Goal: Task Accomplishment & Management: Complete application form

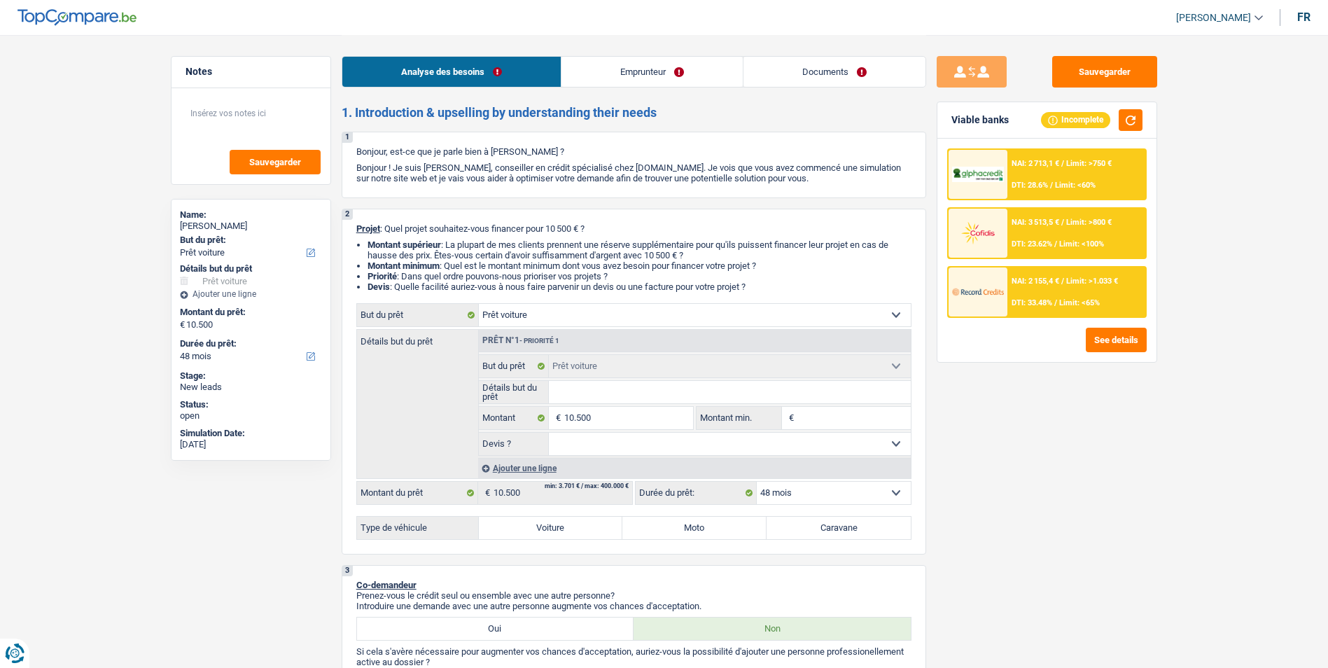
select select "car"
select select "48"
select select "car"
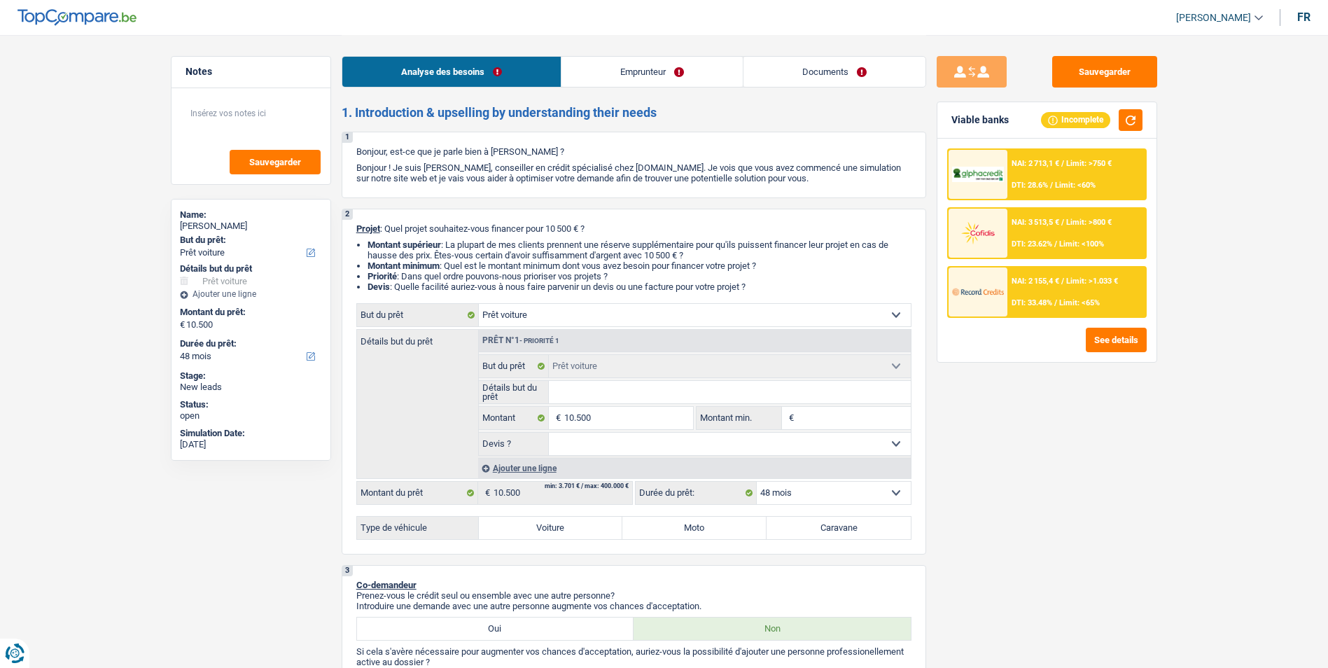
select select "48"
select select "worker"
select select "familyAllowances"
select select "netSalary"
select select "ownerWithMortgage"
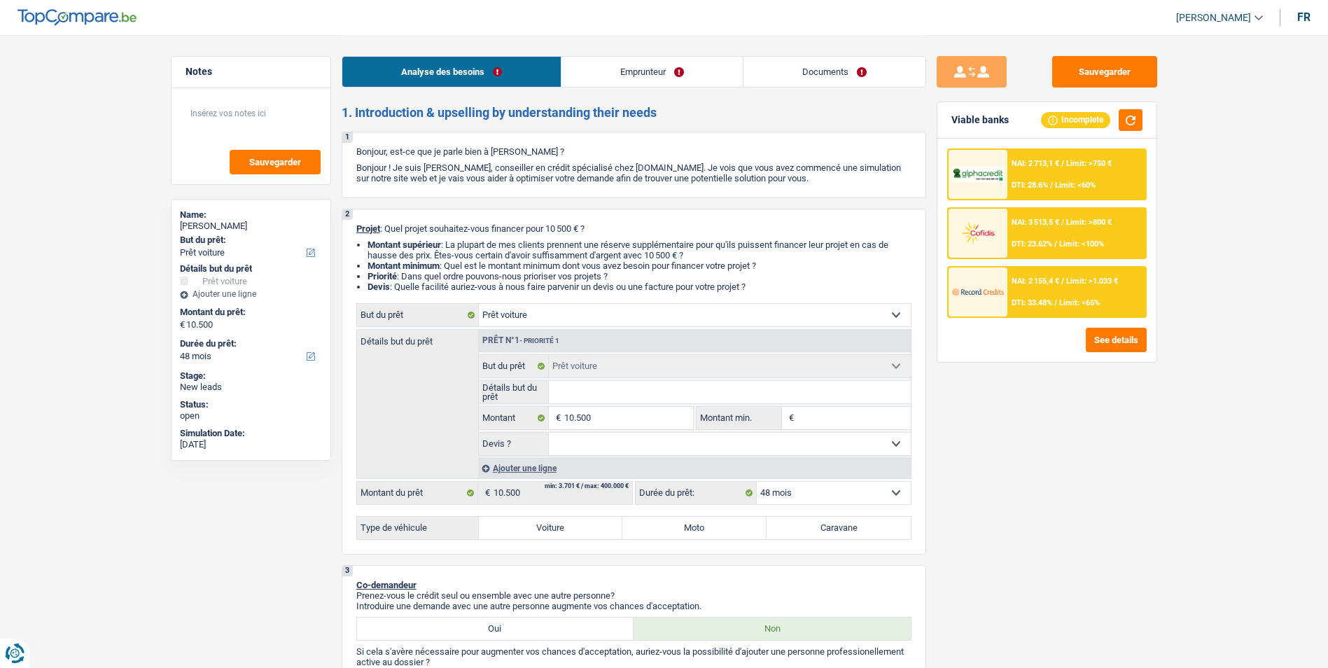
select select "mortgage"
select select "120"
select select "car"
select select "48"
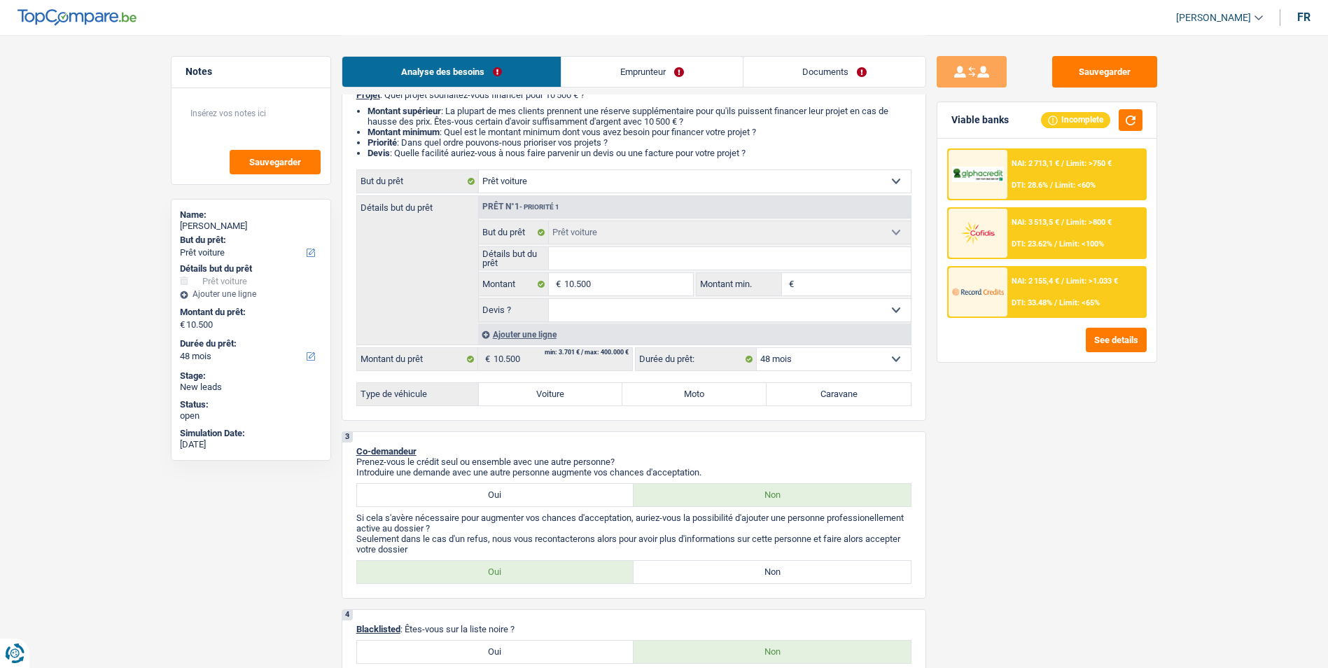
scroll to position [140, 0]
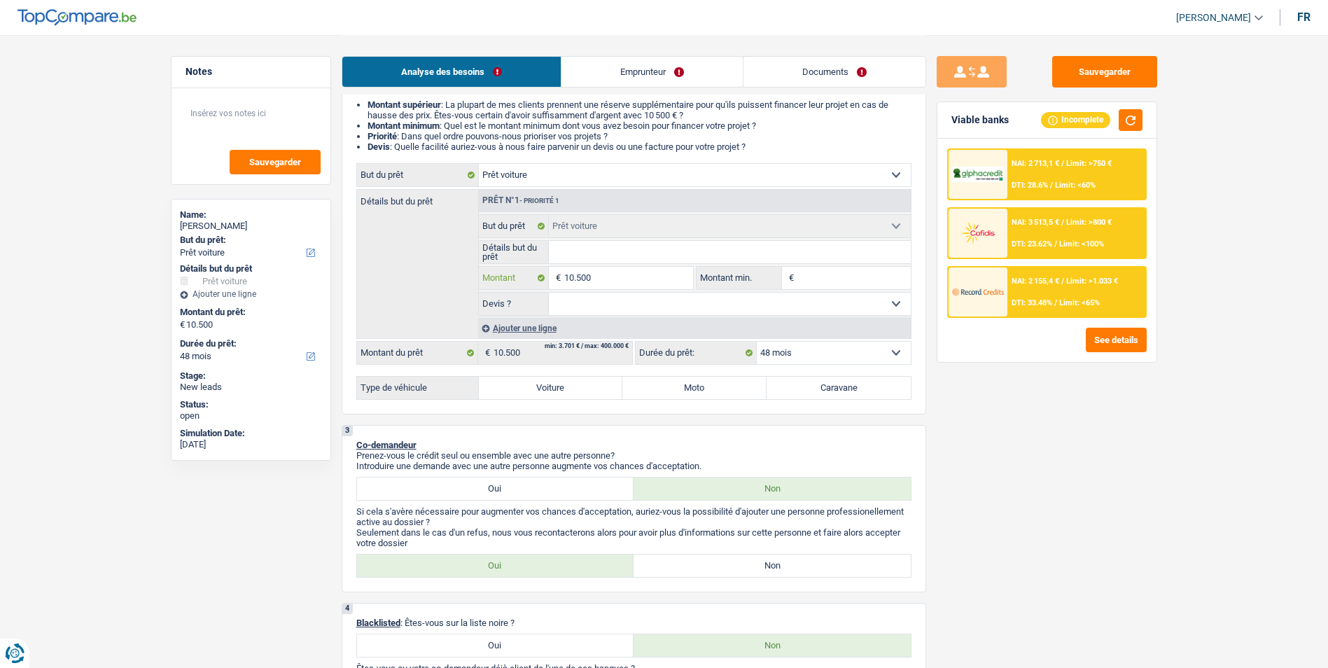
click at [618, 281] on input "10.500" at bounding box center [628, 278] width 128 height 22
type input "1.050"
type input "105"
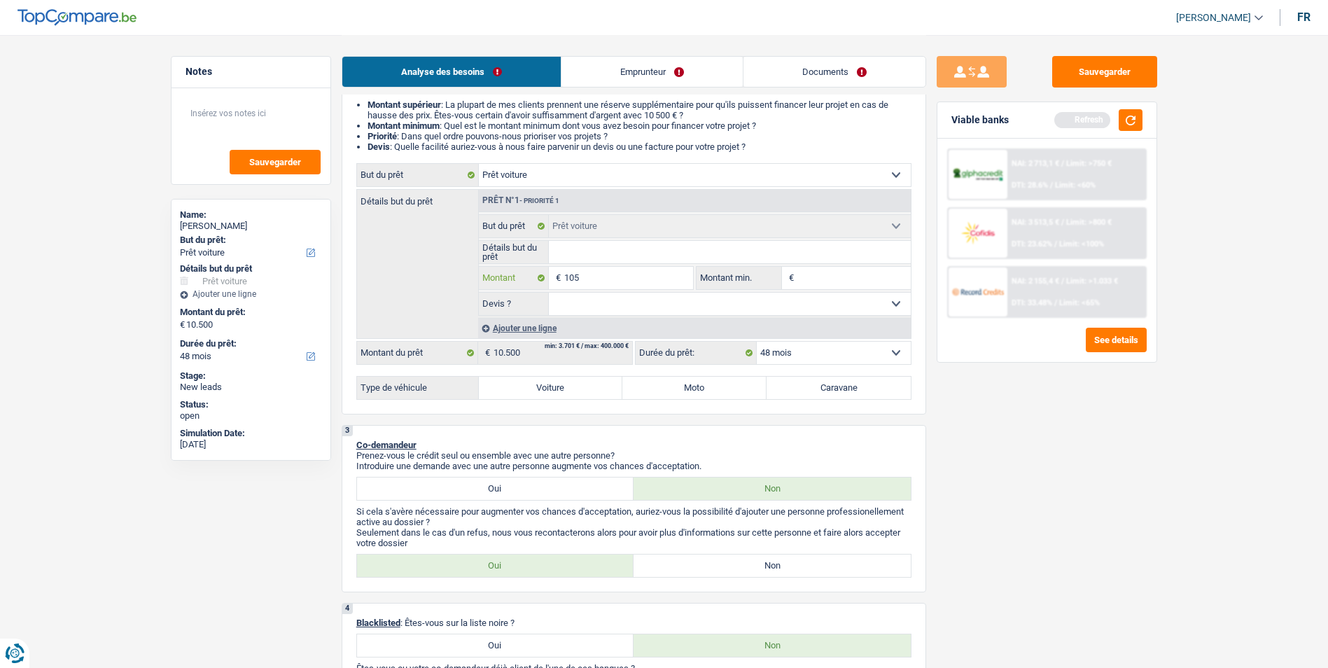
type input "10"
type input "100"
type input "1.000"
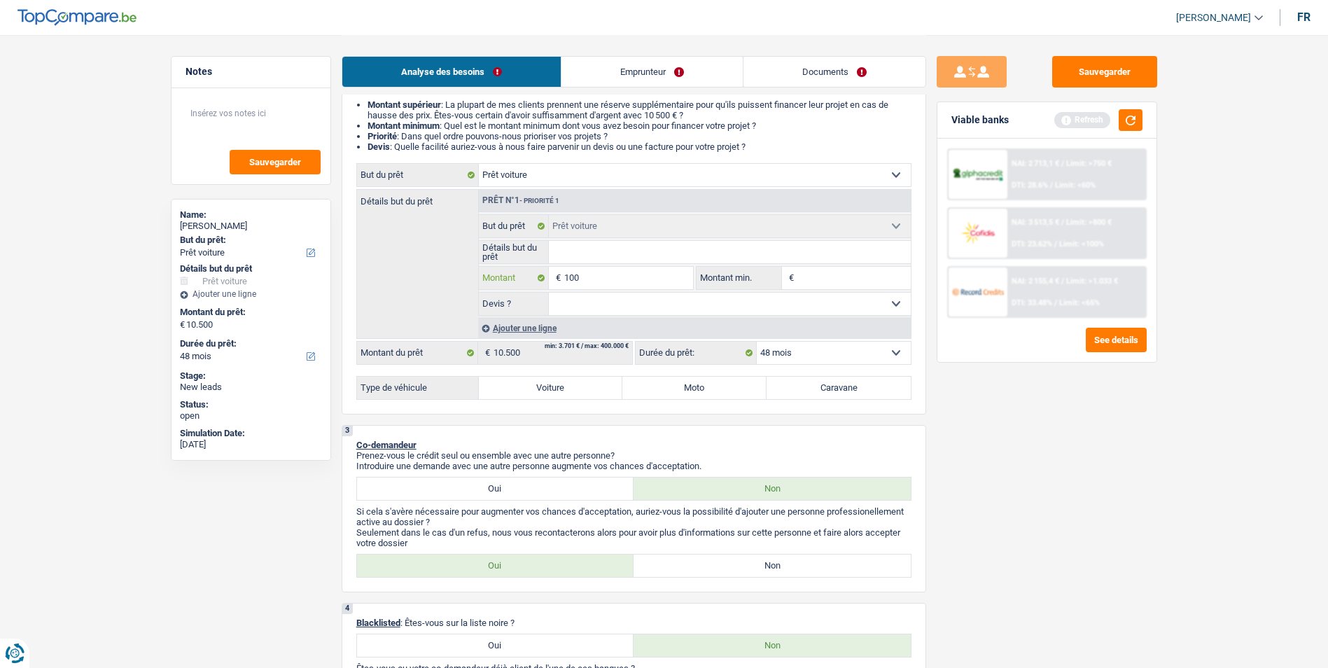
type input "1.000"
type input "10.001"
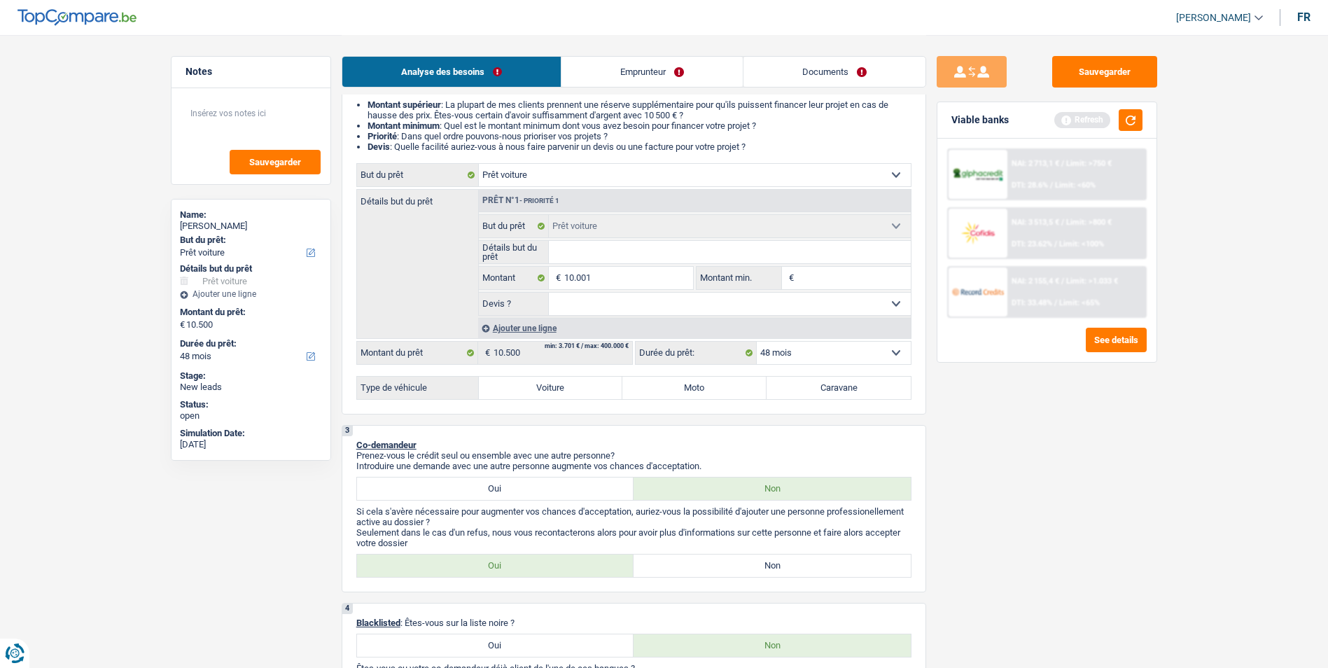
select select "60"
type input "10.001"
select select "60"
type input "10.001"
select select "60"
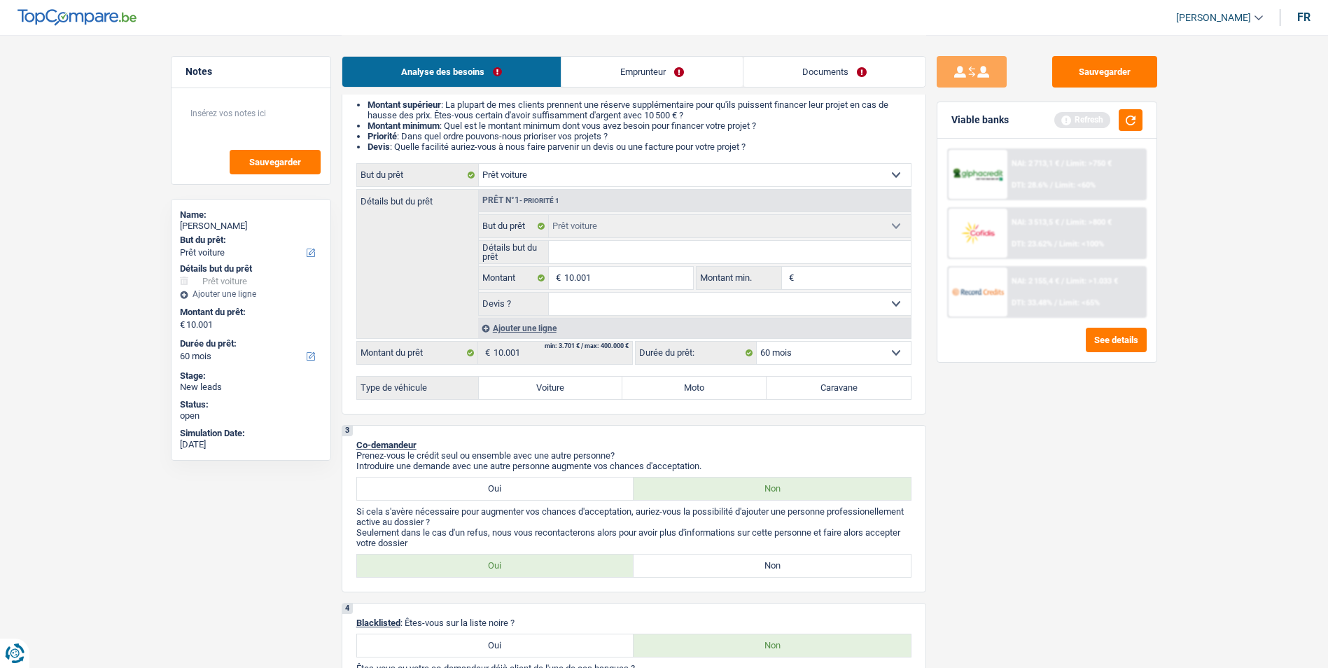
click at [617, 168] on select "Confort maison: meubles, textile, peinture, électroménager, outillage non-profe…" at bounding box center [695, 175] width 432 height 22
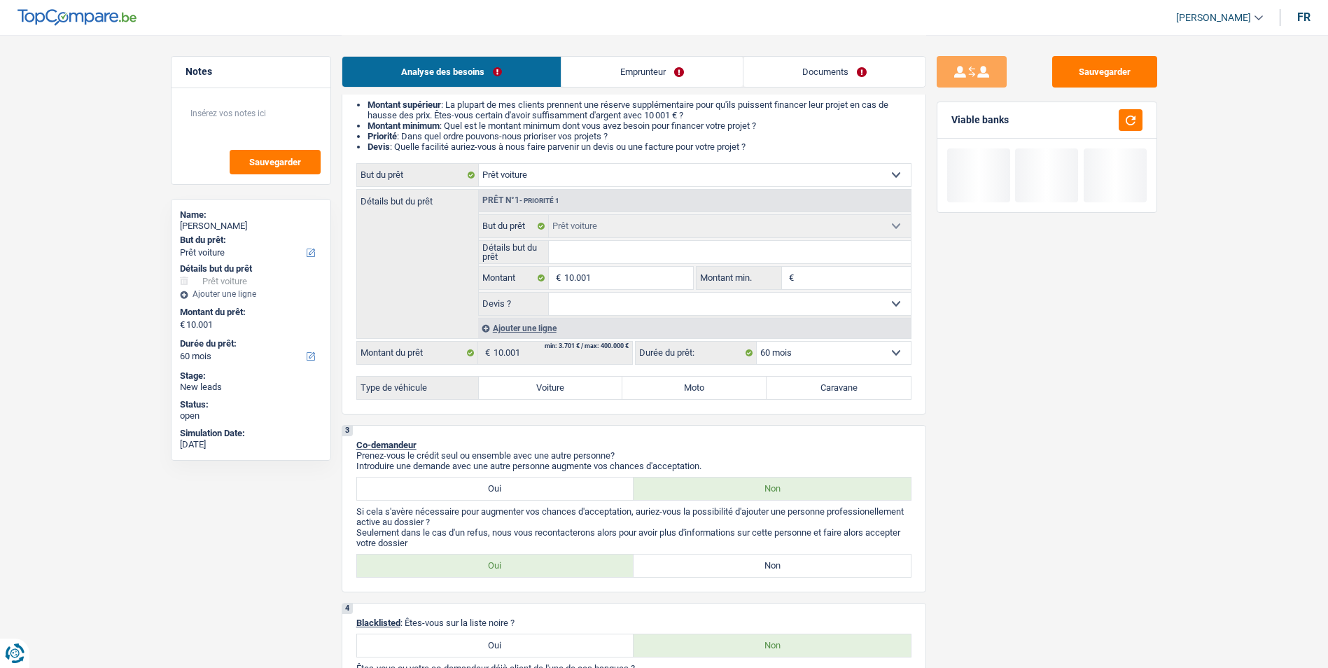
select select "household"
click at [479, 164] on select "Confort maison: meubles, textile, peinture, électroménager, outillage non-profe…" at bounding box center [695, 175] width 432 height 22
select select "household"
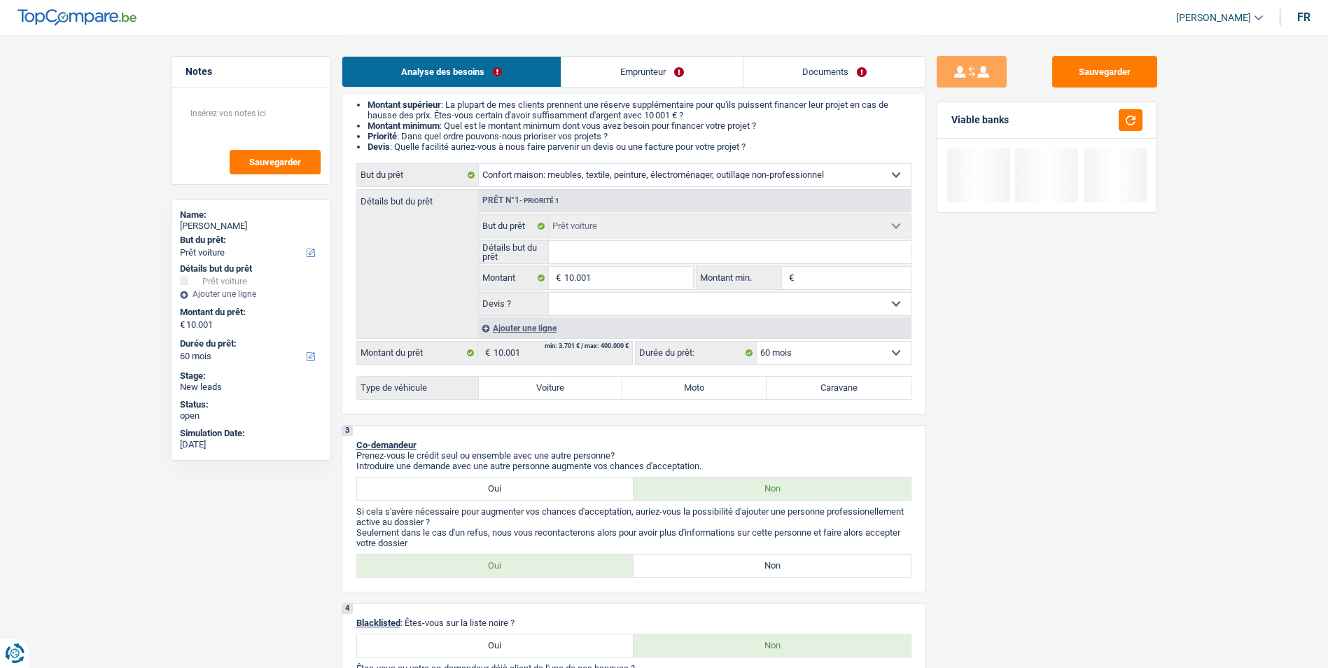
select select "household"
select select "car"
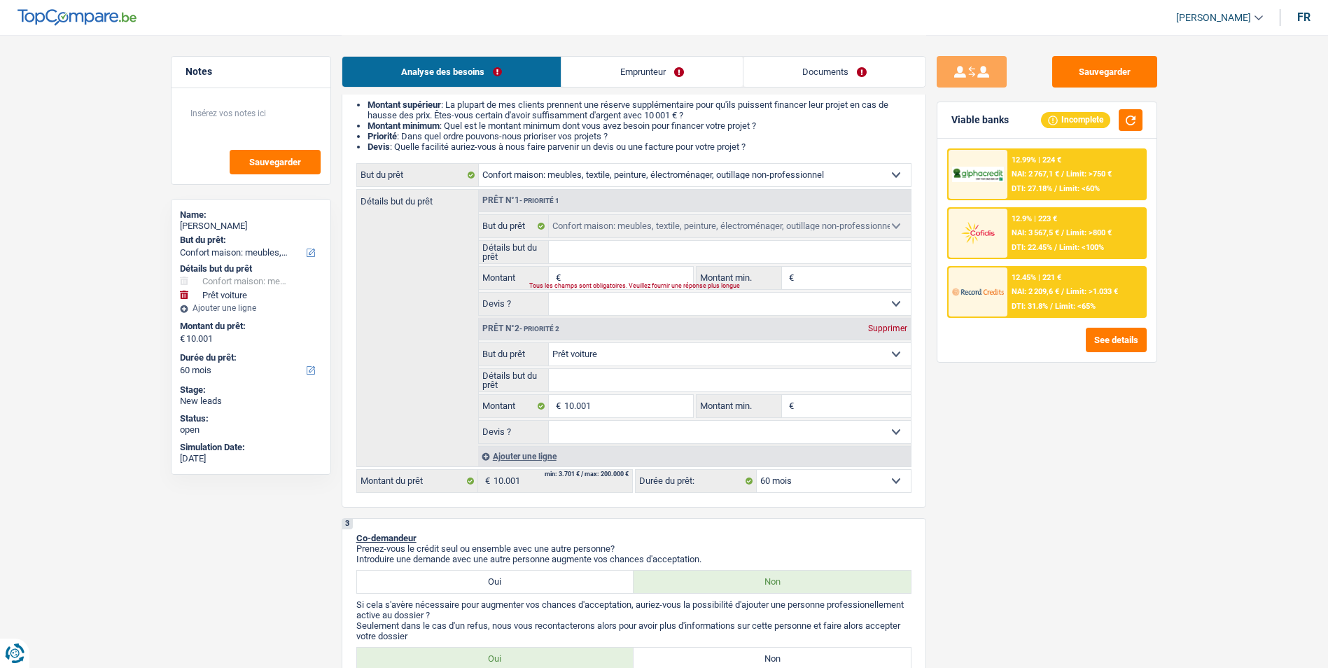
click at [879, 330] on div "Supprimer" at bounding box center [888, 328] width 46 height 8
type input "0"
select select
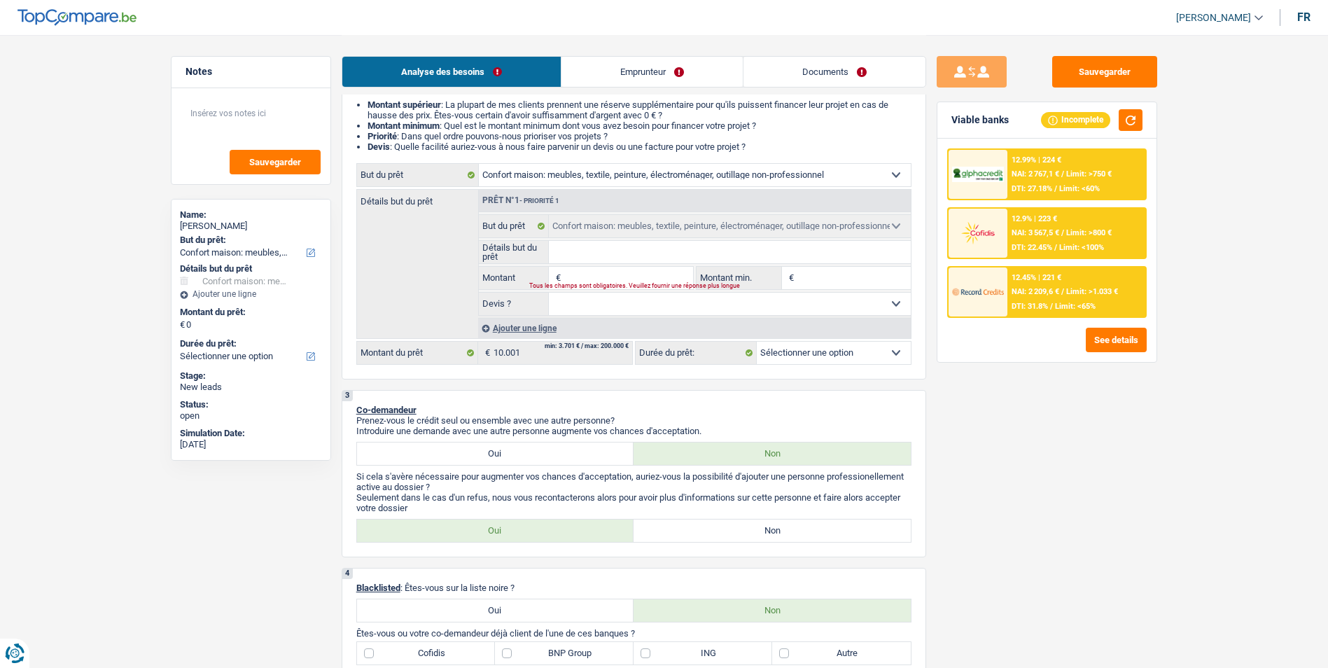
click at [598, 277] on input "Montant" at bounding box center [628, 278] width 128 height 22
type input "1"
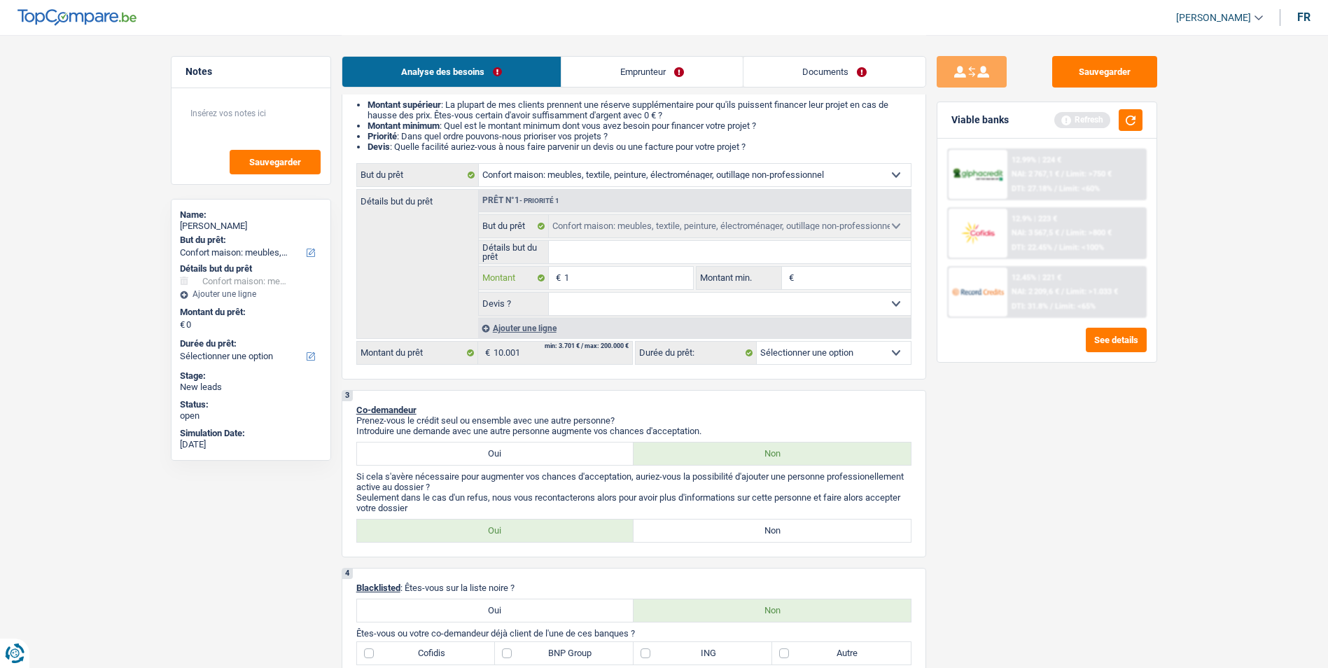
type input "10"
type input "100"
type input "1.000"
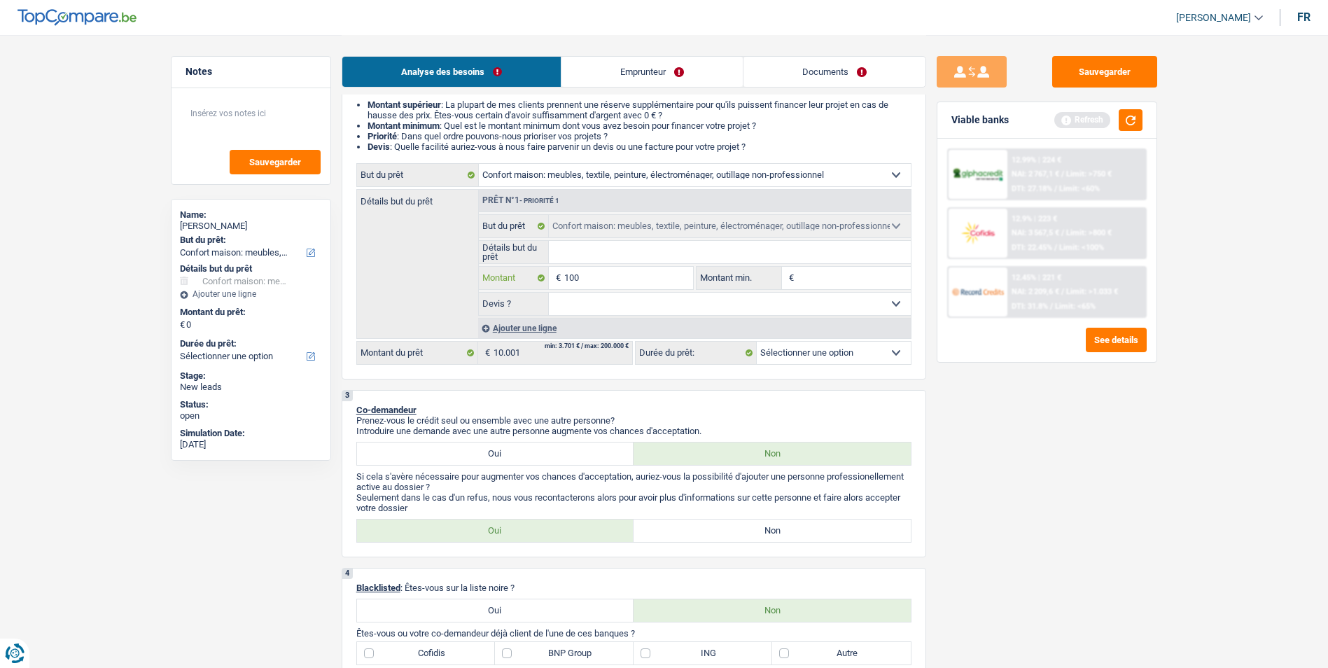
type input "1.000"
type input "10.001"
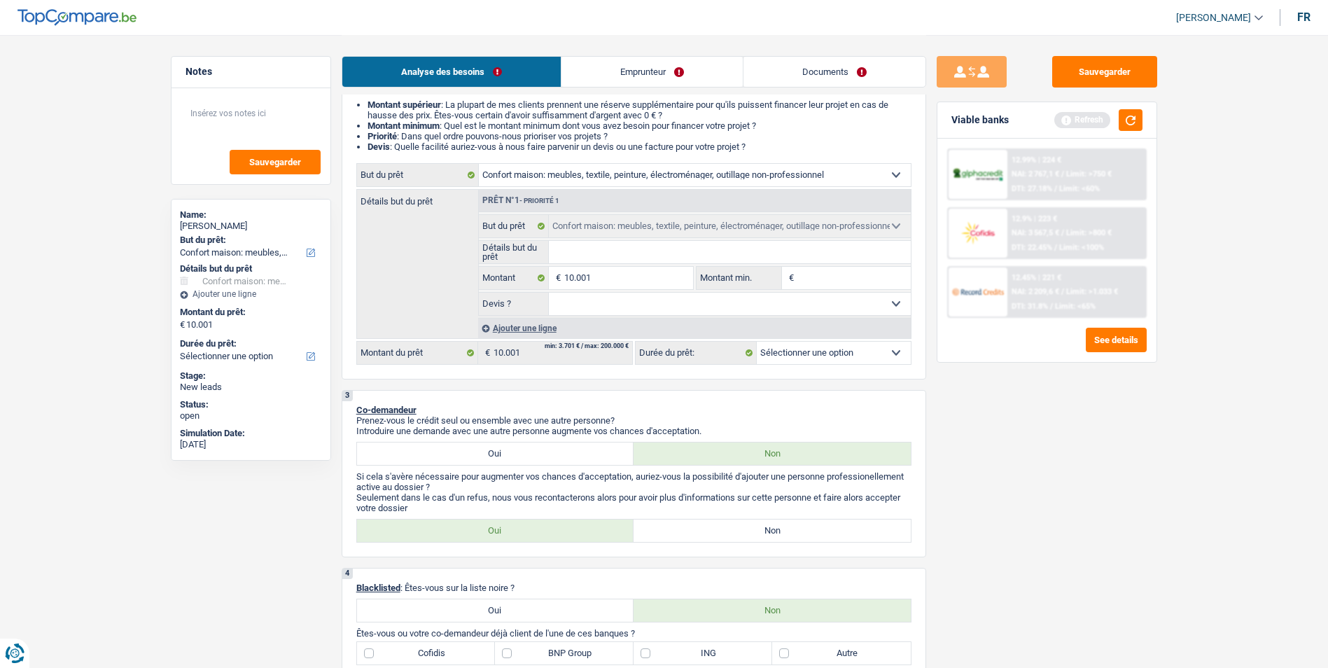
click at [645, 301] on select "Oui Non Non répondu Sélectionner une option" at bounding box center [730, 304] width 362 height 22
select select "60"
select select "false"
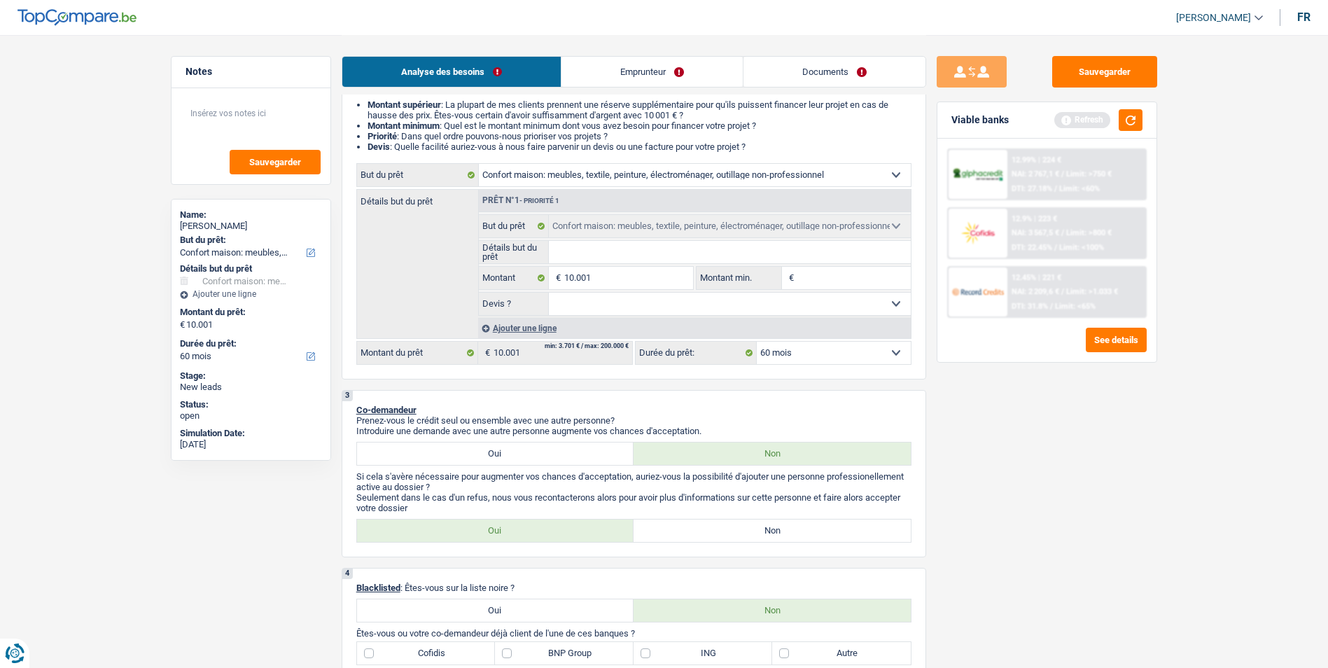
click at [549, 293] on select "Oui Non Non répondu Sélectionner une option" at bounding box center [730, 304] width 362 height 22
select select "false"
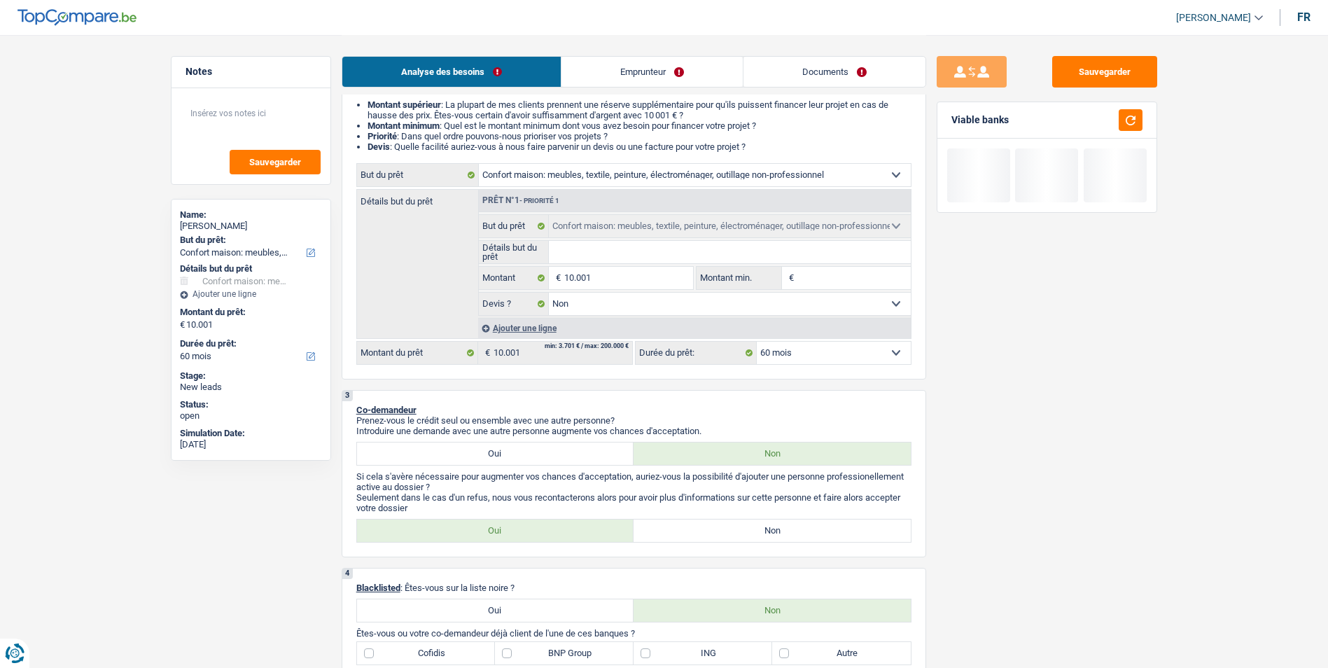
click at [594, 246] on input "Détails but du prêt" at bounding box center [730, 252] width 362 height 22
type input "A"
type input "Ac"
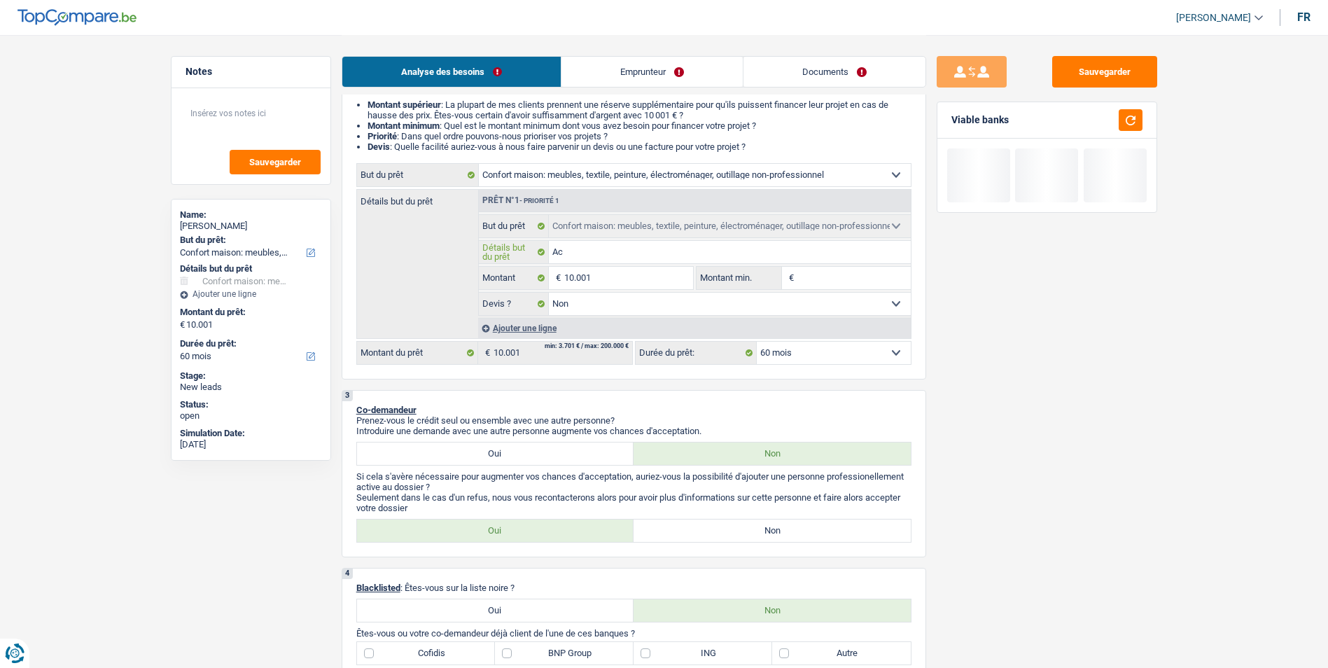
type input "Ace"
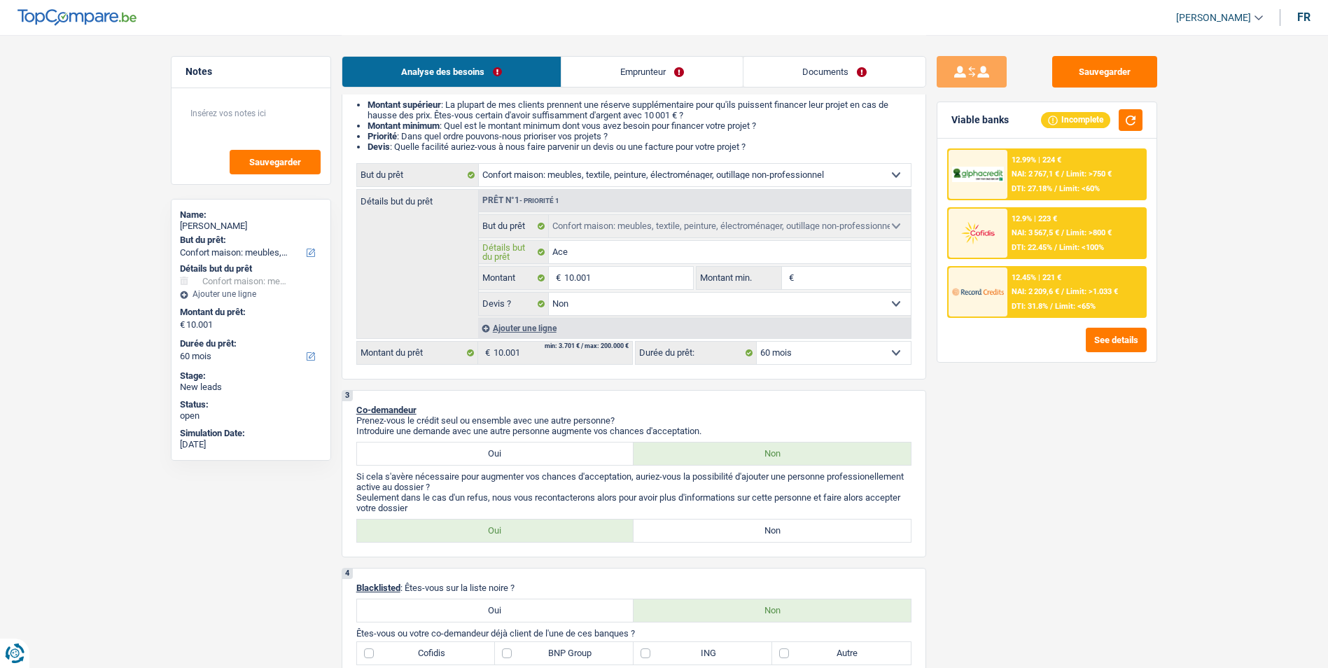
type input "Ac"
type input "Ach"
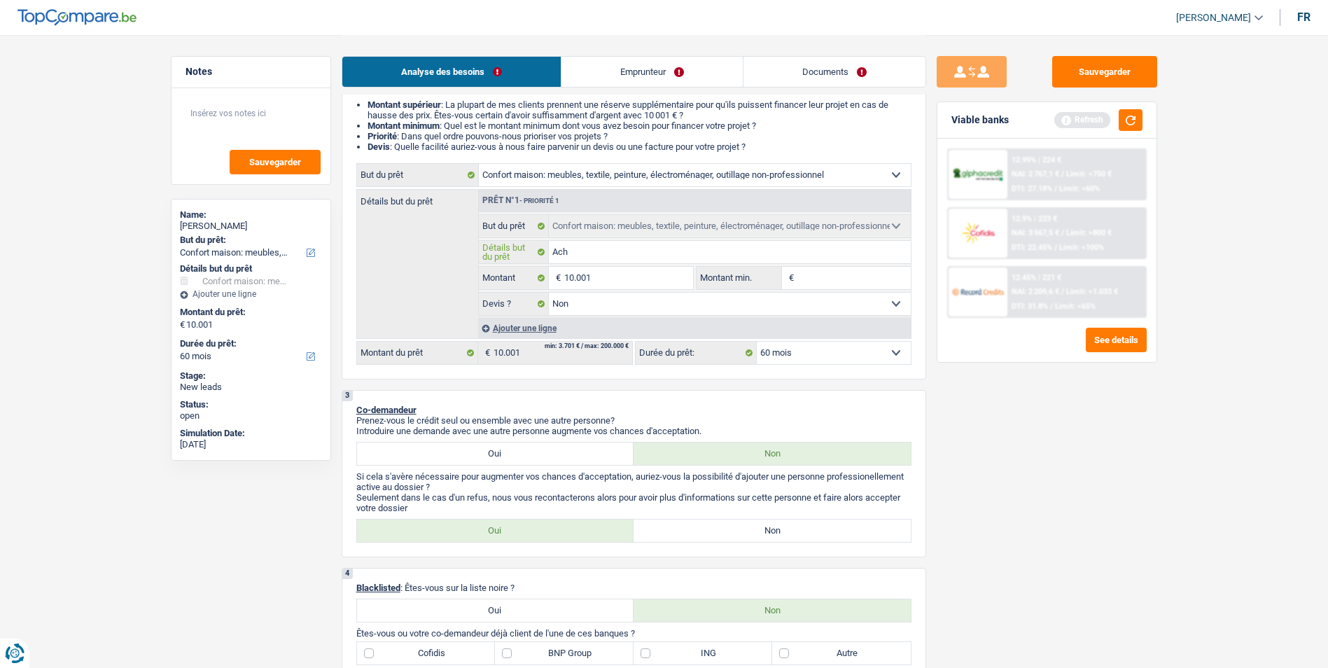
type input "Ache"
type input "Achet"
type input "Achete"
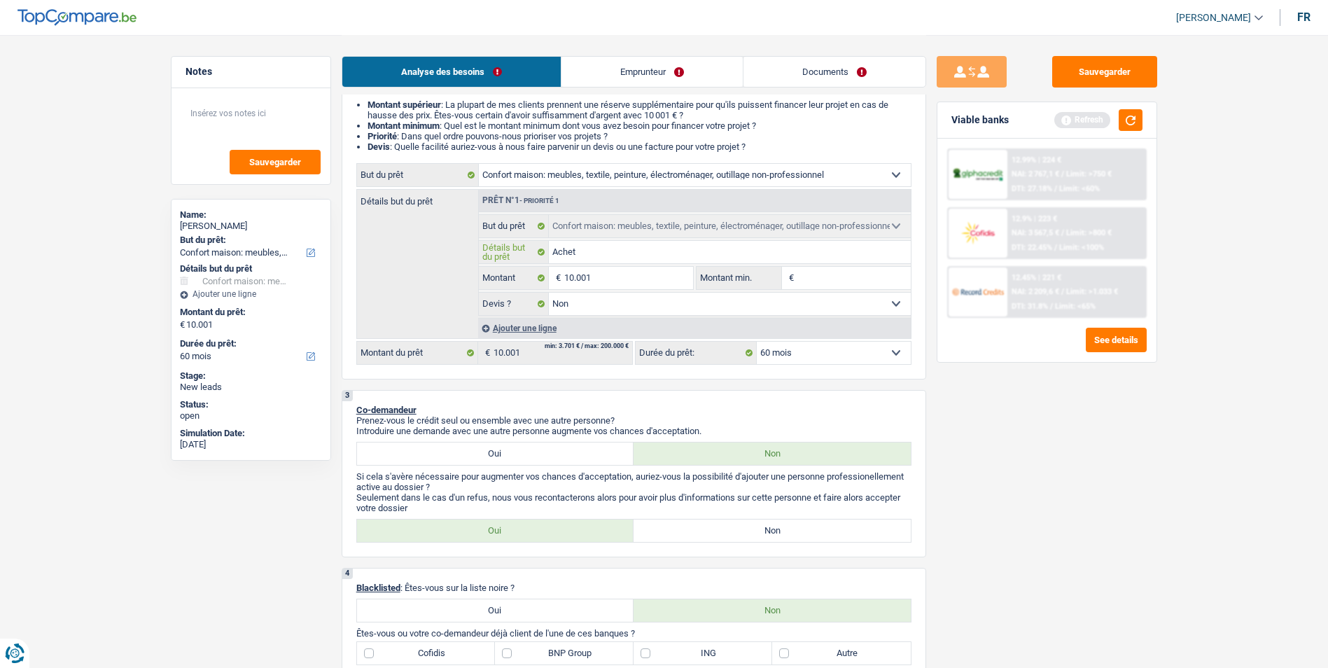
type input "Achete"
type input "Acheter"
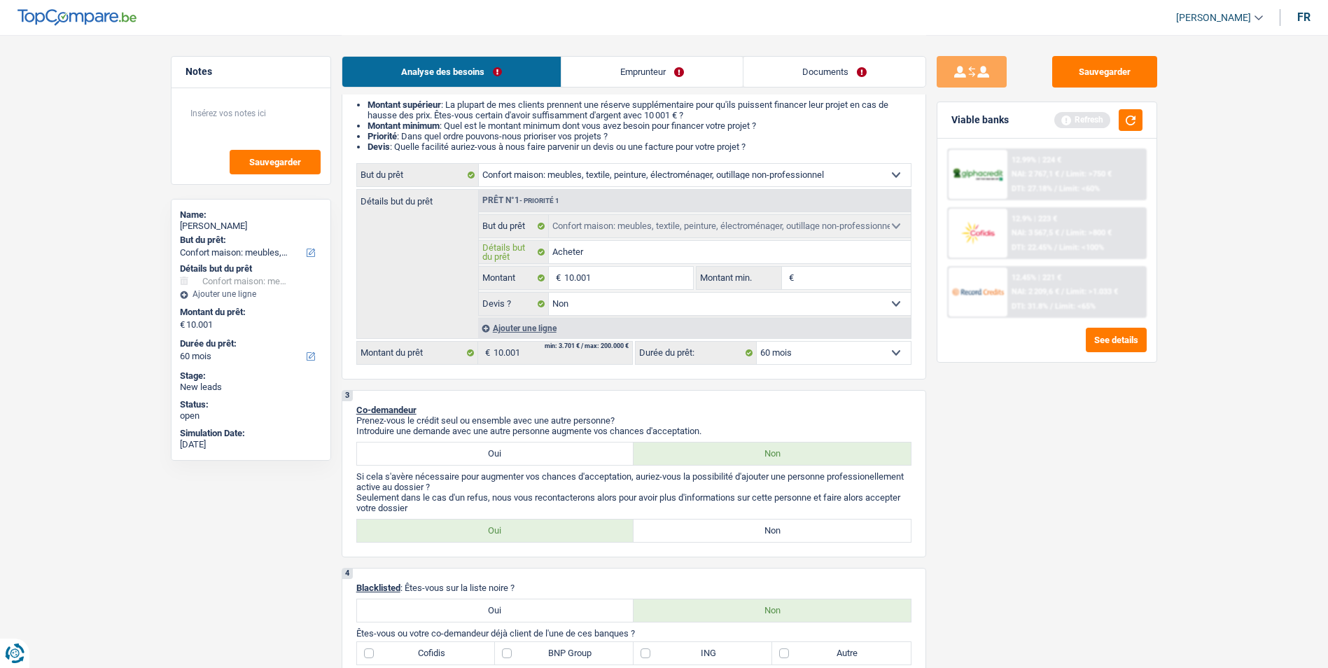
type input "Acheter u"
type input "Acheter un"
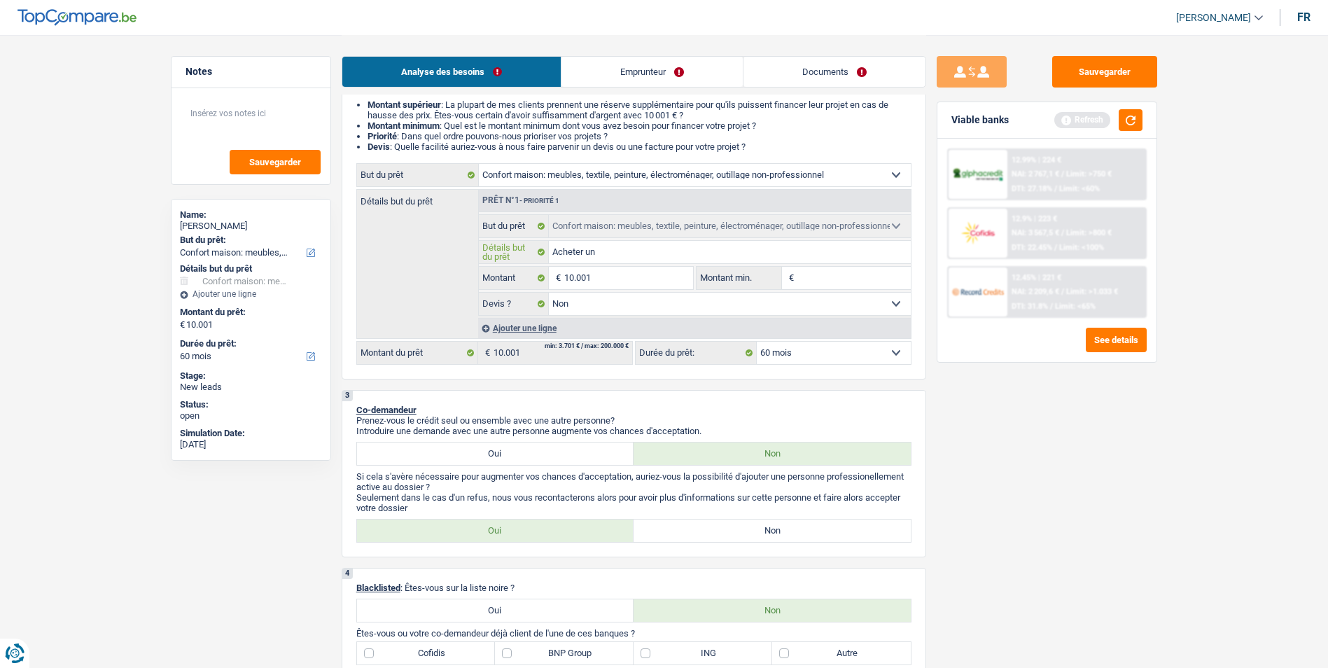
type input "Acheter un"
type input "Acheter un p"
type input "Acheter un po"
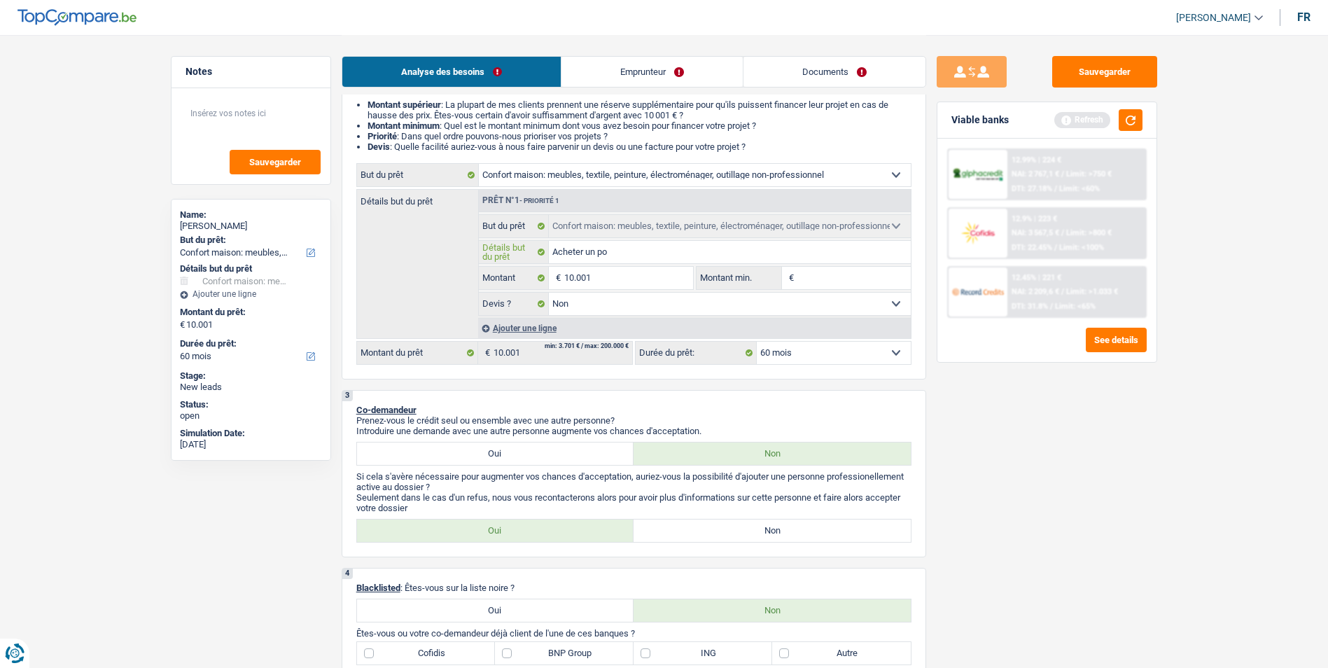
type input "Acheter un poe"
type input "Acheter un poel"
type input "Acheter un poele"
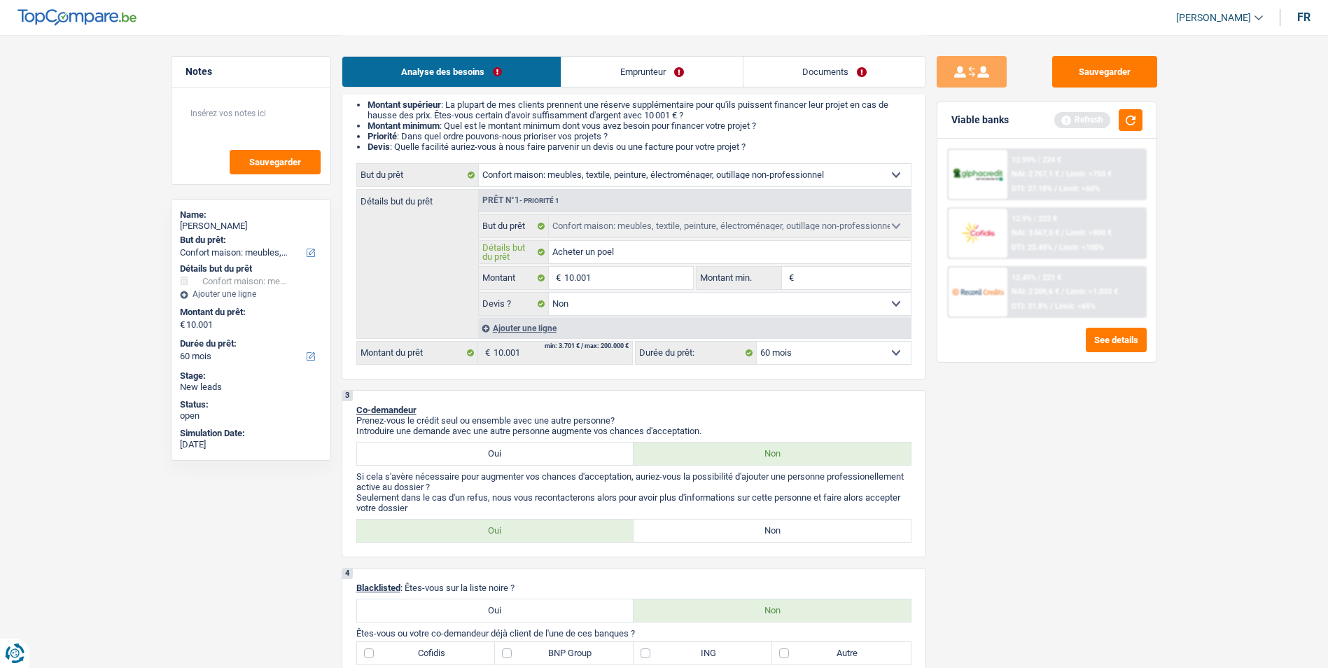
type input "Acheter un poele"
type input "Acheter un poele à"
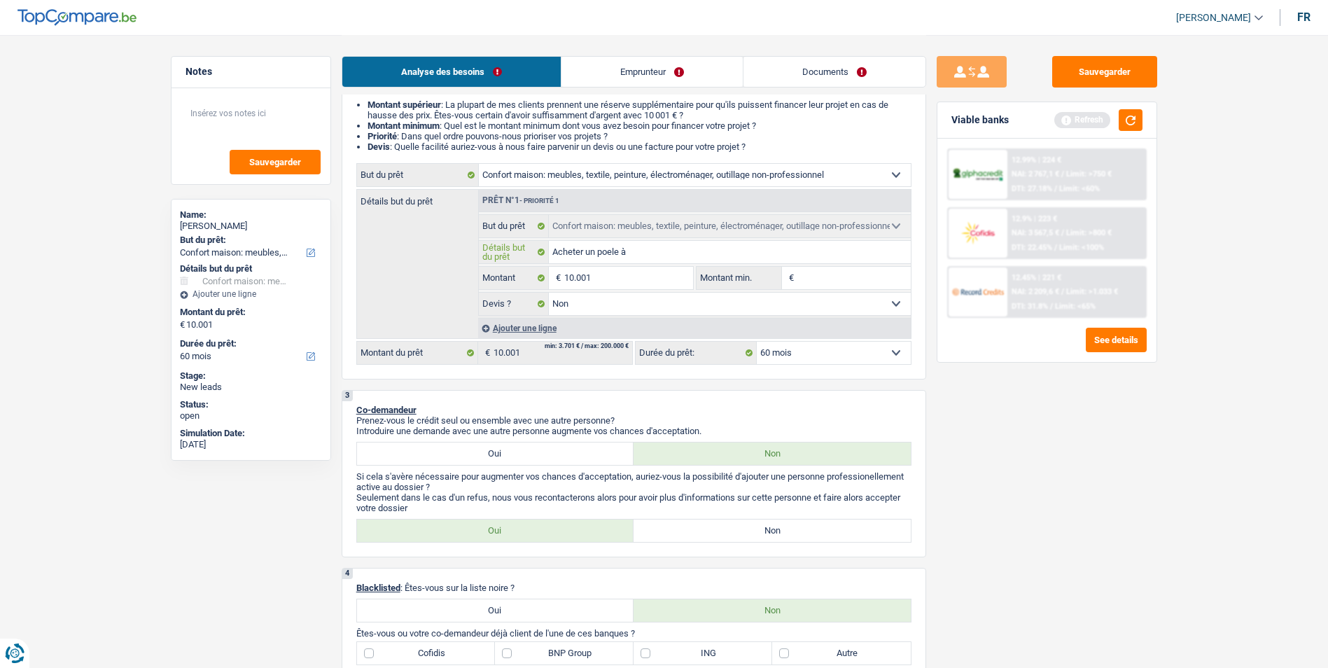
type input "Acheter un poele à"
type input "Acheter un poele à o"
type input "Acheter un poele à"
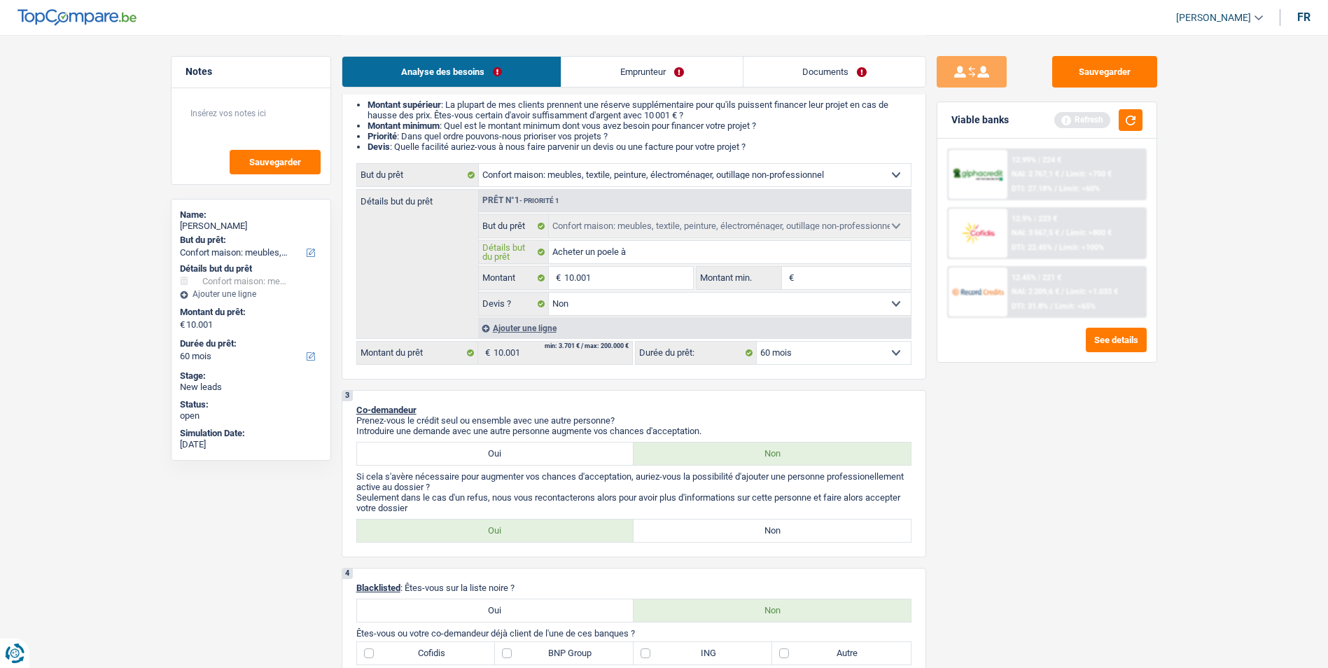
type input "Acheter un poele à"
type input "Acheter un poele à b"
type input "Acheter un poele à bo"
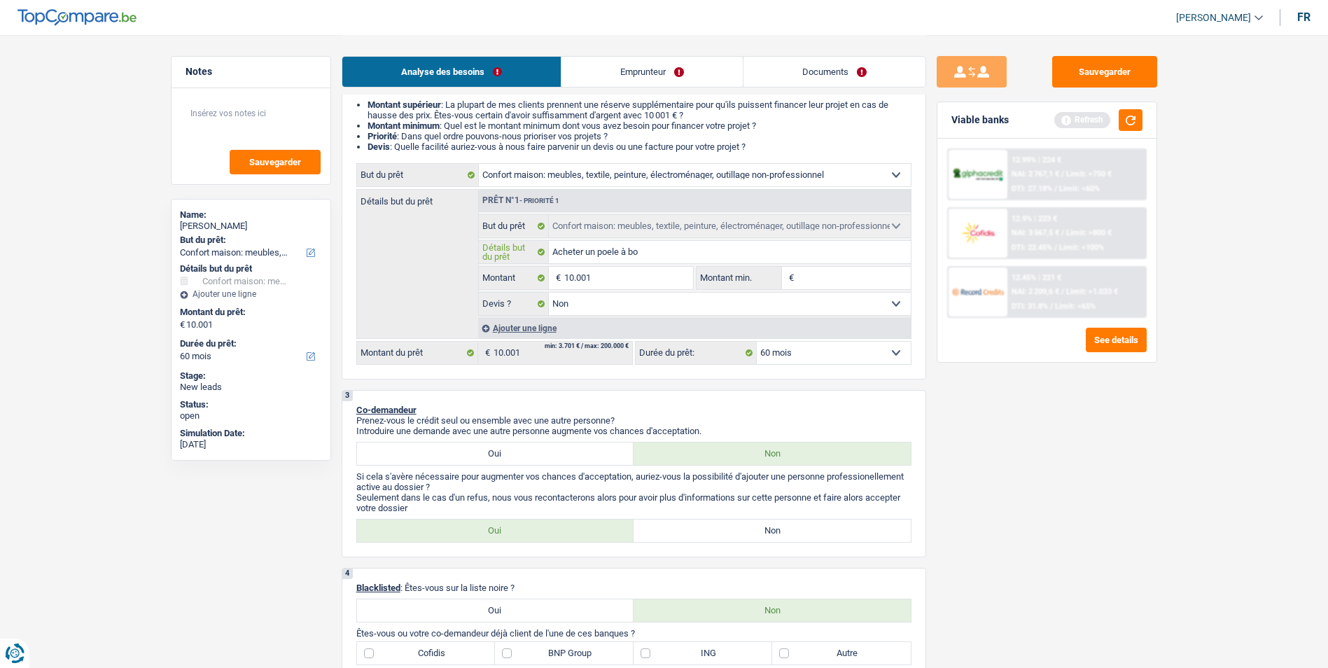
type input "Acheter un poele à boi"
type input "Acheter un poele à bois"
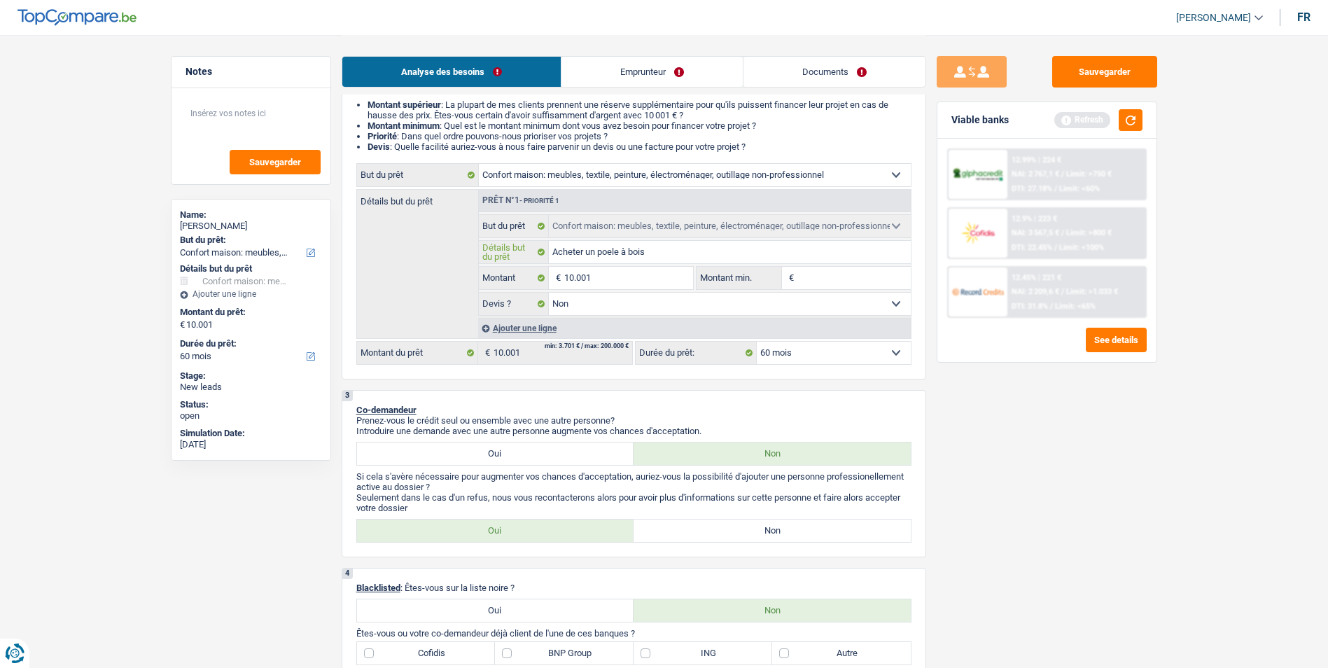
type input "Acheter un poele à bois"
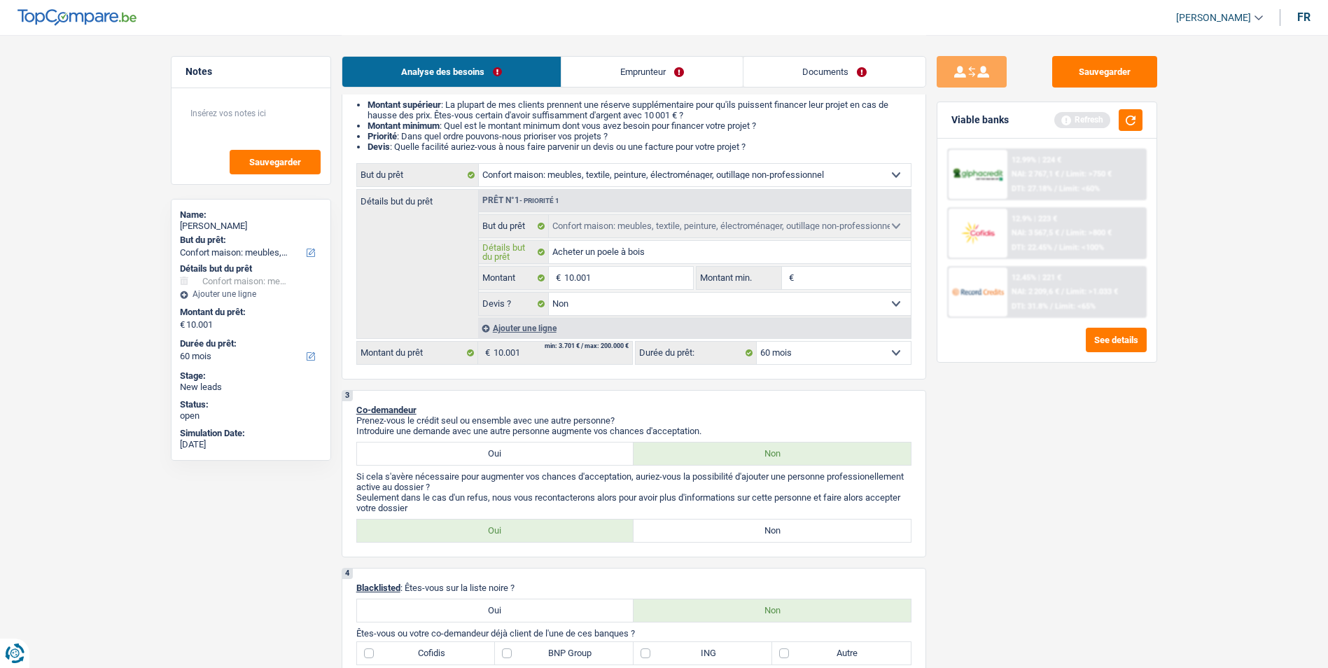
type input "Acheter un poele à bois"
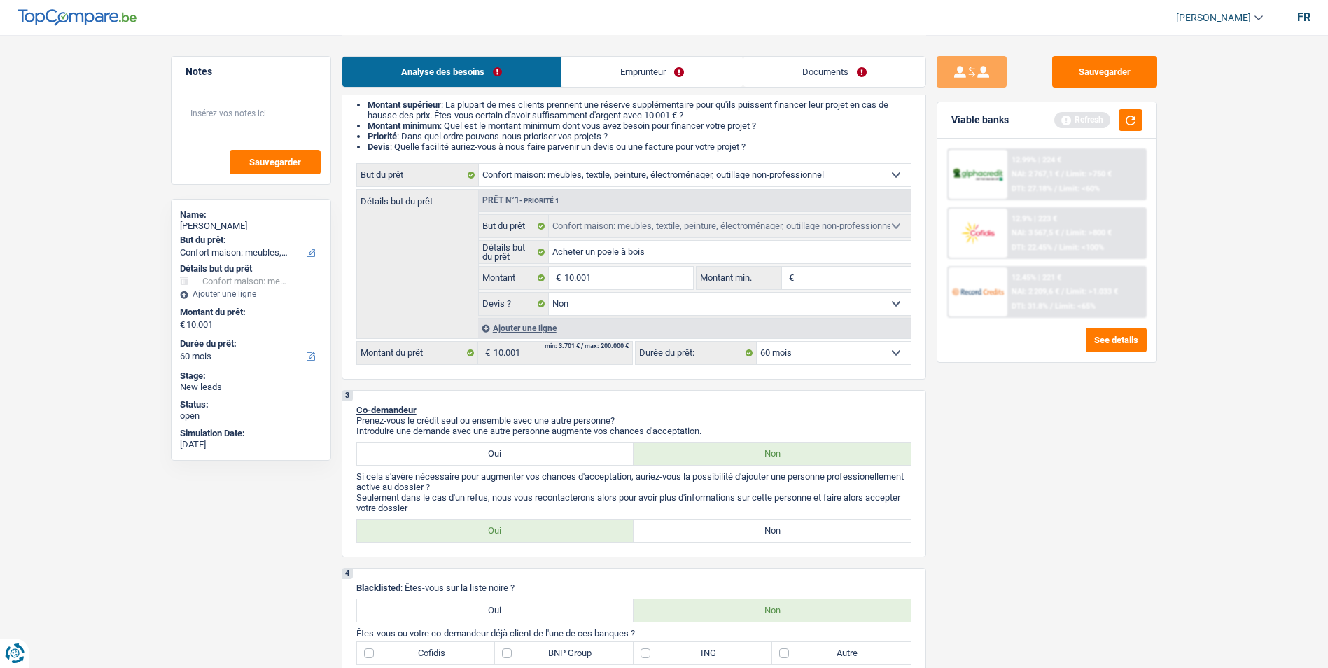
click at [844, 277] on input "Montant min." at bounding box center [853, 278] width 113 height 22
type input "5"
type input "50"
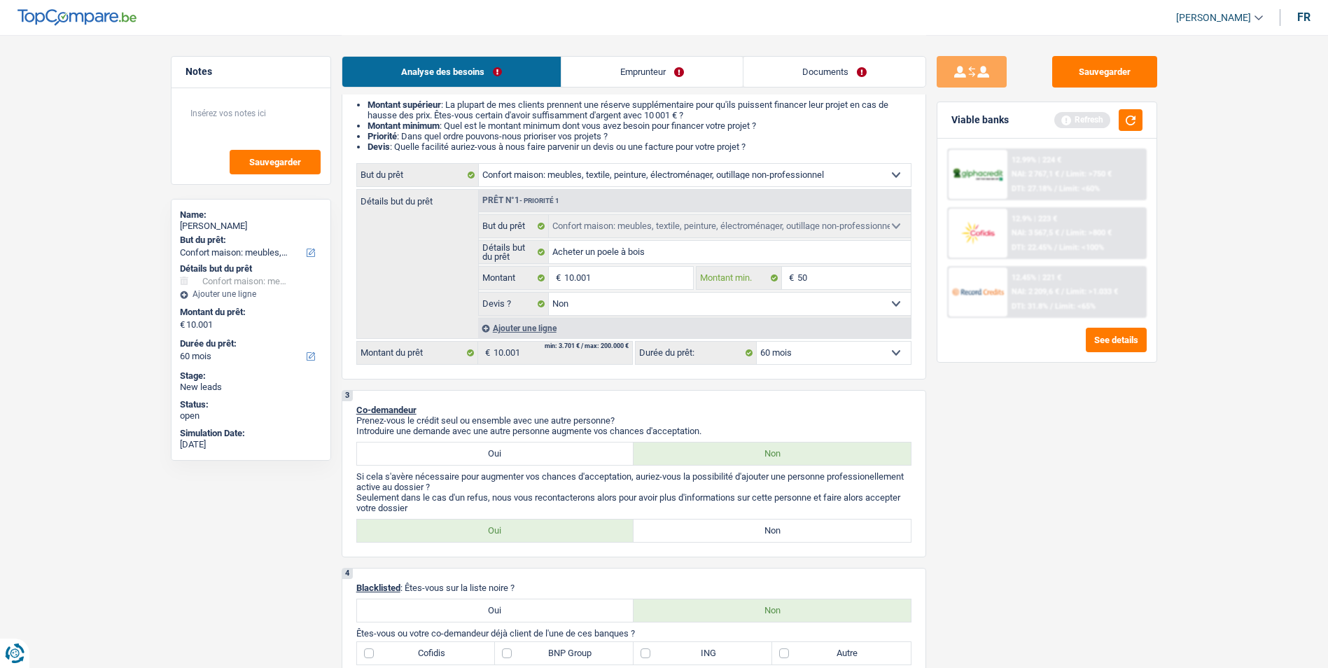
type input "500"
type input "5.001"
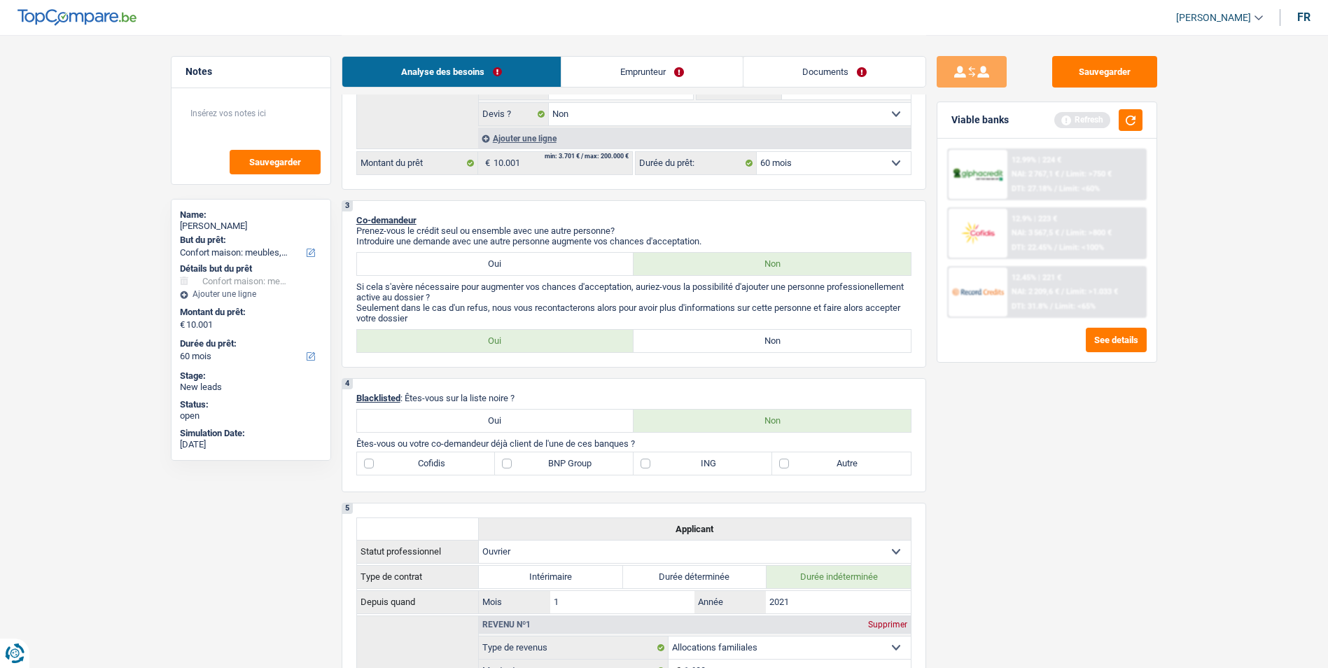
scroll to position [280, 0]
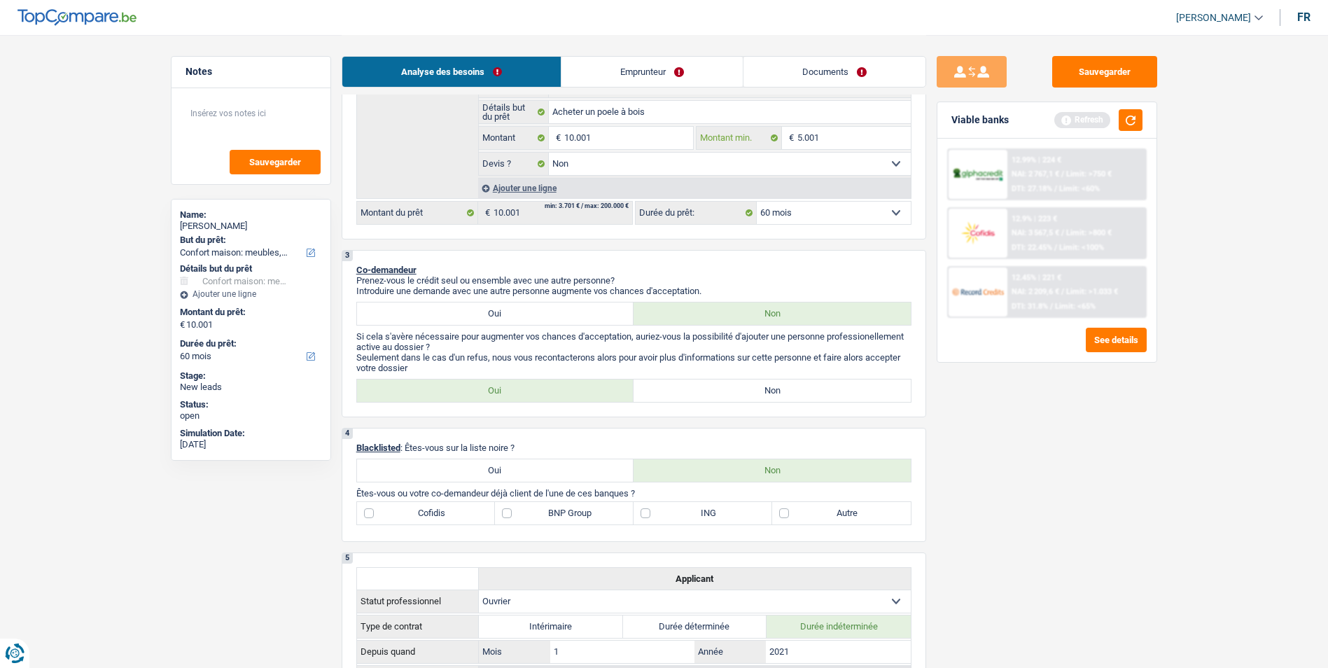
type input "5.001"
click at [716, 393] on label "Non" at bounding box center [772, 390] width 277 height 22
click at [716, 393] on input "Non" at bounding box center [772, 390] width 277 height 22
radio input "true"
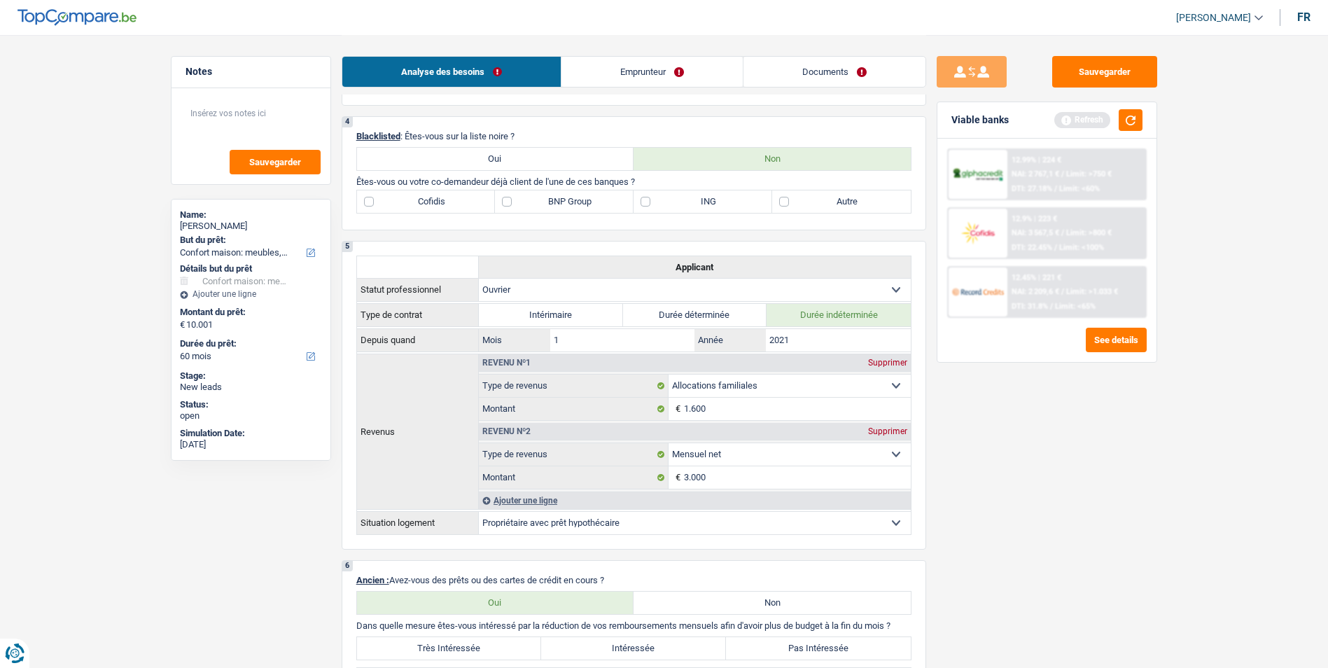
scroll to position [560, 0]
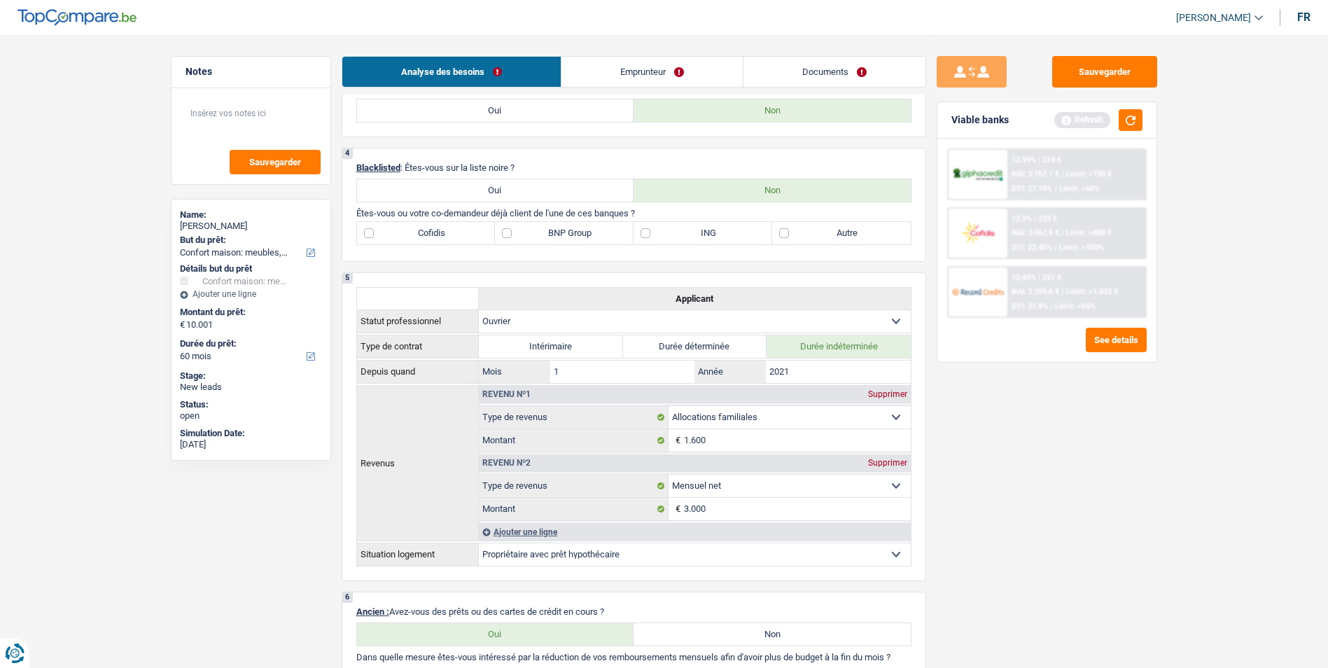
click at [786, 233] on label "Autre" at bounding box center [841, 233] width 139 height 22
click at [786, 233] on input "Autre" at bounding box center [841, 233] width 139 height 22
checkbox input "true"
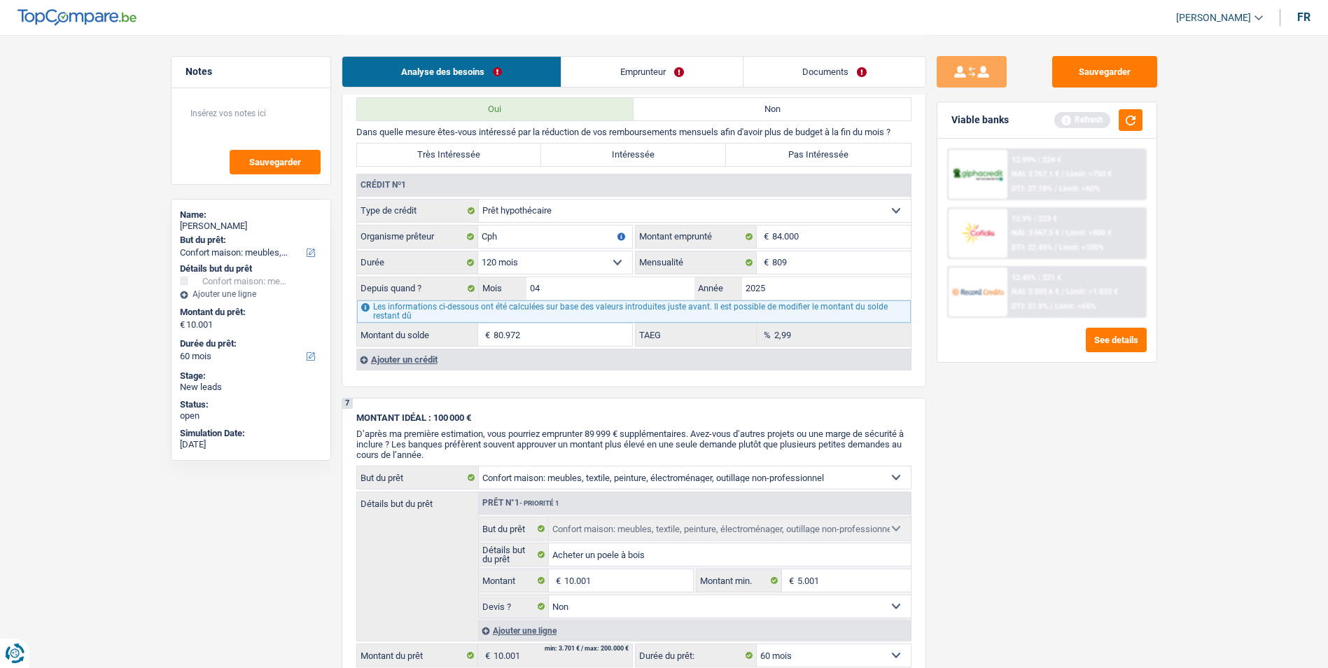
scroll to position [1120, 0]
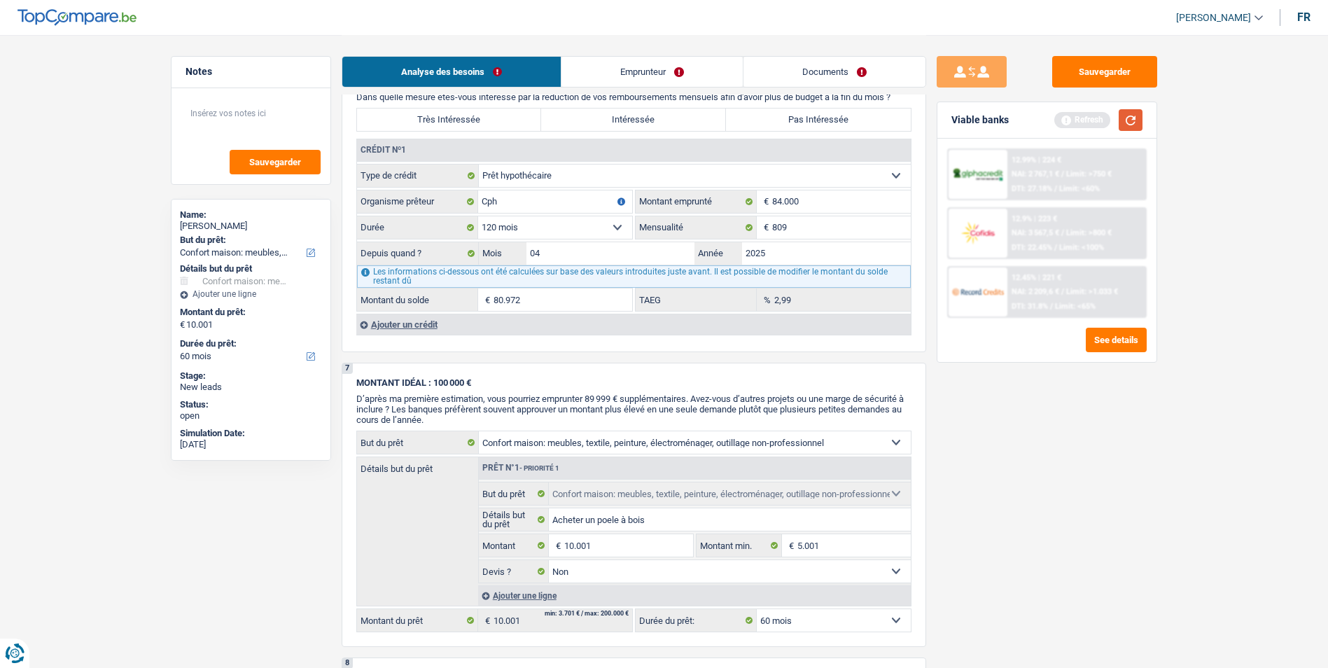
click at [1136, 127] on button "button" at bounding box center [1131, 120] width 24 height 22
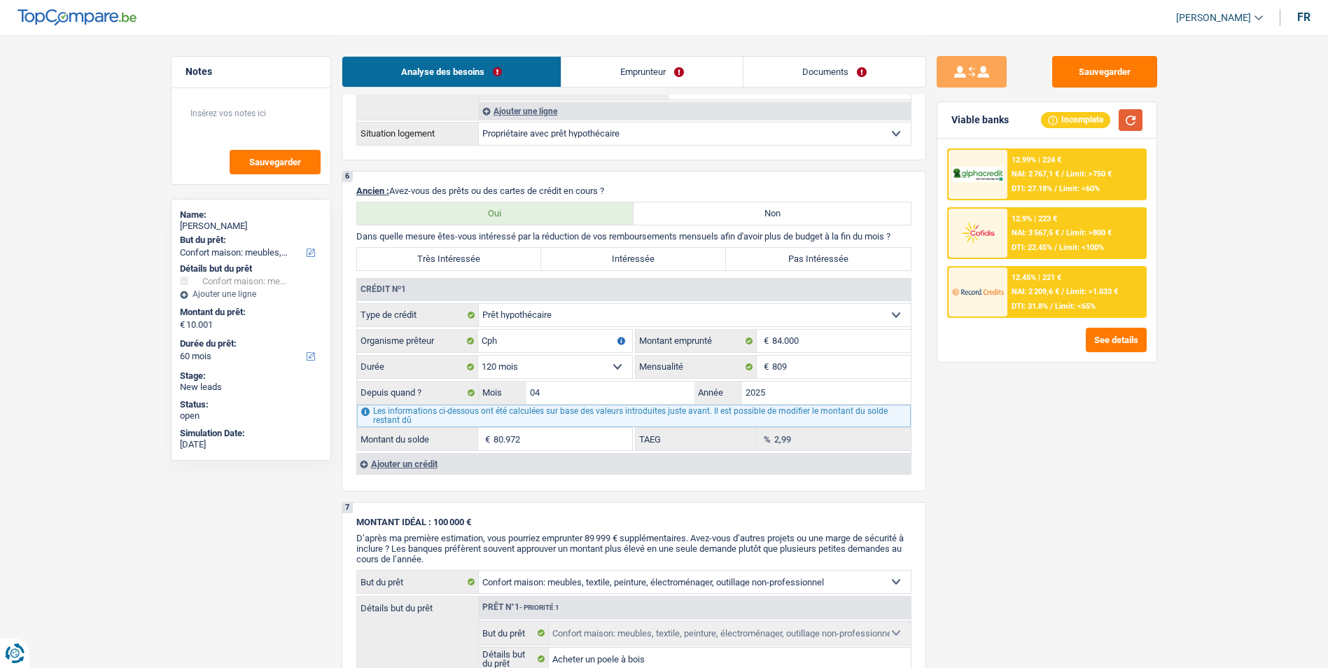
scroll to position [980, 0]
click at [813, 262] on label "Pas Intéressée" at bounding box center [818, 260] width 185 height 22
click at [813, 262] on input "Pas Intéressée" at bounding box center [818, 260] width 185 height 22
radio input "true"
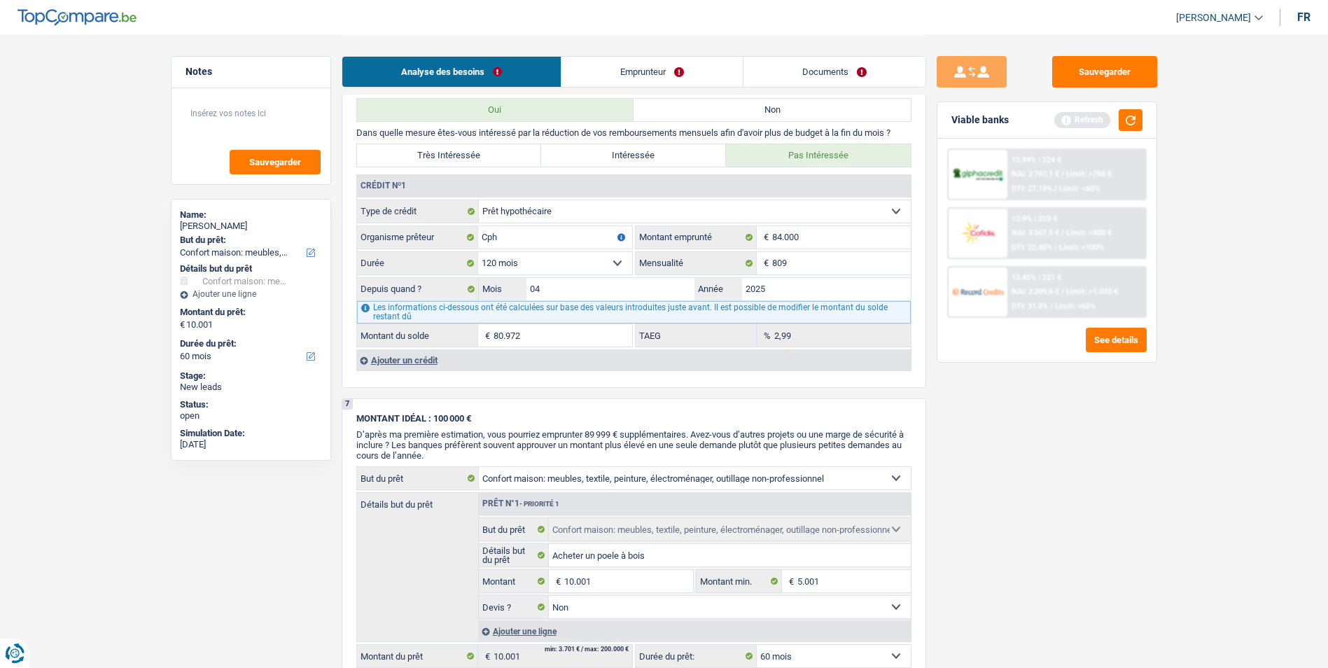
scroll to position [1050, 0]
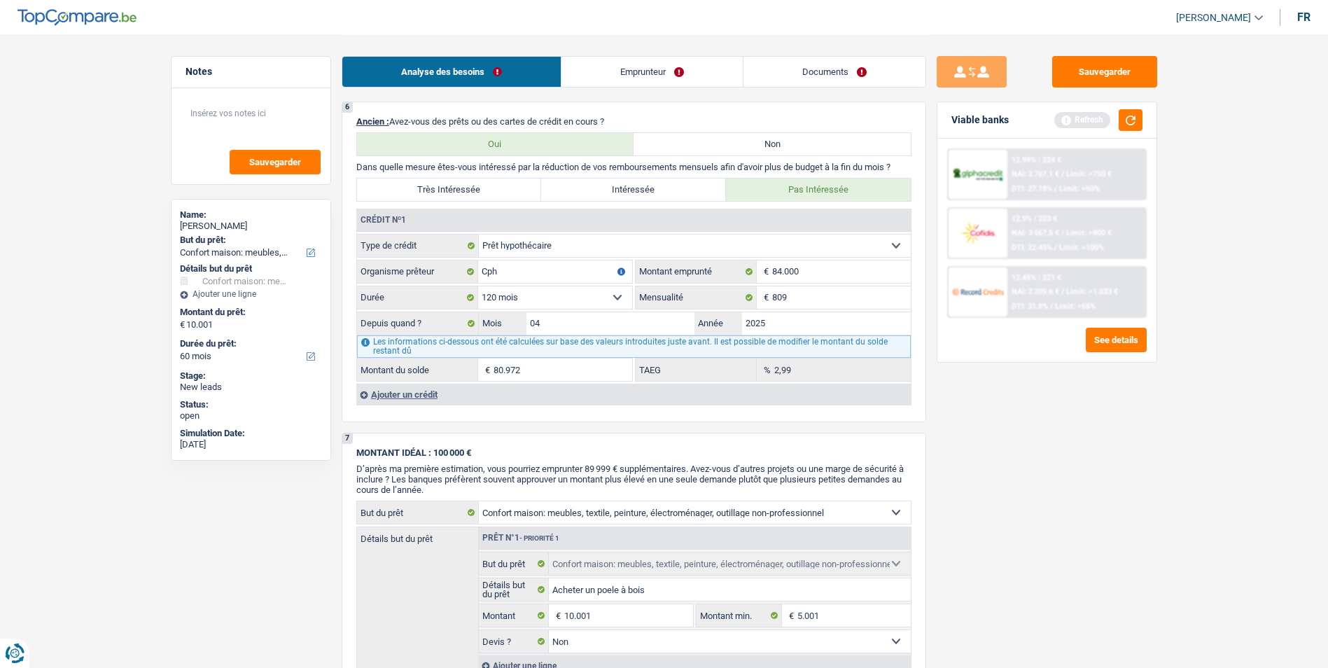
click at [653, 73] on link "Emprunteur" at bounding box center [651, 72] width 181 height 30
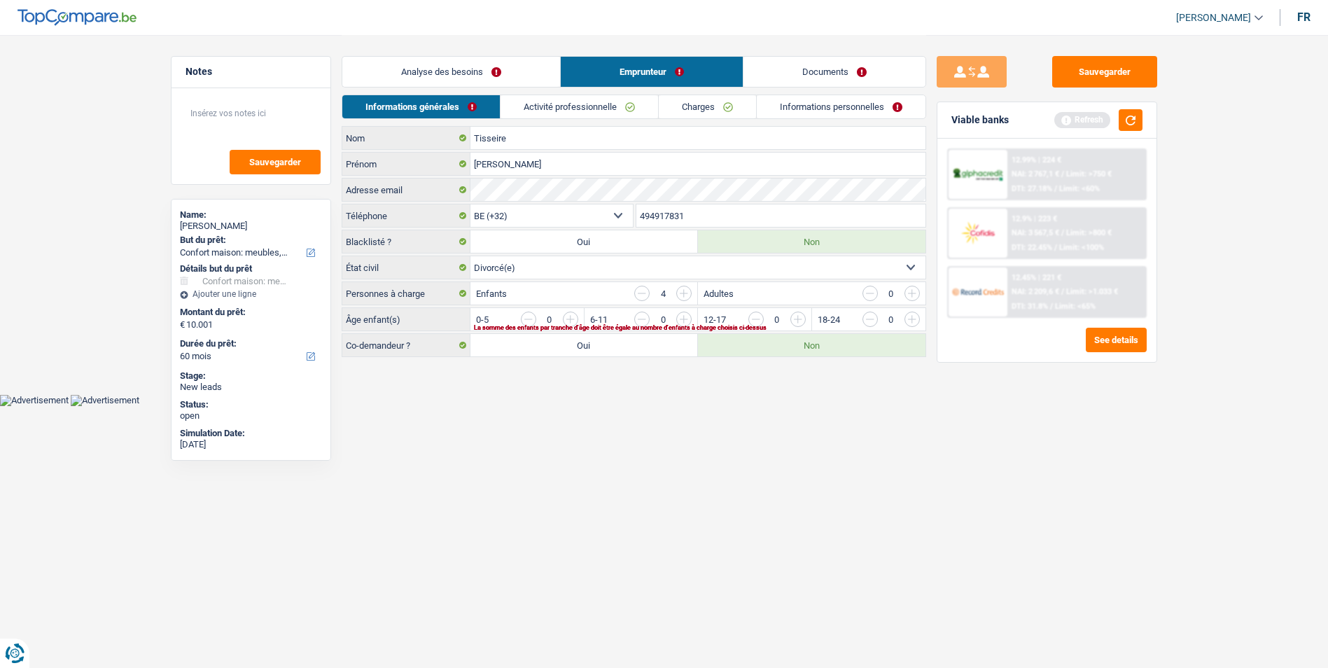
scroll to position [0, 0]
click at [483, 78] on link "Analyse des besoins" at bounding box center [456, 72] width 218 height 30
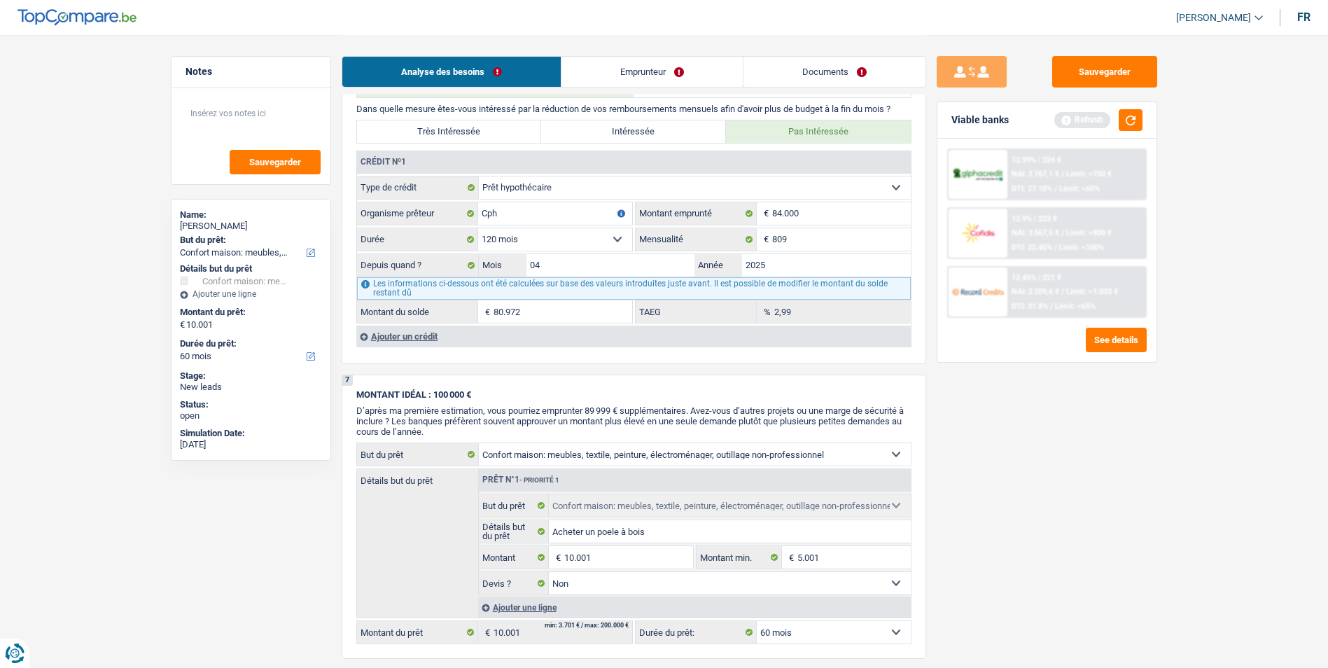
scroll to position [980, 0]
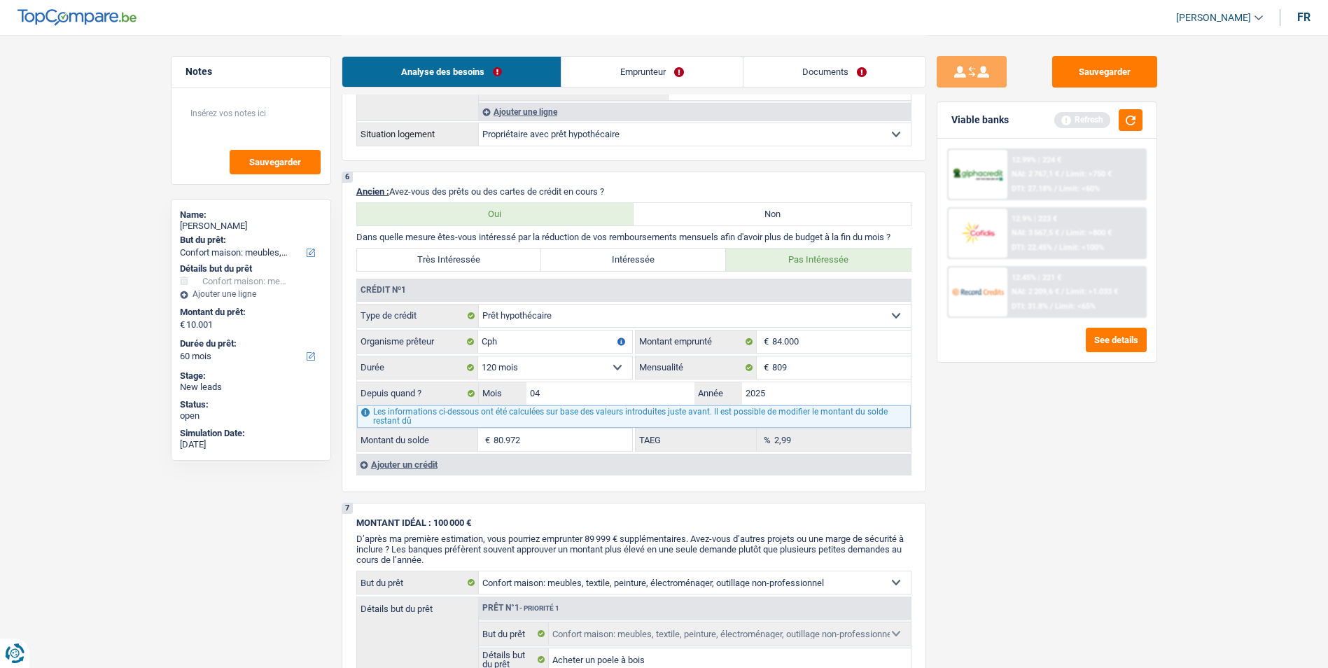
click at [617, 73] on link "Emprunteur" at bounding box center [651, 72] width 181 height 30
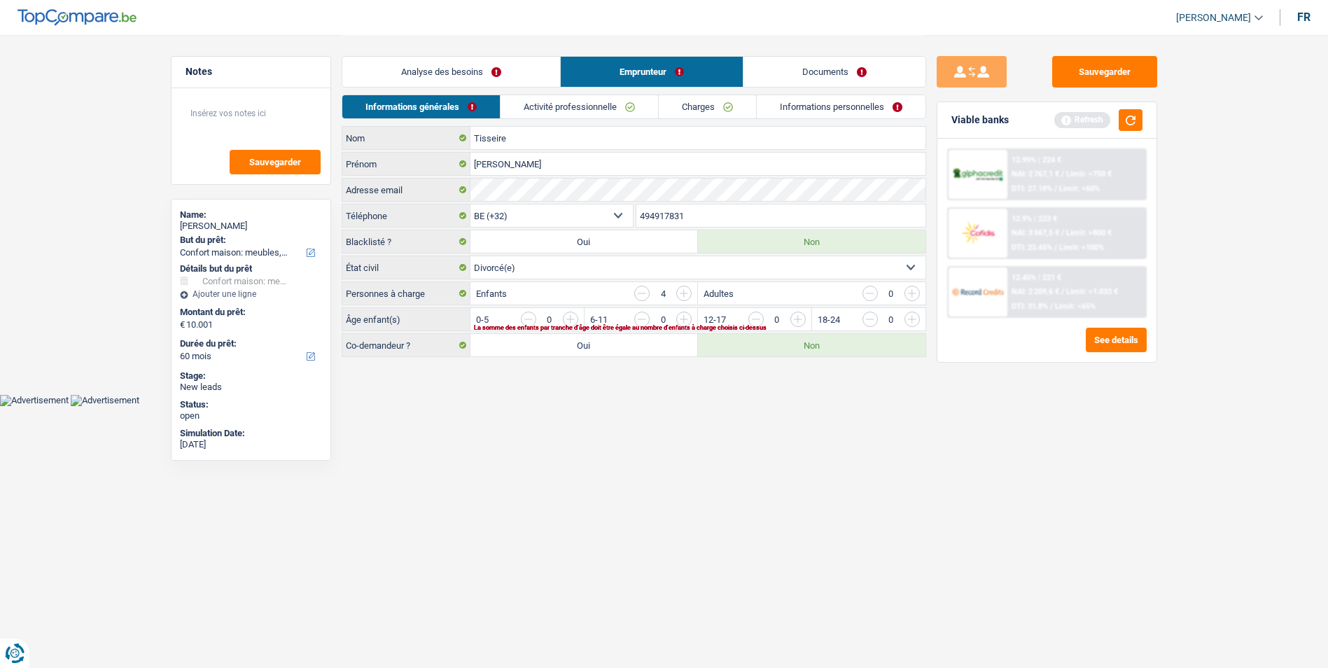
scroll to position [0, 0]
click at [814, 74] on link "Documents" at bounding box center [839, 72] width 182 height 30
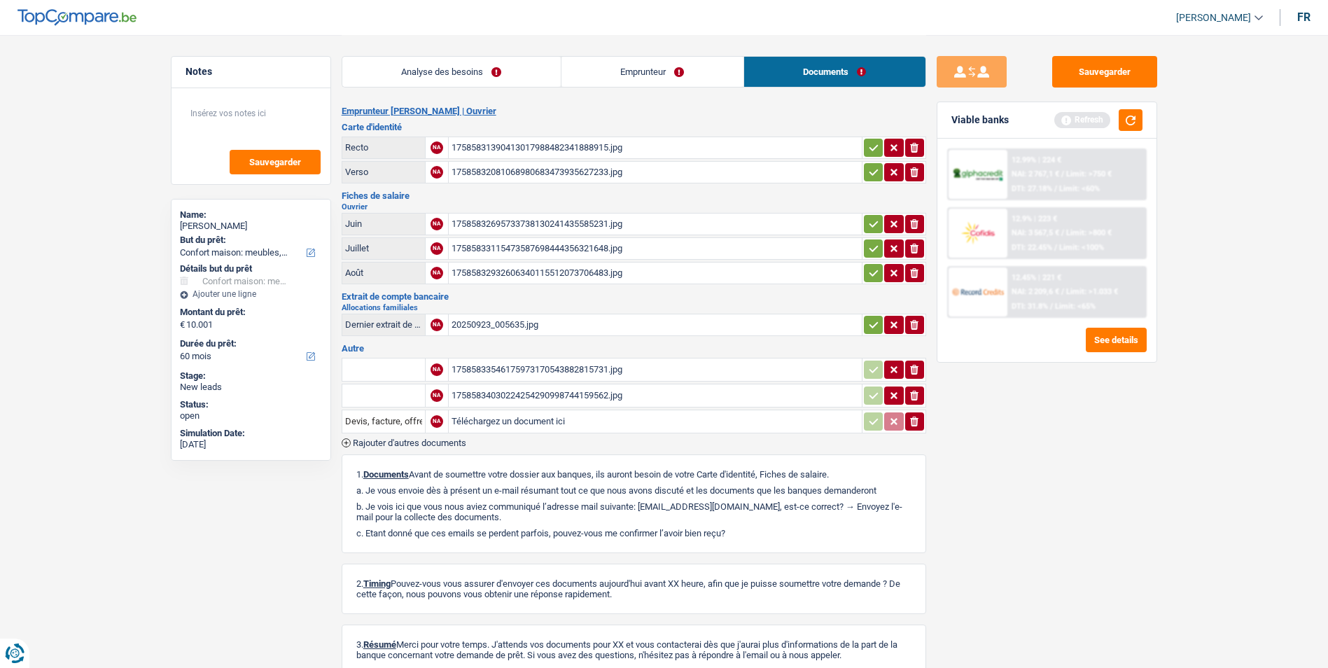
click at [498, 69] on link "Analyse des besoins" at bounding box center [451, 72] width 218 height 30
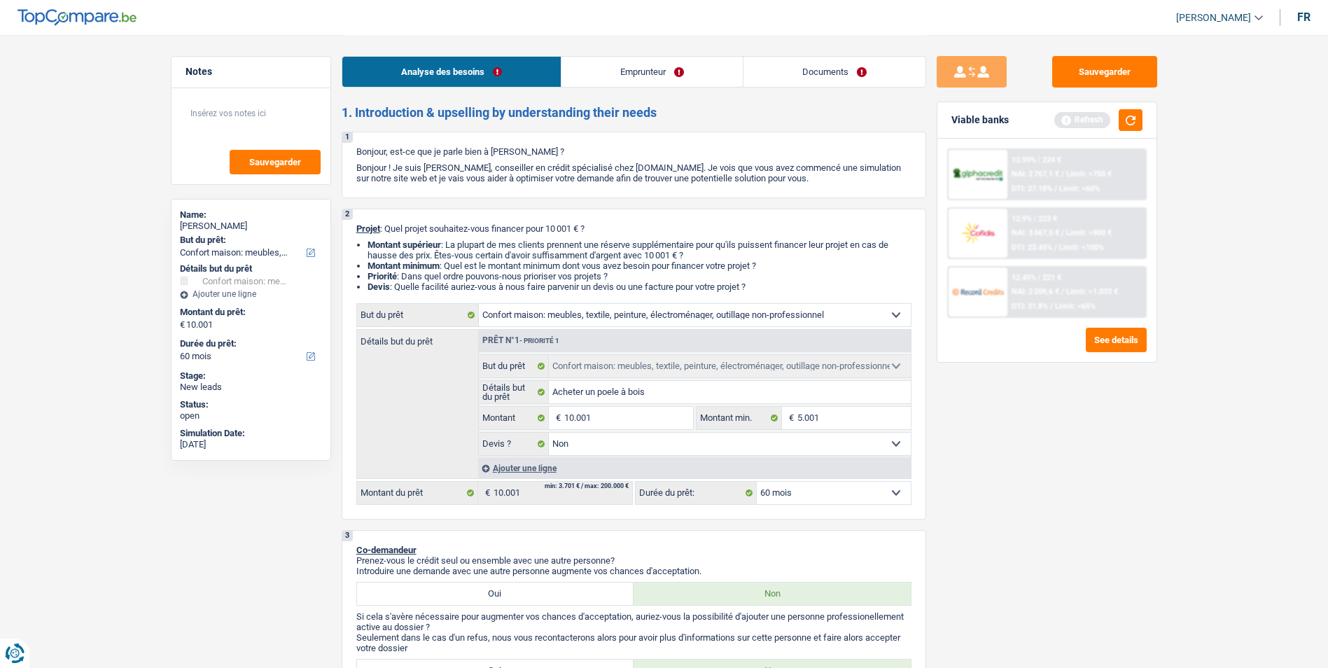
click at [718, 76] on link "Emprunteur" at bounding box center [651, 72] width 181 height 30
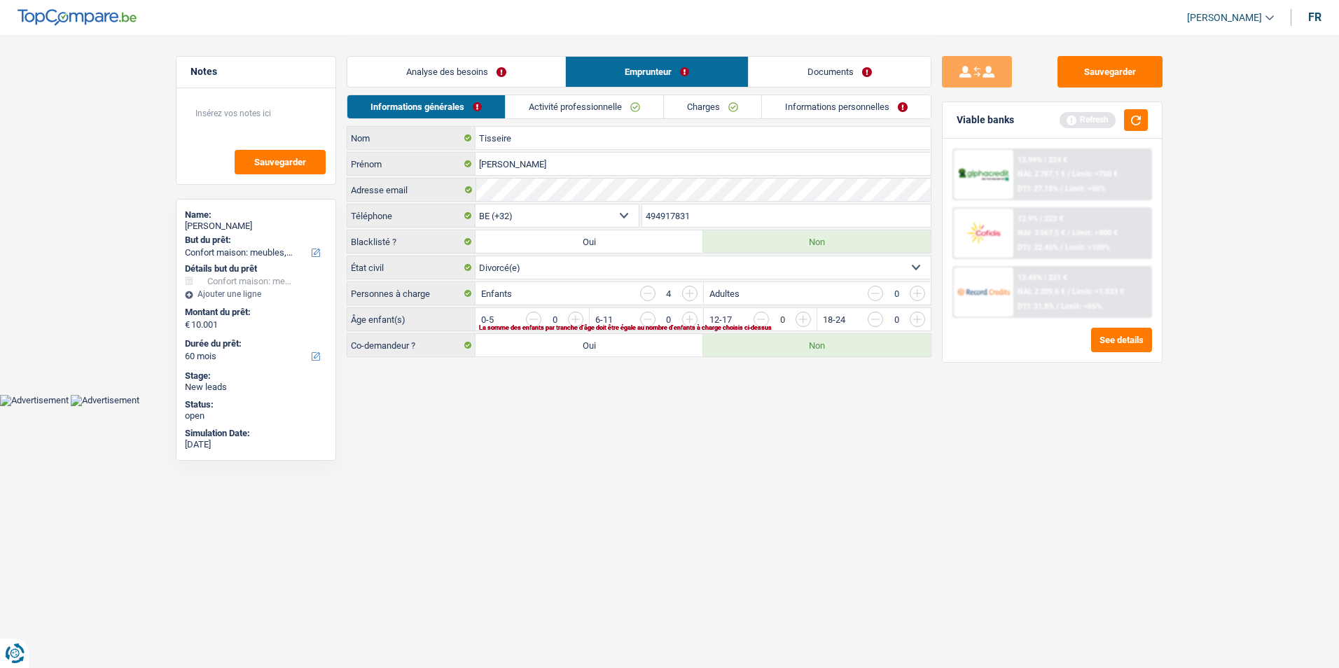
click at [814, 78] on link "Documents" at bounding box center [839, 72] width 182 height 30
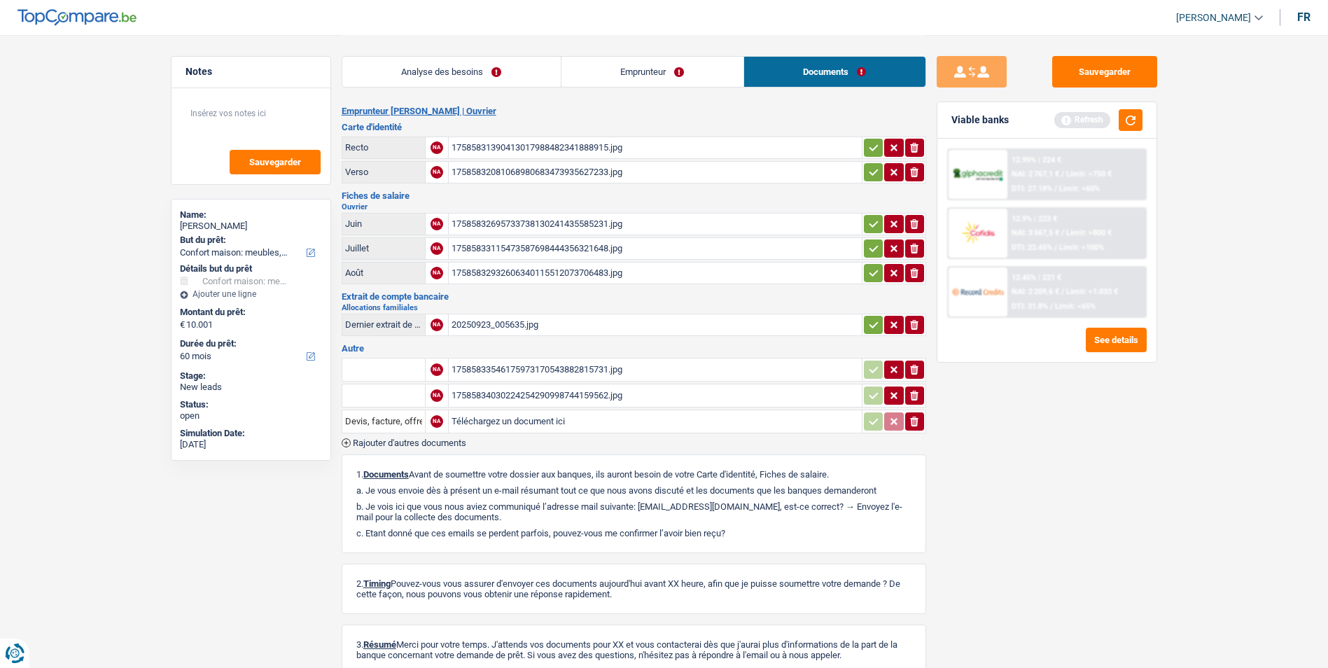
click at [622, 69] on link "Emprunteur" at bounding box center [652, 72] width 182 height 30
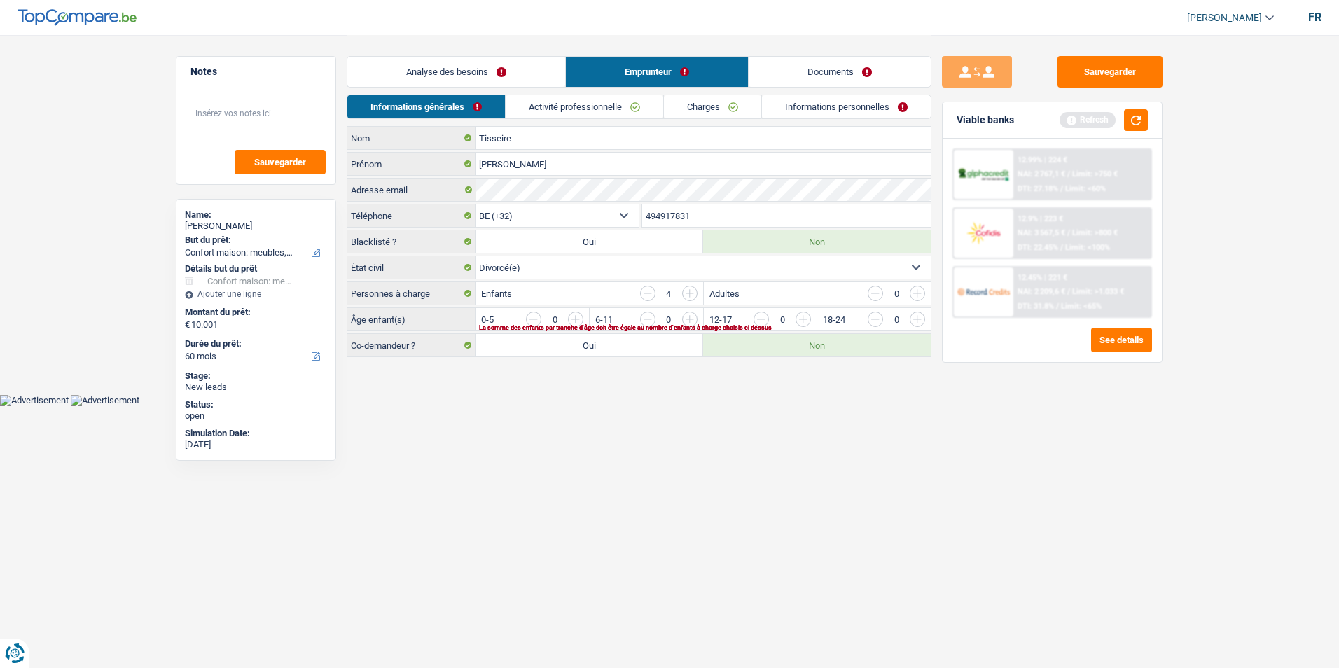
click at [915, 324] on input "button" at bounding box center [1200, 323] width 583 height 22
click at [914, 323] on input "button" at bounding box center [1200, 323] width 583 height 22
click at [806, 322] on input "button" at bounding box center [1086, 323] width 583 height 22
click at [804, 320] on input "button" at bounding box center [1086, 323] width 583 height 22
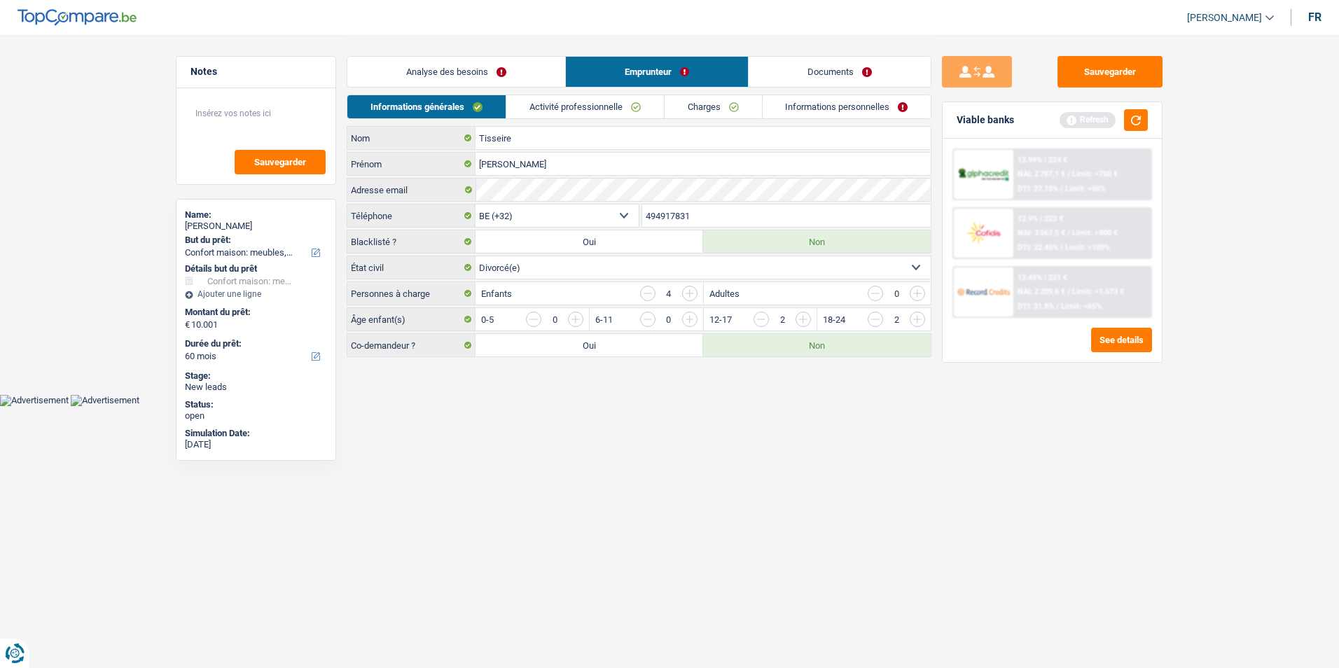
click at [572, 109] on link "Activité professionnelle" at bounding box center [585, 106] width 158 height 23
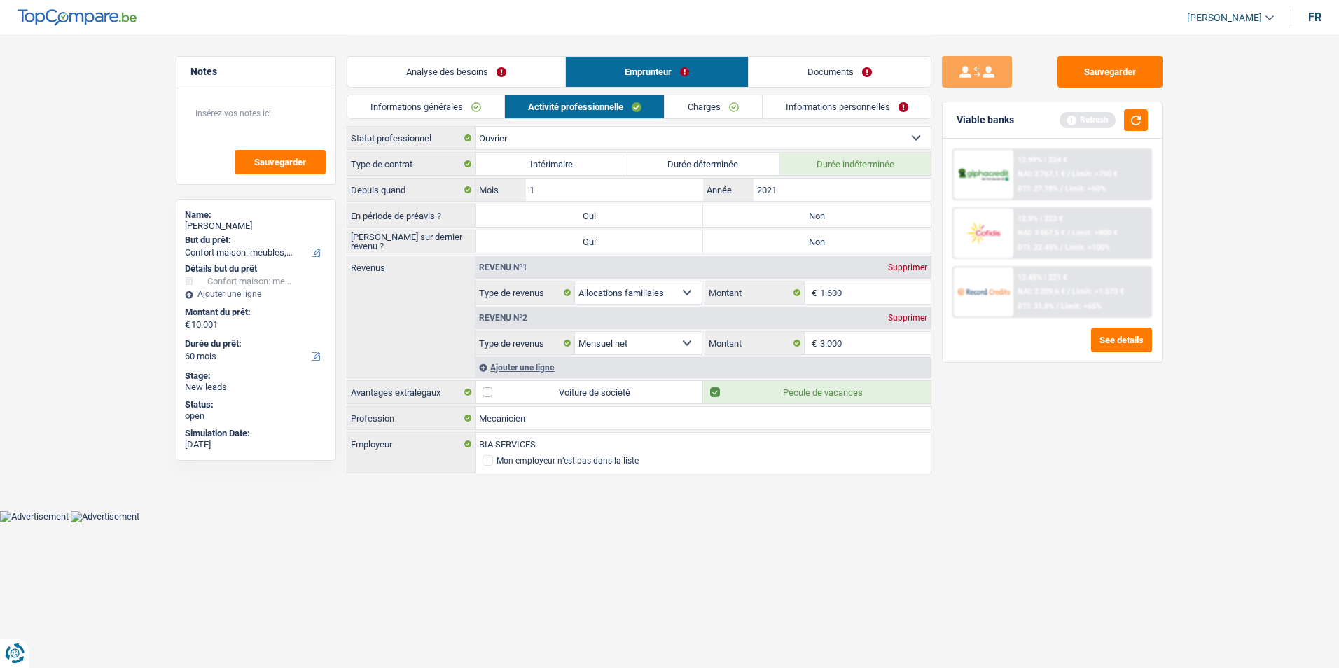
click at [796, 216] on label "Non" at bounding box center [817, 215] width 228 height 22
click at [796, 216] on input "Non" at bounding box center [817, 215] width 228 height 22
radio input "true"
click at [794, 243] on label "Non" at bounding box center [817, 241] width 228 height 22
click at [794, 243] on input "Non" at bounding box center [817, 241] width 228 height 22
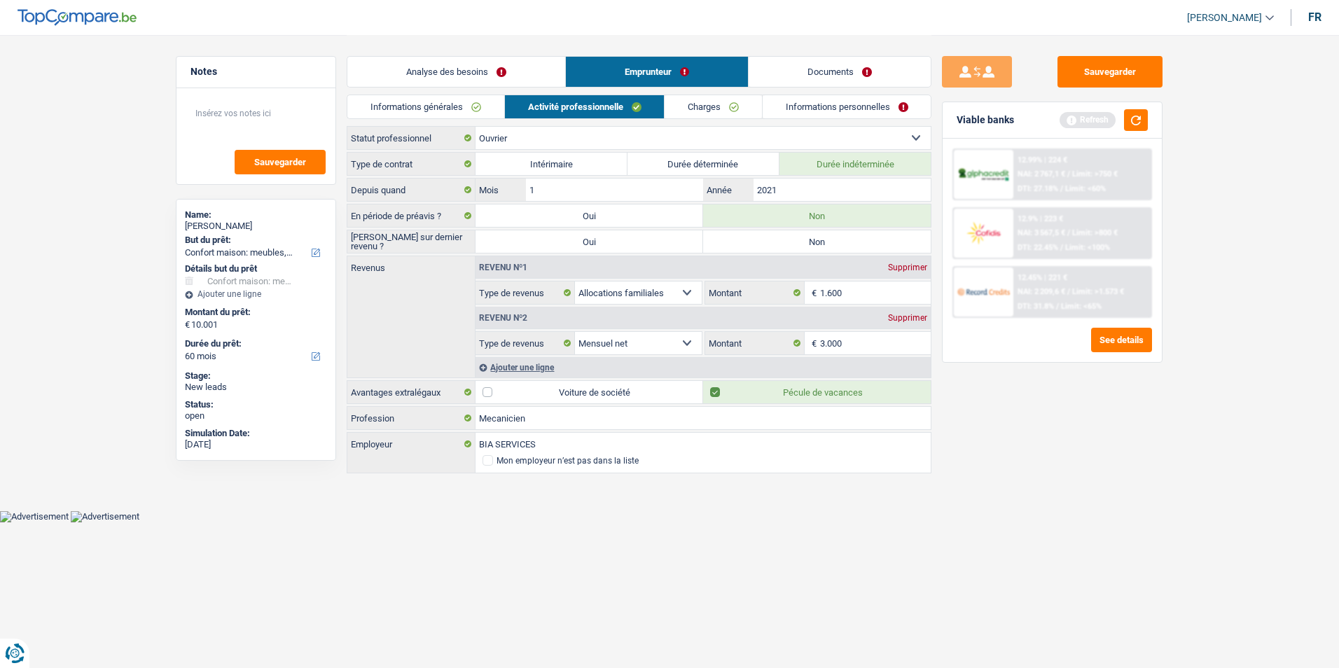
radio input "true"
click at [1129, 120] on button "button" at bounding box center [1136, 120] width 24 height 22
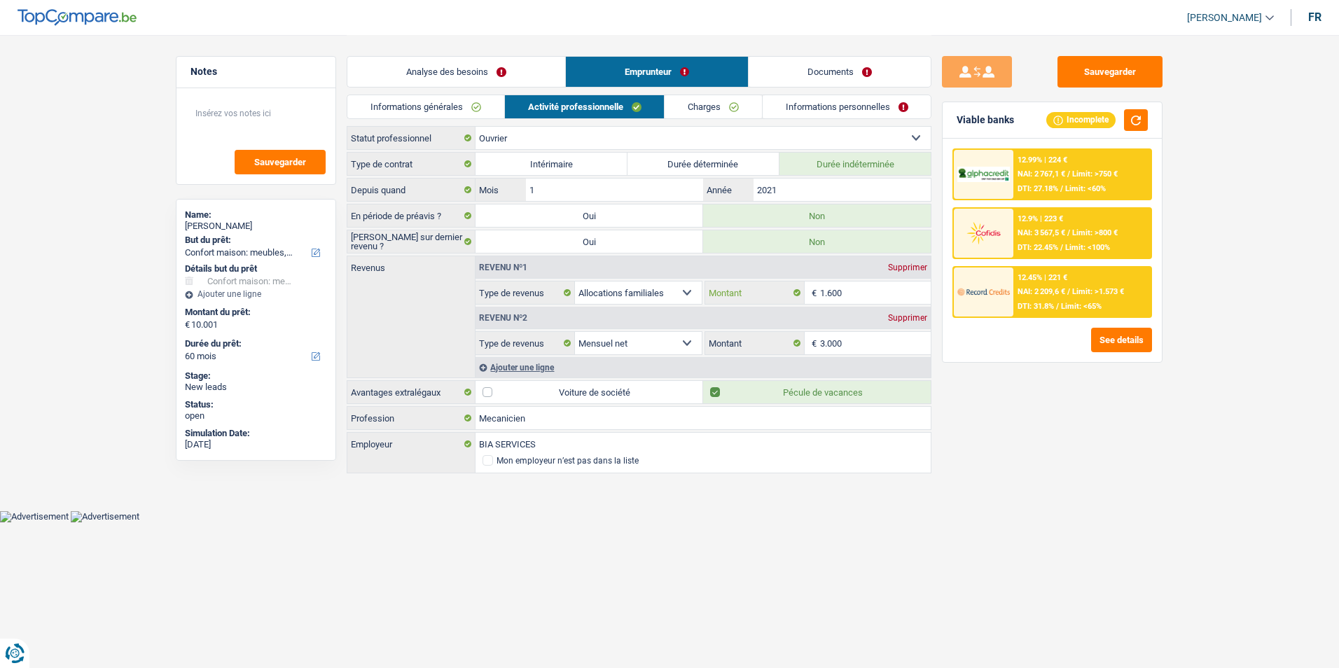
click at [855, 295] on input "1.600" at bounding box center [875, 292] width 111 height 22
click at [814, 106] on link "Informations personnelles" at bounding box center [846, 106] width 169 height 23
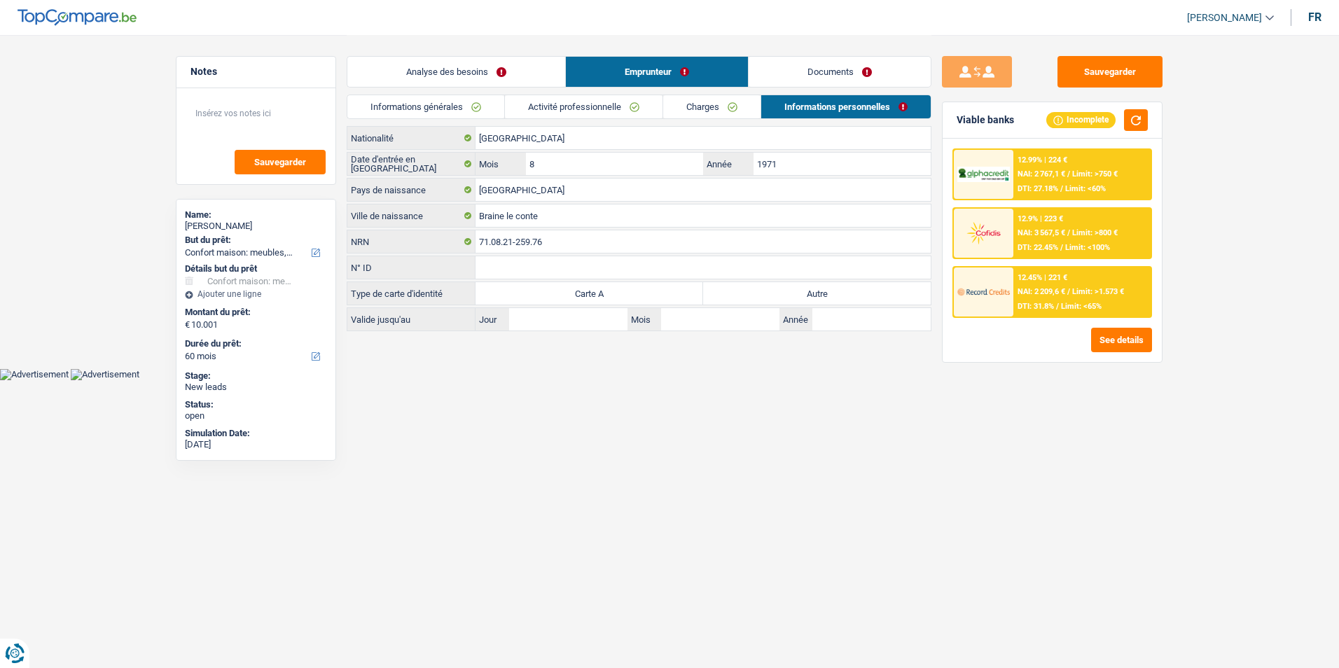
click at [735, 104] on link "Charges" at bounding box center [711, 106] width 97 height 23
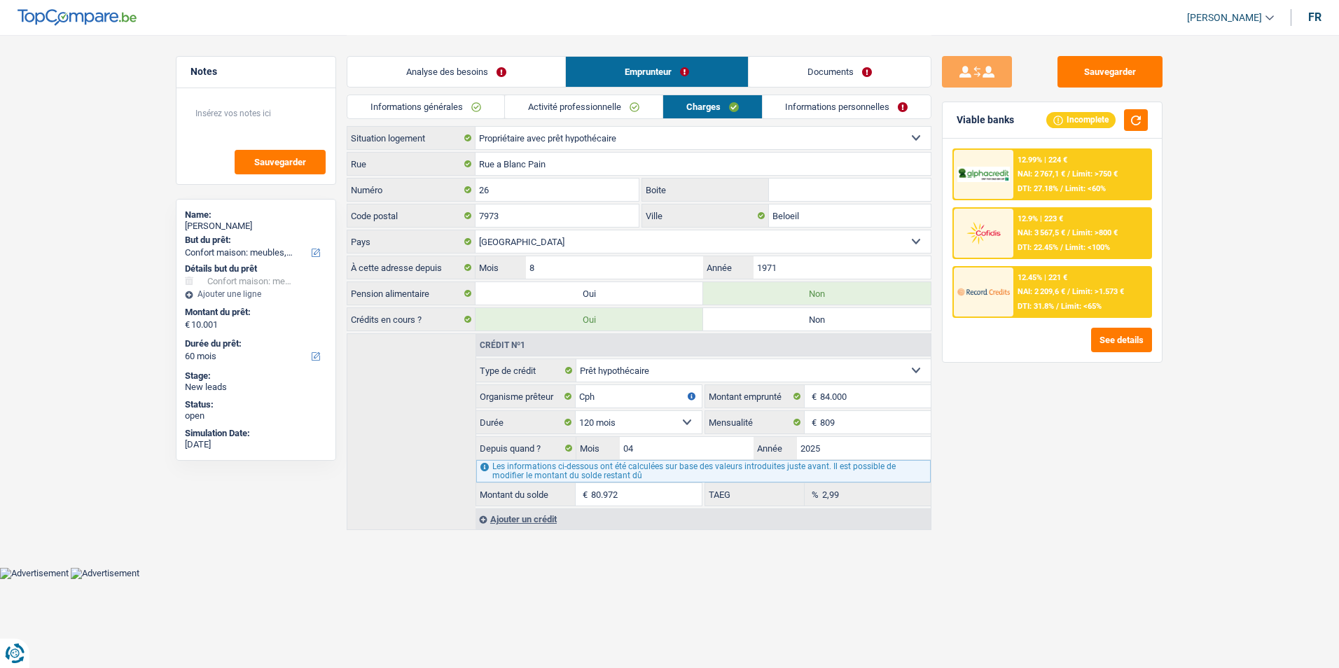
click at [445, 109] on link "Informations générales" at bounding box center [425, 106] width 157 height 23
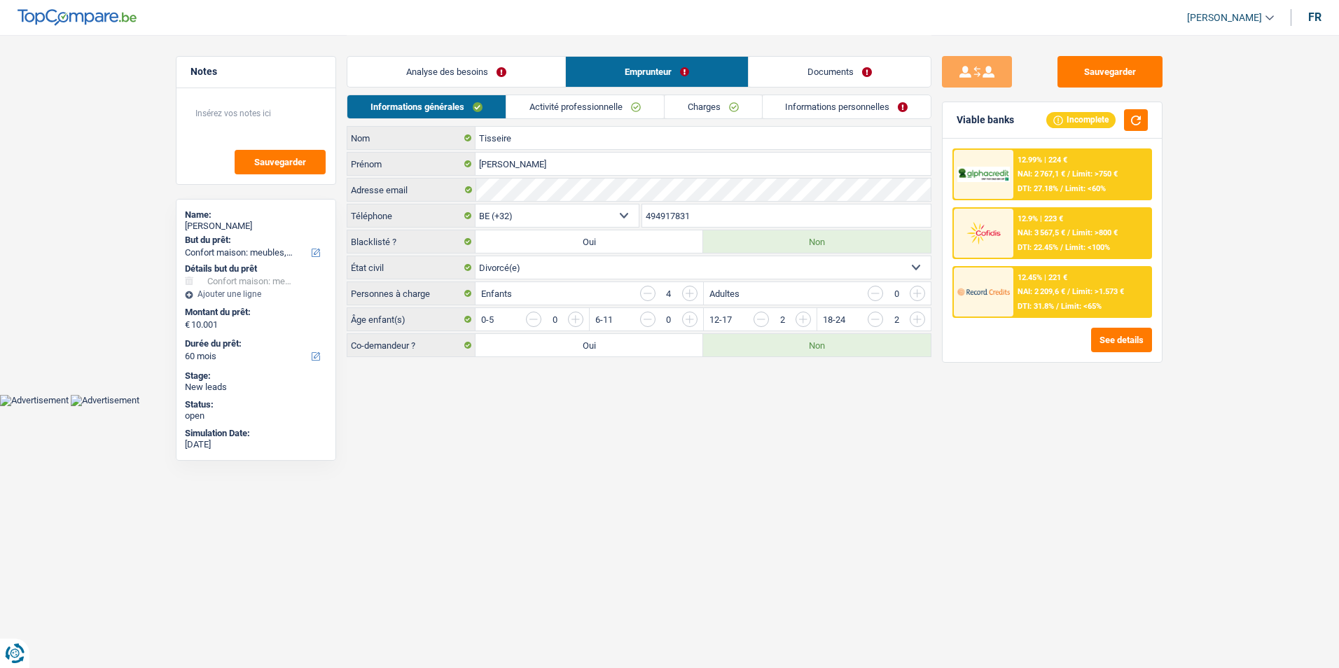
click at [699, 113] on link "Charges" at bounding box center [712, 106] width 97 height 23
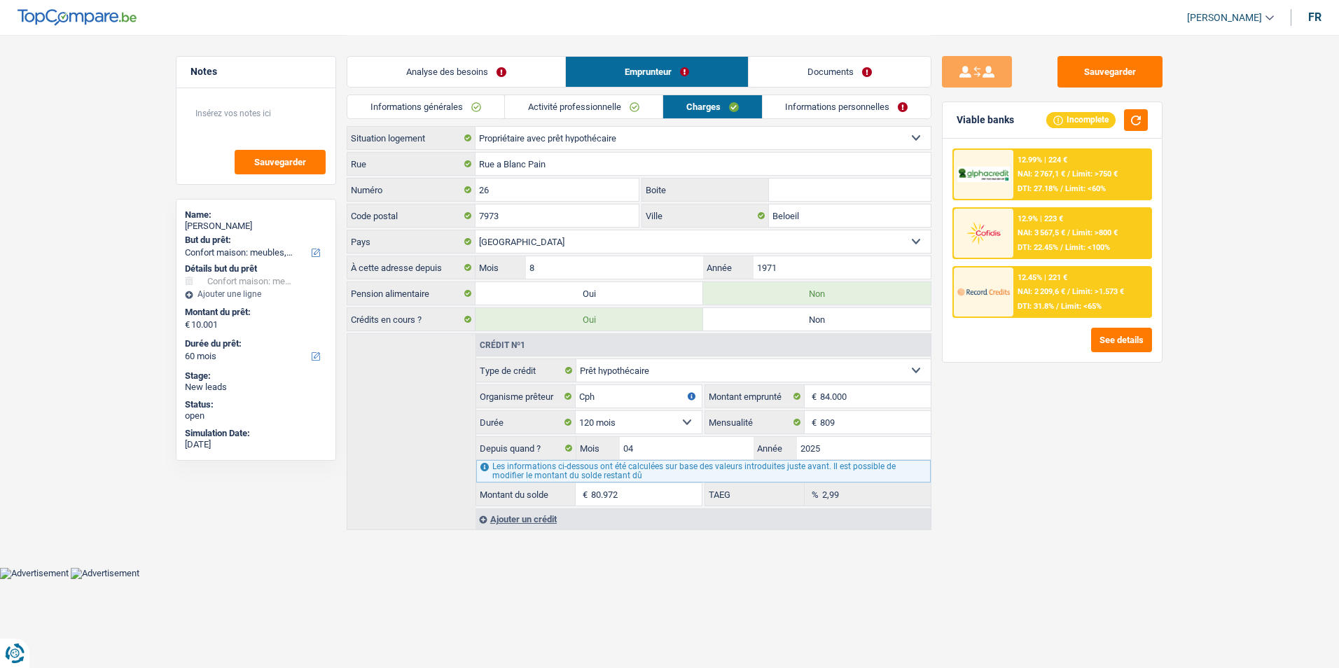
click at [827, 113] on link "Informations personnelles" at bounding box center [846, 106] width 169 height 23
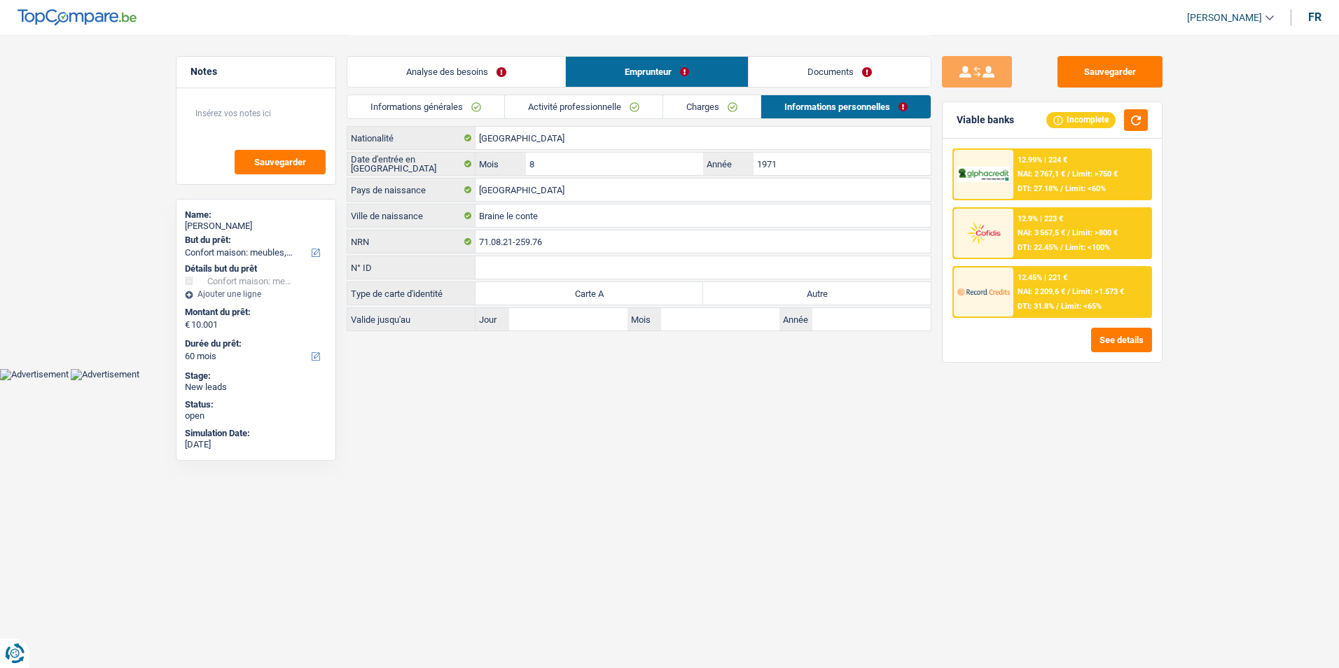
click at [531, 76] on link "Analyse des besoins" at bounding box center [456, 72] width 218 height 30
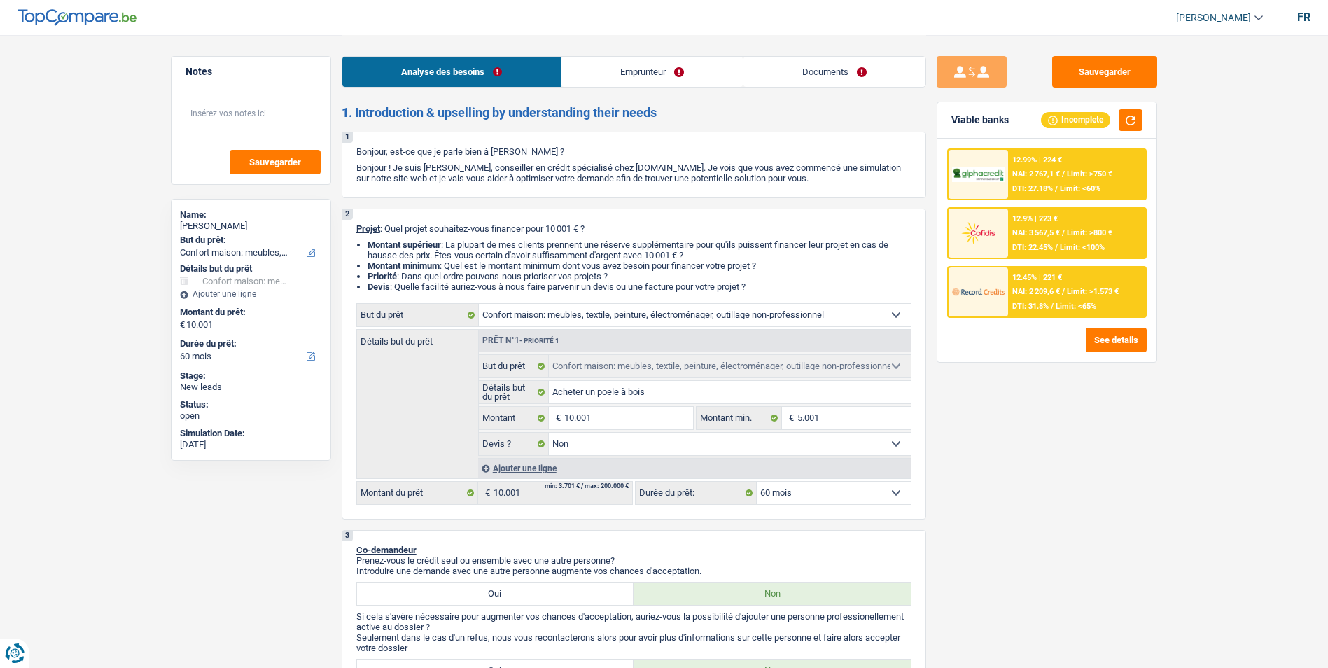
click at [653, 83] on link "Emprunteur" at bounding box center [651, 72] width 181 height 30
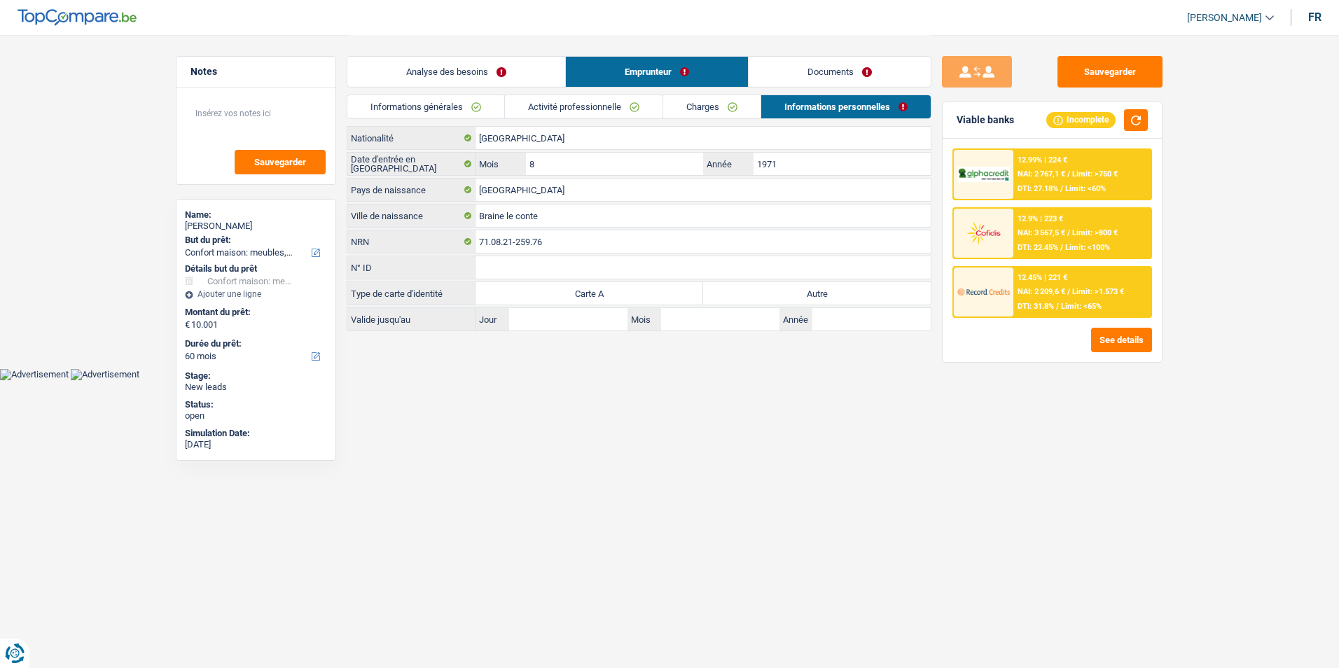
click at [624, 110] on link "Activité professionnelle" at bounding box center [584, 106] width 158 height 23
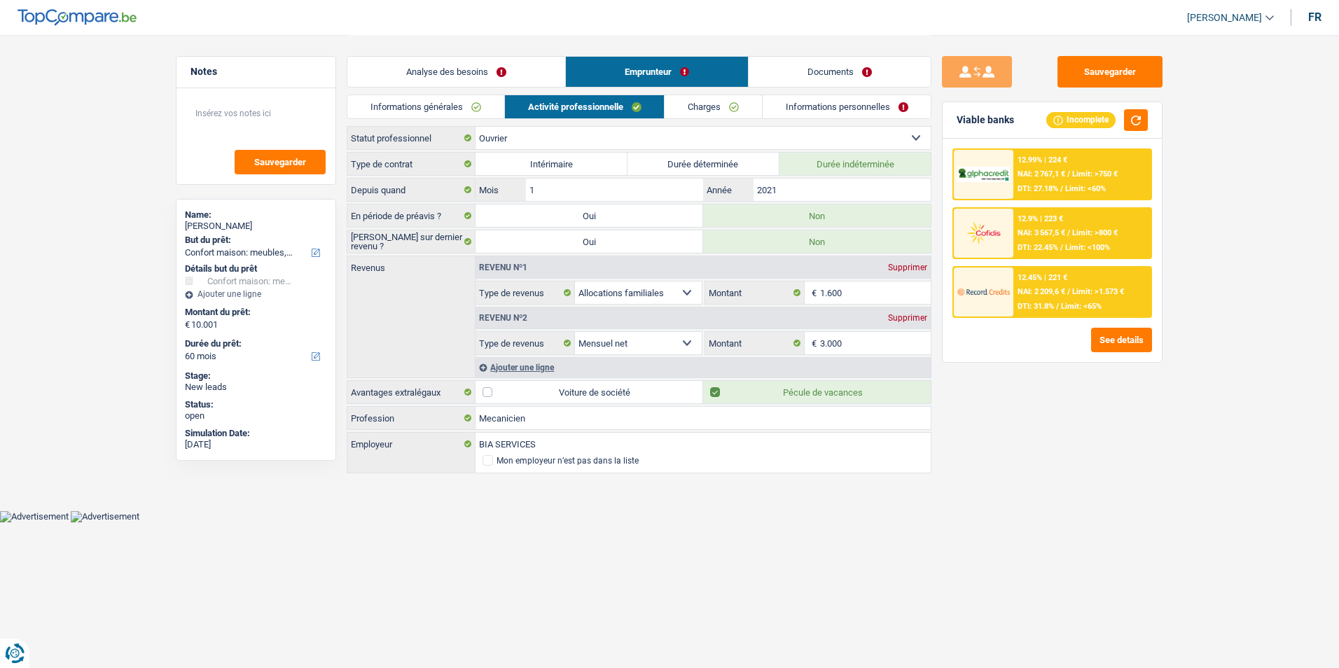
click at [692, 103] on link "Charges" at bounding box center [712, 106] width 97 height 23
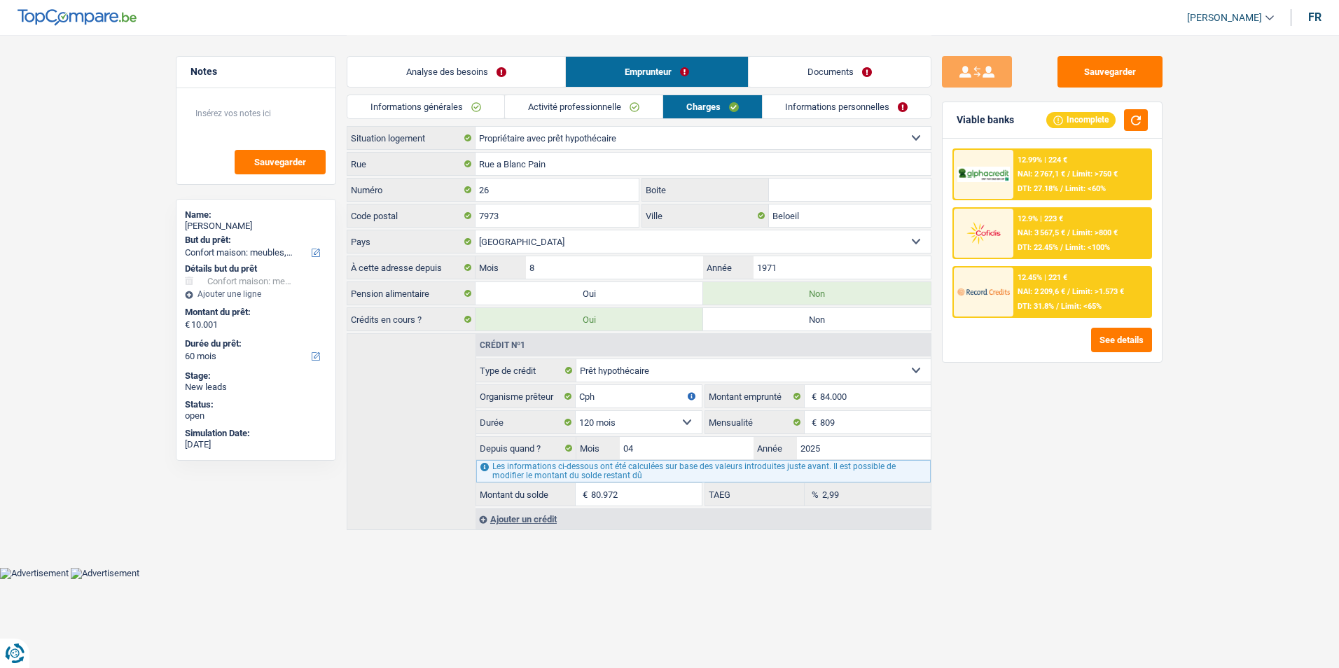
click at [820, 104] on link "Informations personnelles" at bounding box center [846, 106] width 169 height 23
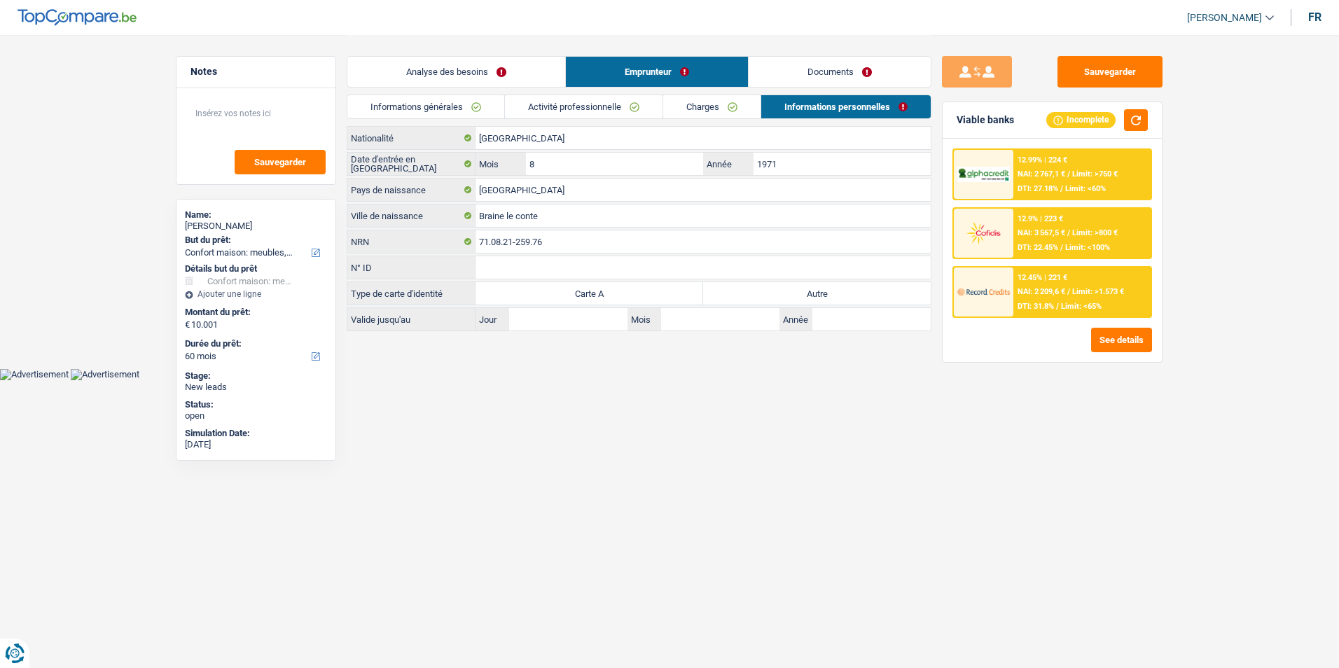
click at [793, 292] on label "Autre" at bounding box center [817, 293] width 228 height 22
click at [793, 292] on input "Autre" at bounding box center [817, 293] width 228 height 22
radio input "true"
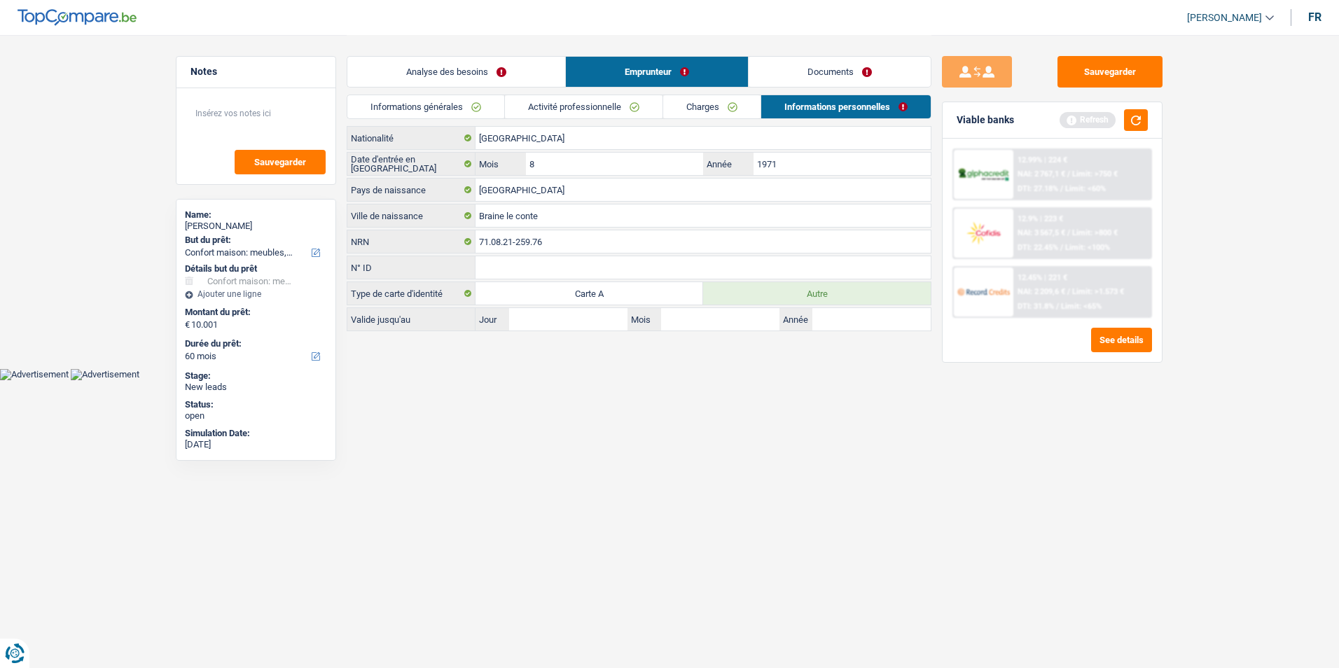
click at [493, 70] on link "Analyse des besoins" at bounding box center [456, 72] width 218 height 30
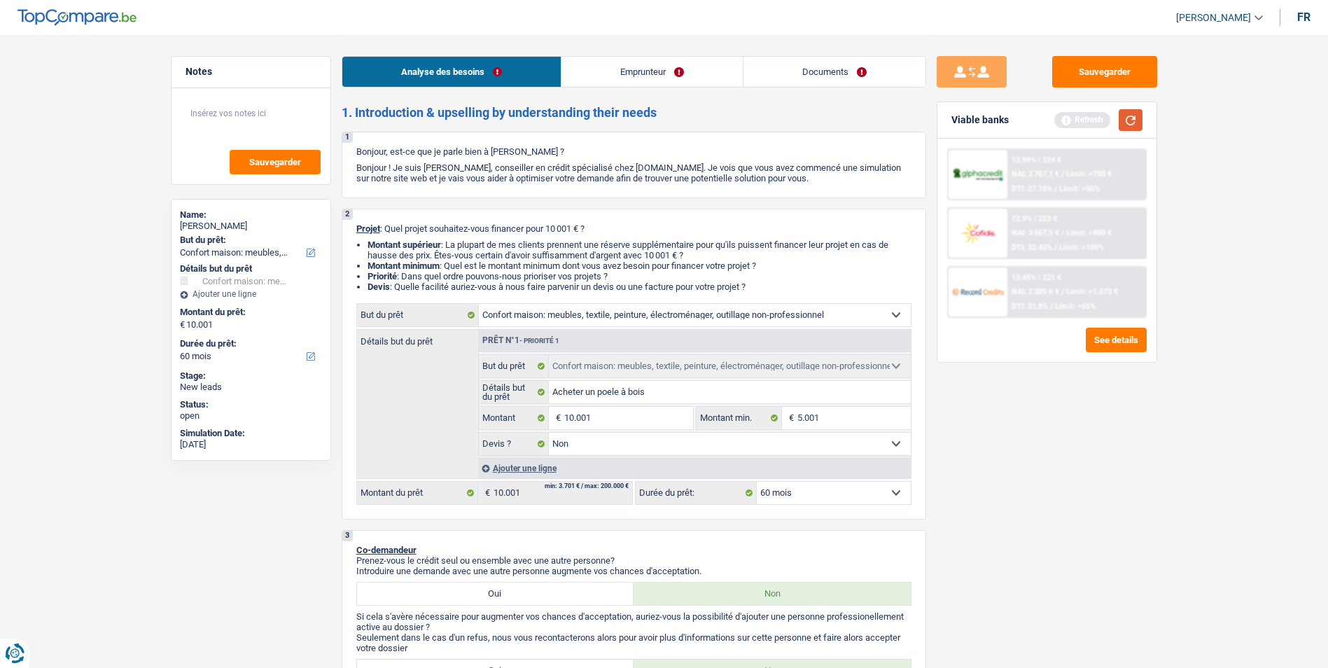
click at [1136, 130] on button "button" at bounding box center [1131, 120] width 24 height 22
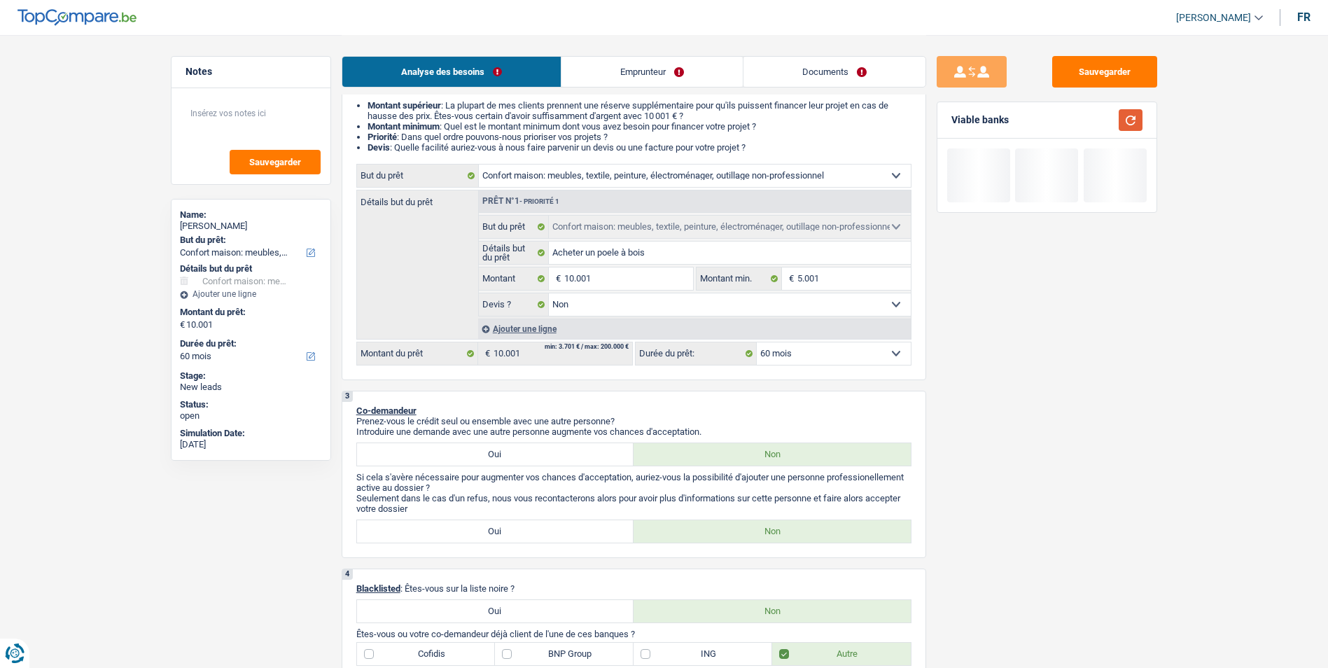
scroll to position [140, 0]
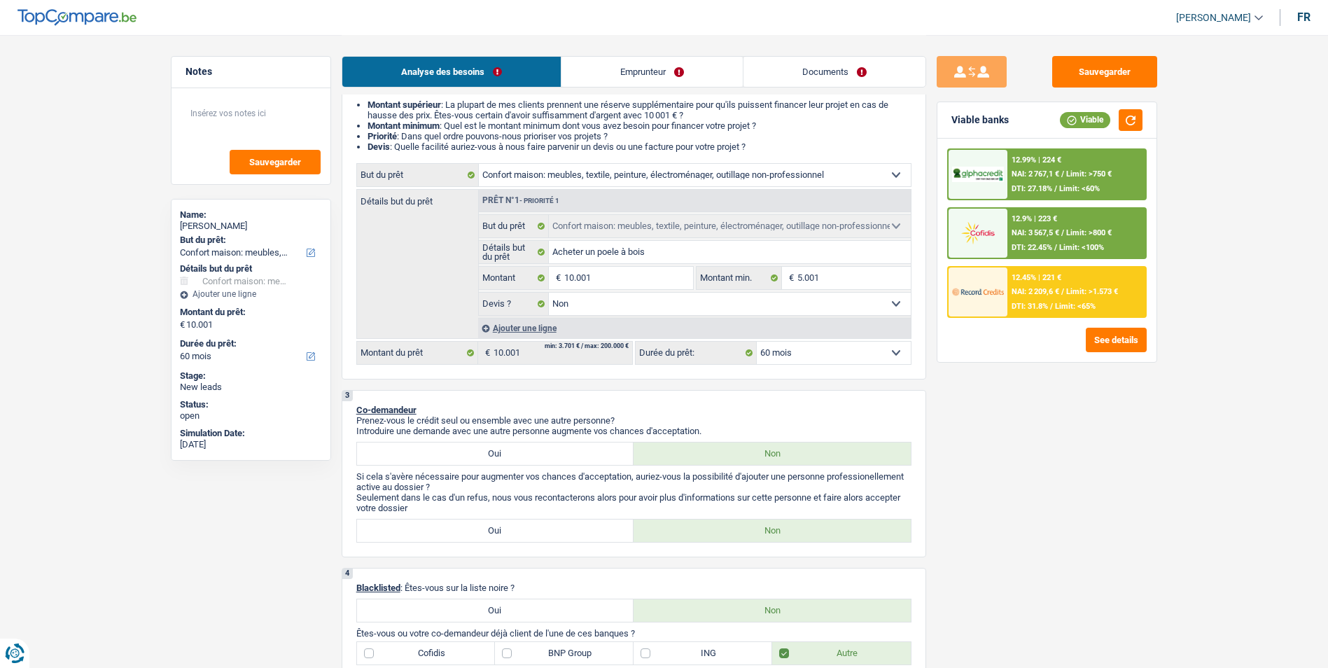
click at [857, 353] on select "12 mois 18 mois 24 mois 30 mois 36 mois 42 mois 48 mois 60 mois Sélectionner un…" at bounding box center [834, 353] width 154 height 22
click at [899, 351] on select "12 mois 18 mois 24 mois 30 mois 36 mois 42 mois 48 mois 60 mois Sélectionner un…" at bounding box center [834, 353] width 154 height 22
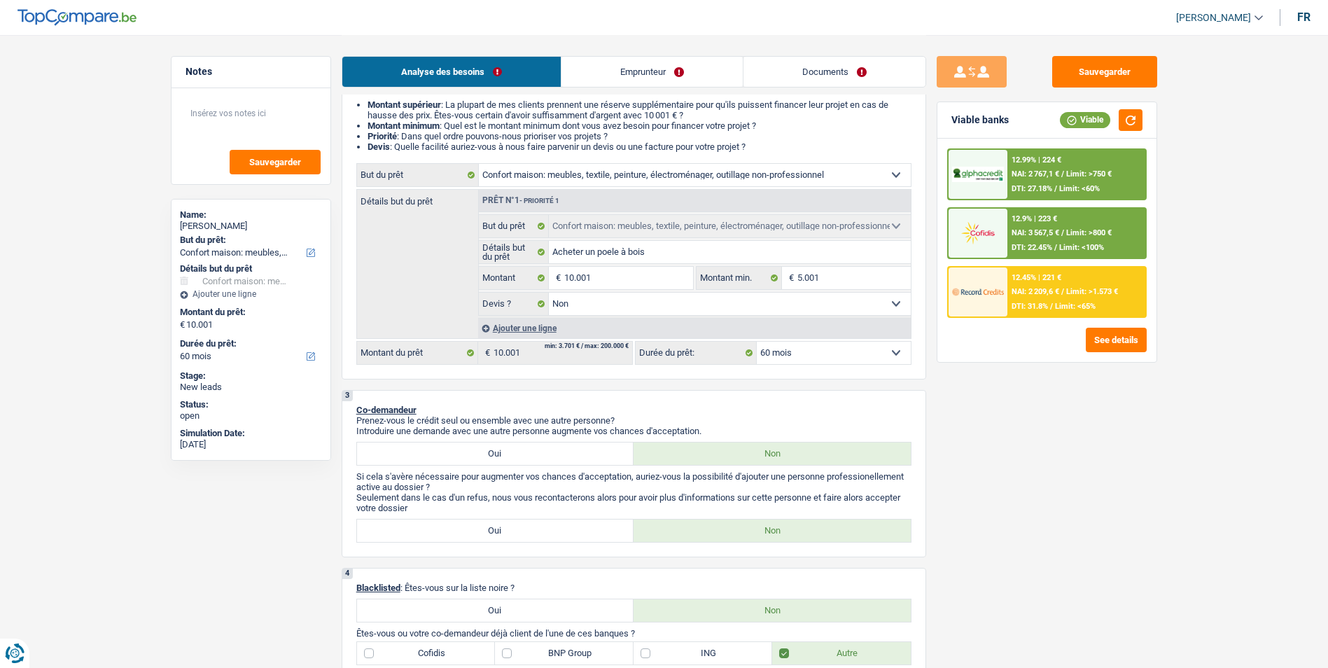
click at [757, 342] on select "12 mois 18 mois 24 mois 30 mois 36 mois 42 mois 48 mois 60 mois Sélectionner un…" at bounding box center [834, 353] width 154 height 22
click at [1049, 281] on div "12.45% | 221 €" at bounding box center [1037, 277] width 50 height 9
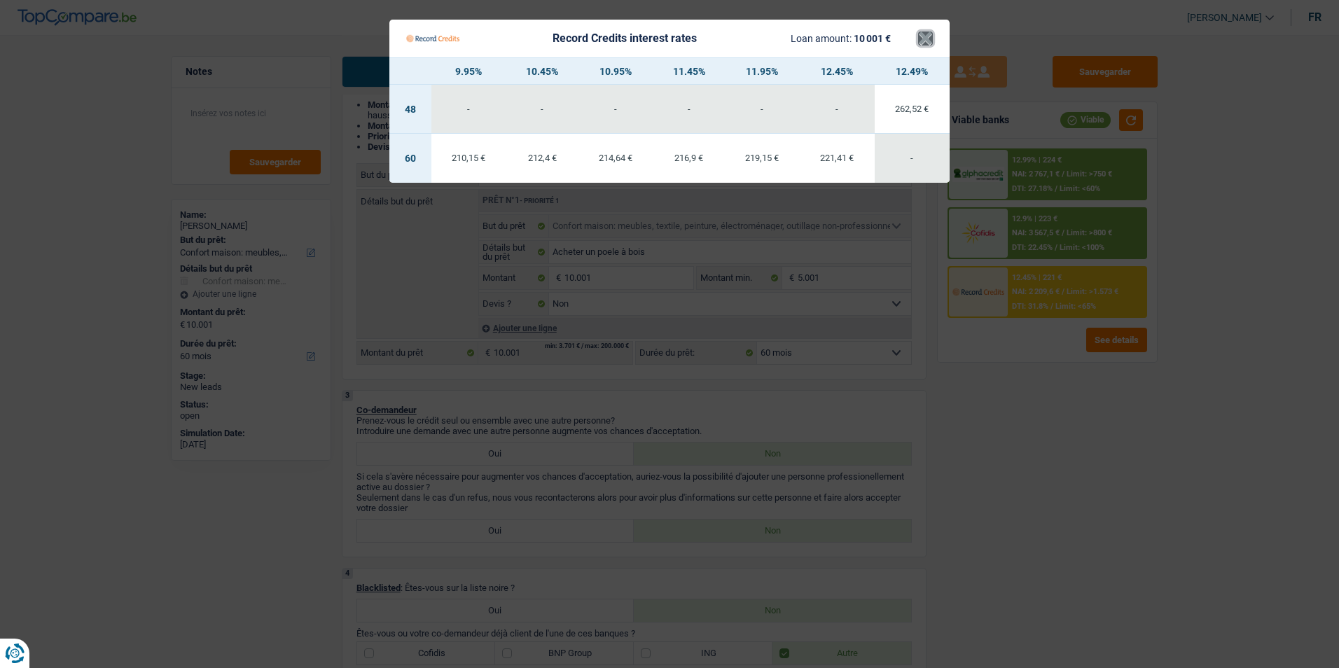
click at [926, 46] on button "×" at bounding box center [925, 39] width 15 height 14
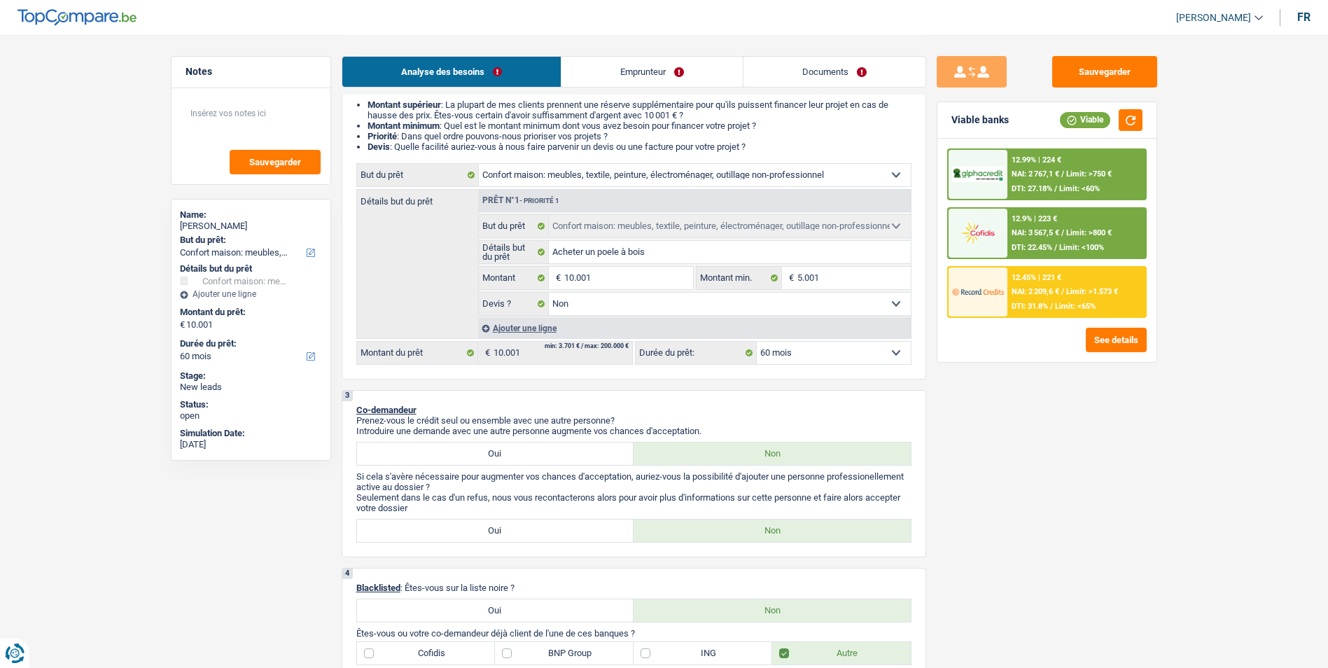
click at [1077, 169] on div "12.99% | 224 € NAI: 2 767,1 € / Limit: >750 € DTI: 27.18% / Limit: <60%" at bounding box center [1076, 174] width 138 height 49
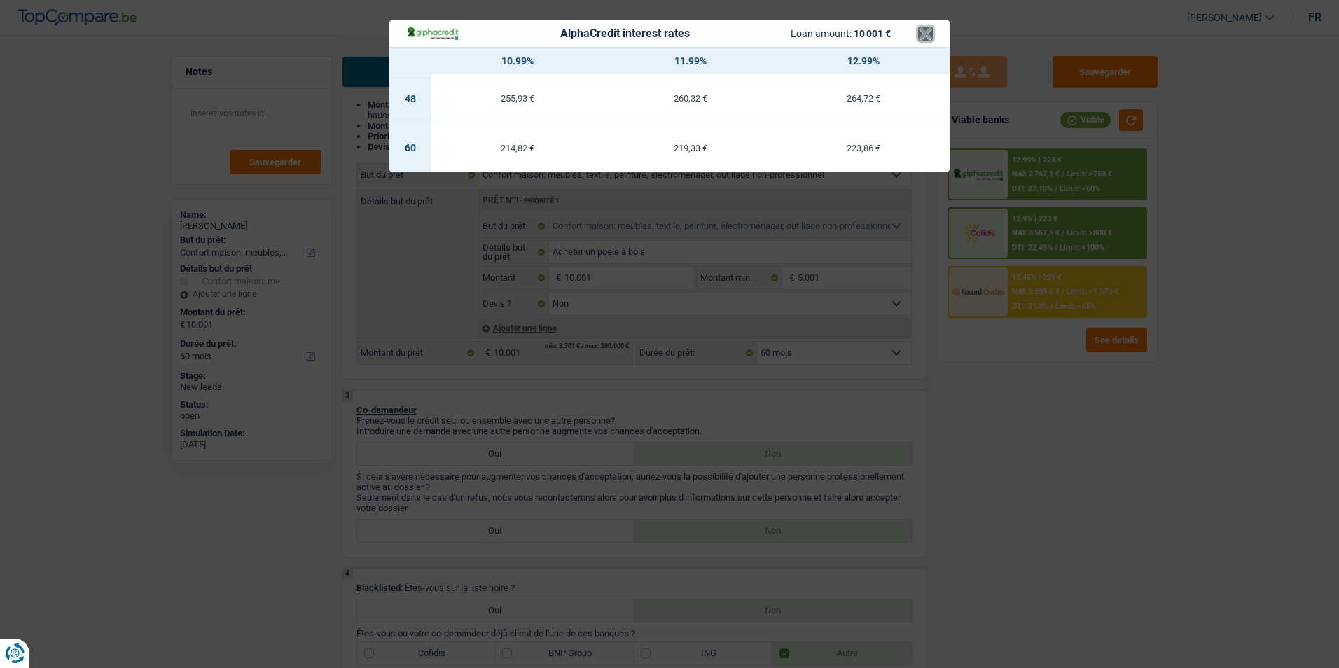
click at [927, 37] on button "×" at bounding box center [925, 34] width 15 height 14
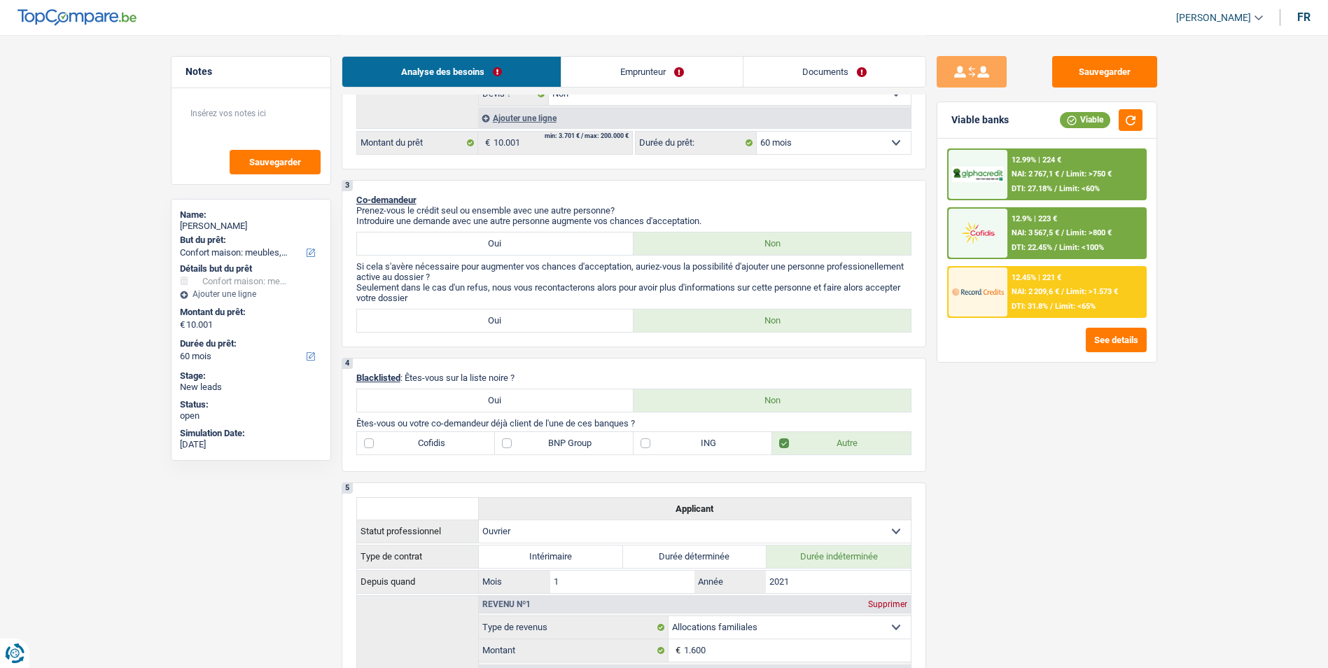
click at [996, 363] on div "Sauvegarder Viable banks Viable 12.99% | 224 € NAI: 2 767,1 € / Limit: >750 € D…" at bounding box center [1047, 350] width 242 height 589
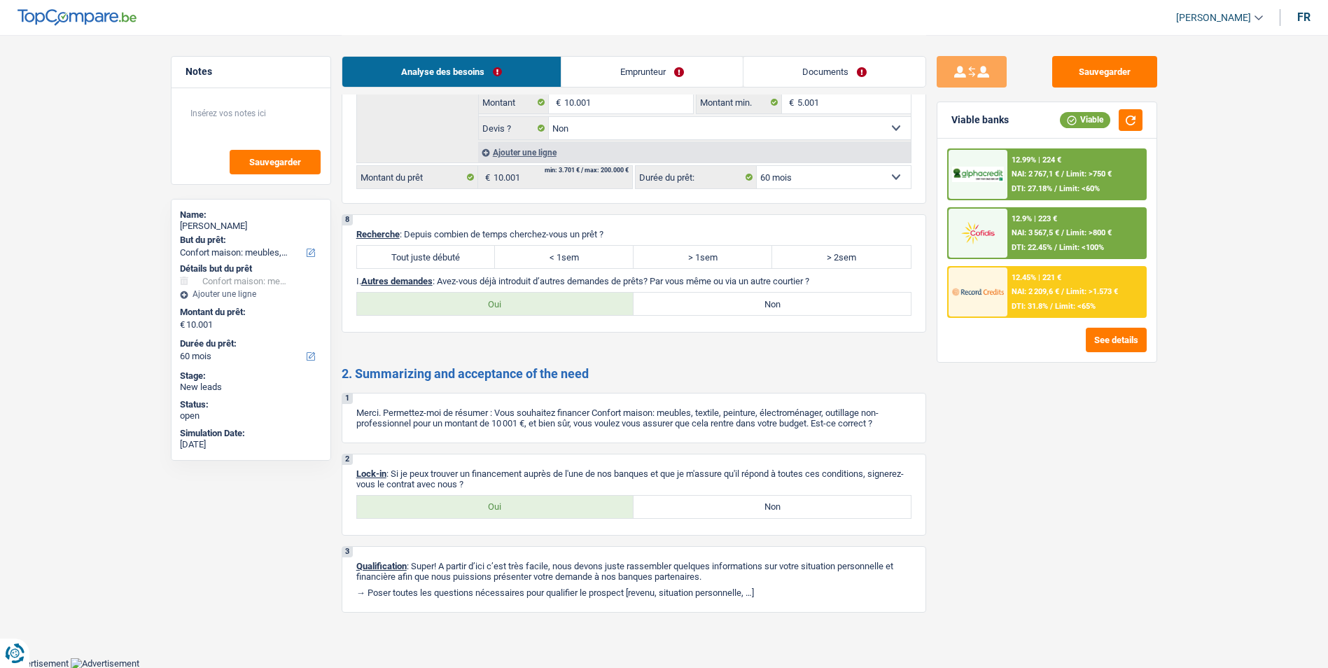
scroll to position [1564, 0]
click at [438, 253] on label "Tout juste débuté" at bounding box center [426, 256] width 139 height 22
click at [438, 253] on input "Tout juste débuté" at bounding box center [426, 256] width 139 height 22
radio input "true"
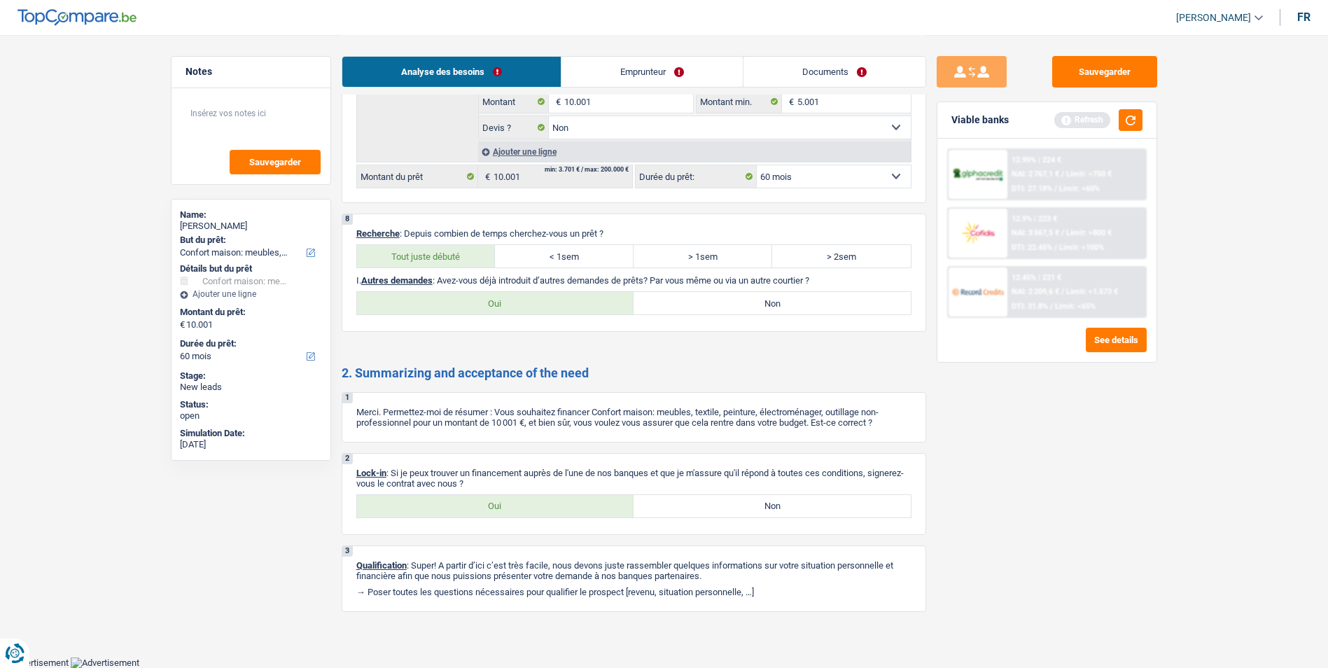
click at [524, 305] on label "Oui" at bounding box center [495, 303] width 277 height 22
click at [524, 305] on input "Oui" at bounding box center [495, 303] width 277 height 22
radio input "true"
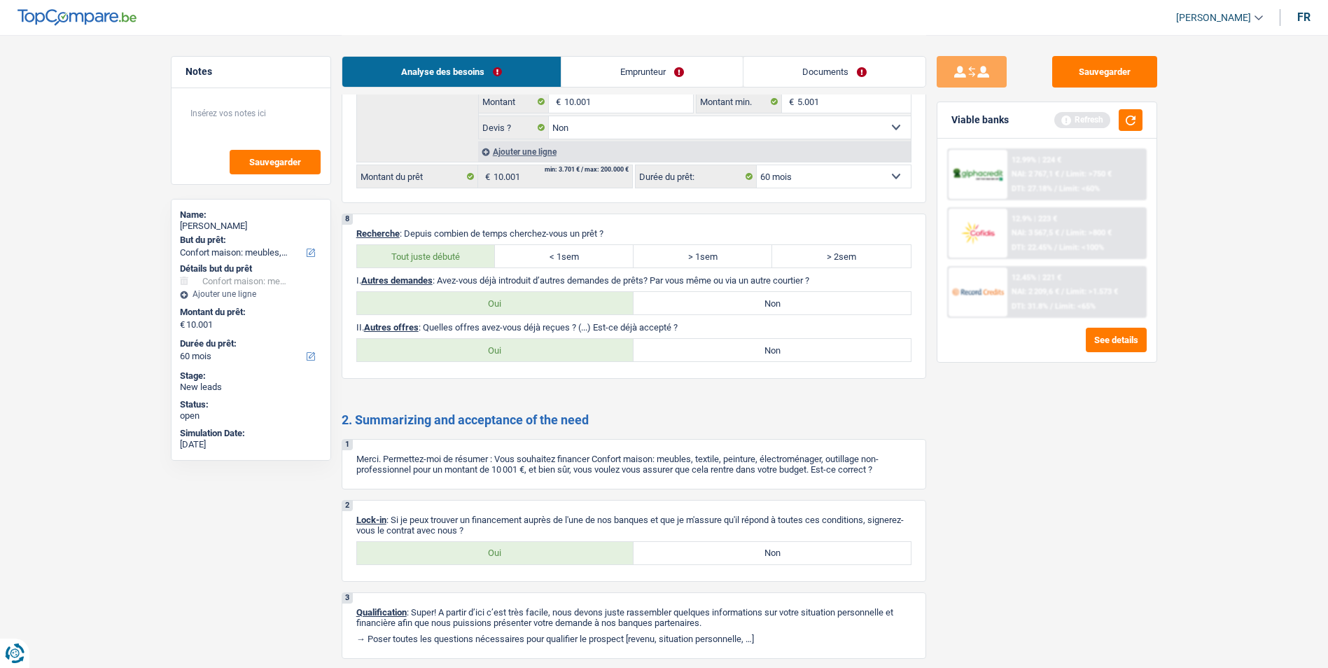
click at [702, 309] on label "Non" at bounding box center [772, 303] width 277 height 22
click at [702, 309] on input "Non" at bounding box center [772, 303] width 277 height 22
radio input "true"
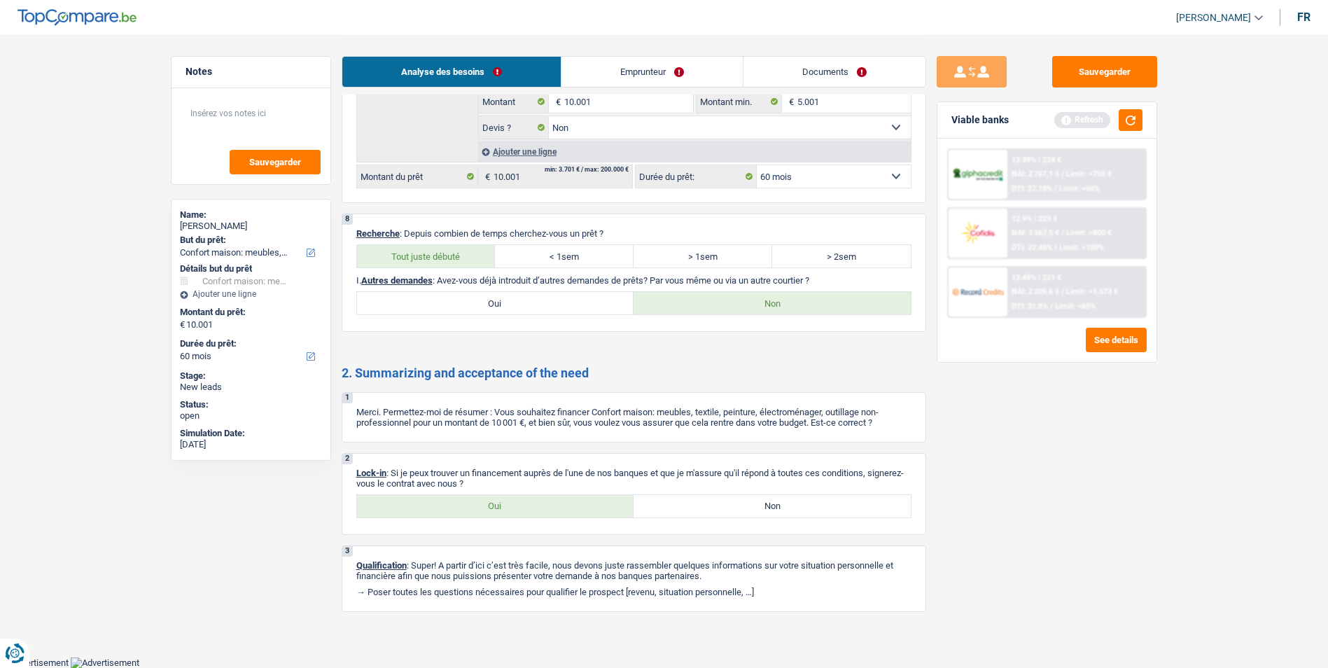
click at [547, 506] on label "Oui" at bounding box center [495, 506] width 277 height 22
click at [547, 506] on input "Oui" at bounding box center [495, 506] width 277 height 22
radio input "true"
click at [807, 69] on link "Documents" at bounding box center [835, 72] width 182 height 30
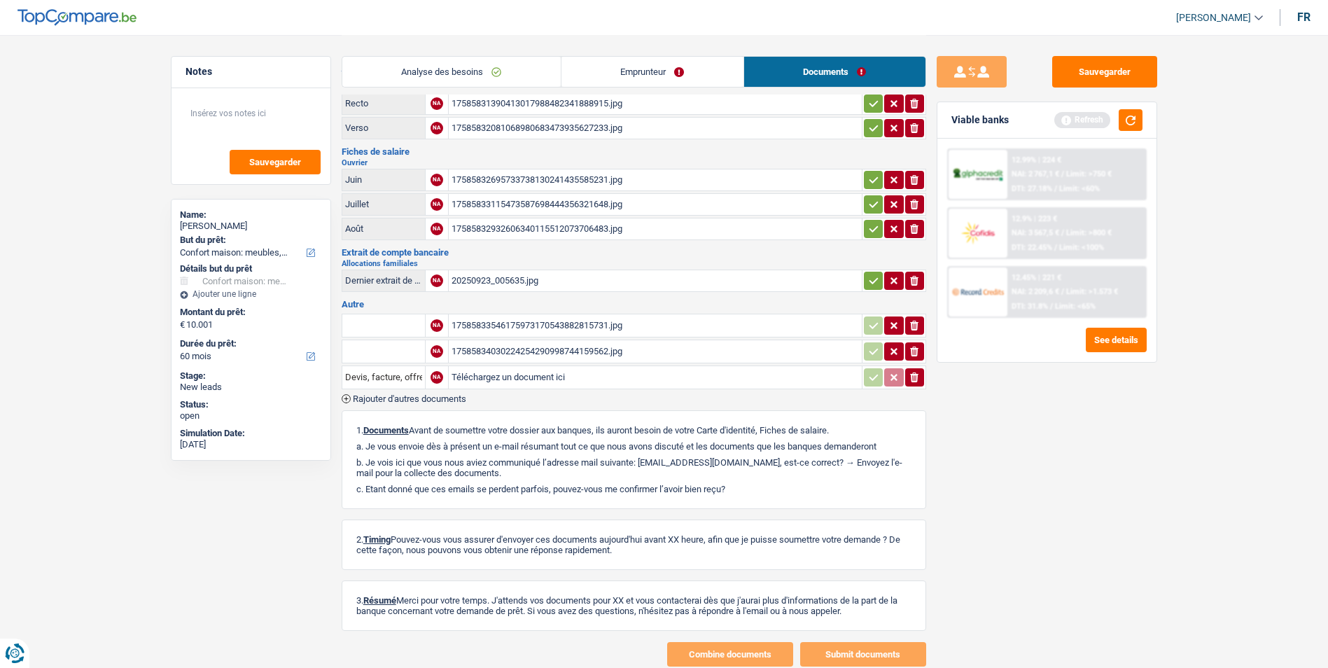
scroll to position [0, 0]
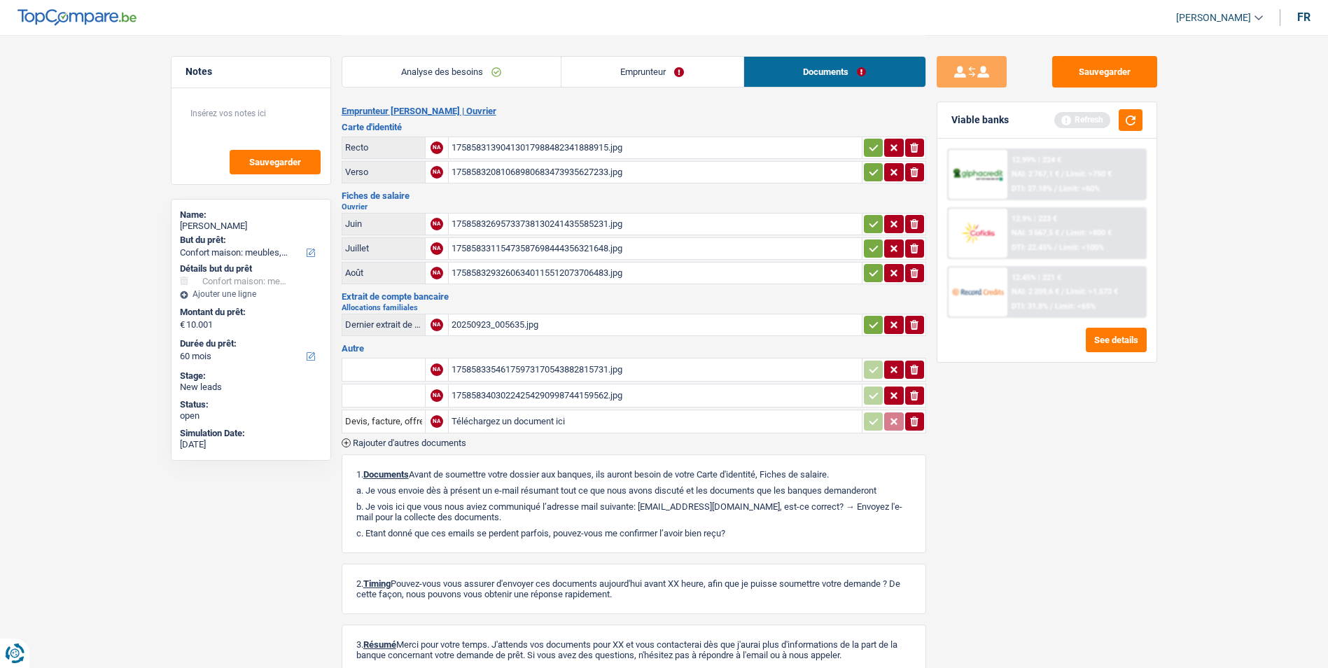
click at [552, 146] on div "17585831390413017988482341888915.jpg" at bounding box center [655, 147] width 407 height 21
click at [499, 165] on div "17585832081068980683473935627233.jpg" at bounding box center [655, 172] width 407 height 21
click at [513, 218] on div "17585832695733738130241435585231.jpg" at bounding box center [655, 224] width 407 height 21
click at [522, 244] on div "17585833115473587698444356321648.jpg" at bounding box center [655, 248] width 407 height 21
click at [513, 219] on div "17585832695733738130241435585231.jpg" at bounding box center [655, 224] width 407 height 21
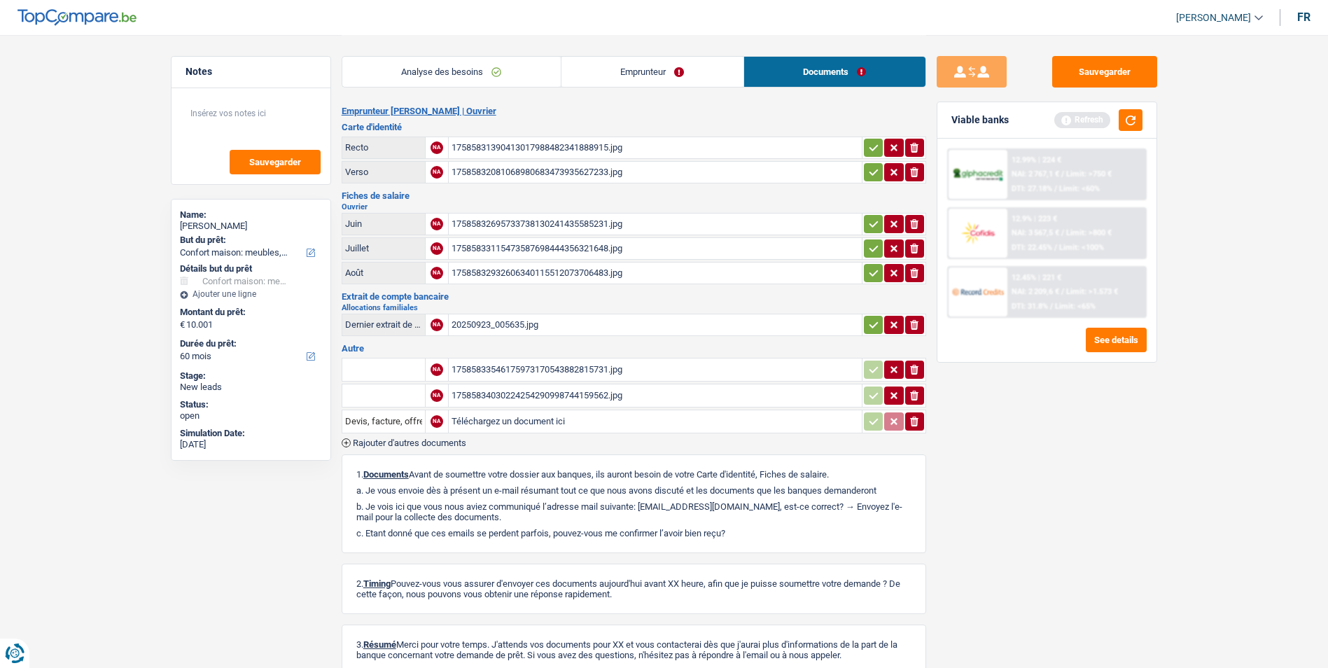
click at [508, 266] on div "17585832932606340115512073706483.jpg" at bounding box center [655, 273] width 407 height 21
click at [470, 325] on div "20250923_005635.jpg" at bounding box center [655, 324] width 407 height 21
click at [536, 362] on div "17585833546175973170543882815731.jpg" at bounding box center [655, 369] width 407 height 21
click at [530, 401] on div "17585834030224254290998744159562.jpg" at bounding box center [655, 395] width 407 height 21
click at [472, 65] on link "Analyse des besoins" at bounding box center [451, 72] width 218 height 30
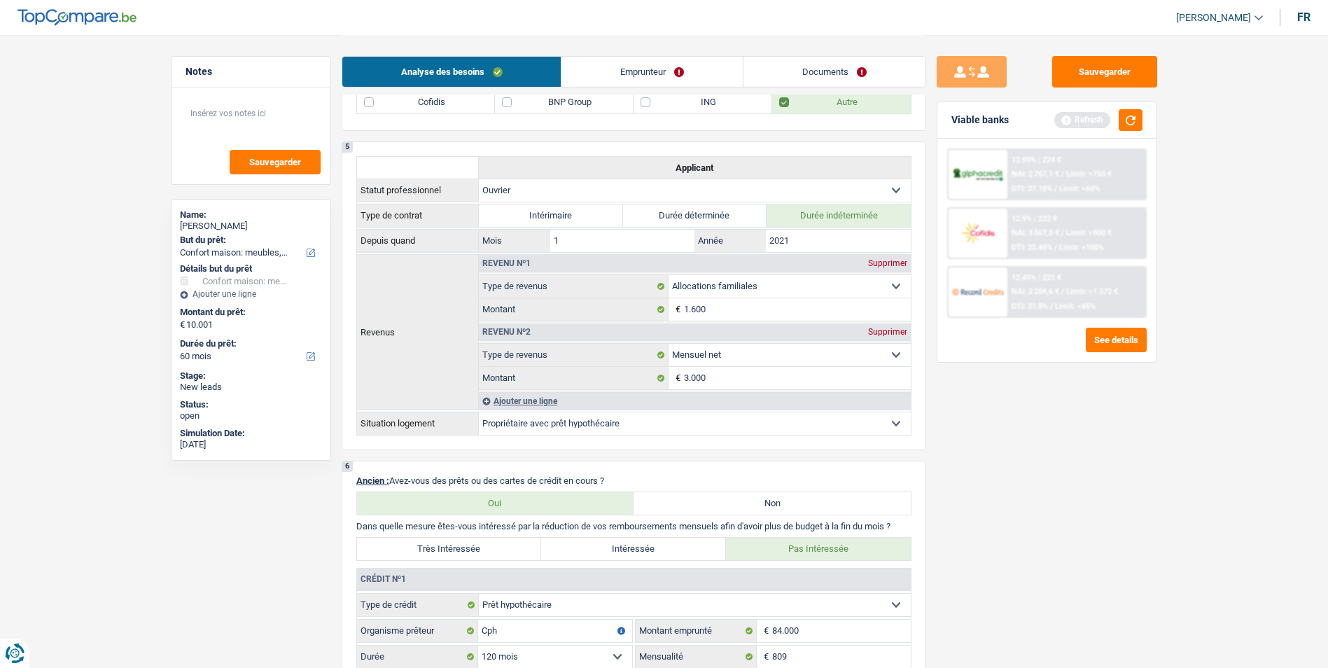
scroll to position [490, 0]
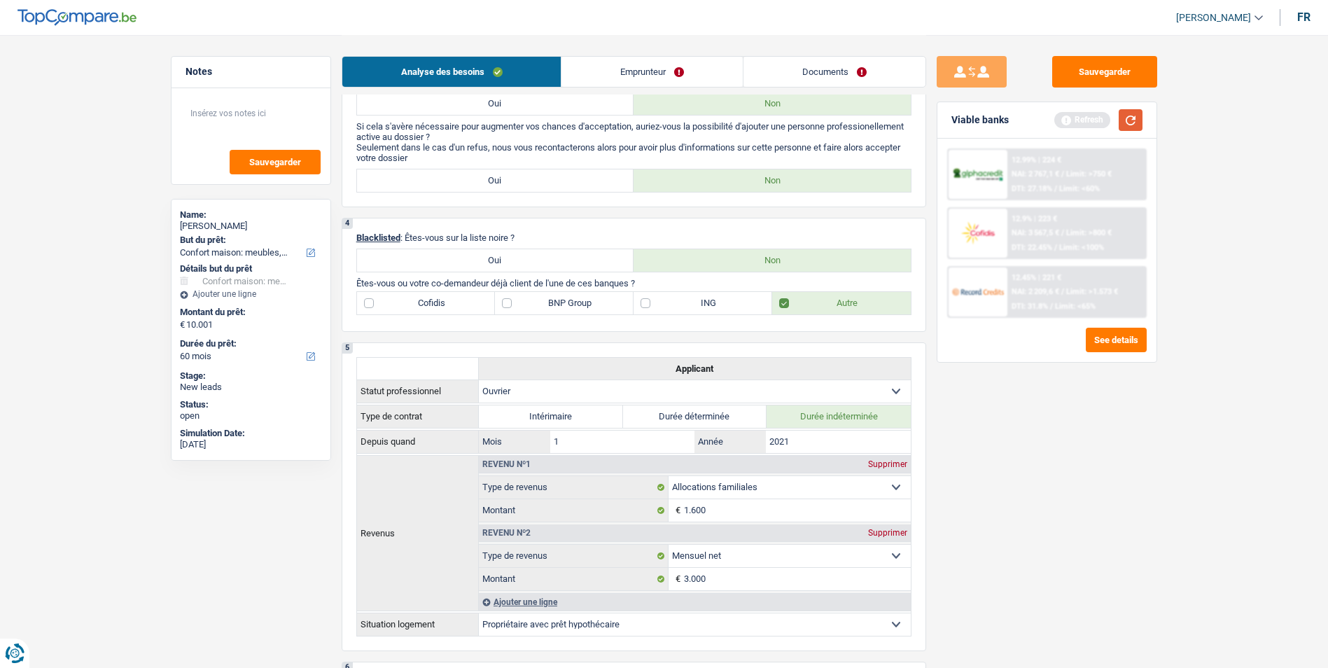
click at [1133, 130] on button "button" at bounding box center [1131, 120] width 24 height 22
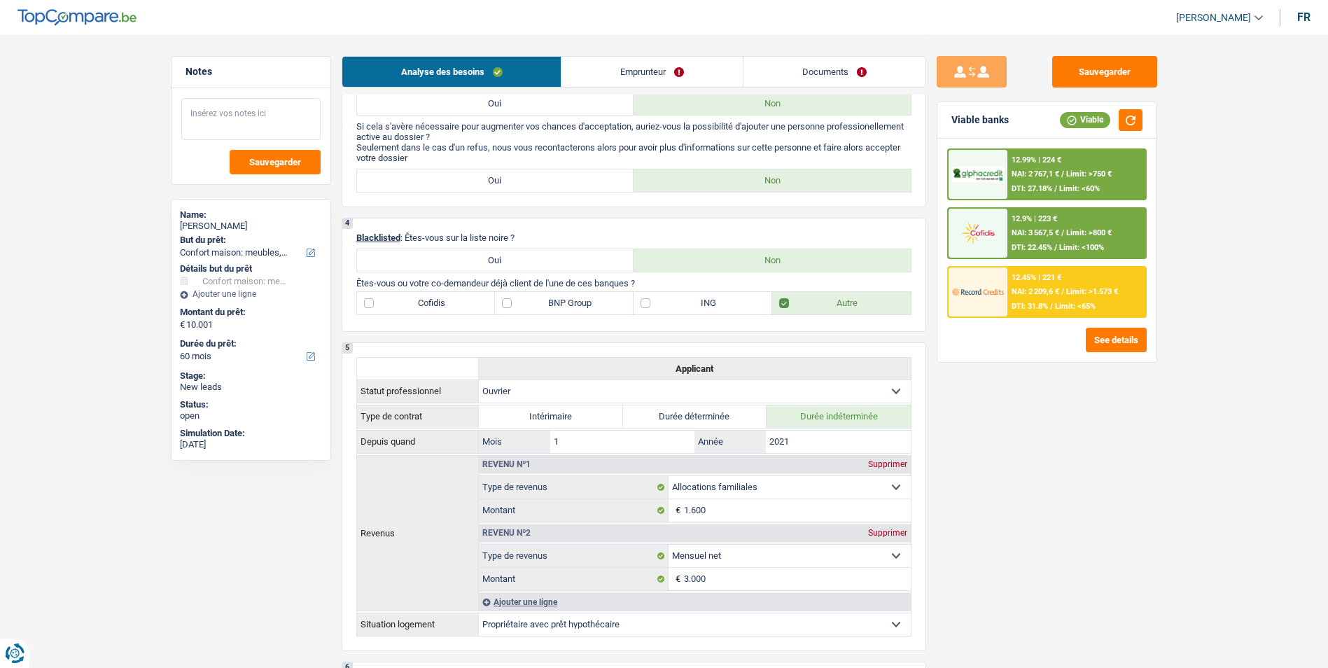
click at [270, 109] on textarea at bounding box center [250, 119] width 139 height 42
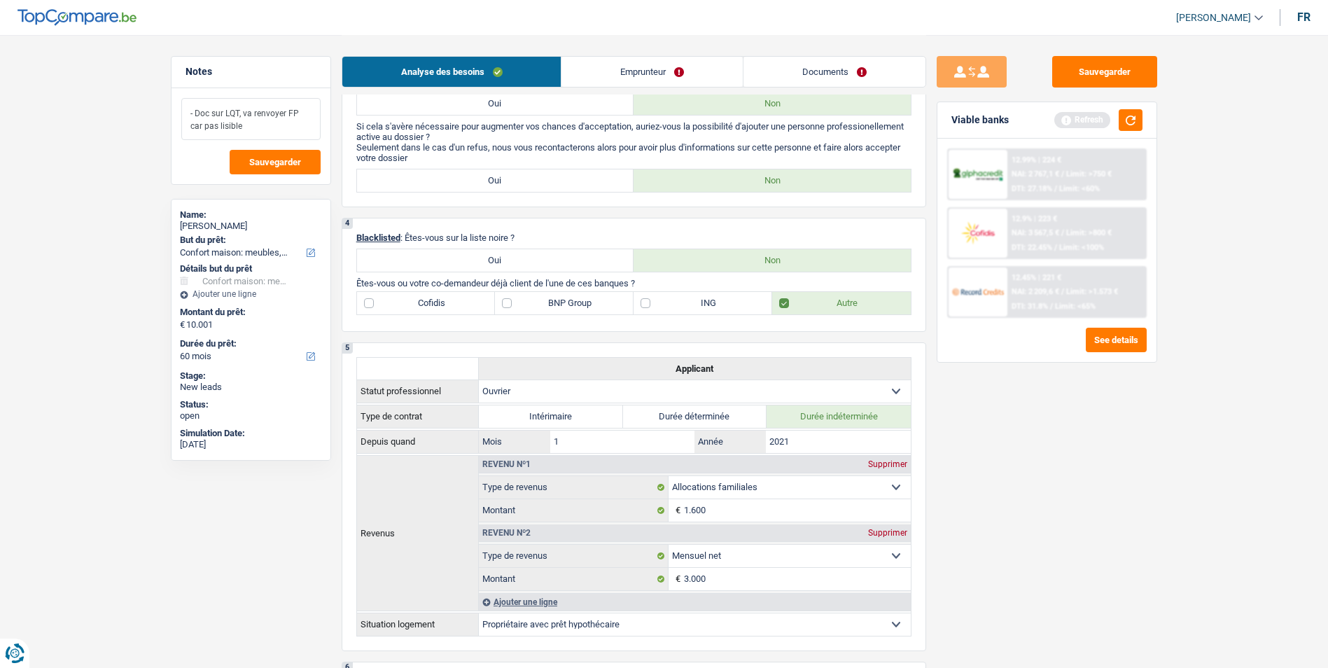
drag, startPoint x: 249, startPoint y: 123, endPoint x: 179, endPoint y: 111, distance: 71.8
click at [179, 111] on div "- Doc sur LQT, va renvoyer FP car pas lisible Sauvegarder" at bounding box center [251, 136] width 159 height 96
type textarea "- Doc sur LQT, va renvoyer FP car pas lisible"
click at [266, 162] on span "Sauvegarder" at bounding box center [275, 162] width 52 height 9
click at [1103, 71] on button "Sauvegarder" at bounding box center [1104, 72] width 105 height 32
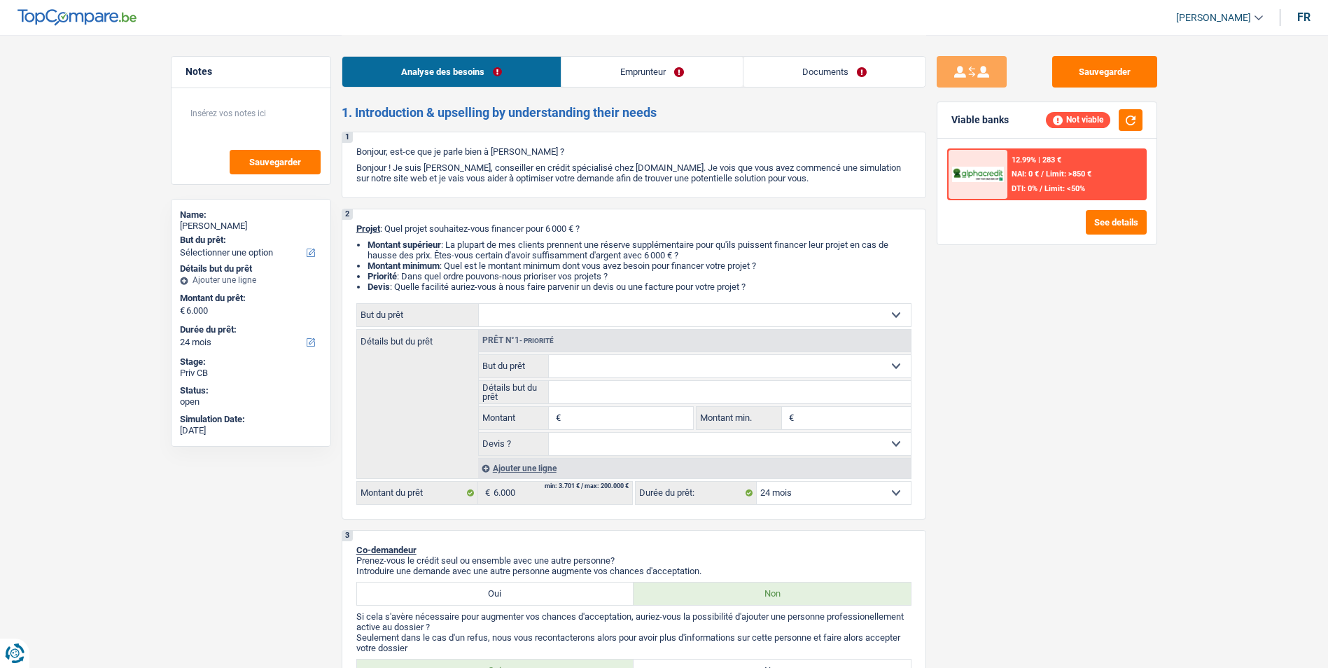
select select "24"
select select "worker"
select select "netSalary"
select select "24"
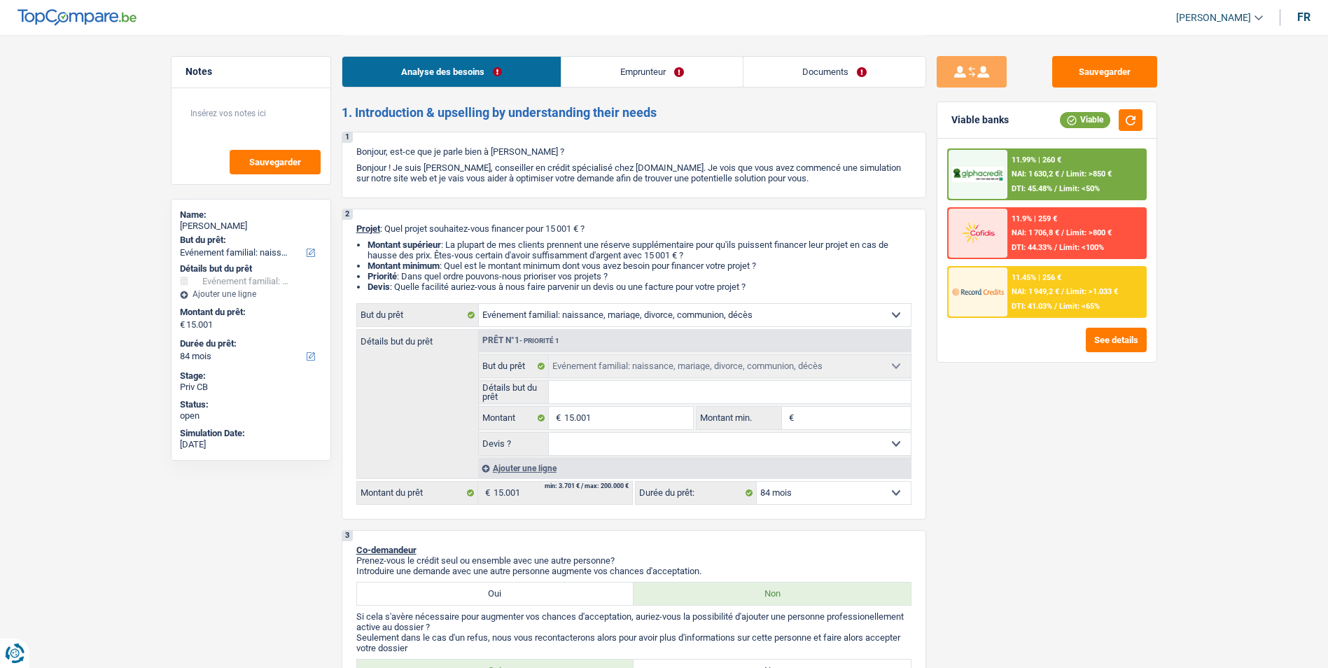
select select "familyEvent"
select select "84"
select select "familyEvent"
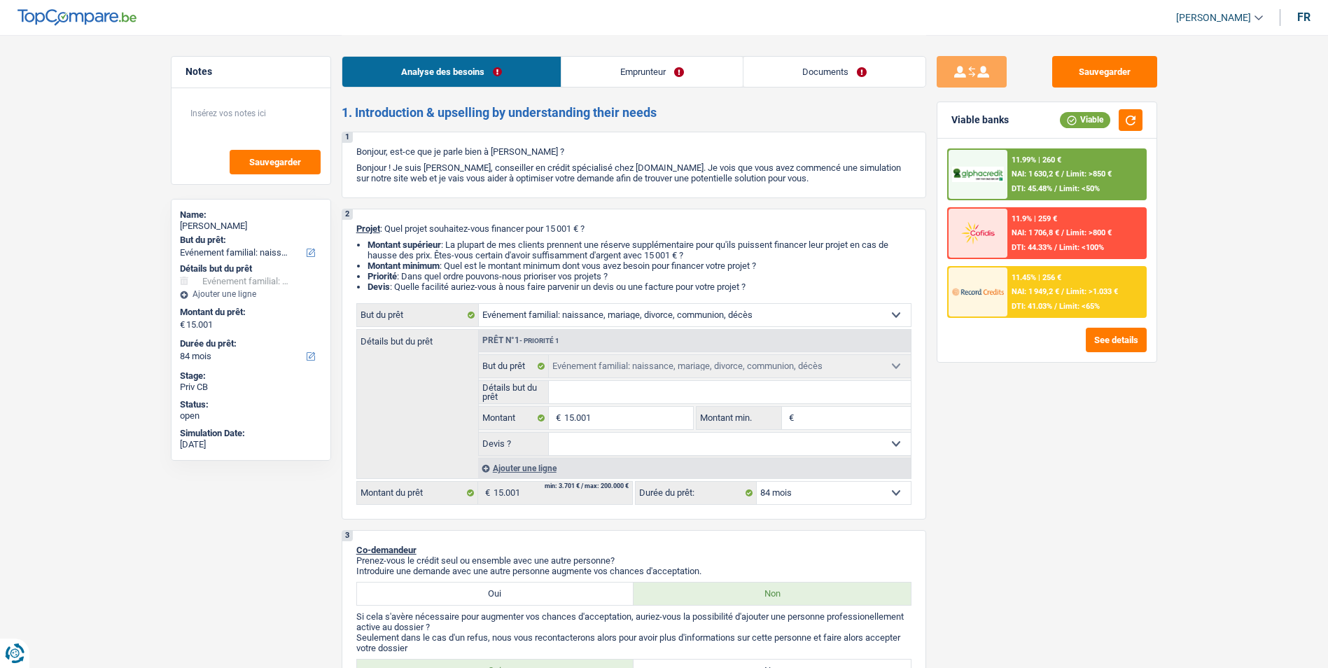
select select "84"
select select "privateEmployee"
select select "netSalary"
select select "mealVouchers"
select select "rents"
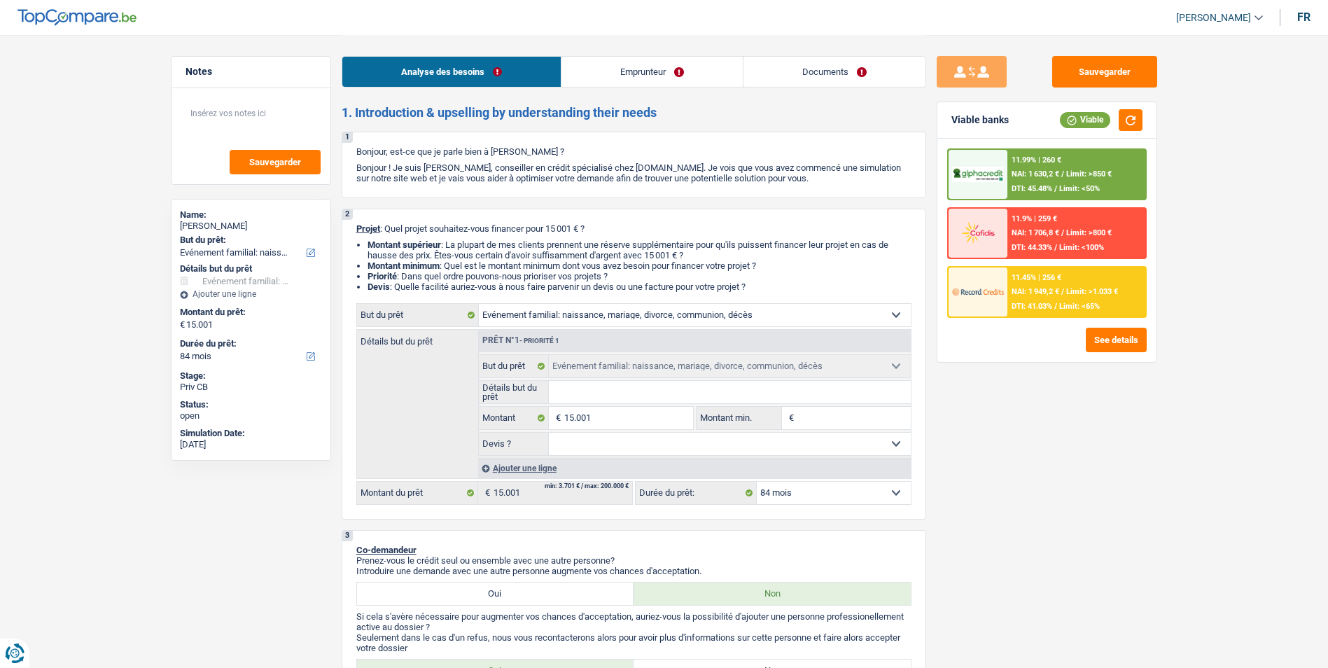
select select "familyEvent"
select select "84"
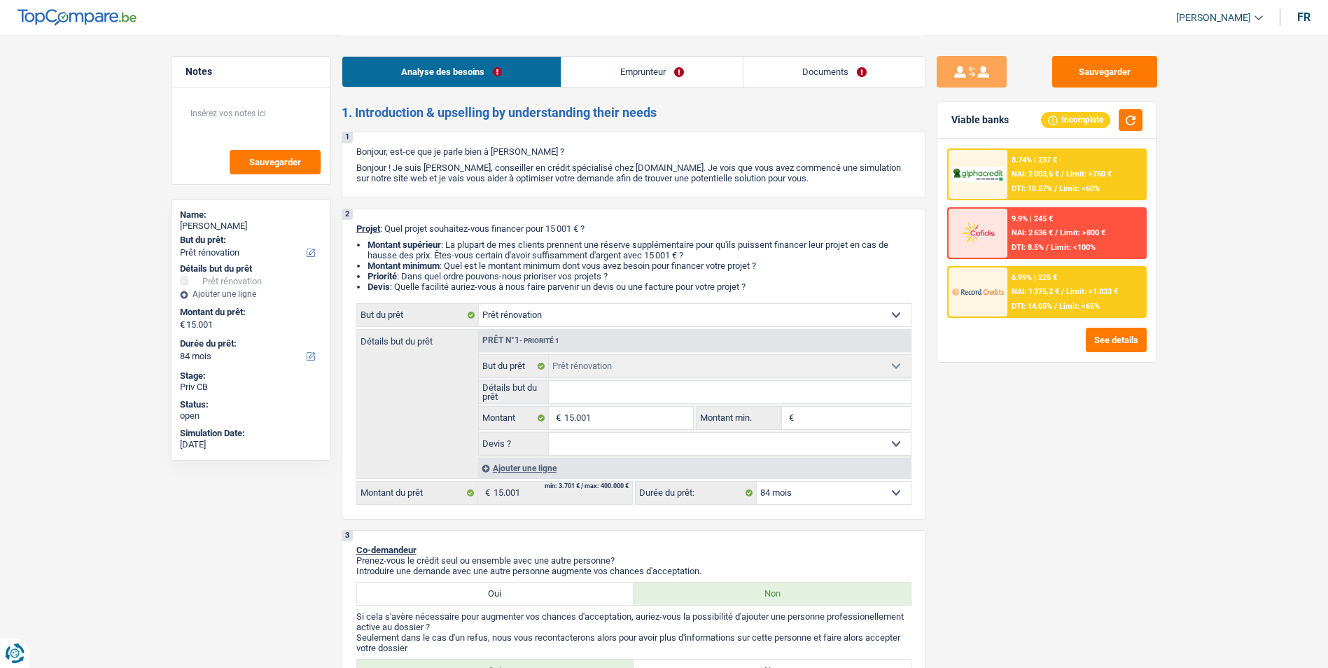
select select "renovation"
select select "84"
select select "renovation"
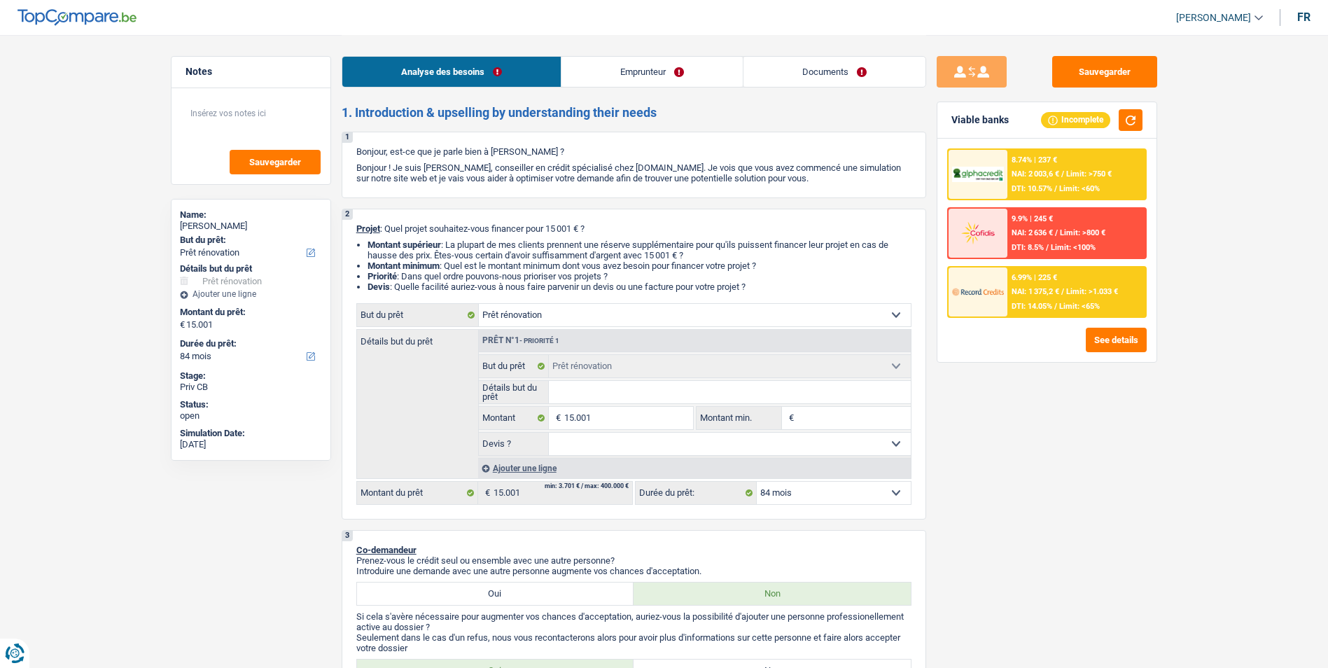
select select "84"
select select "independent"
select select "familyAllowances"
select select "netSalary"
select select "ownerWithMortgage"
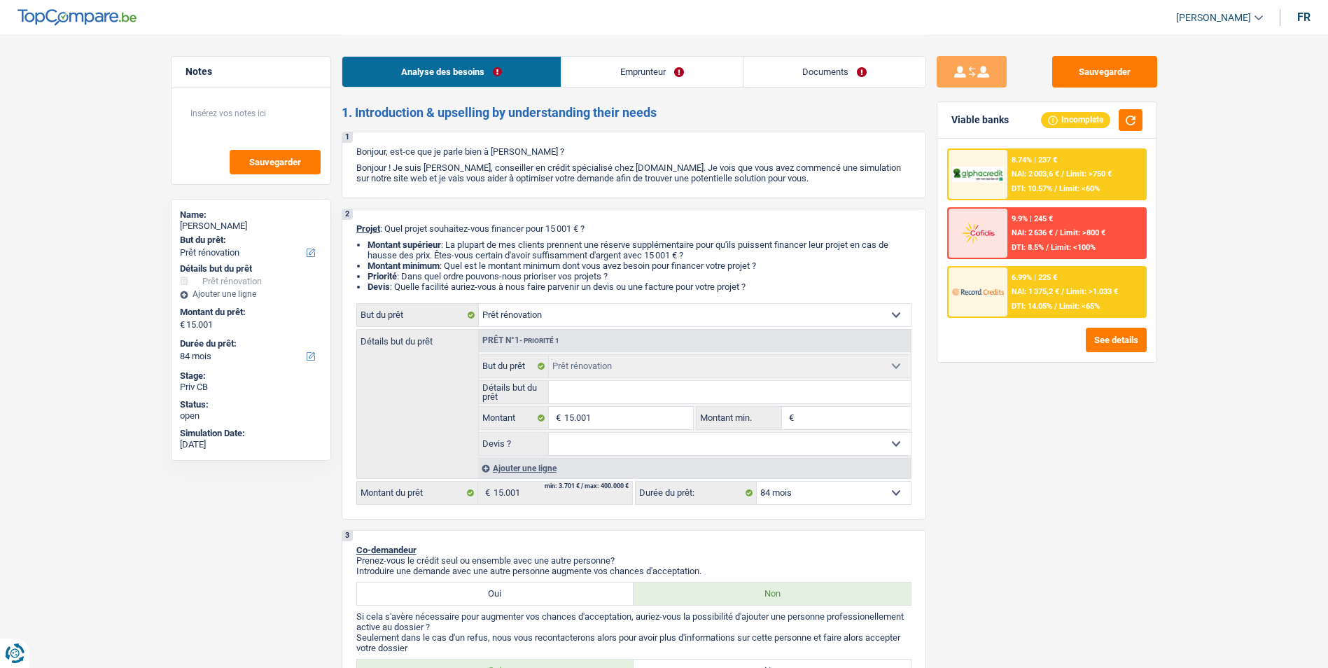
select select "renovation"
select select "84"
click at [627, 77] on link "Emprunteur" at bounding box center [651, 72] width 181 height 30
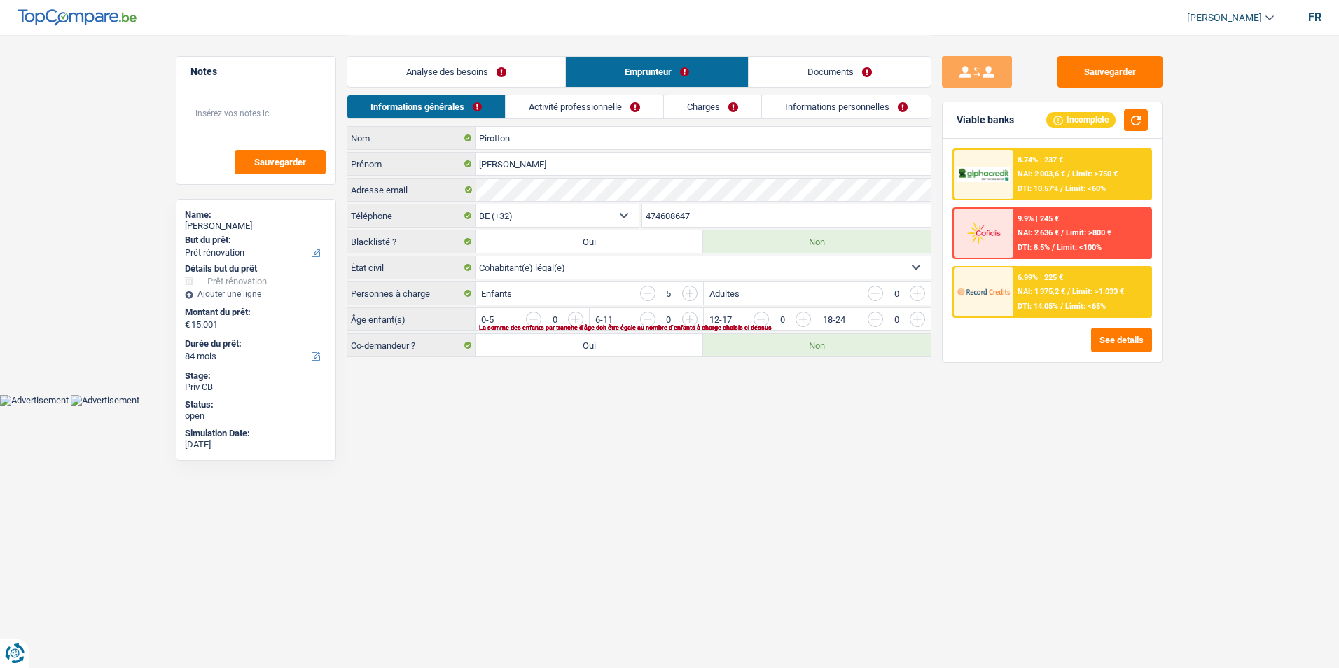
click at [441, 74] on link "Analyse des besoins" at bounding box center [456, 72] width 218 height 30
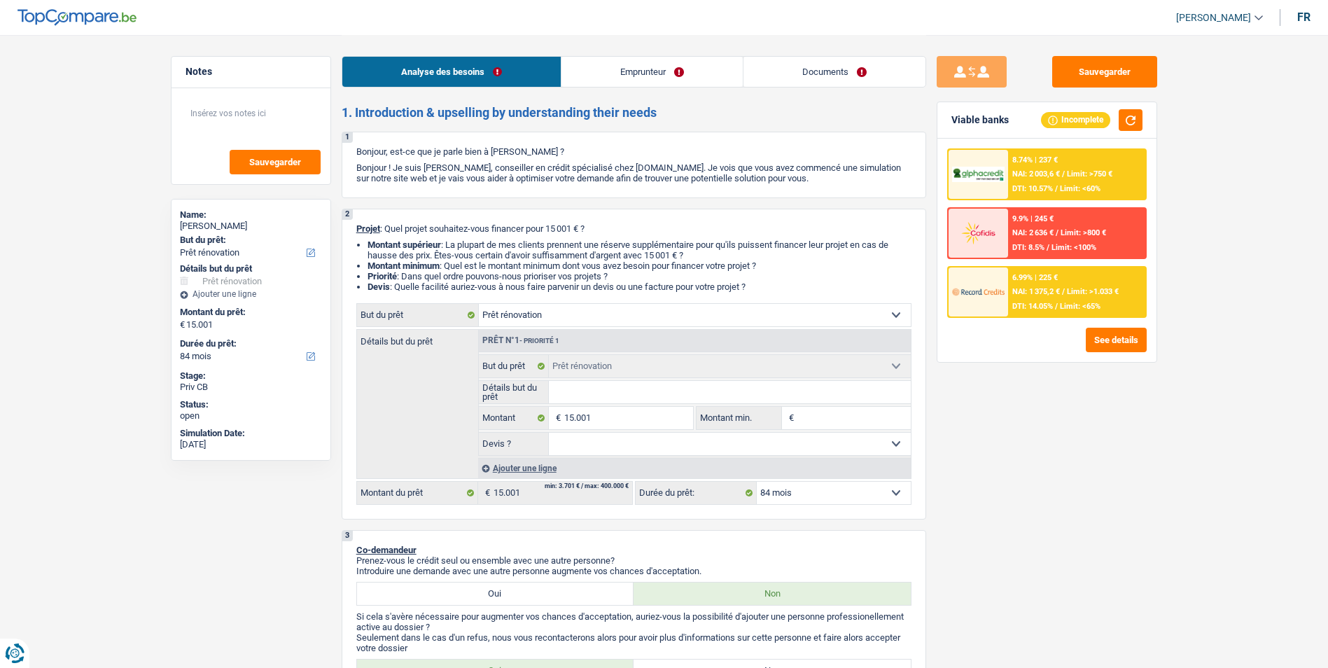
click at [608, 72] on link "Emprunteur" at bounding box center [651, 72] width 181 height 30
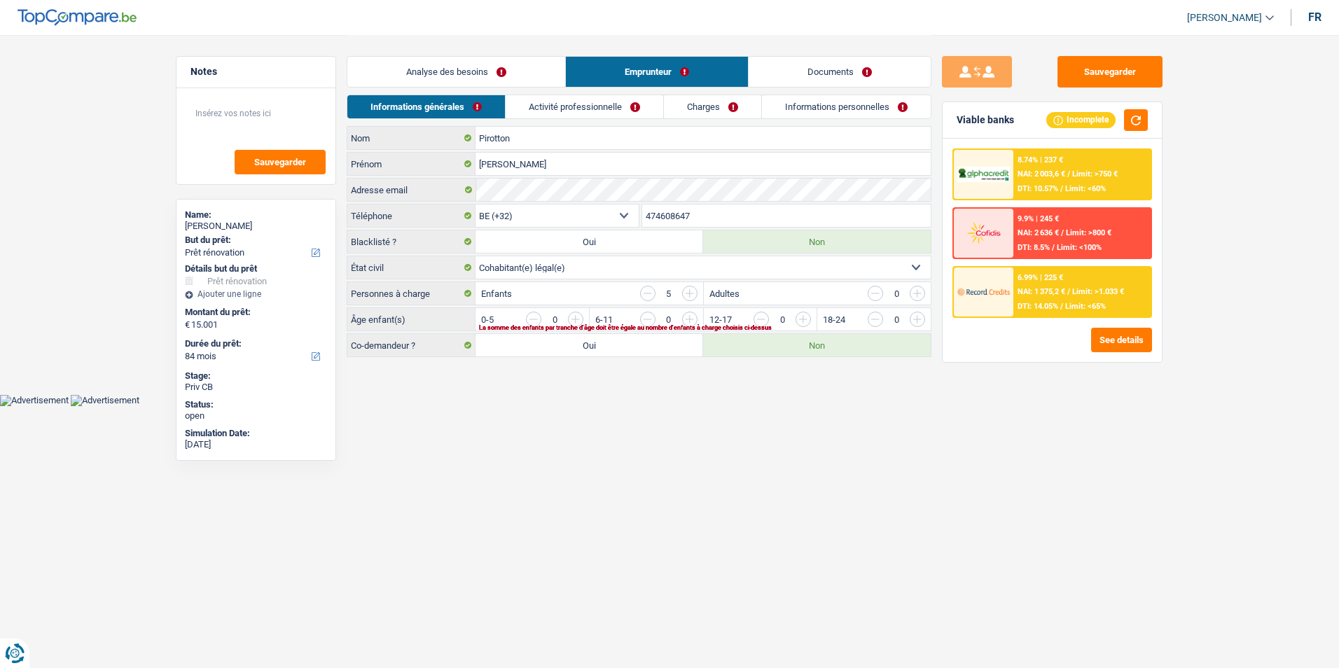
click at [814, 71] on link "Documents" at bounding box center [839, 72] width 182 height 30
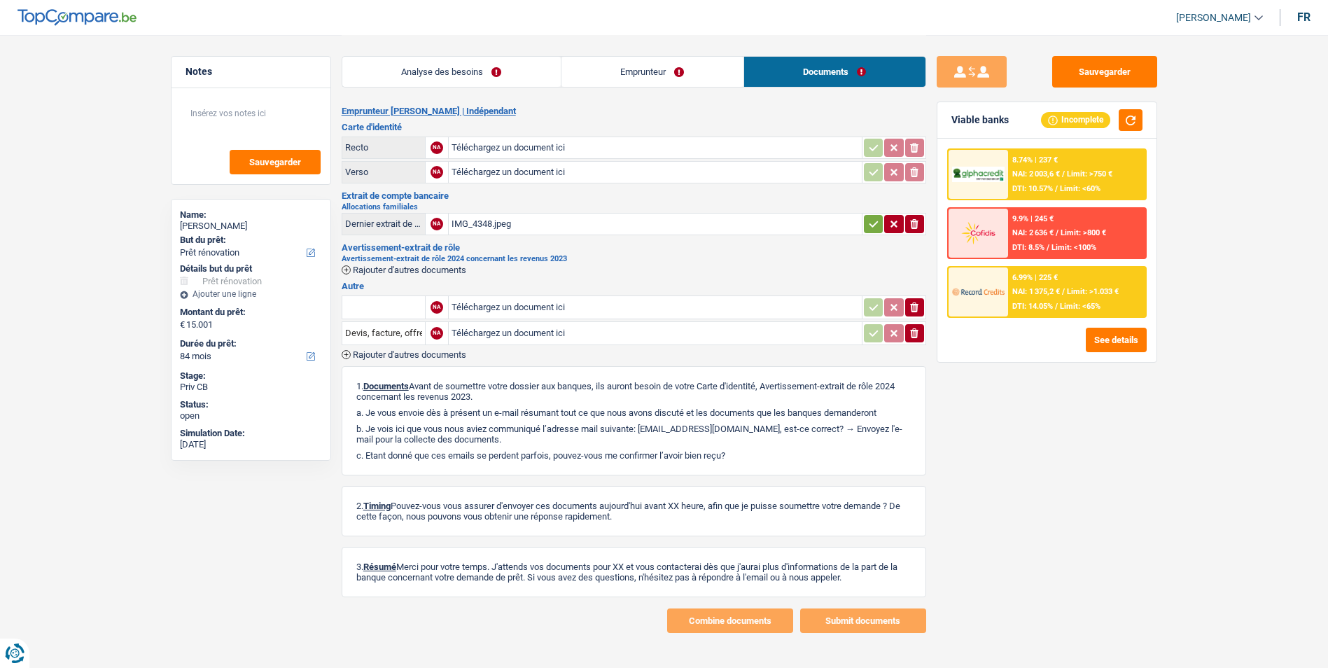
click at [628, 72] on link "Emprunteur" at bounding box center [652, 72] width 182 height 30
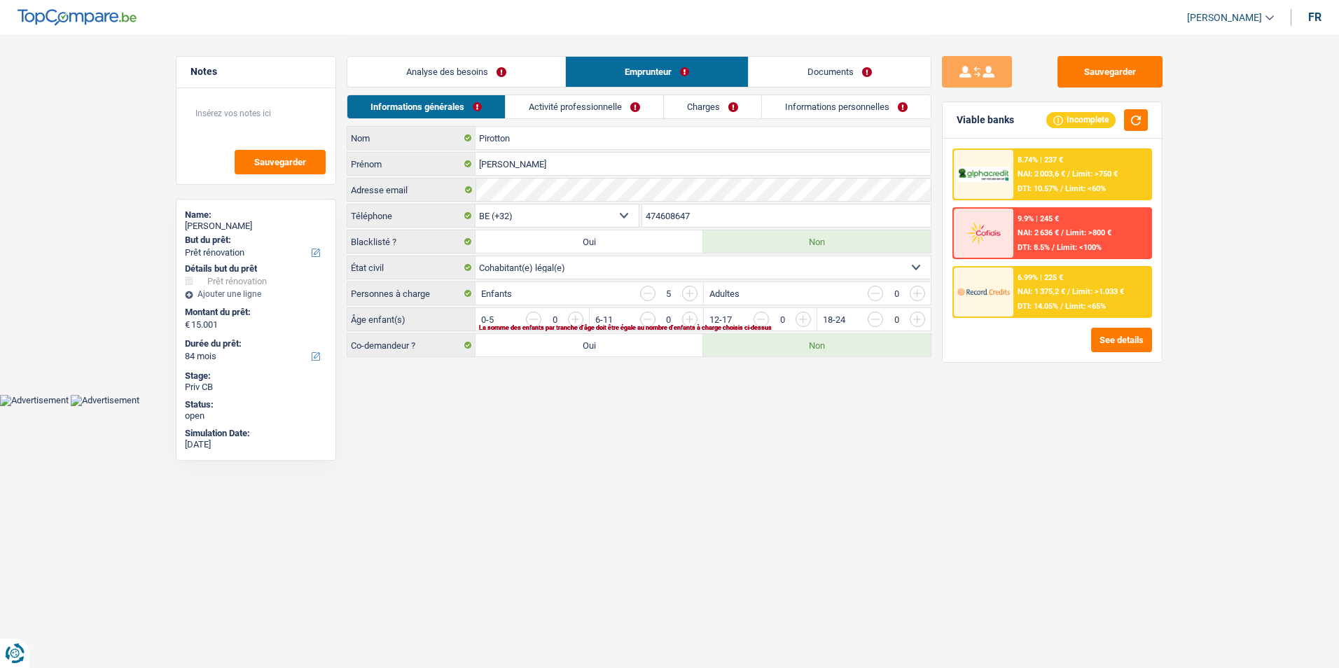
click at [812, 73] on link "Documents" at bounding box center [839, 72] width 182 height 30
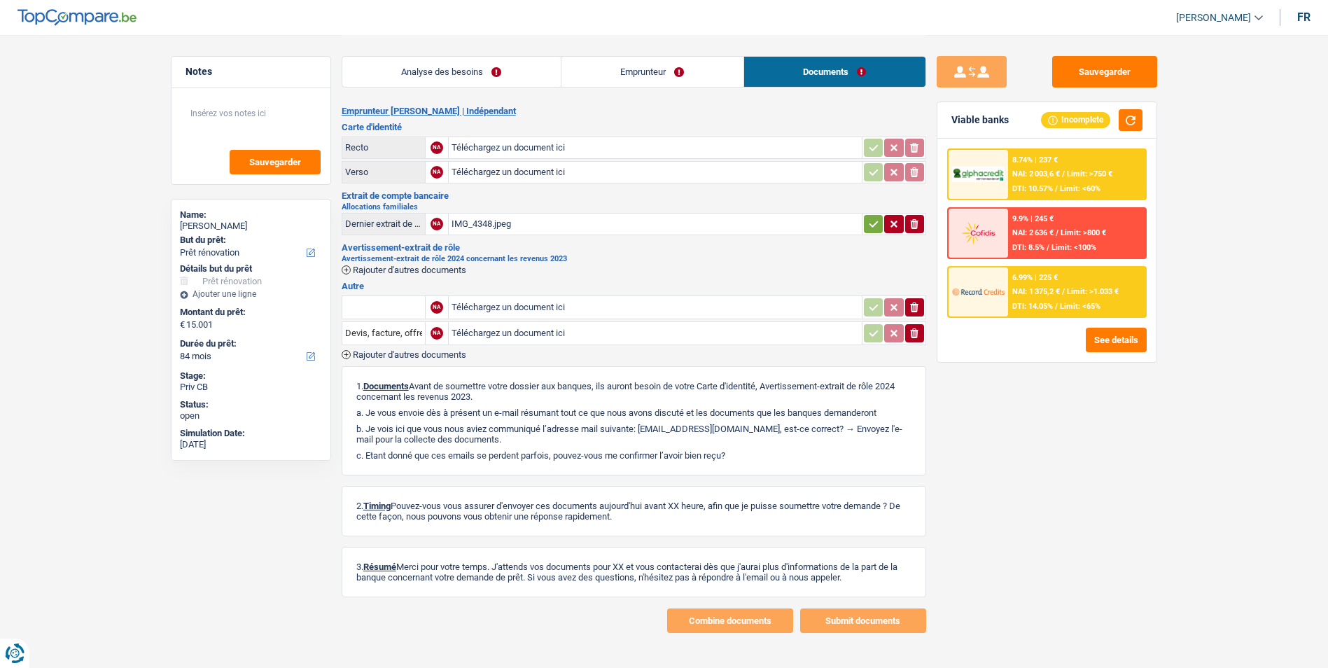
click at [484, 219] on div "IMG_4348.jpeg" at bounding box center [655, 224] width 407 height 21
click at [451, 80] on link "Analyse des besoins" at bounding box center [451, 72] width 218 height 30
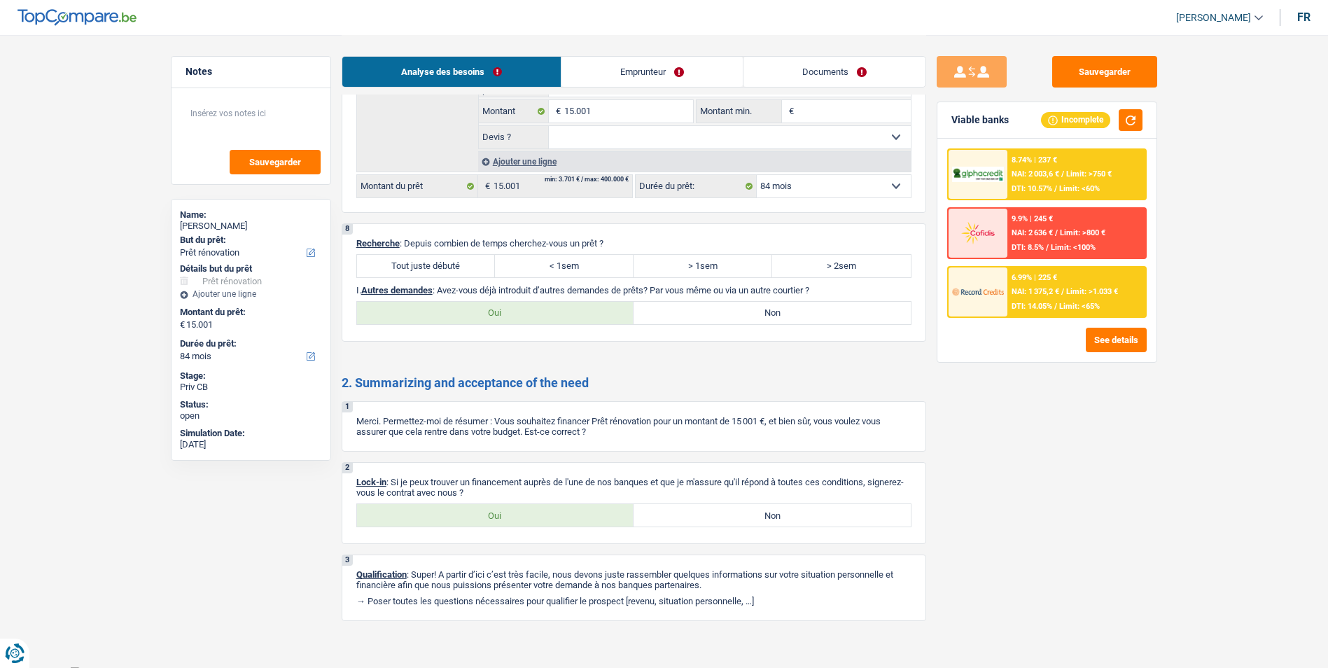
scroll to position [1289, 0]
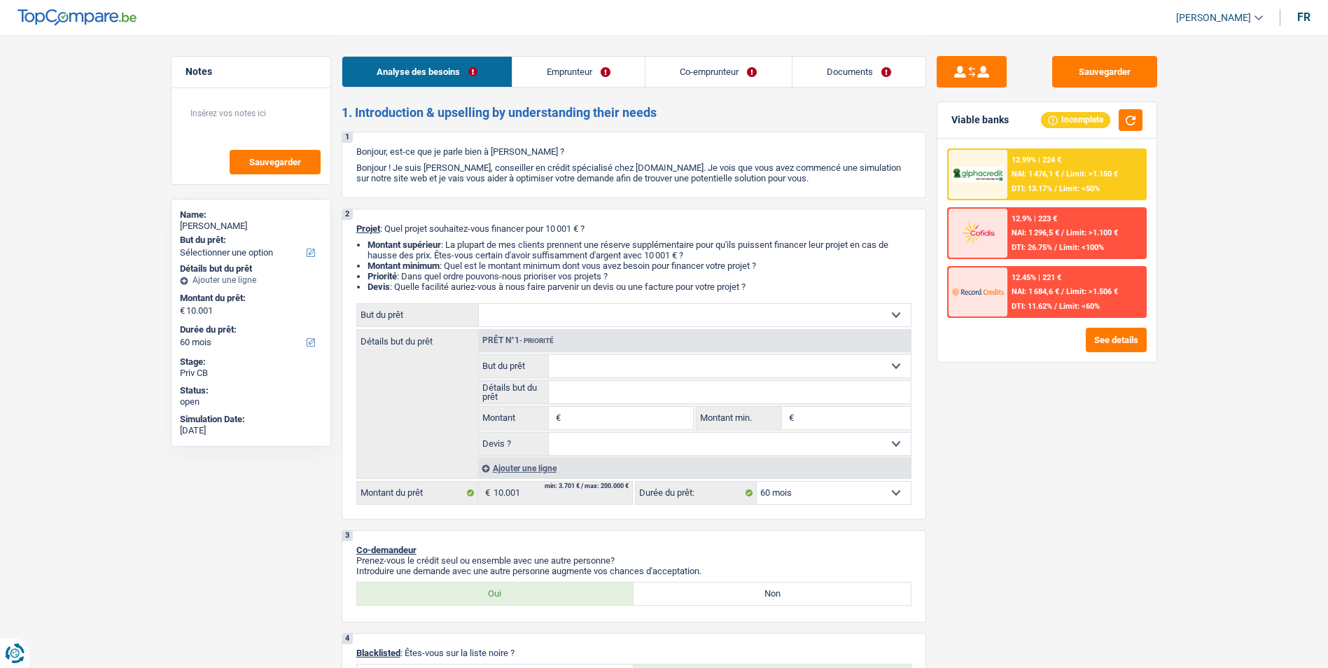
select select "60"
select select "publicEmployee"
select select "netSalary"
select select "mealVouchers"
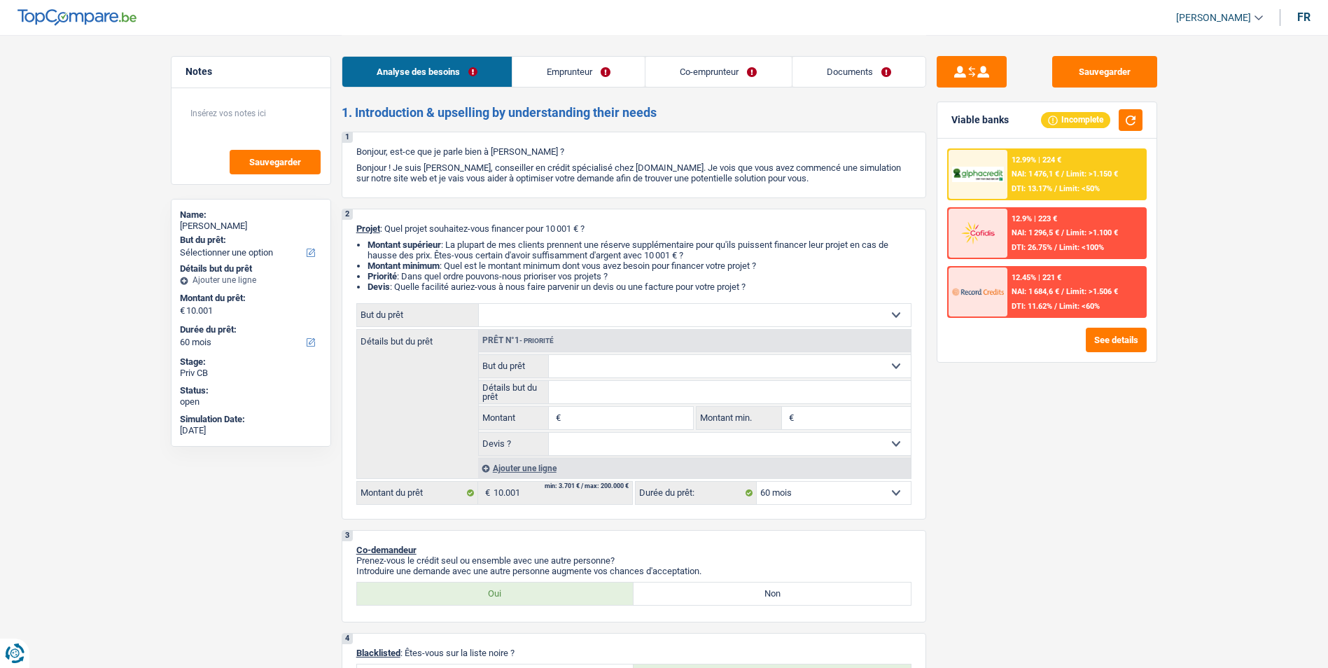
select select "liveWithParents"
select select "60"
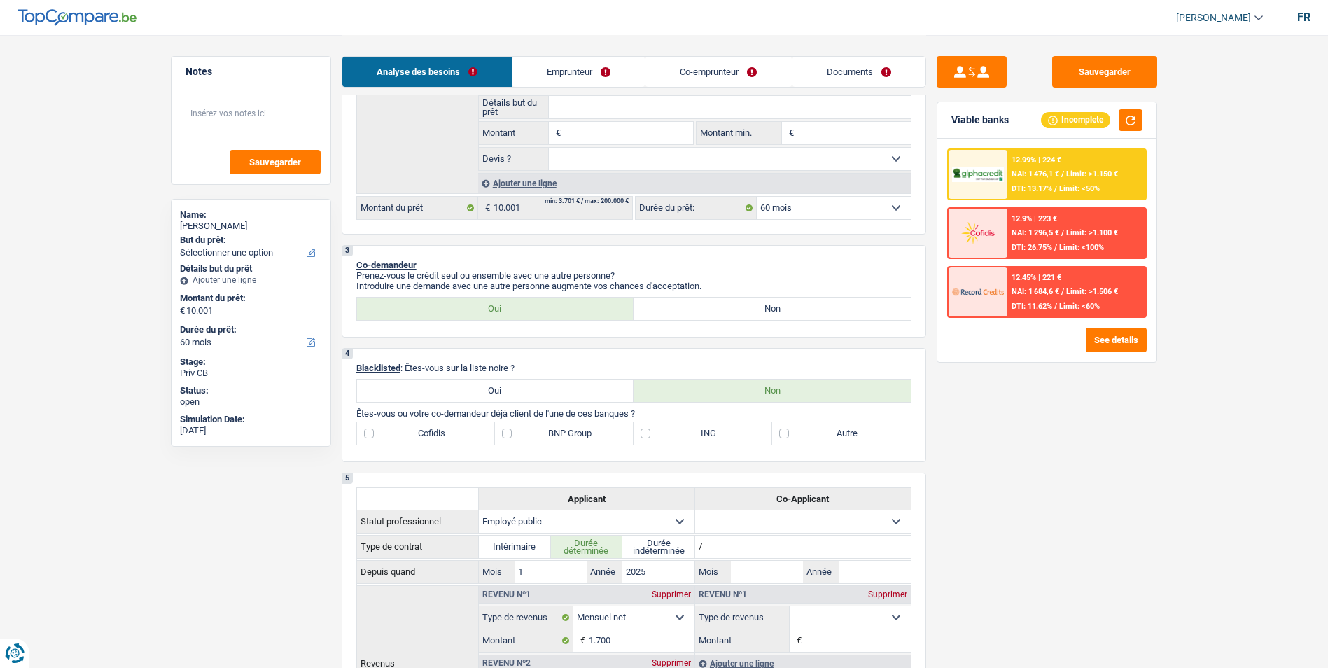
scroll to position [350, 0]
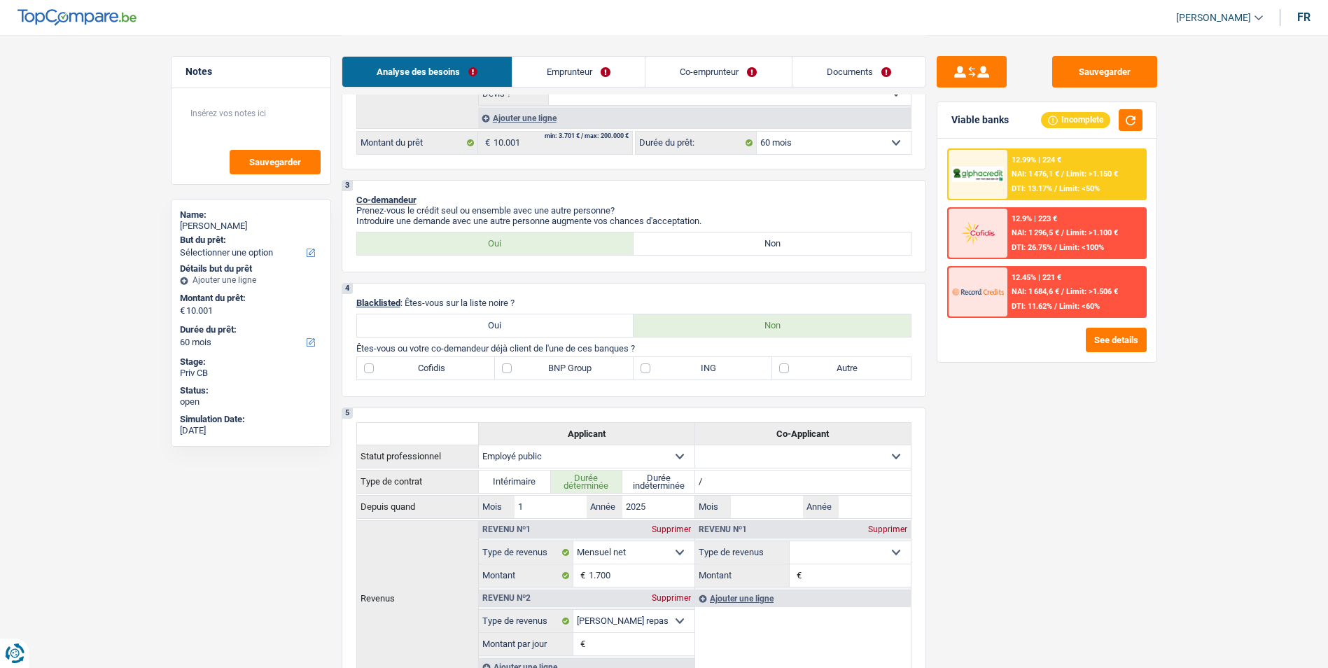
click at [524, 319] on label "Oui" at bounding box center [495, 325] width 277 height 22
click at [524, 319] on input "Oui" at bounding box center [495, 325] width 277 height 22
radio input "true"
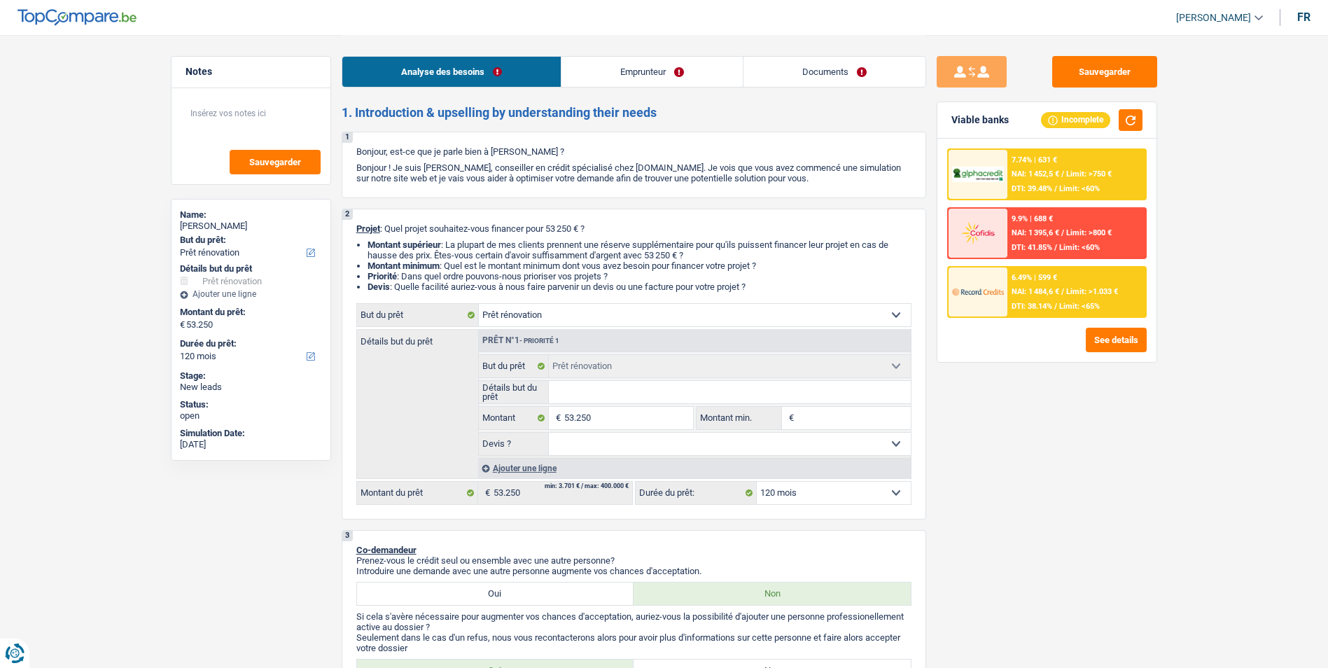
select select "renovation"
select select "120"
select select "renovation"
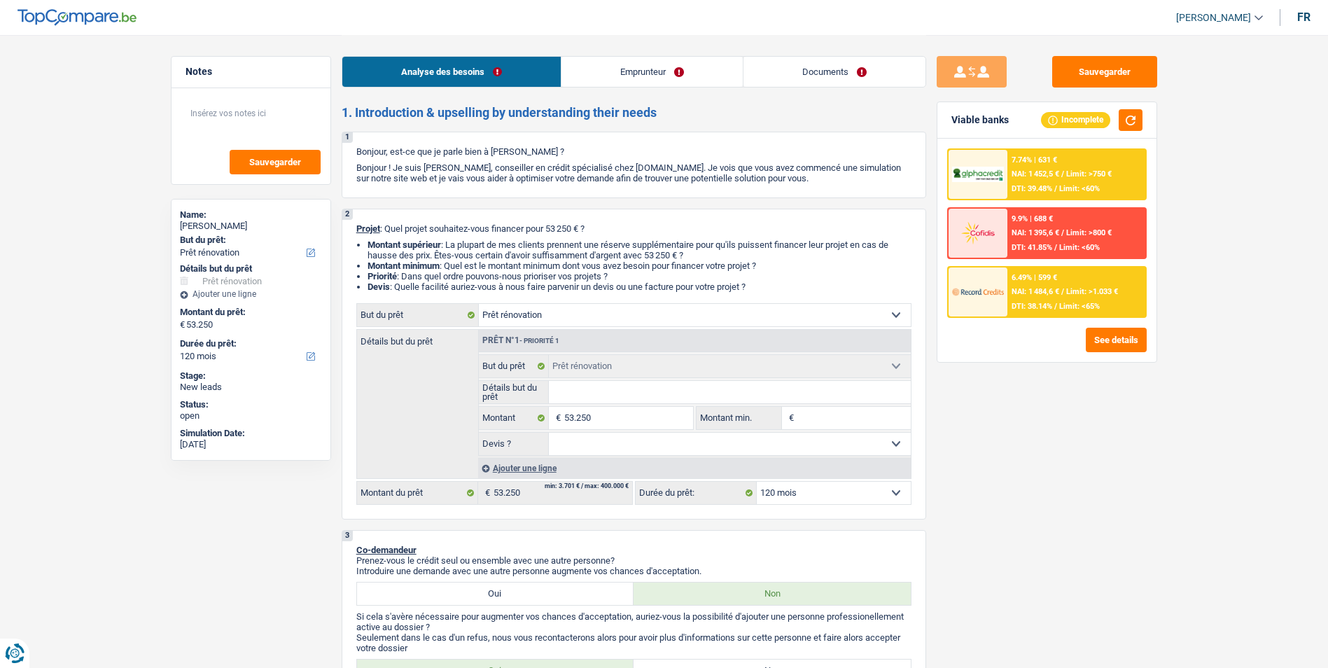
select select "120"
select select "worker"
select select "netSalary"
select select "ownerWithoutMortgage"
select select "carLoan"
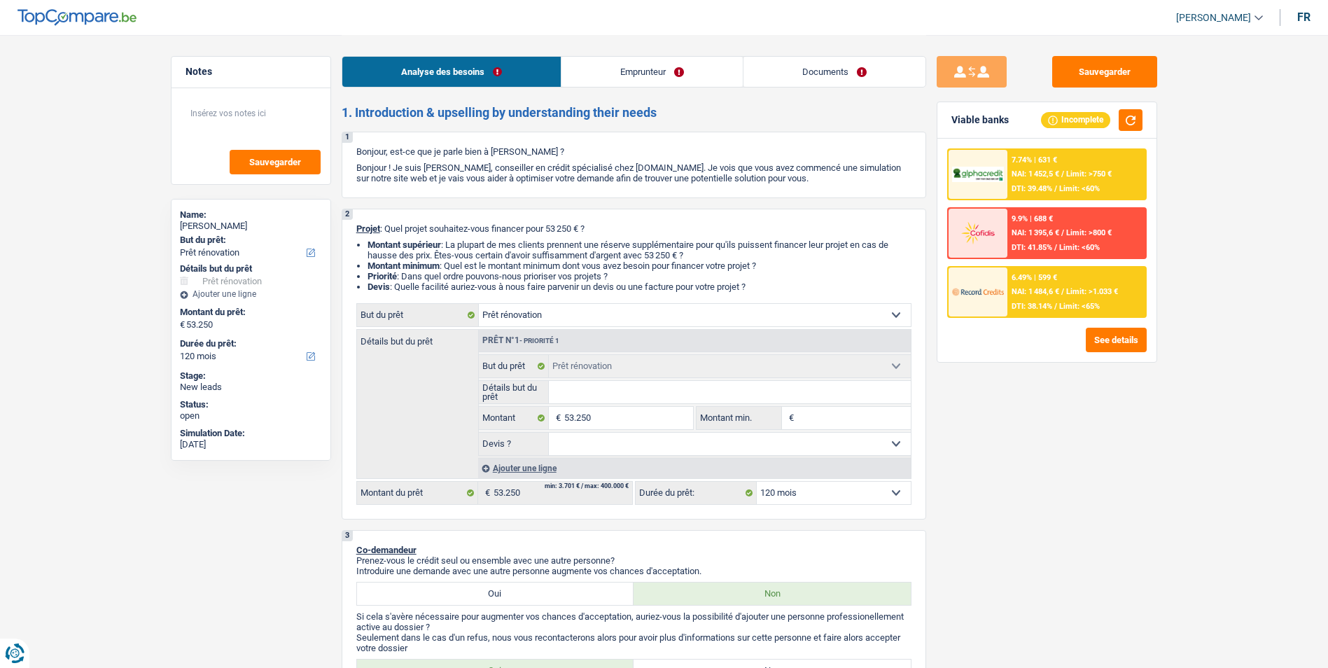
select select "60"
select select "renovation"
select select "120"
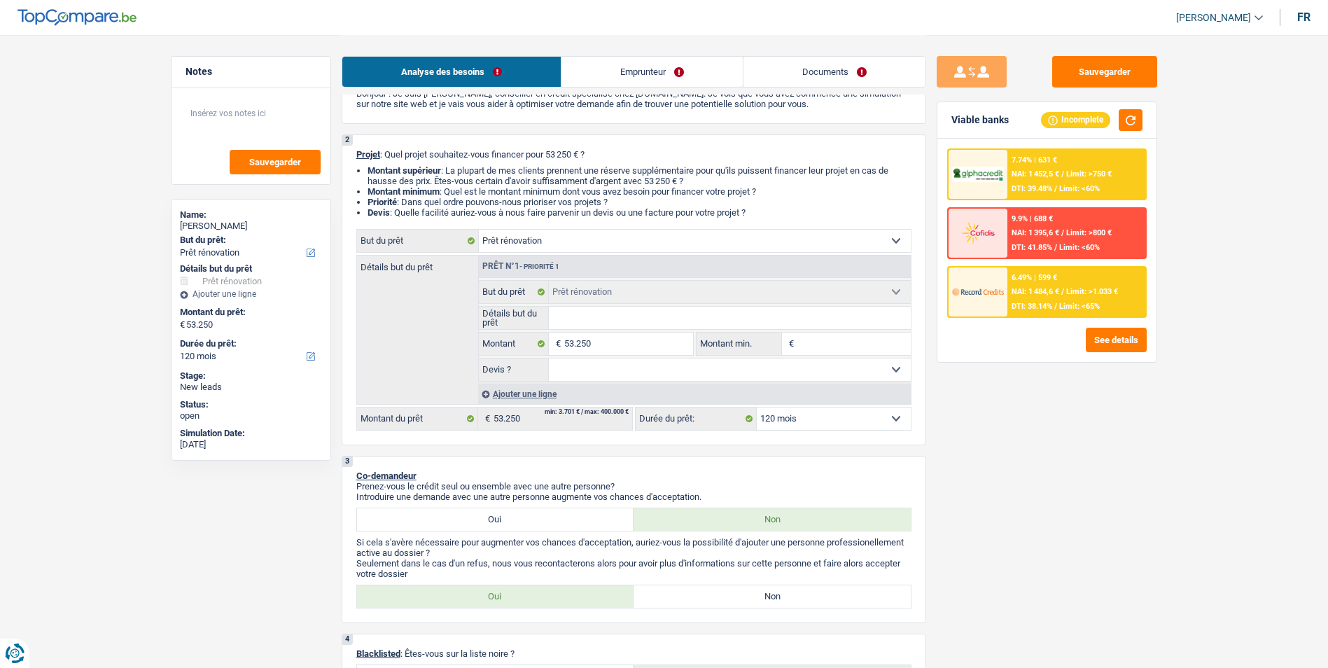
scroll to position [70, 0]
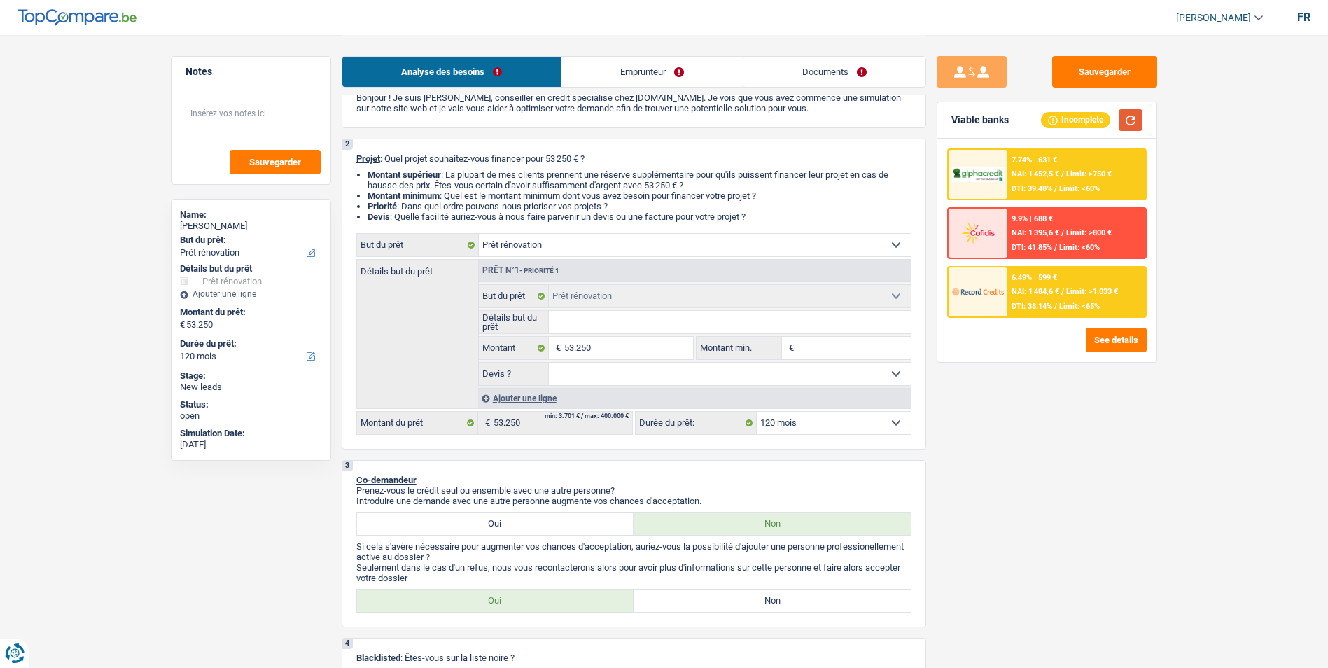
click at [1130, 122] on button "button" at bounding box center [1131, 120] width 24 height 22
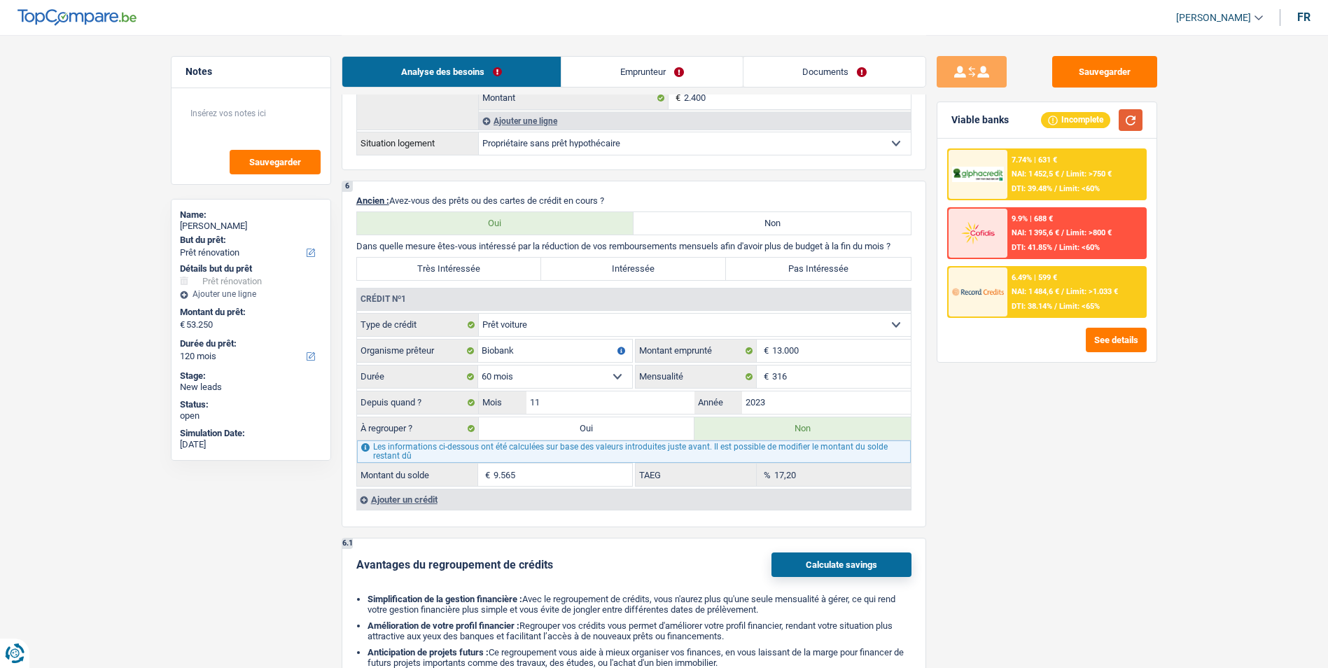
scroll to position [910, 0]
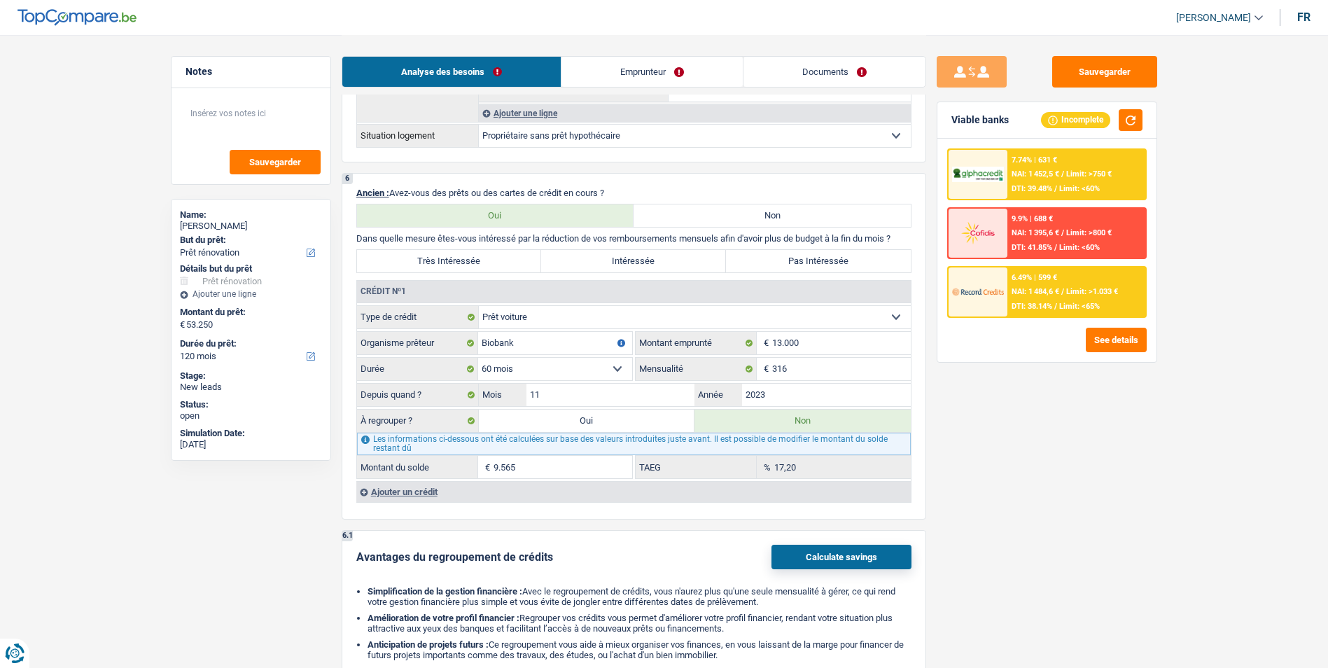
click at [657, 51] on div "Analyse des besoins Emprunteur Documents" at bounding box center [634, 65] width 585 height 60
click at [656, 64] on link "Emprunteur" at bounding box center [651, 72] width 181 height 30
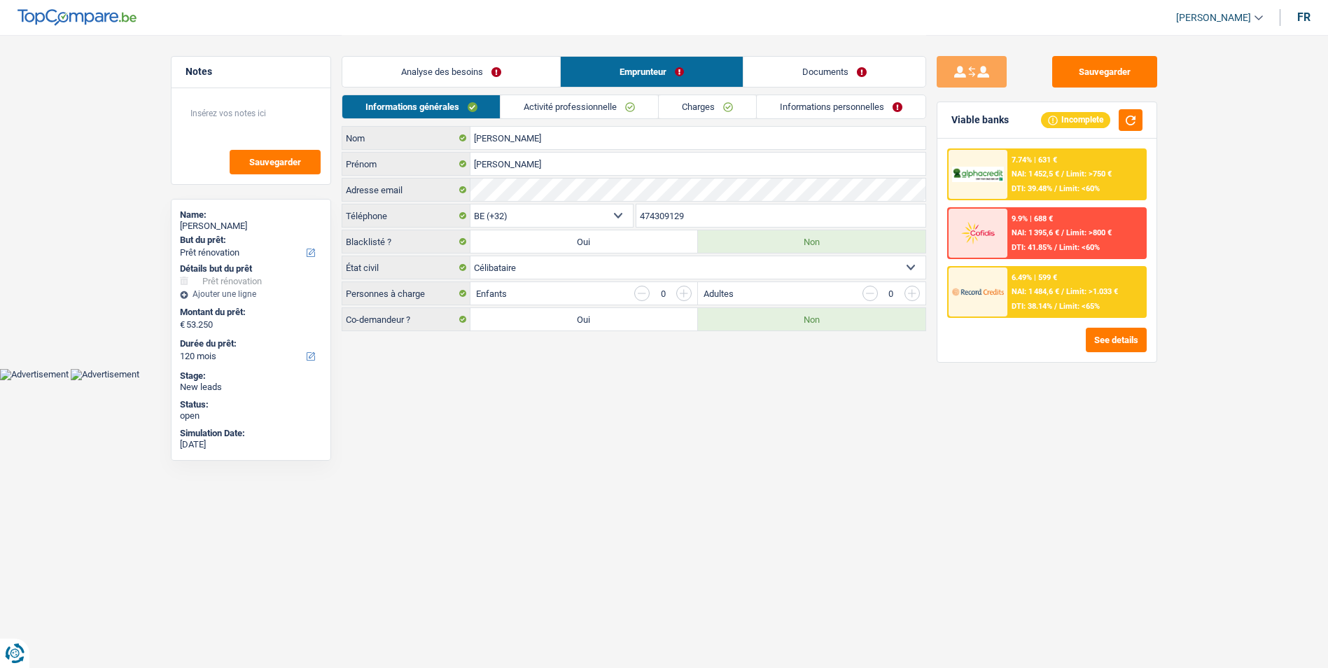
scroll to position [0, 0]
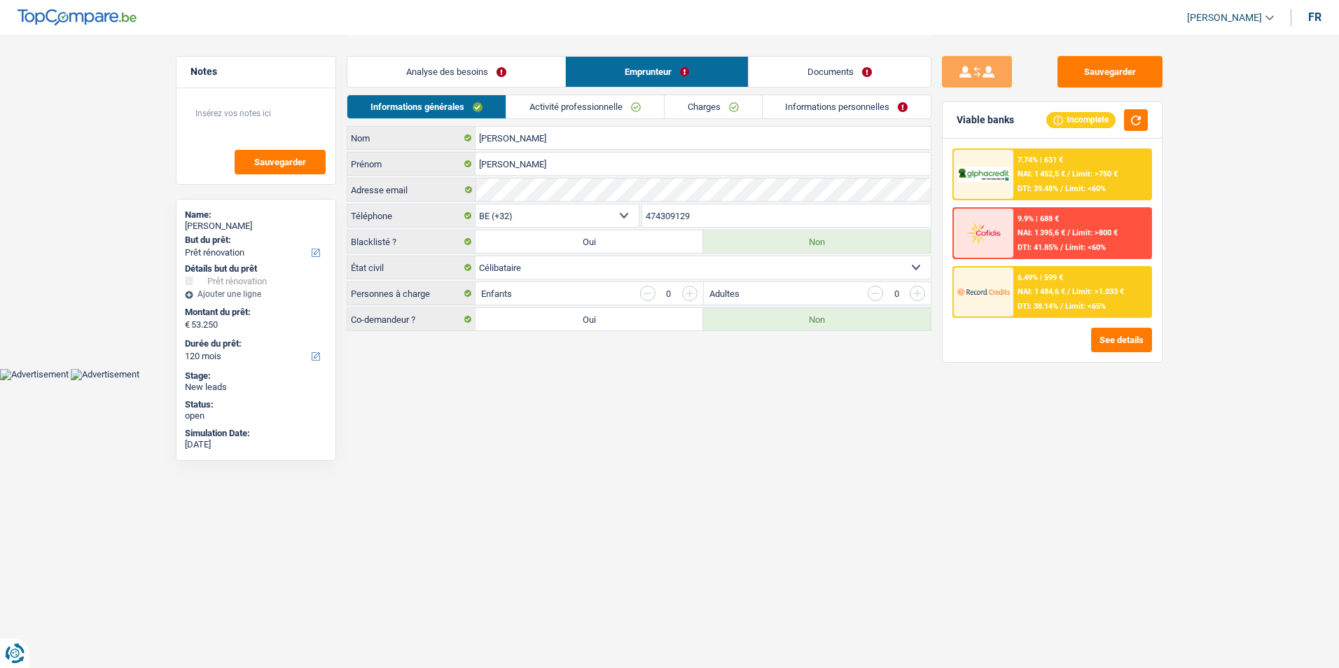
click at [623, 97] on link "Activité professionnelle" at bounding box center [585, 106] width 158 height 23
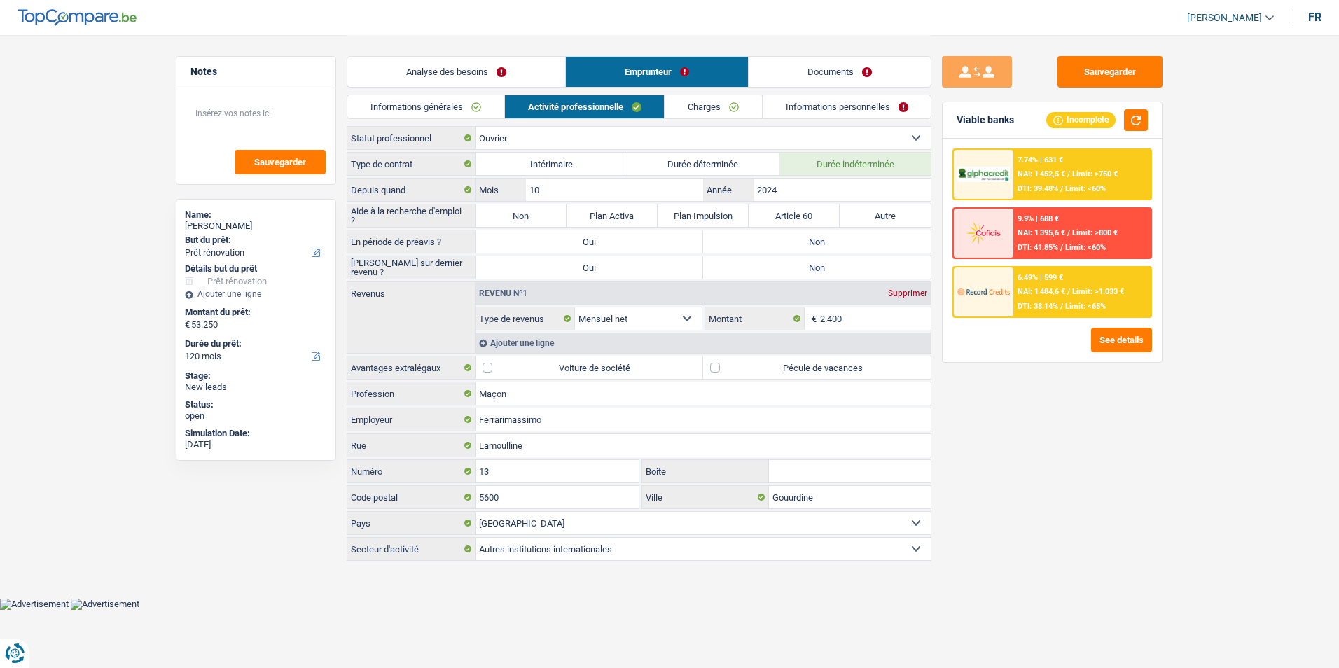
click at [688, 100] on link "Charges" at bounding box center [712, 106] width 97 height 23
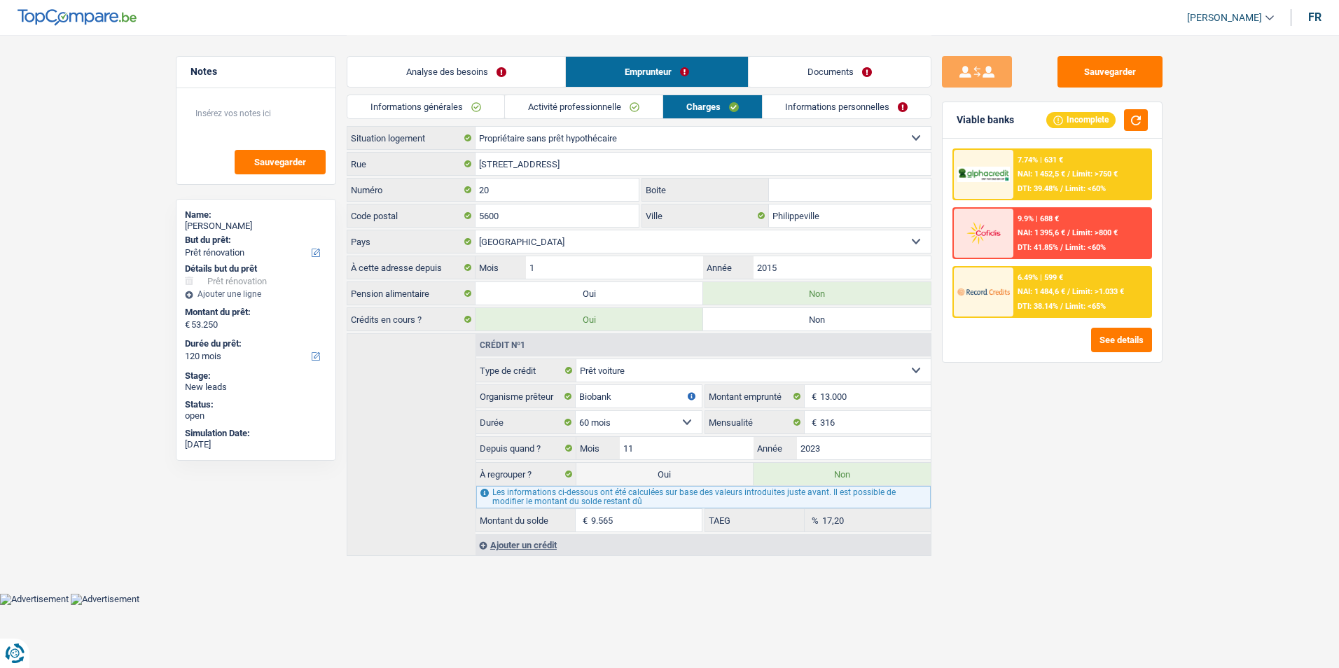
click at [827, 104] on link "Informations personnelles" at bounding box center [846, 106] width 169 height 23
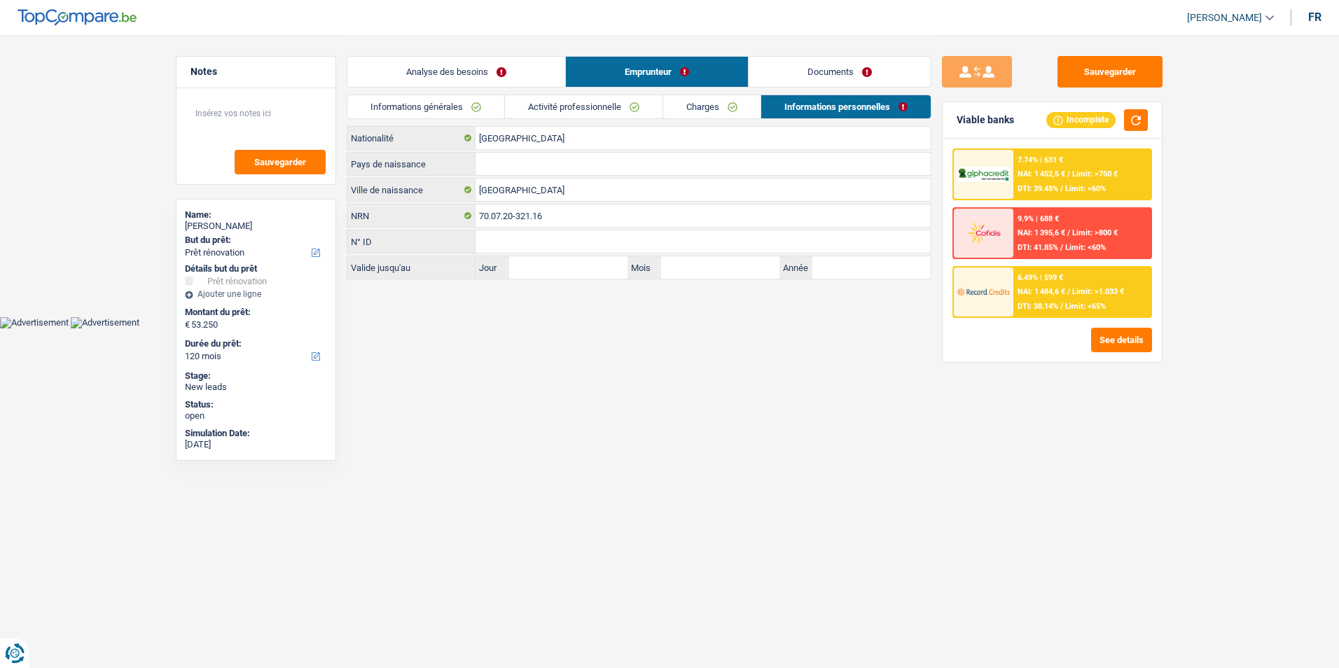
click at [832, 68] on link "Documents" at bounding box center [839, 72] width 182 height 30
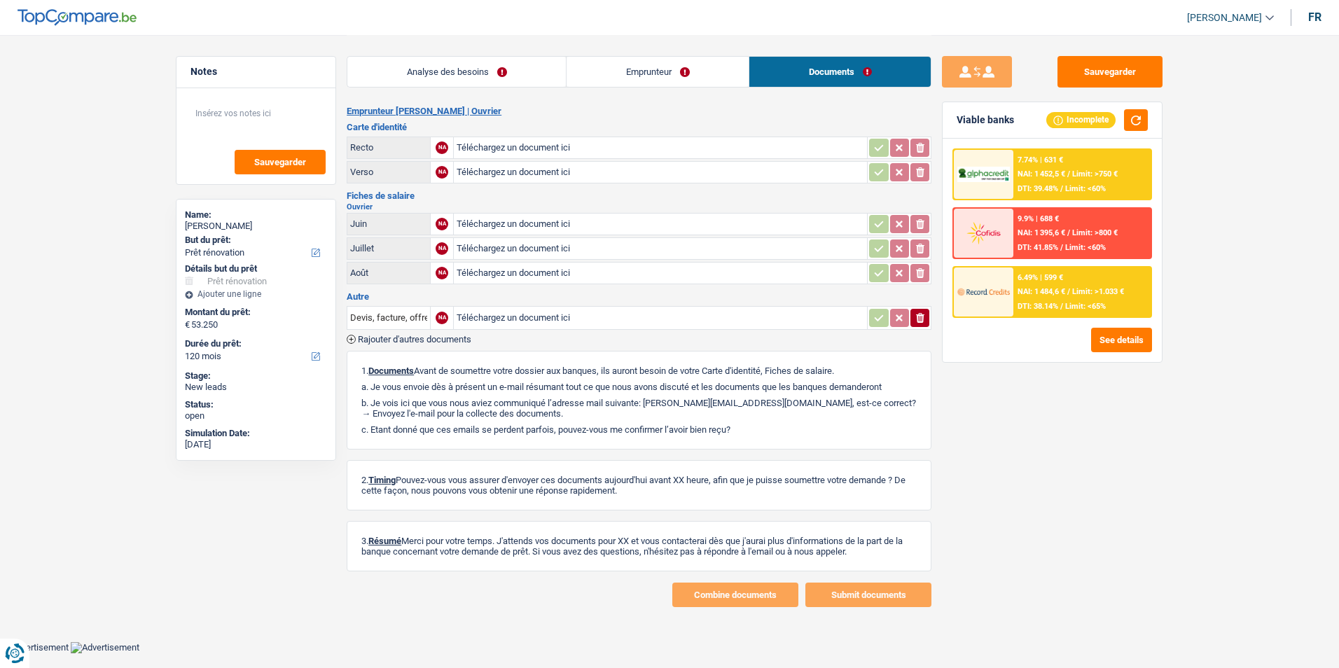
click at [446, 76] on link "Analyse des besoins" at bounding box center [456, 72] width 218 height 30
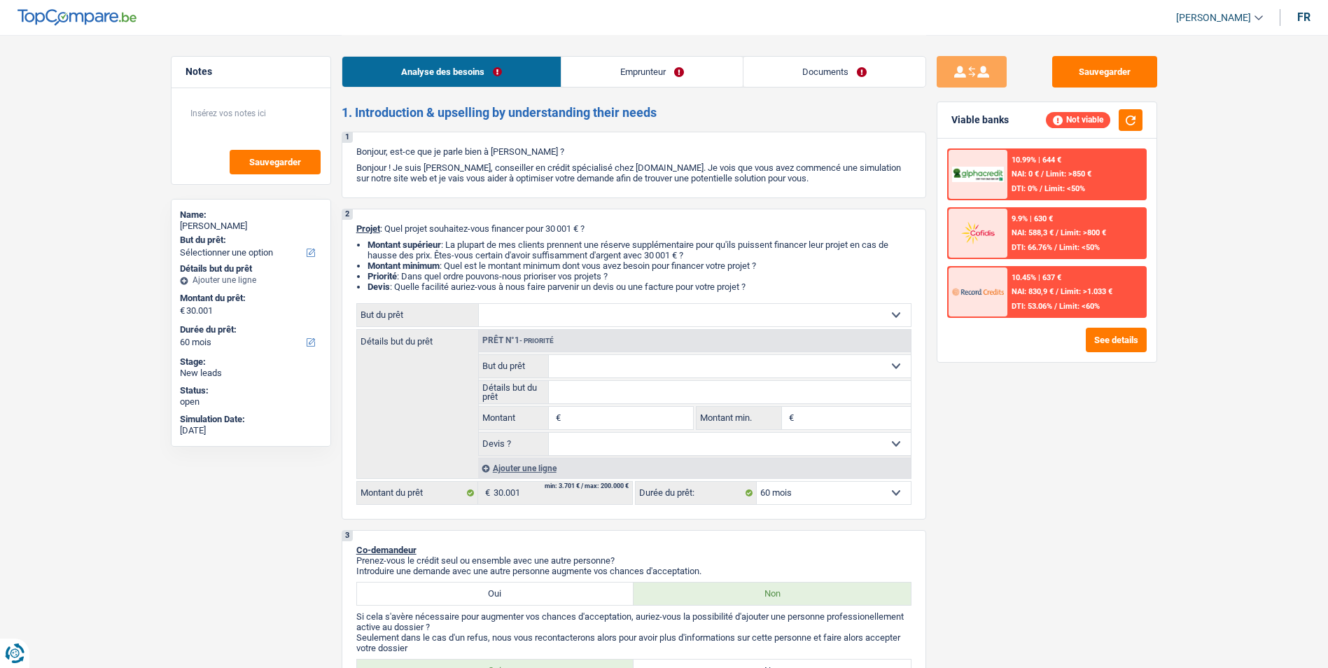
select select "60"
select select "retired"
select select "pension"
select select "liveWithParents"
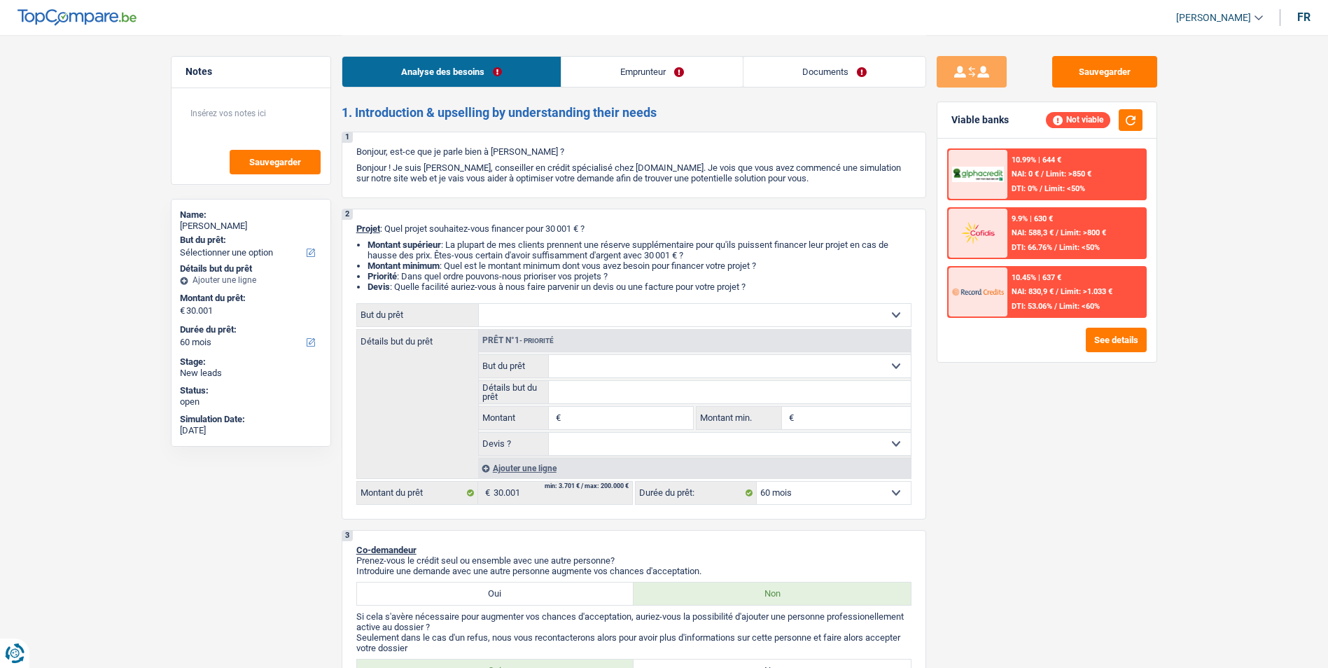
select select "personalLoan"
select select "other"
select select "24"
select select "carLoan"
select select "36"
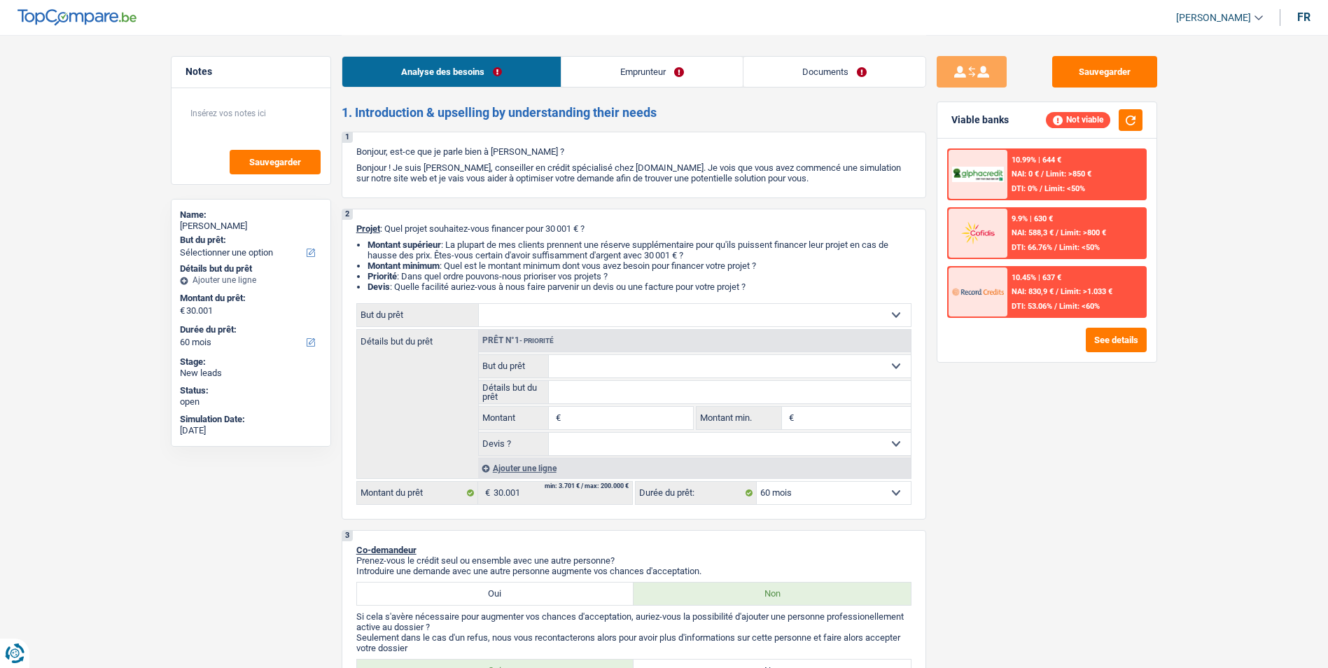
select select "60"
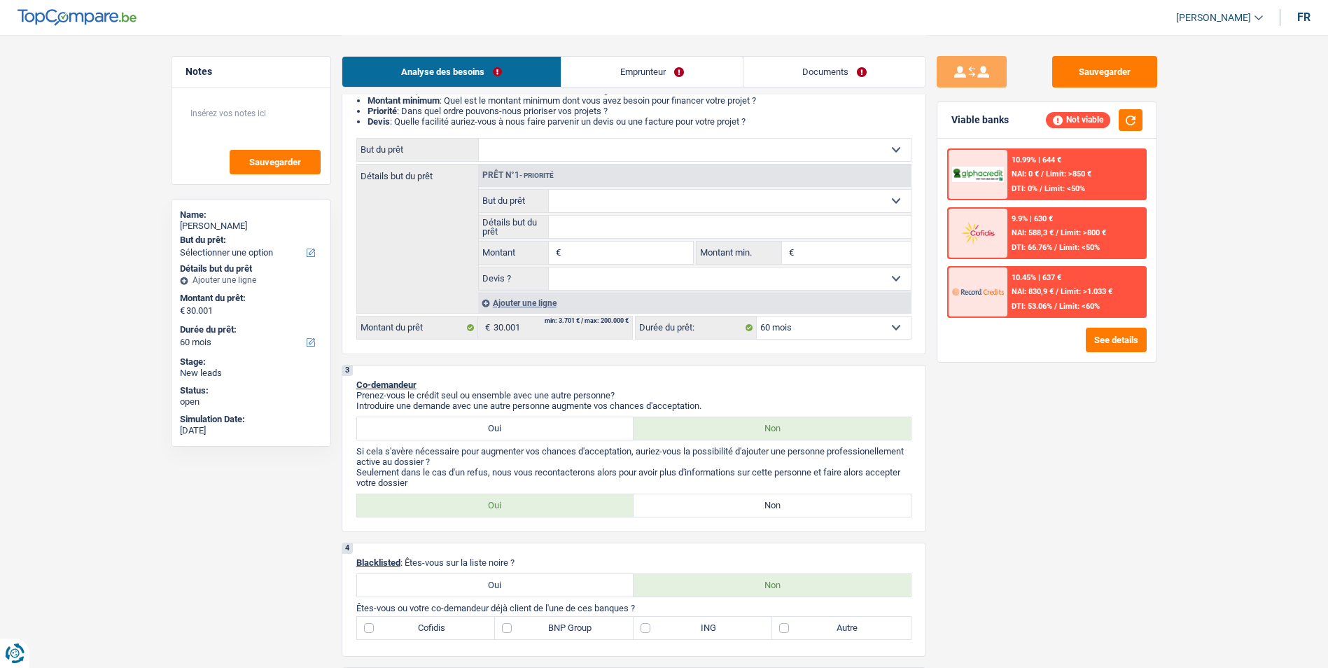
scroll to position [140, 0]
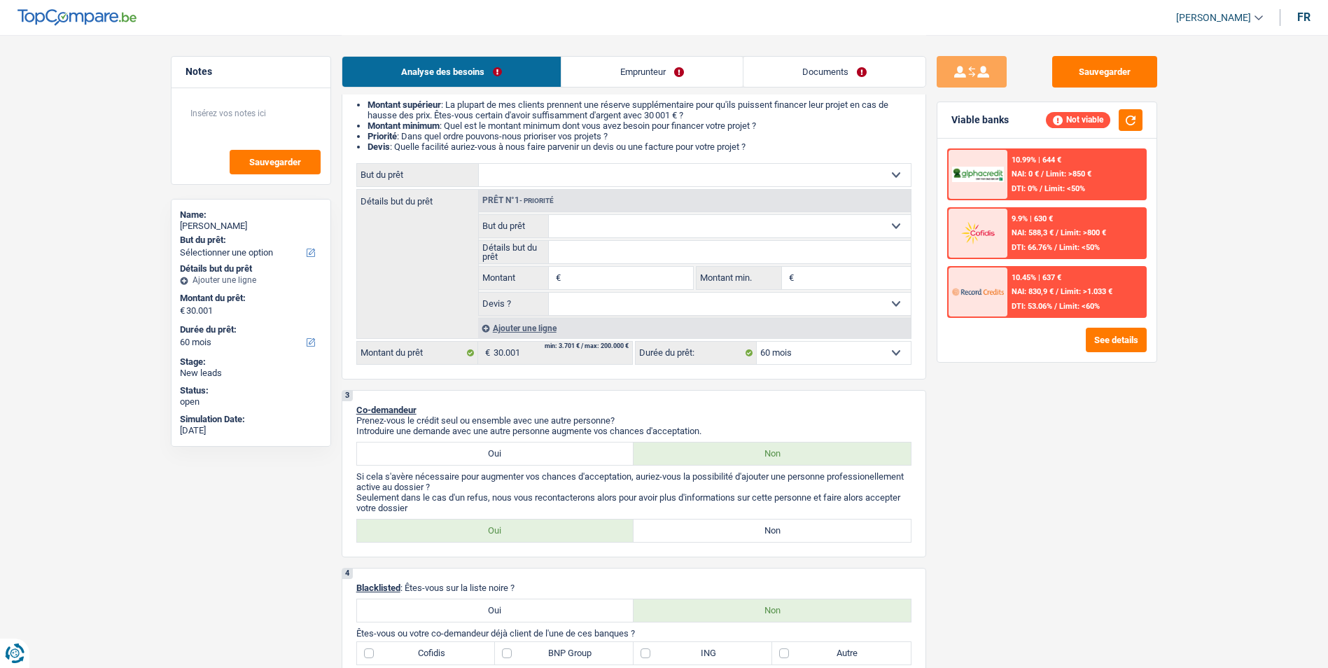
click at [588, 267] on input "Montant" at bounding box center [628, 278] width 128 height 22
type input "3"
click at [1005, 449] on div "Sauvegarder Viable banks Not viable 10.99% | 644 € NAI: 0 € / Limit: >850 € DTI…" at bounding box center [1047, 350] width 242 height 589
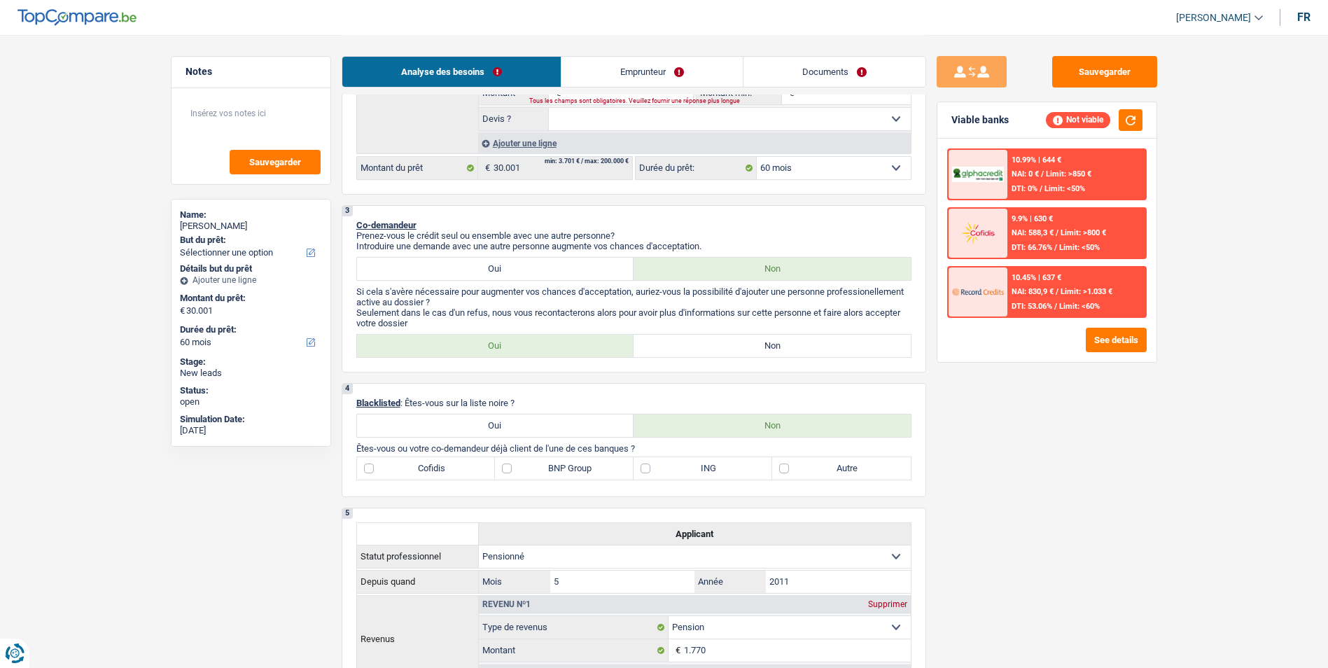
scroll to position [350, 0]
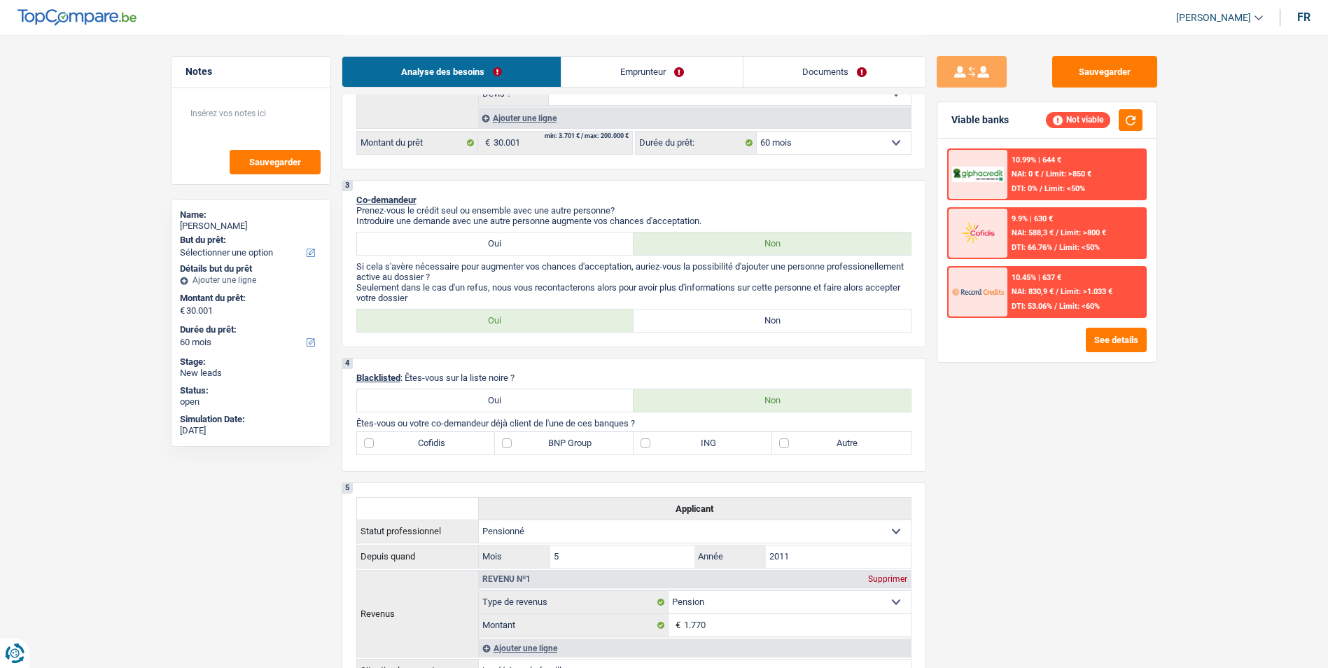
click at [704, 318] on label "Non" at bounding box center [772, 320] width 277 height 22
click at [704, 318] on input "Non" at bounding box center [772, 320] width 277 height 22
radio input "true"
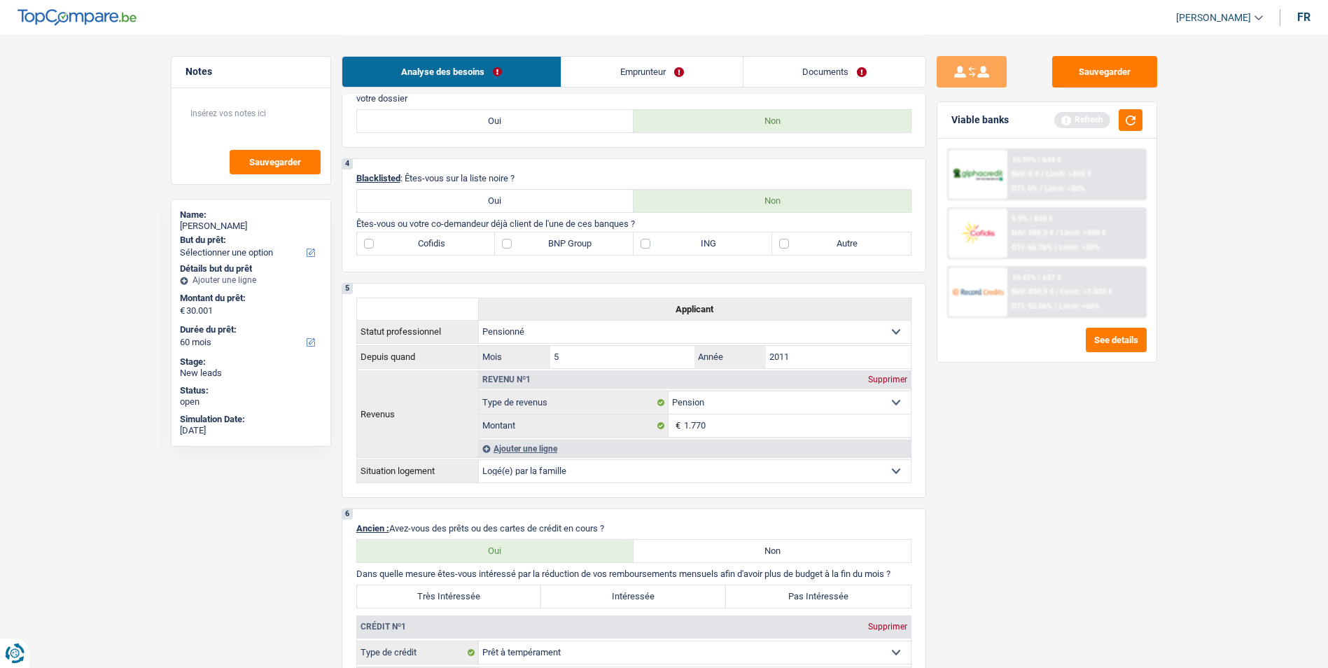
scroll to position [490, 0]
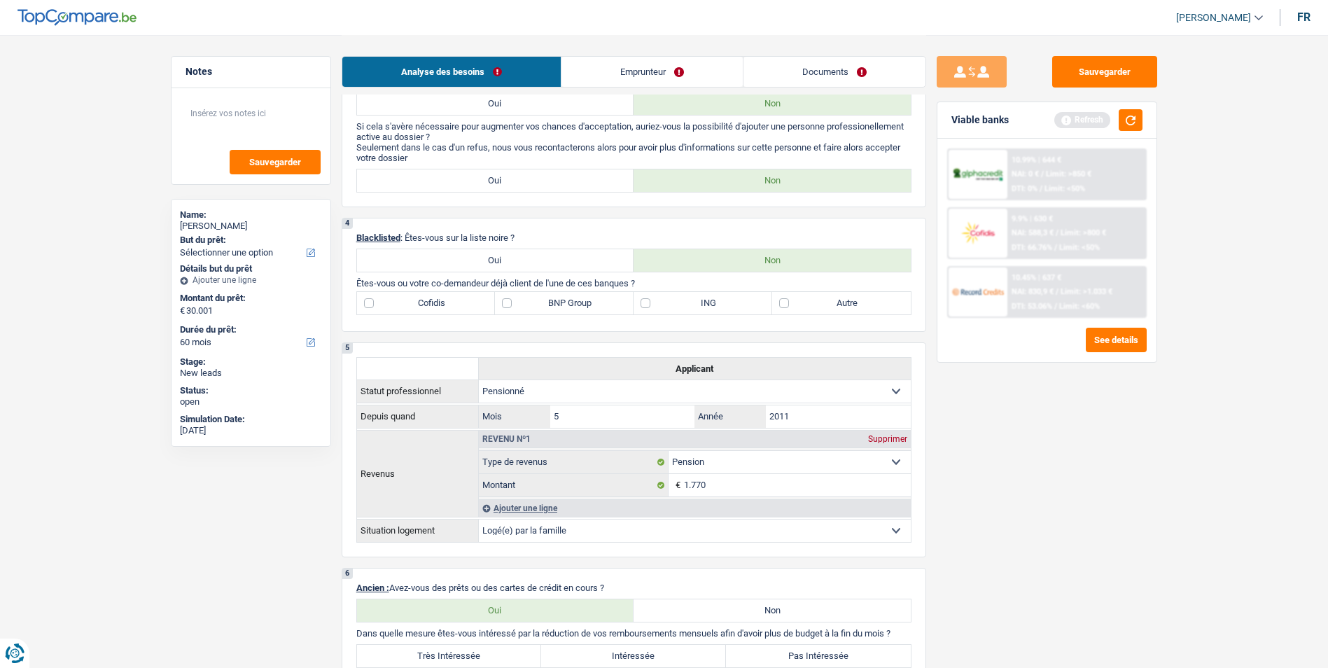
click at [507, 300] on label "BNP Group" at bounding box center [564, 303] width 139 height 22
click at [507, 300] on input "BNP Group" at bounding box center [564, 303] width 139 height 22
checkbox input "true"
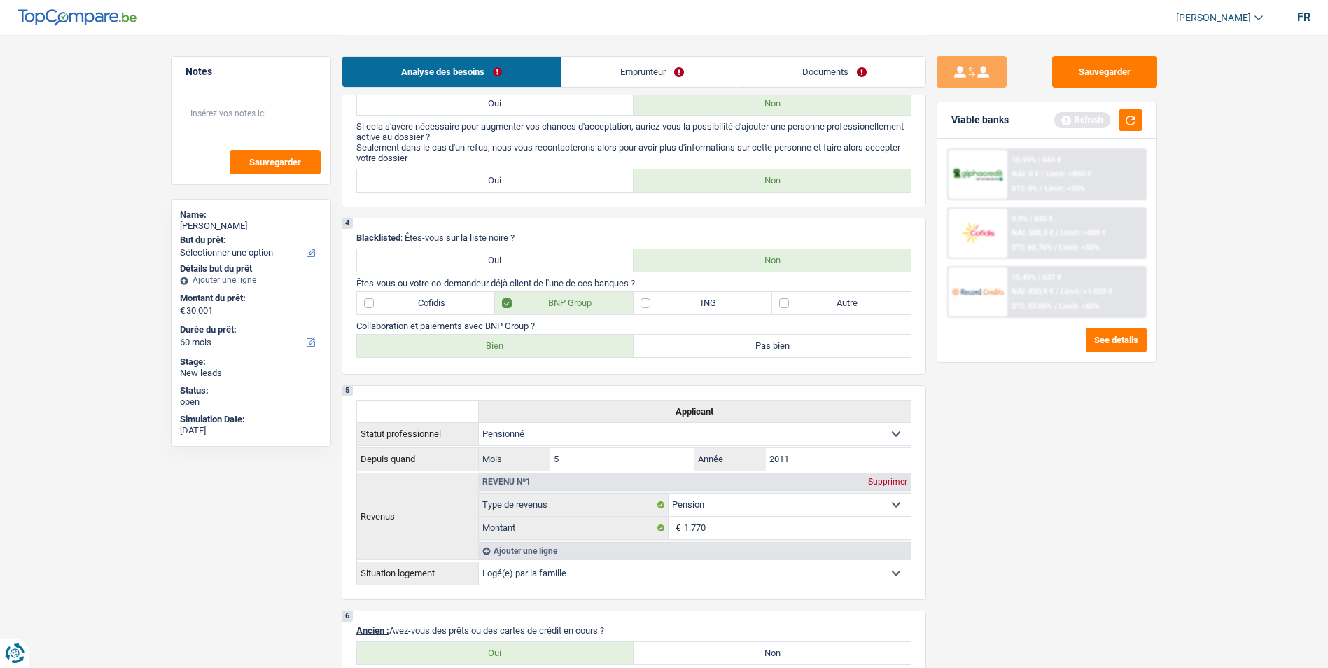
click at [484, 347] on label "Bien" at bounding box center [495, 346] width 277 height 22
click at [484, 347] on input "Bien" at bounding box center [495, 346] width 277 height 22
radio input "true"
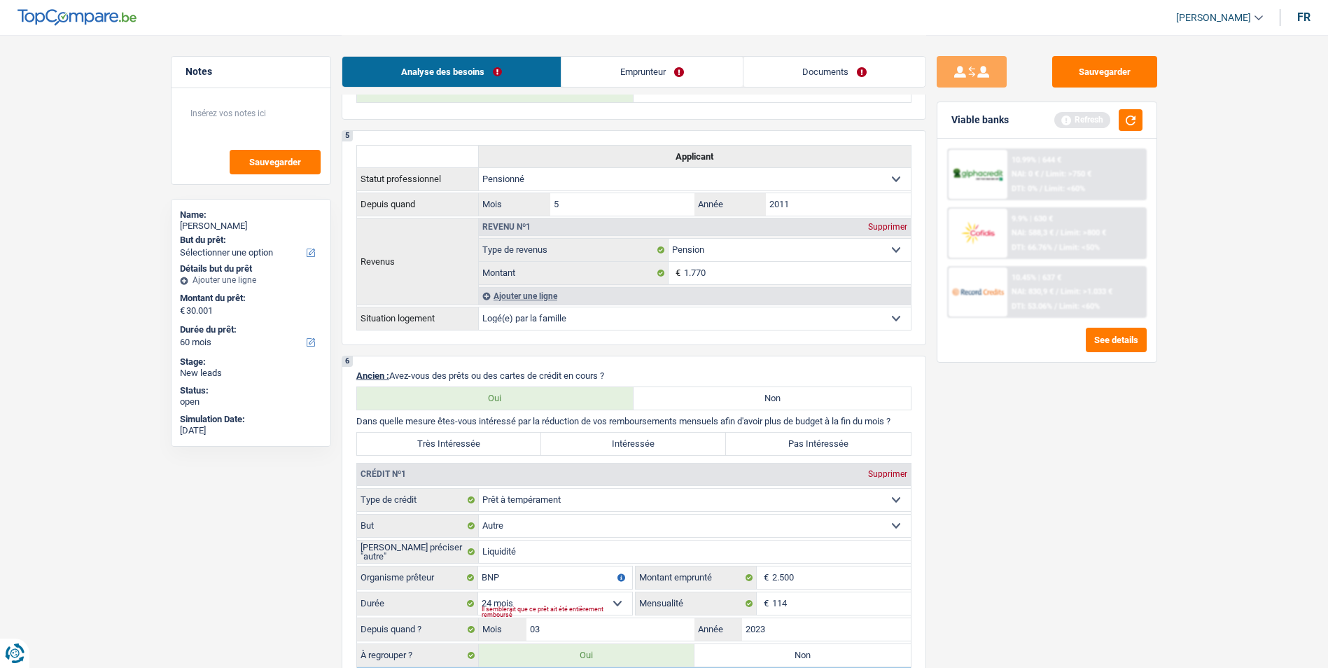
scroll to position [840, 0]
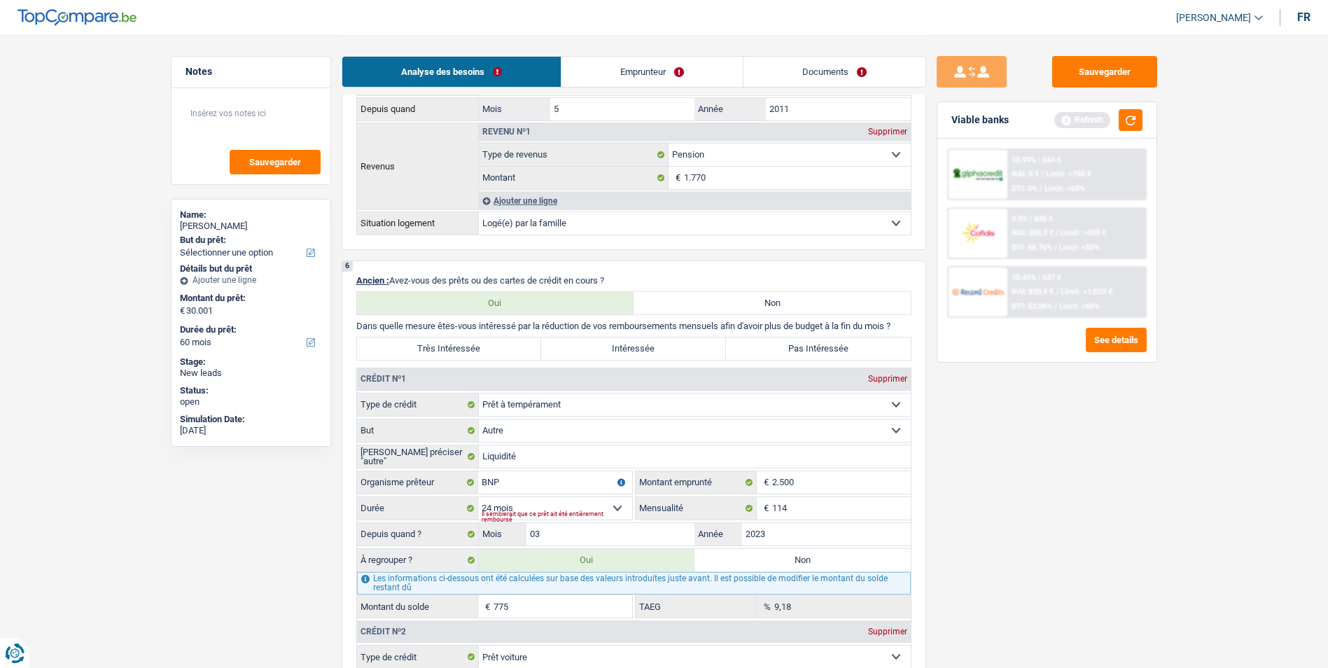
click at [508, 343] on label "Très Intéressée" at bounding box center [449, 348] width 185 height 22
click at [508, 343] on input "Très Intéressée" at bounding box center [449, 348] width 185 height 22
radio input "true"
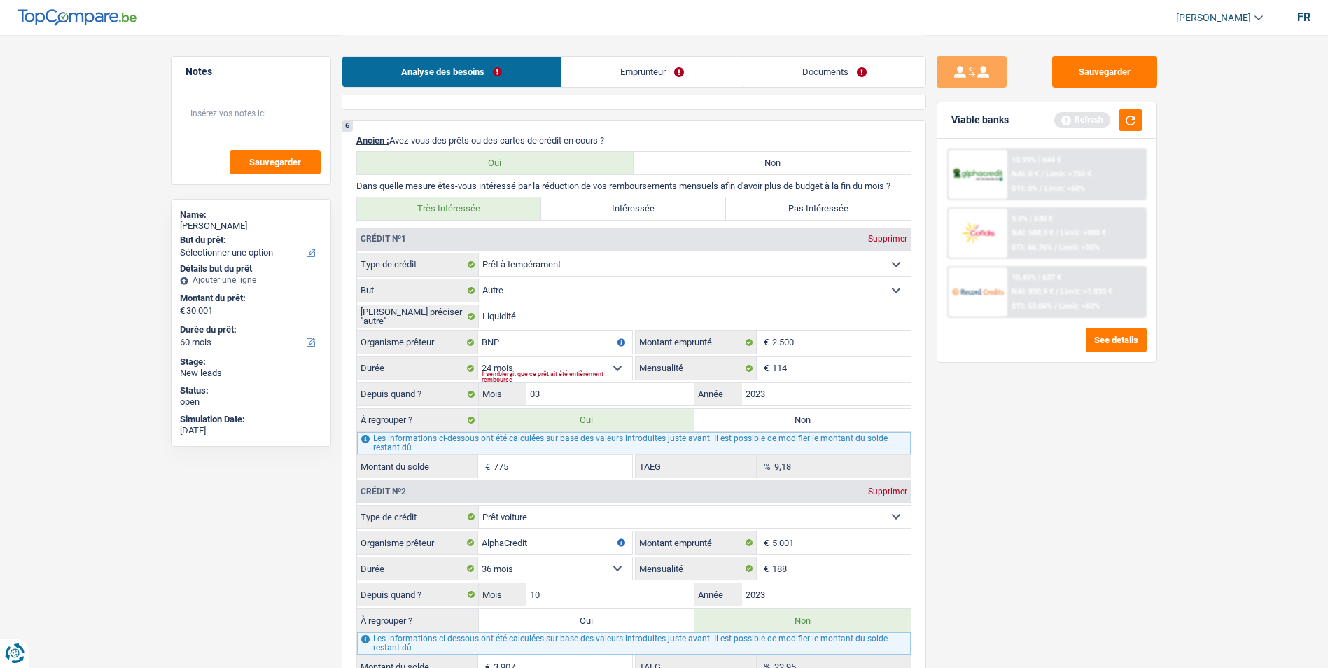
click at [692, 284] on select "Confort maison: meubles, textile, peinture, électroménager, outillage non-profe…" at bounding box center [695, 290] width 432 height 22
select select "homeFurnishingOrRelocation"
click at [479, 279] on select "Confort maison: meubles, textile, peinture, électroménager, outillage non-profe…" at bounding box center [695, 290] width 432 height 22
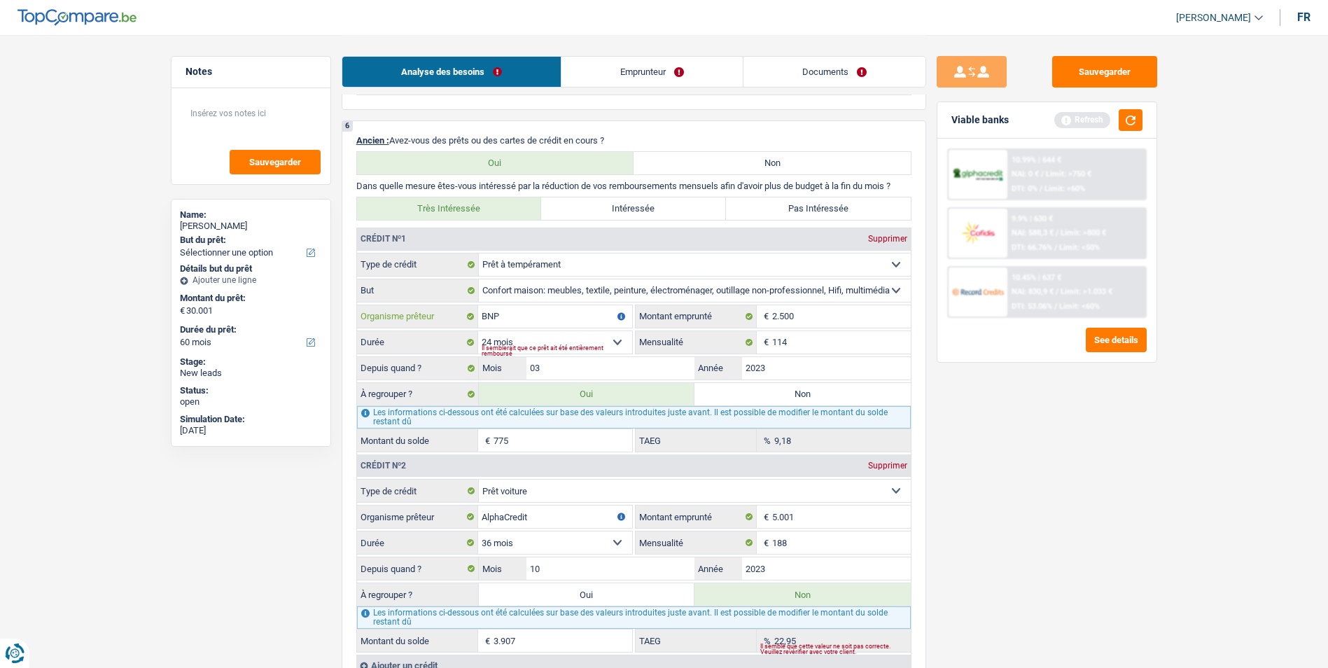
click at [521, 310] on input "BNP" at bounding box center [555, 316] width 154 height 22
click at [882, 235] on div "Supprimer" at bounding box center [888, 239] width 46 height 8
select select "carLoan"
type input "AlphaCredit"
type input "5.001"
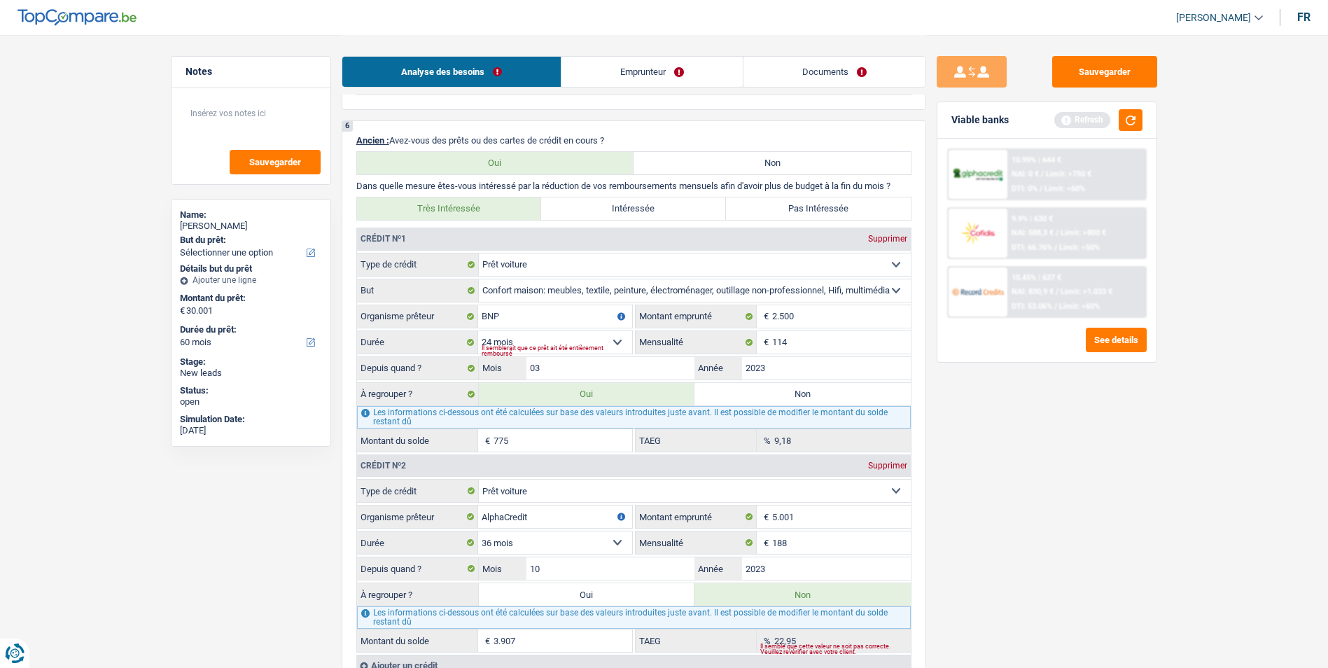
type input "188"
type input "10"
radio input "false"
radio input "true"
type input "3.907"
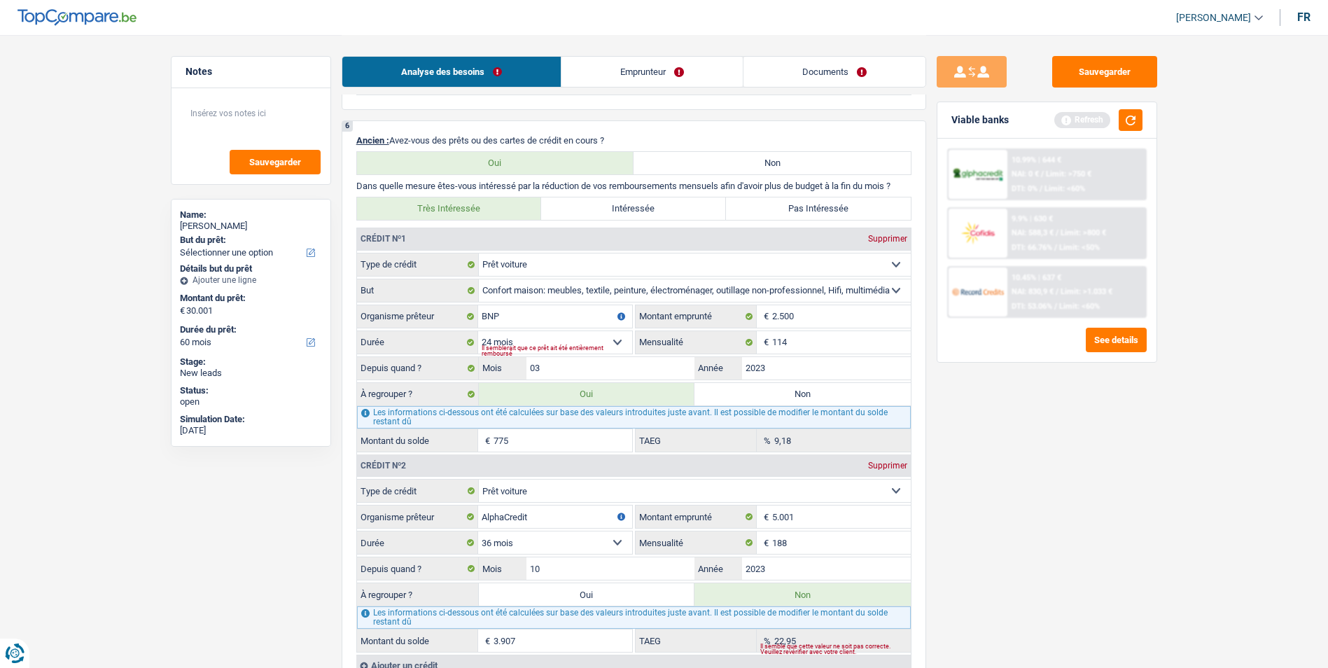
type input "22,95"
select select "36"
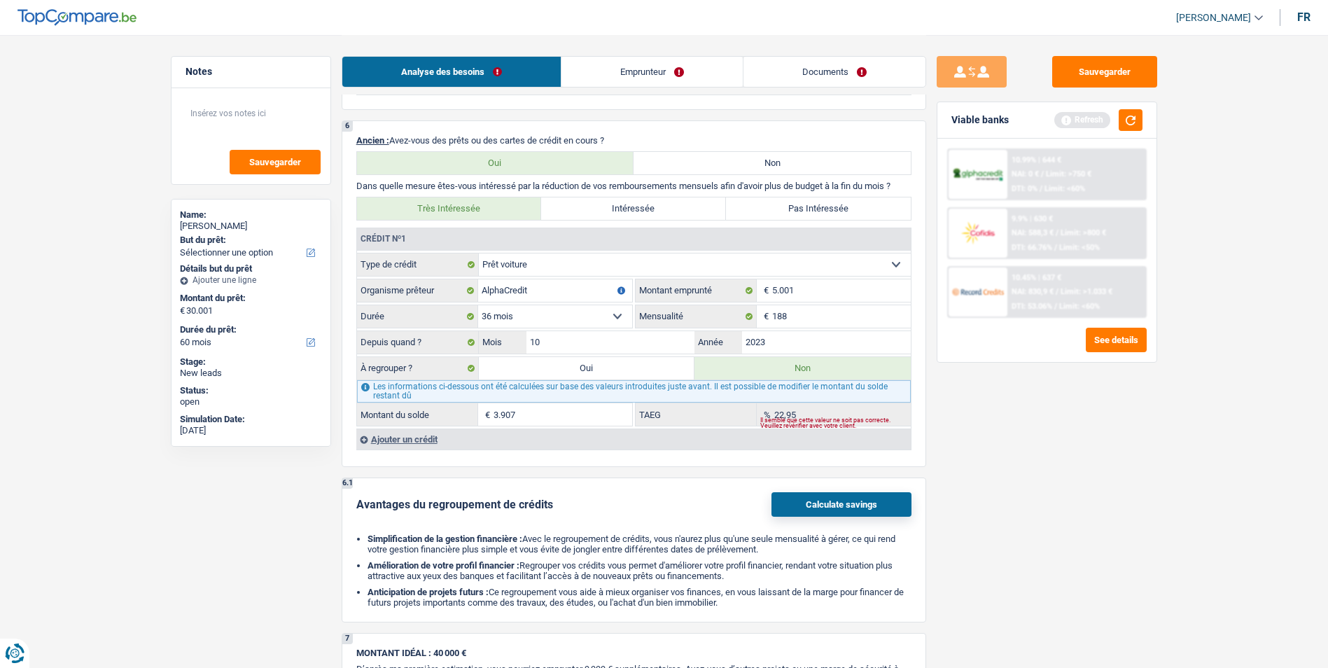
click at [620, 259] on select "Carte ou ouverture de crédit Prêt hypothécaire Vente à tempérament Prêt à tempé…" at bounding box center [695, 264] width 432 height 22
select select "personalLoan"
select select
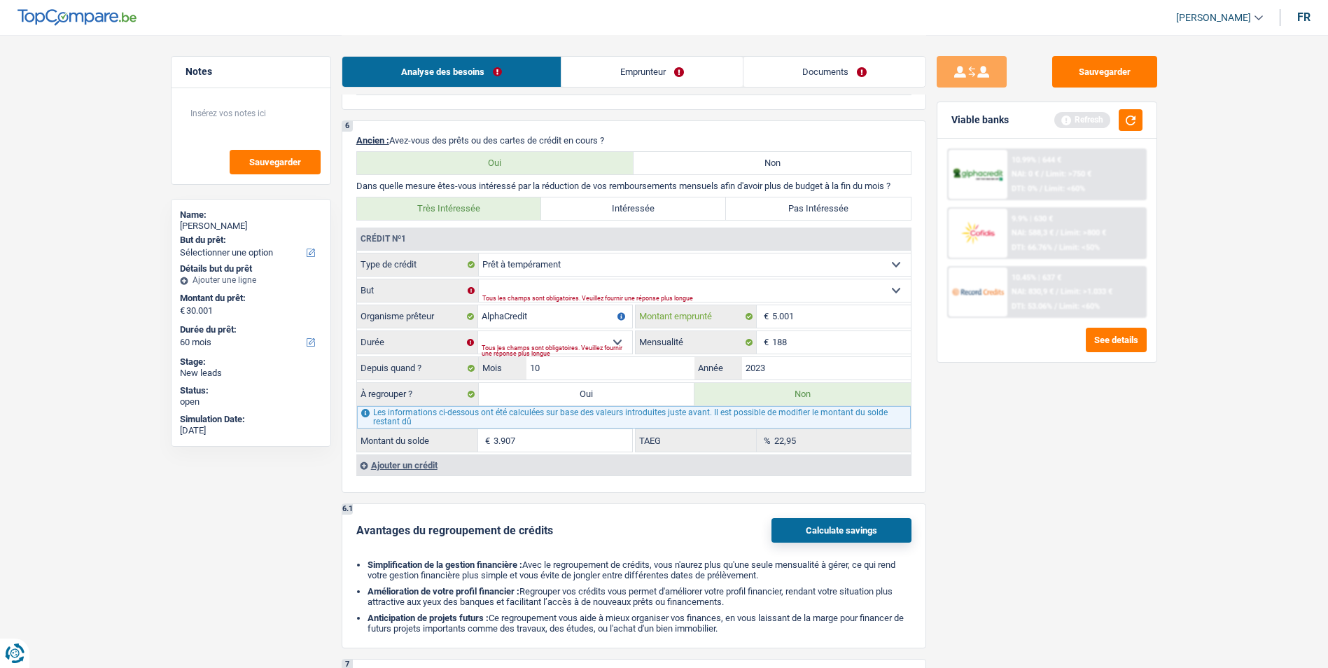
click at [802, 319] on input "5.001" at bounding box center [841, 316] width 139 height 22
type input "500"
select select
type input "50"
select select
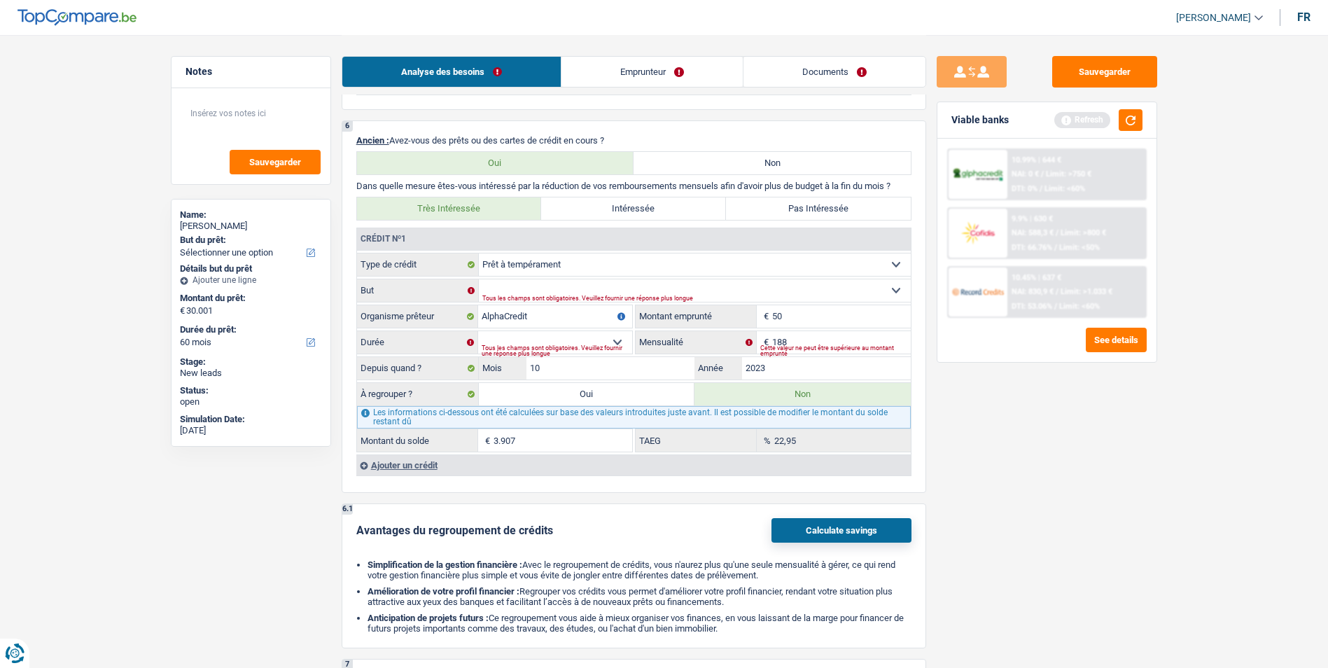
type input "5"
select select
type input "1"
select select
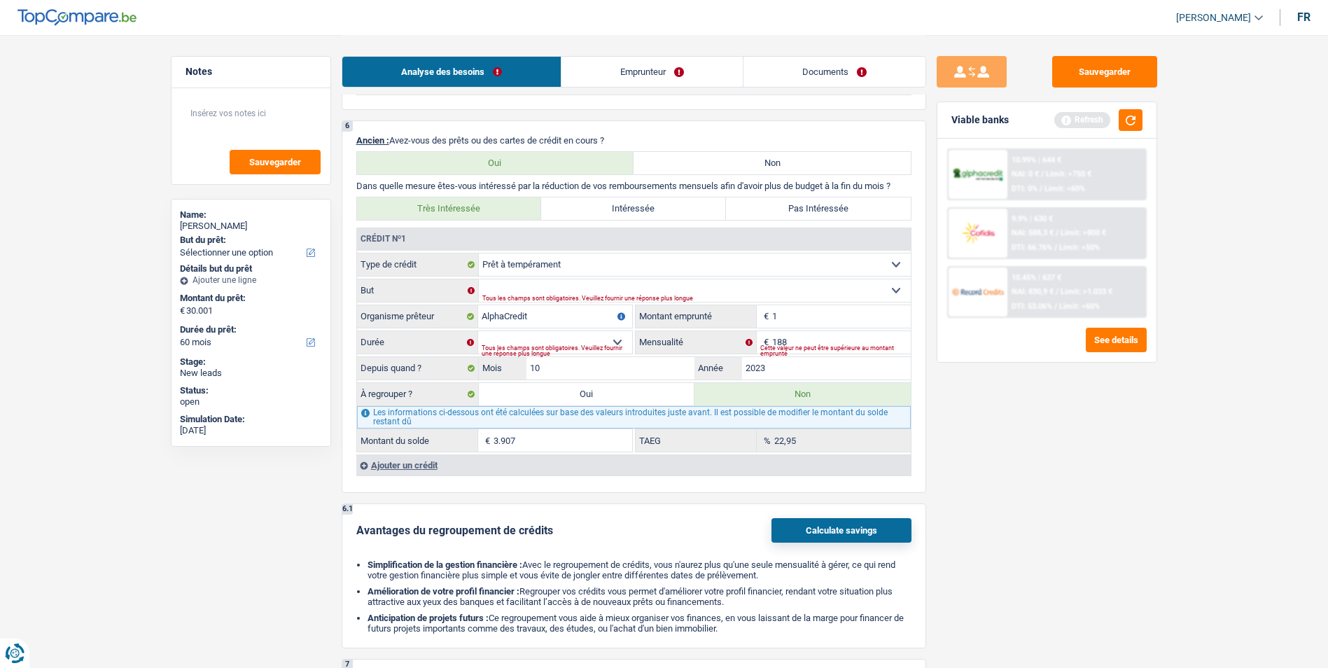
type input "15"
select select
type input "150"
select select
type input "1.500"
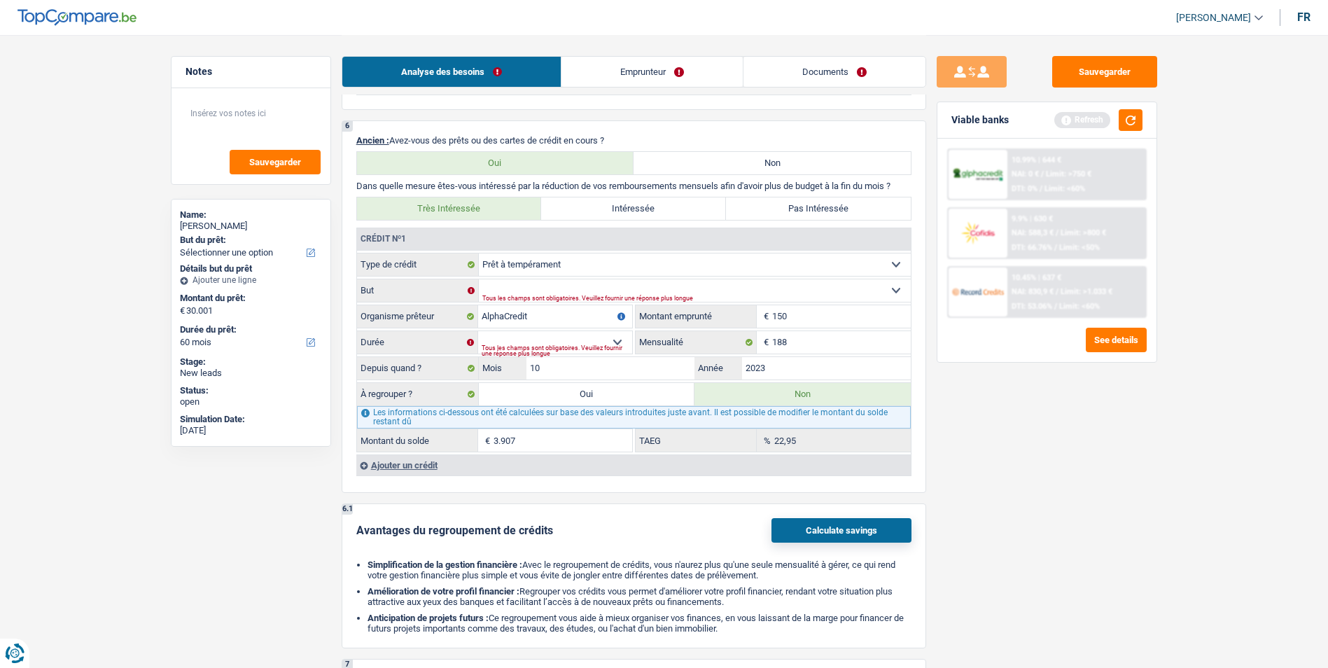
select select
type input "15.001"
select select
type input "15.001"
click at [713, 290] on select "Confort maison: meubles, textile, peinture, électroménager, outillage non-profe…" at bounding box center [695, 290] width 432 height 22
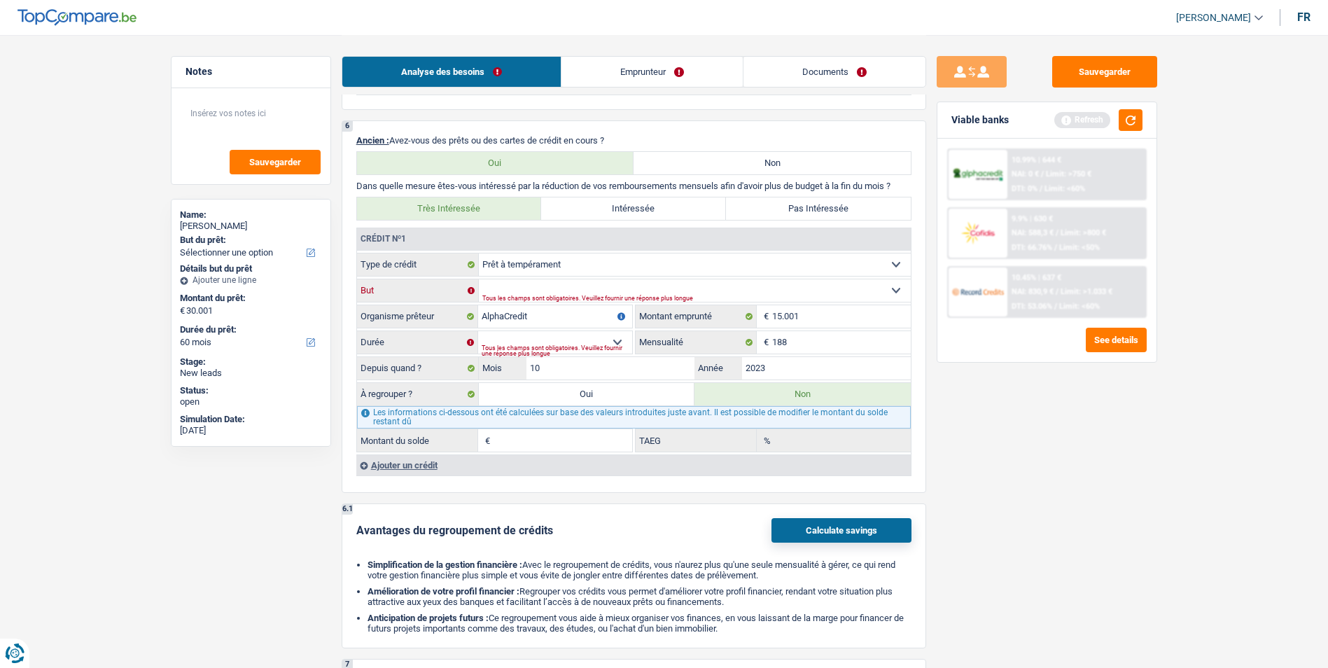
select select "loanRepayment"
click at [479, 279] on select "Confort maison: meubles, textile, peinture, électroménager, outillage non-profe…" at bounding box center [695, 290] width 432 height 22
click at [613, 293] on select "Confort maison: meubles, textile, peinture, électroménager, outillage non-profe…" at bounding box center [695, 290] width 432 height 22
click at [479, 279] on select "Confort maison: meubles, textile, peinture, électroménager, outillage non-profe…" at bounding box center [695, 290] width 432 height 22
click at [522, 342] on select "12 mois 18 mois 24 mois 30 mois 36 mois 42 mois 48 mois 60 mois 72 mois 84 mois…" at bounding box center [555, 342] width 154 height 22
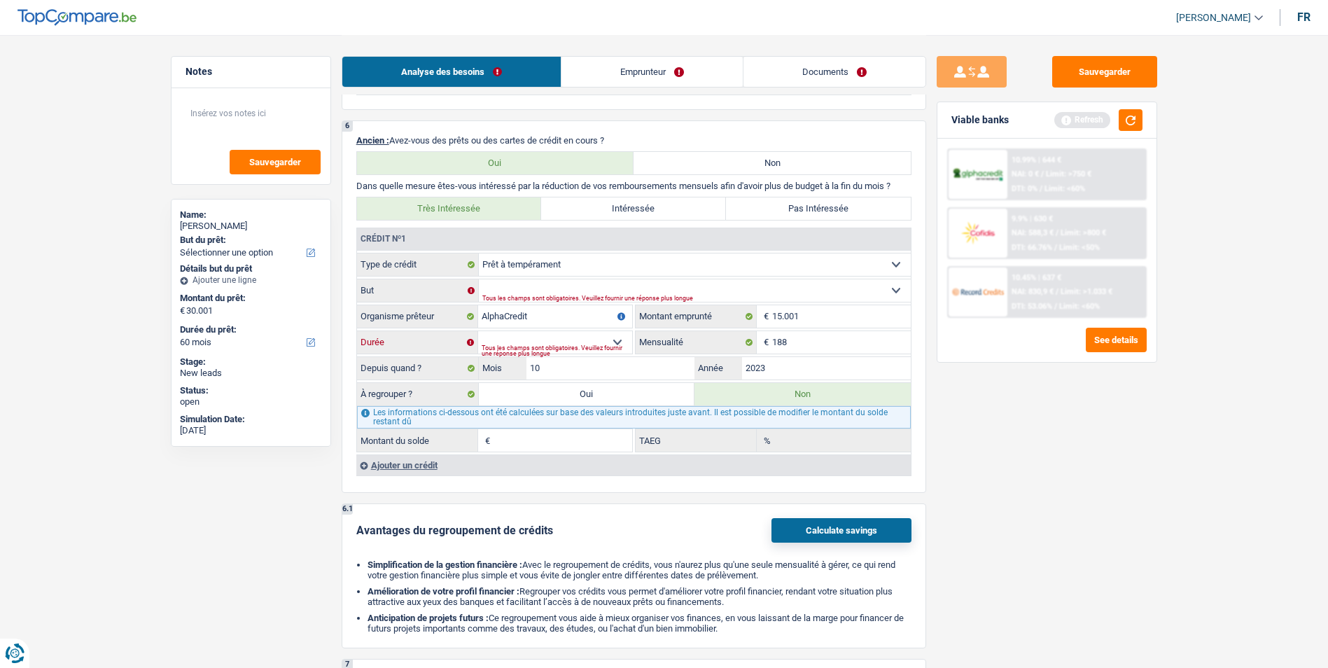
select select "60"
click at [478, 331] on select "12 mois 18 mois 24 mois 30 mois 36 mois 42 mois 48 mois 60 mois 72 mois 84 mois…" at bounding box center [555, 342] width 154 height 22
type input "8.284"
type input "0,00"
click at [805, 345] on input "188" at bounding box center [841, 342] width 139 height 22
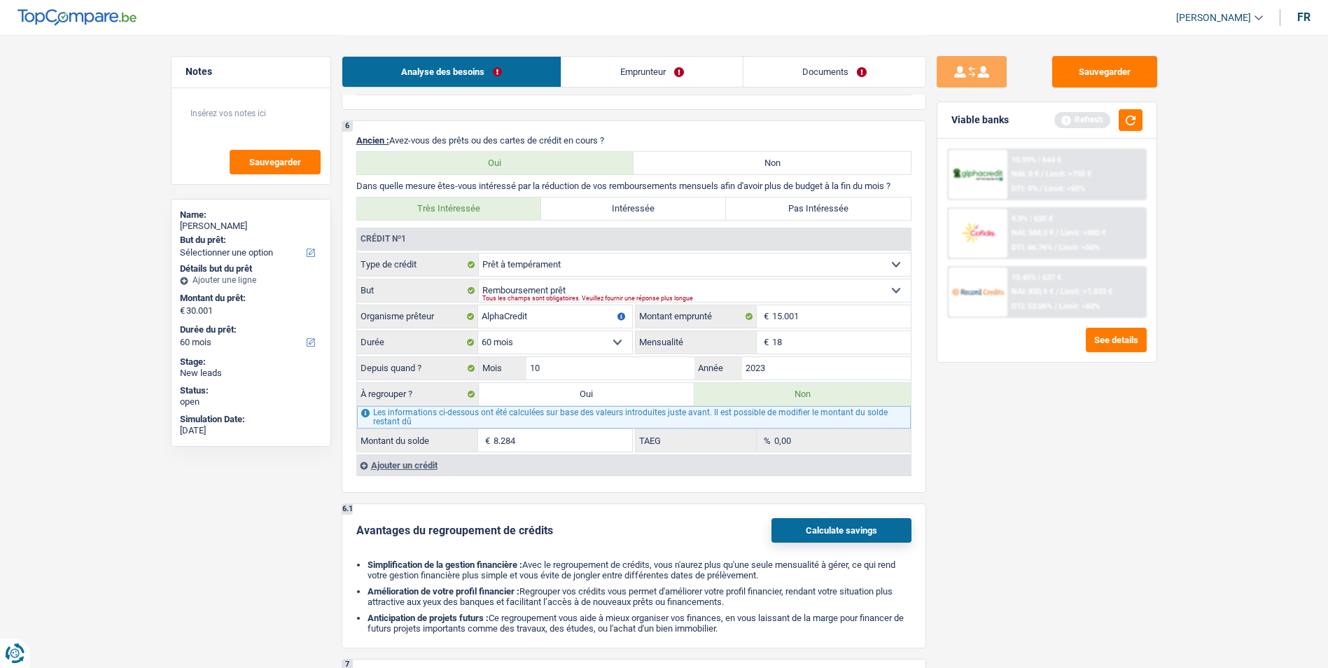
type input "1"
type input "311"
type input "10.025"
type input "9,32"
click at [599, 366] on input "10" at bounding box center [610, 368] width 169 height 22
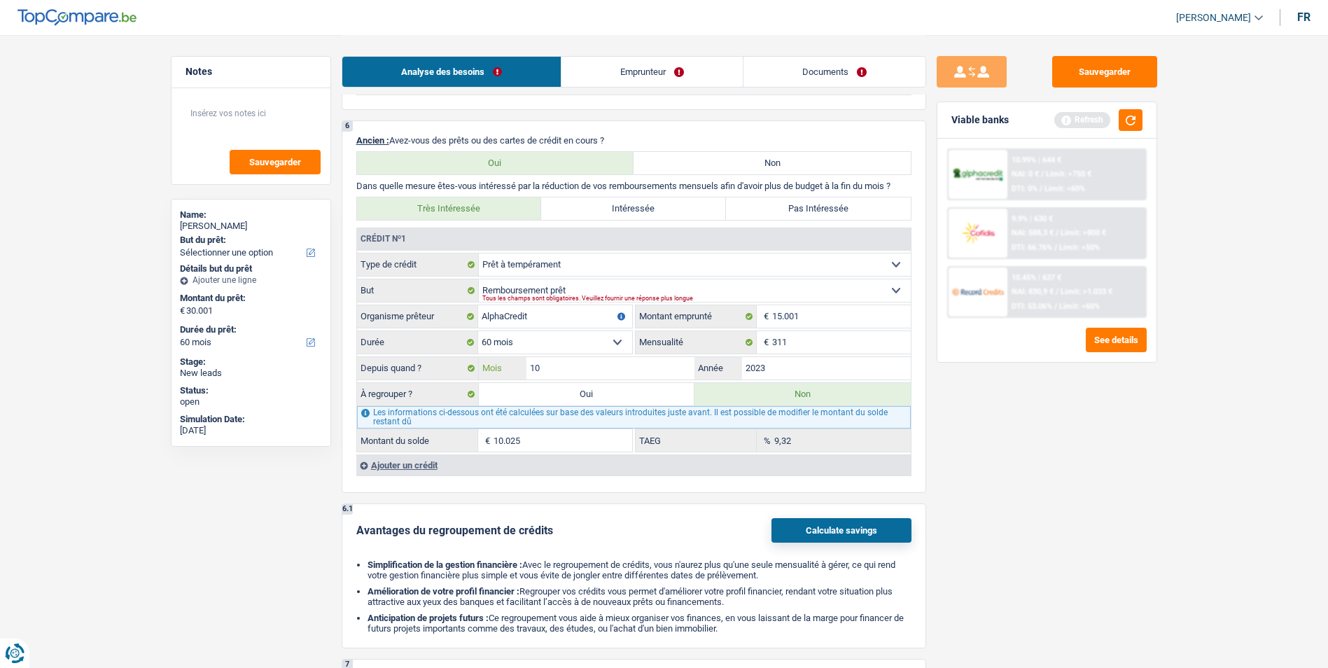
type input "1"
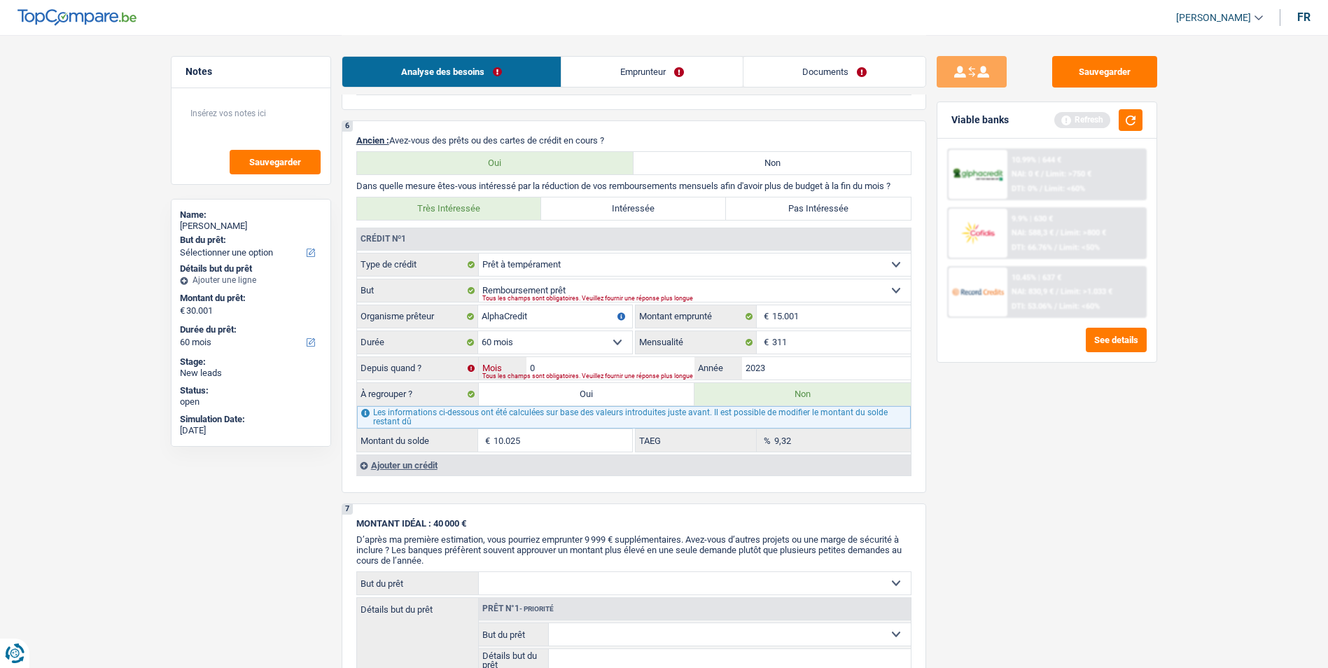
type input "04"
type input "8.580"
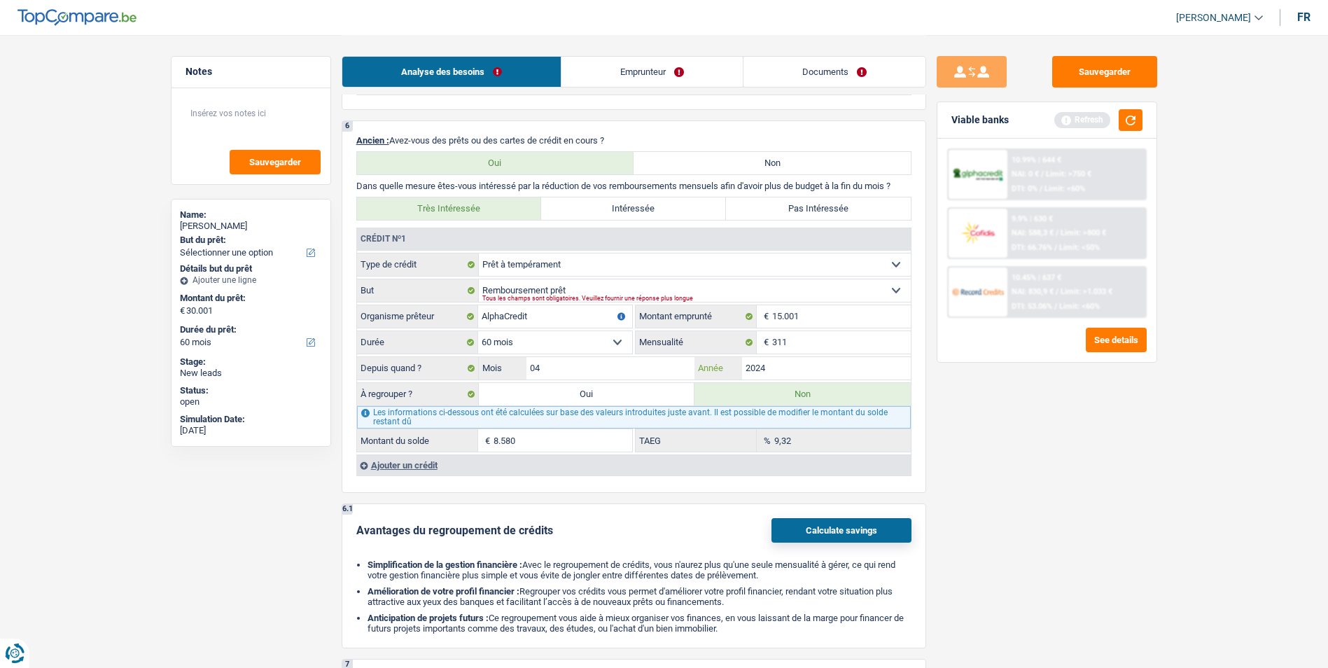
type input "2024"
type input "11.406"
click at [606, 400] on label "Oui" at bounding box center [587, 394] width 216 height 22
click at [606, 400] on input "Oui" at bounding box center [587, 394] width 216 height 22
radio input "true"
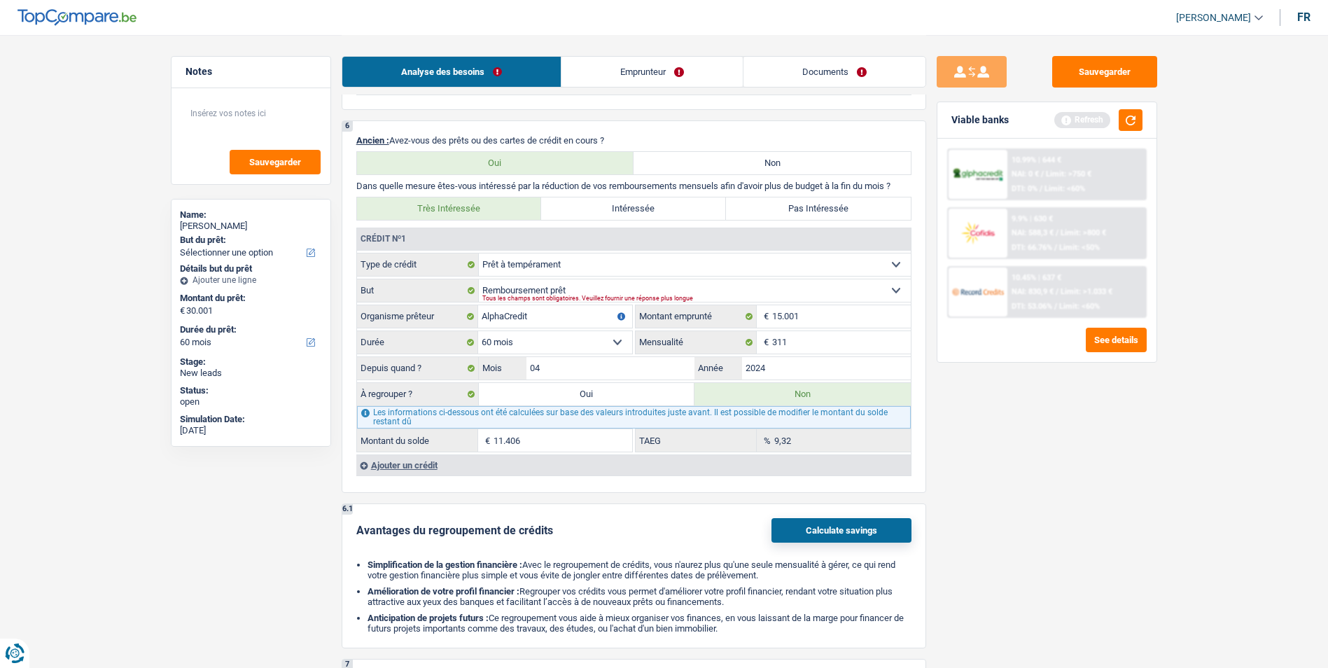
type input "11.406"
radio input "false"
type input "11.406"
select select "refinancing"
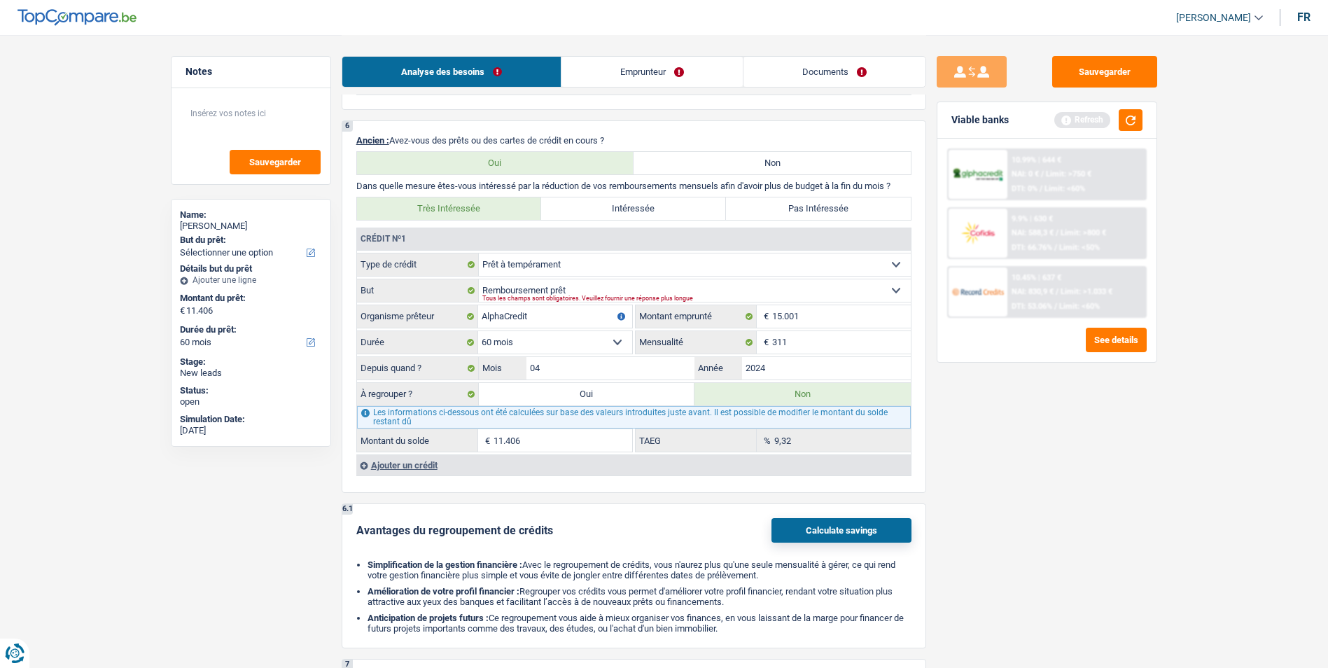
select select "refinancing"
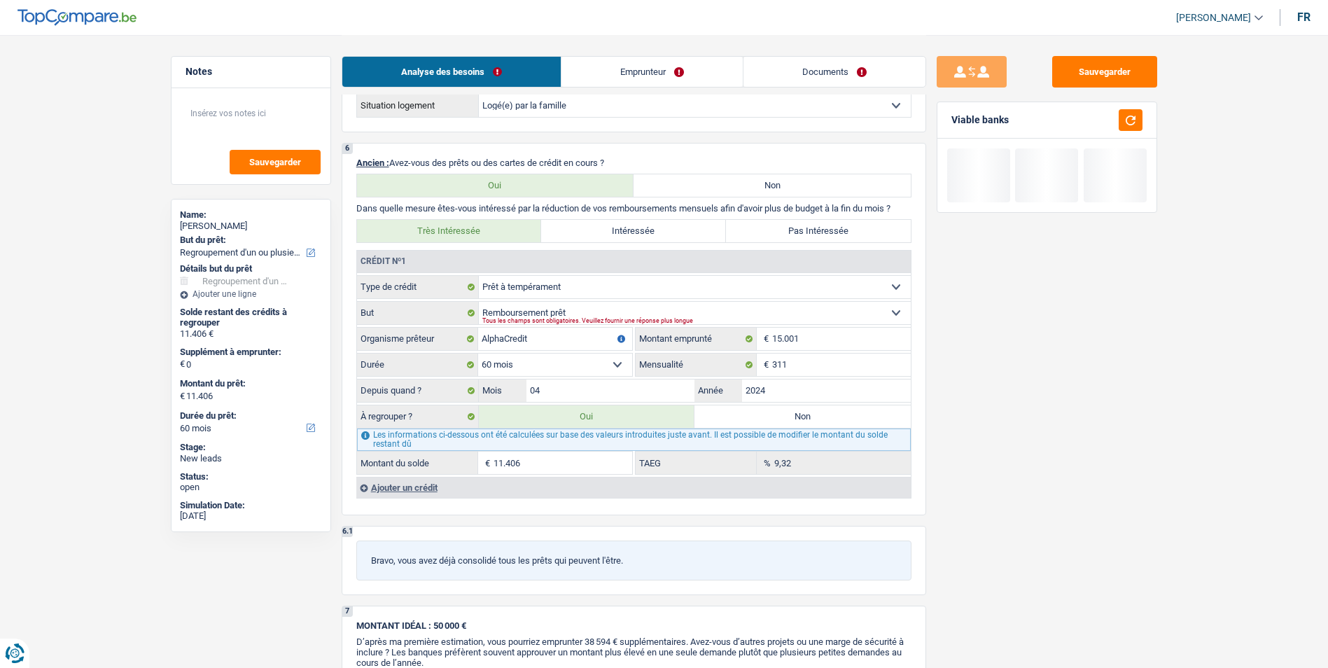
click at [408, 482] on div "Ajouter un crédit" at bounding box center [633, 487] width 554 height 21
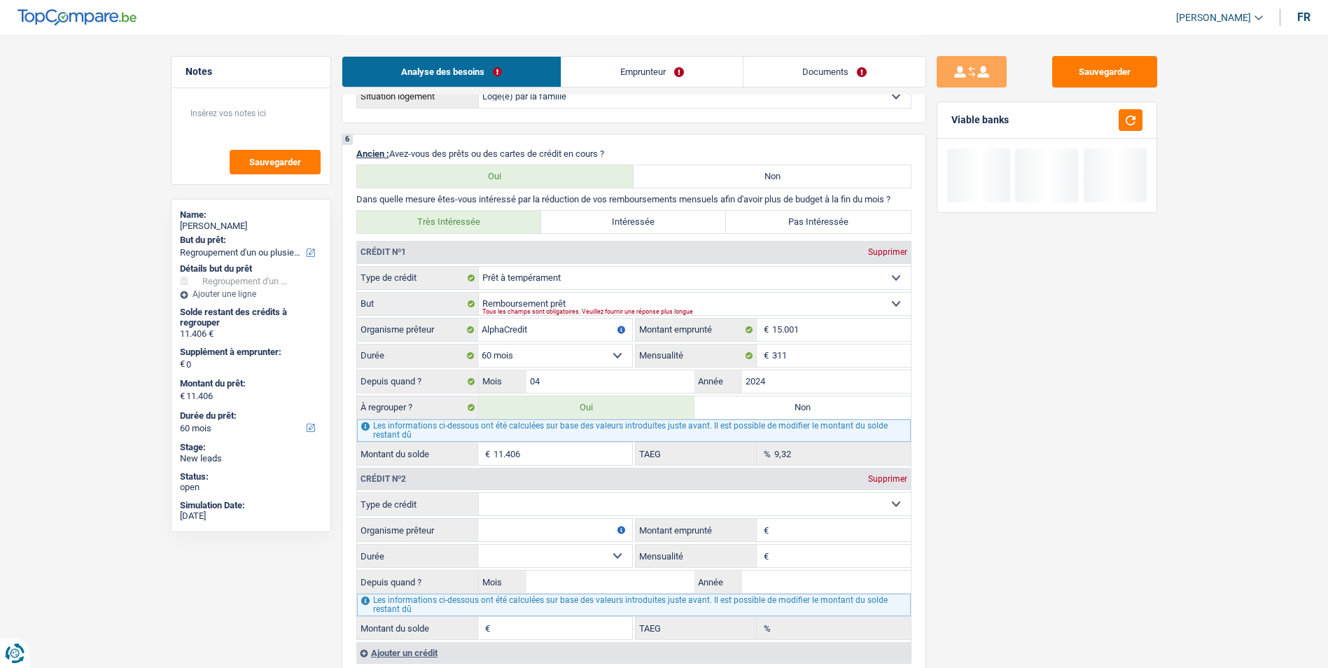
scroll to position [1120, 0]
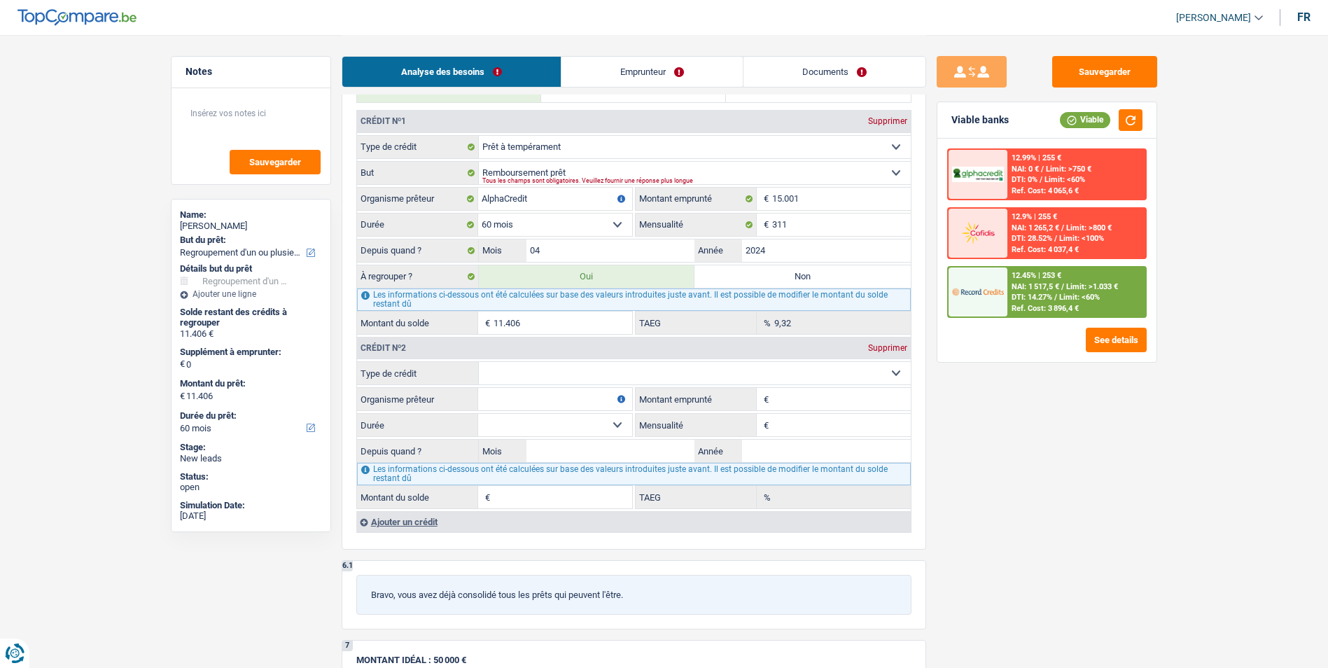
click at [609, 368] on select "Carte ou ouverture de crédit Prêt hypothécaire Vente à tempérament Prêt à tempé…" at bounding box center [695, 373] width 432 height 22
select select "personalLoan"
type input "0"
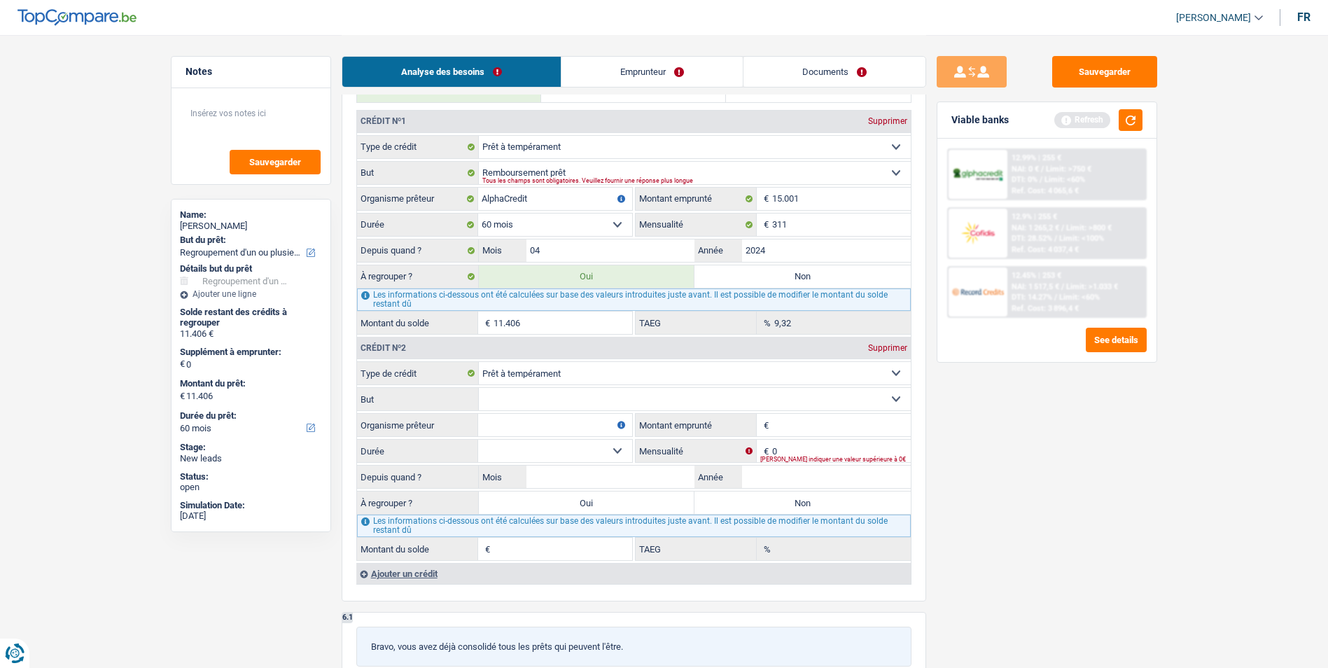
click at [551, 424] on input "Organisme prêteur" at bounding box center [555, 425] width 154 height 22
type input "Alphacredit"
click at [784, 424] on input "Montant emprunté" at bounding box center [841, 425] width 139 height 22
type input "5.001"
click at [702, 387] on fieldset "Confort maison: meubles, textile, peinture, électroménager, outillage non-profe…" at bounding box center [634, 399] width 554 height 24
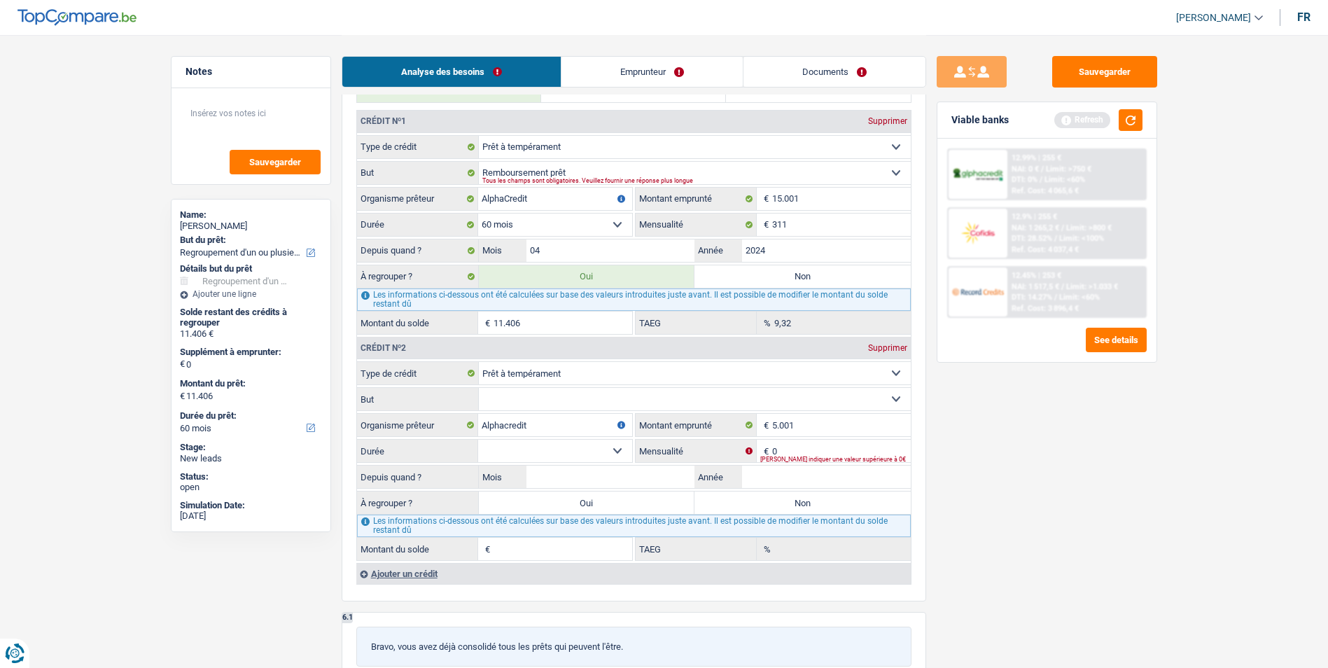
click at [692, 393] on select "Confort maison: meubles, textile, peinture, électroménager, outillage non-profe…" at bounding box center [695, 399] width 432 height 22
select select "homeFurnishingOrRelocation"
click at [479, 388] on select "Confort maison: meubles, textile, peinture, électroménager, outillage non-profe…" at bounding box center [695, 399] width 432 height 22
click at [595, 470] on input "Mois" at bounding box center [610, 477] width 169 height 22
type input "04"
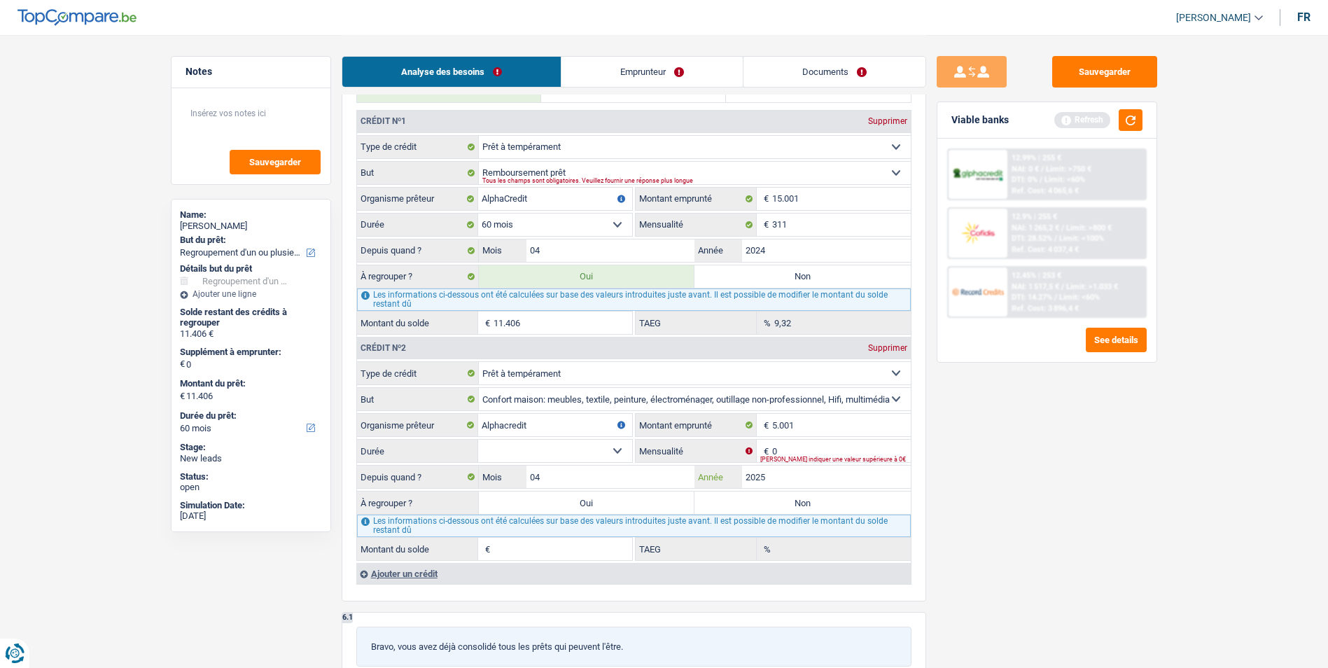
type input "2025"
click at [608, 457] on select "12 mois 18 mois 24 mois 30 mois 36 mois Sélectionner une option" at bounding box center [555, 451] width 154 height 22
click at [822, 449] on input "0" at bounding box center [841, 451] width 139 height 22
click at [821, 424] on input "5.001" at bounding box center [841, 425] width 139 height 22
click at [800, 458] on div "Veuillez indiquer une valeur supérieure à 0€" at bounding box center [835, 459] width 151 height 6
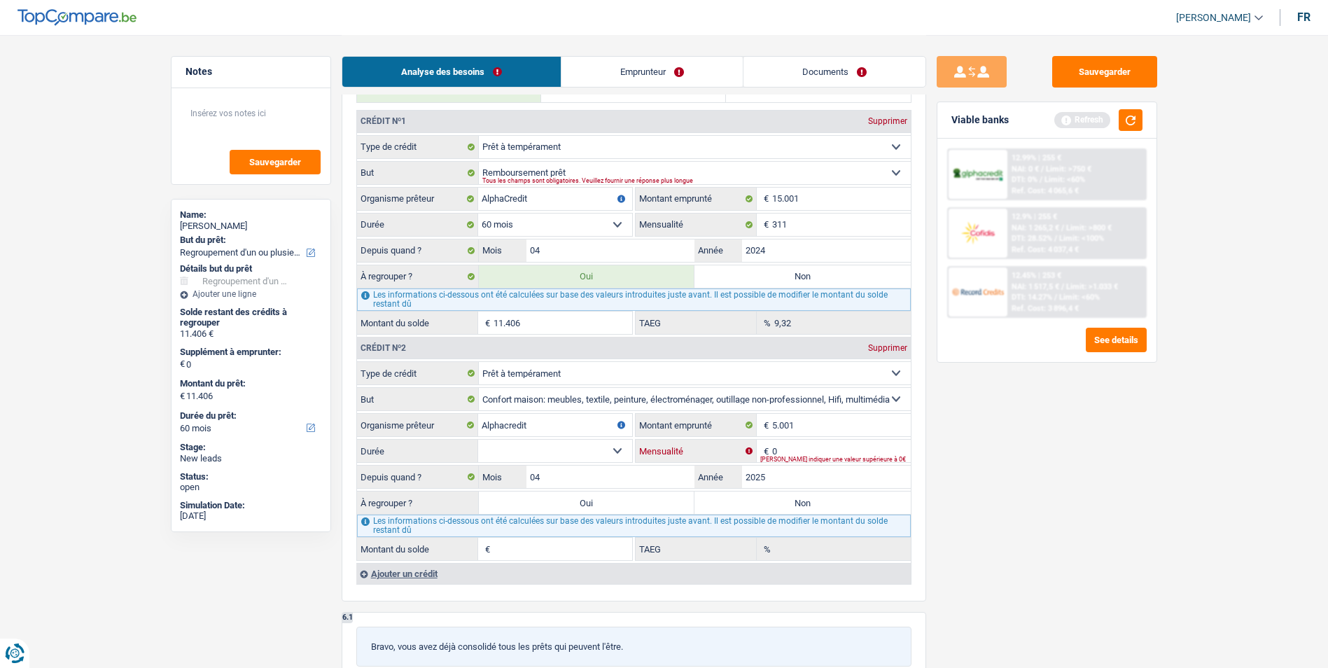
click at [800, 449] on input "0" at bounding box center [841, 451] width 139 height 22
type input "166"
click at [589, 444] on select "12 mois 18 mois 24 mois 30 mois 36 mois Sélectionner une option" at bounding box center [555, 451] width 154 height 22
select select "36"
click at [478, 440] on select "12 mois 18 mois 24 mois 30 mois 36 mois Sélectionner une option" at bounding box center [555, 451] width 154 height 22
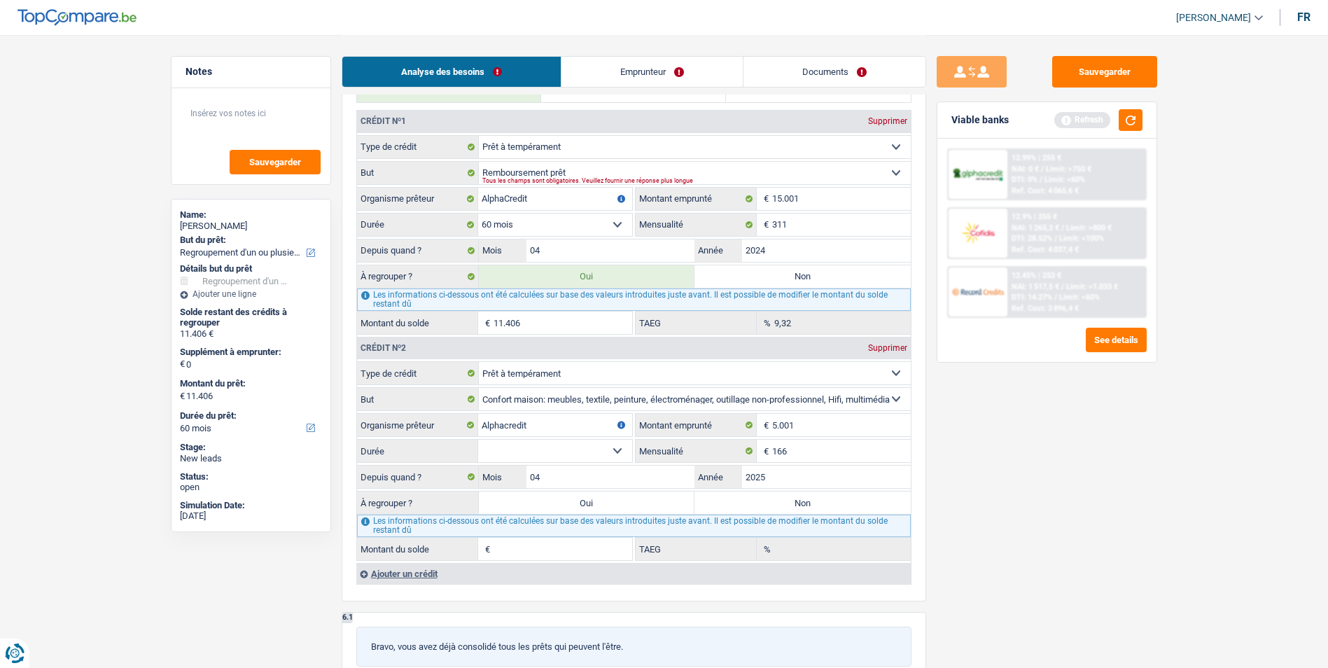
type input "4.409"
type input "12,63"
click at [630, 507] on label "Oui" at bounding box center [587, 502] width 216 height 22
click at [630, 507] on input "Oui" at bounding box center [587, 502] width 216 height 22
radio input "true"
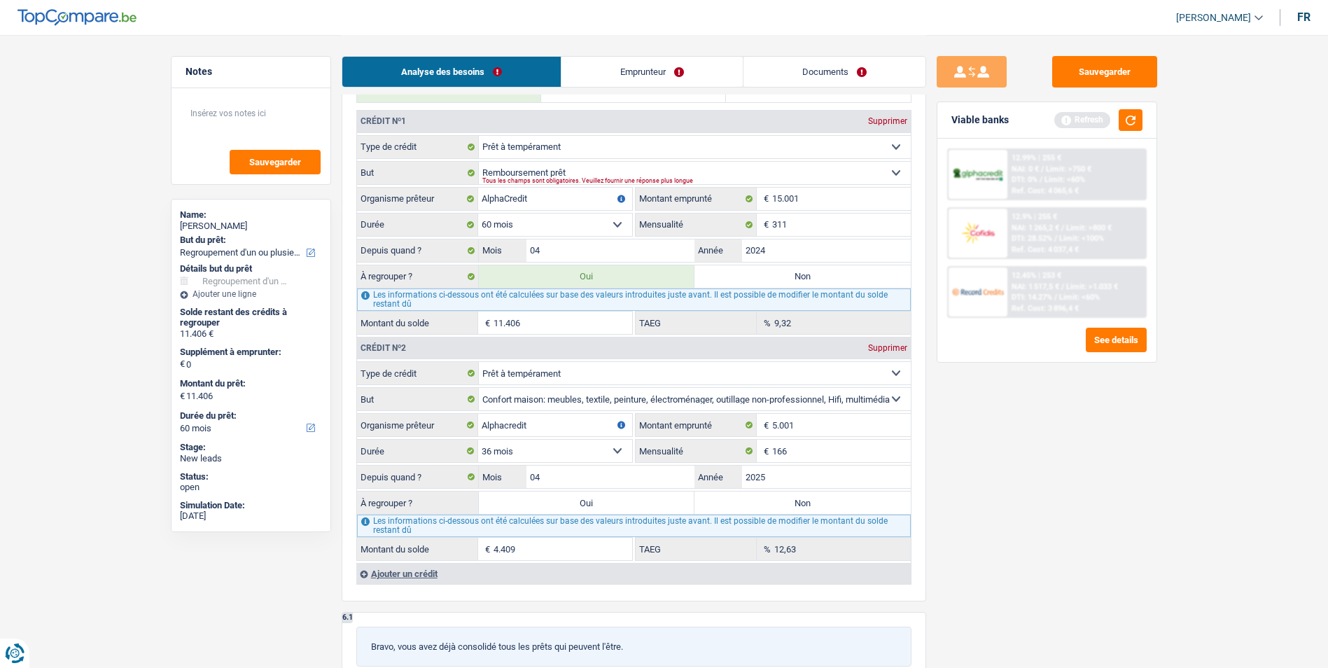
type input "15.815"
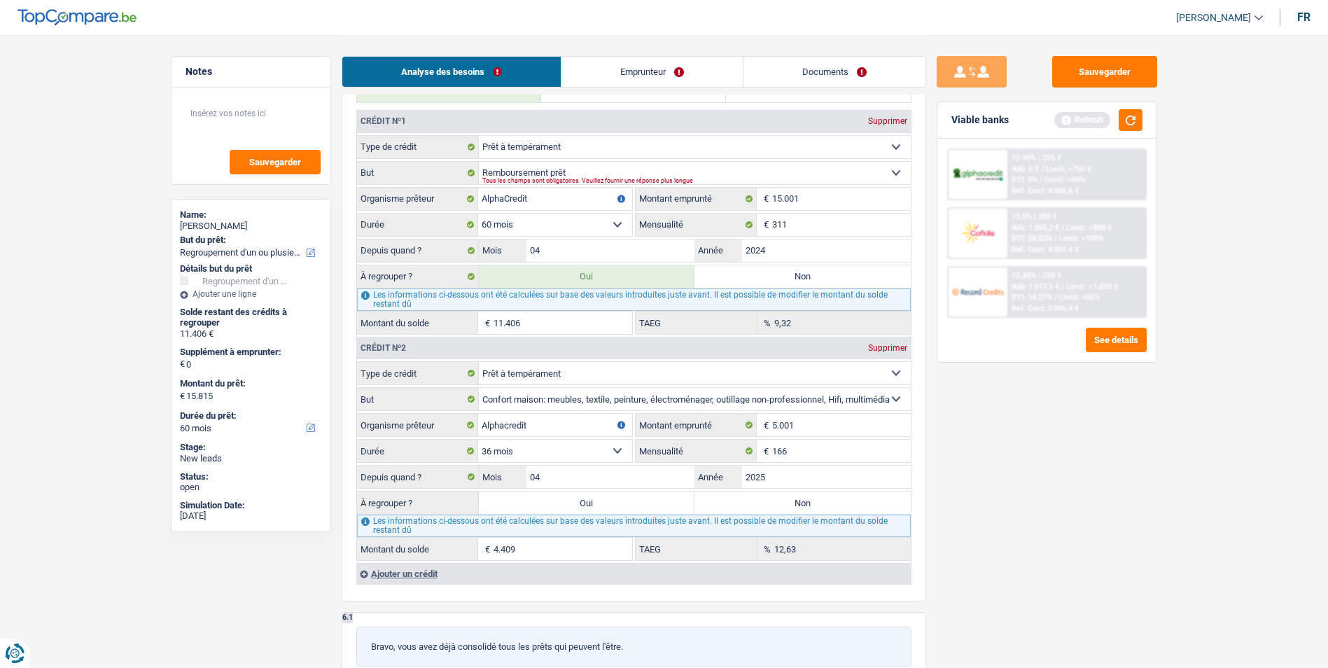
select select "84"
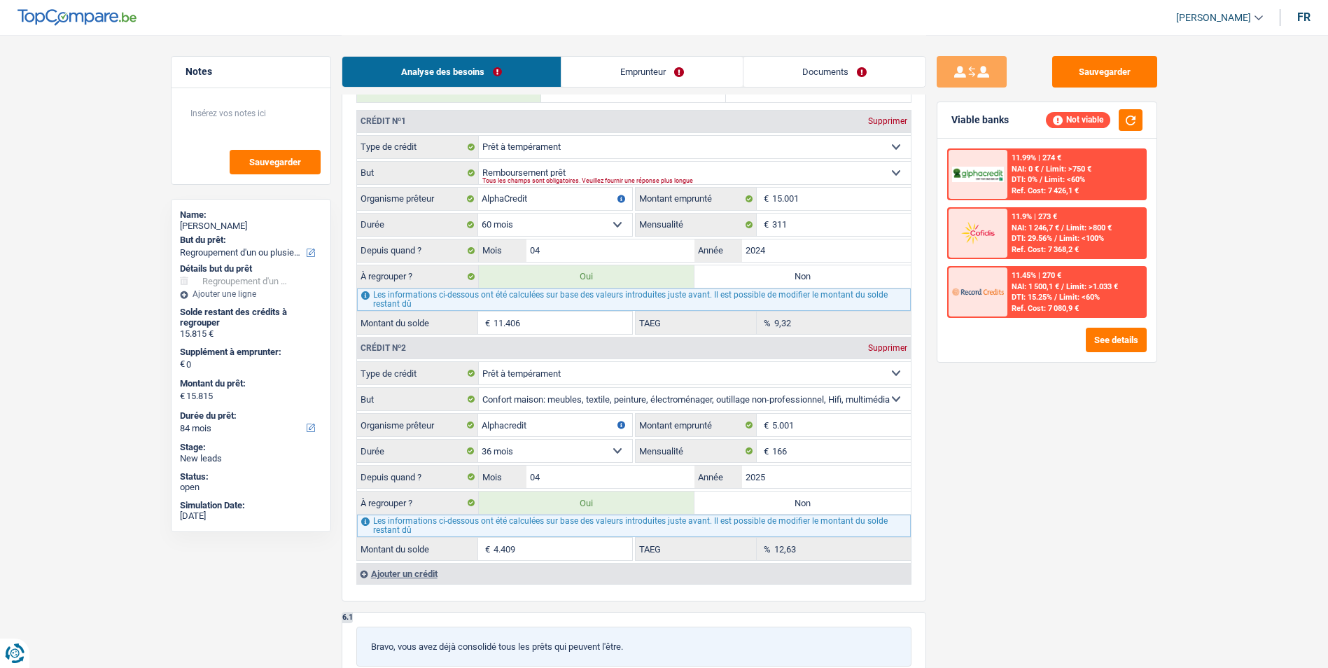
click at [407, 573] on div "Ajouter un crédit" at bounding box center [633, 573] width 554 height 21
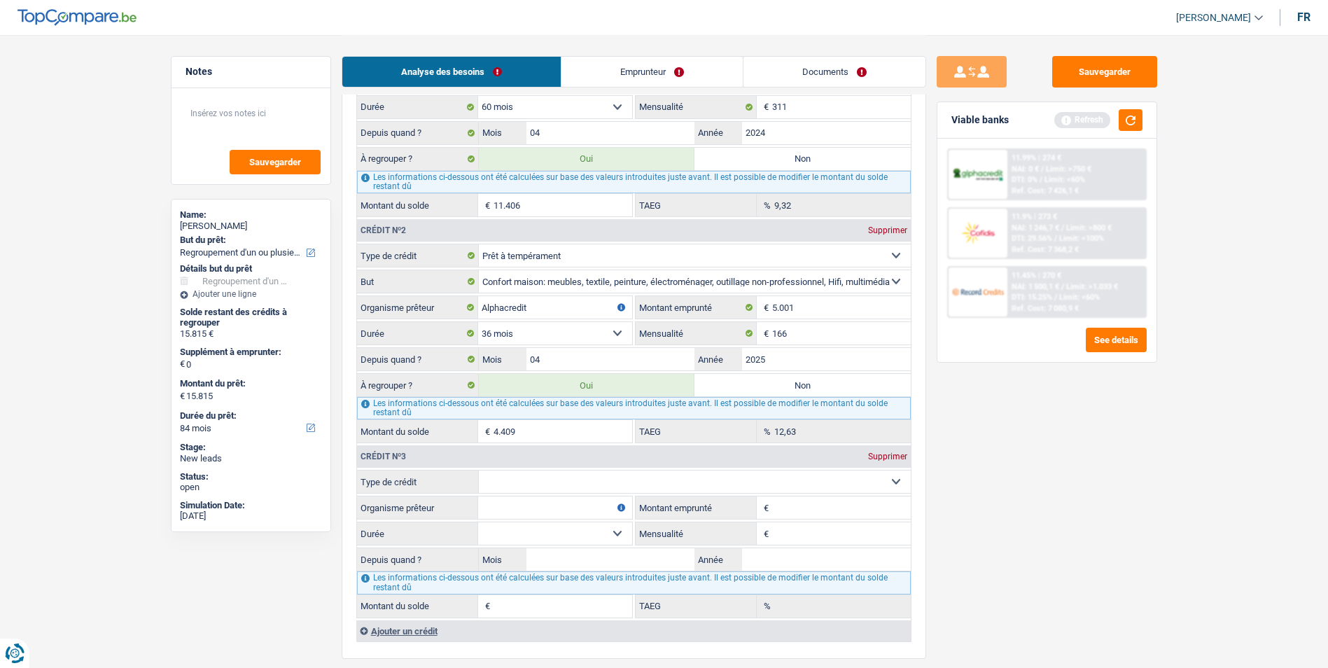
scroll to position [1260, 0]
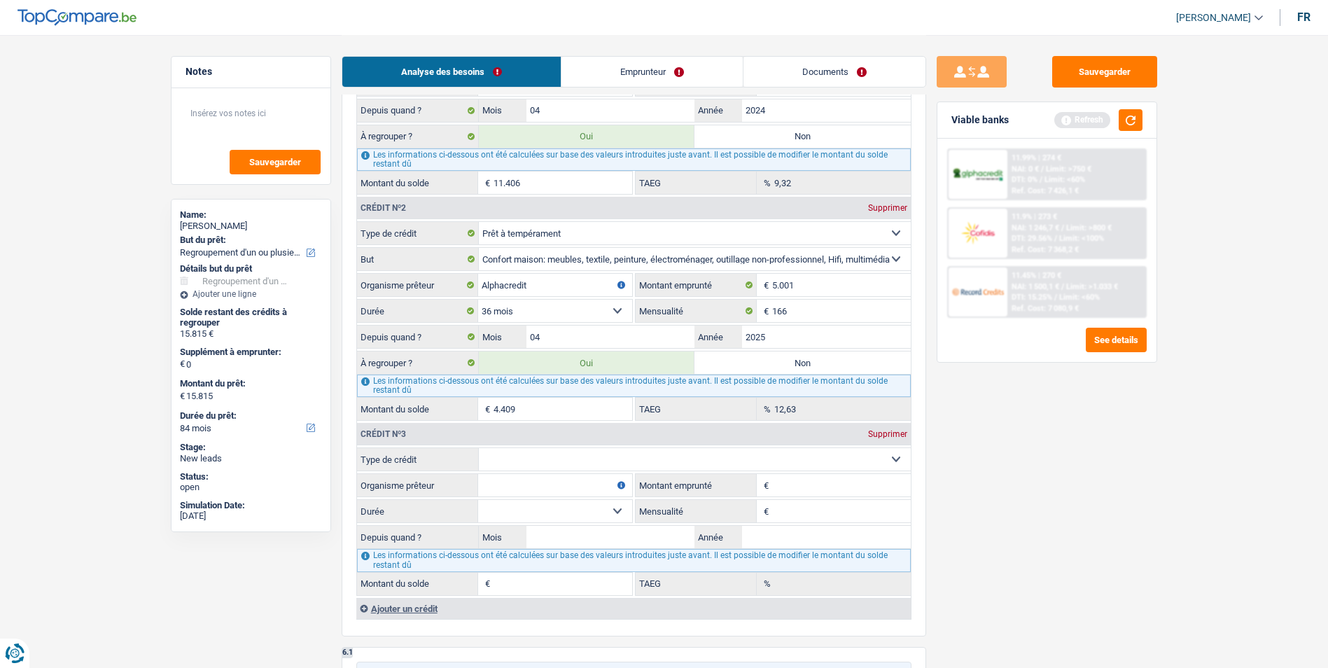
click at [590, 463] on select "Carte ou ouverture de crédit Prêt hypothécaire Vente à tempérament Prêt à tempé…" at bounding box center [695, 459] width 432 height 22
select select "personalLoan"
type input "0"
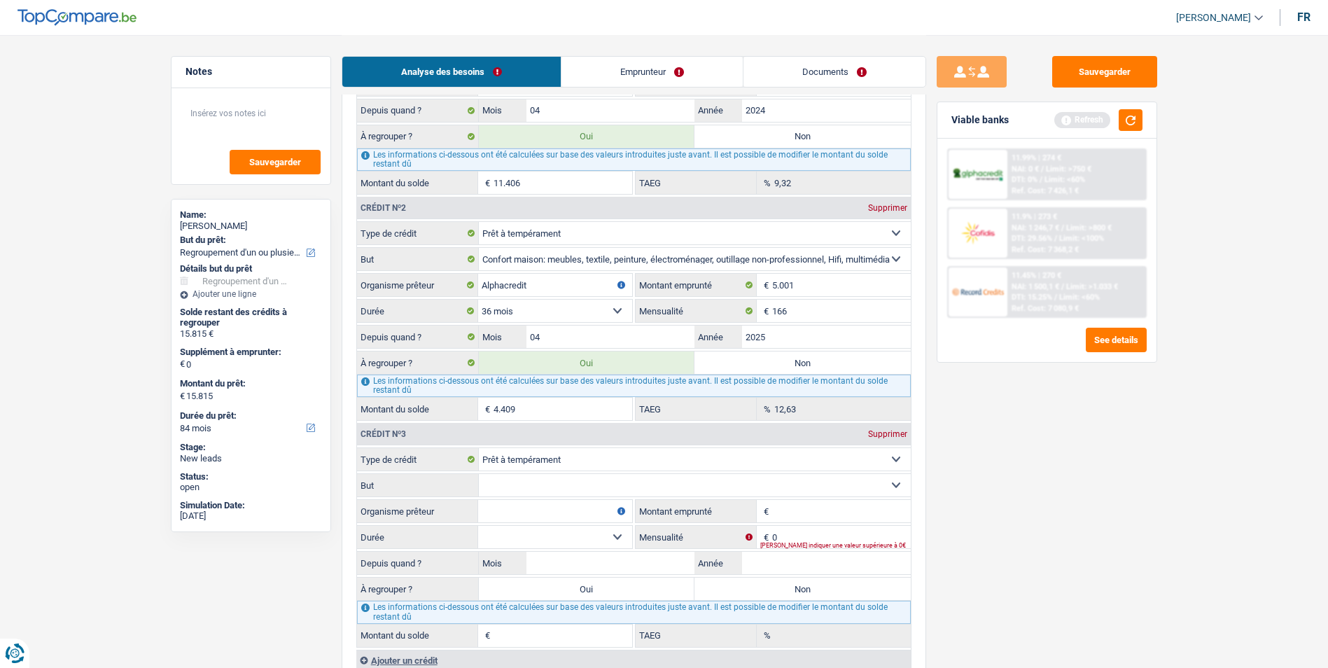
click at [556, 512] on input "Organisme prêteur" at bounding box center [555, 511] width 154 height 22
type input "Alphacrédit"
click at [807, 538] on input "0" at bounding box center [841, 537] width 139 height 22
type input "166"
click at [619, 538] on select "12 mois 18 mois 24 mois Sélectionner une option" at bounding box center [555, 537] width 154 height 22
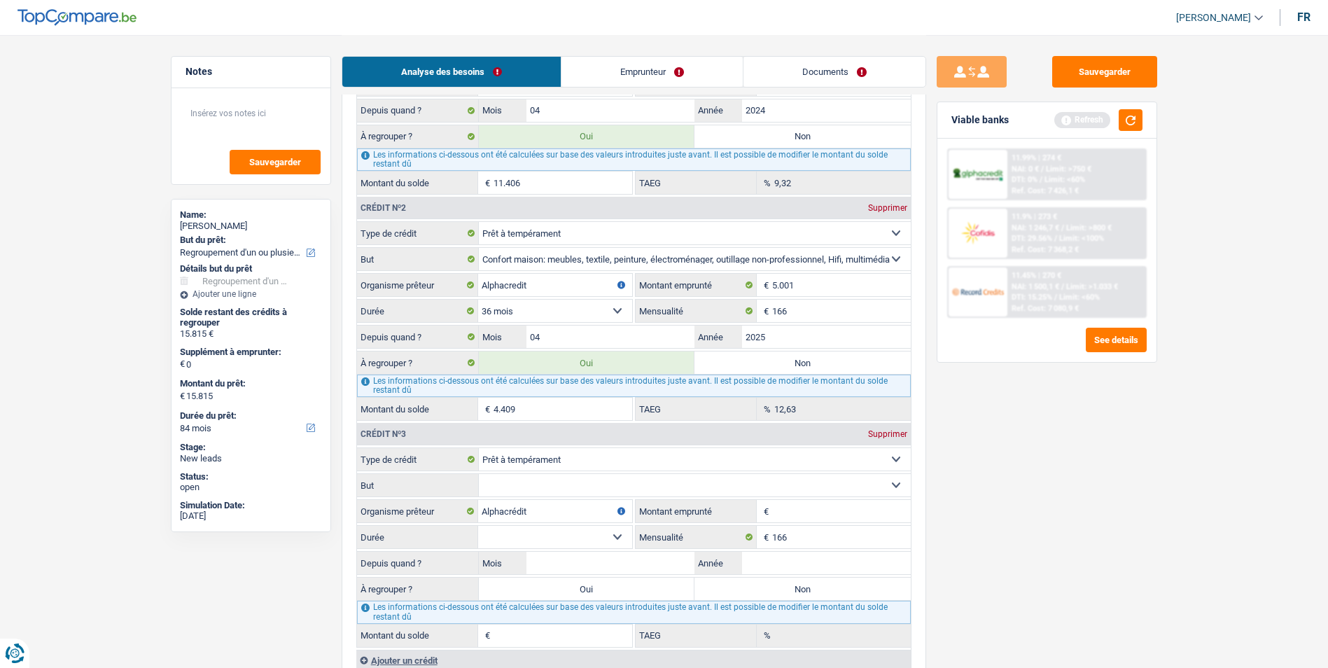
select select "24"
click at [478, 526] on select "12 mois 18 mois 24 mois Sélectionner une option" at bounding box center [555, 537] width 154 height 22
click at [791, 510] on input "Montant emprunté" at bounding box center [841, 511] width 139 height 22
type input "5"
select select
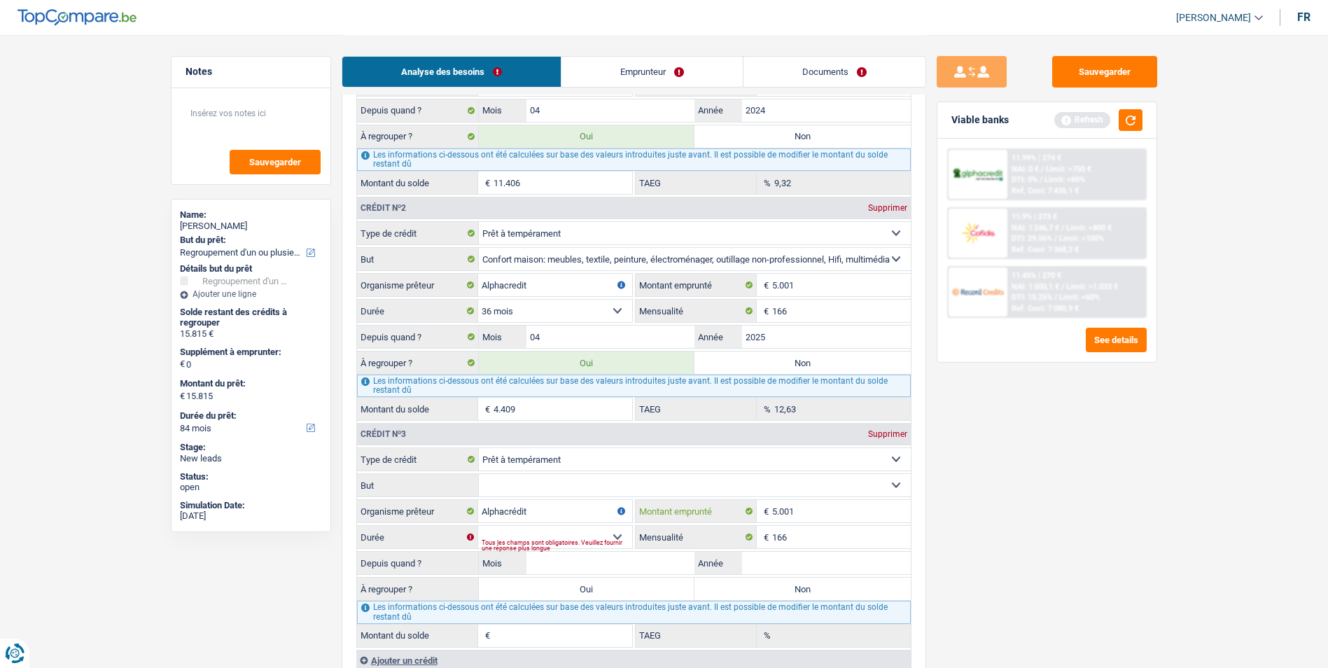
type input "5.001"
click at [620, 535] on select "12 mois 18 mois 24 mois 30 mois 36 mois Sélectionner une option" at bounding box center [555, 537] width 154 height 22
select select "36"
click at [478, 526] on select "12 mois 18 mois 24 mois 30 mois 36 mois Sélectionner une option" at bounding box center [555, 537] width 154 height 22
click at [531, 491] on select "Confort maison: meubles, textile, peinture, électroménager, outillage non-profe…" at bounding box center [695, 485] width 432 height 22
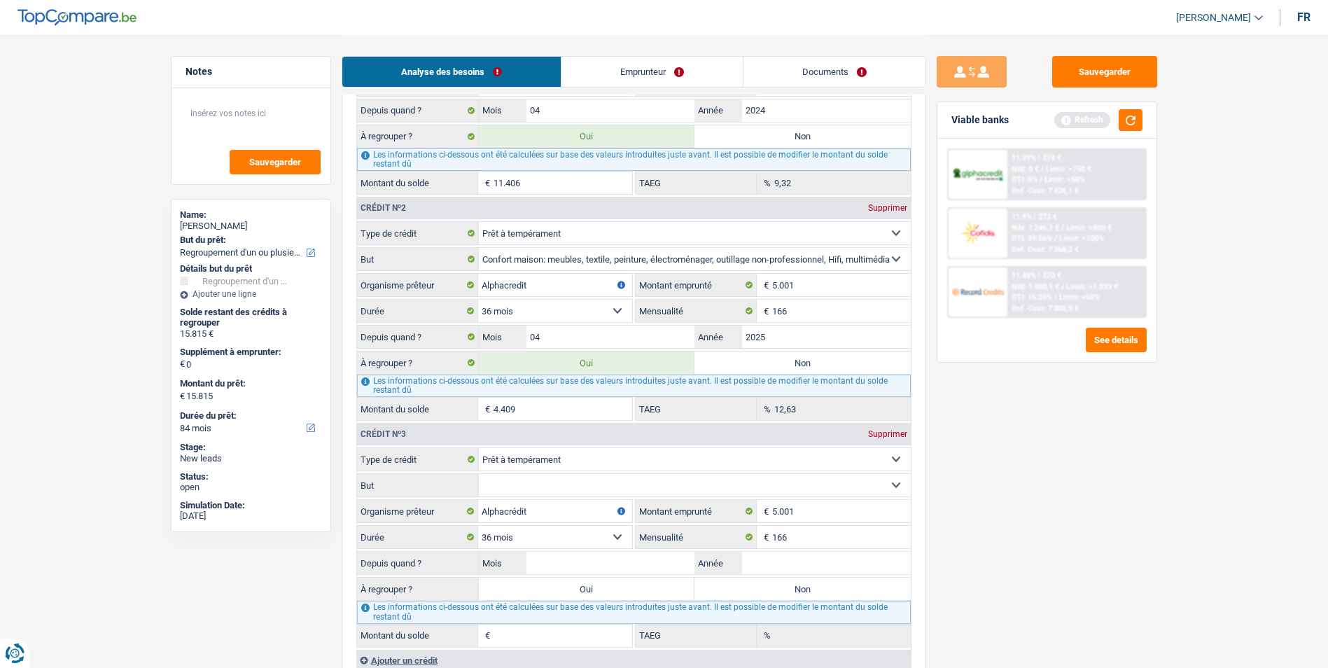
select select "homeFurnishingOrRelocation"
click at [479, 474] on select "Confort maison: meubles, textile, peinture, électroménager, outillage non-profe…" at bounding box center [695, 485] width 432 height 22
click at [567, 562] on input "Mois" at bounding box center [610, 563] width 169 height 22
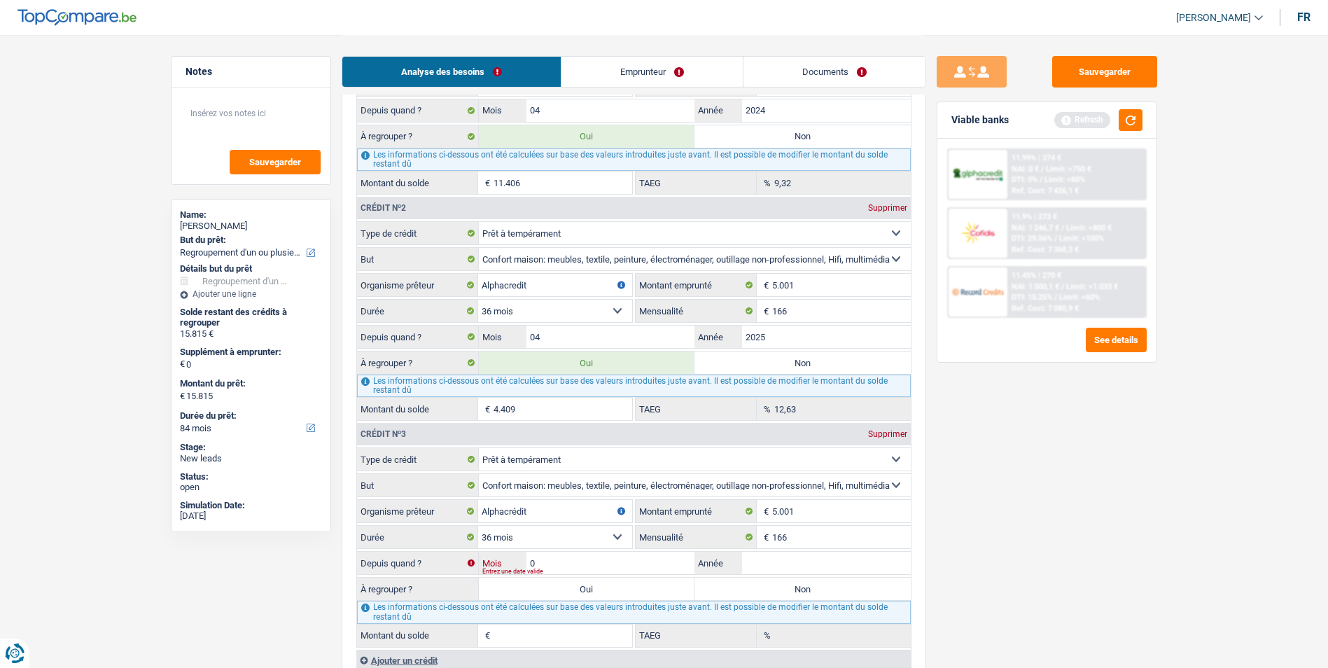
type input "06"
type input "2025"
type input "4.649"
type input "12,63"
click at [575, 584] on label "Oui" at bounding box center [587, 589] width 216 height 22
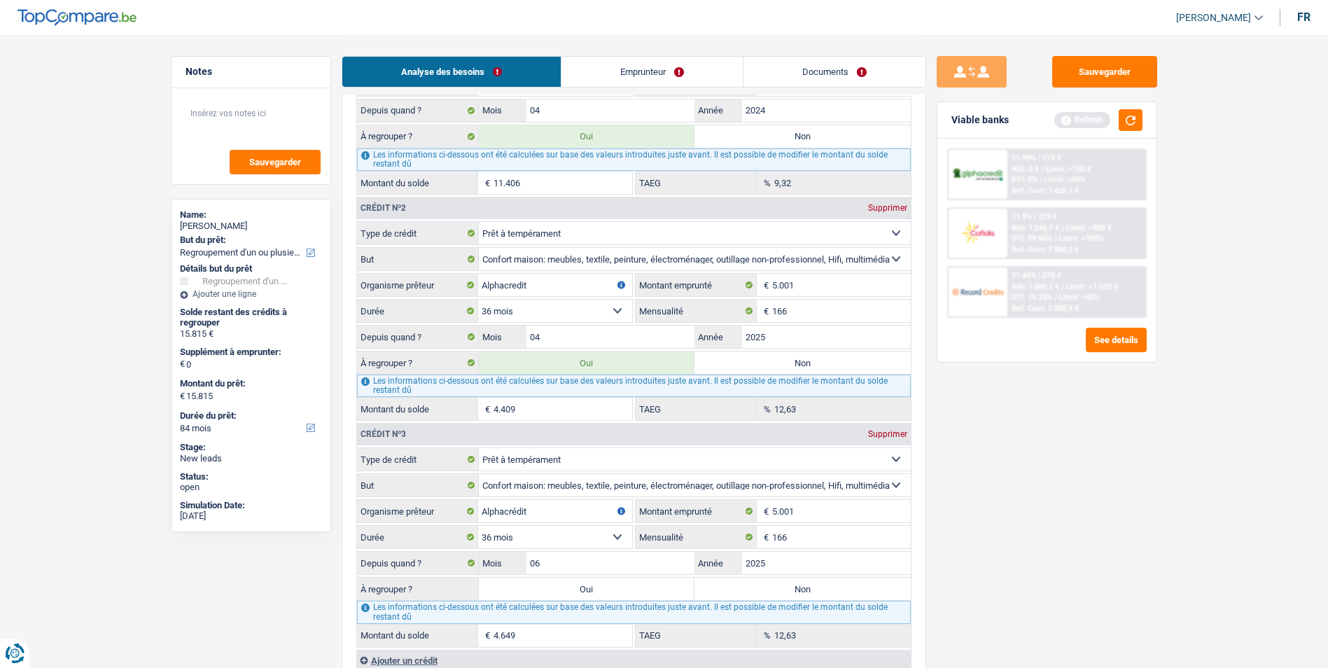
click at [575, 584] on input "Oui" at bounding box center [587, 589] width 216 height 22
radio input "true"
type input "20.464"
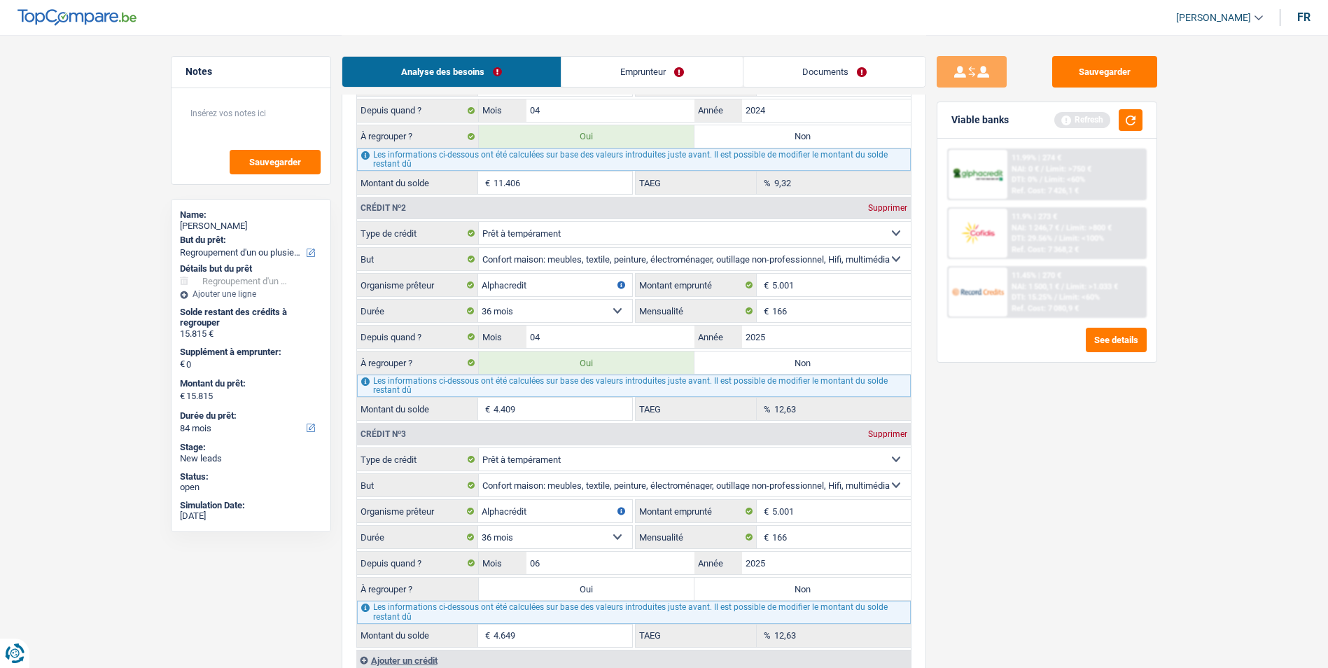
type input "20.464"
select select "120"
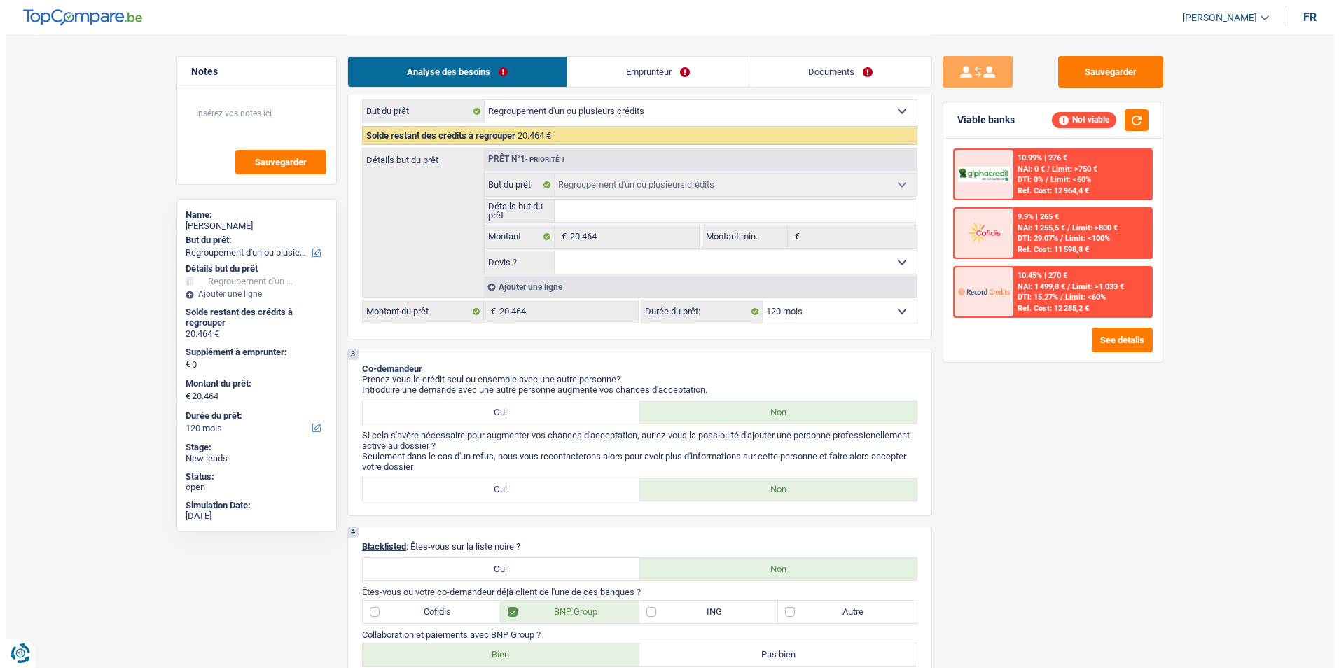
scroll to position [210, 0]
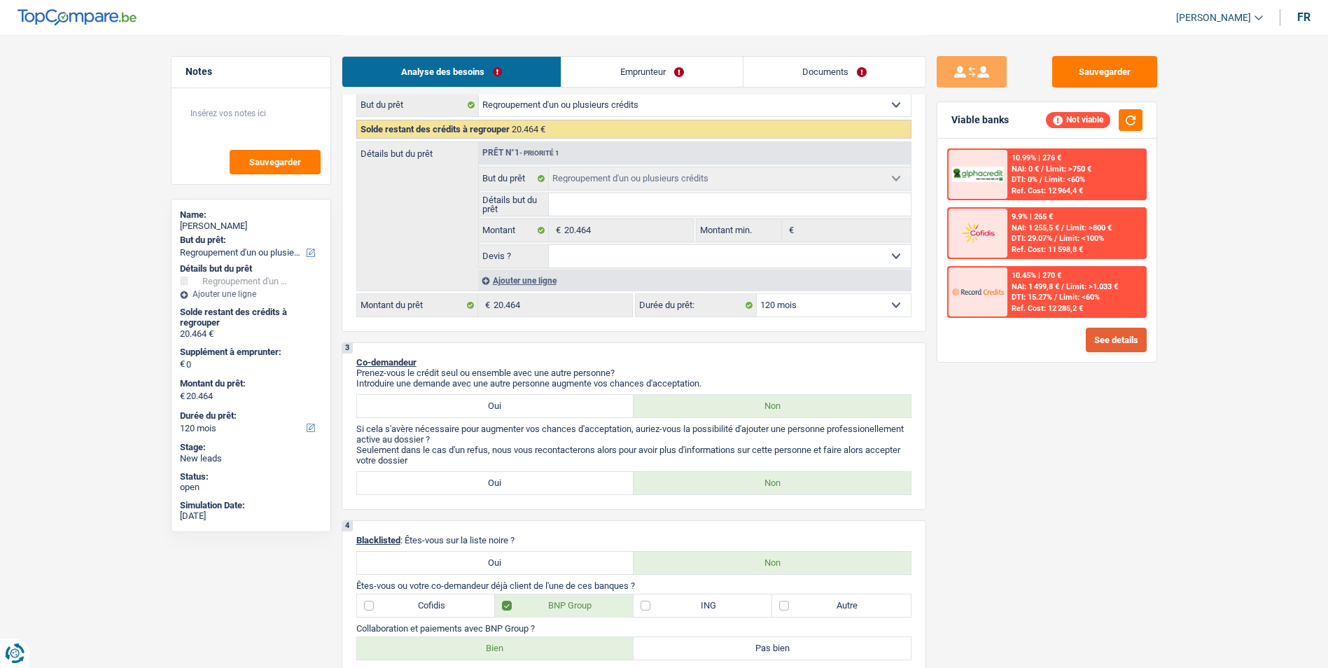
click at [1120, 337] on button "See details" at bounding box center [1116, 340] width 61 height 25
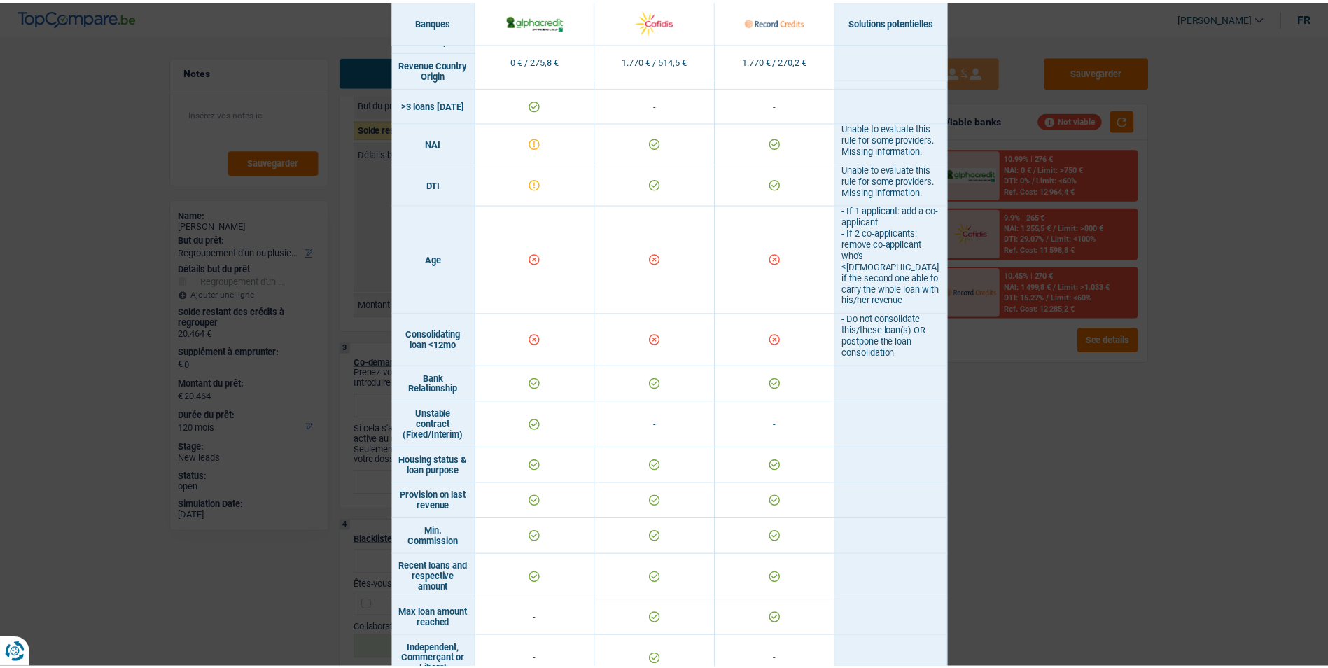
scroll to position [490, 0]
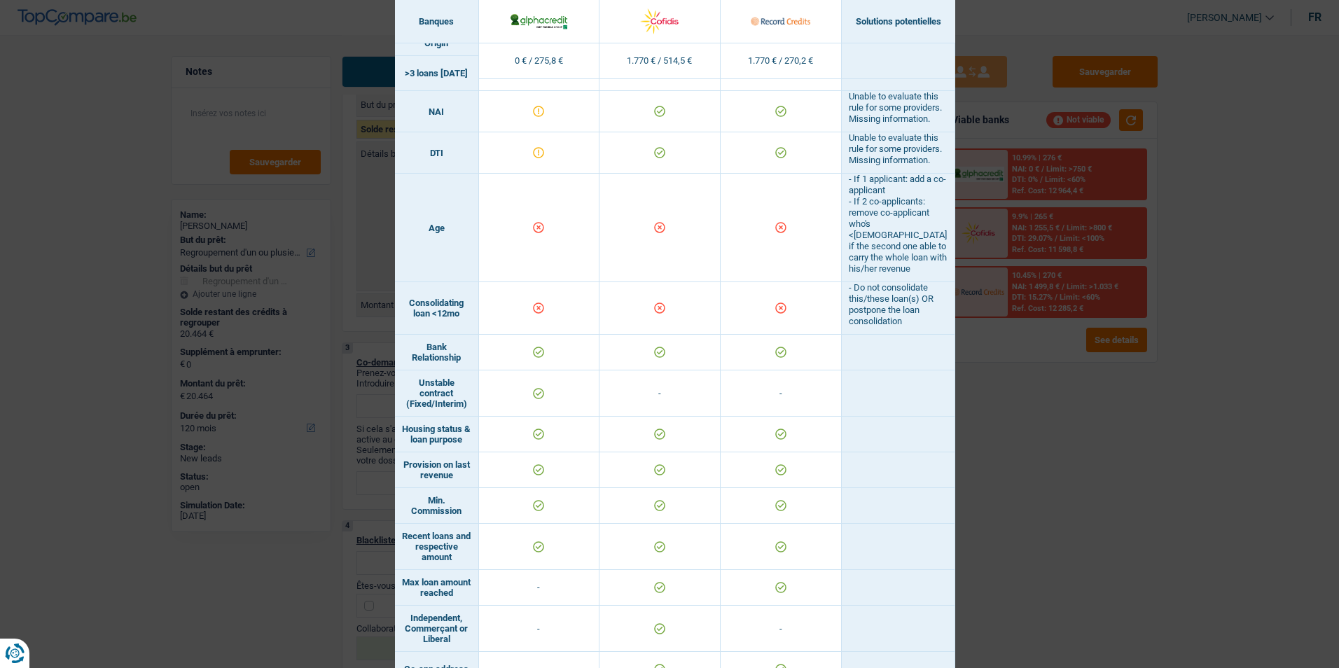
click at [1119, 486] on div "Banks conditions × Banques Solutions potentielles Revenus / Charges 0 € / 275,8…" at bounding box center [669, 334] width 1339 height 668
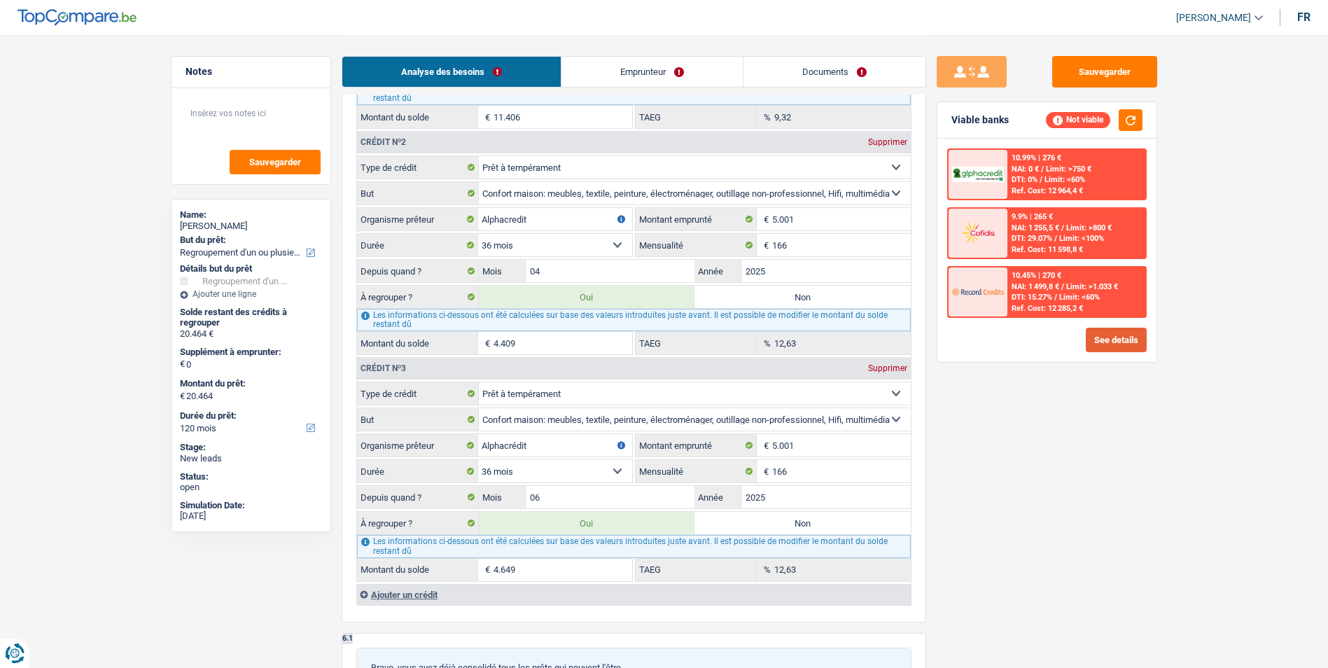
scroll to position [1330, 0]
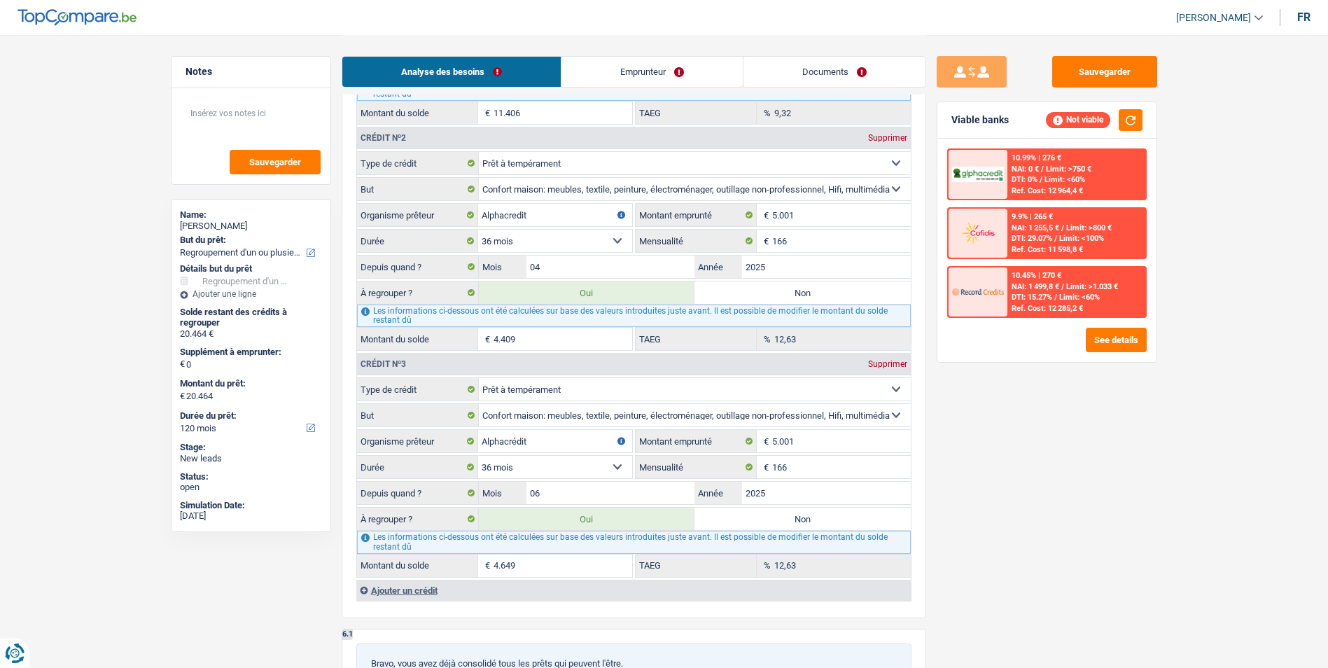
click at [580, 293] on label "Oui" at bounding box center [587, 292] width 216 height 22
click at [580, 293] on input "Oui" at bounding box center [587, 292] width 216 height 22
click at [770, 524] on label "Non" at bounding box center [803, 519] width 216 height 22
click at [770, 524] on input "Non" at bounding box center [803, 519] width 216 height 22
radio input "true"
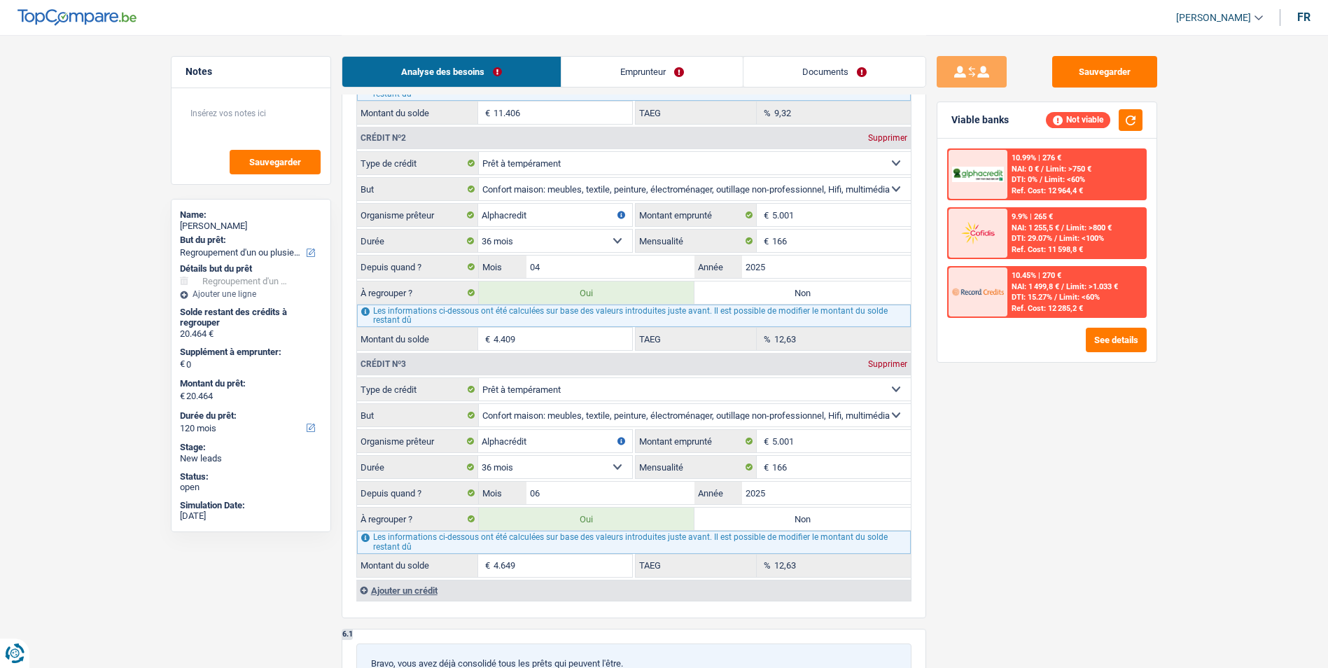
select select "84"
type input "15.815"
select select "84"
type input "15.815"
select select "84"
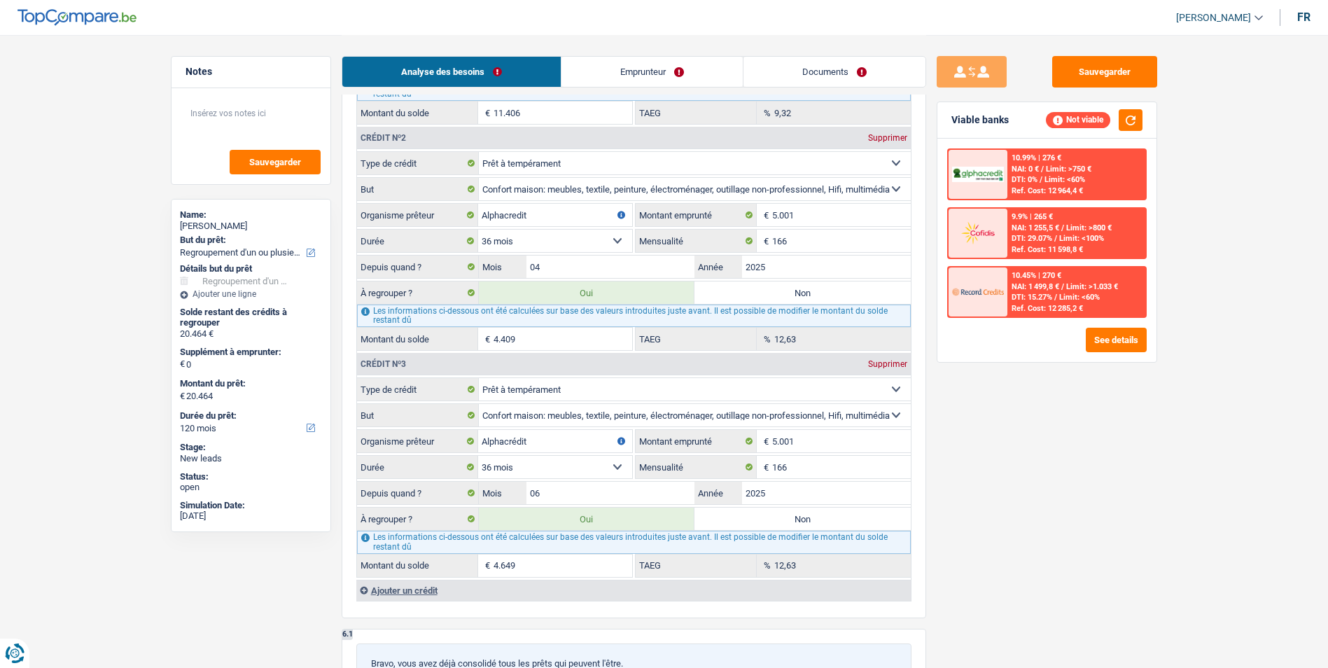
type input "15.815"
radio input "false"
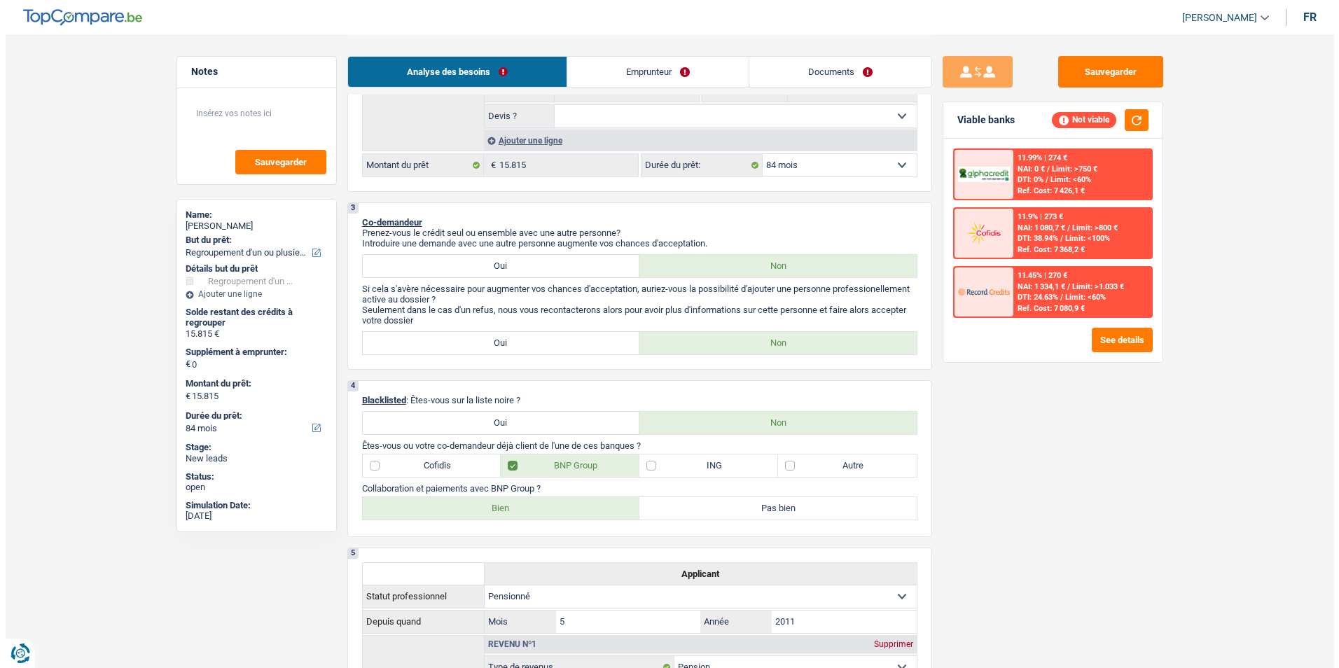
scroll to position [0, 0]
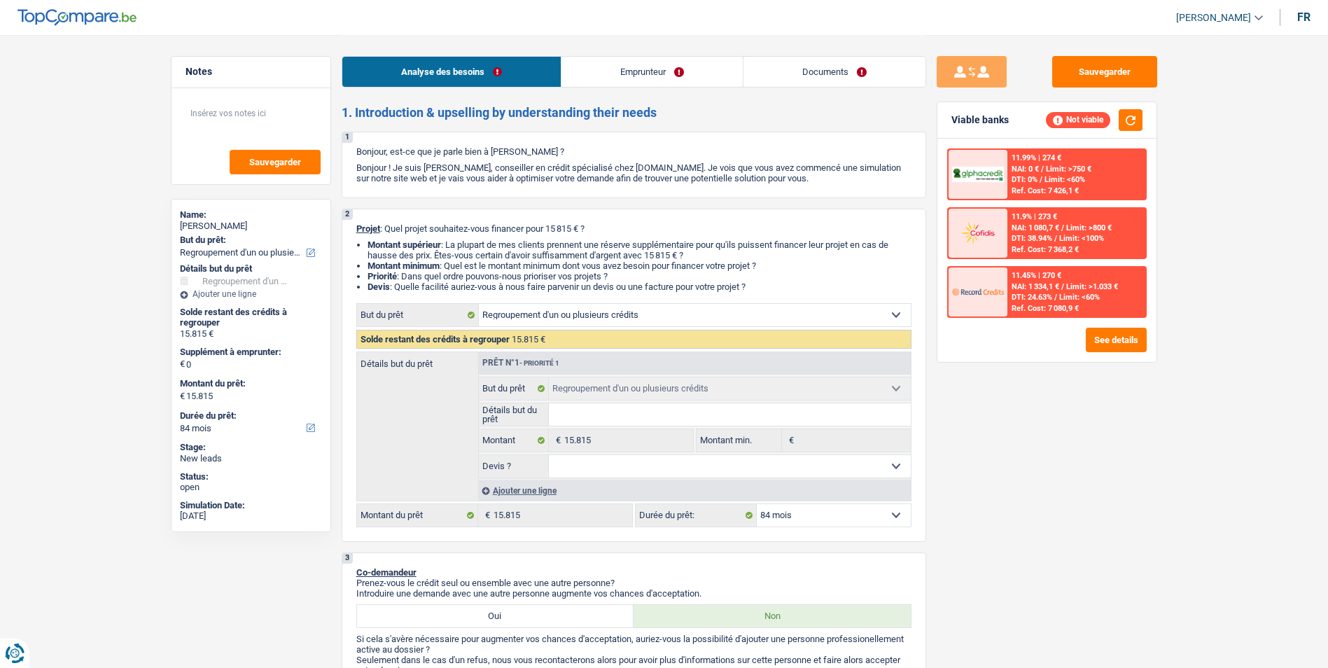
click at [670, 71] on link "Emprunteur" at bounding box center [651, 72] width 181 height 30
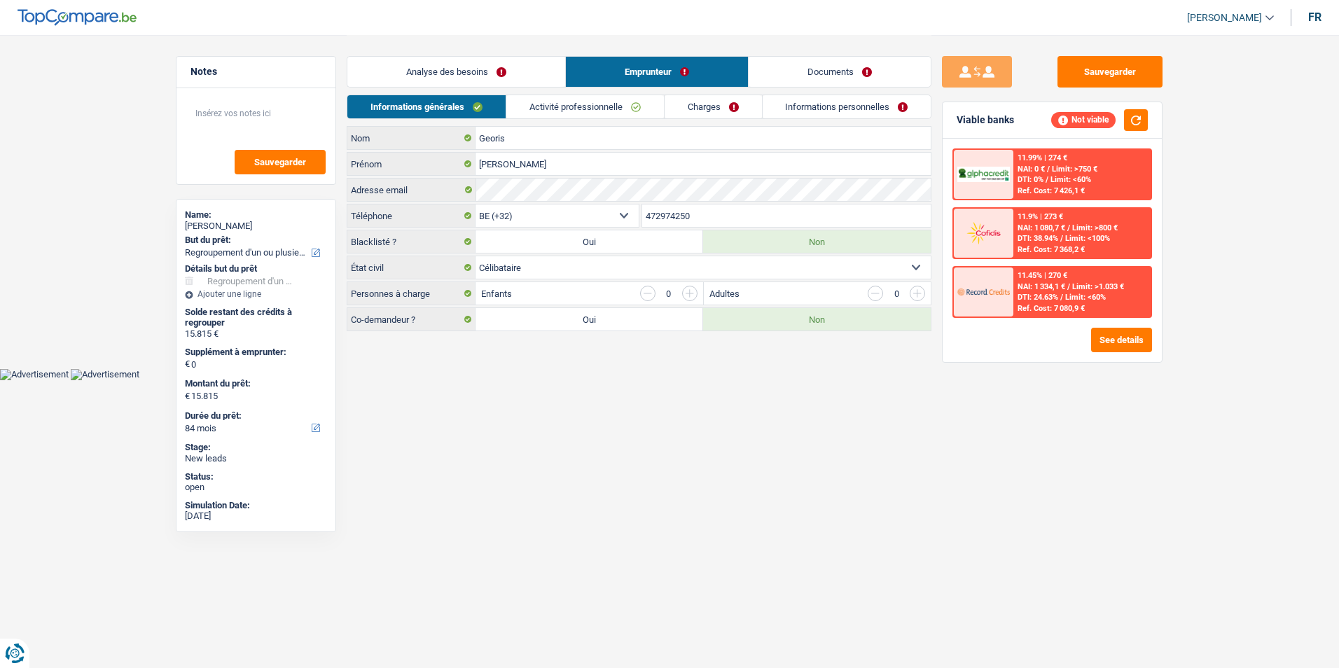
click at [790, 64] on link "Documents" at bounding box center [839, 72] width 182 height 30
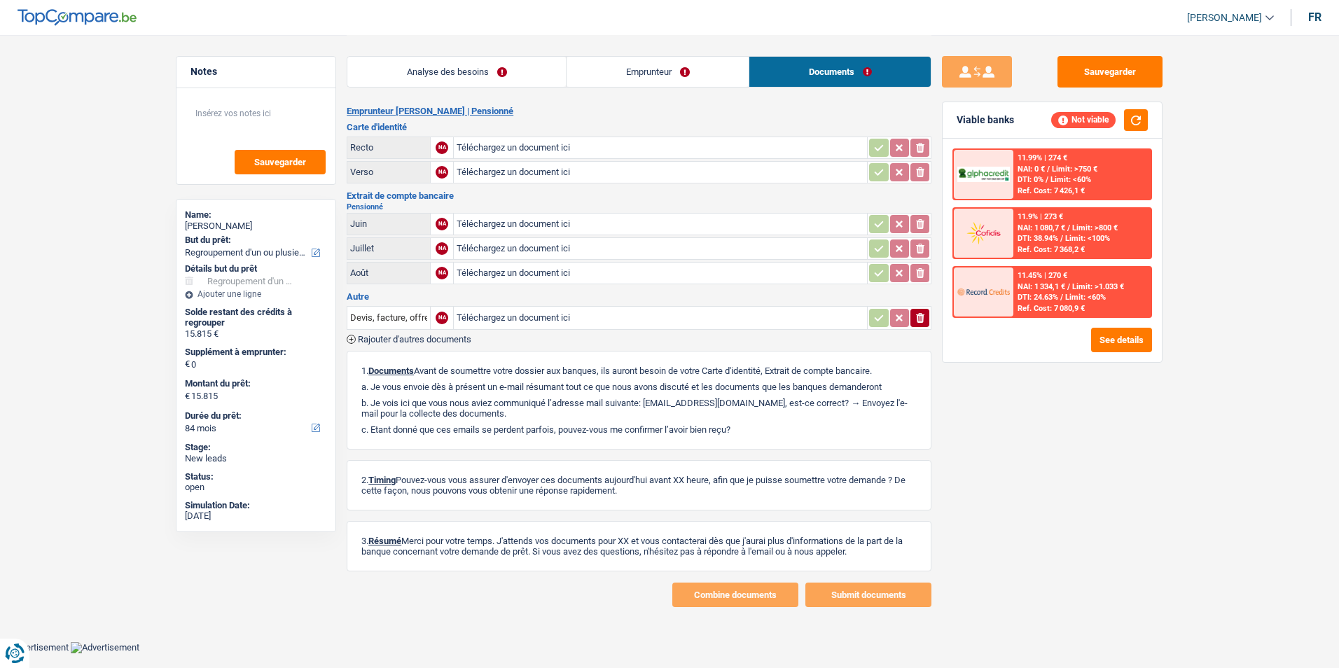
click at [673, 66] on link "Emprunteur" at bounding box center [657, 72] width 182 height 30
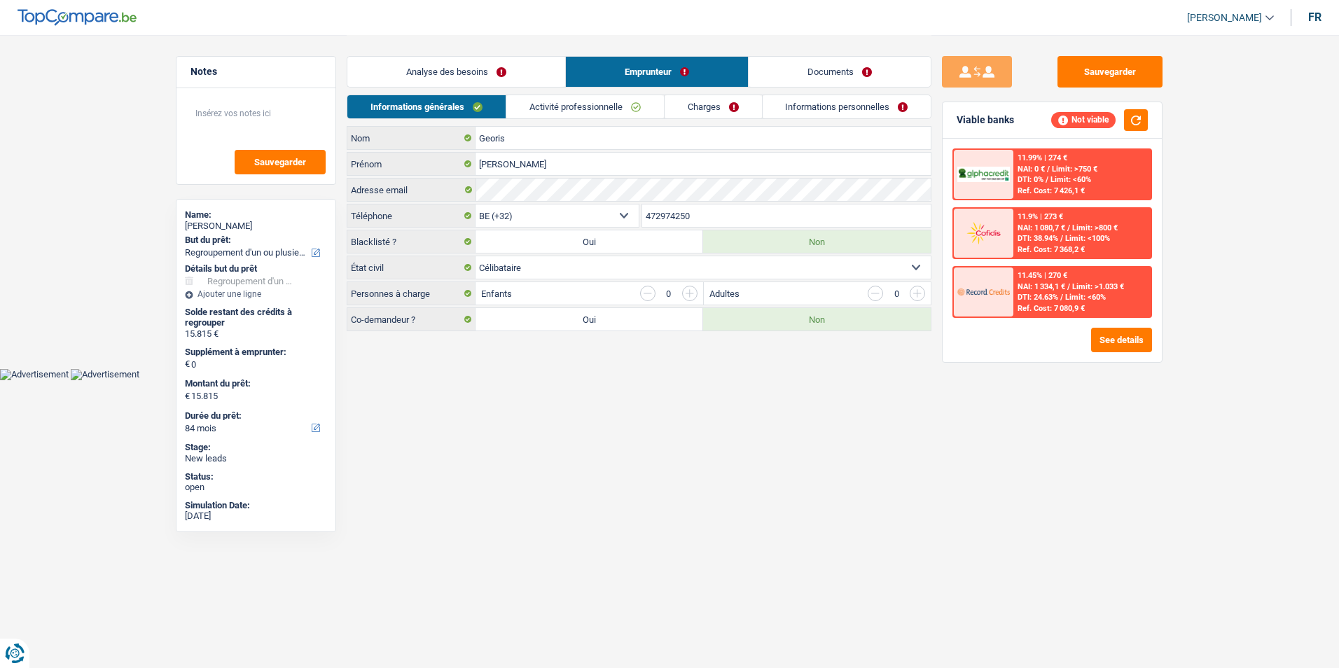
click at [814, 108] on link "Informations personnelles" at bounding box center [846, 106] width 169 height 23
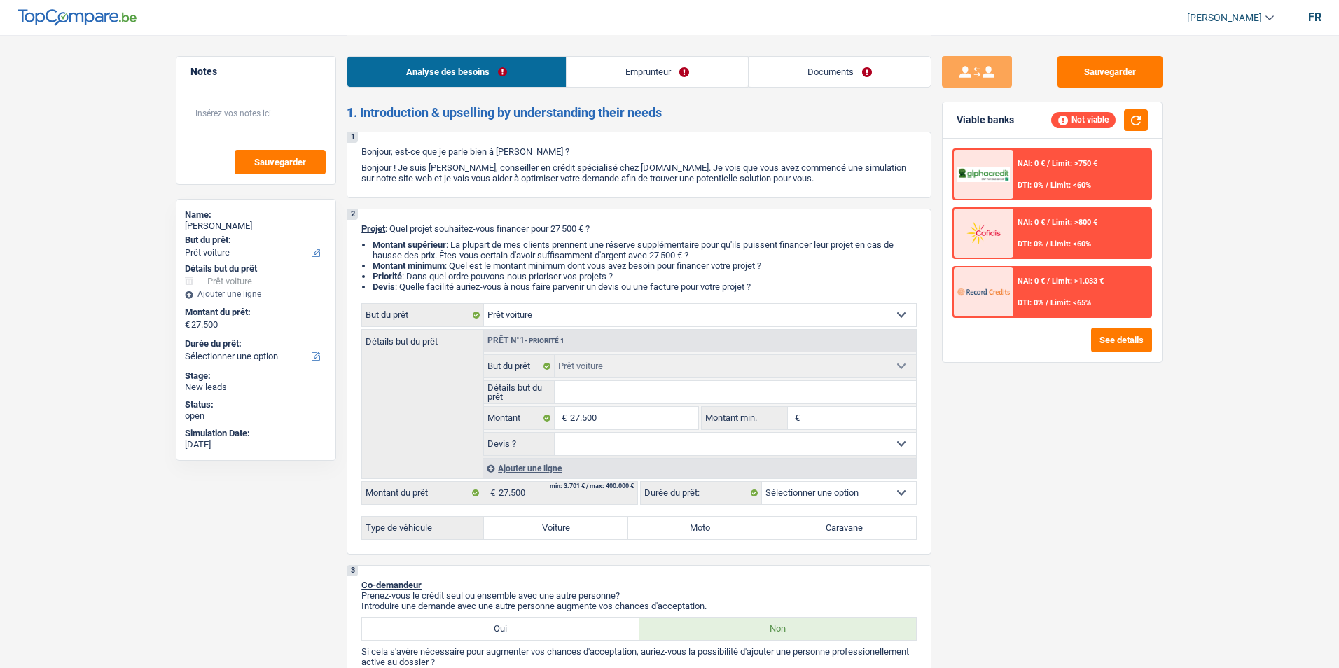
select select "car"
select select "privateEmployee"
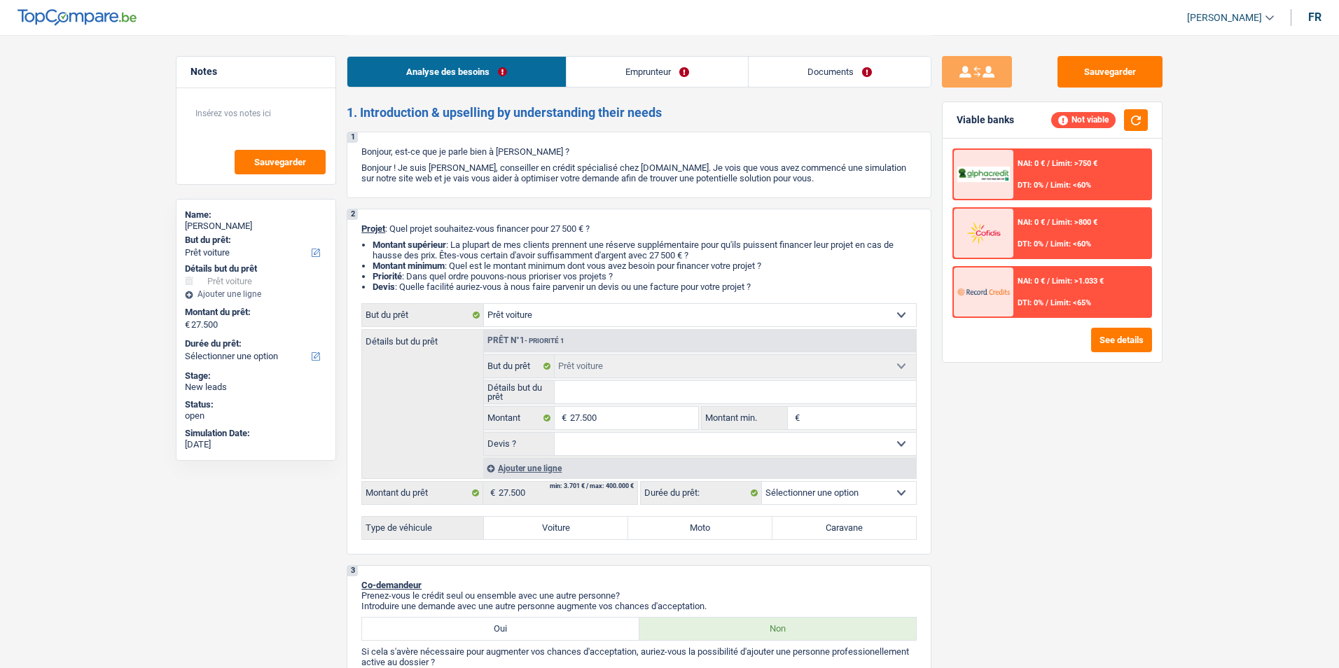
select select "netSalary"
select select "mealVouchers"
select select "ownerWithMortgage"
select select "mortgage"
select select "car"
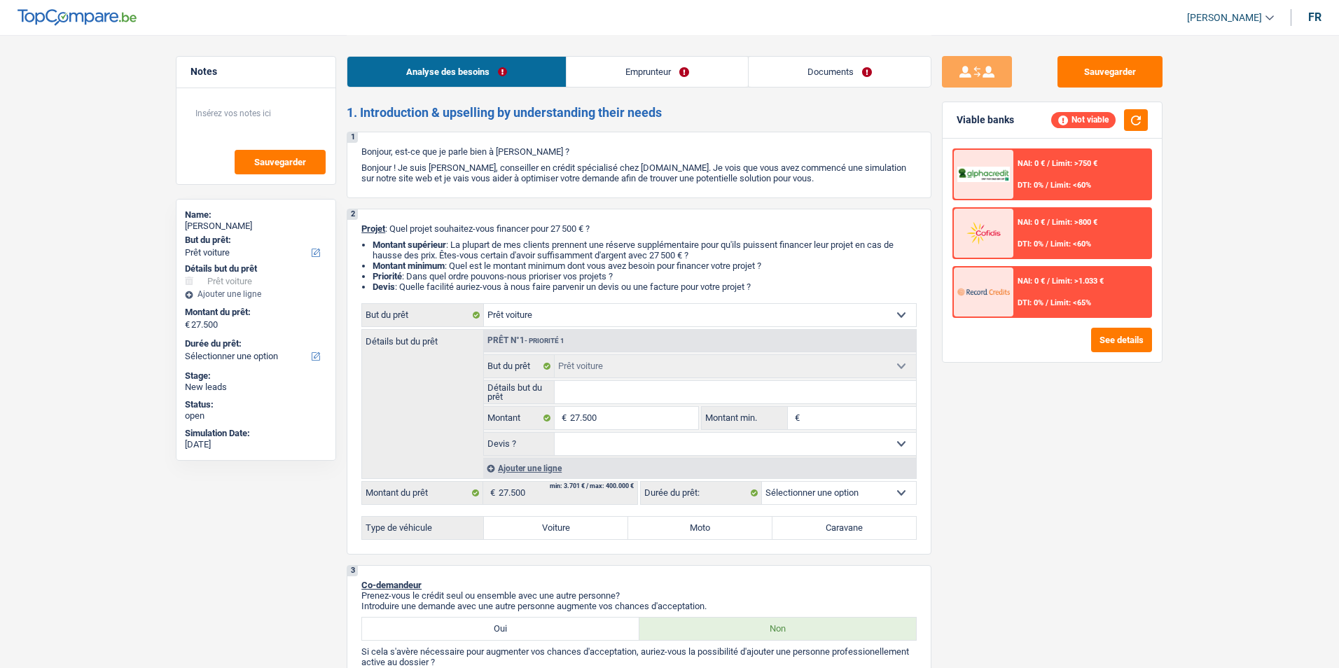
select select "car"
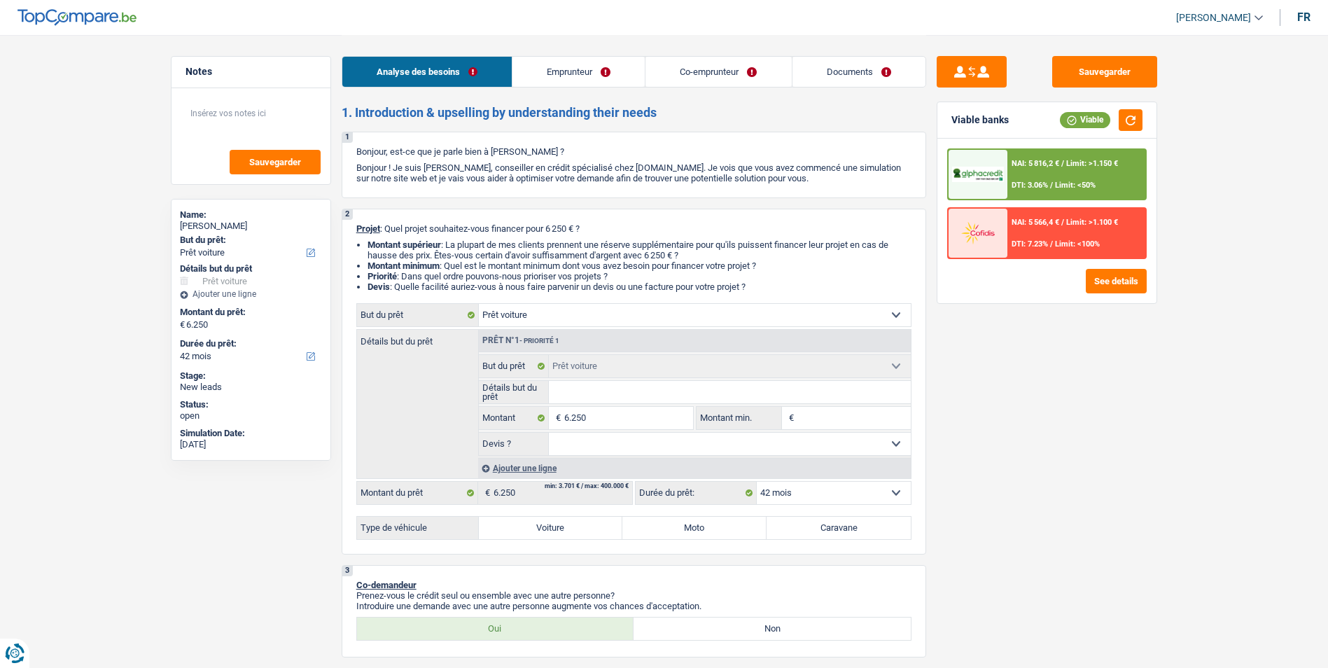
select select "car"
select select "42"
select select "car"
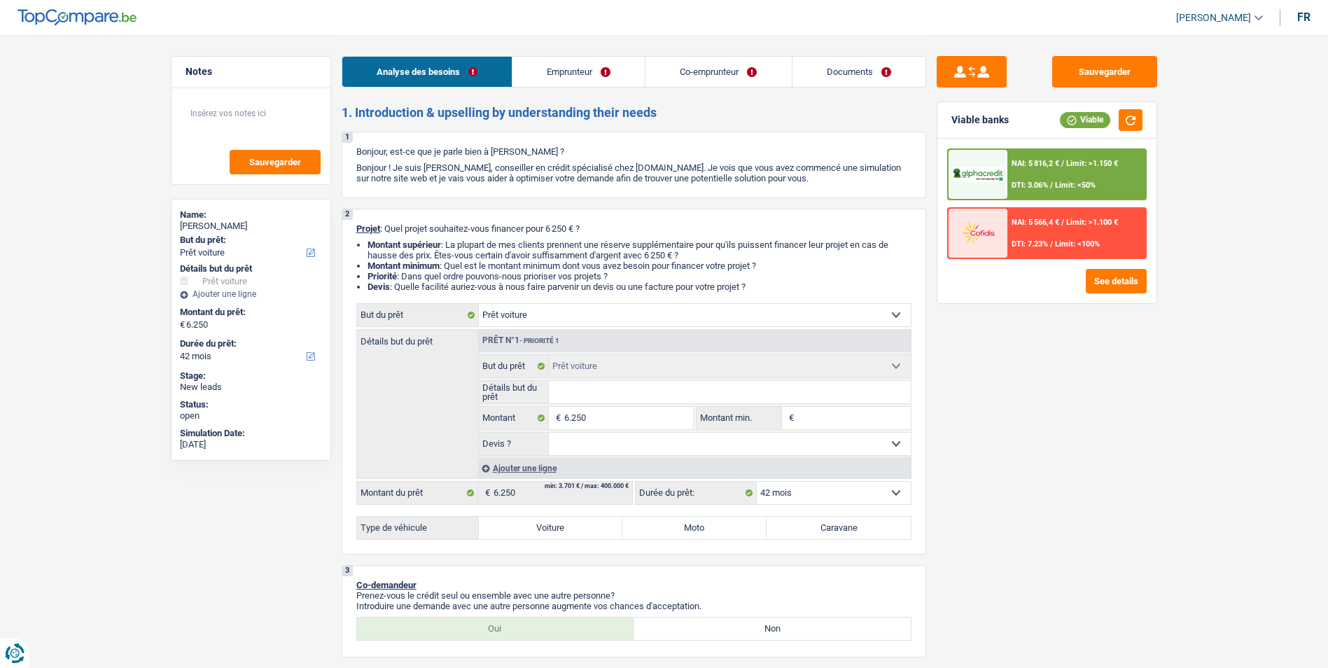
select select "42"
select select "worker"
select select "netSalary"
select select "liveWithParents"
select select "car"
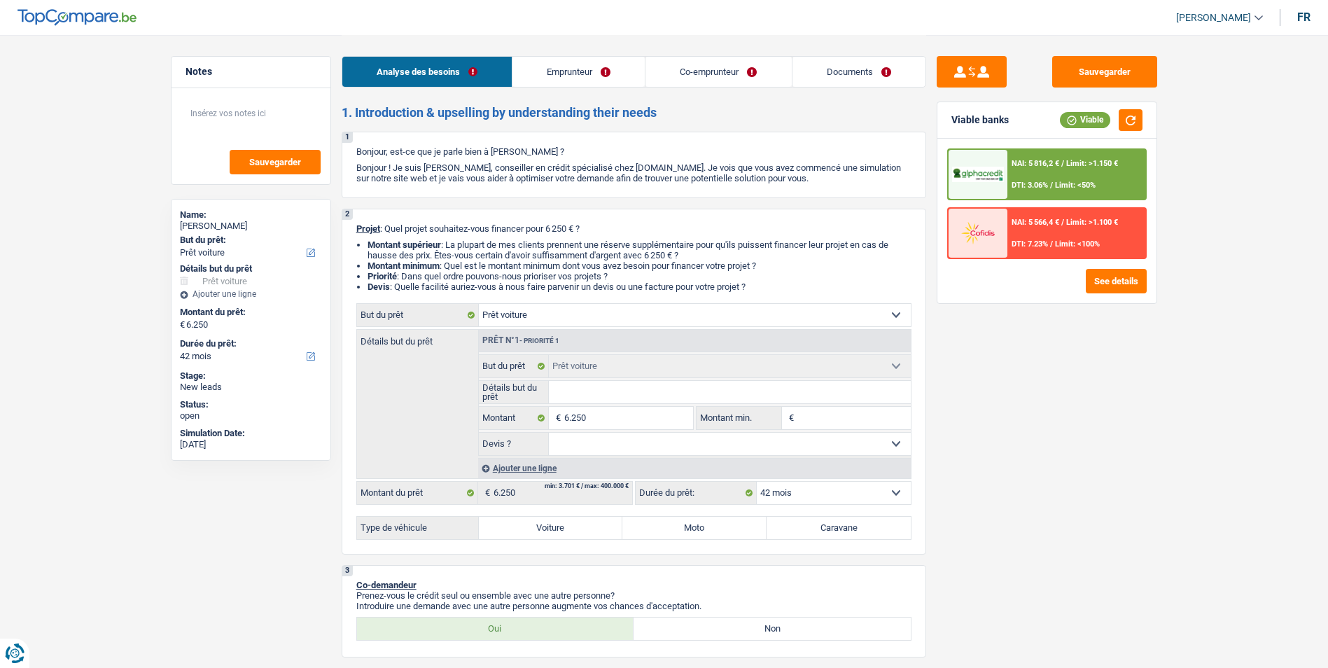
select select "car"
select select "42"
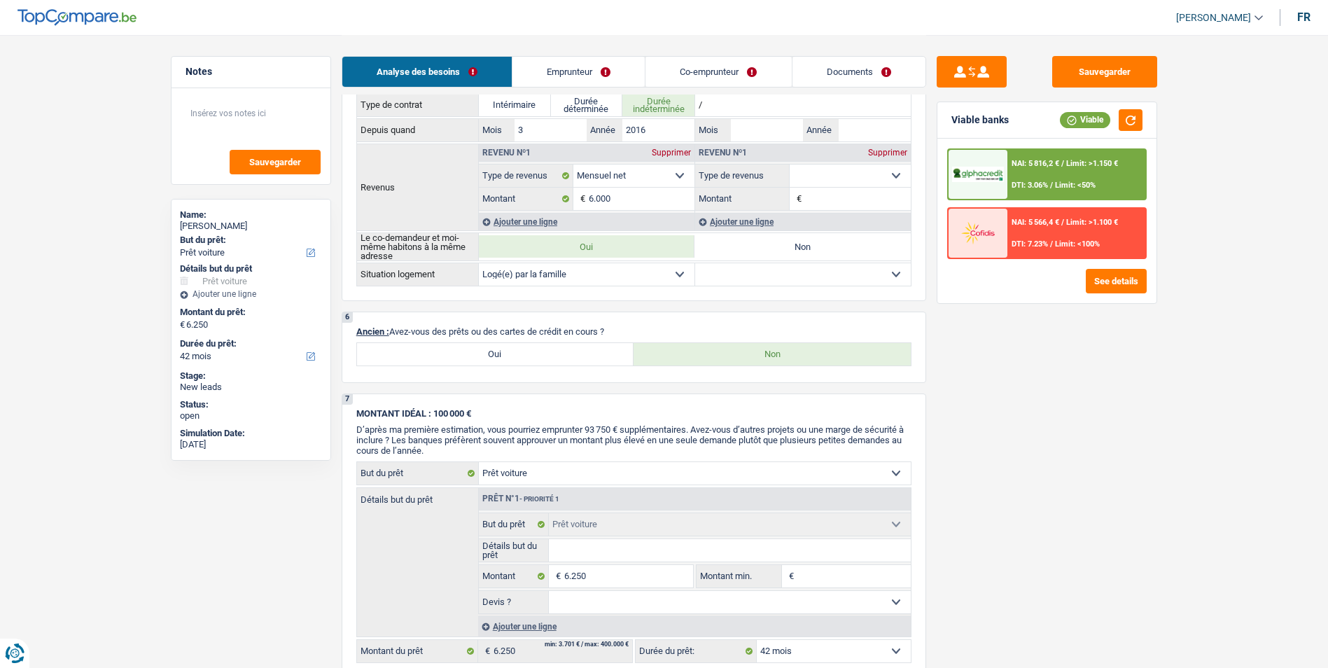
scroll to position [770, 0]
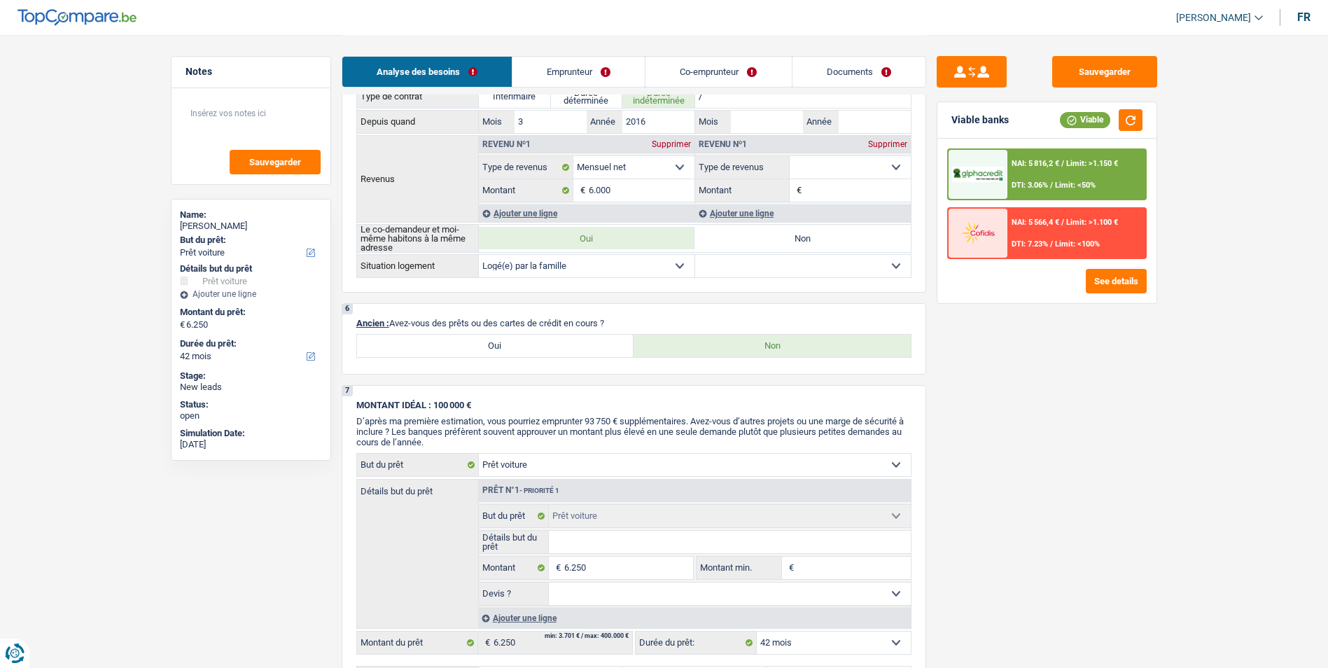
click at [598, 64] on link "Emprunteur" at bounding box center [578, 72] width 132 height 30
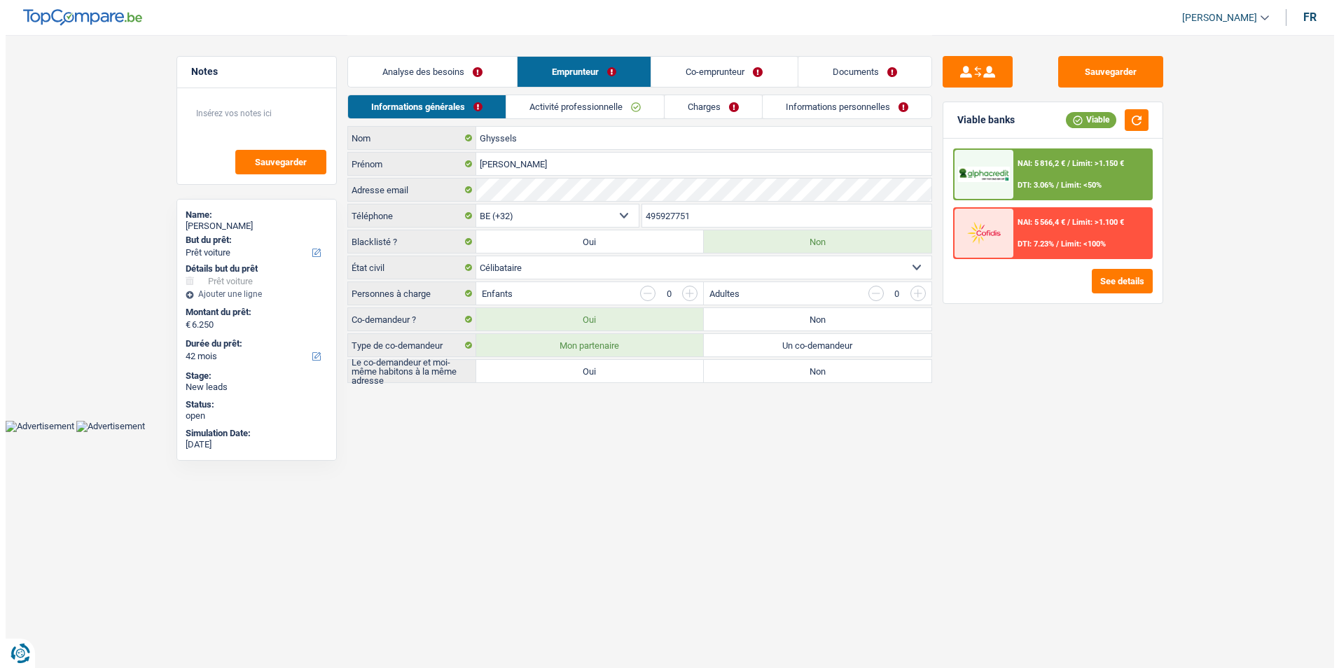
scroll to position [0, 0]
click at [681, 74] on link "Co-emprunteur" at bounding box center [724, 72] width 146 height 30
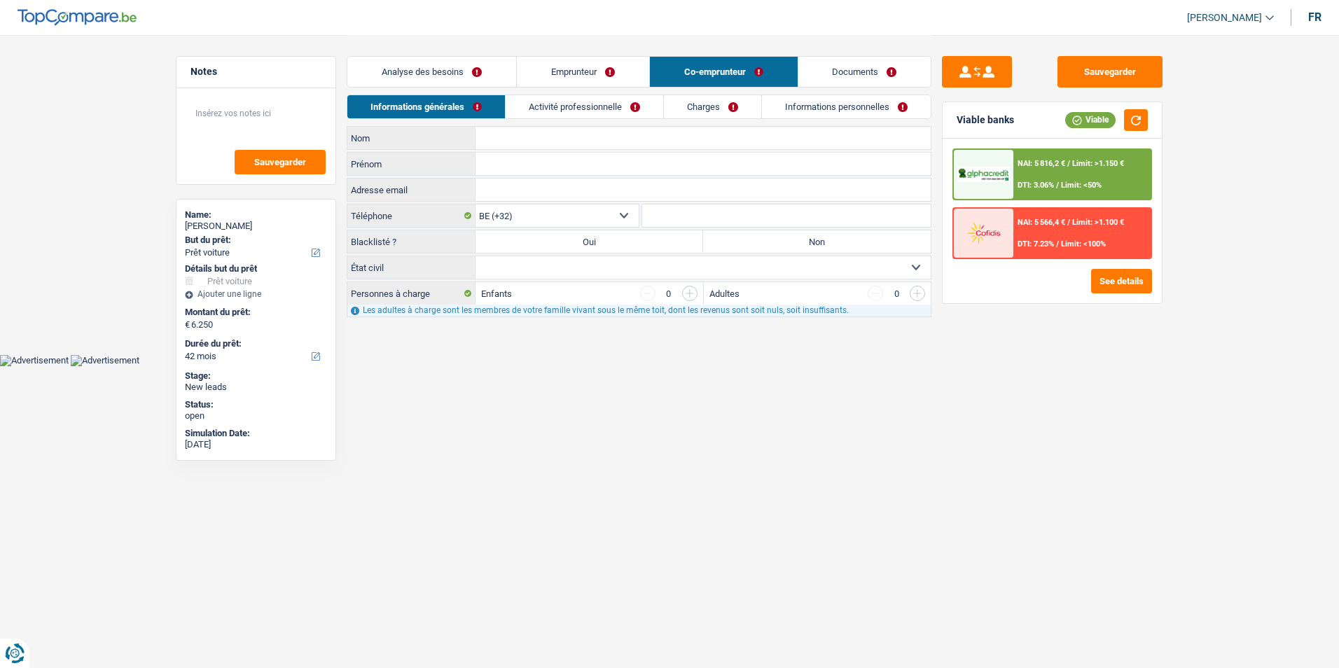
click at [827, 73] on link "Documents" at bounding box center [864, 72] width 133 height 30
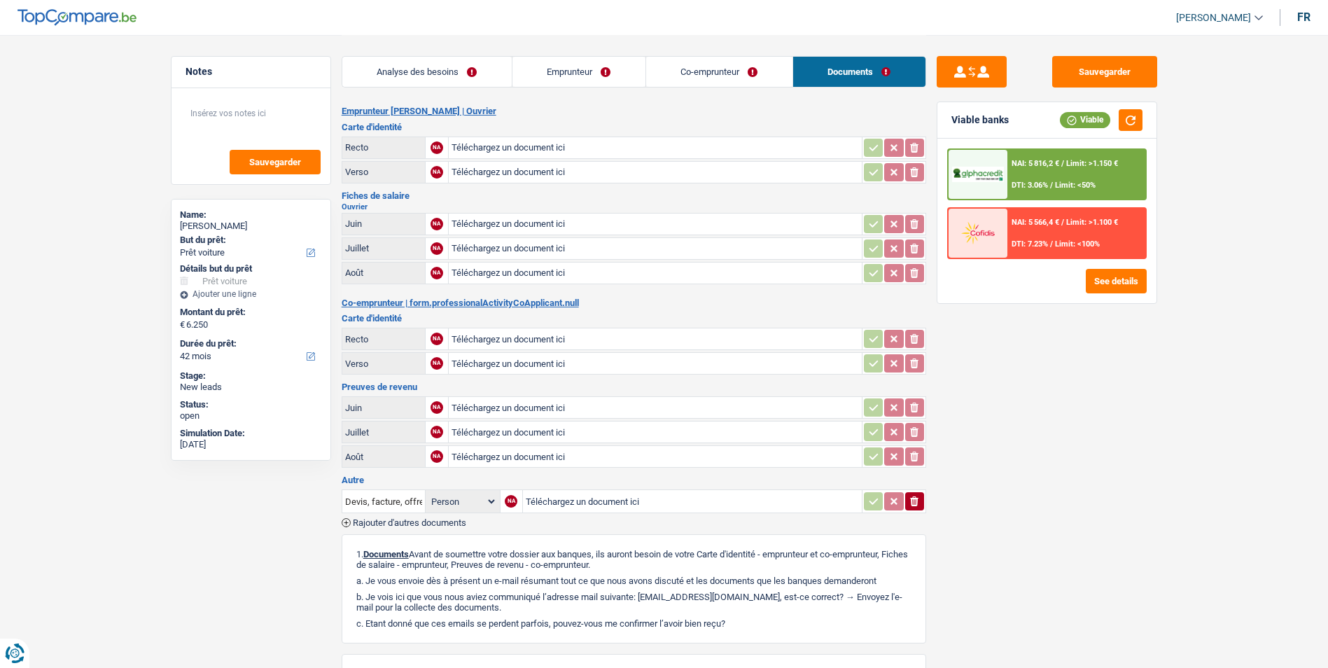
click at [541, 74] on link "Emprunteur" at bounding box center [578, 72] width 133 height 30
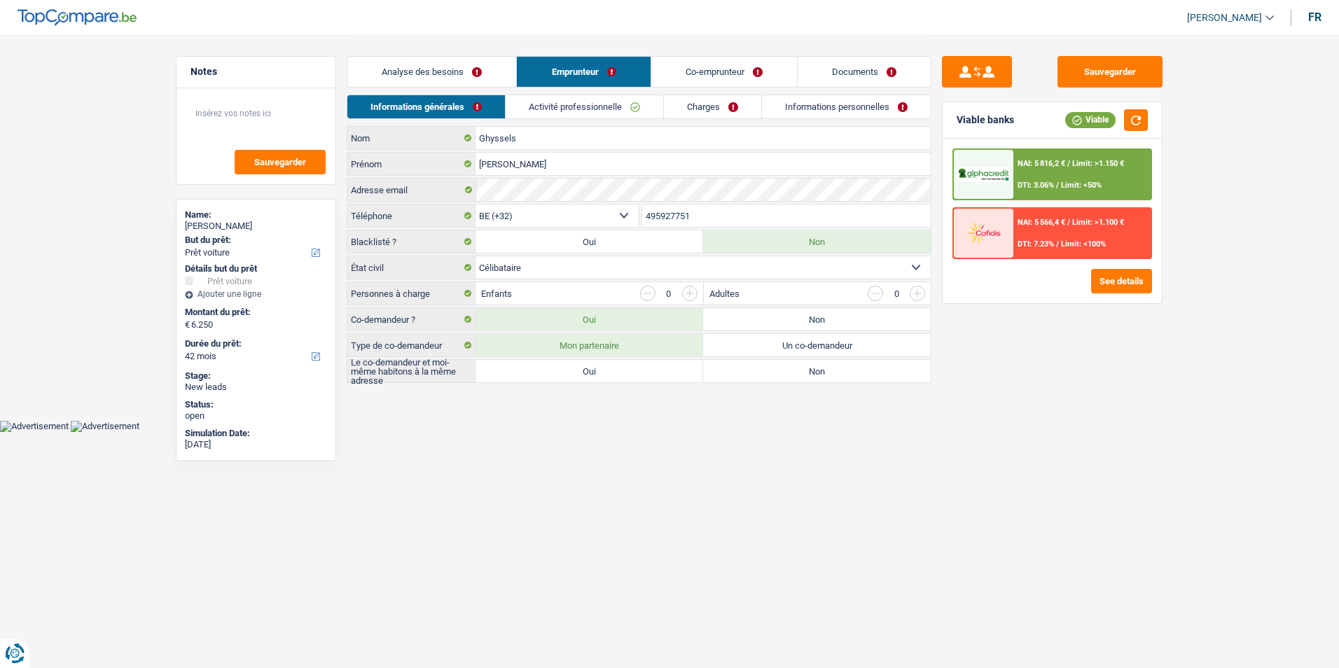
click at [470, 79] on link "Analyse des besoins" at bounding box center [431, 72] width 169 height 30
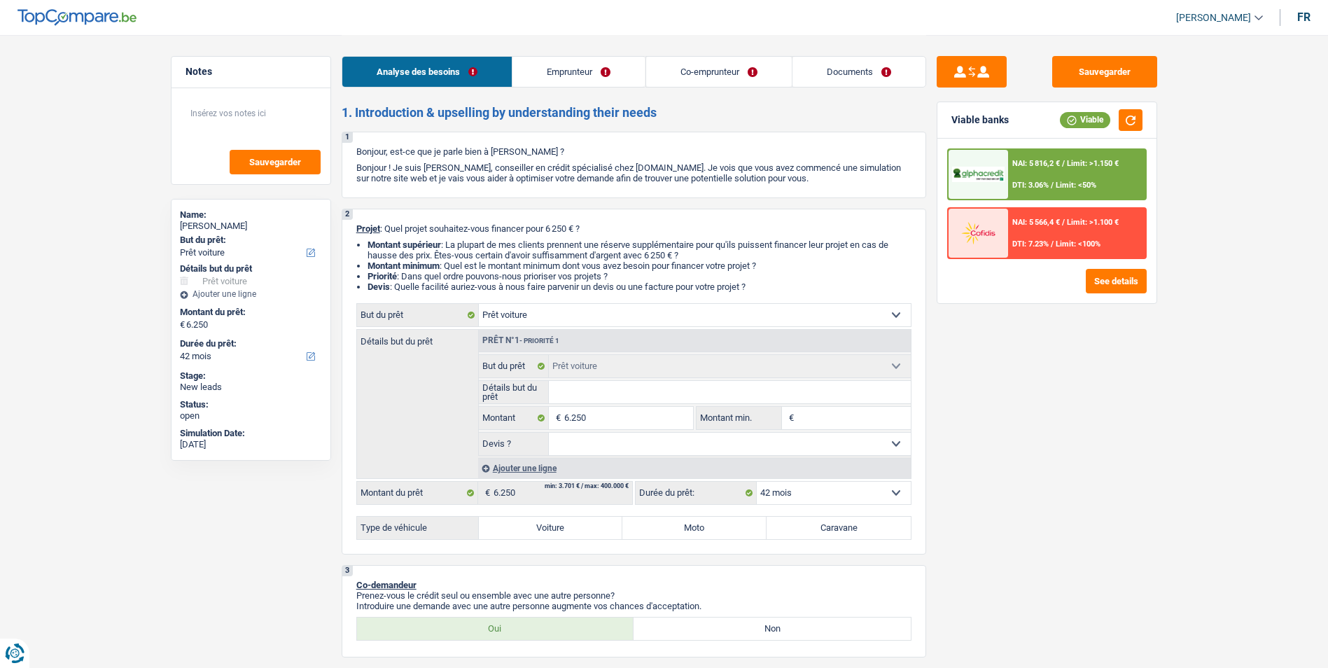
click at [618, 76] on link "Emprunteur" at bounding box center [578, 72] width 132 height 30
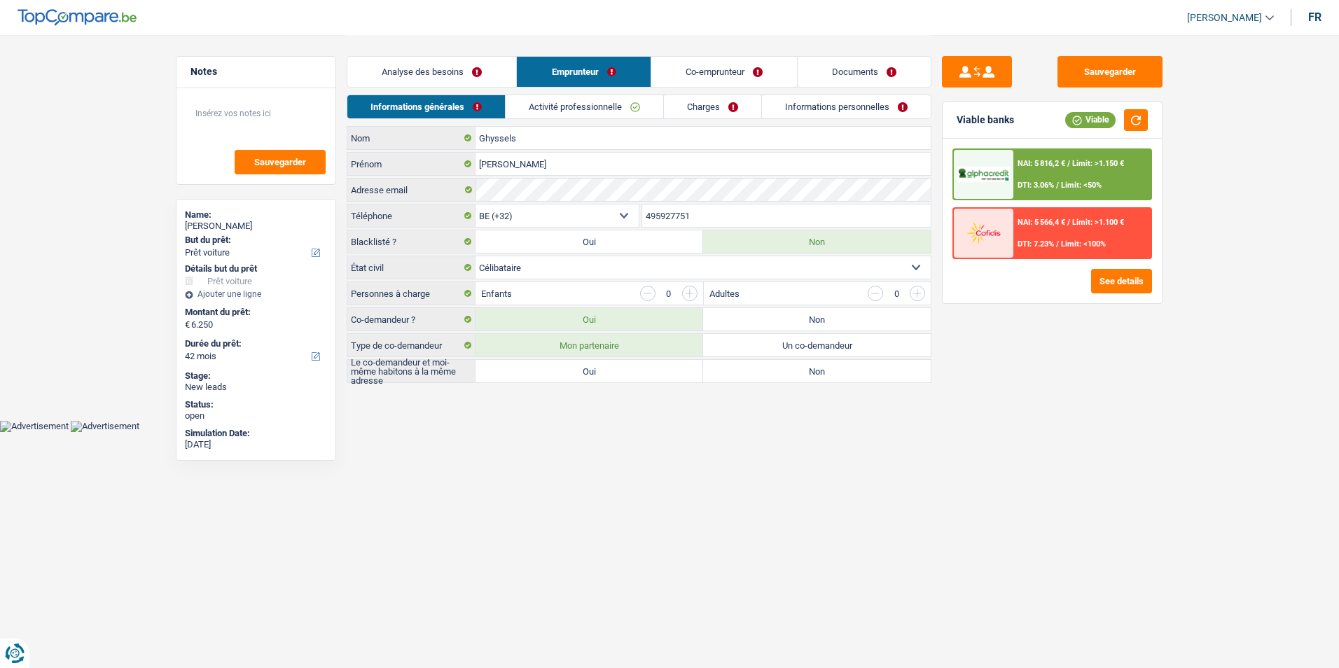
click at [637, 113] on link "Activité professionnelle" at bounding box center [584, 106] width 158 height 23
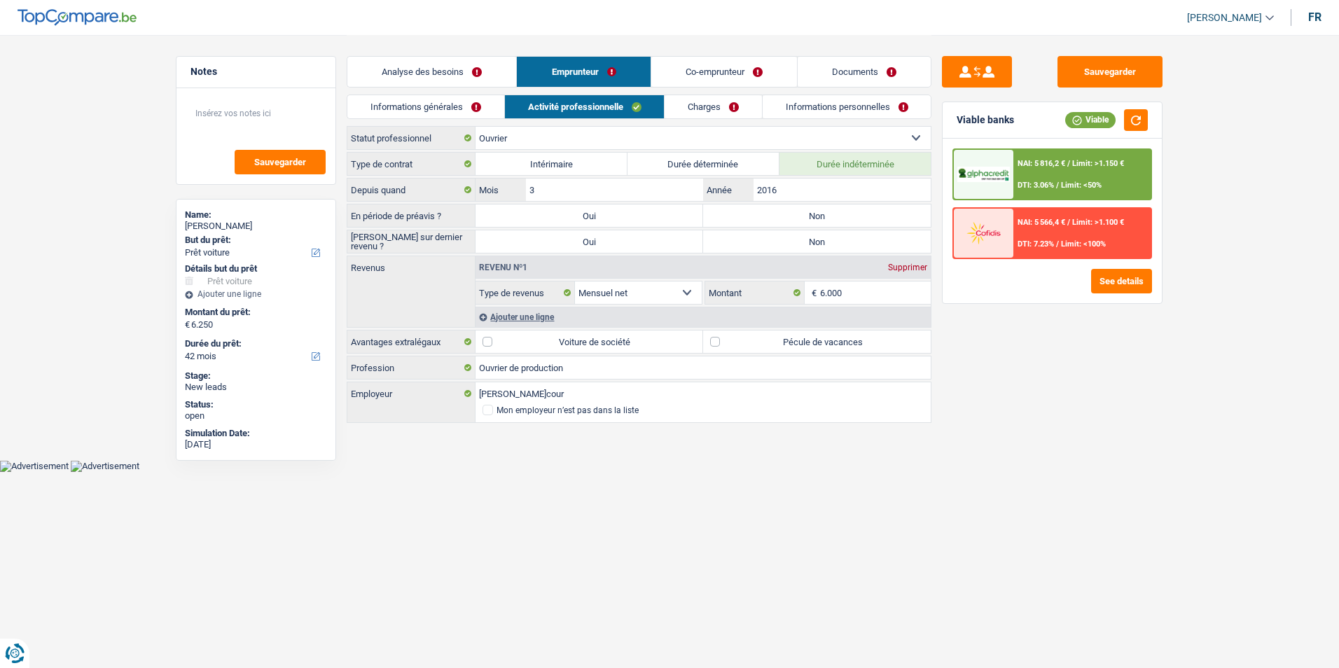
click at [811, 111] on link "Informations personnelles" at bounding box center [846, 106] width 169 height 23
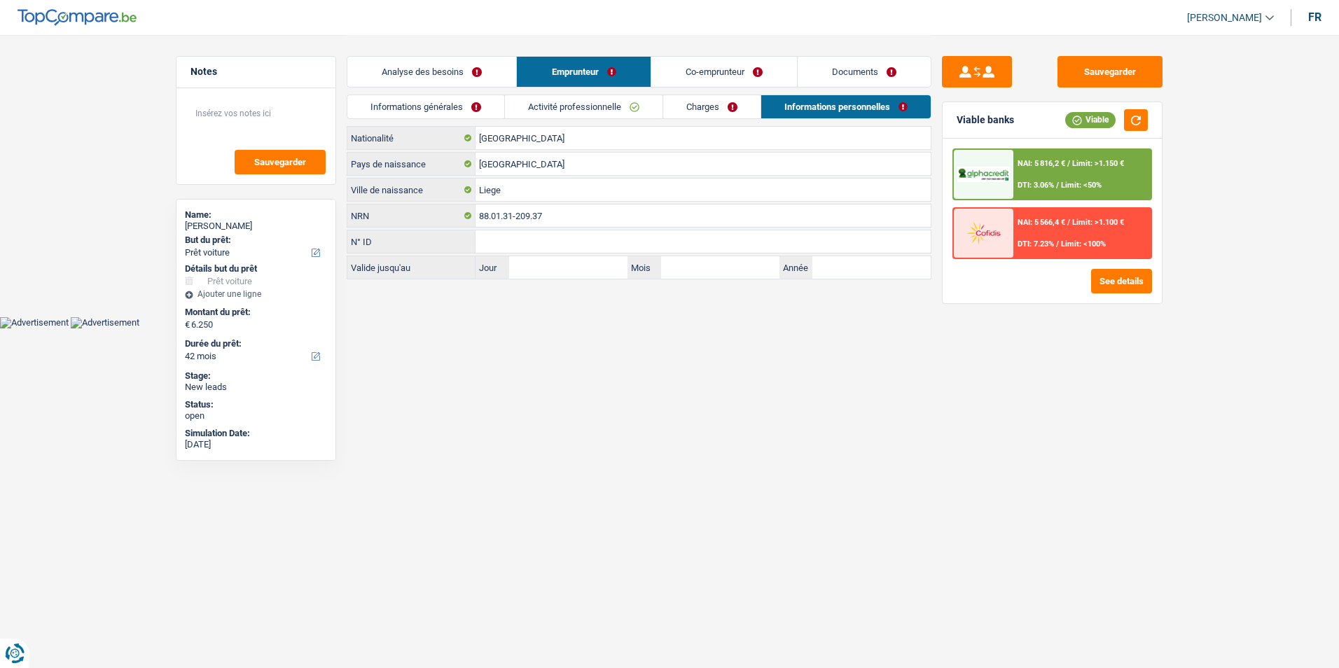
click at [699, 111] on link "Charges" at bounding box center [711, 106] width 97 height 23
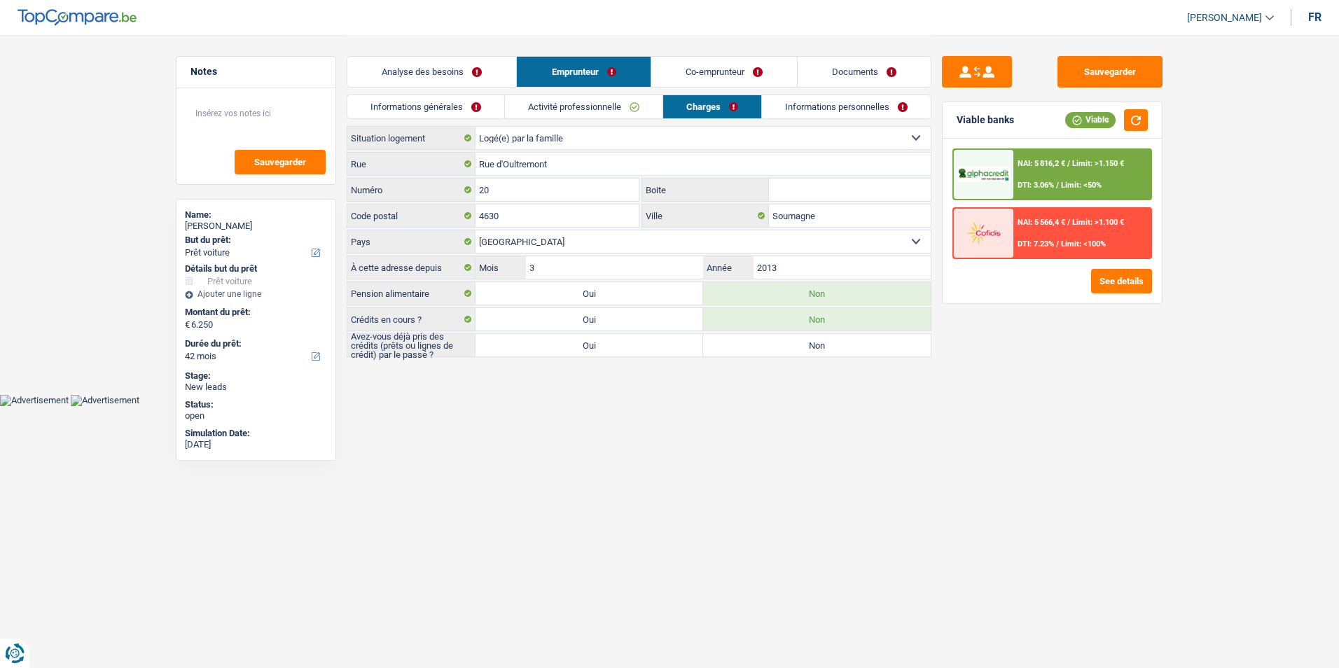
click at [547, 112] on link "Activité professionnelle" at bounding box center [584, 106] width 158 height 23
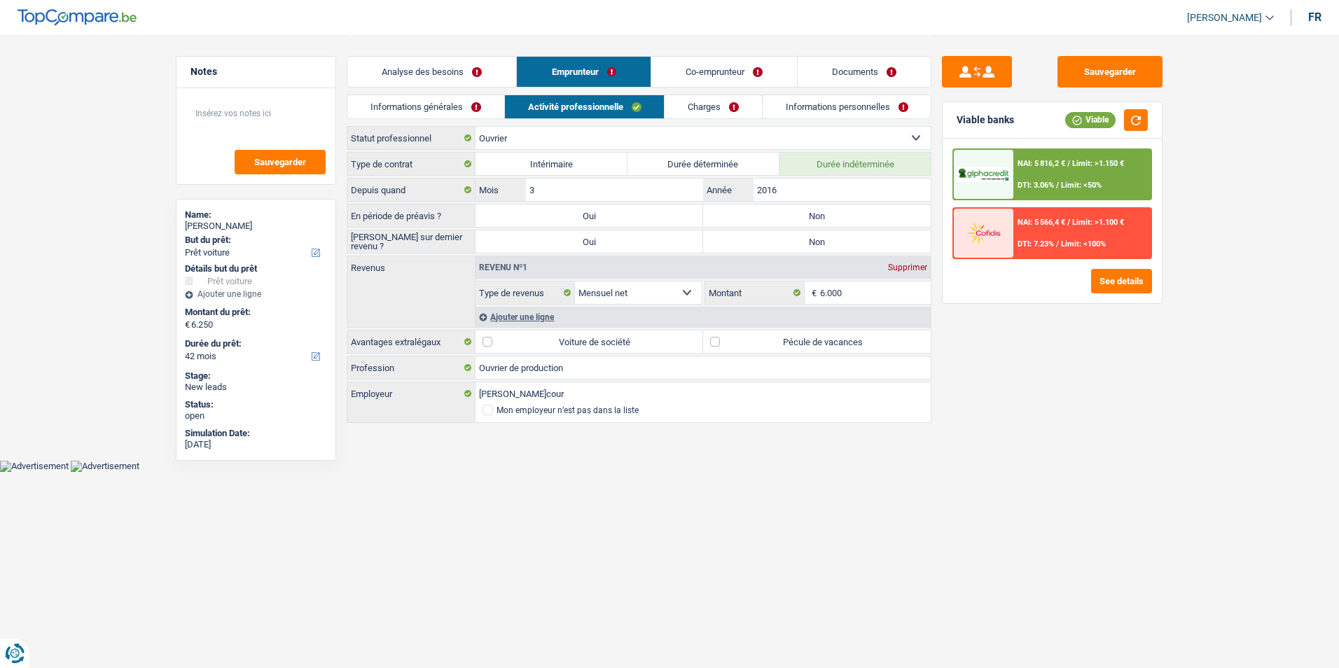
click at [468, 111] on link "Informations générales" at bounding box center [425, 106] width 157 height 23
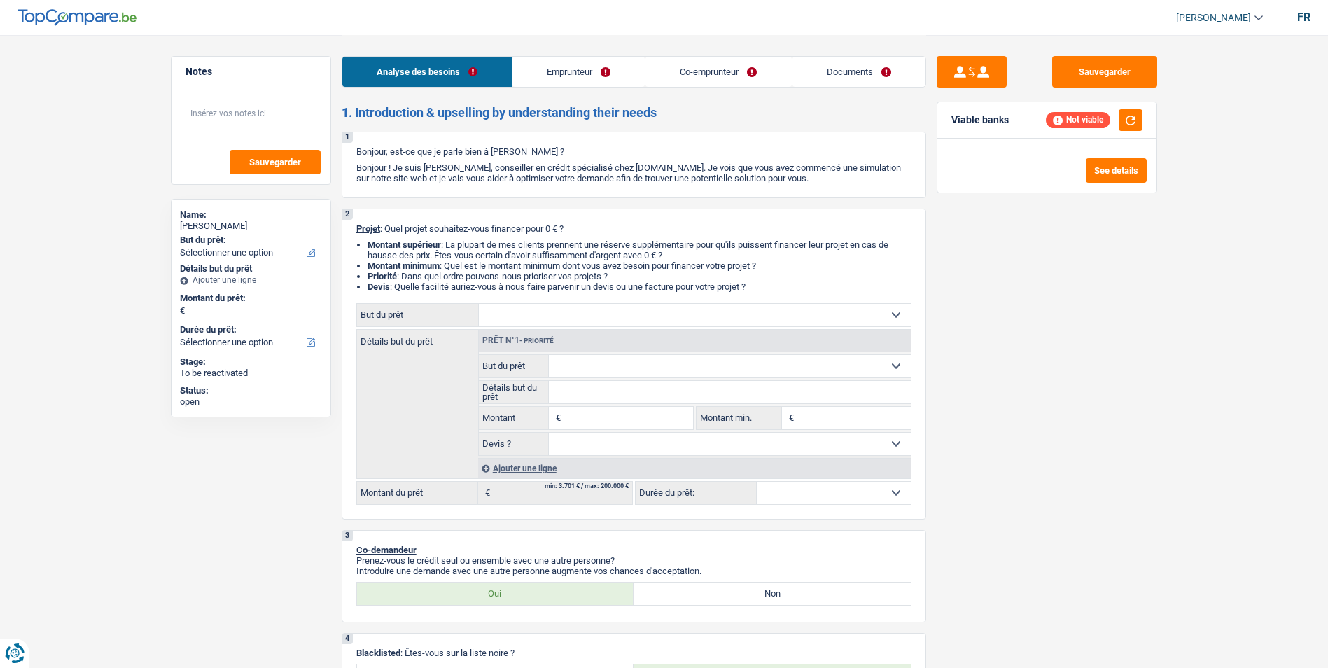
select select "merchant"
select select "retired"
select select "netSalary"
select select "pension"
select select "ownerWithMortgage"
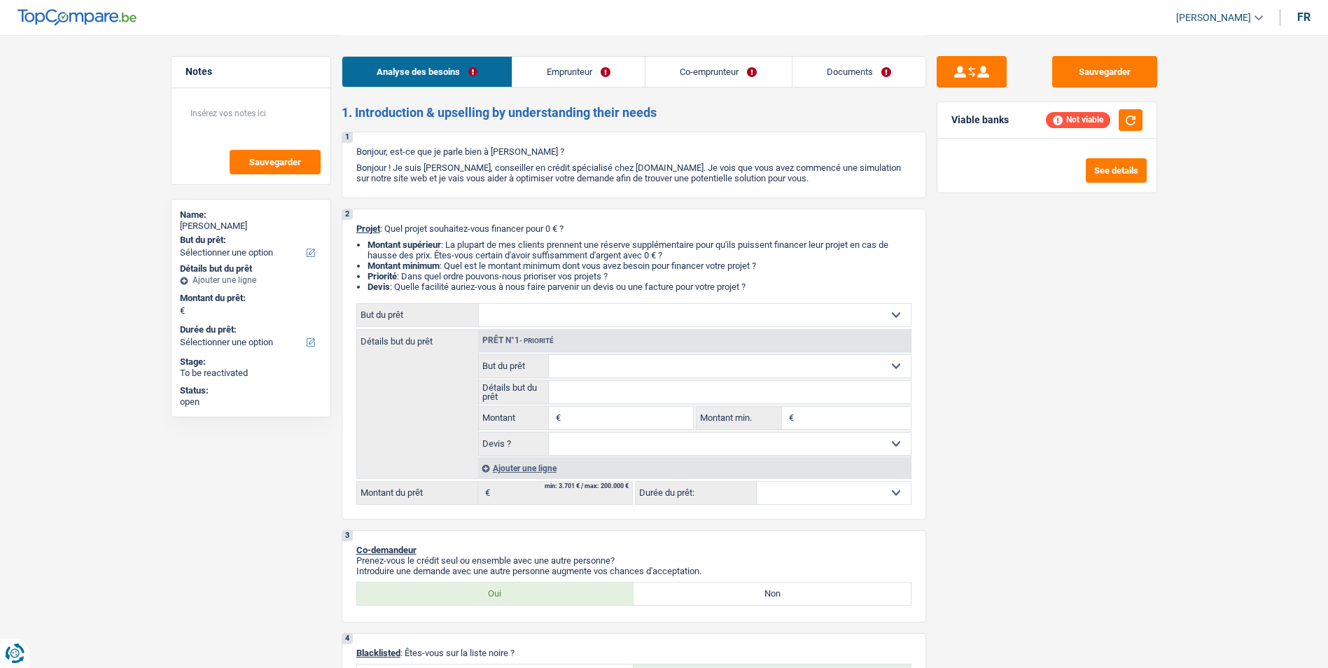
select select "mortgage"
select select "360"
select select "personalLoan"
select select "homeFurnishingOrRelocation"
select select "120"
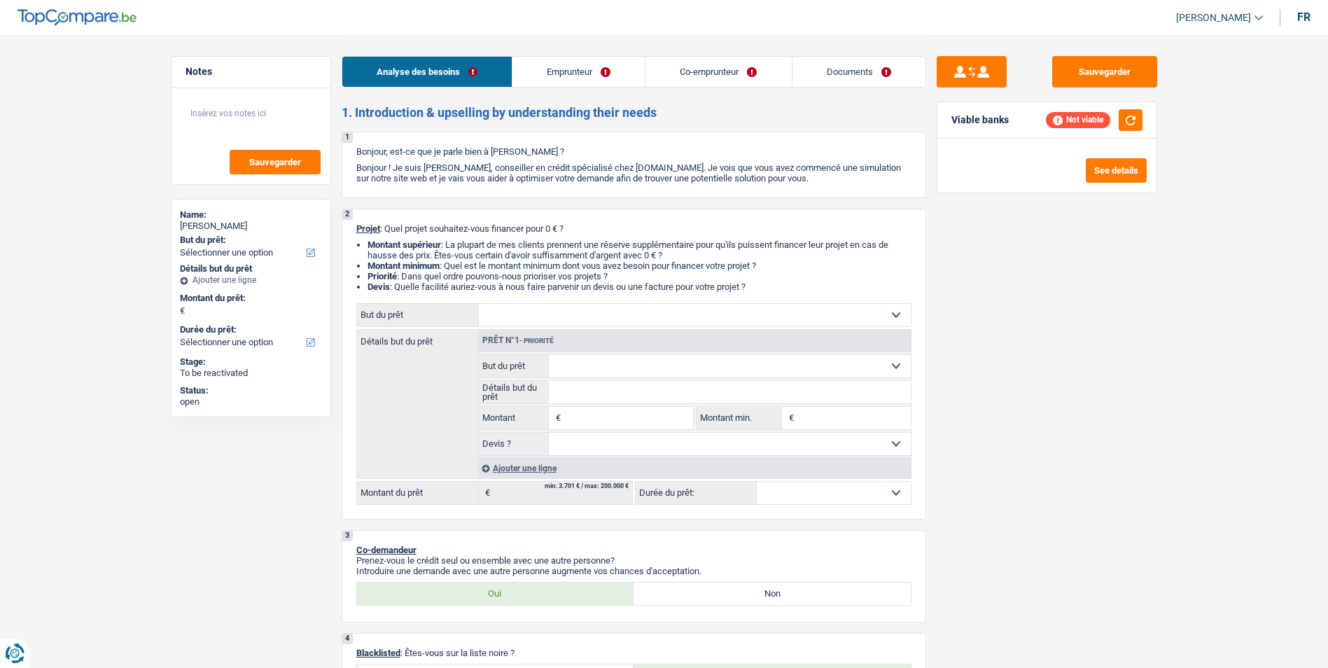
select select "carLoan"
select select "120"
select select "merchant"
select select "retired"
select select "netSalary"
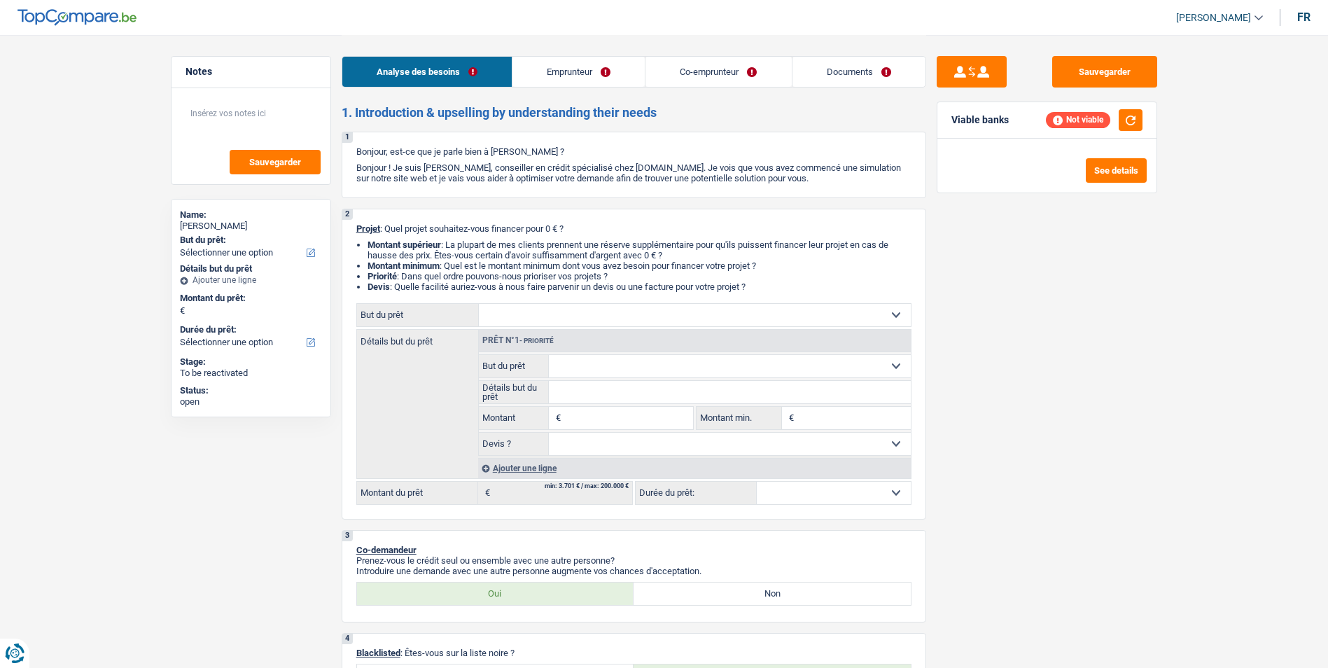
select select "pension"
select select "ownerWithMortgage"
select select "mortgage"
select select "360"
select select "personalLoan"
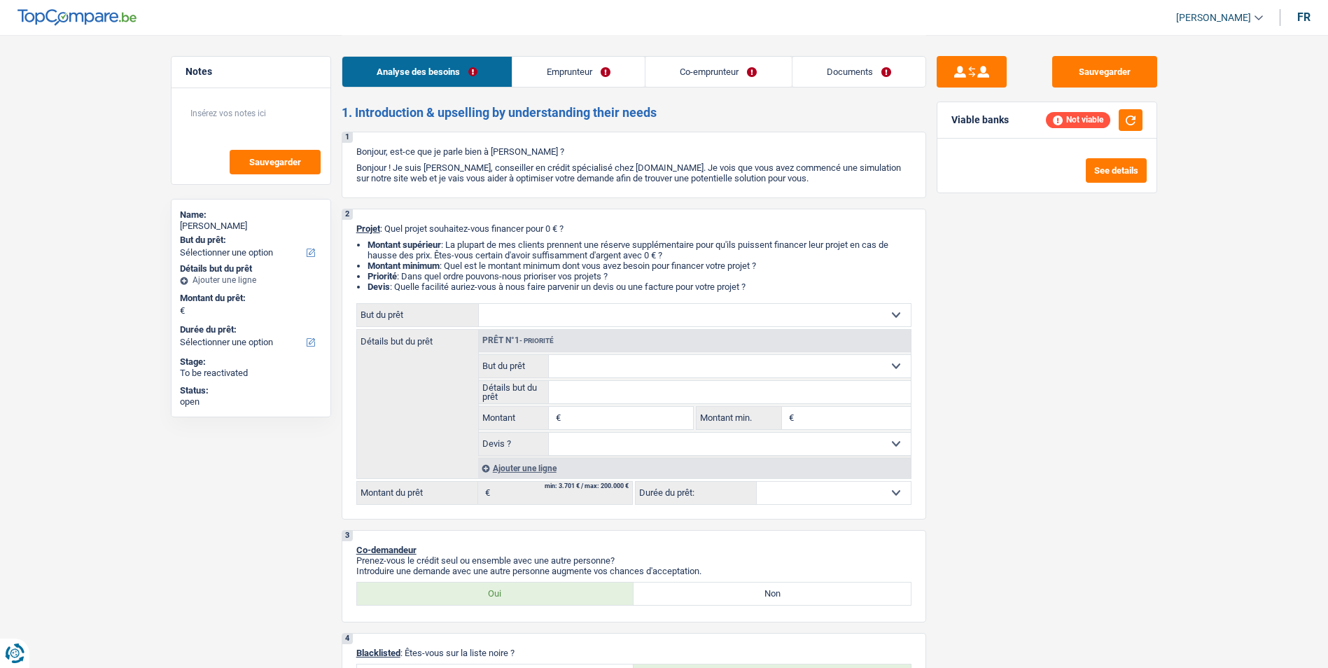
select select "homeFurnishingOrRelocation"
select select "120"
select select "carLoan"
select select "120"
click at [562, 315] on select "Confort maison: meubles, textile, peinture, électroménager, outillage non-profe…" at bounding box center [695, 315] width 432 height 22
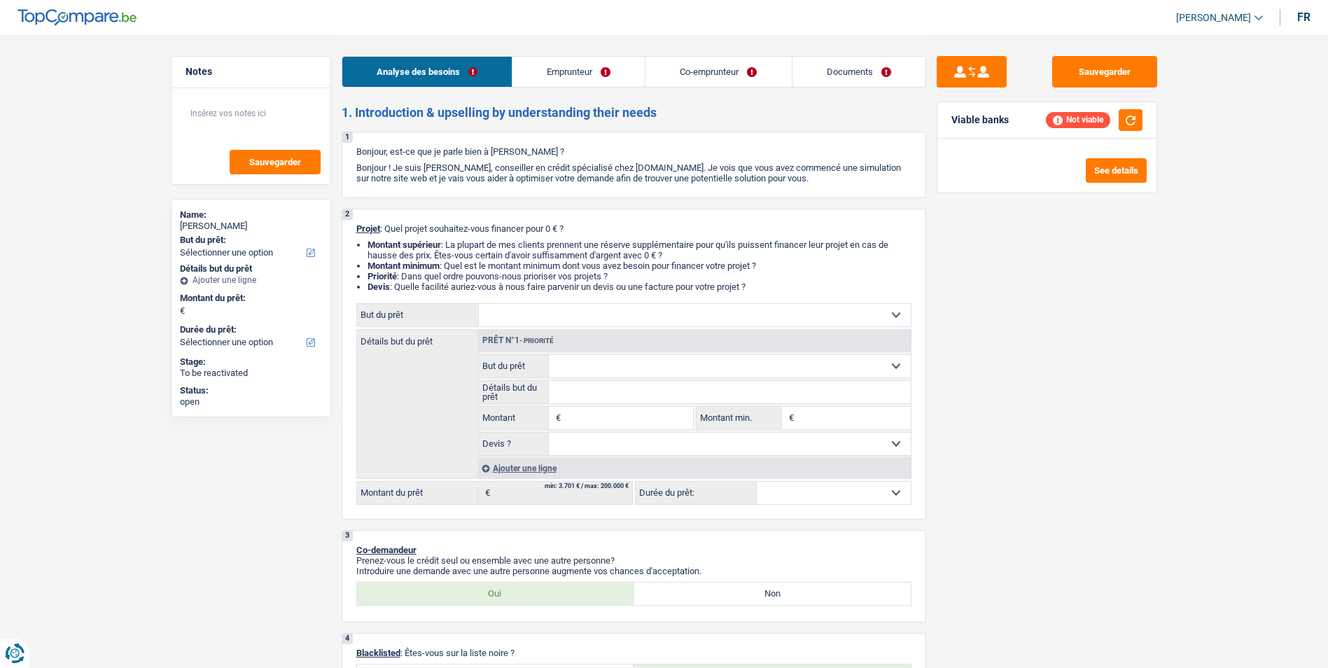
click at [954, 361] on div "Sauvegarder Viable banks Not viable See details" at bounding box center [1047, 350] width 242 height 589
click at [573, 415] on input "Montant" at bounding box center [628, 418] width 128 height 22
type input "75.000"
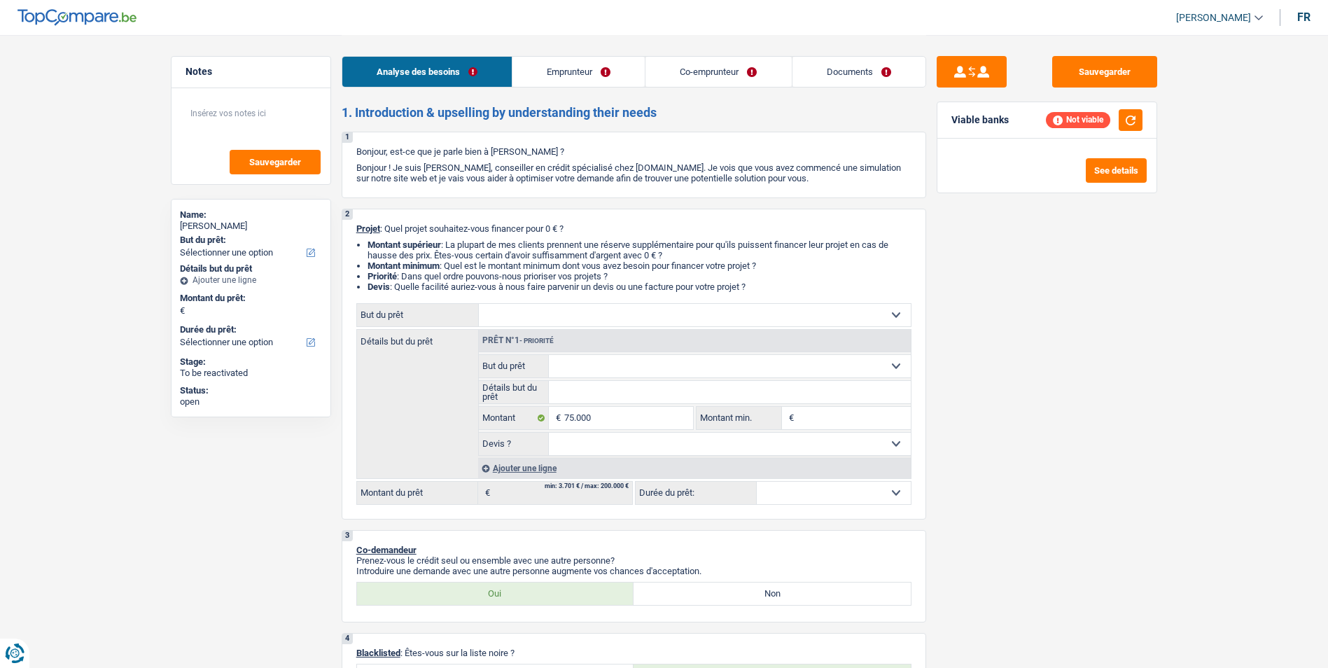
type input "75.000"
select select "144"
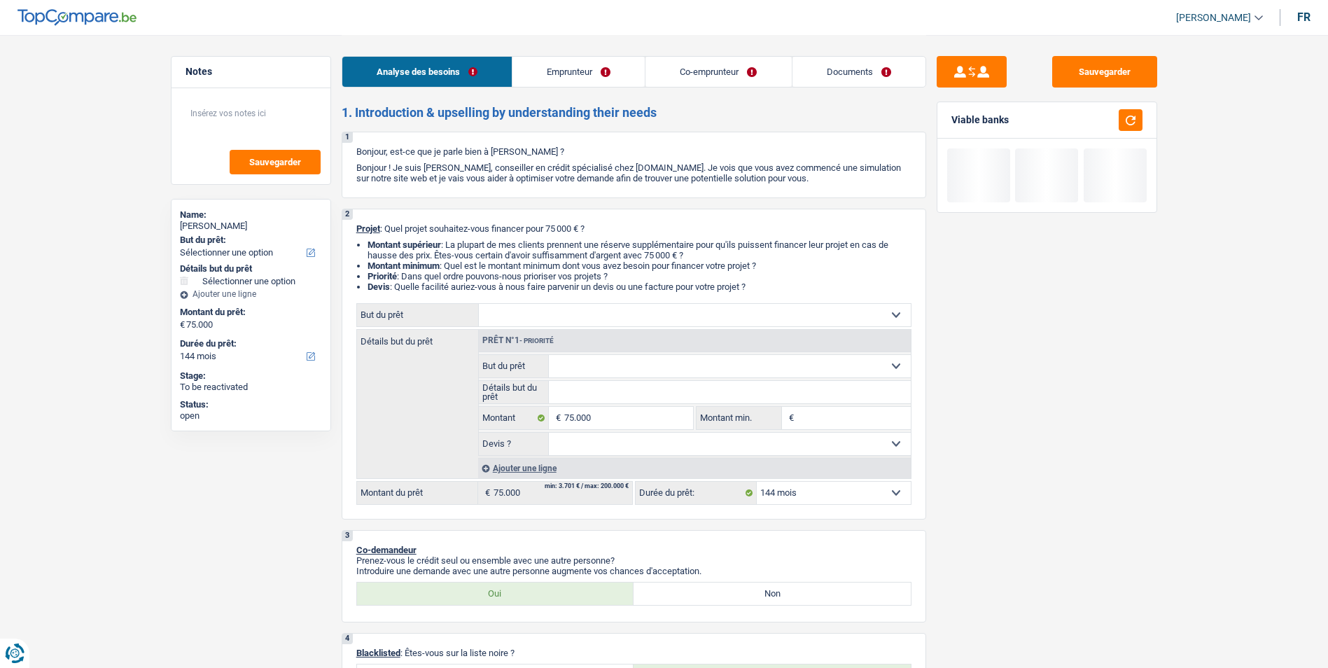
drag, startPoint x: 583, startPoint y: 316, endPoint x: 581, endPoint y: 325, distance: 8.7
click at [583, 316] on select "Confort maison: meubles, textile, peinture, électroménager, outillage non-profe…" at bounding box center [695, 315] width 432 height 22
select select "renovation"
click at [479, 304] on select "Confort maison: meubles, textile, peinture, électroménager, outillage non-profe…" at bounding box center [695, 315] width 432 height 22
select select "renovation"
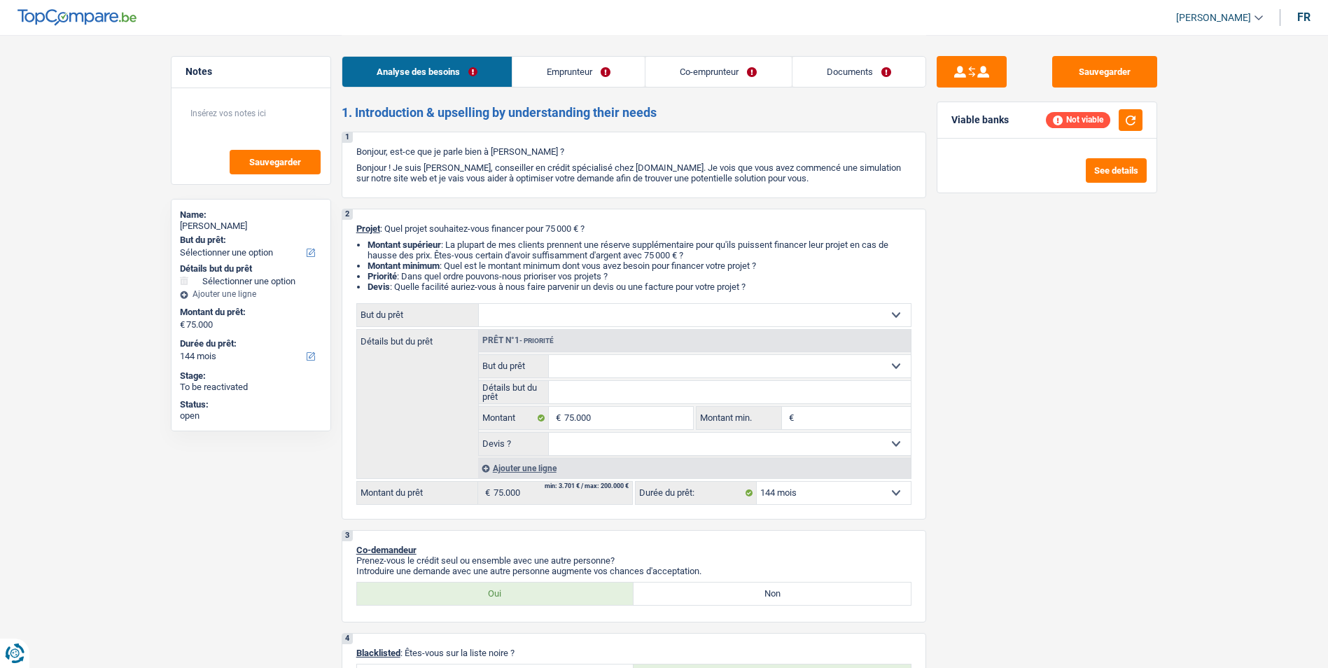
select select "renovation"
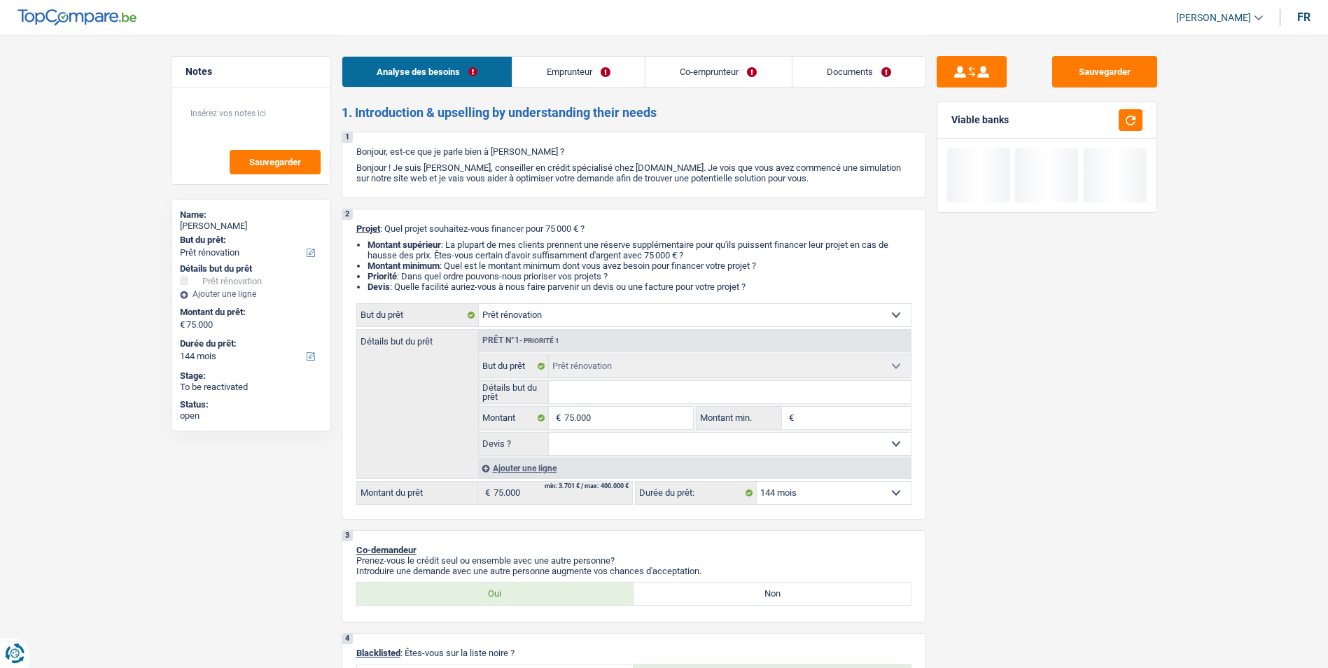
click at [607, 441] on select "Oui Non Non répondu Sélectionner une option" at bounding box center [730, 444] width 362 height 22
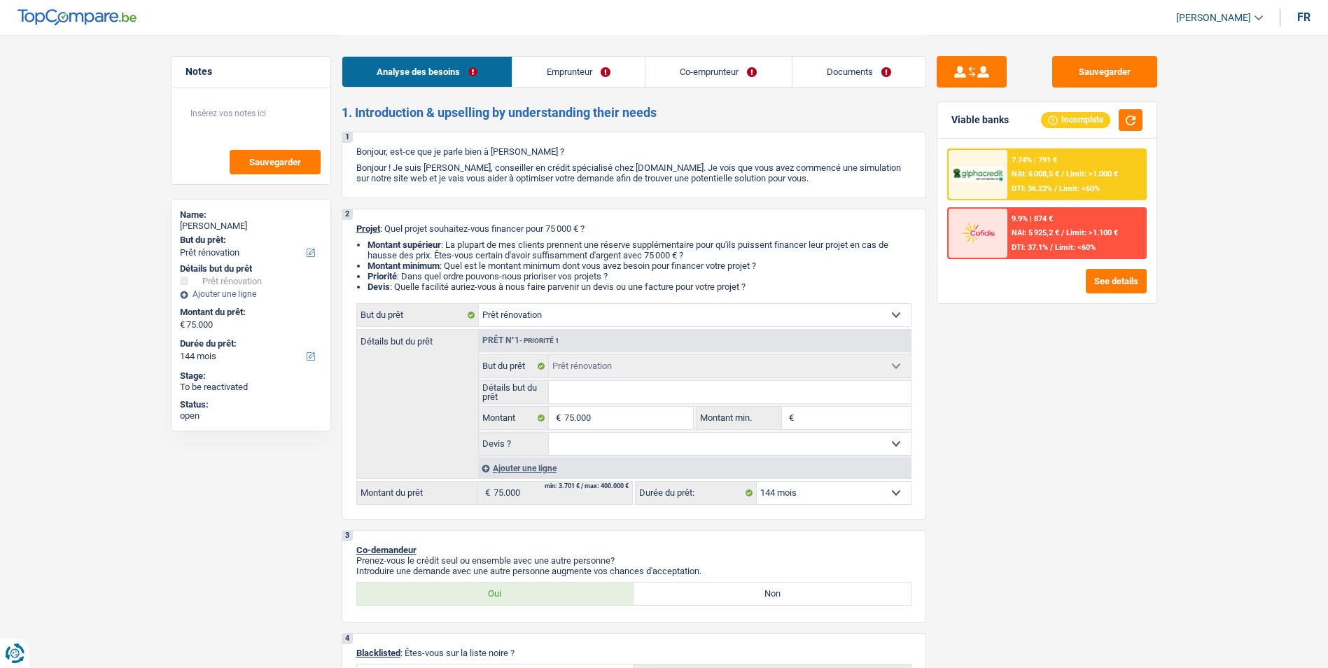
select select "yes"
click at [549, 433] on select "Oui Non Non répondu Sélectionner une option" at bounding box center [730, 444] width 362 height 22
select select "yes"
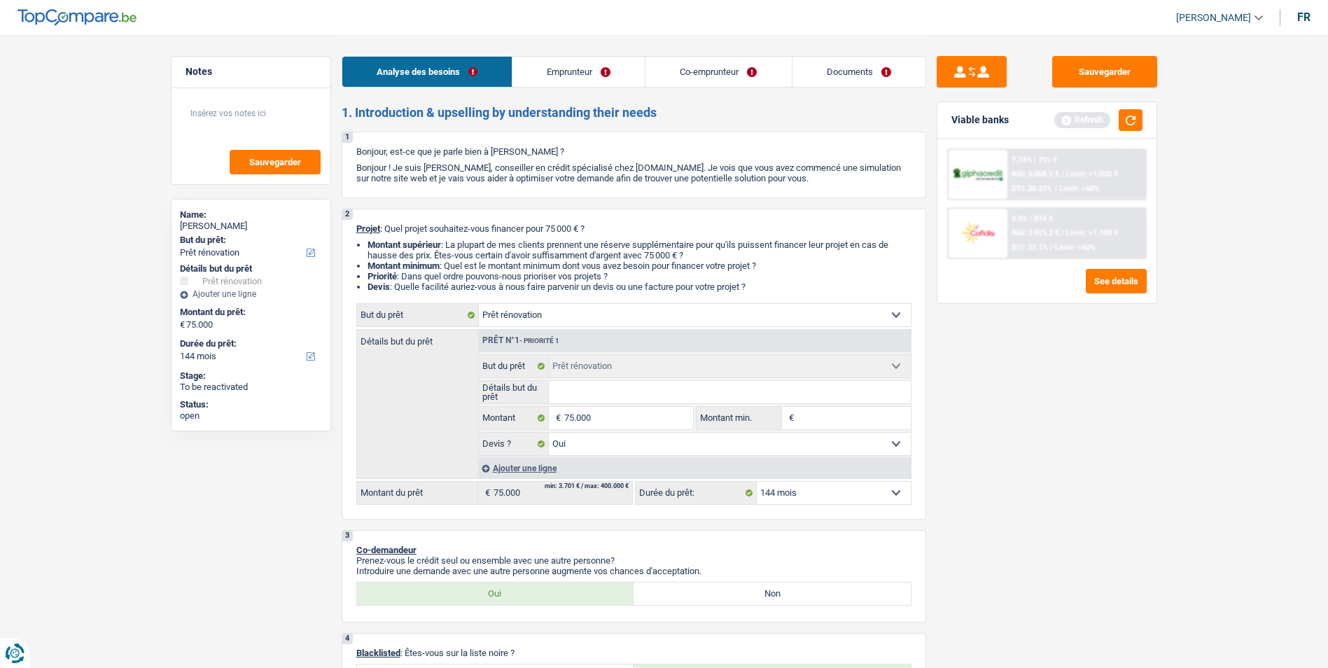
click at [601, 395] on input "Détails but du prêt" at bounding box center [730, 392] width 362 height 22
type input "R"
type input "Ré"
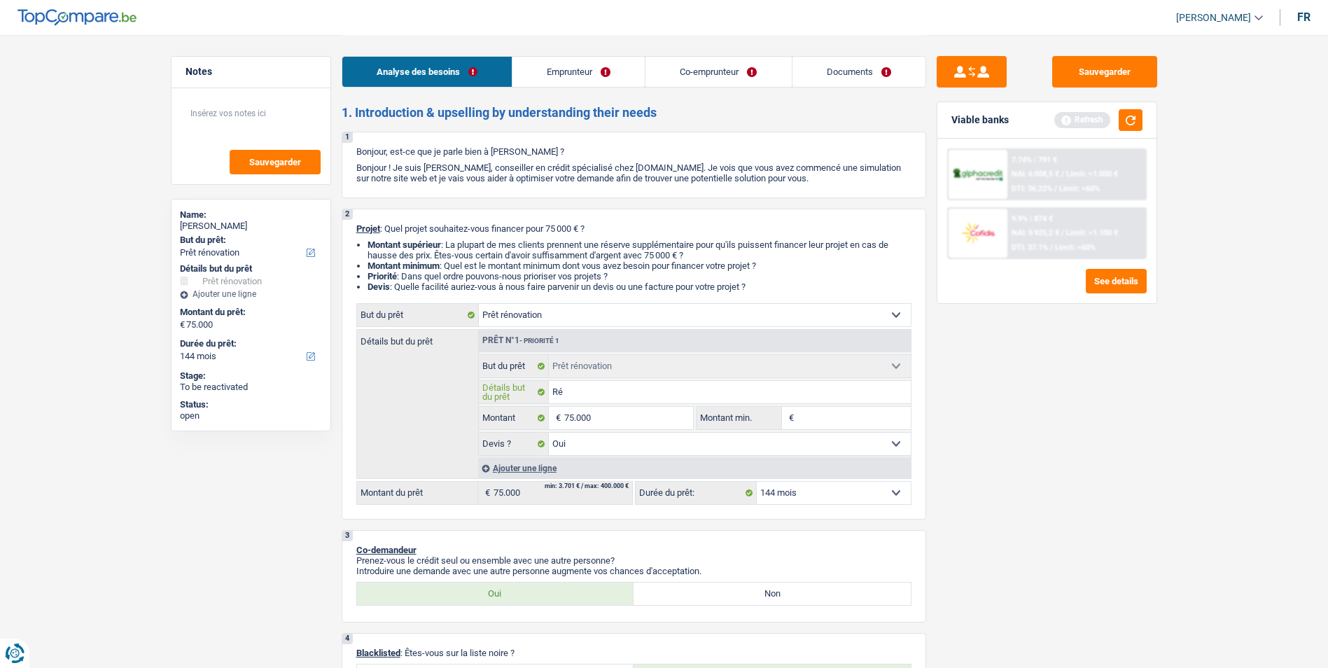
type input "Rén"
type input "Réno"
type input "Rénov"
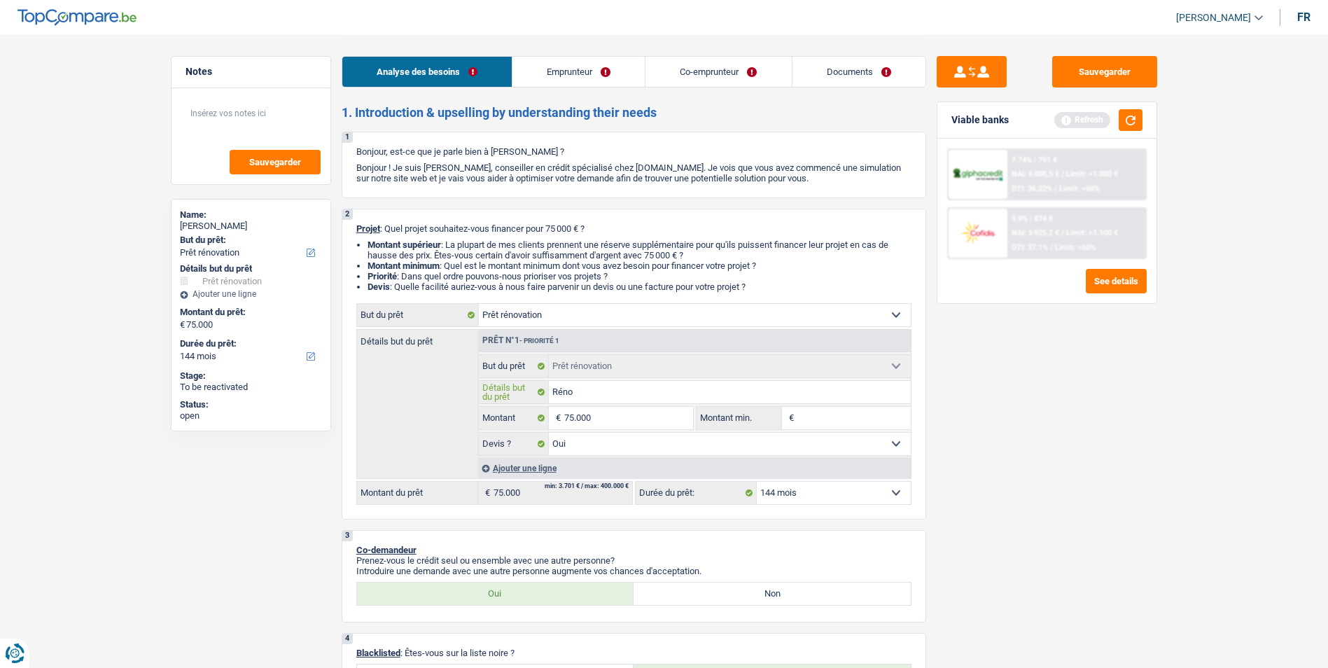
type input "Rénov"
type input "Rénova"
type input "Rénovat"
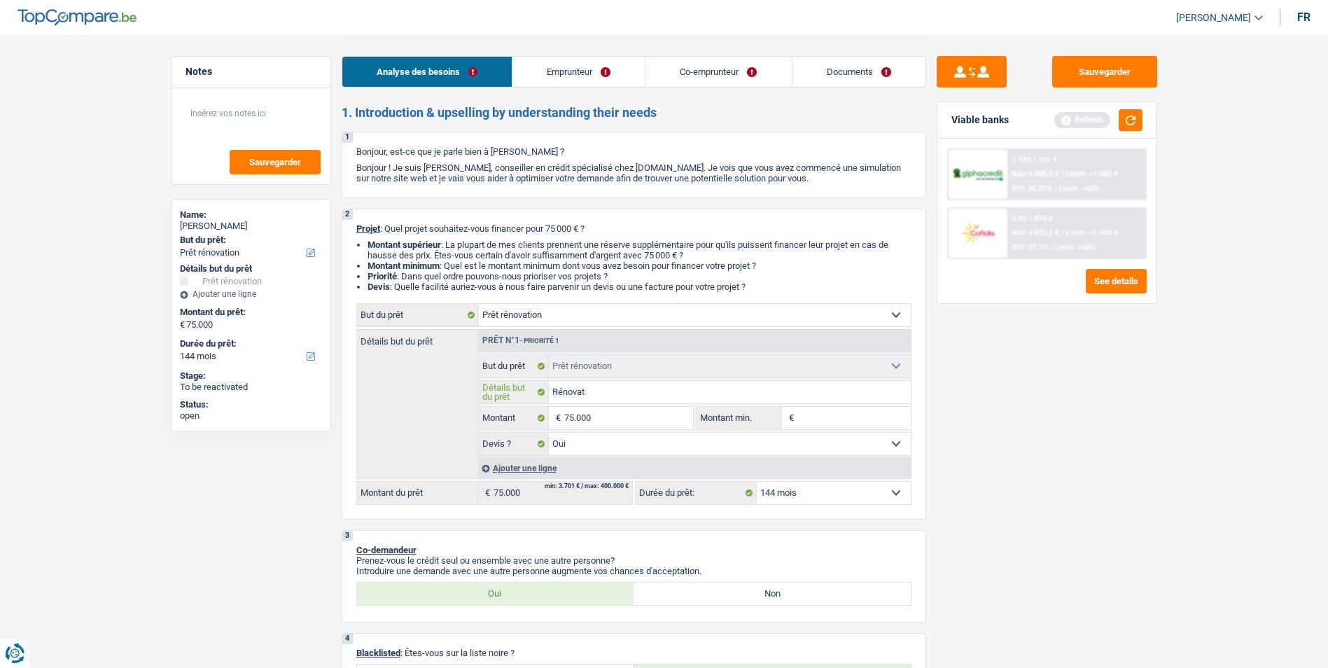
type input "Rénovati"
type input "Rénovatio"
type input "Rénovation"
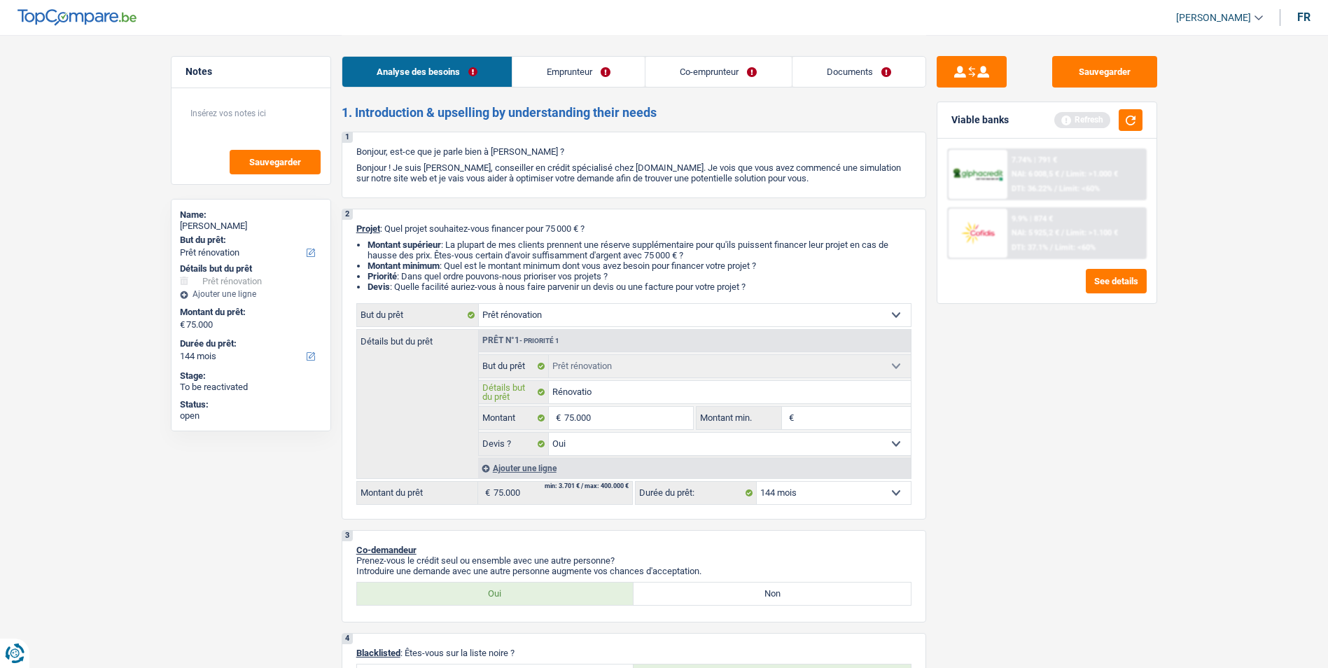
type input "Rénovation"
type input "Rénovation m"
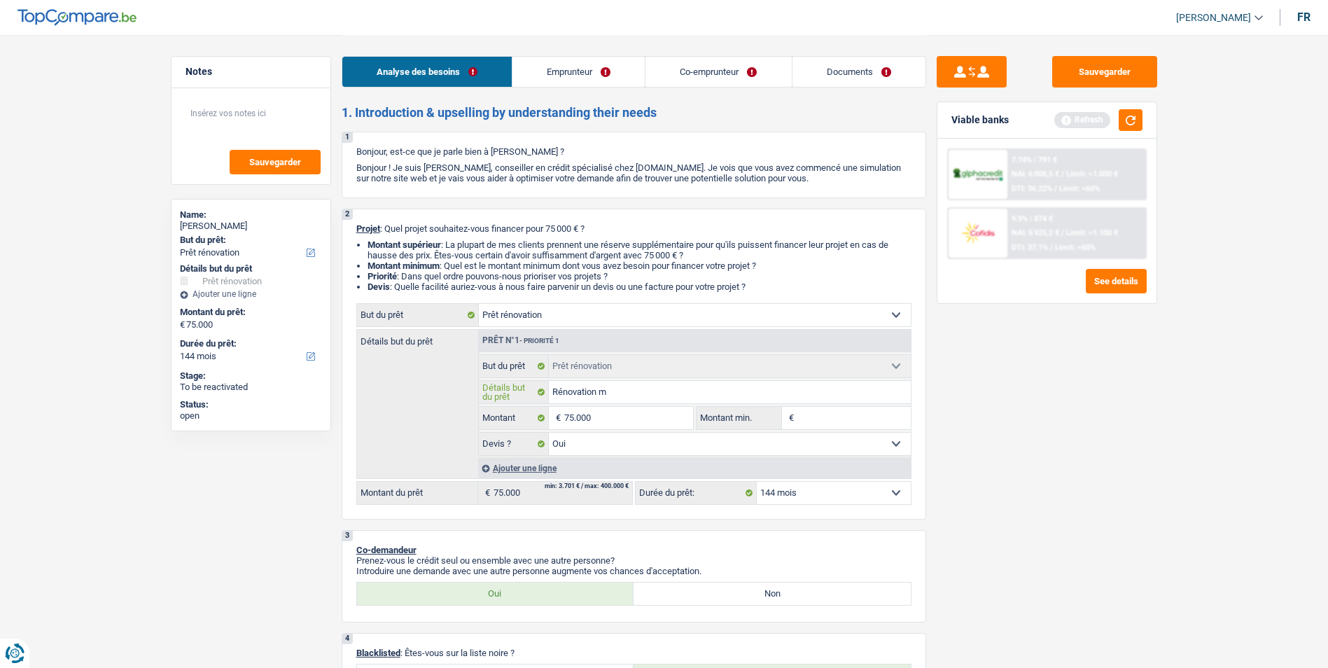
type input "Rénovation ma"
type input "Rénovation mai"
type input "Rénovation mais"
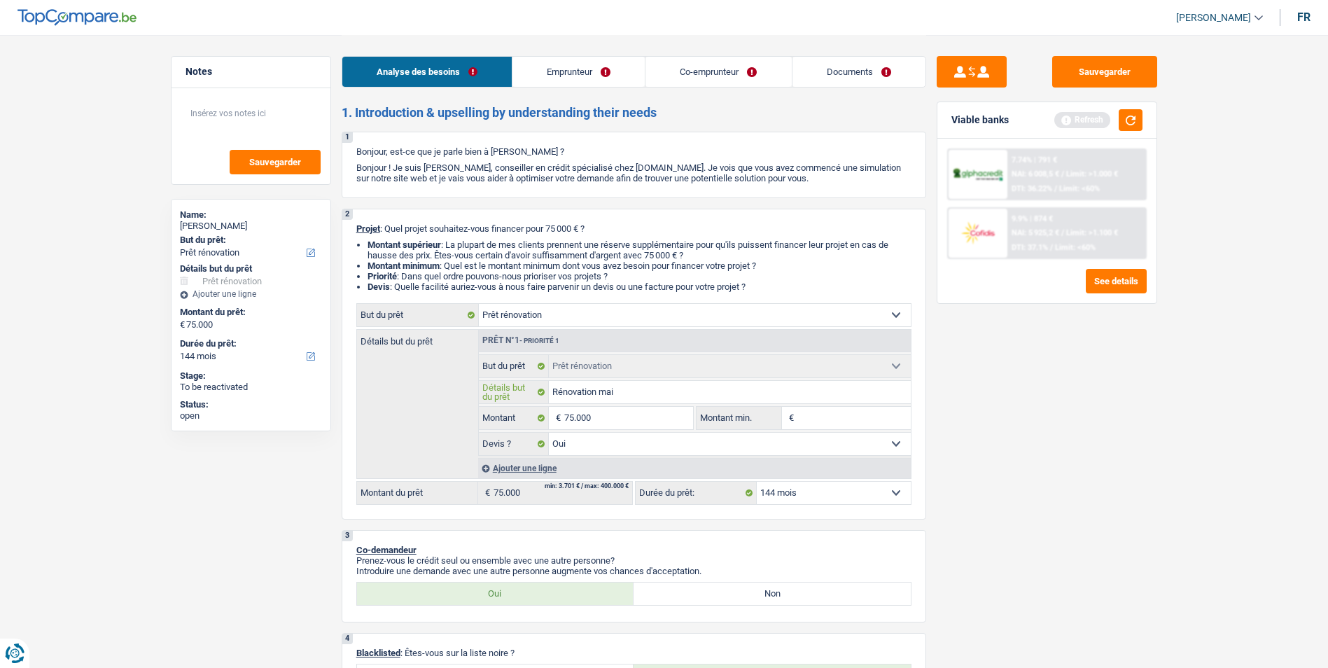
type input "Rénovation mais"
type input "Rénovation maiso"
type input "Rénovation maison"
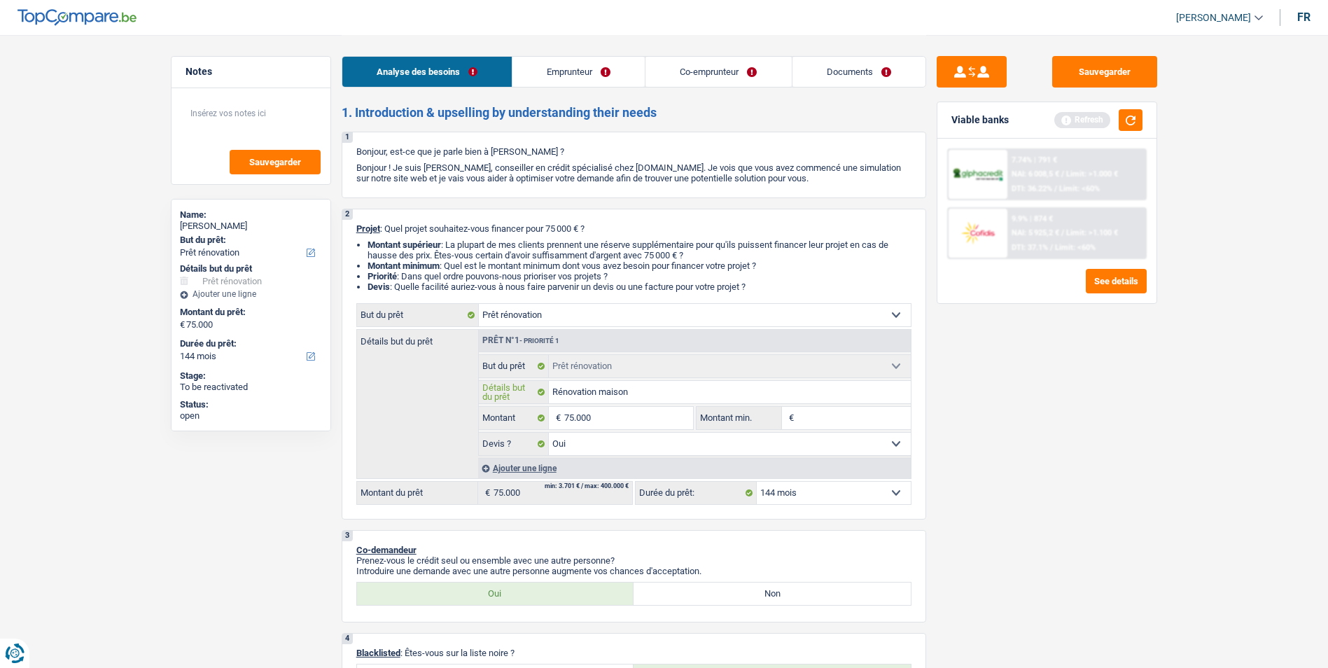
type input "Rénovation maison"
type input "Rénovation maison p"
type input "Rénovation maison po"
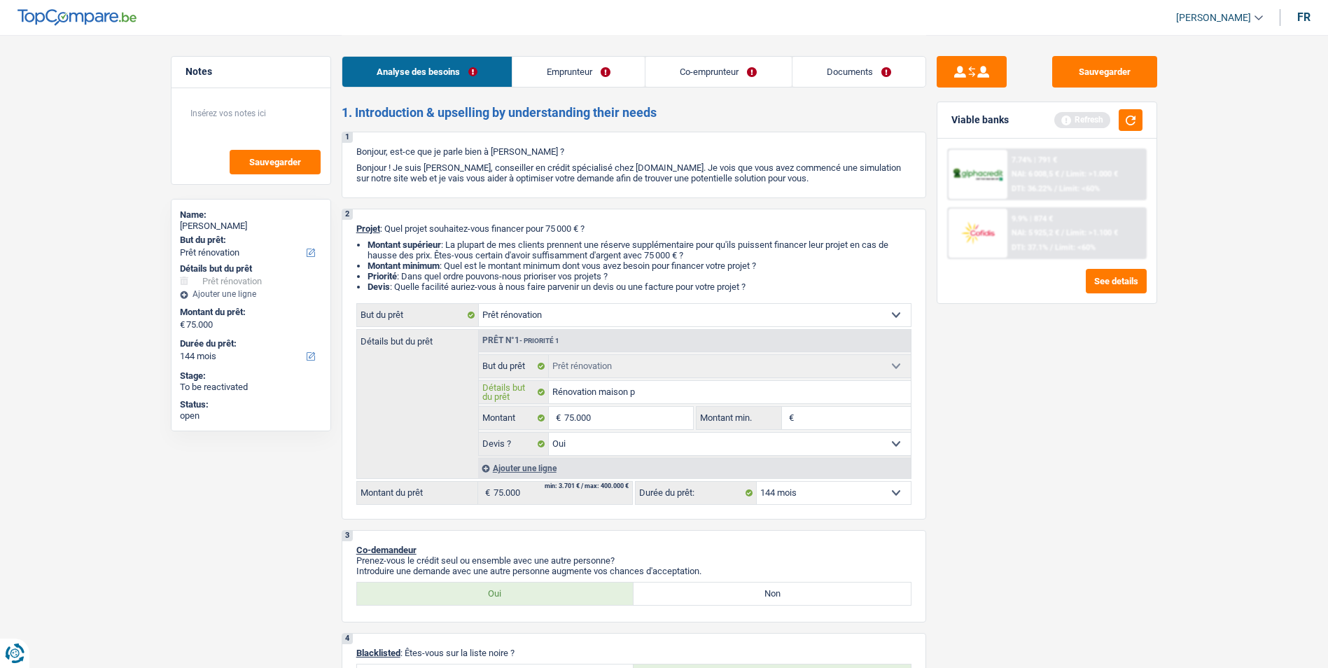
type input "Rénovation maison po"
type input "Rénovation maison pou"
type input "Rénovation maison pour"
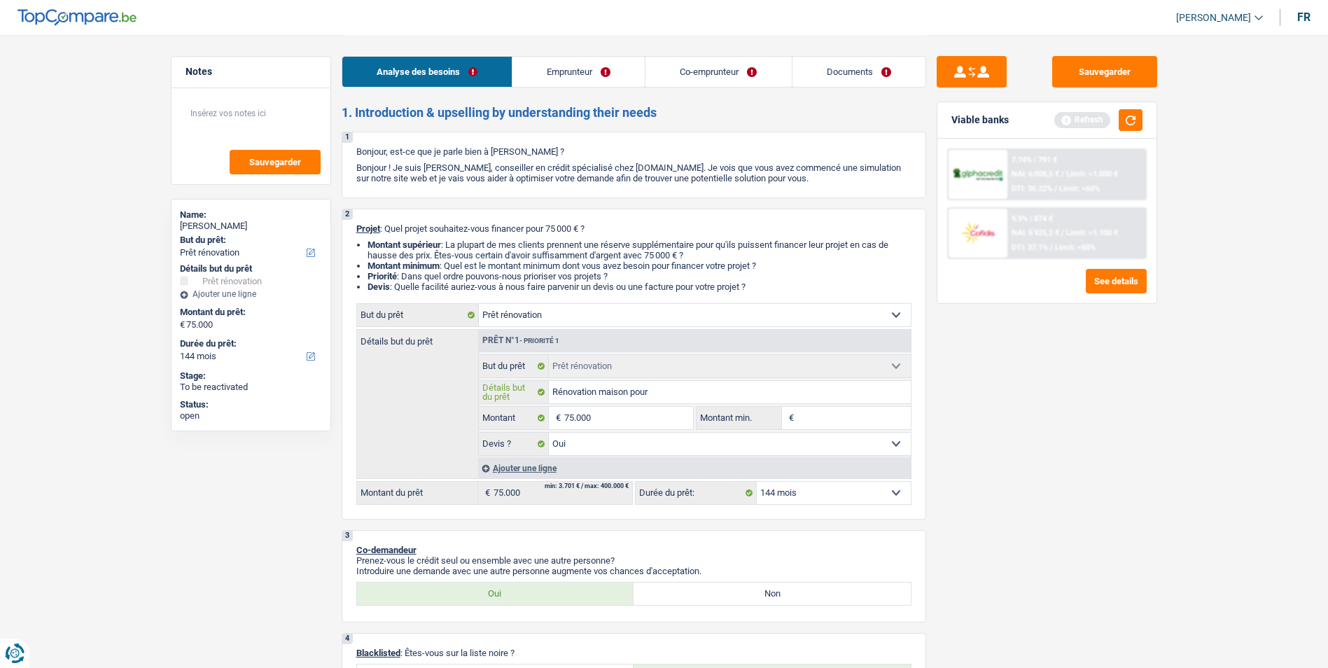
type input "Rénovation maison pour"
type input "Rénovation maison pour c"
type input "Rénovation maison pour cr"
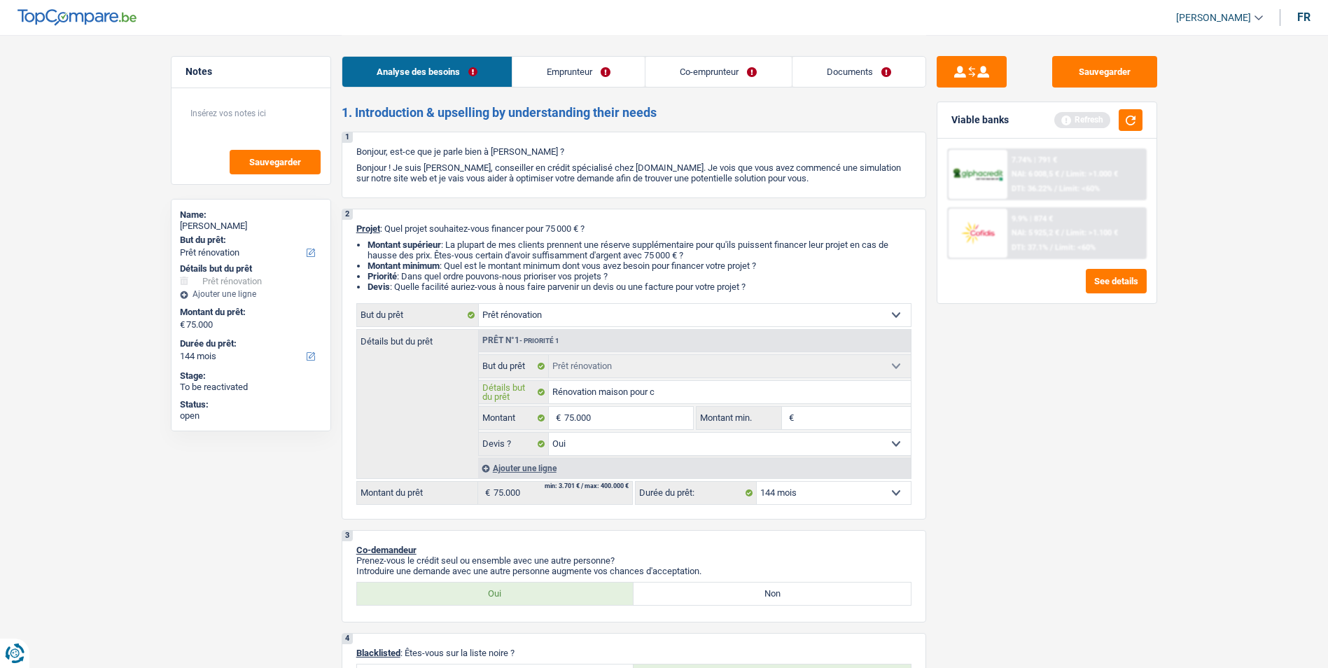
type input "Rénovation maison pour cr"
type input "Rénovation maison pour cré"
type input "Rénovation maison pour crée"
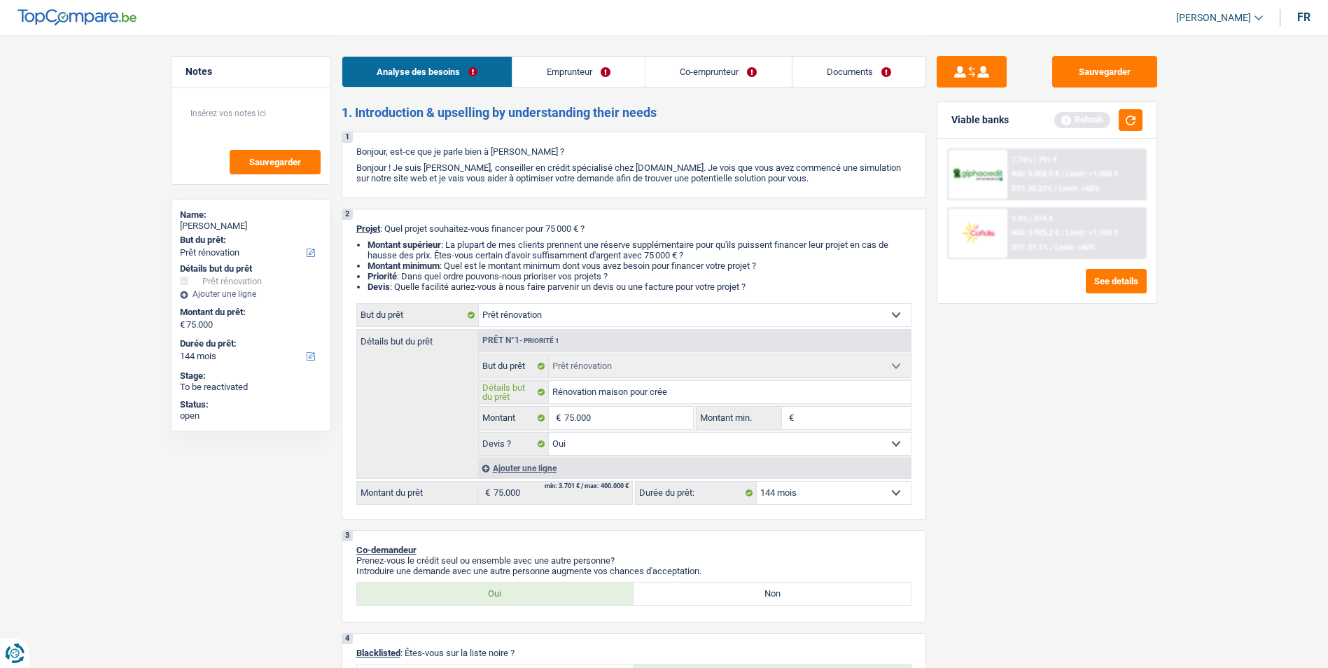
type input "Rénovation maison pour créer"
type input "Rénovation maison pour créer 2"
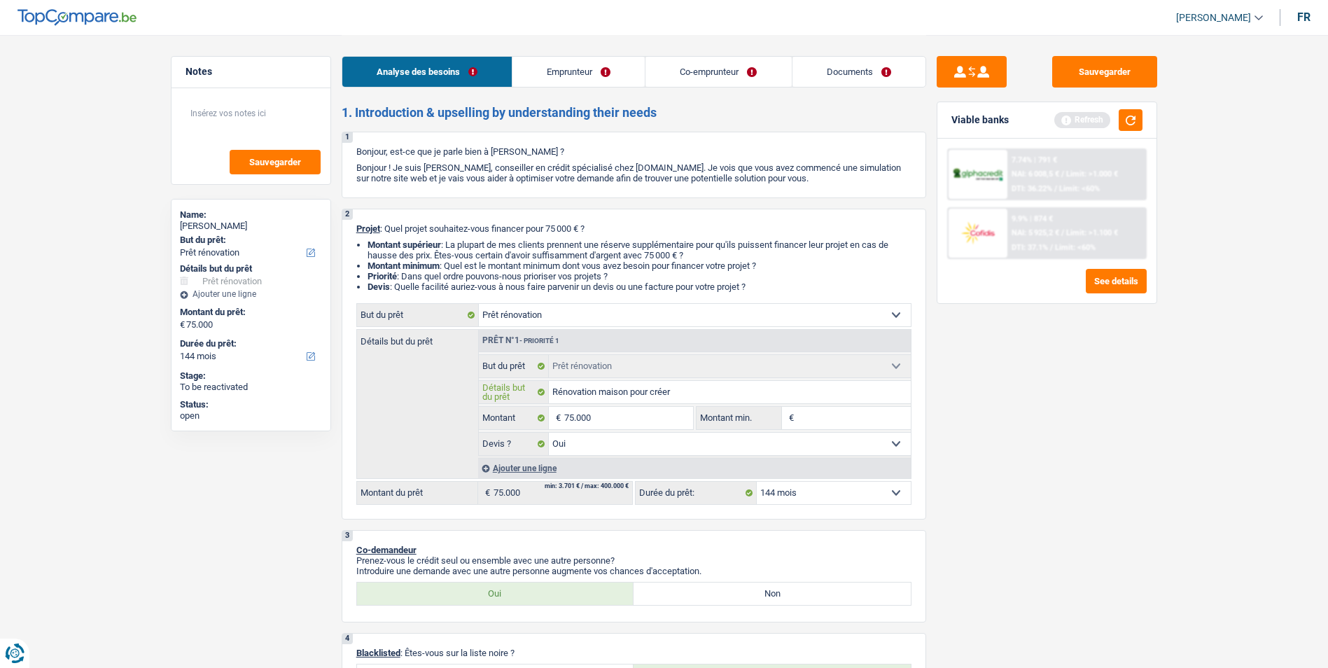
type input "Rénovation maison pour créer 2"
type input "Rénovation maison pour créer 2 a"
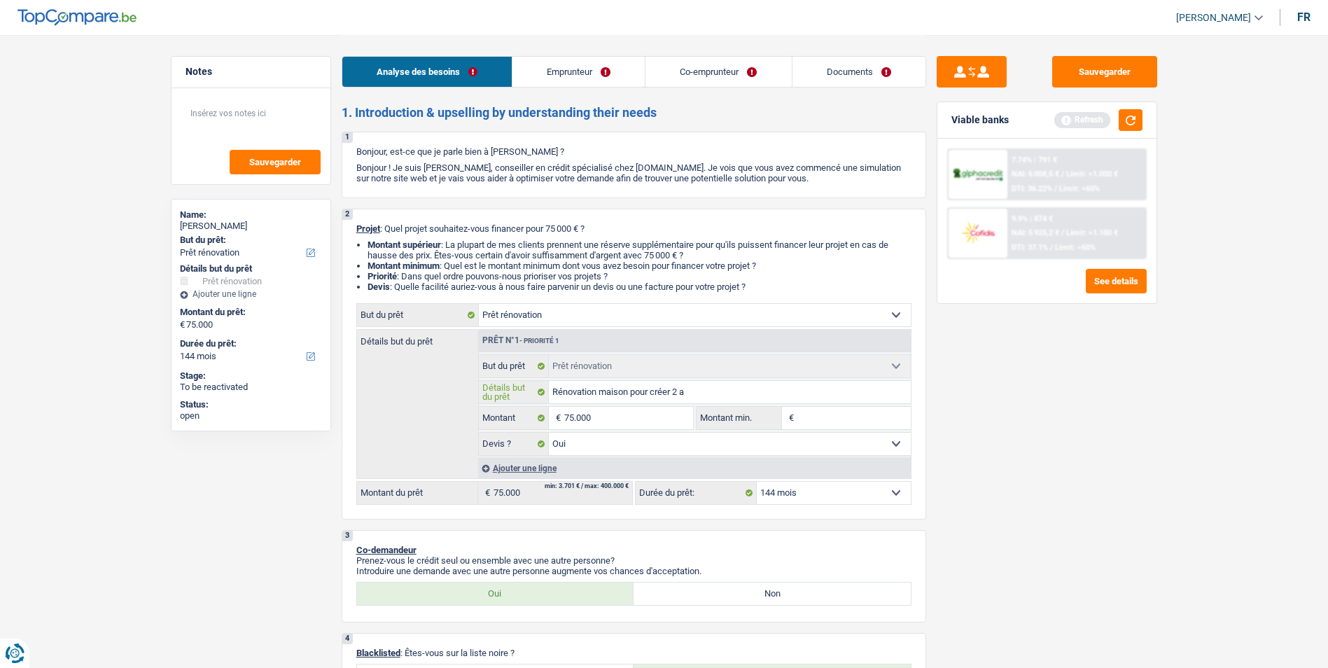
type input "Rénovation maison pour créer 2 ap"
type input "Rénovation maison pour créer 2 app"
type input "Rénovation maison pour créer 2 appa"
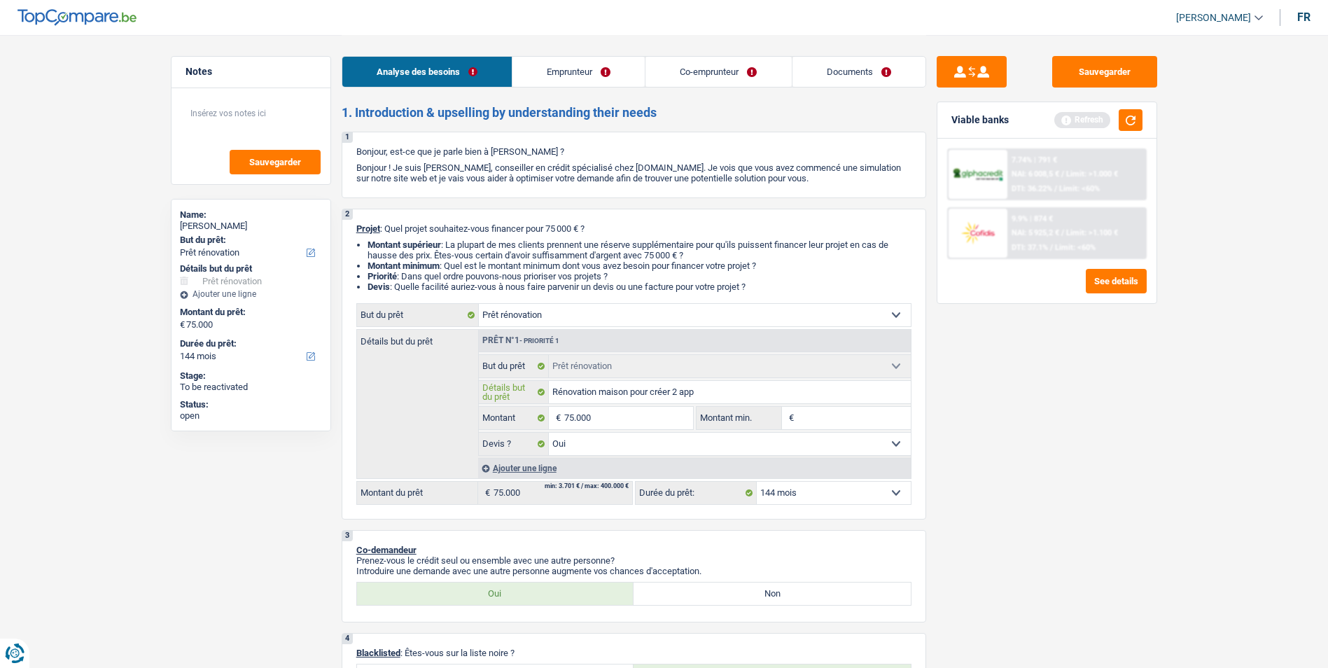
type input "Rénovation maison pour créer 2 appa"
type input "Rénovation maison pour créer 2 appar"
type input "Rénovation maison pour créer 2 appart"
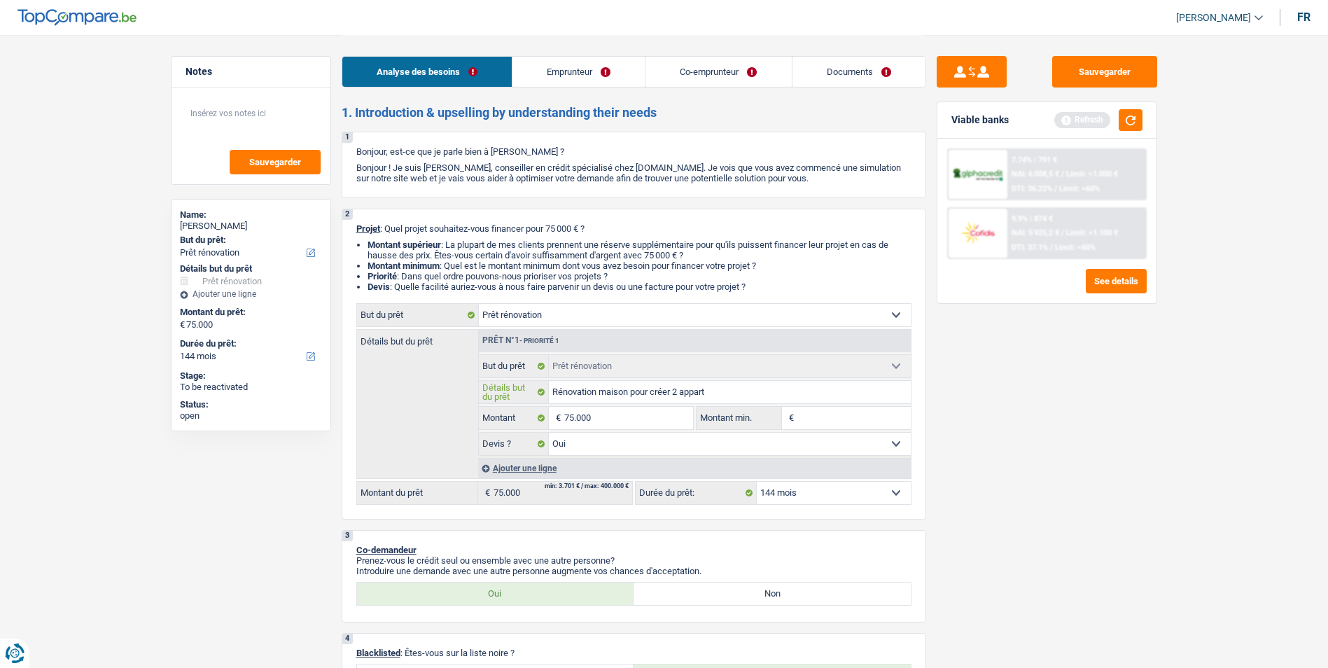
type input "Rénovation maison pour créer 2 apparte"
type input "Rénovation maison pour créer 2 appartem"
type input "Rénovation maison pour créer 2 apparteme"
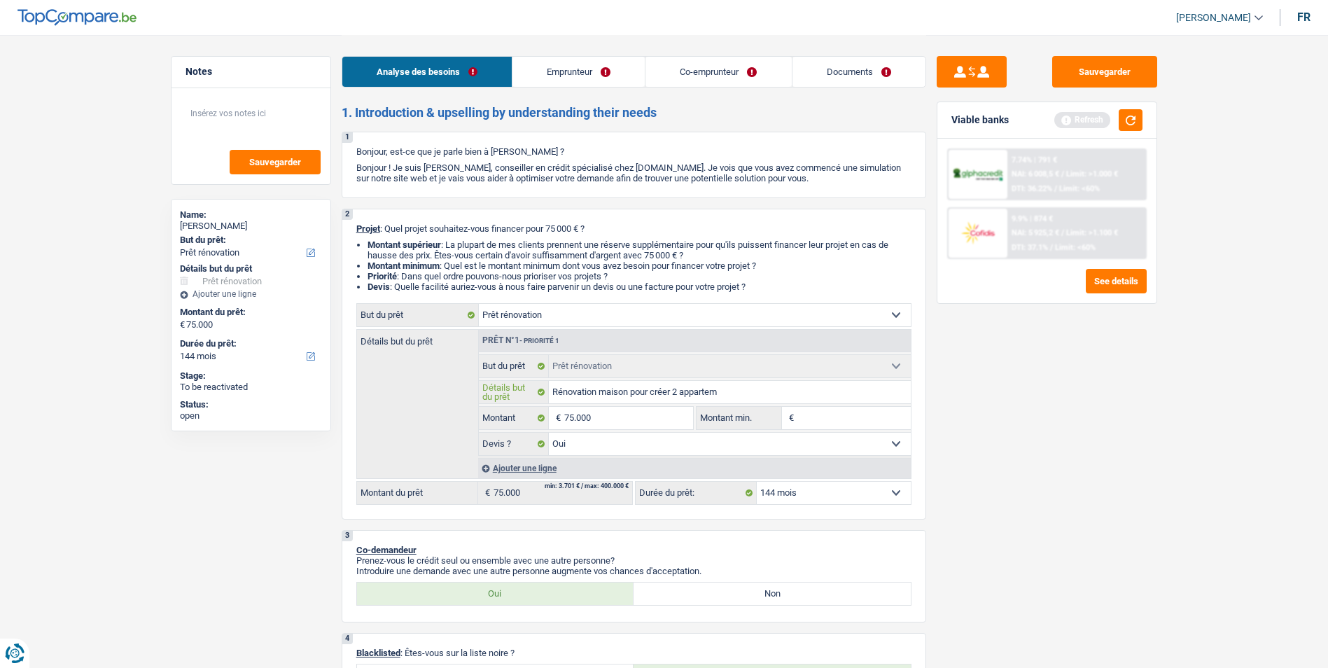
type input "Rénovation maison pour créer 2 apparteme"
type input "Rénovation maison pour créer 2 appartemen"
type input "Rénovation maison pour créer 2 appartement"
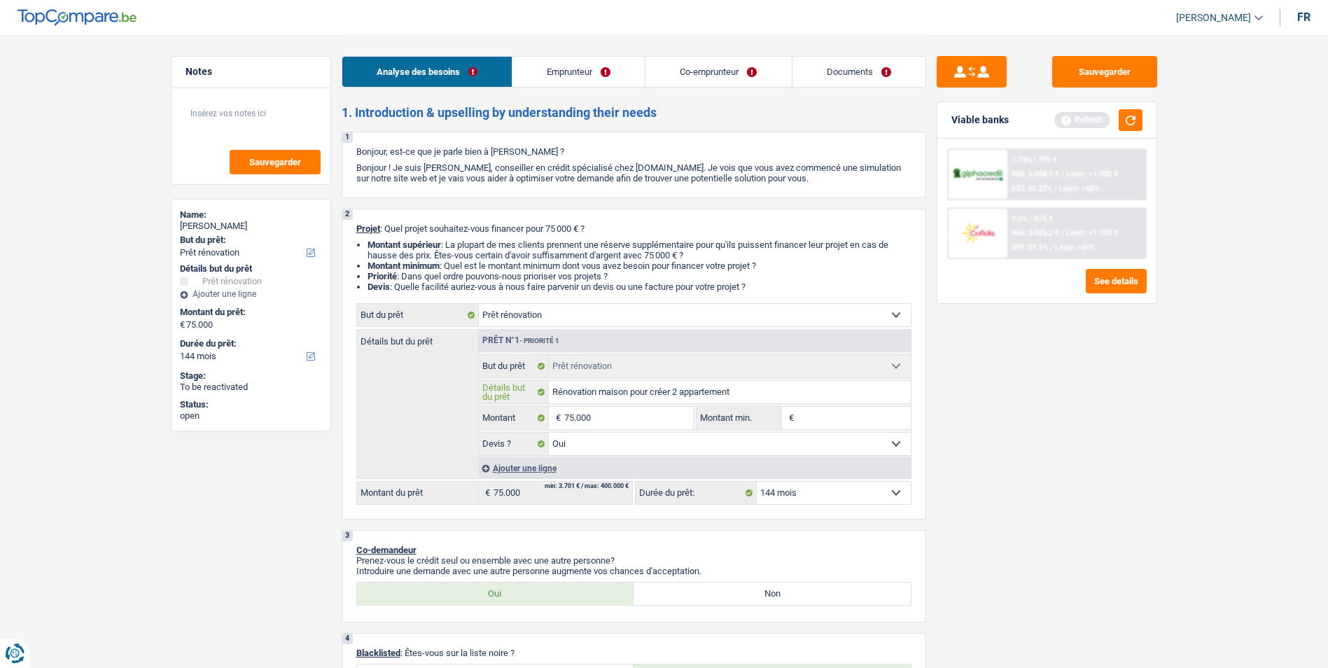
type input "Rénovation maison pour créer 2 appartements"
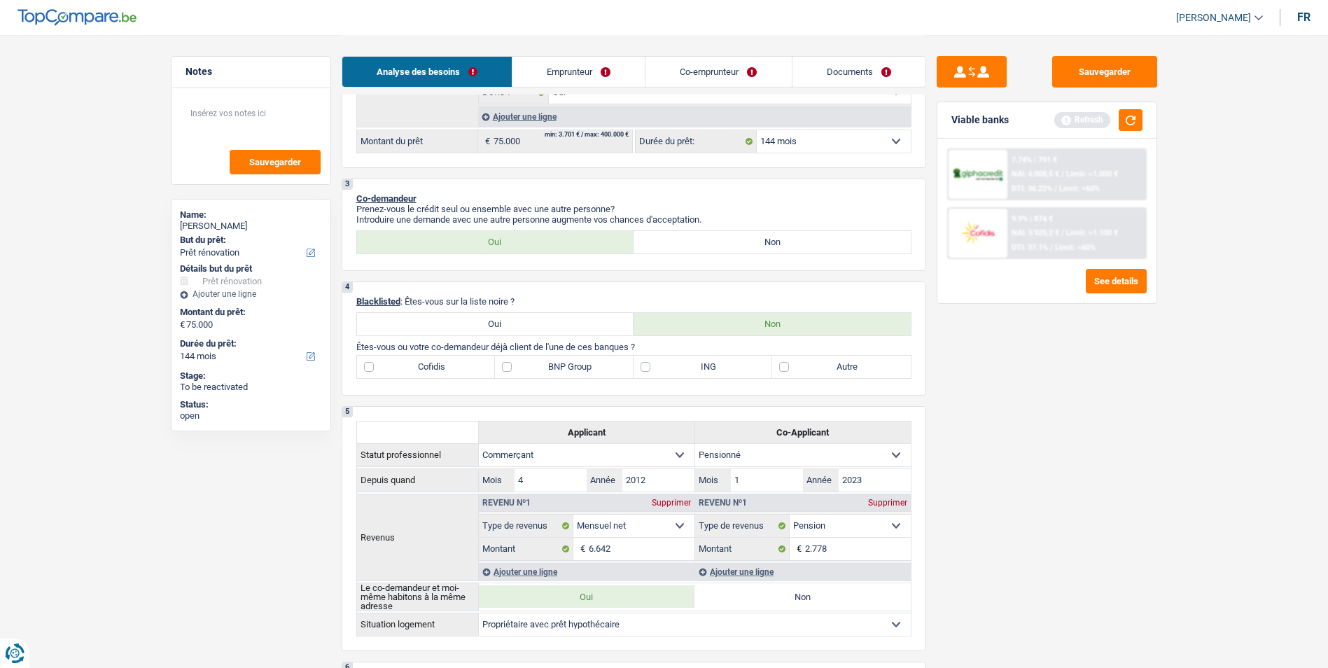
scroll to position [350, 0]
type input "Rénovation maison pour créer 2 appartements"
click at [853, 127] on div "Ajouter une ligne" at bounding box center [694, 118] width 433 height 20
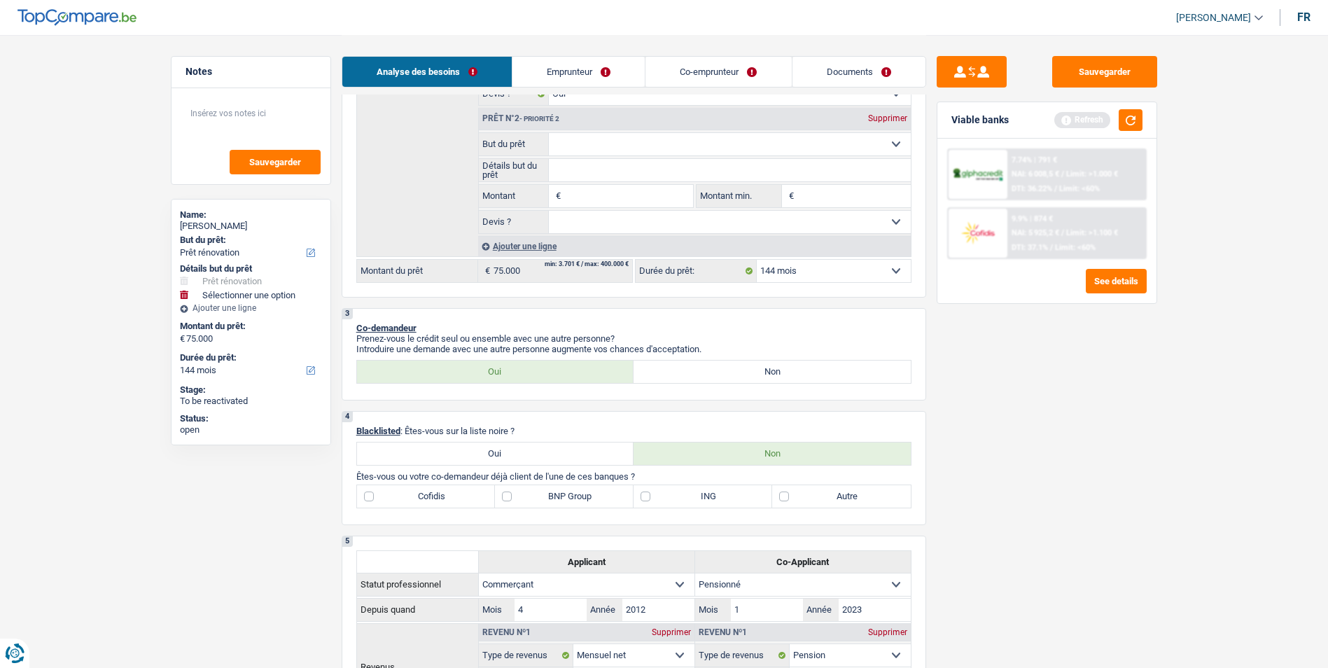
click at [852, 133] on select "Confort maison: meubles, textile, peinture, électroménager, outillage non-profe…" at bounding box center [730, 144] width 362 height 22
click at [993, 298] on div "7.74% | 791 € NAI: 6 008,5 € / Limit: >1.000 € DTI: 36.22% / Limit: <60% 9.9% |…" at bounding box center [1046, 221] width 219 height 165
click at [881, 114] on div "Supprimer" at bounding box center [888, 118] width 46 height 8
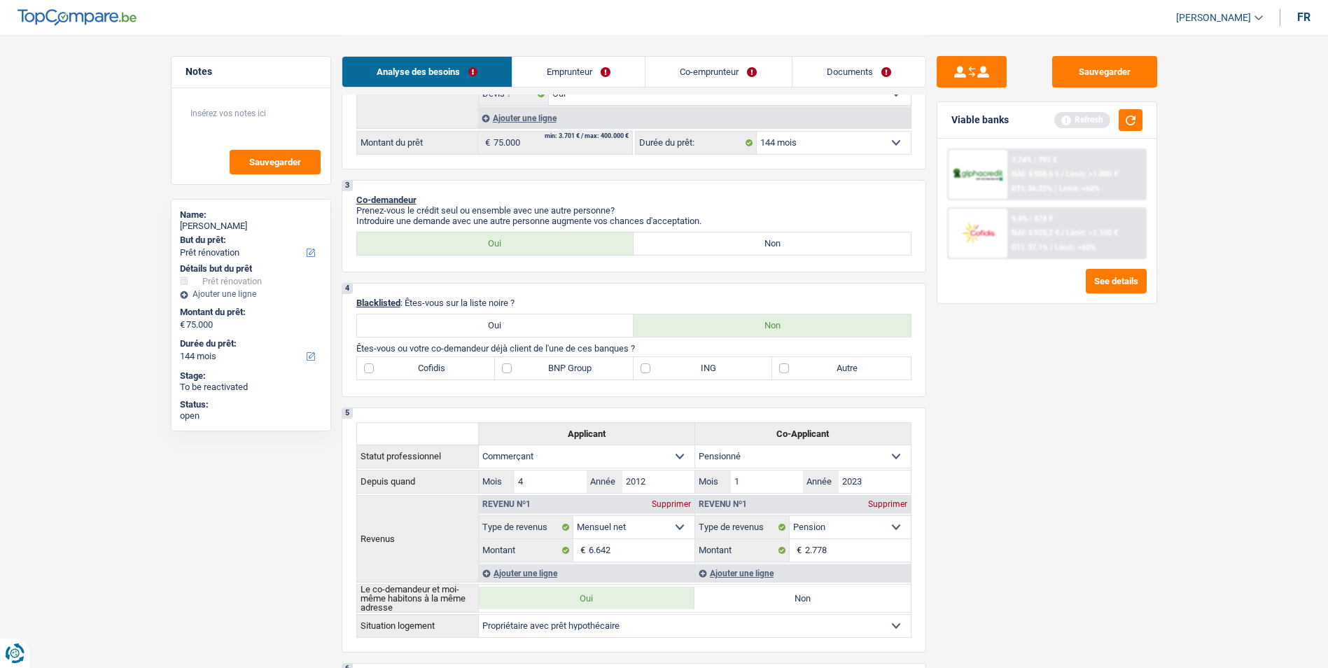
click at [849, 141] on select "12 mois 18 mois 24 mois 30 mois 36 mois 42 mois 48 mois 60 mois 72 mois 84 mois…" at bounding box center [834, 143] width 154 height 22
select select "120"
click at [757, 132] on select "12 mois 18 mois 24 mois 30 mois 36 mois 42 mois 48 mois 60 mois 72 mois 84 mois…" at bounding box center [834, 143] width 154 height 22
select select "120"
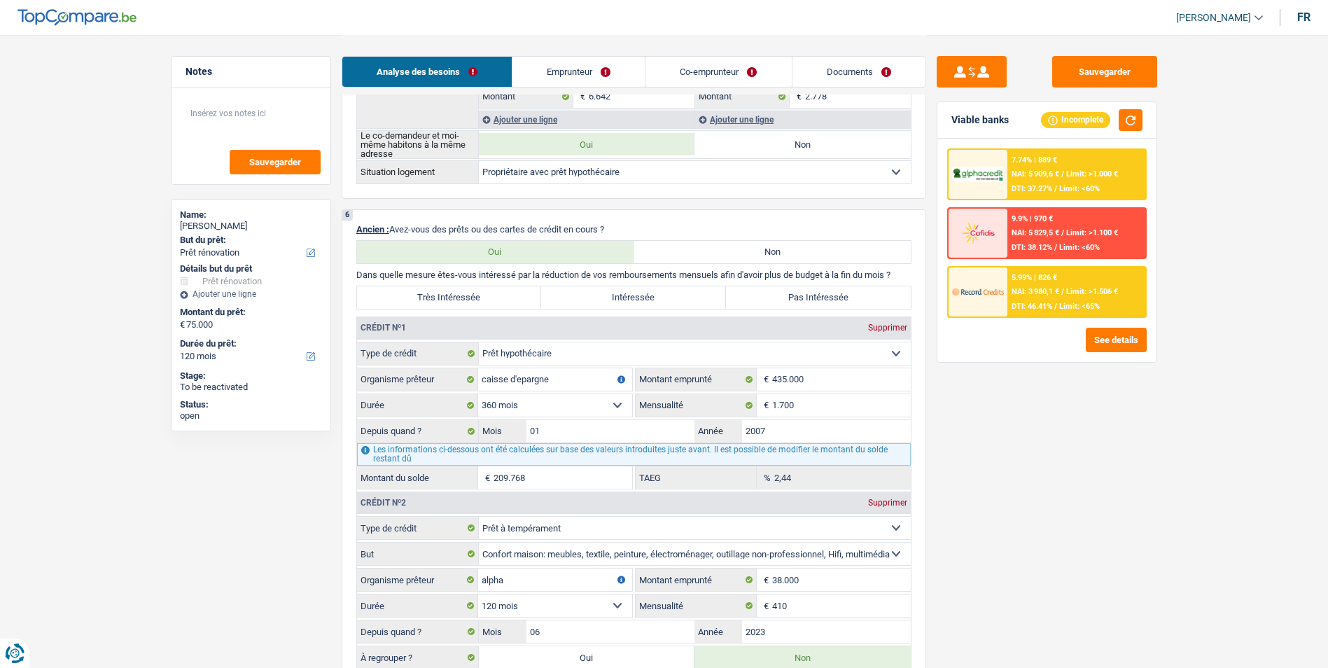
scroll to position [840, 0]
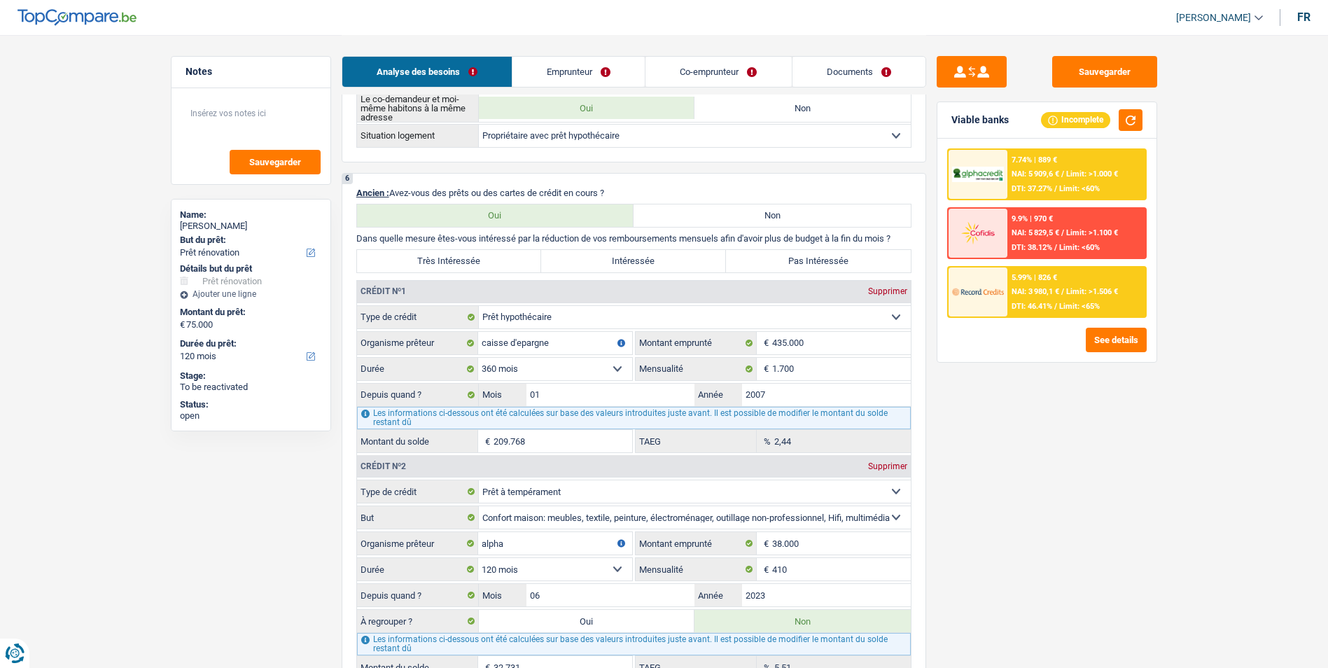
click at [772, 255] on label "Pas Intéressée" at bounding box center [818, 261] width 185 height 22
click at [772, 255] on input "Pas Intéressée" at bounding box center [818, 261] width 185 height 22
radio input "true"
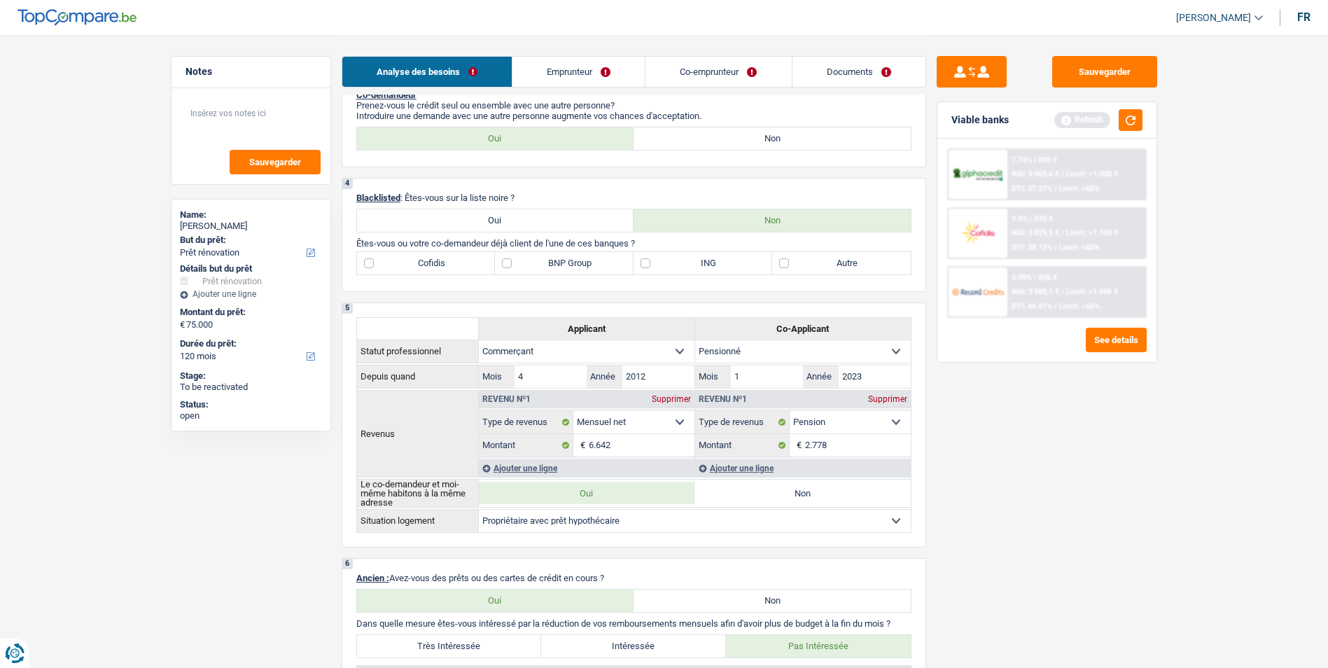
scroll to position [490, 0]
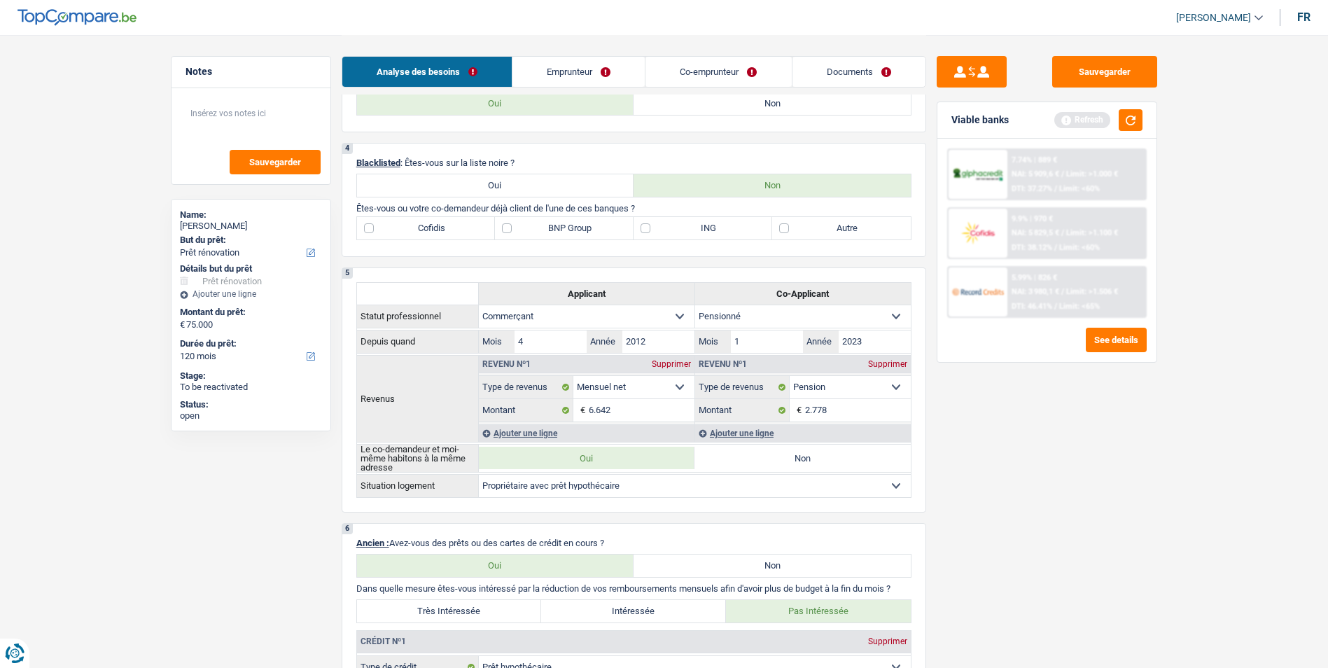
drag, startPoint x: 519, startPoint y: 223, endPoint x: 512, endPoint y: 232, distance: 10.5
click at [519, 223] on label "BNP Group" at bounding box center [564, 228] width 139 height 22
click at [519, 223] on input "BNP Group" at bounding box center [564, 228] width 139 height 22
checkbox input "true"
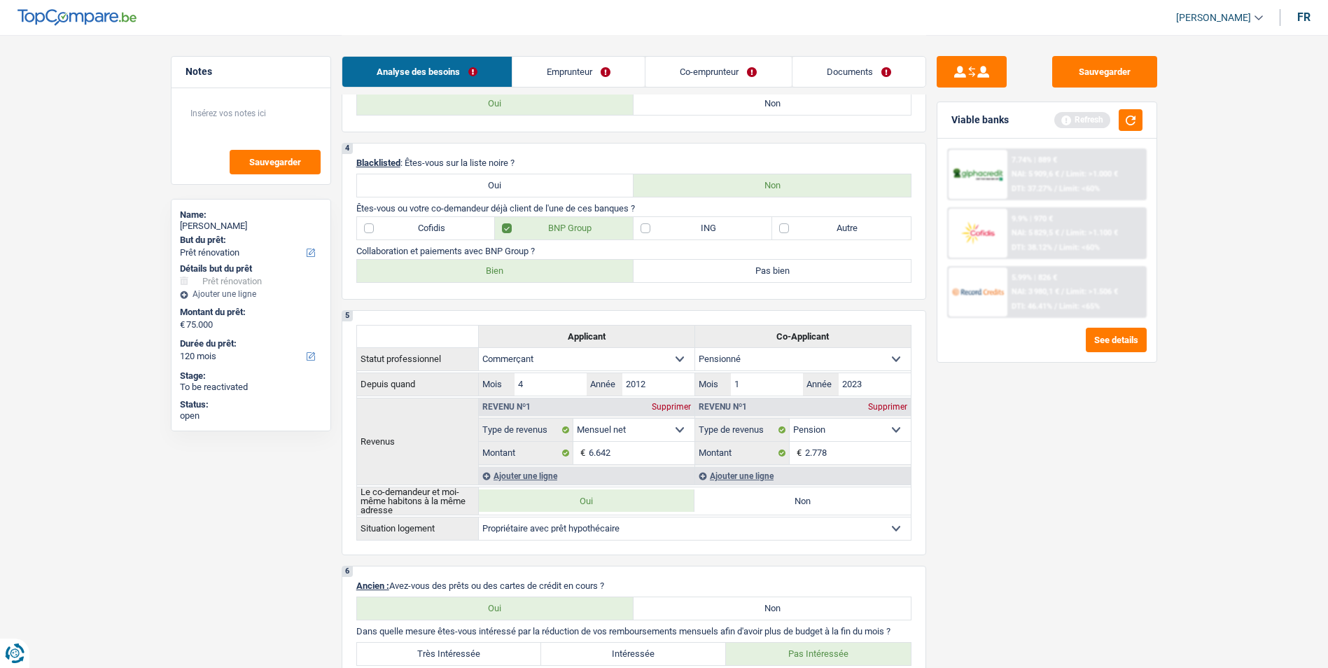
click at [468, 265] on label "Bien" at bounding box center [495, 271] width 277 height 22
click at [468, 265] on input "Bien" at bounding box center [495, 271] width 277 height 22
radio input "true"
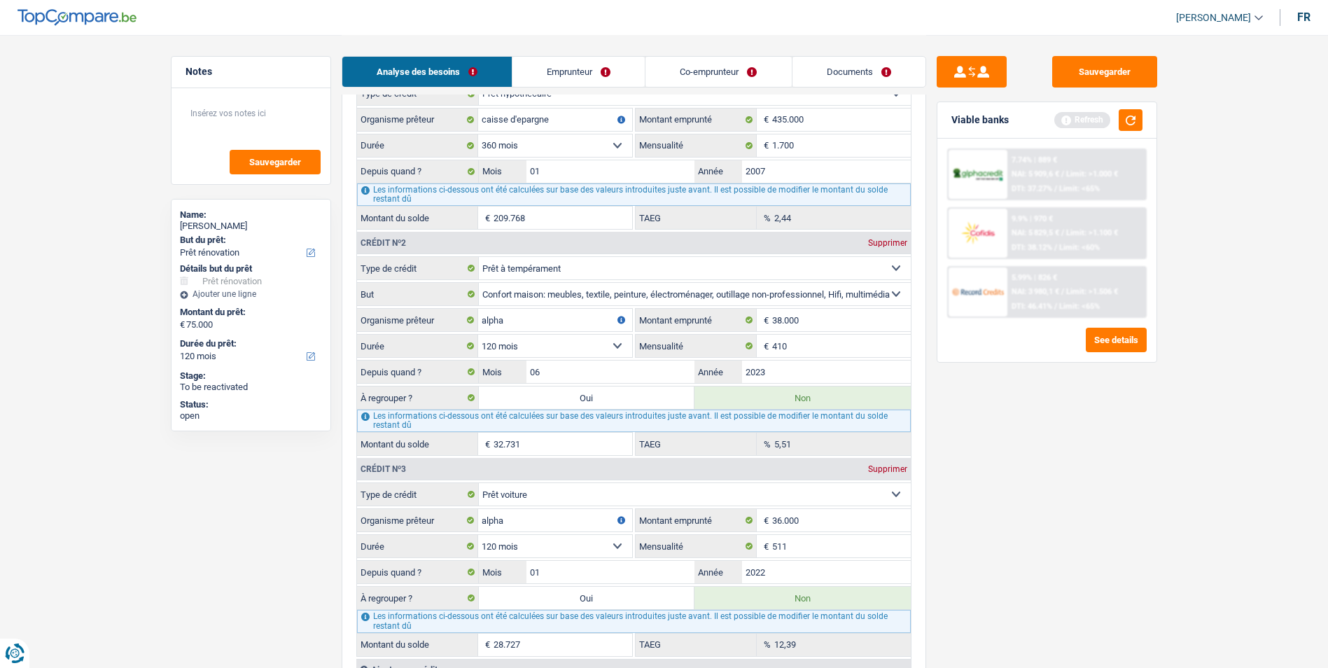
scroll to position [1260, 0]
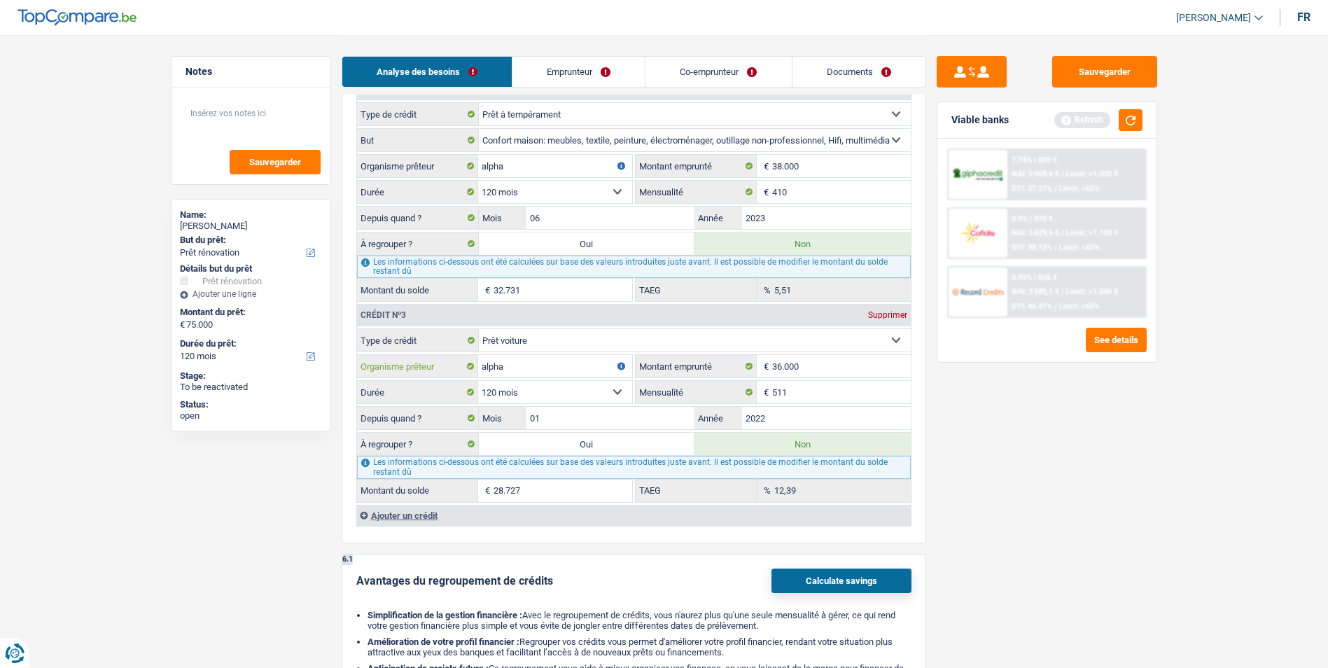
click at [559, 361] on input "alpha" at bounding box center [555, 366] width 154 height 22
type input "alpha crédit"
click at [565, 389] on select "12 mois 18 mois 24 mois 30 mois 36 mois 42 mois 48 mois 60 mois 72 mois 84 mois…" at bounding box center [555, 392] width 154 height 22
select select "84"
click at [478, 381] on select "12 mois 18 mois 24 mois 30 mois 36 mois 42 mois 48 mois 60 mois 72 mois 84 mois…" at bounding box center [555, 392] width 154 height 22
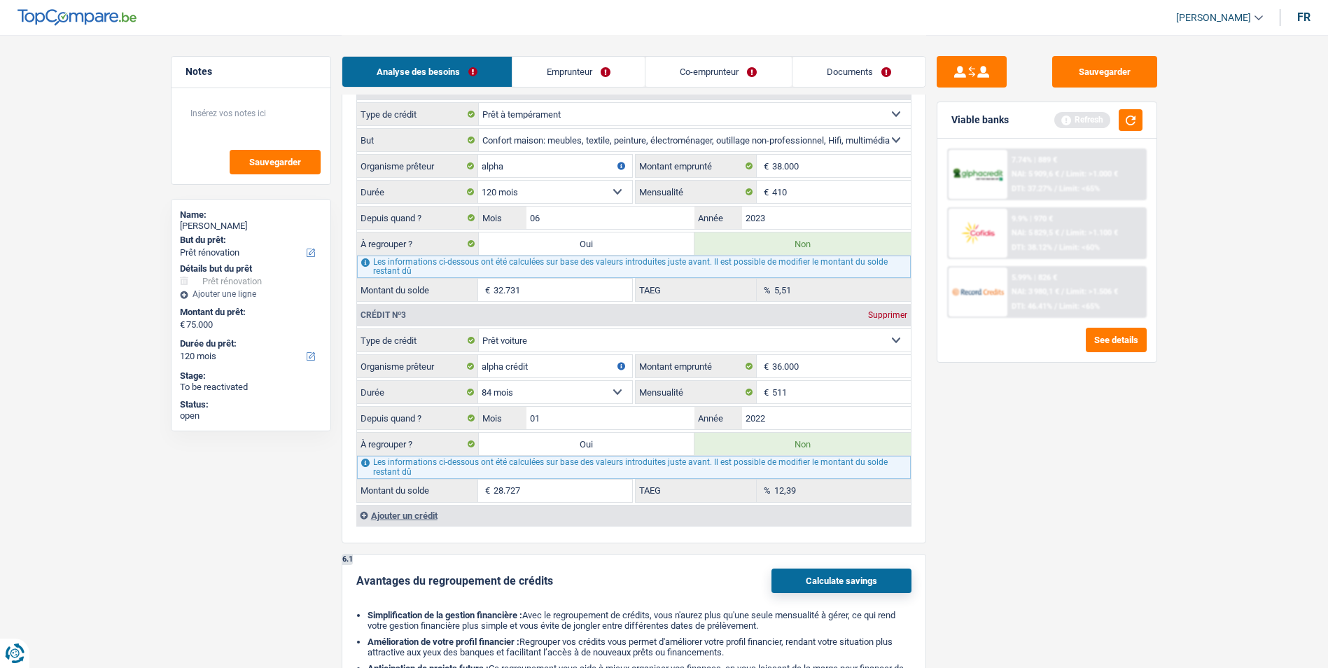
type input "18.752"
type input "5,25"
click at [545, 169] on input "alpha" at bounding box center [555, 166] width 154 height 22
type input "alpha crédit"
click at [570, 84] on link "Emprunteur" at bounding box center [578, 72] width 132 height 30
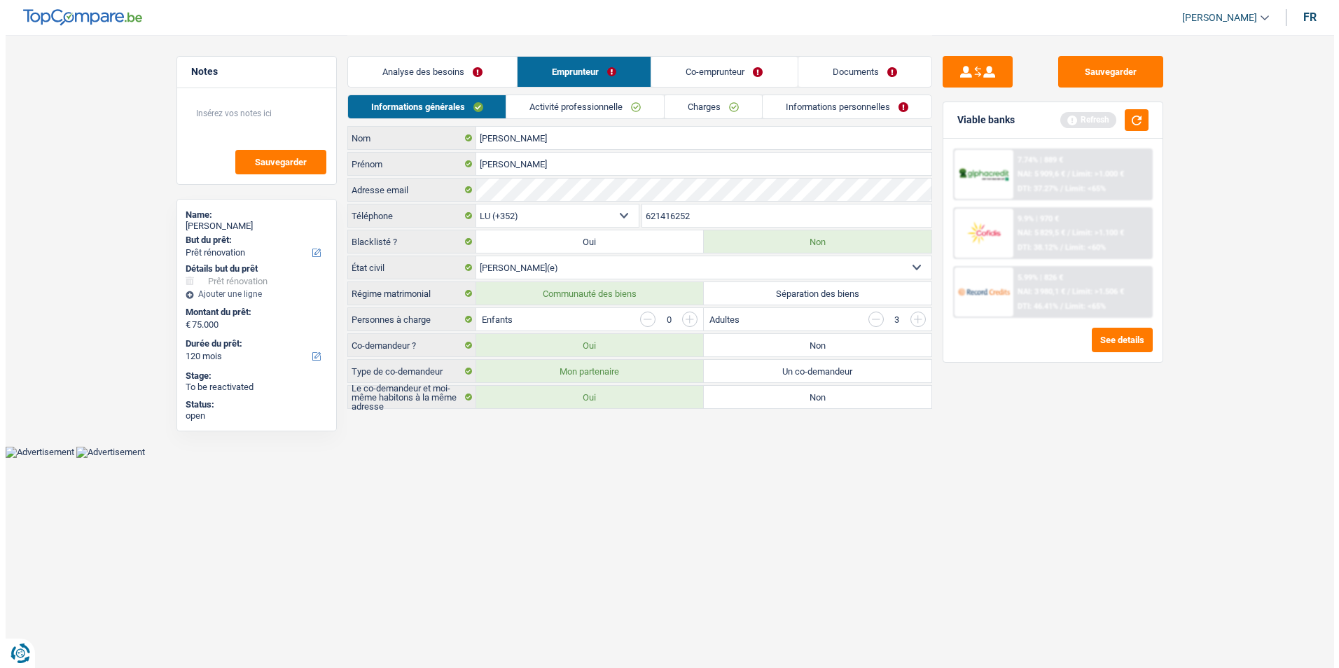
scroll to position [0, 0]
click at [876, 321] on input "button" at bounding box center [874, 319] width 15 height 15
click at [691, 320] on input "button" at bounding box center [689, 319] width 15 height 15
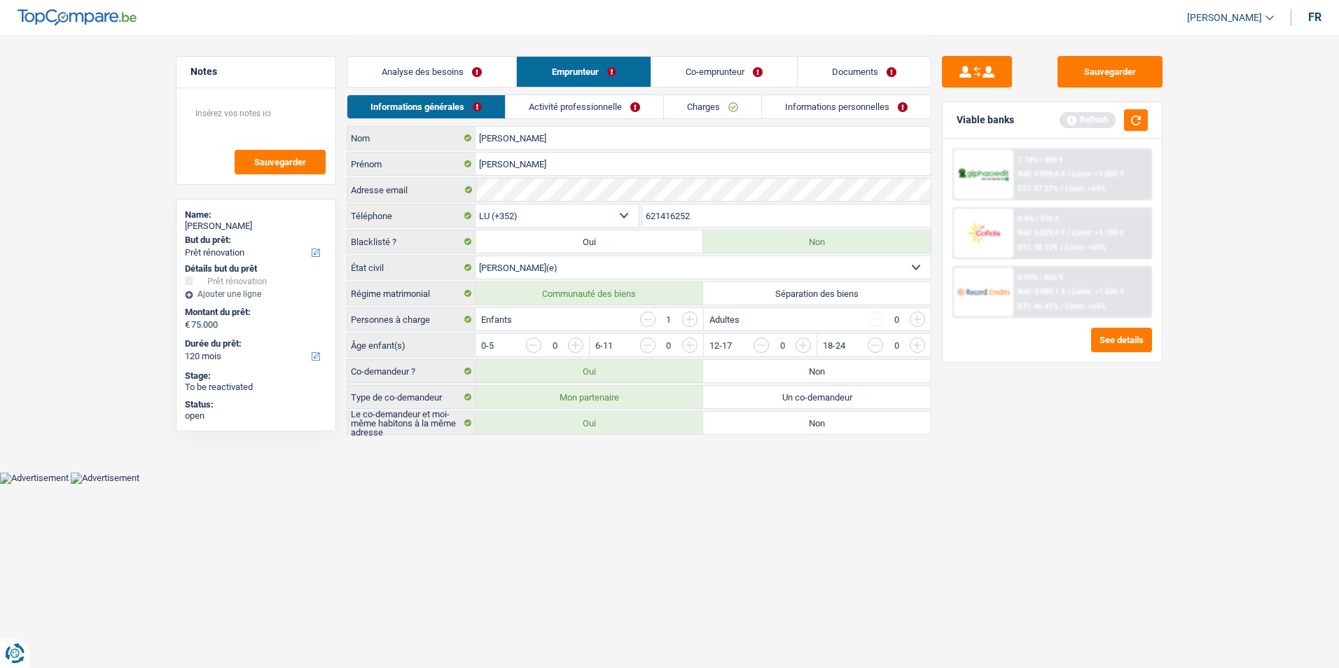
click at [916, 345] on input "button" at bounding box center [1200, 348] width 583 height 22
click at [618, 112] on link "Activité professionnelle" at bounding box center [585, 106] width 158 height 23
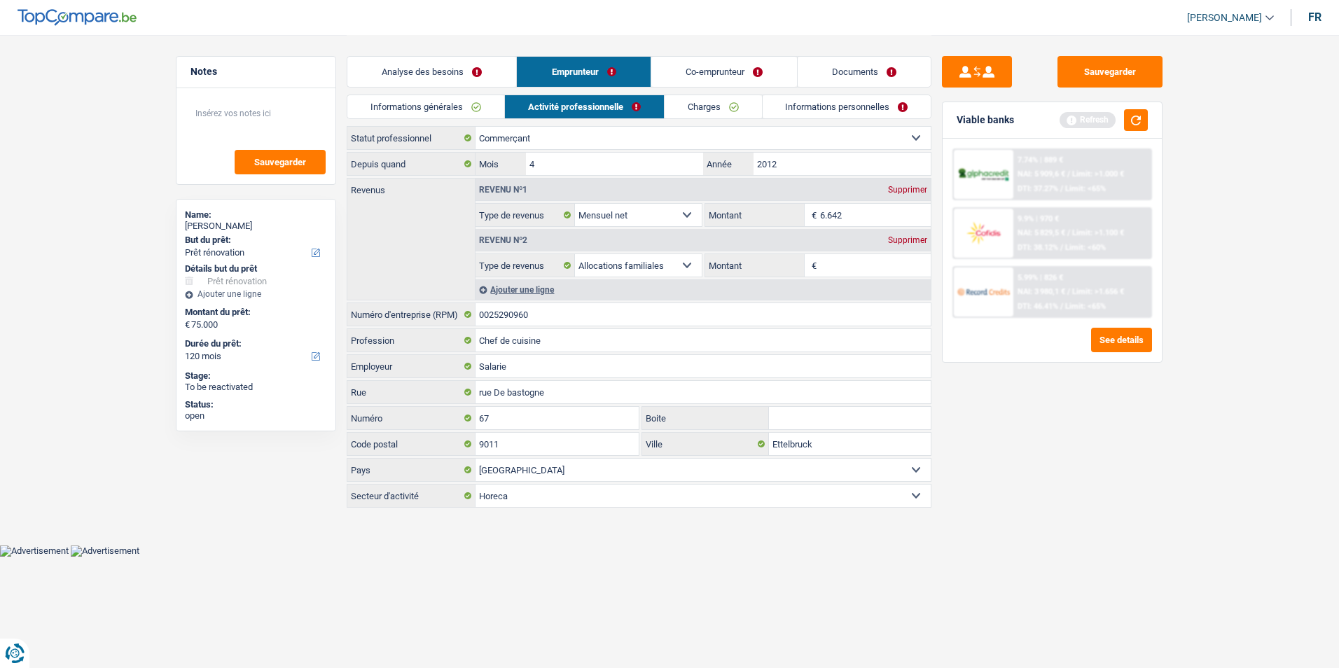
click at [575, 132] on select "Ouvrier Employé privé Employé public Invalide Indépendant Pensionné Chômeur Mut…" at bounding box center [702, 138] width 455 height 22
select select "independent"
click at [475, 127] on select "Ouvrier Employé privé Employé public Invalide Indépendant Pensionné Chômeur Mut…" at bounding box center [702, 138] width 455 height 22
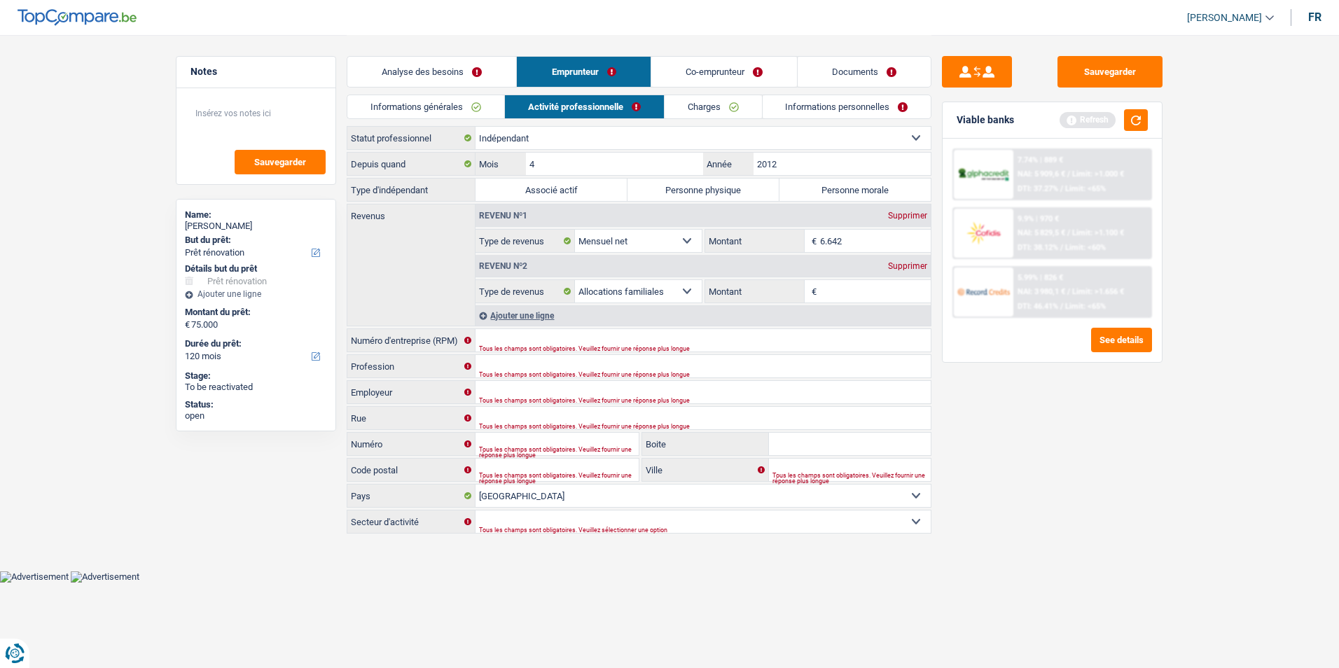
click at [551, 136] on select "Ouvrier Employé privé Employé public Invalide Indépendant Pensionné Chômeur Mut…" at bounding box center [702, 138] width 455 height 22
click at [1087, 447] on div "Sauvegarder Viable banks Refresh 7.74% | 889 € NAI: 5 909,6 € / Limit: >1.000 €…" at bounding box center [1052, 350] width 242 height 589
click at [538, 346] on div "Tous les champs sont obligatoires. Veuillez fournir une réponse plus longue" at bounding box center [681, 349] width 405 height 6
click at [538, 333] on input "Numéro d'entreprise (RPM)" at bounding box center [702, 340] width 455 height 22
click at [634, 512] on select "Agriculture/Pêche Industrie Horeca Courier/Fitness/Taxi Construction Banques/As…" at bounding box center [702, 521] width 455 height 22
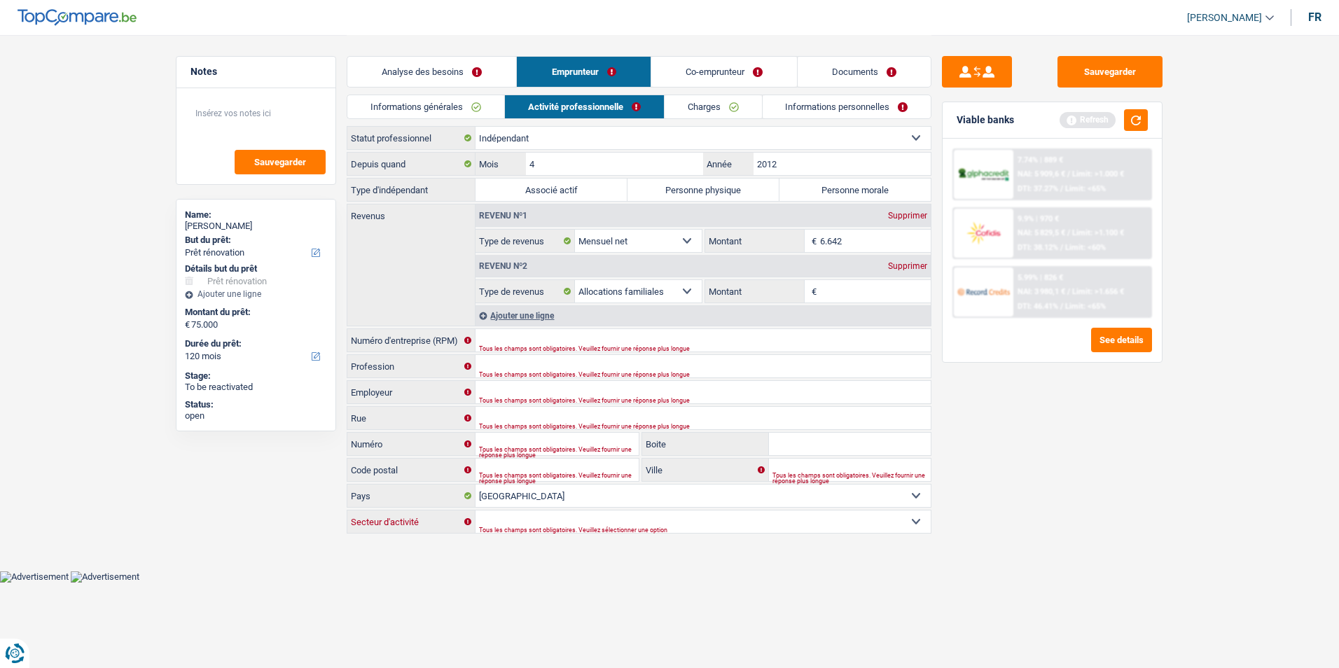
select select "hrc"
click at [475, 510] on select "Agriculture/Pêche Industrie Horeca Courier/Fitness/Taxi Construction Banques/As…" at bounding box center [702, 521] width 455 height 22
click at [553, 344] on input "Numéro d'entreprise (RPM)" at bounding box center [702, 340] width 455 height 22
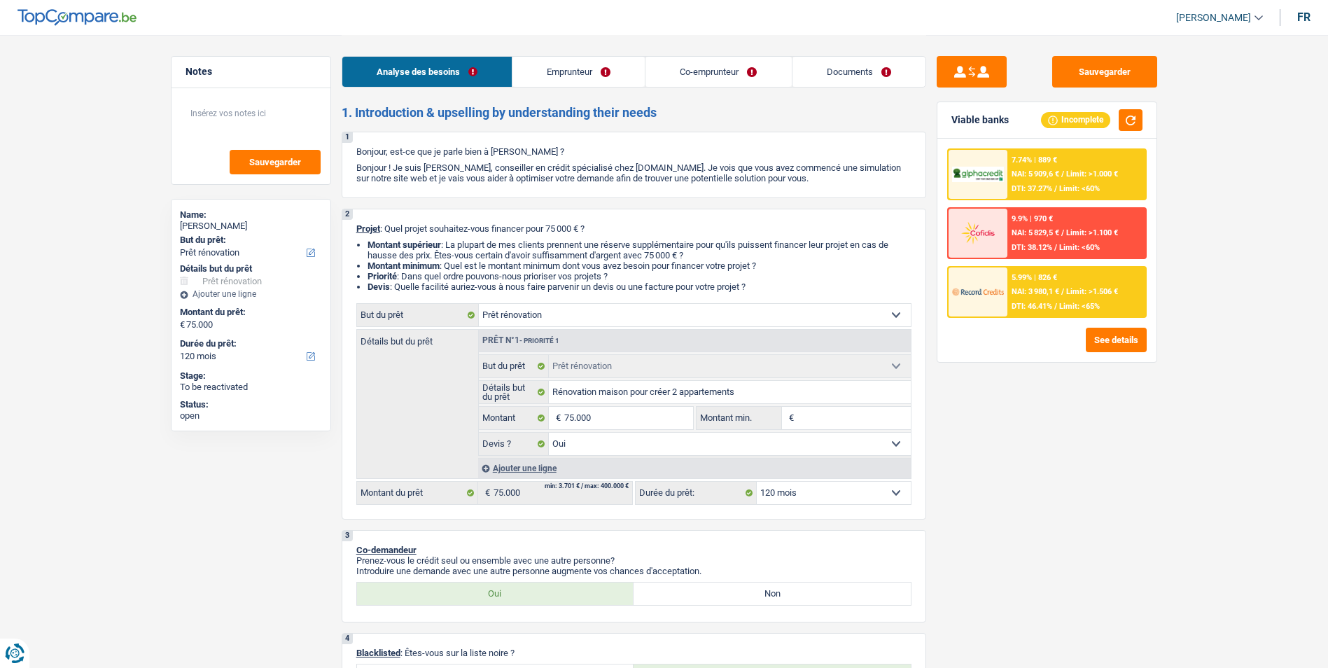
select select "renovation"
select select "120"
select select "renovation"
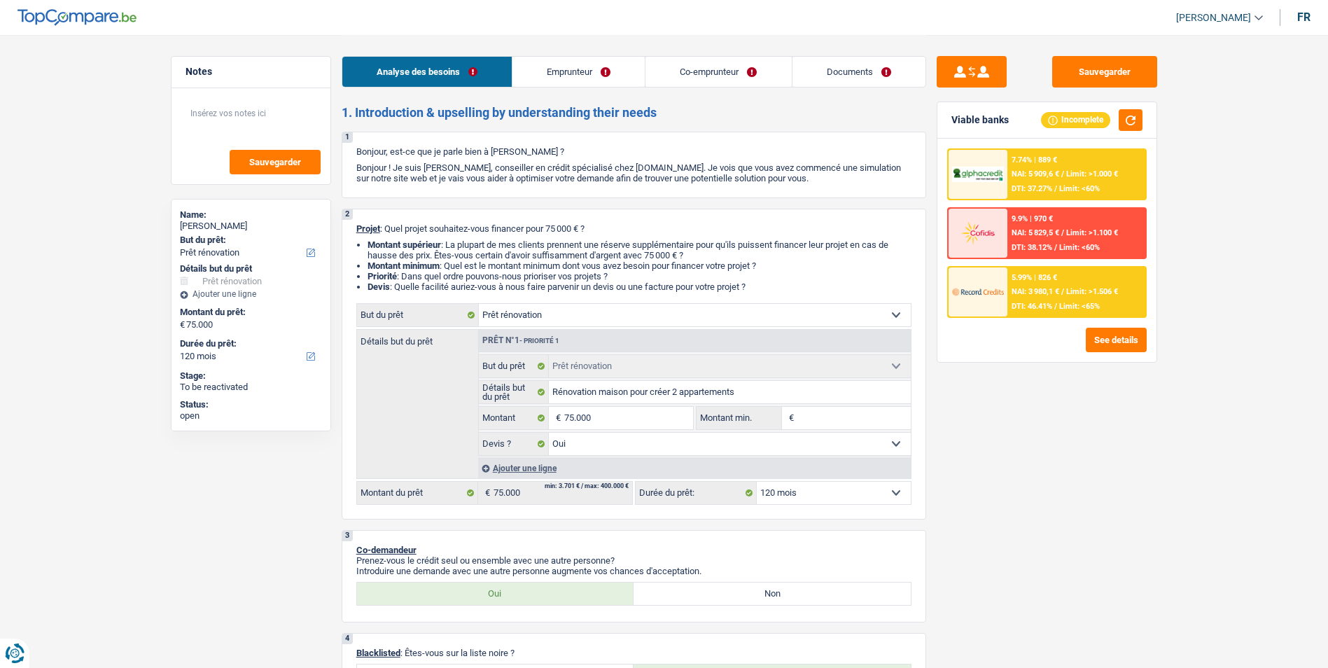
select select "yes"
select select "120"
select select "merchant"
select select "retired"
select select "netSalary"
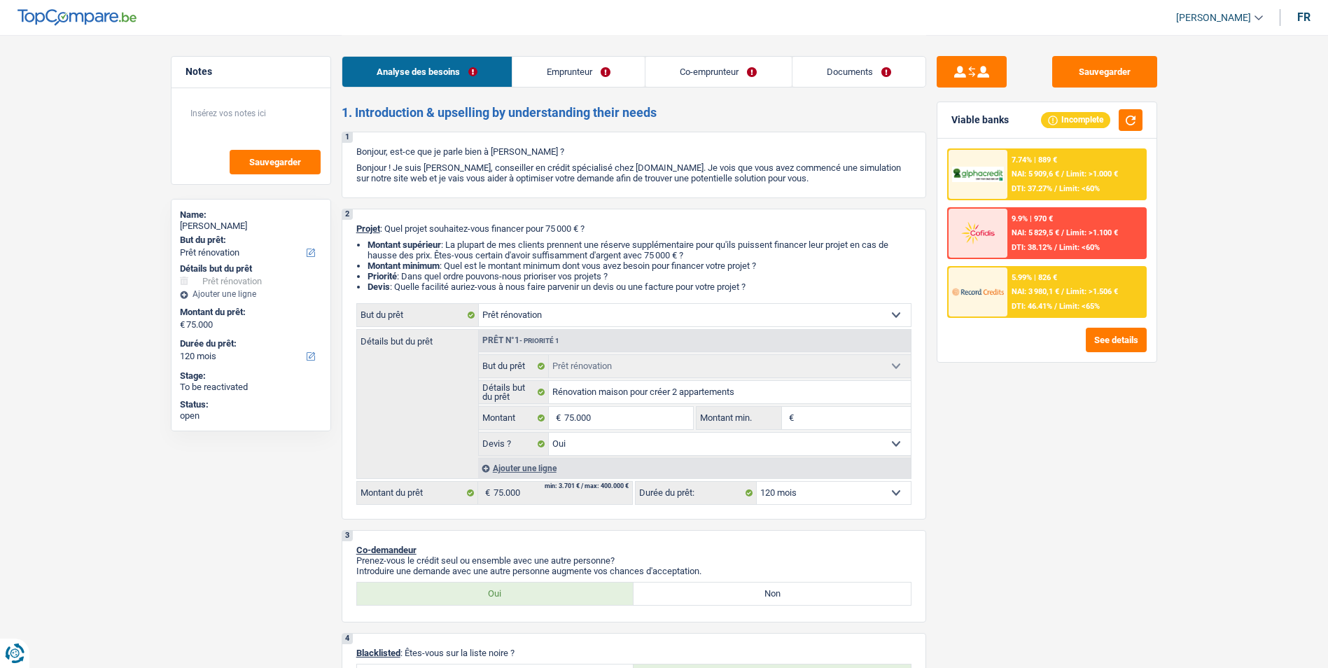
select select "pension"
select select "ownerWithMortgage"
select select "mortgage"
select select "360"
select select "personalLoan"
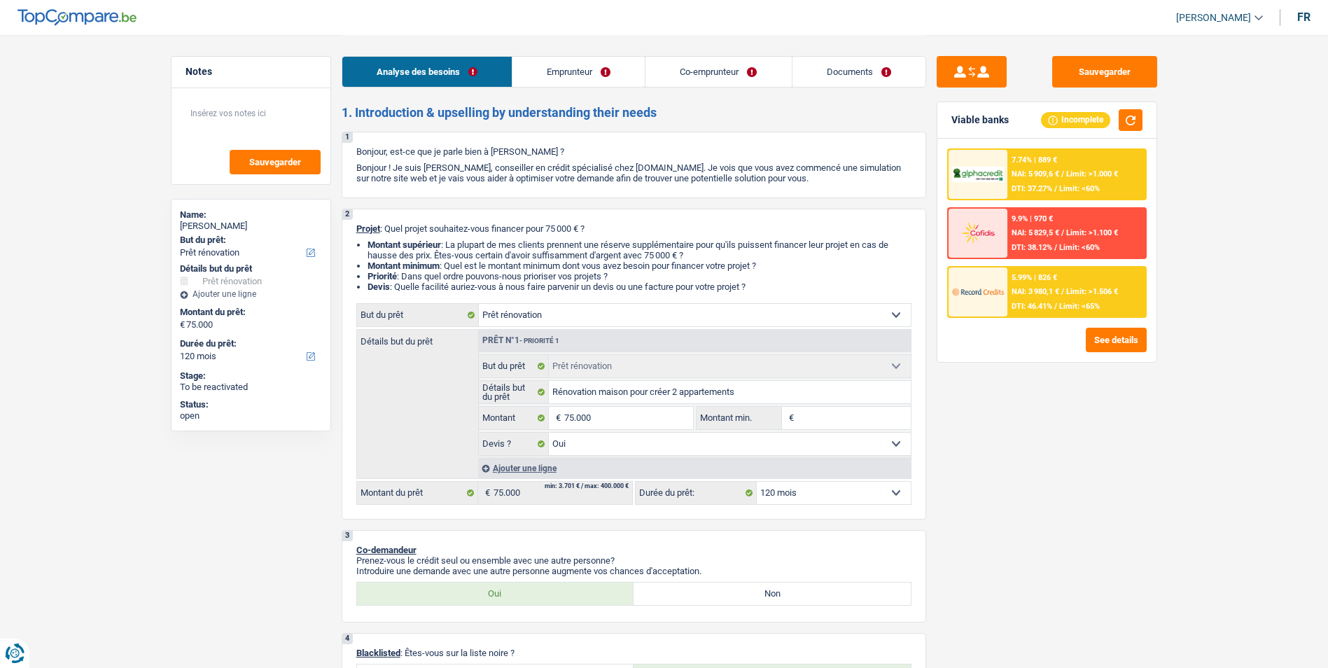
select select "homeFurnishingOrRelocation"
select select "120"
select select "carLoan"
select select "120"
select select "renovation"
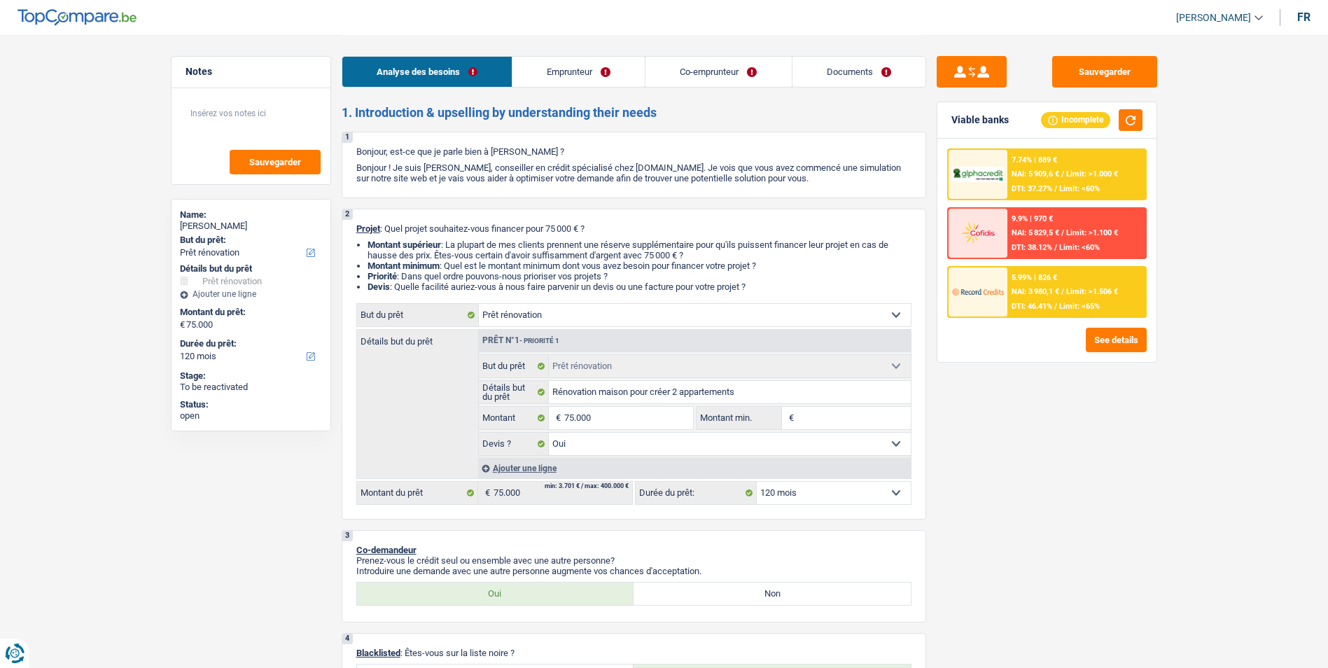
select select "renovation"
select select "yes"
select select "120"
select select "merchant"
select select "netSalary"
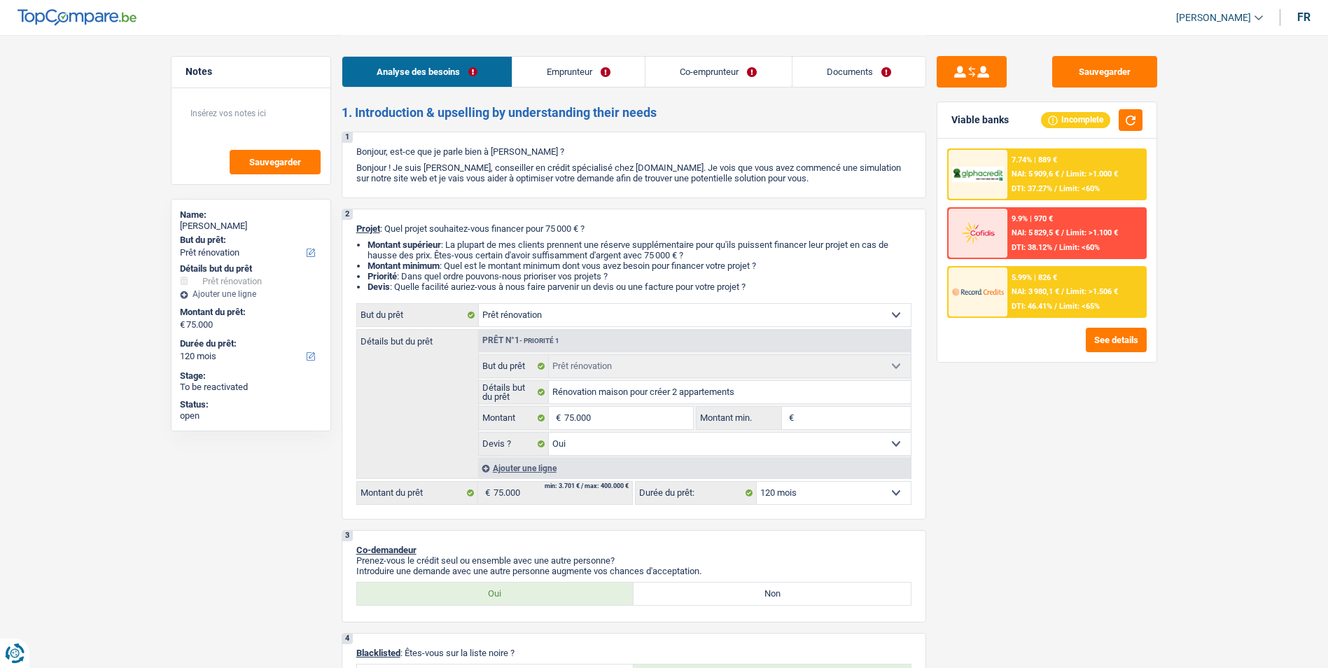
select select "LU"
select select "hrc"
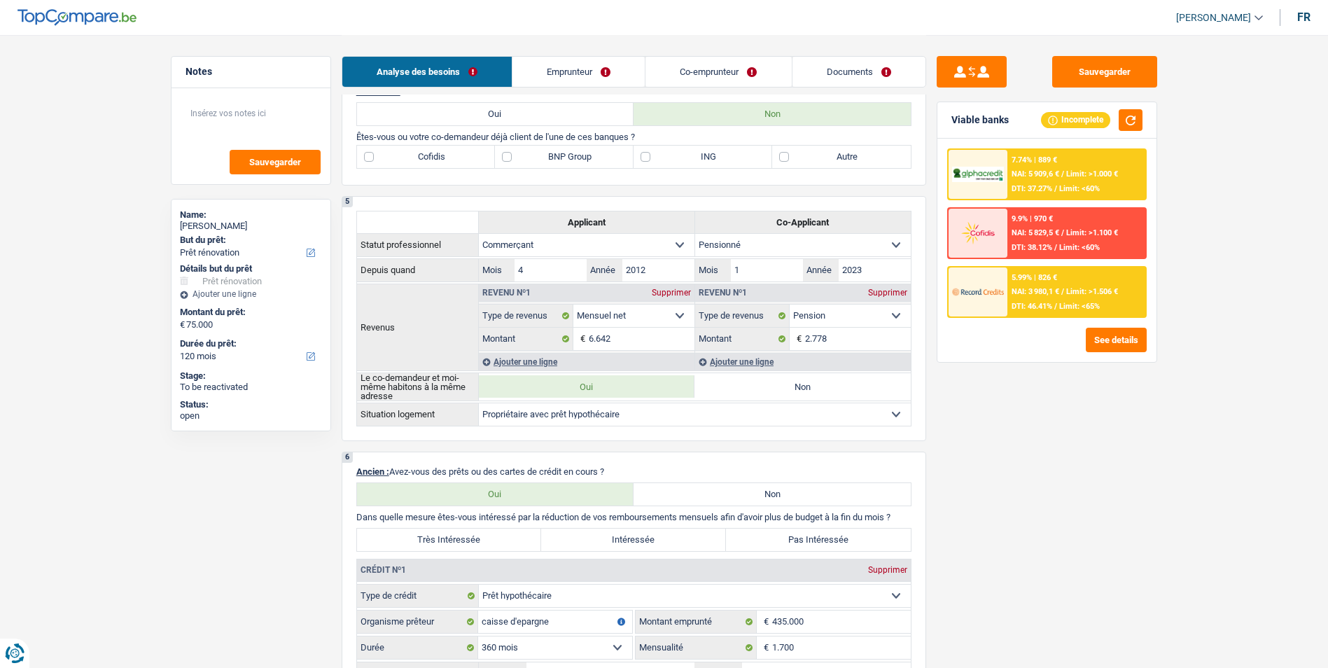
scroll to position [630, 0]
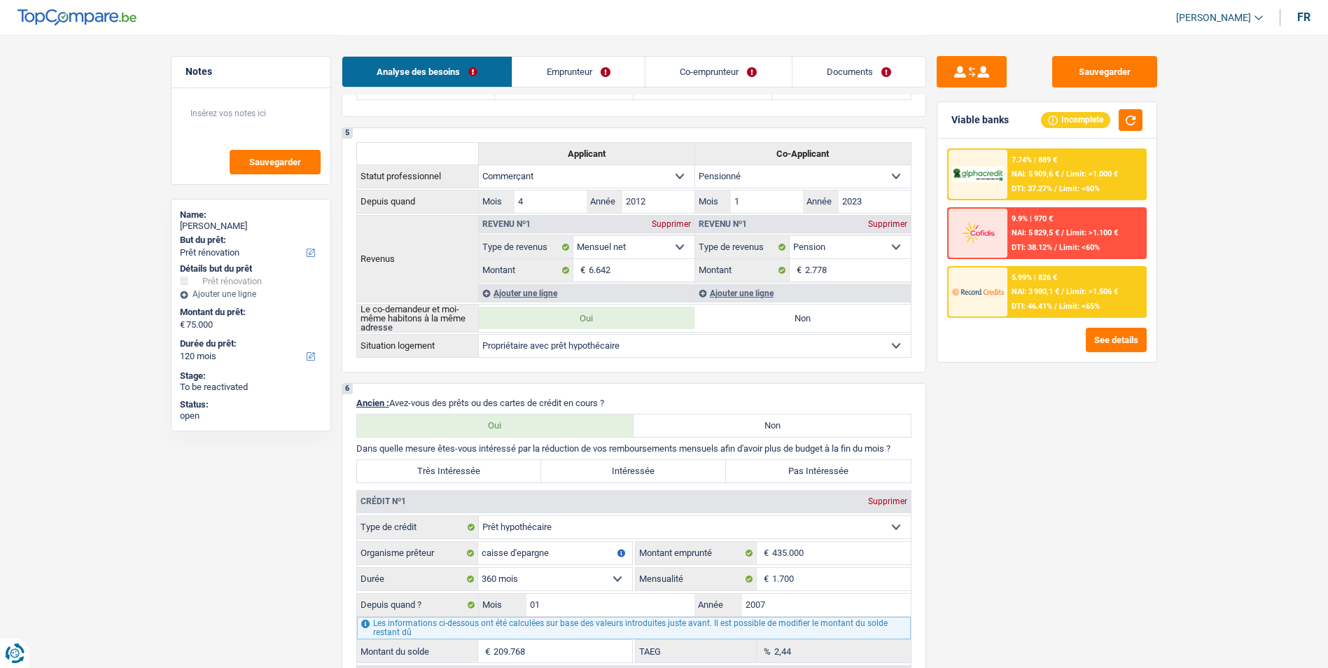
click at [591, 71] on link "Emprunteur" at bounding box center [578, 72] width 132 height 30
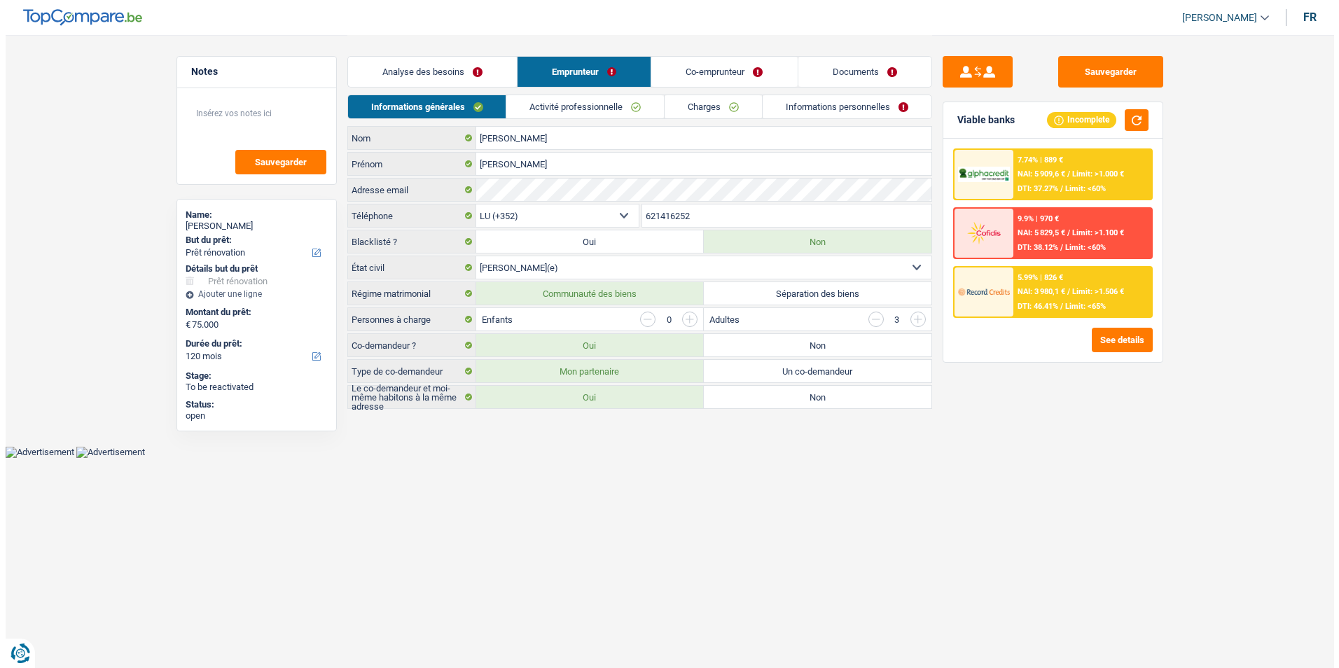
scroll to position [0, 0]
click at [602, 108] on link "Activité professionnelle" at bounding box center [585, 106] width 158 height 23
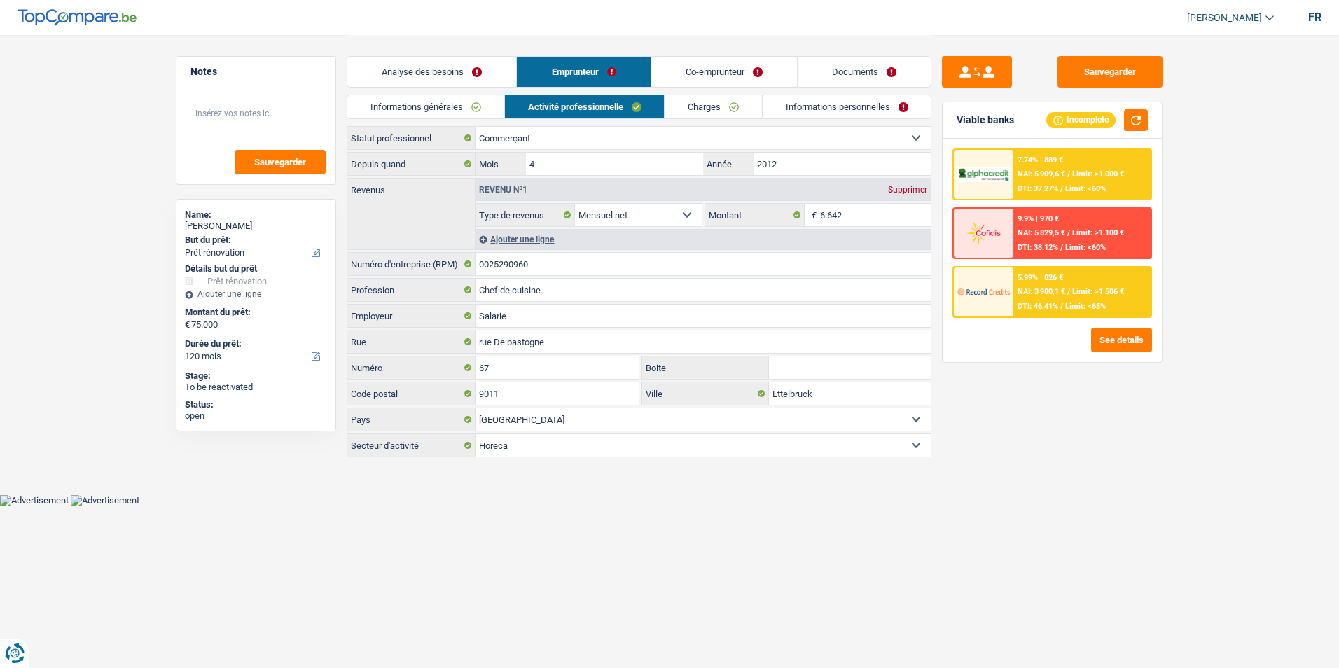
click at [706, 113] on link "Charges" at bounding box center [712, 106] width 97 height 23
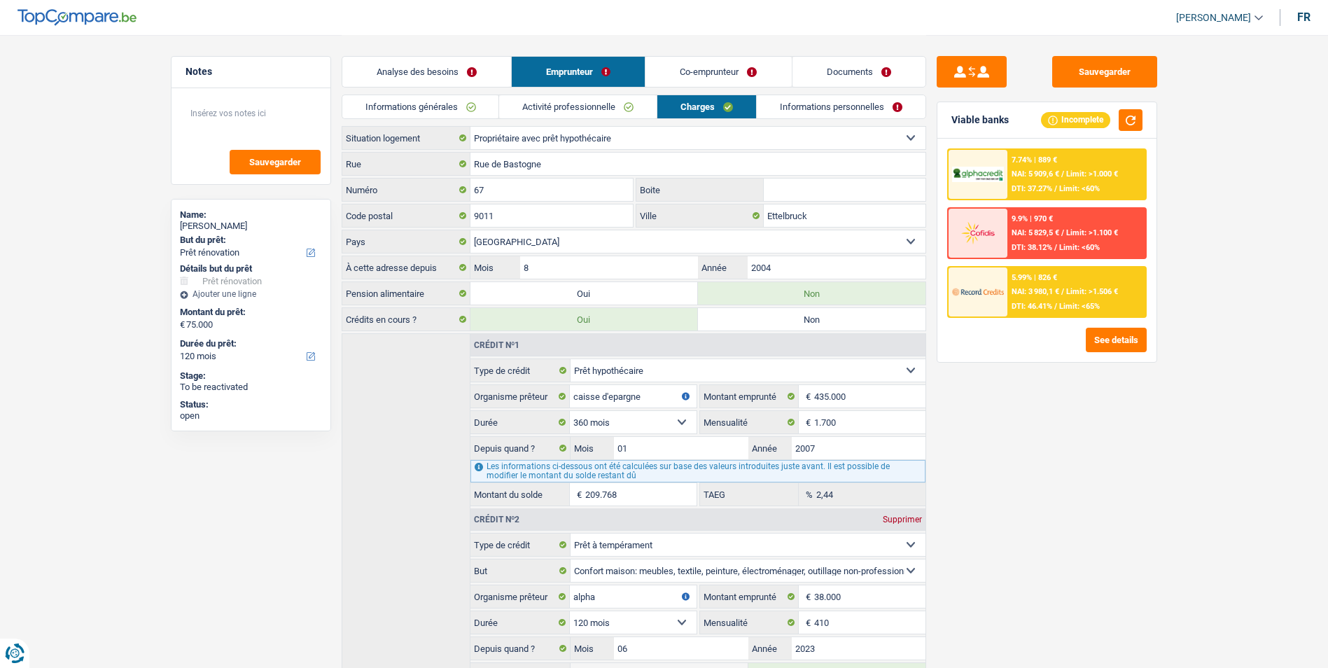
click at [553, 105] on link "Activité professionnelle" at bounding box center [578, 106] width 158 height 23
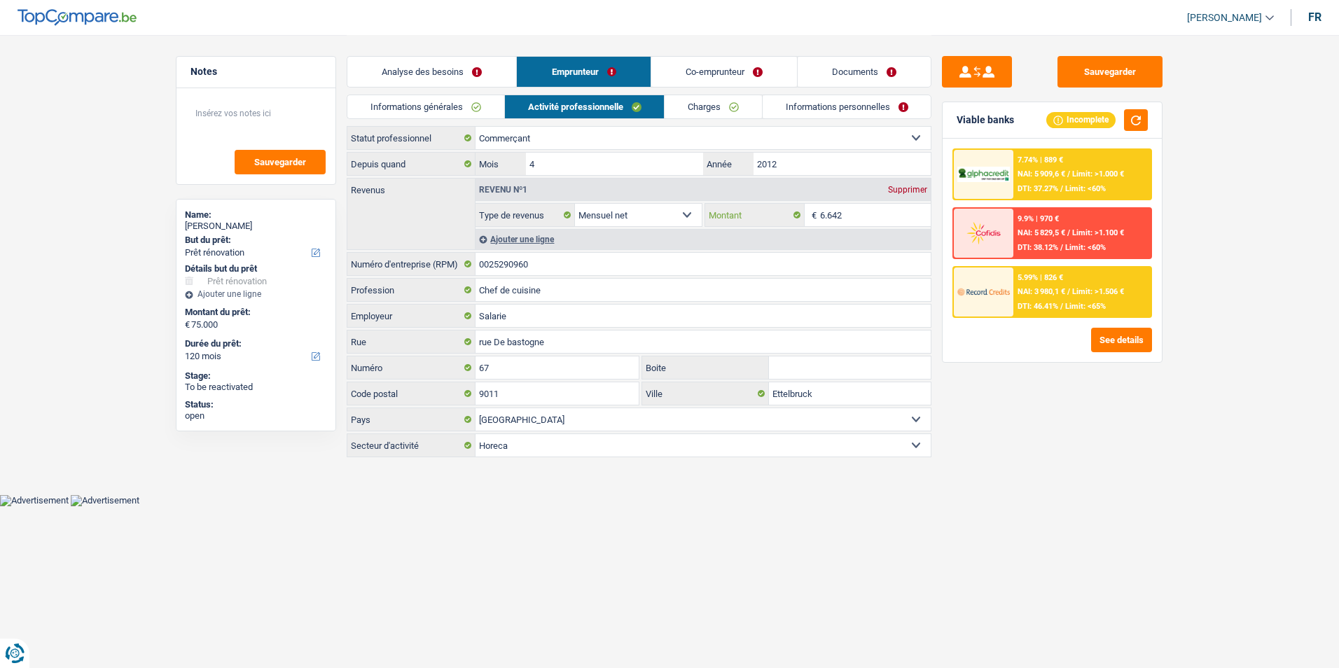
click at [860, 216] on input "6.642" at bounding box center [875, 215] width 111 height 22
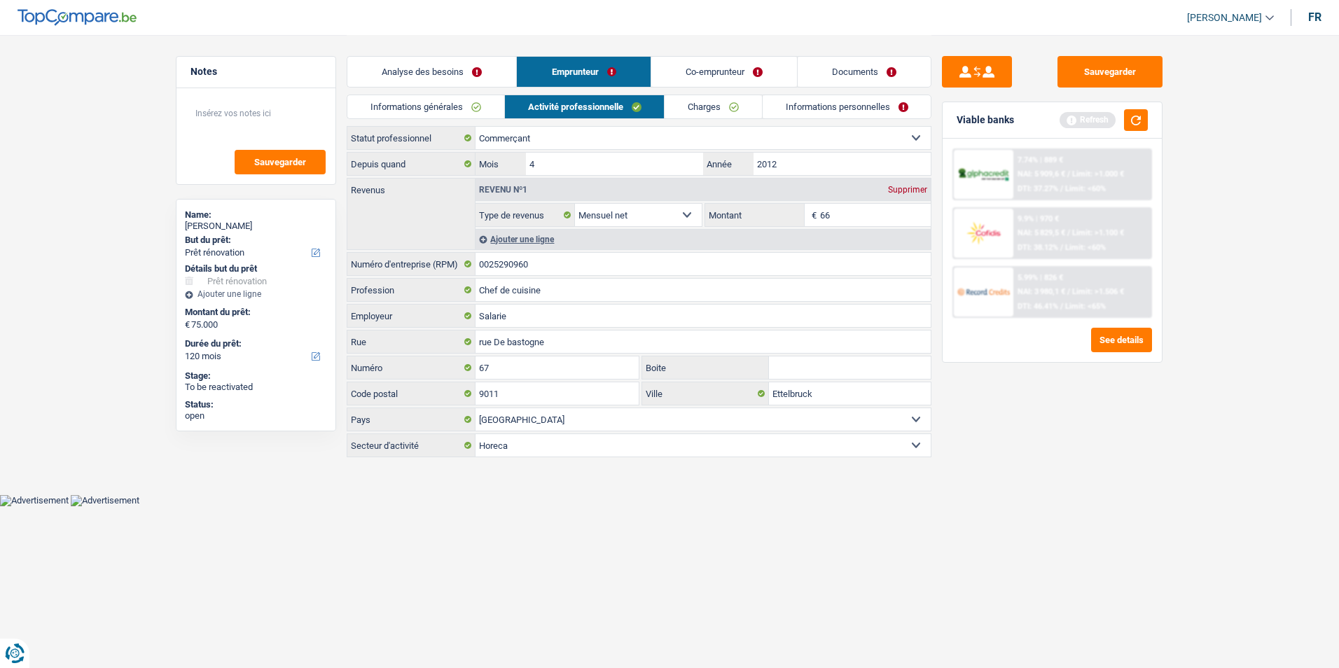
type input "6"
type input "4.100"
click at [710, 113] on link "Charges" at bounding box center [712, 106] width 97 height 23
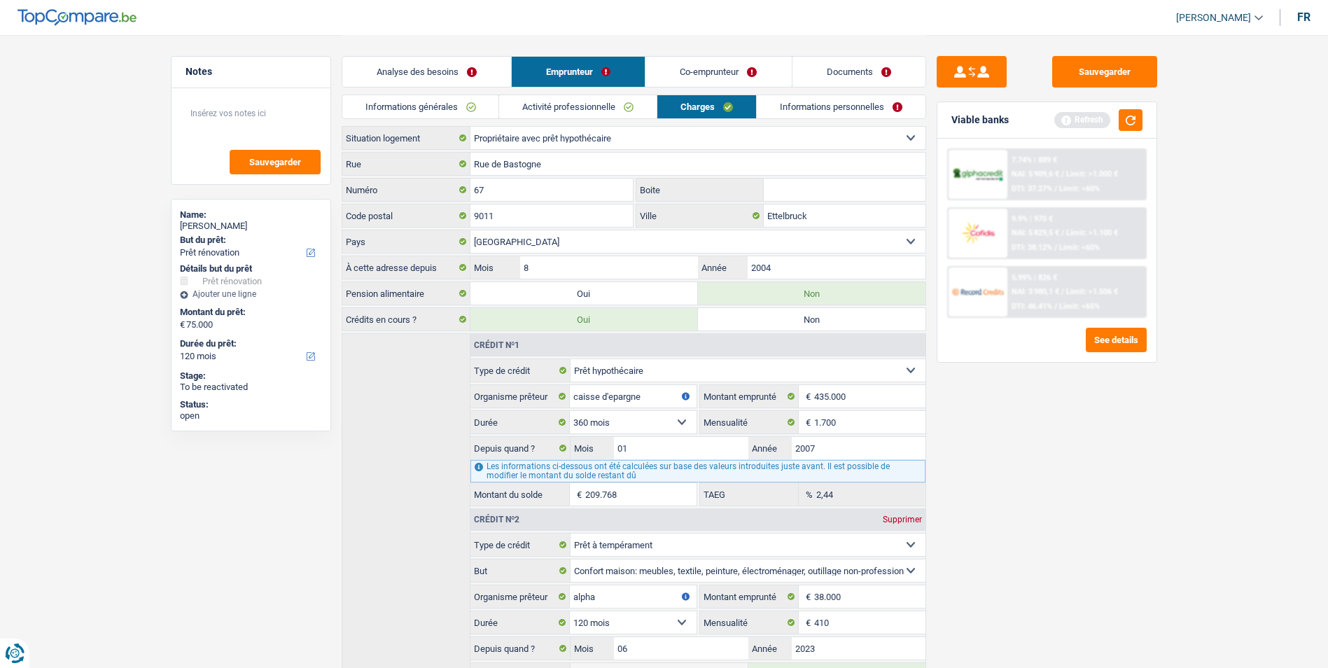
click at [873, 116] on link "Informations personnelles" at bounding box center [841, 106] width 169 height 23
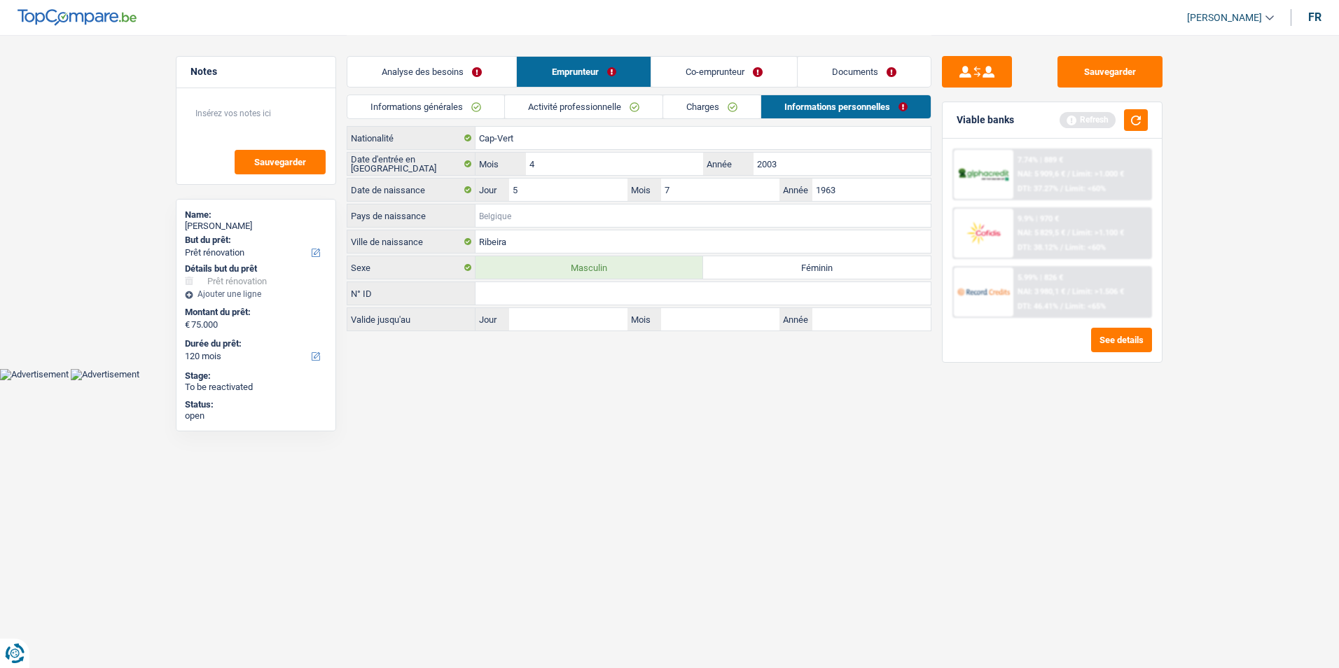
click at [576, 215] on input "Pays de naissance" at bounding box center [702, 215] width 455 height 22
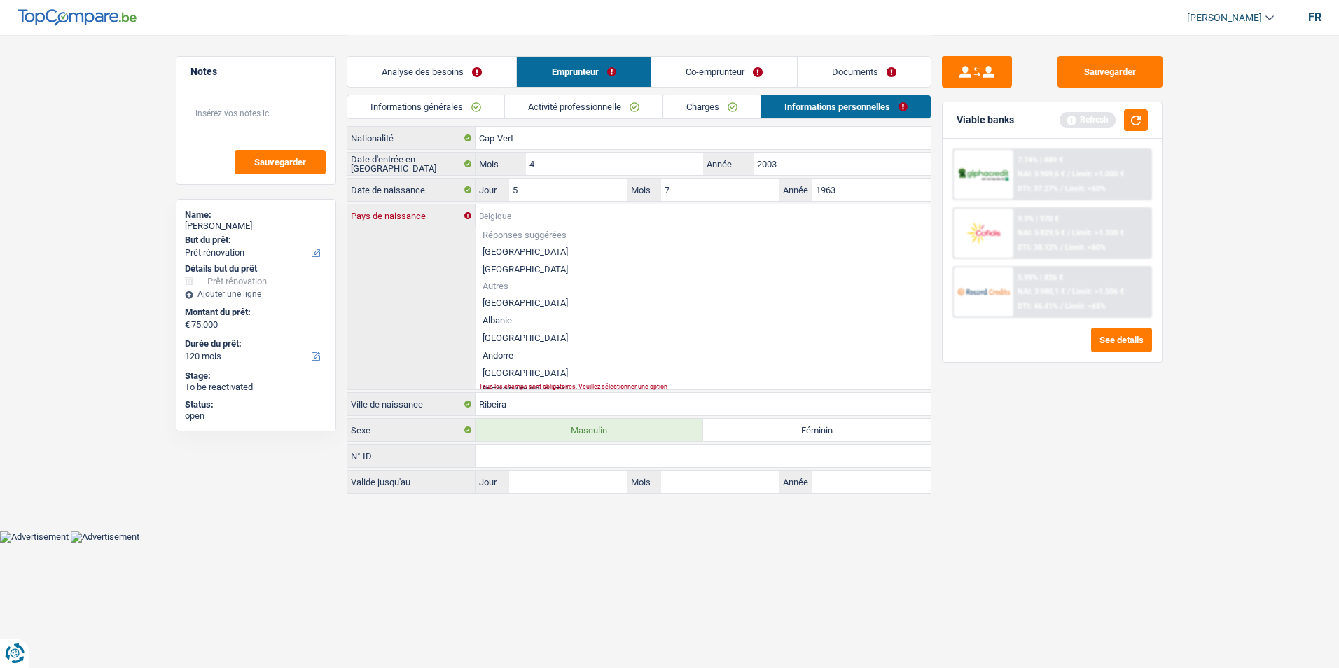
type input "C"
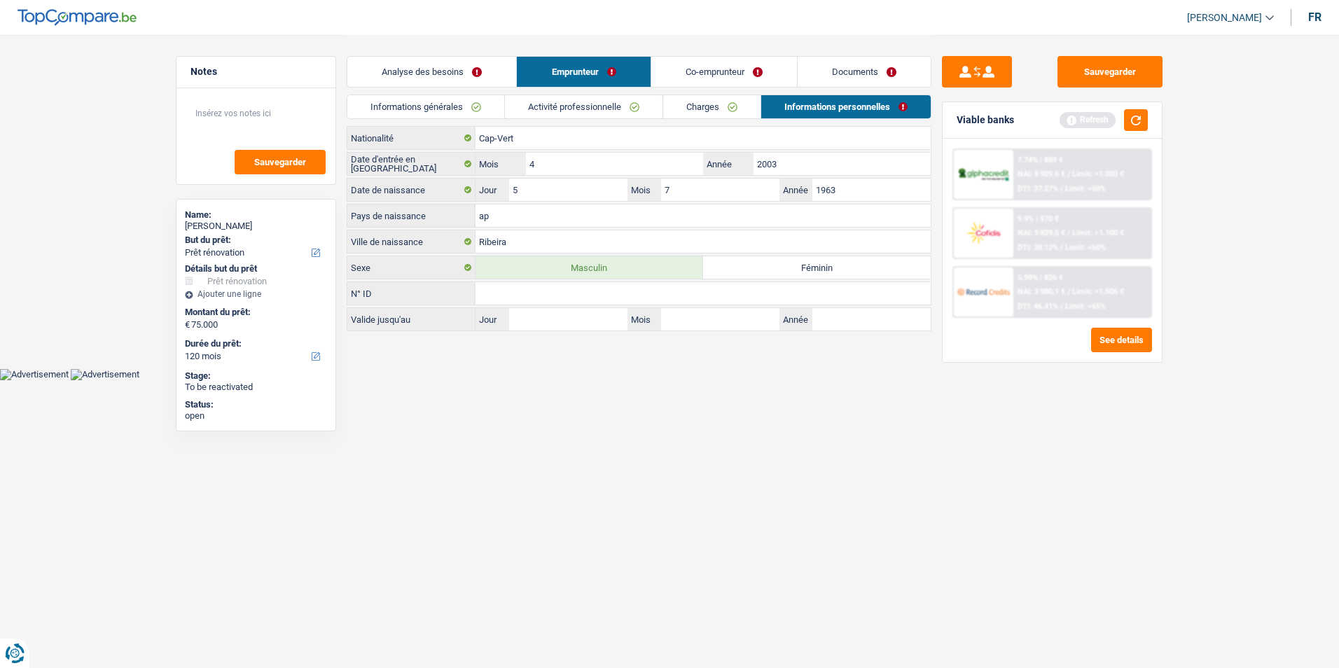
type input "a"
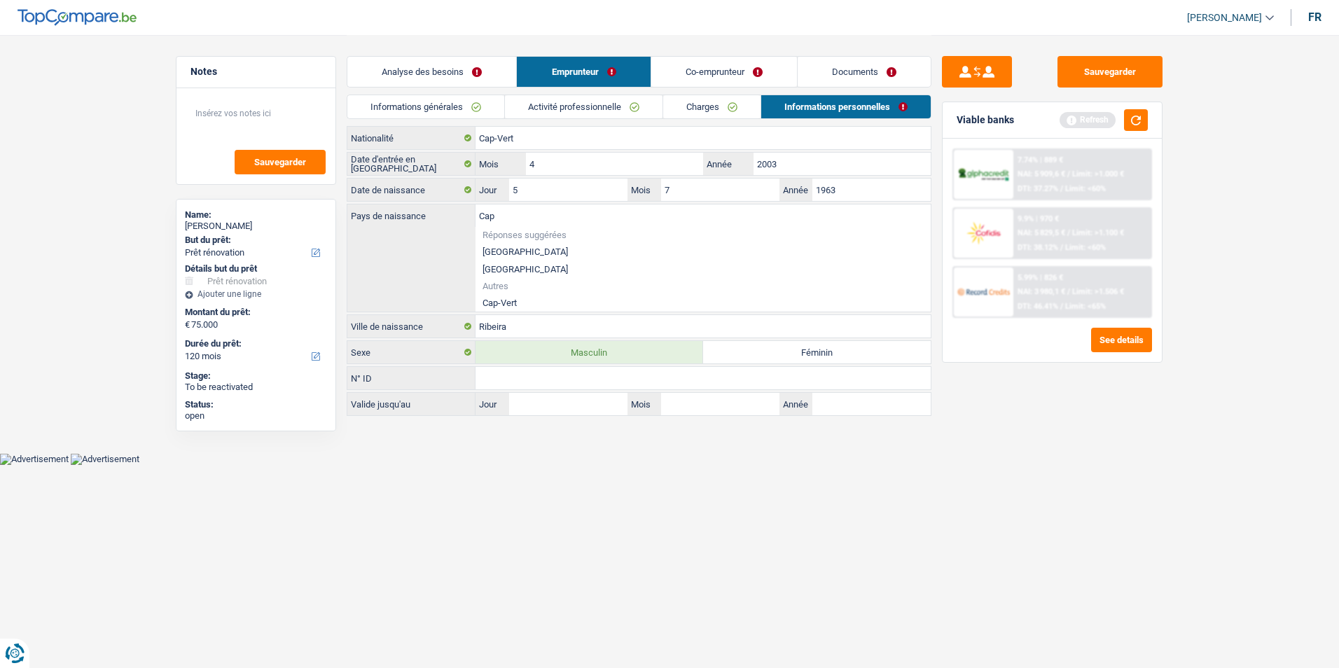
click at [537, 297] on li "Cap-Vert" at bounding box center [702, 303] width 455 height 18
type input "Cap-Vert"
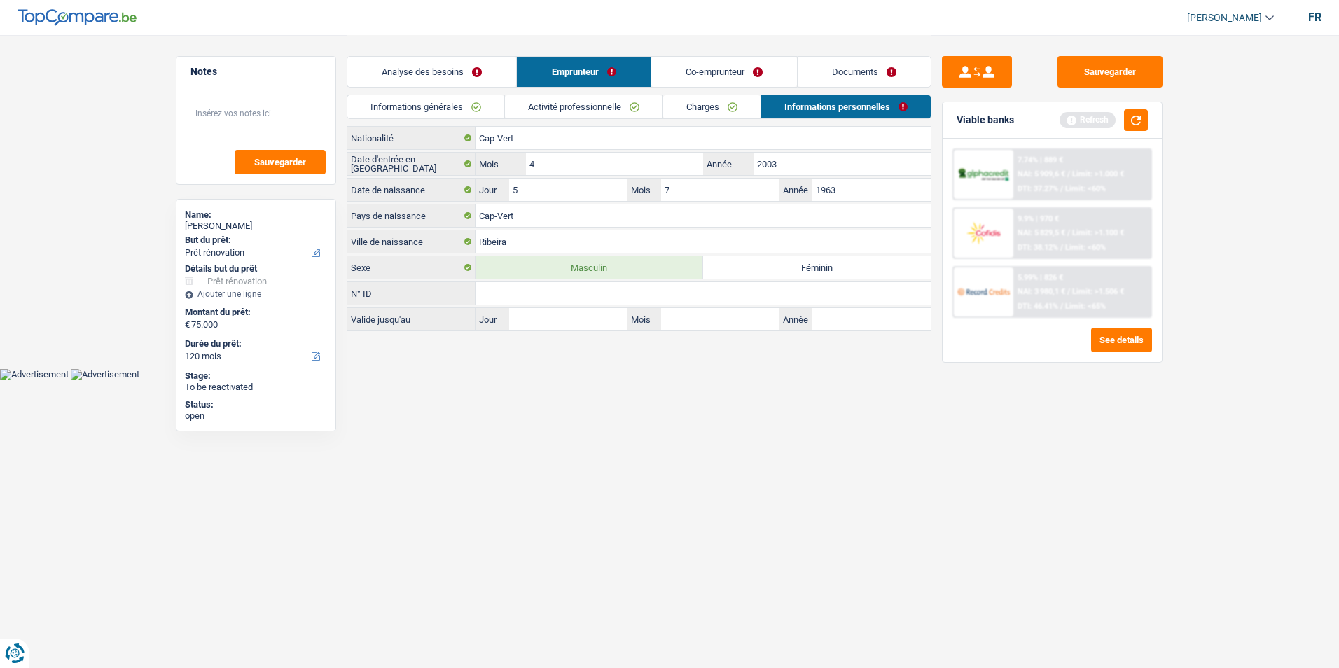
click at [732, 76] on link "Co-emprunteur" at bounding box center [724, 72] width 146 height 30
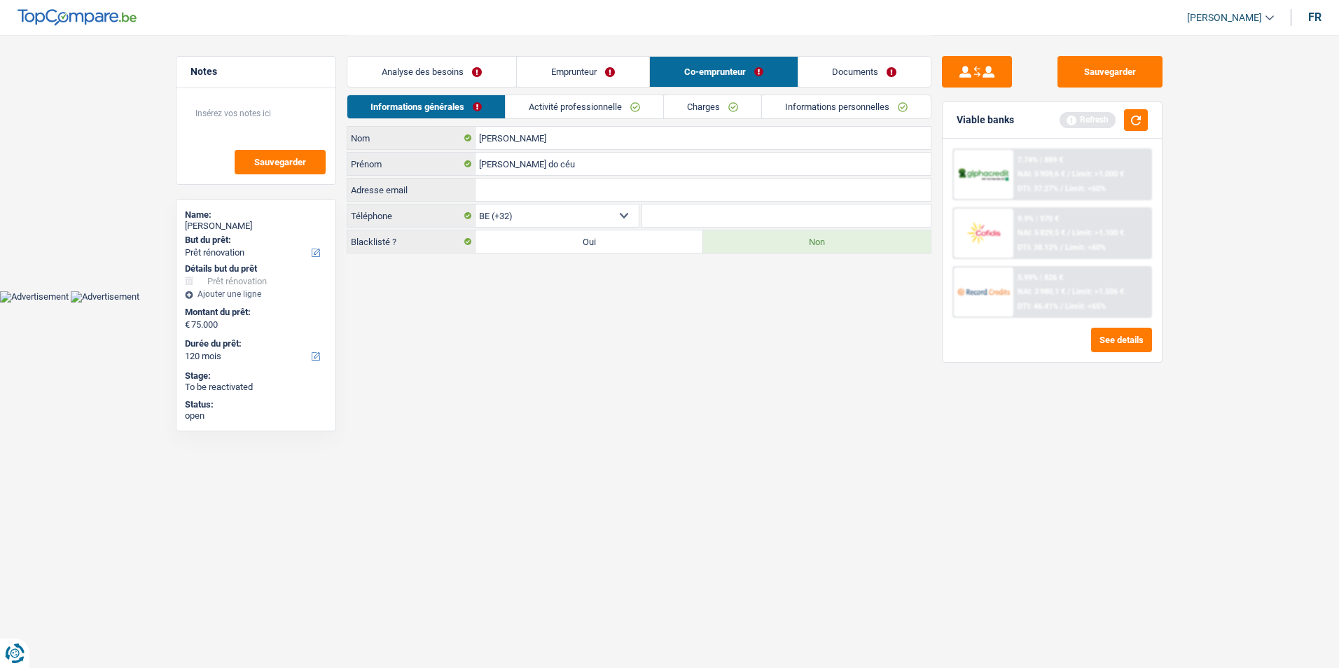
click at [577, 108] on link "Activité professionnelle" at bounding box center [584, 106] width 158 height 23
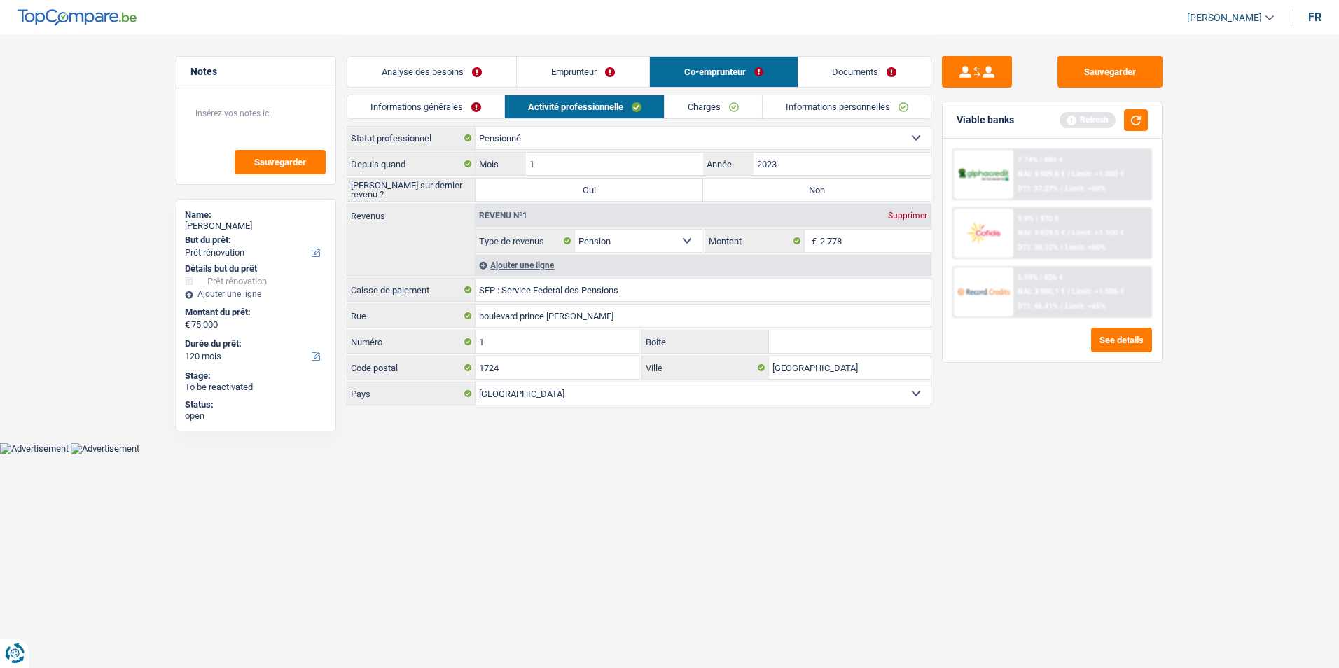
click at [768, 197] on label "Non" at bounding box center [817, 190] width 228 height 22
click at [768, 197] on input "Non" at bounding box center [817, 190] width 228 height 22
radio input "true"
click at [736, 97] on link "Charges" at bounding box center [712, 106] width 97 height 23
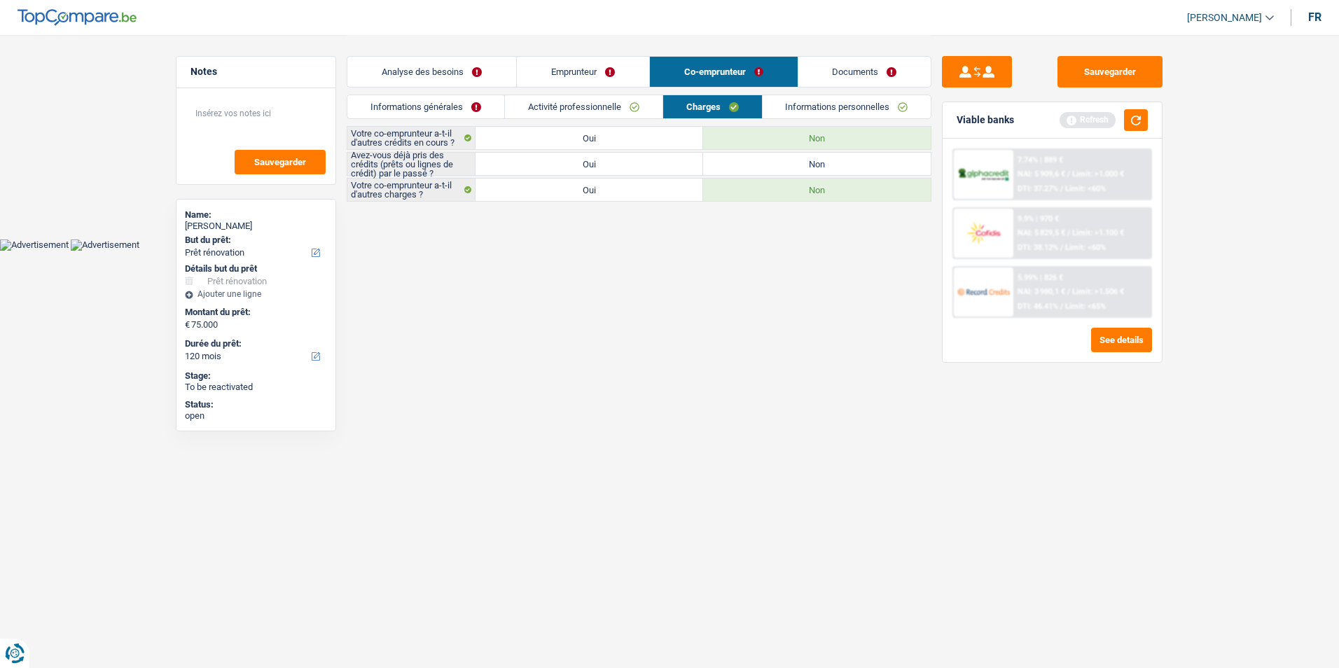
click at [650, 167] on label "Oui" at bounding box center [589, 164] width 228 height 22
click at [650, 167] on input "Oui" at bounding box center [589, 164] width 228 height 22
radio input "true"
click at [795, 109] on link "Informations personnelles" at bounding box center [846, 106] width 169 height 23
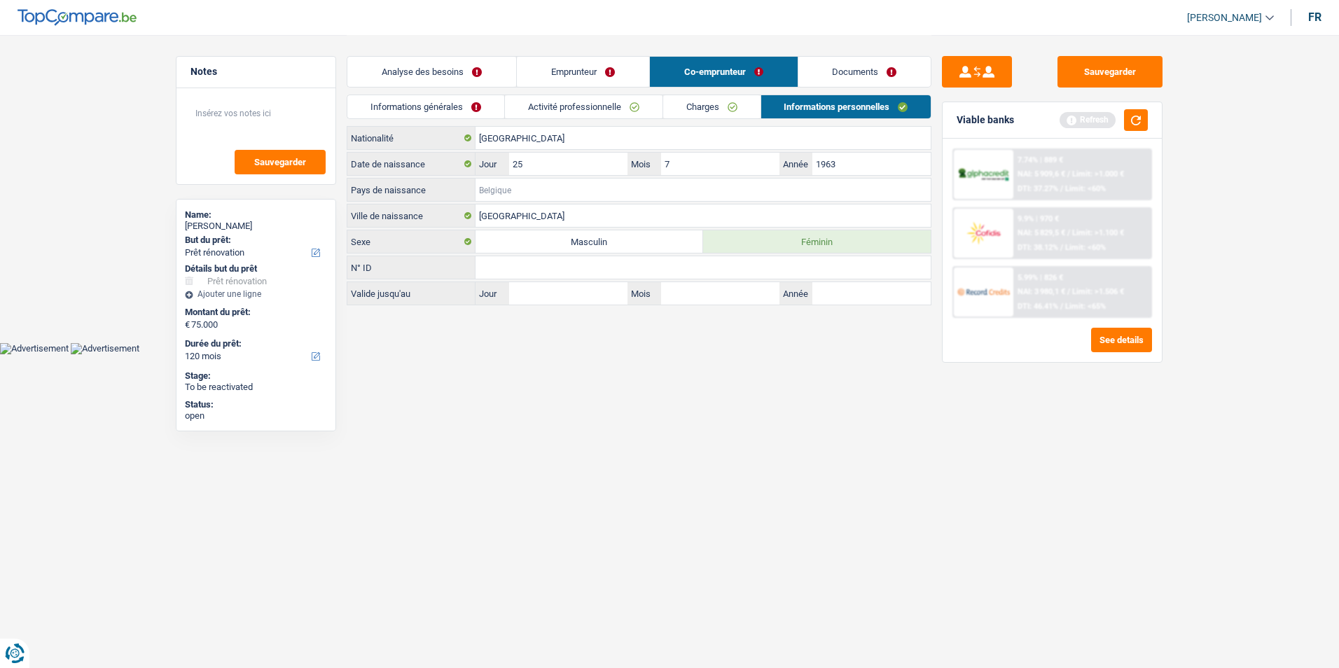
click at [531, 184] on input "Pays de naissance" at bounding box center [702, 190] width 455 height 22
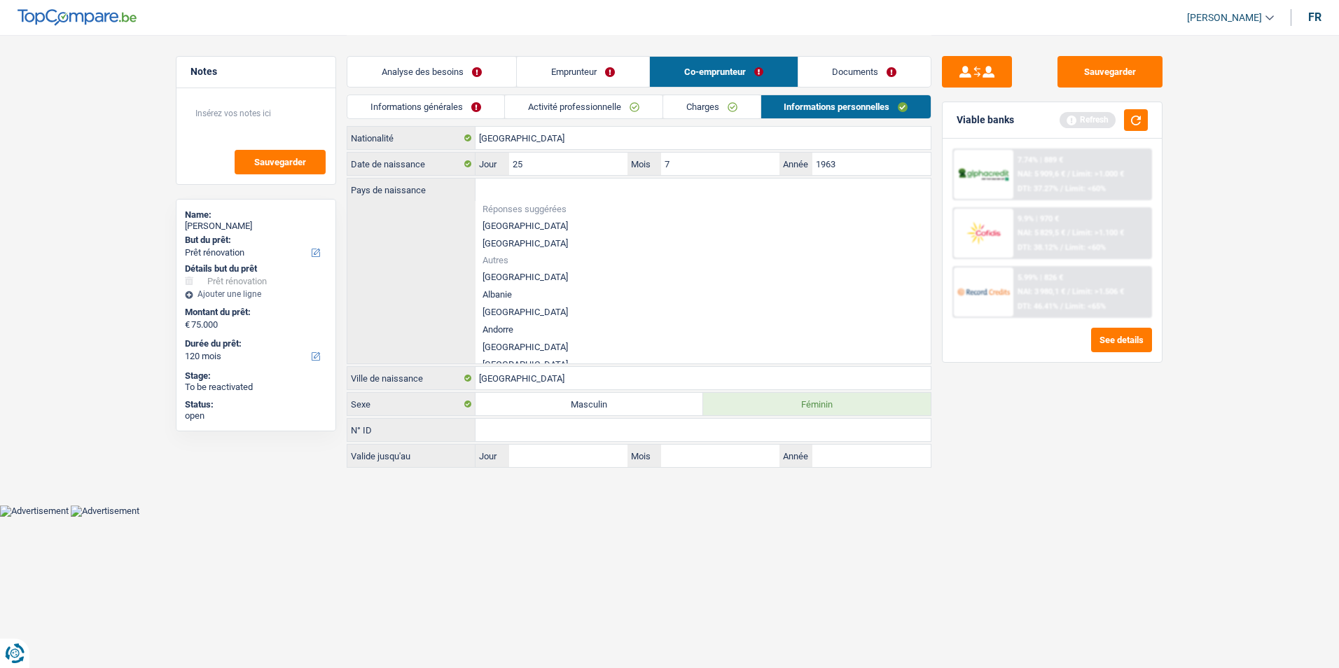
click at [537, 239] on li "[GEOGRAPHIC_DATA]" at bounding box center [702, 244] width 455 height 18
type input "[GEOGRAPHIC_DATA]"
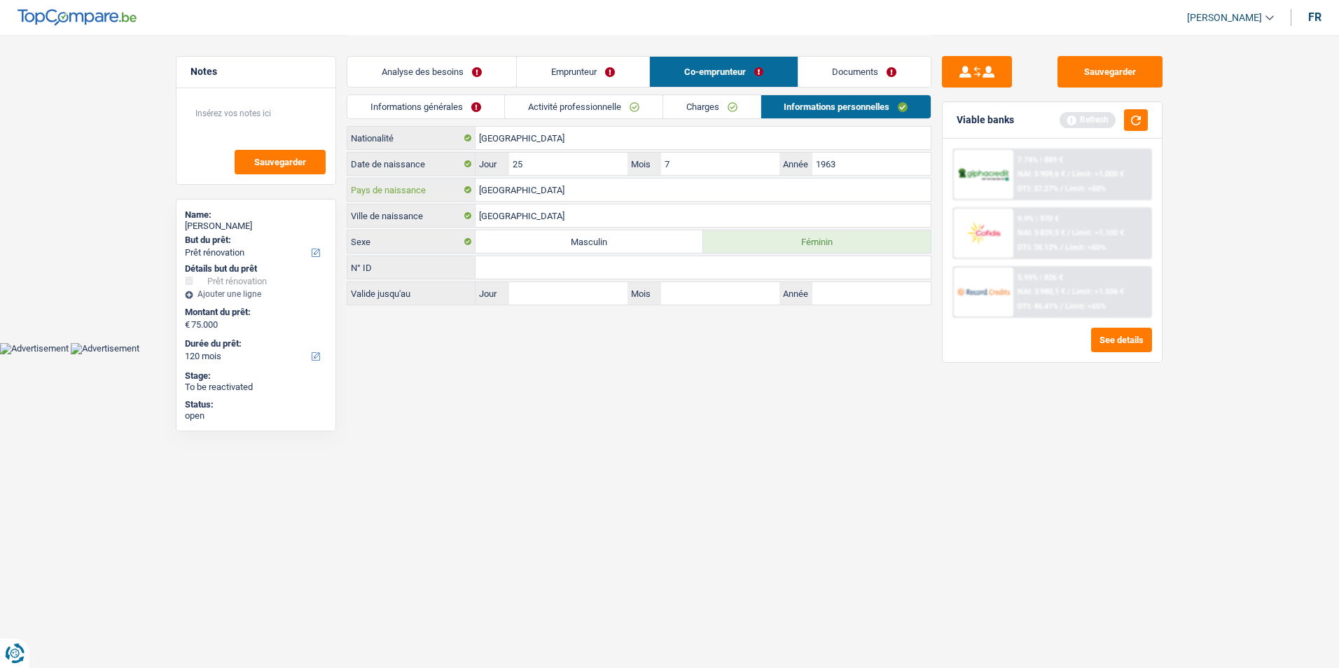
click at [589, 190] on input "[GEOGRAPHIC_DATA]" at bounding box center [702, 190] width 455 height 22
click at [589, 190] on input "Cap vert" at bounding box center [702, 190] width 455 height 22
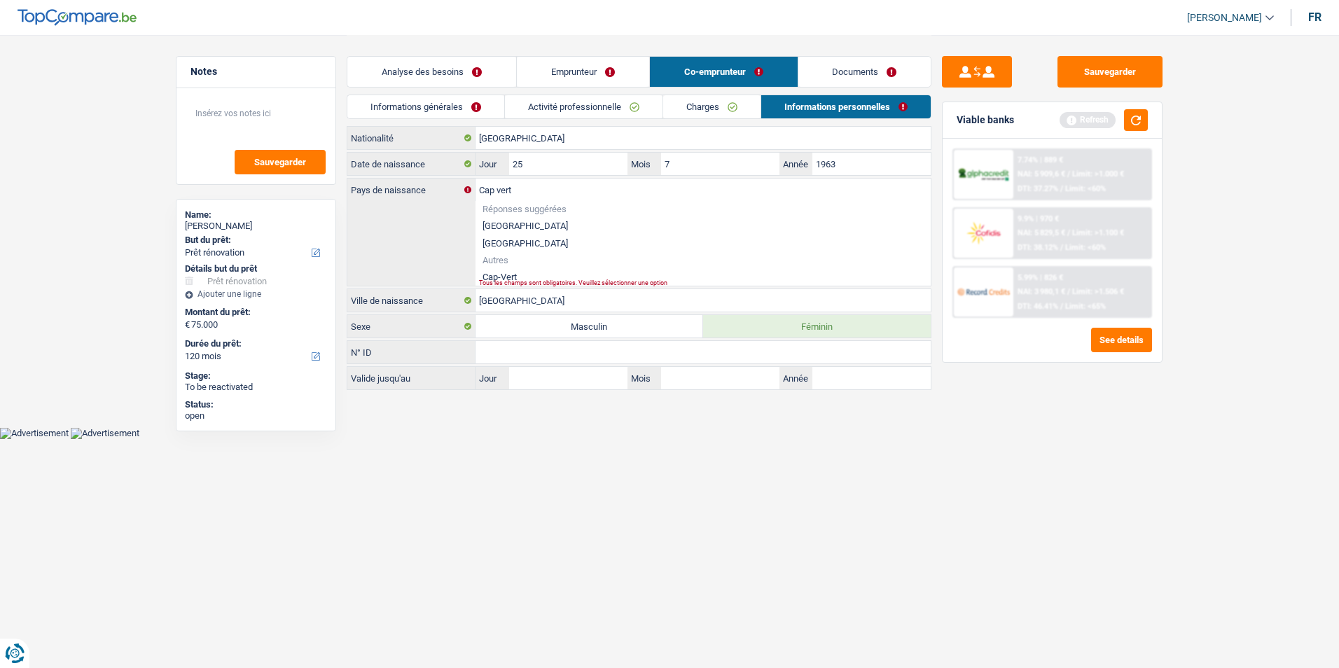
click at [550, 273] on li "Cap-Vert" at bounding box center [702, 277] width 455 height 18
type input "Cap-Vert"
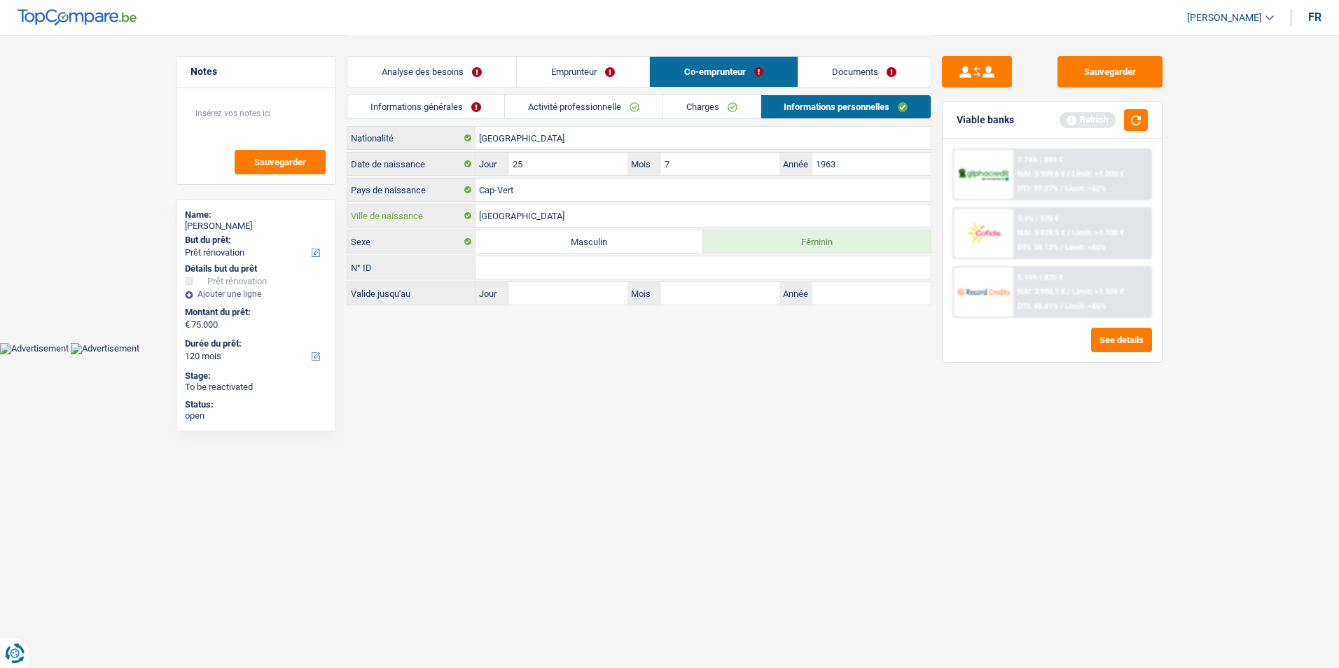
click at [548, 221] on input "[GEOGRAPHIC_DATA]" at bounding box center [702, 215] width 455 height 22
type input "L"
type input "S"
type input "Santo antao"
click at [893, 75] on link "Documents" at bounding box center [864, 72] width 133 height 30
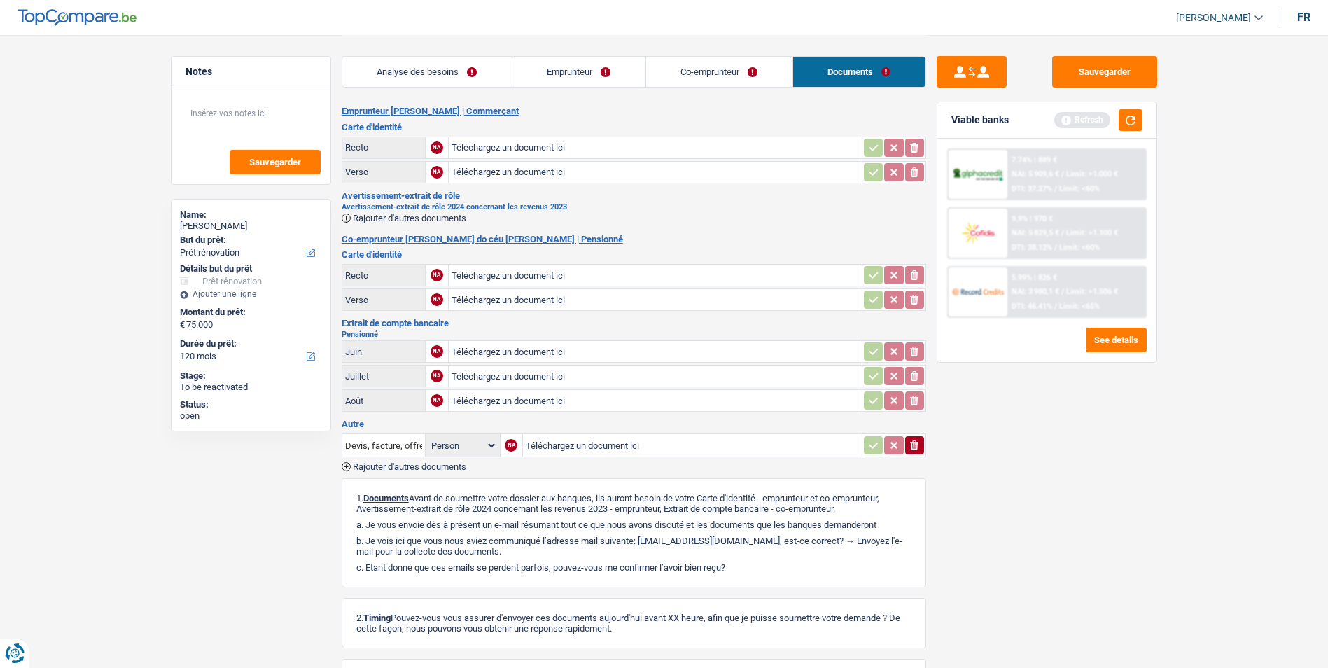
click at [556, 72] on link "Emprunteur" at bounding box center [578, 72] width 133 height 30
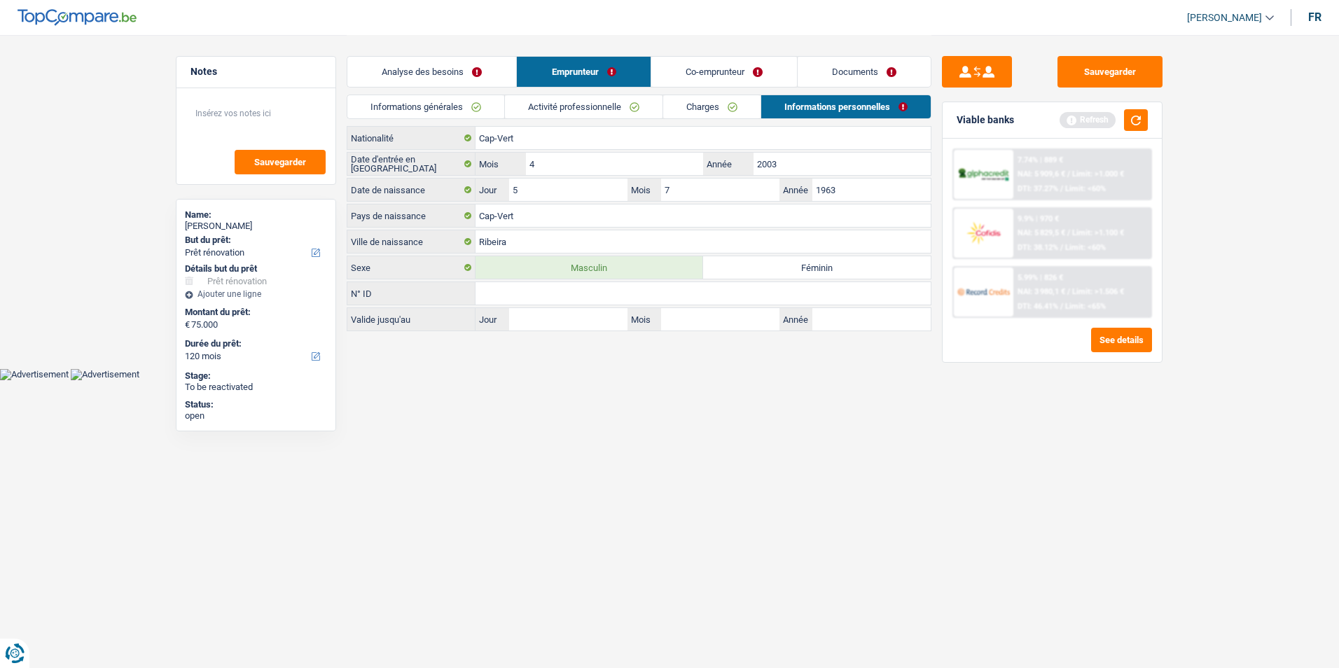
click at [470, 71] on link "Analyse des besoins" at bounding box center [431, 72] width 169 height 30
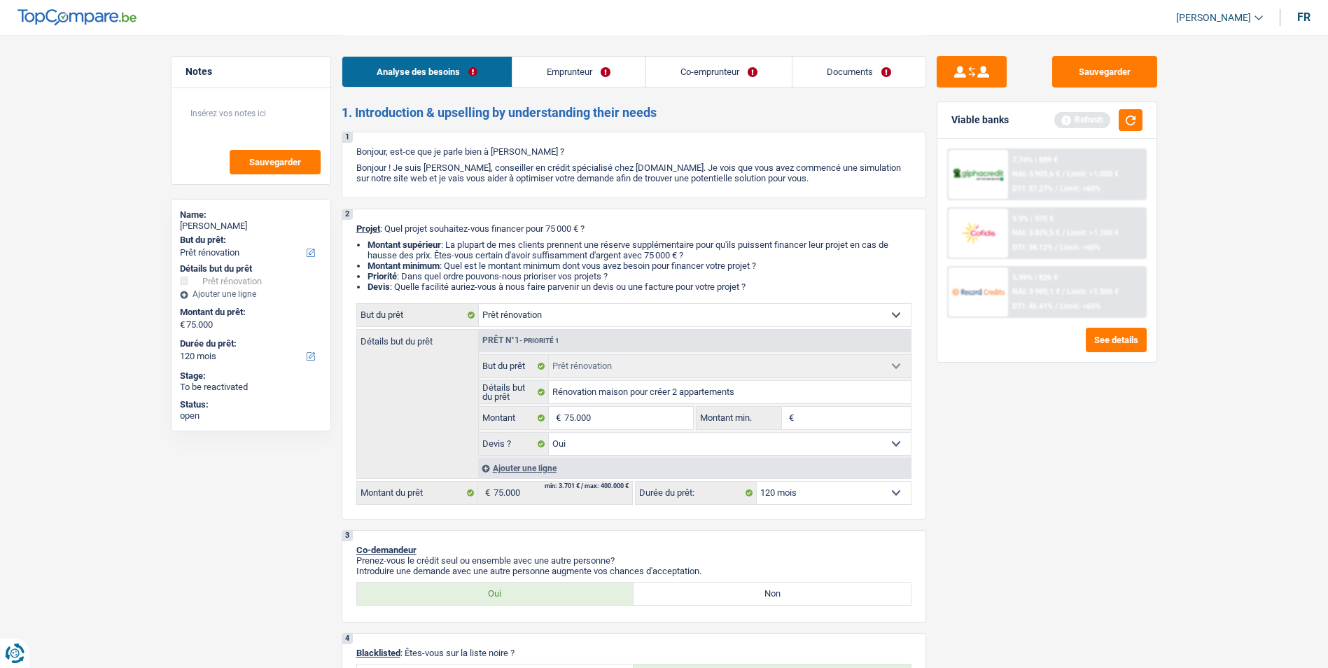
click at [612, 74] on link "Emprunteur" at bounding box center [578, 72] width 132 height 30
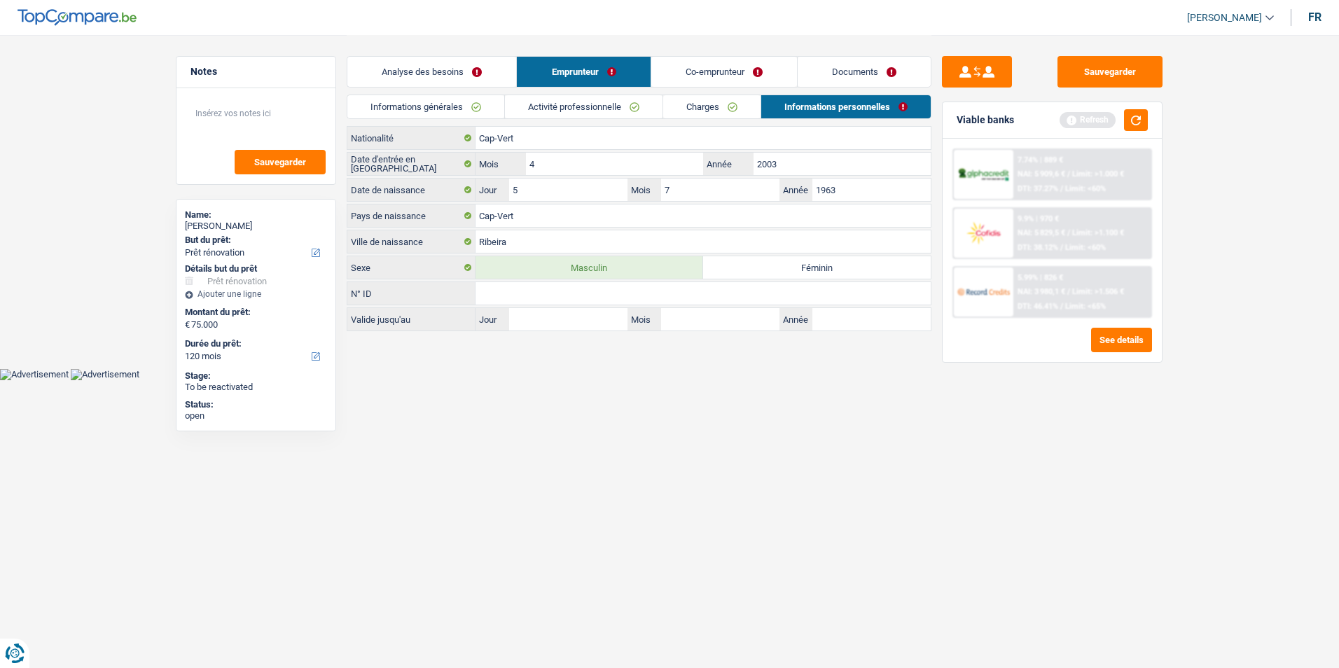
click at [708, 73] on link "Co-emprunteur" at bounding box center [724, 72] width 146 height 30
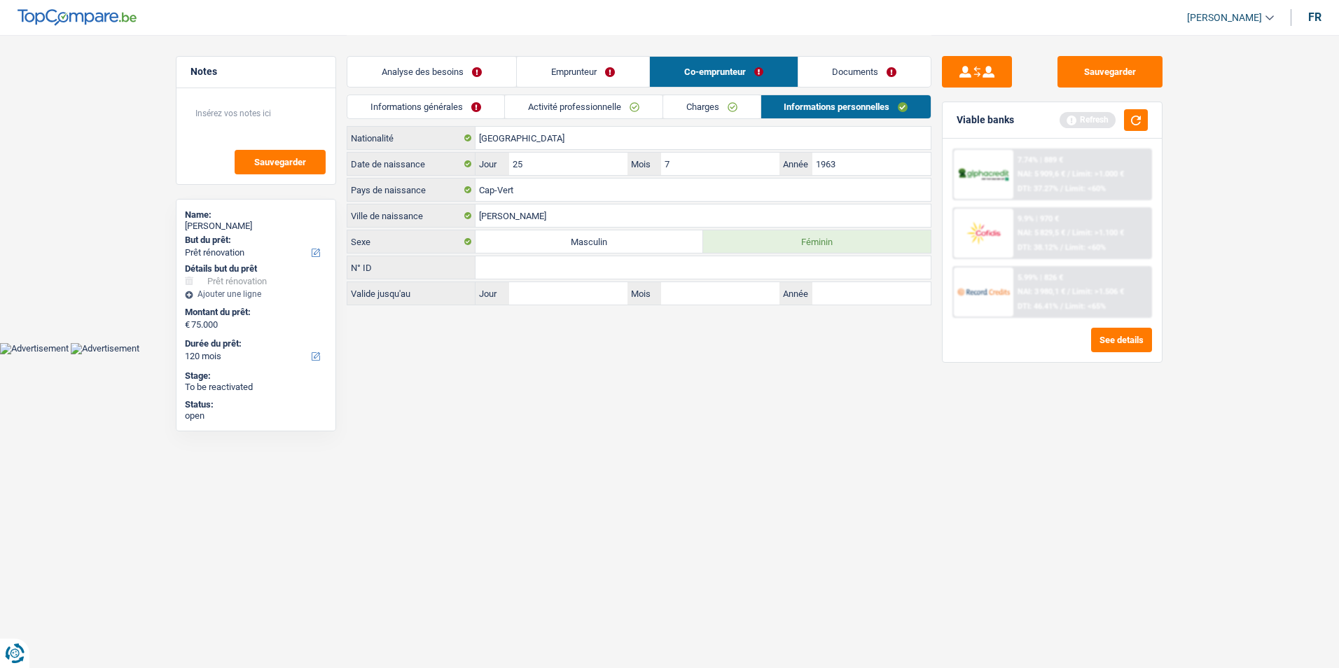
click at [814, 73] on link "Documents" at bounding box center [864, 72] width 133 height 30
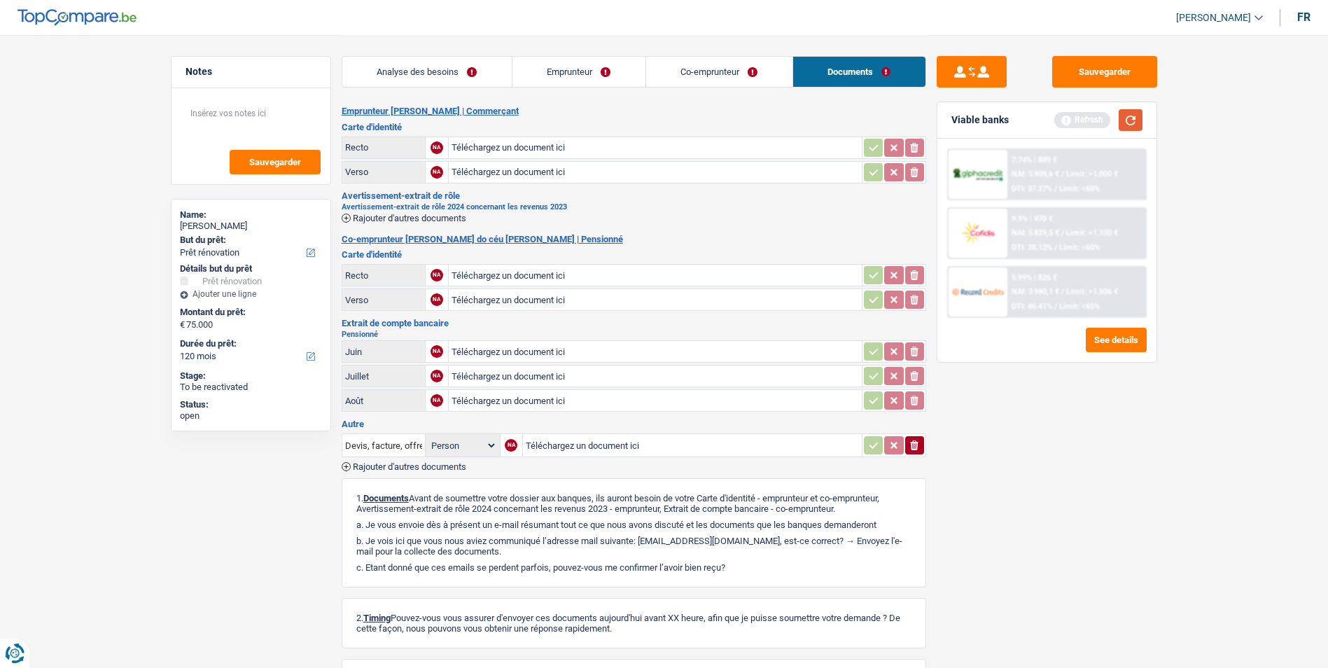
click at [1129, 118] on button "button" at bounding box center [1131, 120] width 24 height 22
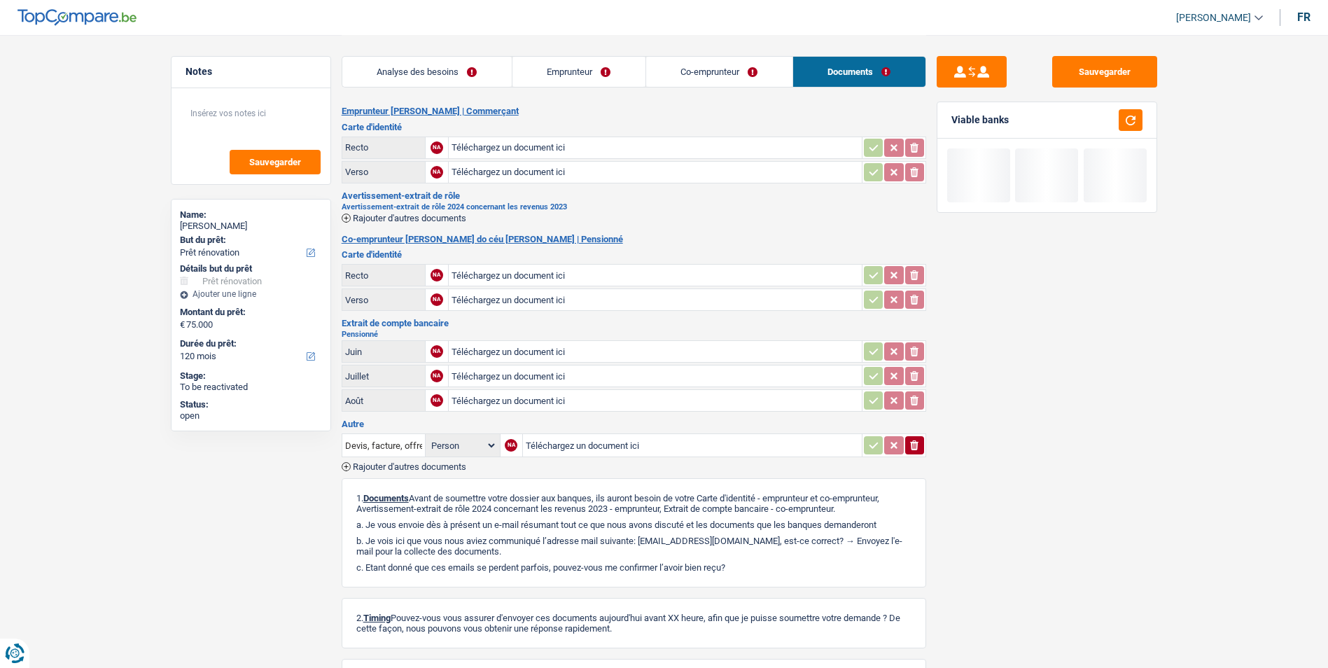
click at [413, 69] on link "Analyse des besoins" at bounding box center [426, 72] width 169 height 30
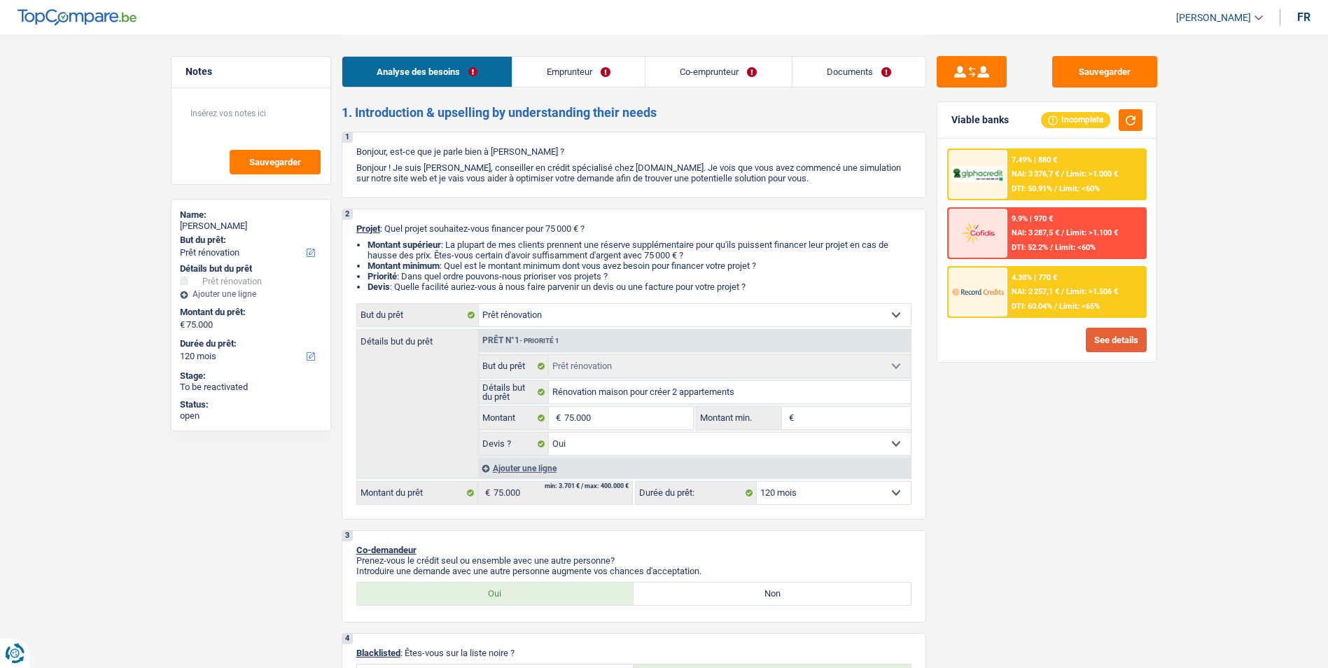
click at [1117, 347] on button "See details" at bounding box center [1116, 340] width 61 height 25
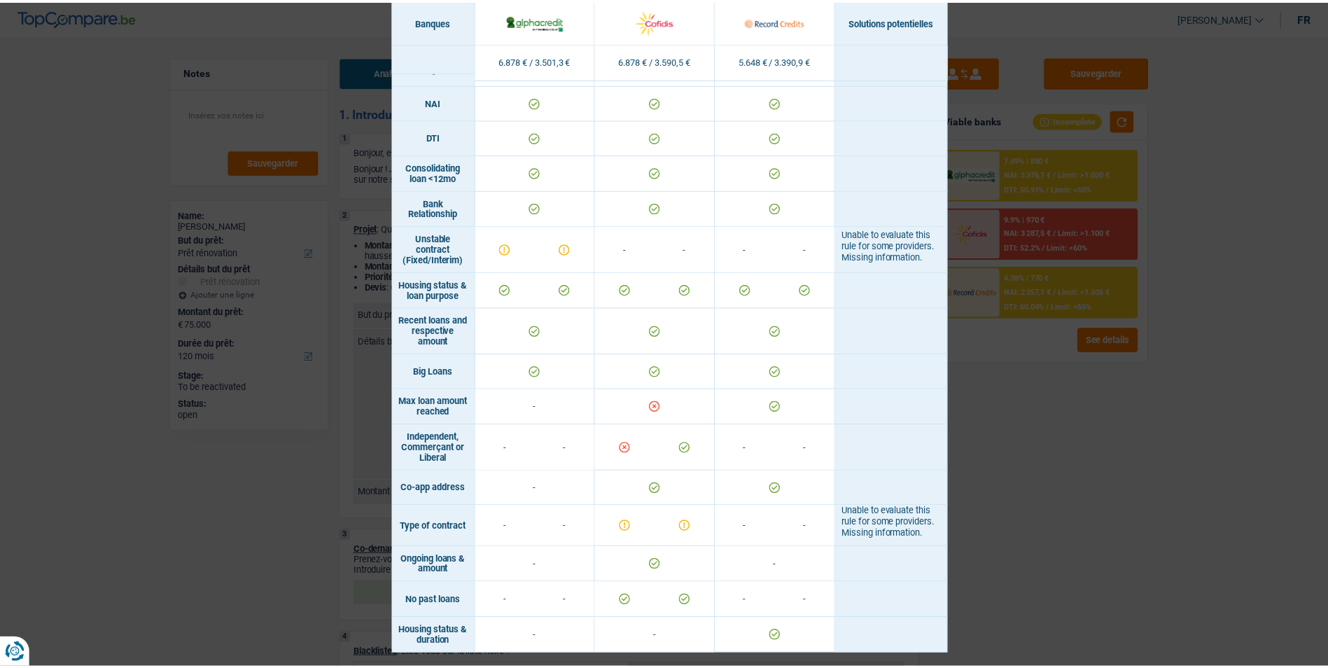
scroll to position [692, 0]
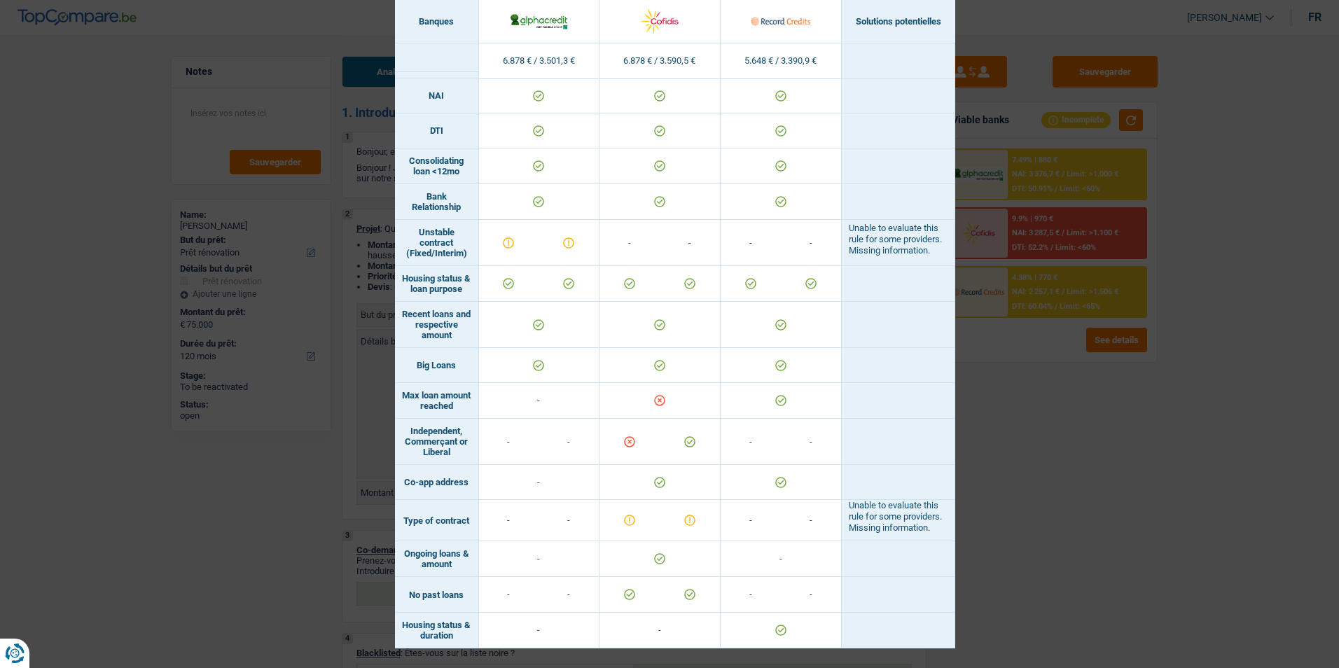
click at [1114, 446] on div "Banks conditions × Banques Solutions potentielles Revenus / Charges 6.878 € / 3…" at bounding box center [669, 334] width 1339 height 668
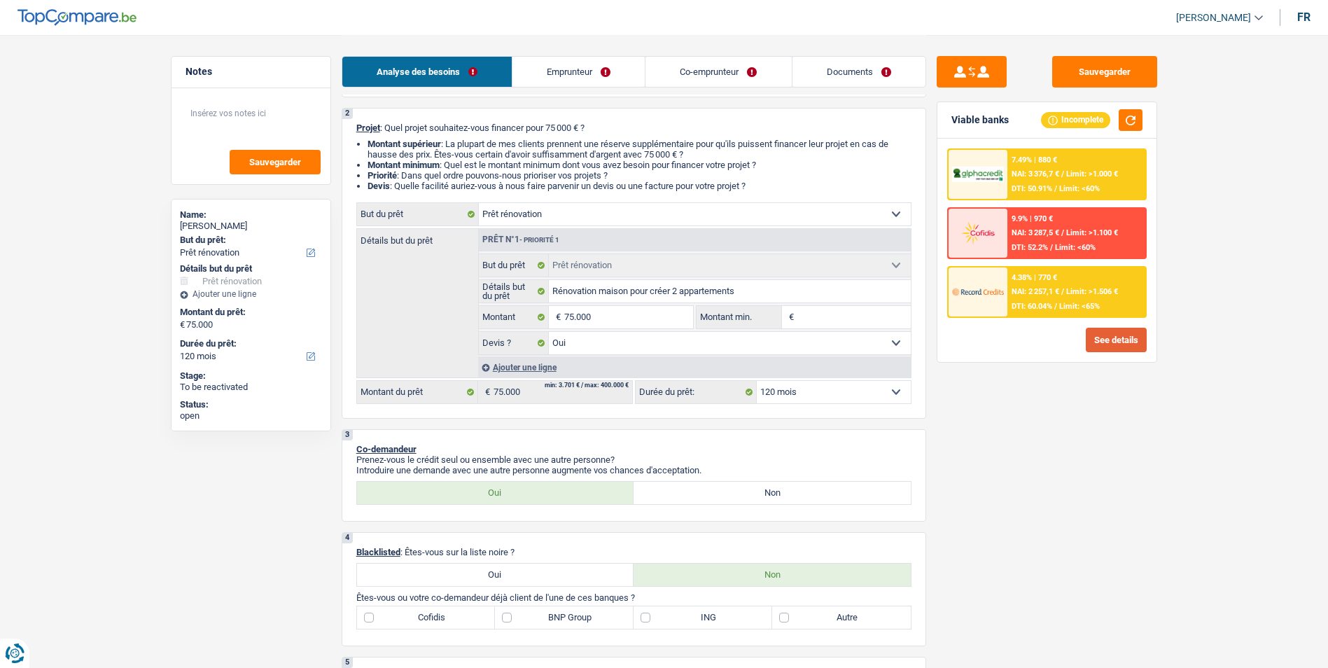
scroll to position [0, 0]
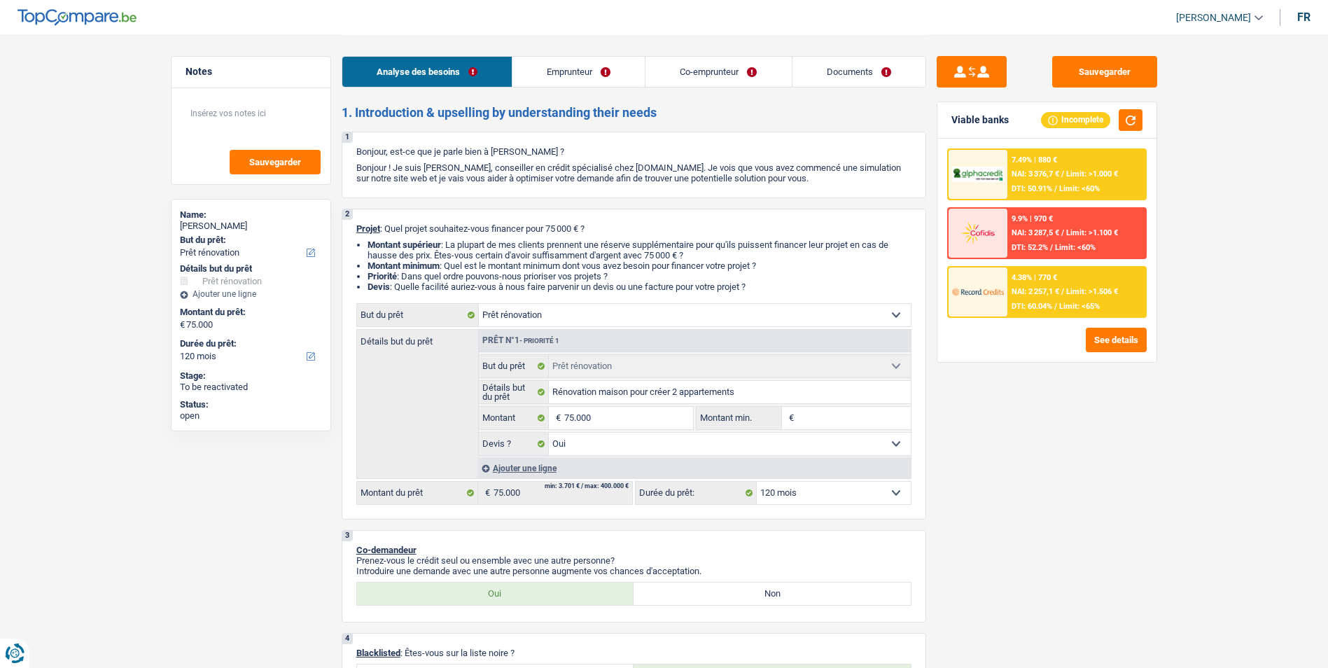
click at [846, 489] on select "12 mois 18 mois 24 mois 30 mois 36 mois 42 mois 48 mois 60 mois 72 mois 84 mois…" at bounding box center [834, 493] width 154 height 22
select select "96"
click at [757, 482] on select "12 mois 18 mois 24 mois 30 mois 36 mois 42 mois 48 mois 60 mois 72 mois 84 mois…" at bounding box center [834, 493] width 154 height 22
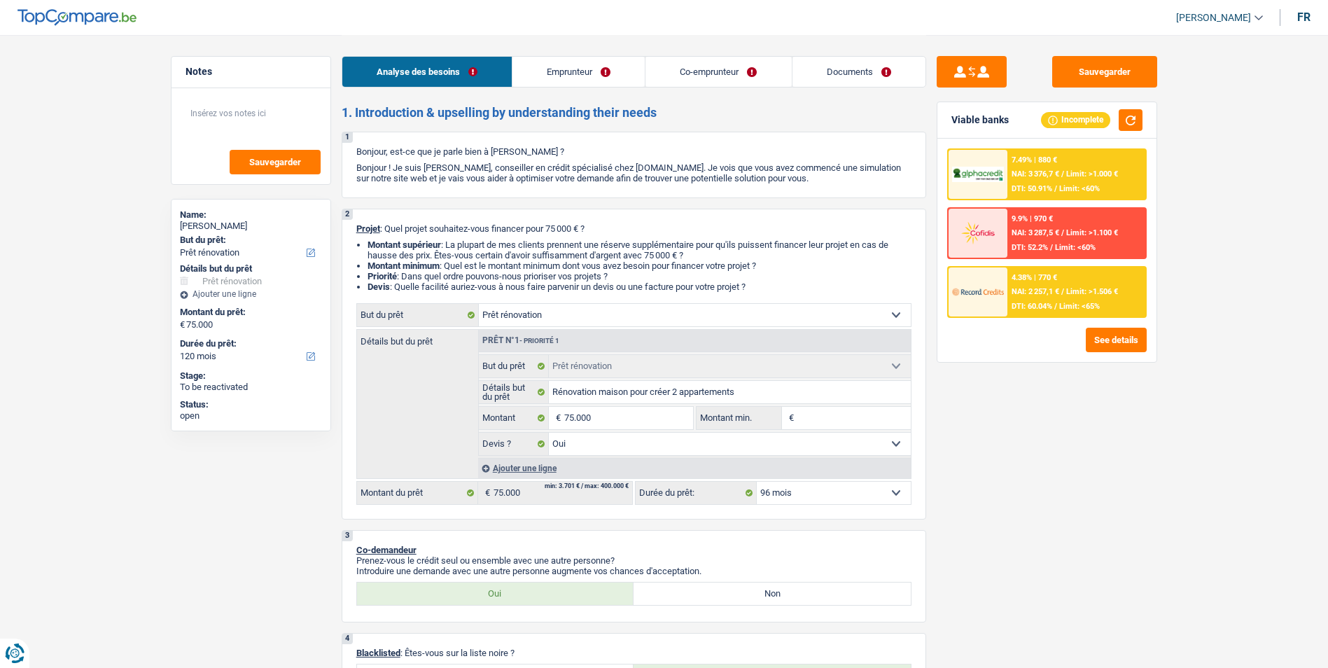
select select "96"
click at [832, 496] on select "12 mois 18 mois 24 mois 30 mois 36 mois 42 mois 48 mois 60 mois 72 mois 84 mois…" at bounding box center [834, 493] width 154 height 22
select select "120"
click at [757, 482] on select "12 mois 18 mois 24 mois 30 mois 36 mois 42 mois 48 mois 60 mois 72 mois 84 mois…" at bounding box center [834, 493] width 154 height 22
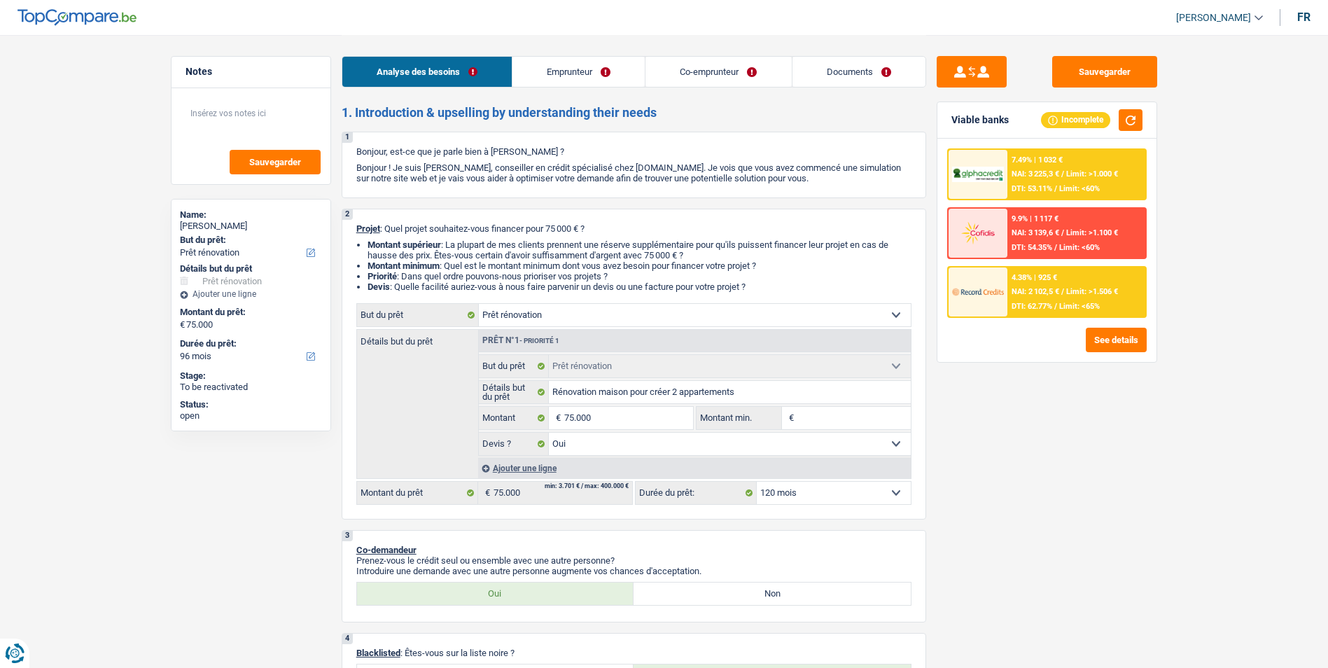
select select "120"
click at [1038, 298] on div "4.38% | 770 € NAI: 2 257,1 € / Limit: >1.506 € DTI: 60.04% / Limit: <65%" at bounding box center [1076, 291] width 138 height 49
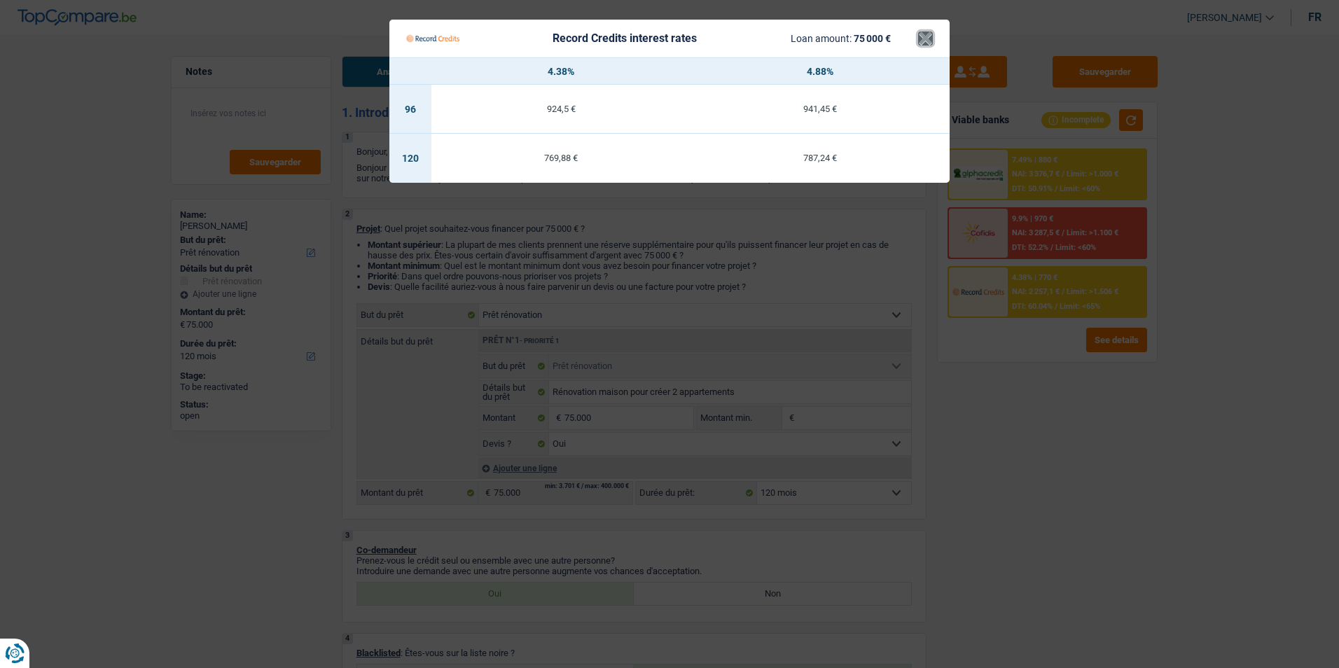
click at [922, 37] on button "×" at bounding box center [925, 39] width 15 height 14
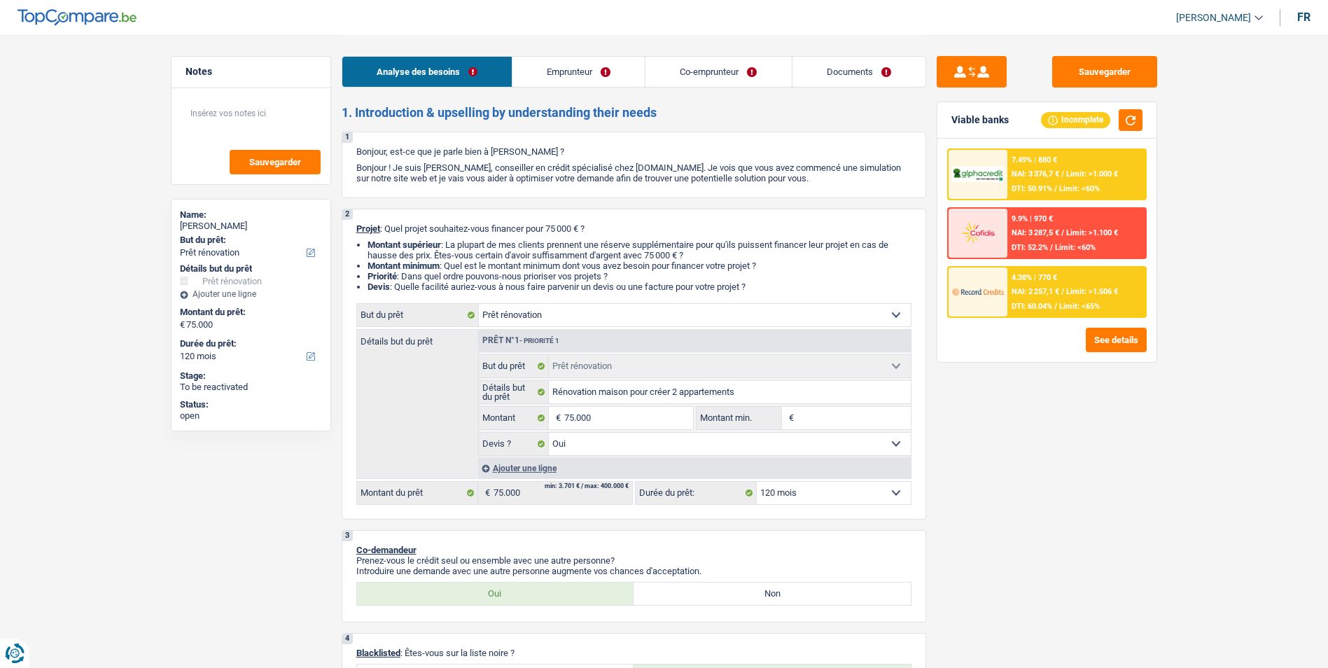
click at [1055, 190] on span "/" at bounding box center [1055, 188] width 3 height 9
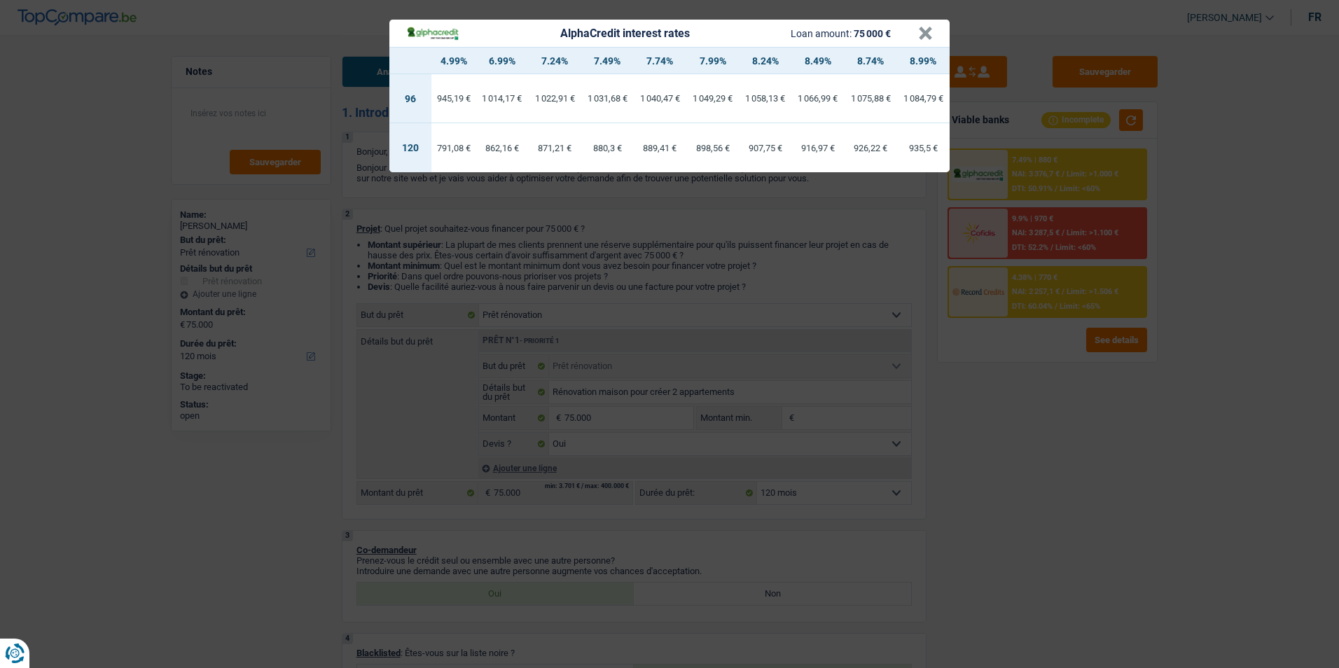
click at [934, 32] on header "AlphaCredit interest rates Loan amount: 75 000 € ×" at bounding box center [669, 33] width 560 height 27
click at [928, 33] on button "×" at bounding box center [925, 34] width 15 height 14
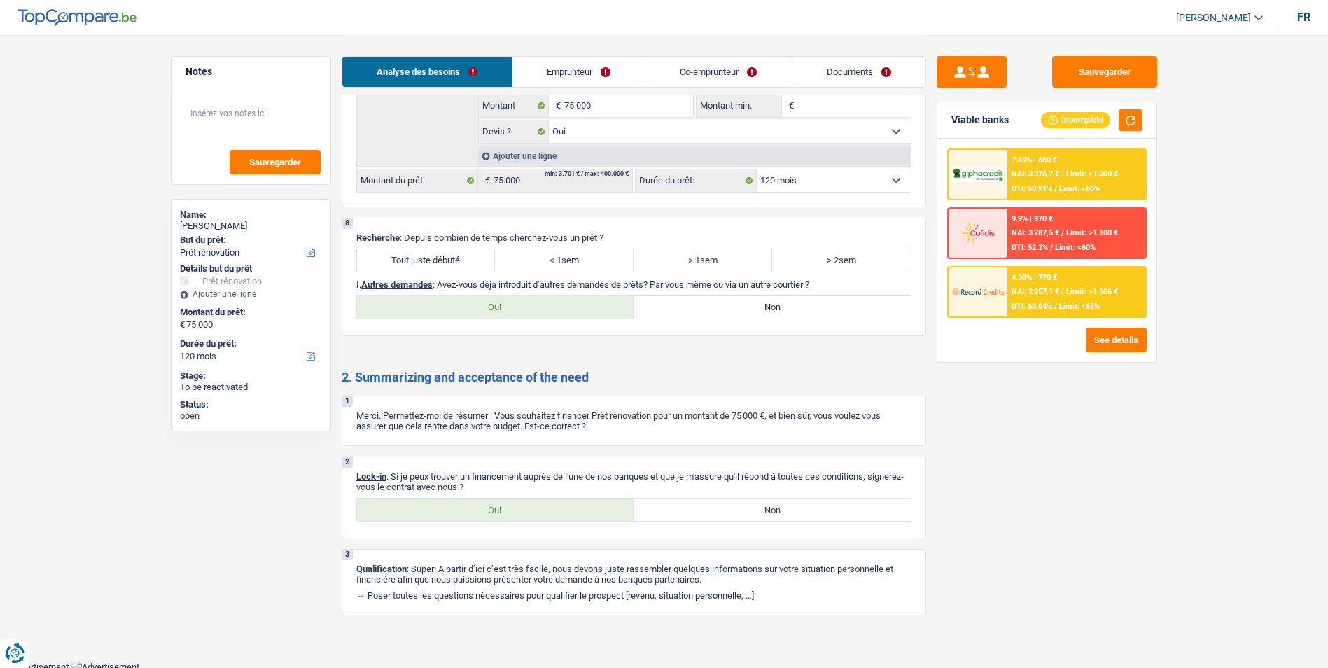
scroll to position [1997, 0]
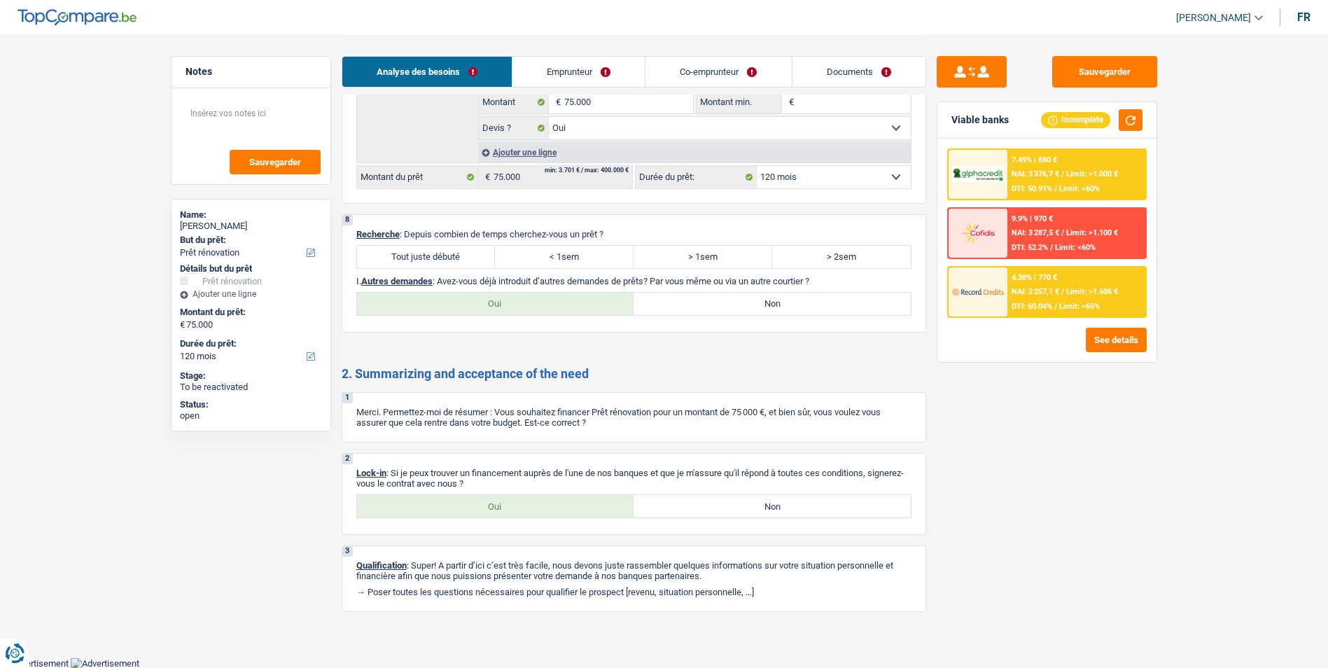
click at [451, 257] on label "Tout juste débuté" at bounding box center [426, 257] width 139 height 22
click at [451, 257] on input "Tout juste débuté" at bounding box center [426, 257] width 139 height 22
radio input "true"
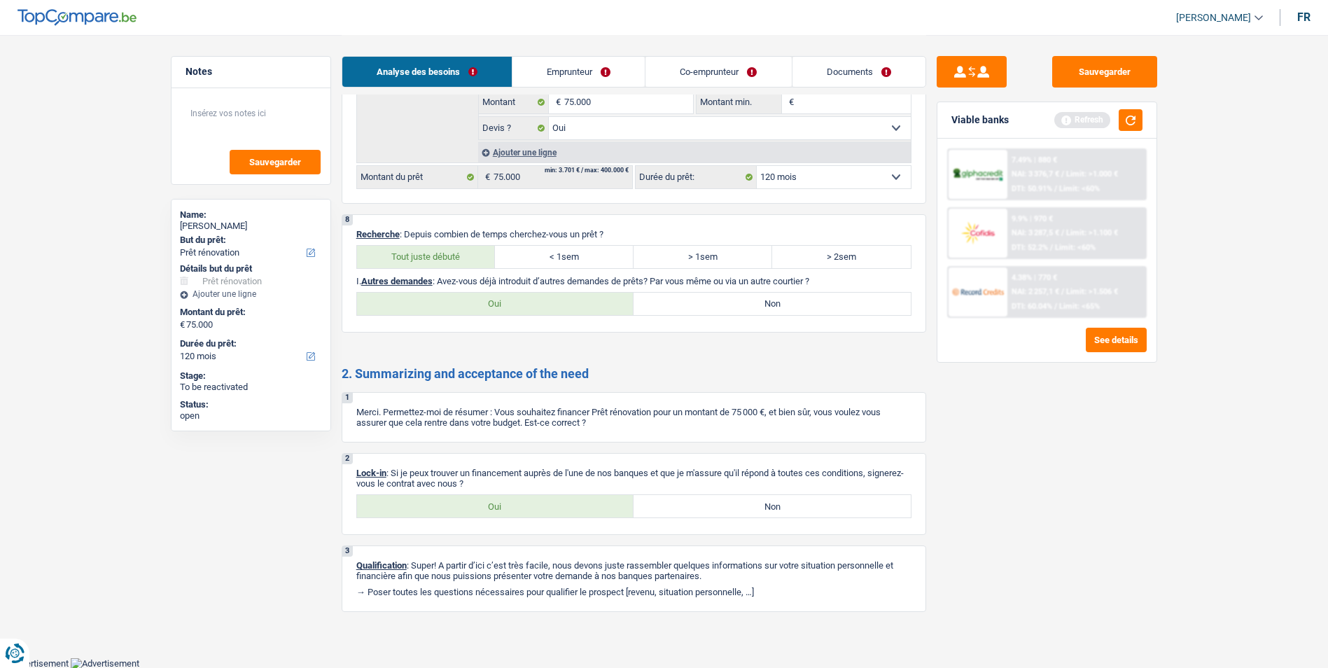
click at [803, 309] on label "Non" at bounding box center [772, 304] width 277 height 22
click at [803, 309] on input "Non" at bounding box center [772, 304] width 277 height 22
radio input "true"
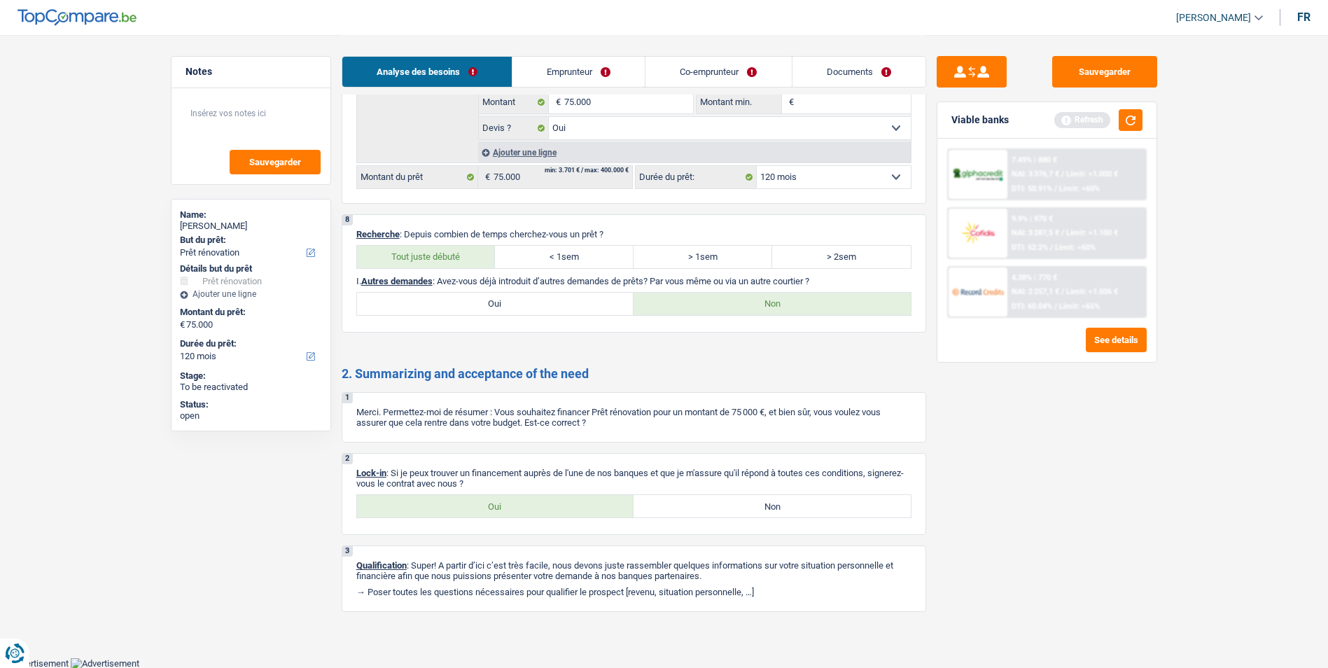
click at [821, 264] on label "> 2sem" at bounding box center [841, 257] width 139 height 22
click at [821, 264] on input "> 2sem" at bounding box center [841, 257] width 139 height 22
radio input "true"
drag, startPoint x: 704, startPoint y: 351, endPoint x: 662, endPoint y: 347, distance: 42.2
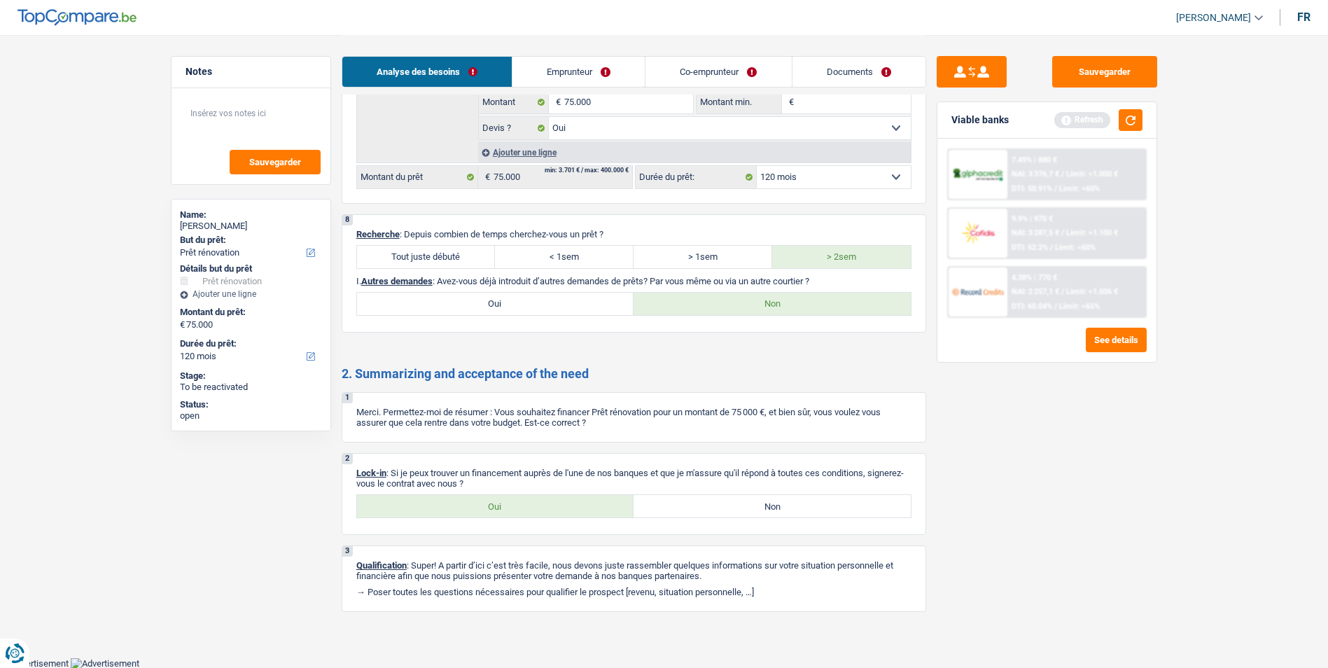
click at [498, 510] on label "Oui" at bounding box center [495, 506] width 277 height 22
click at [498, 510] on input "Oui" at bounding box center [495, 506] width 277 height 22
radio input "true"
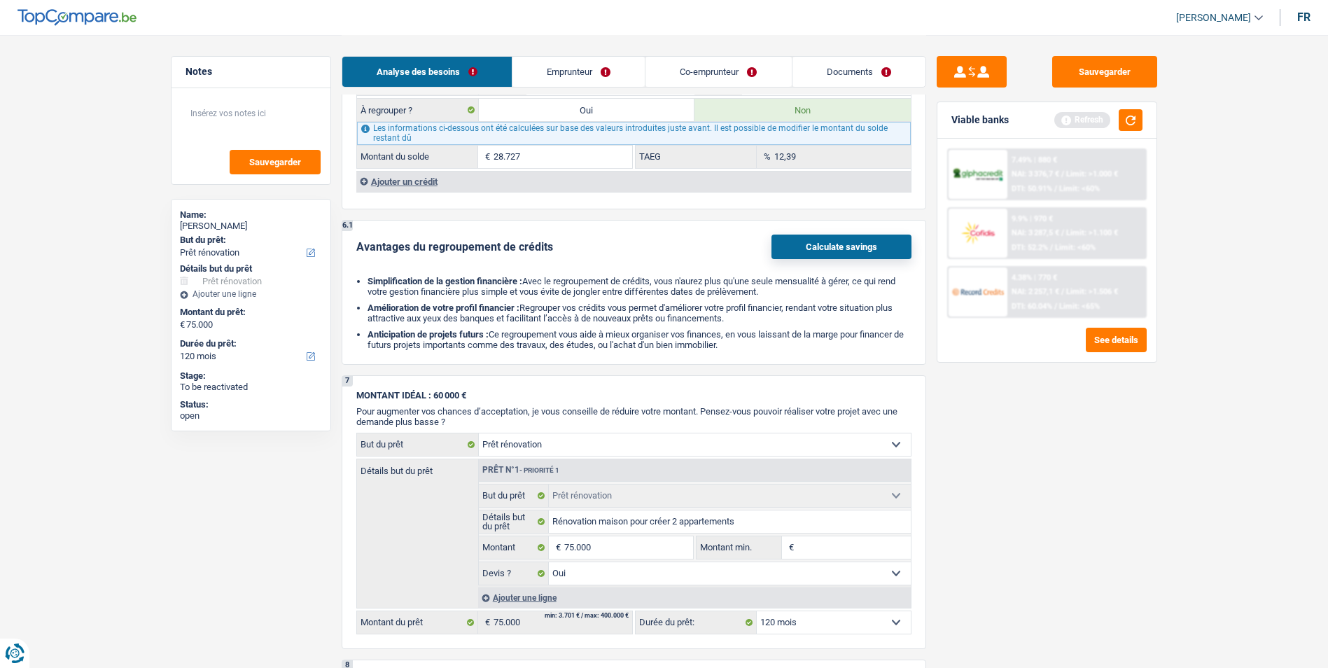
scroll to position [1367, 0]
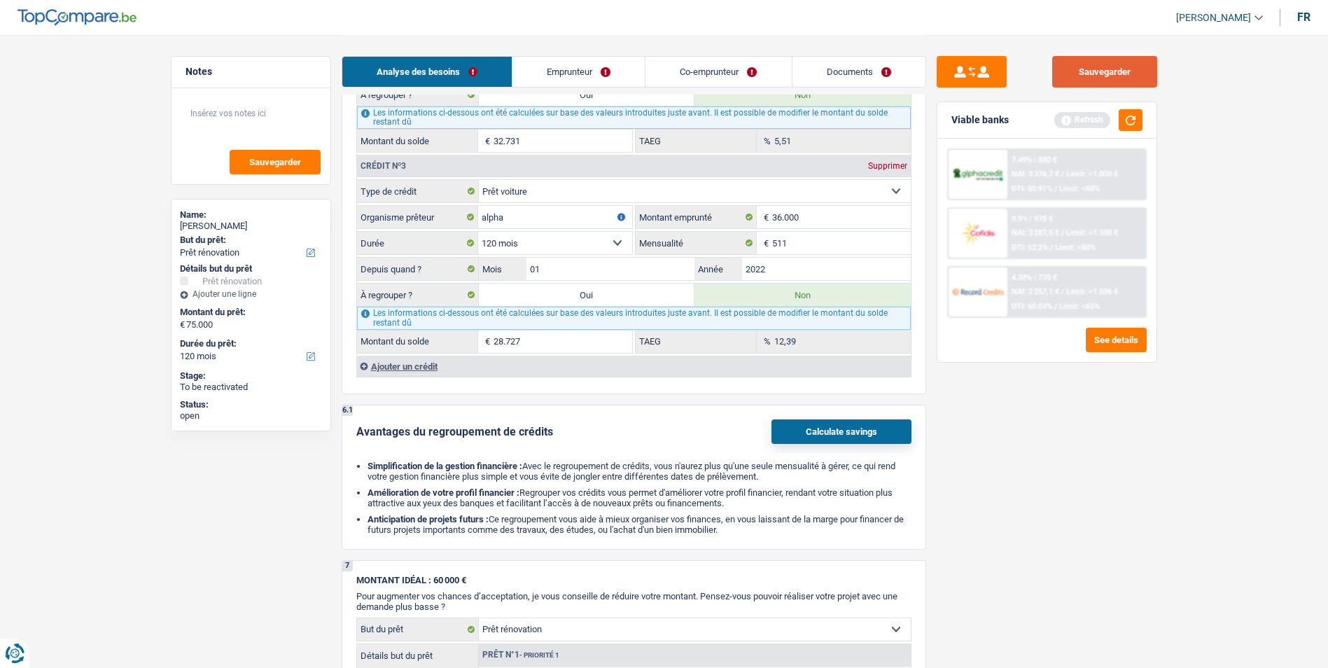
click at [1098, 83] on button "Sauvegarder" at bounding box center [1104, 72] width 105 height 32
click at [1131, 123] on button "button" at bounding box center [1131, 120] width 24 height 22
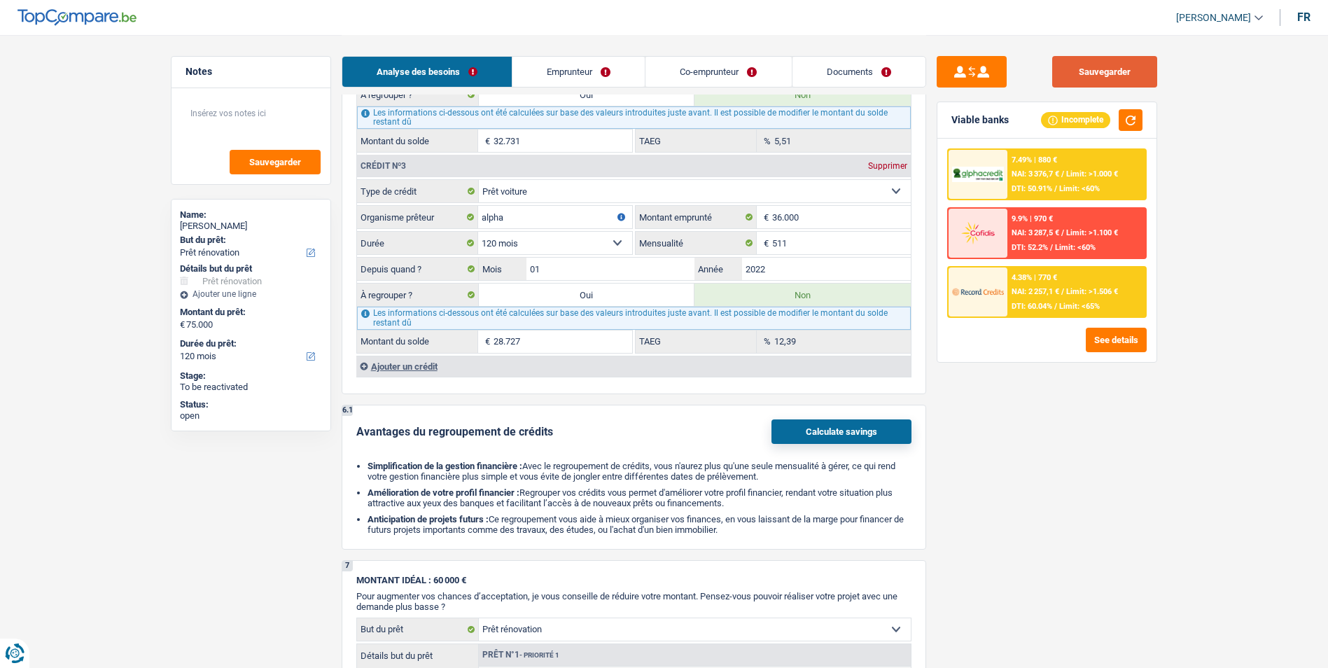
click at [1081, 76] on button "Sauvegarder" at bounding box center [1104, 72] width 105 height 32
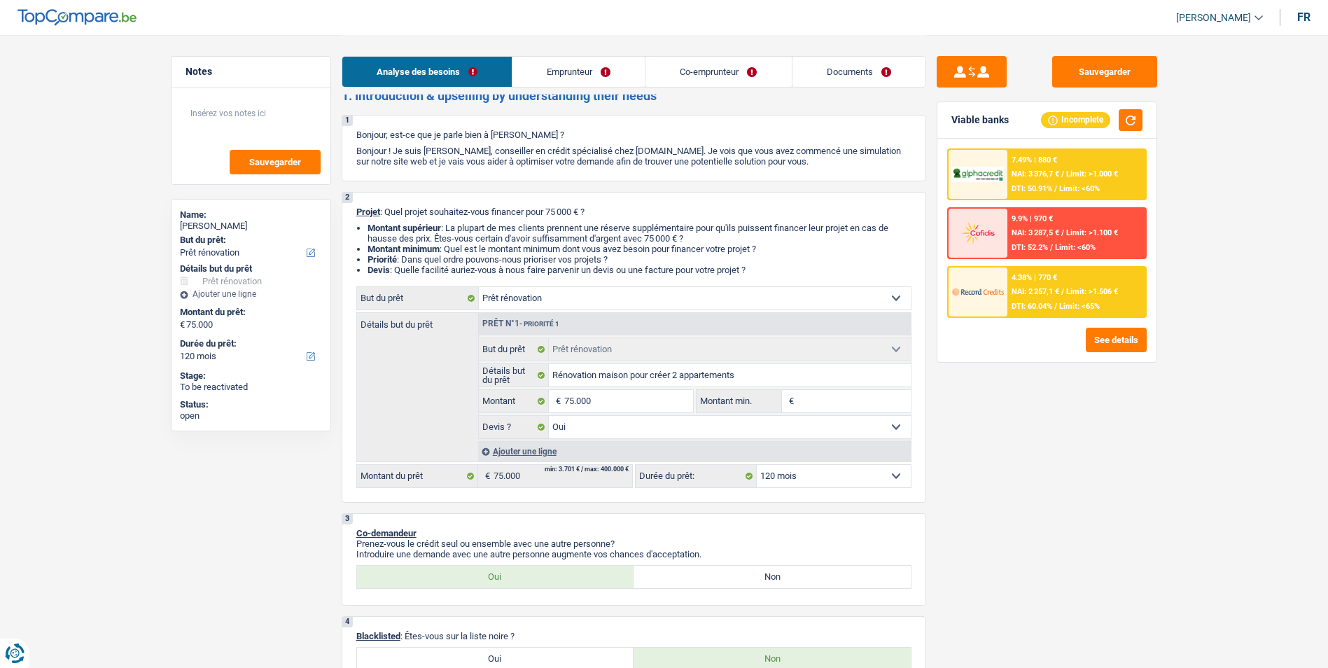
scroll to position [0, 0]
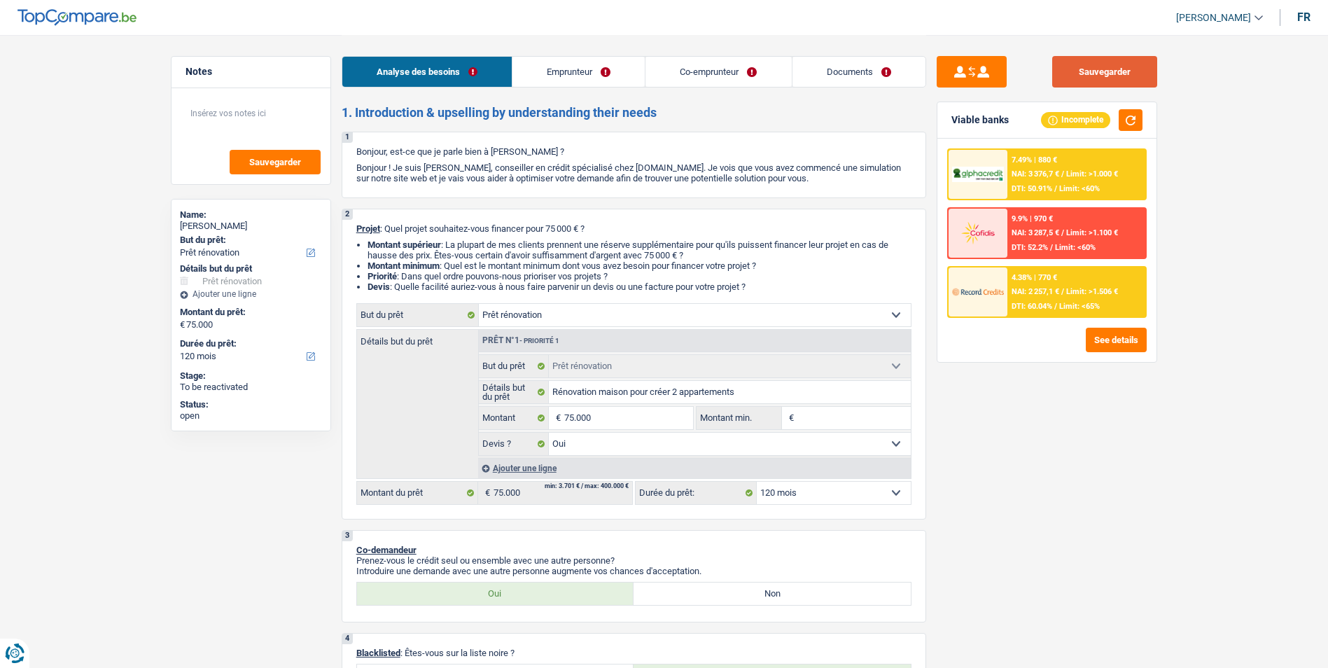
click at [1065, 63] on button "Sauvegarder" at bounding box center [1104, 72] width 105 height 32
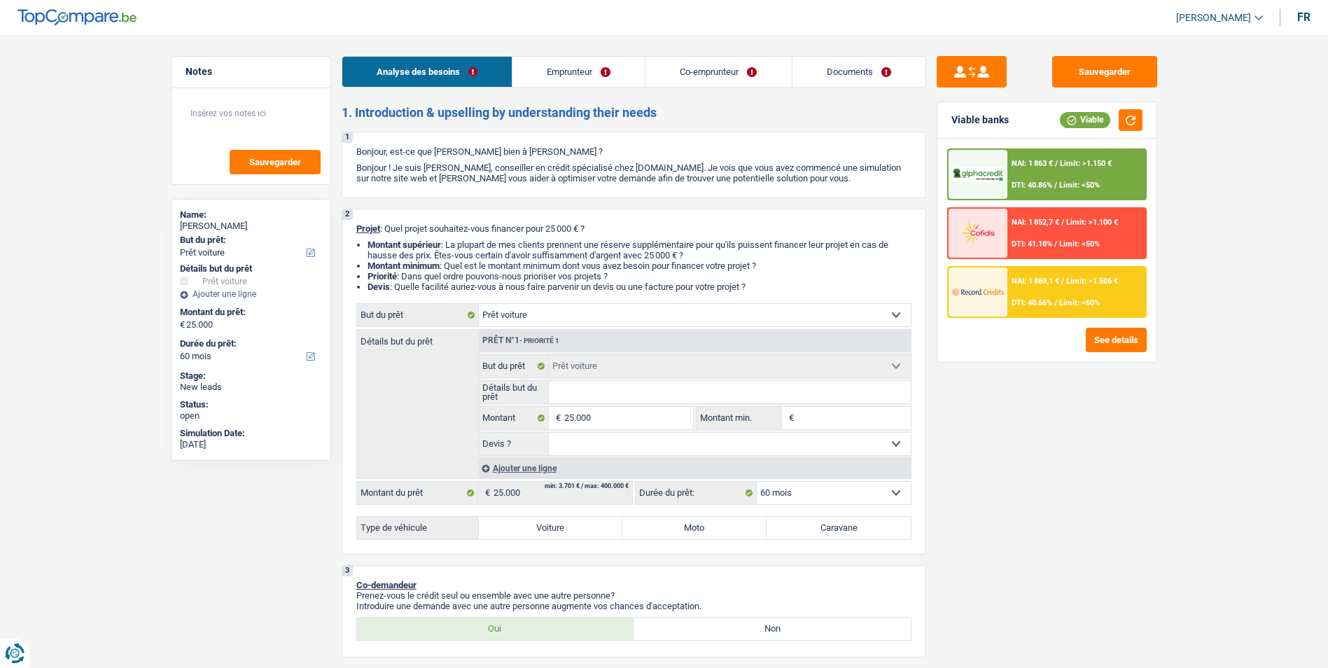
select select "car"
select select "60"
select select "car"
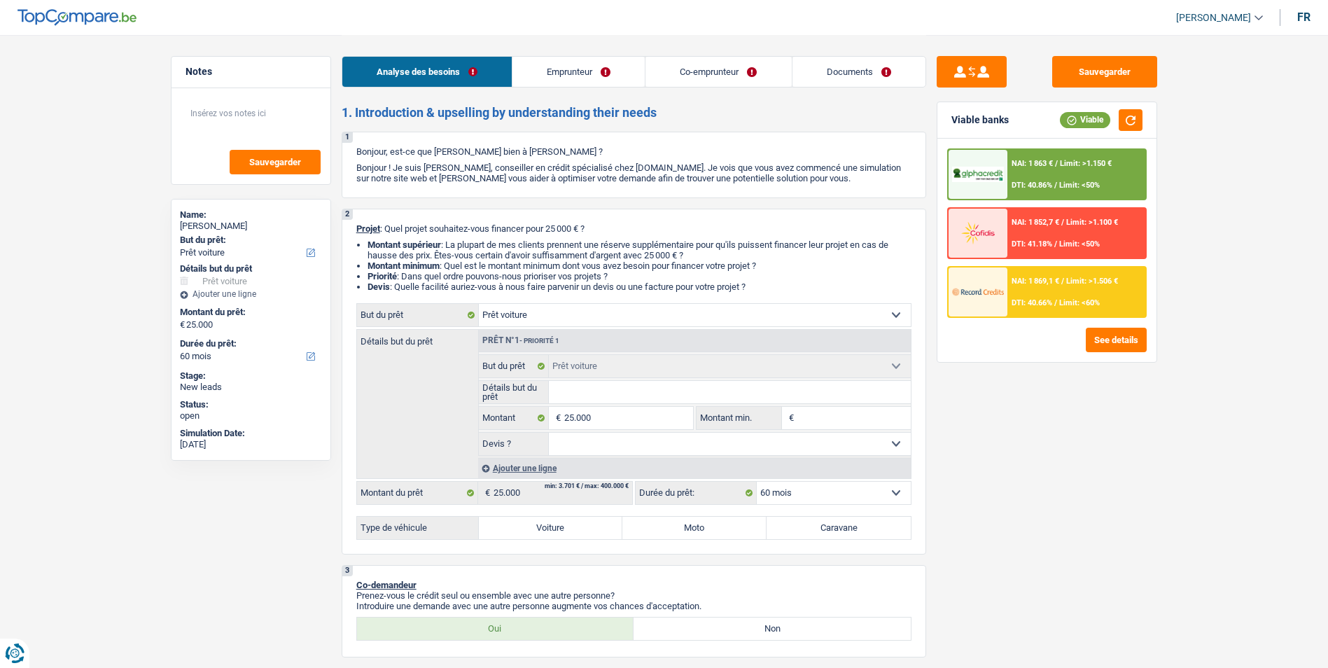
select select "60"
select select "retired"
select select "mutuality"
select select "pension"
select select "mutualityIndemnity"
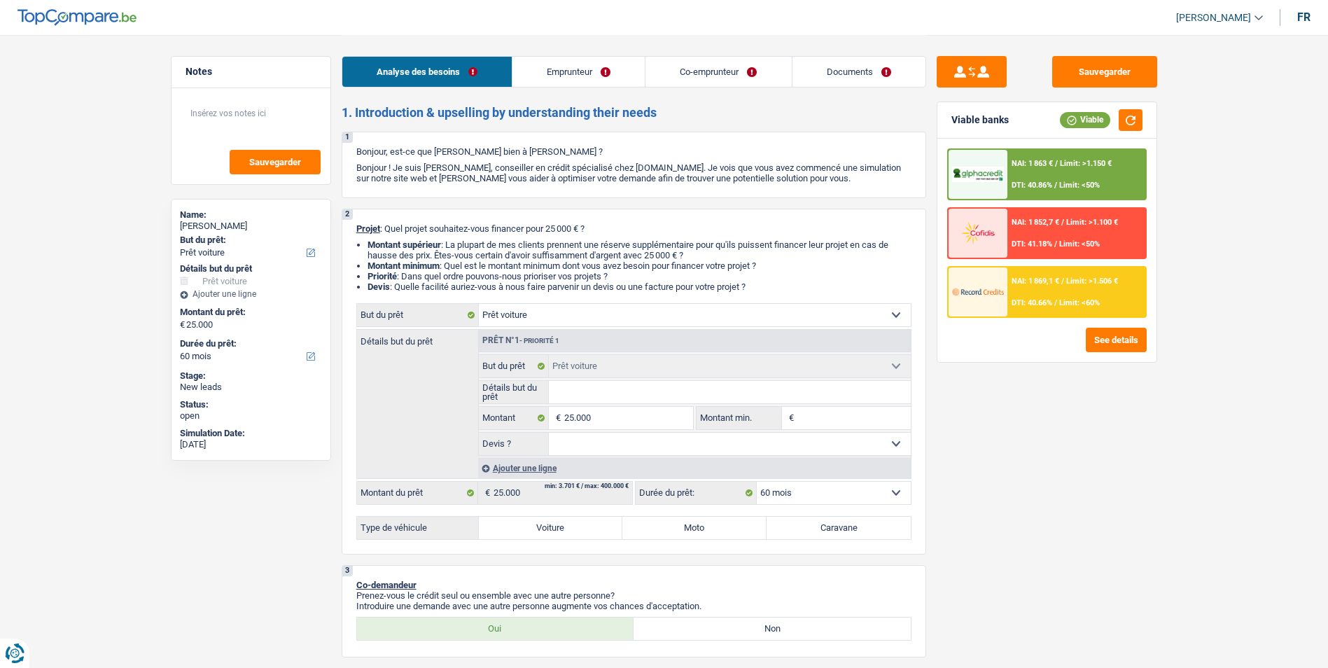
select select "rents"
select select "car"
select select "60"
click at [557, 526] on label "Voiture" at bounding box center [551, 528] width 144 height 22
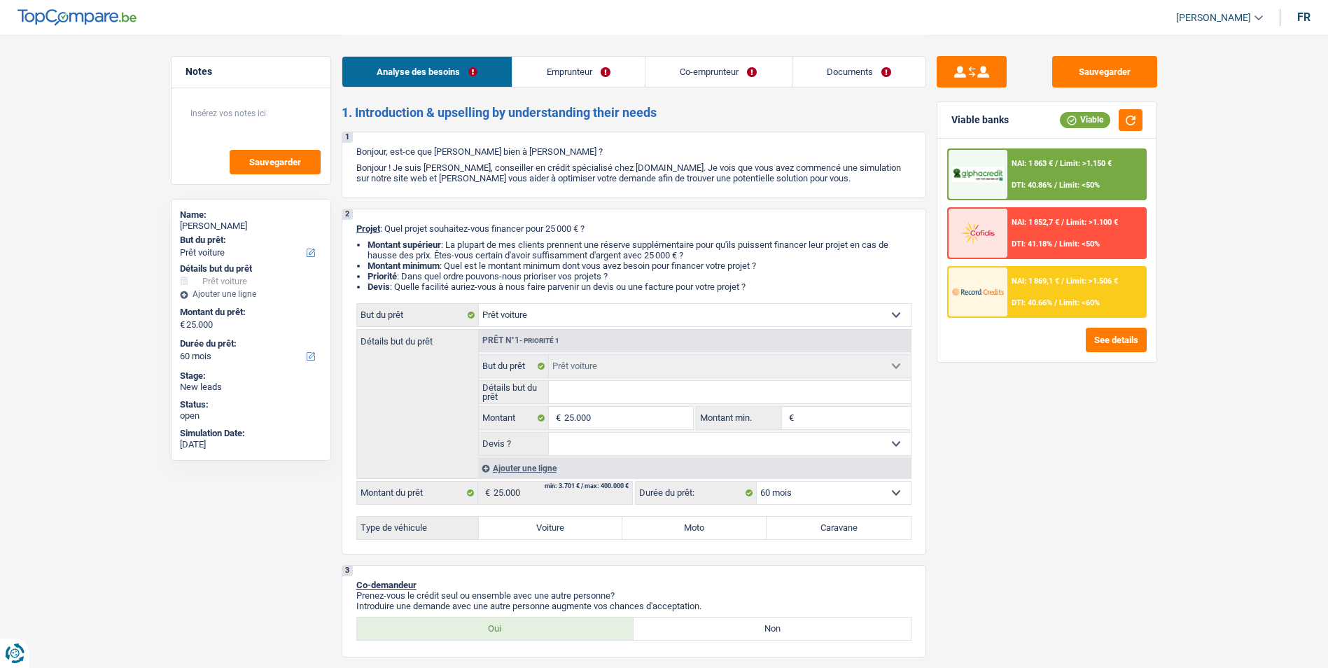
click at [557, 526] on input "Voiture" at bounding box center [551, 528] width 144 height 22
radio input "true"
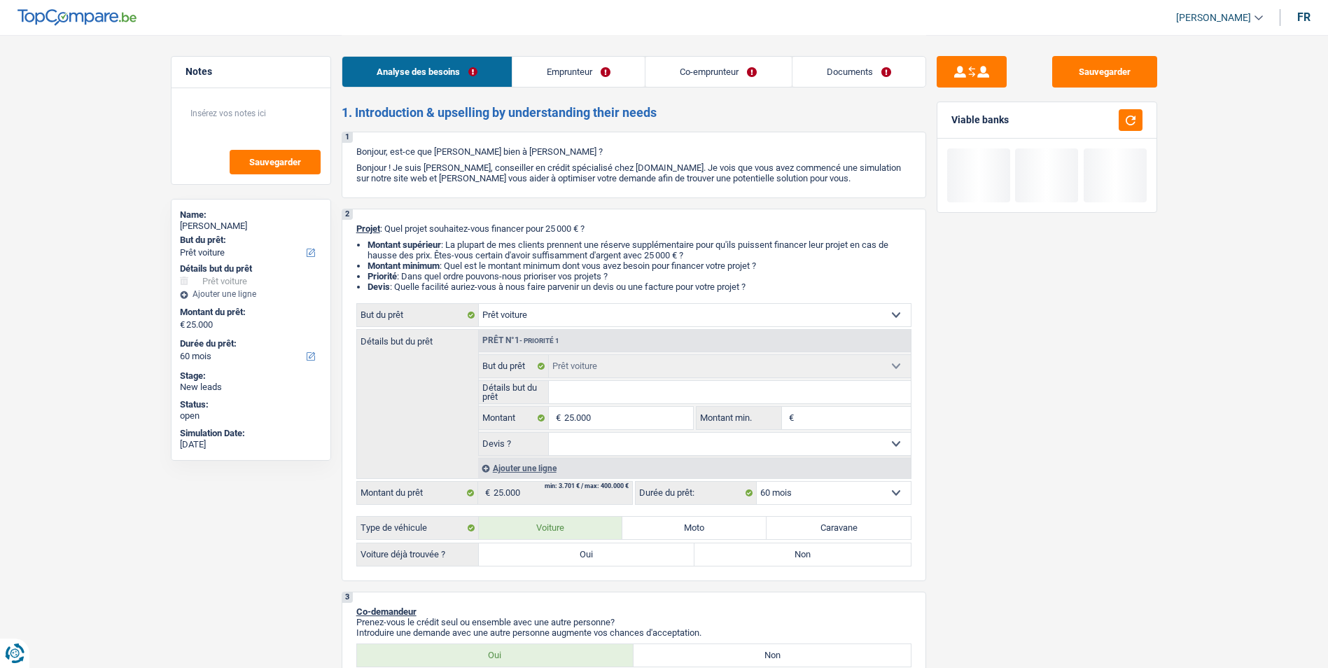
click at [594, 394] on input "Détails but du prêt" at bounding box center [730, 392] width 362 height 22
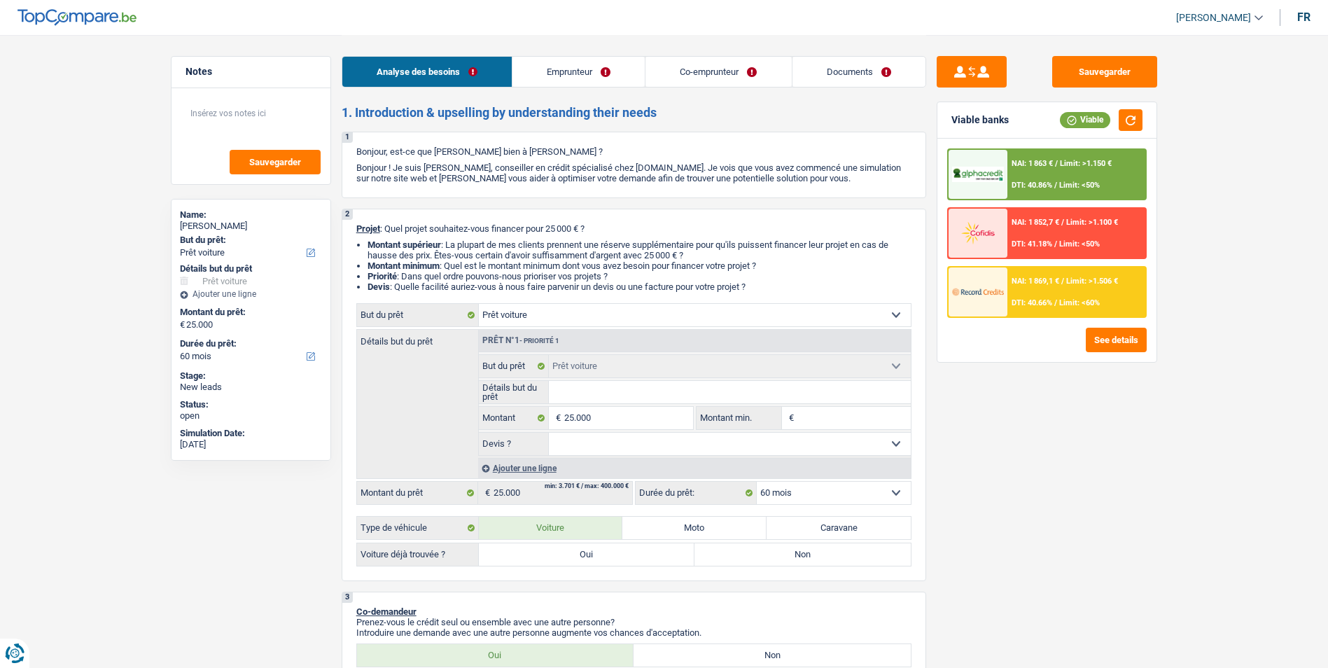
type input "C"
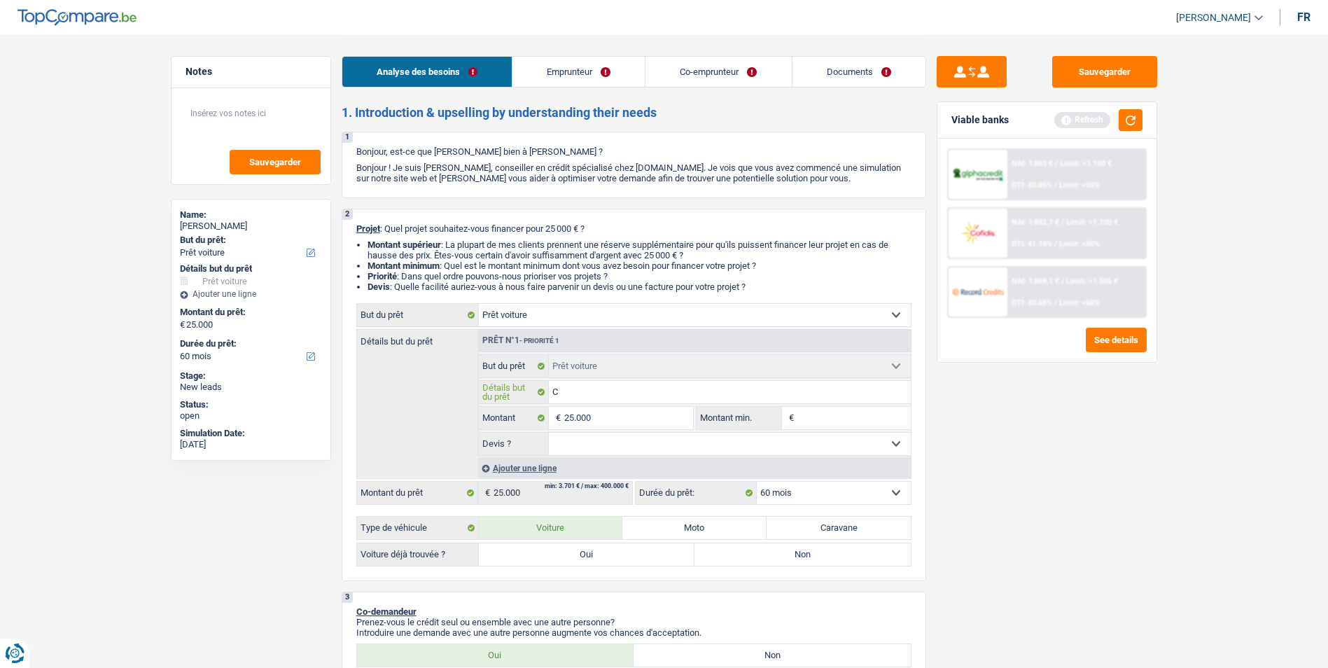
type input "Ci"
type input "Cit"
type input "Citr"
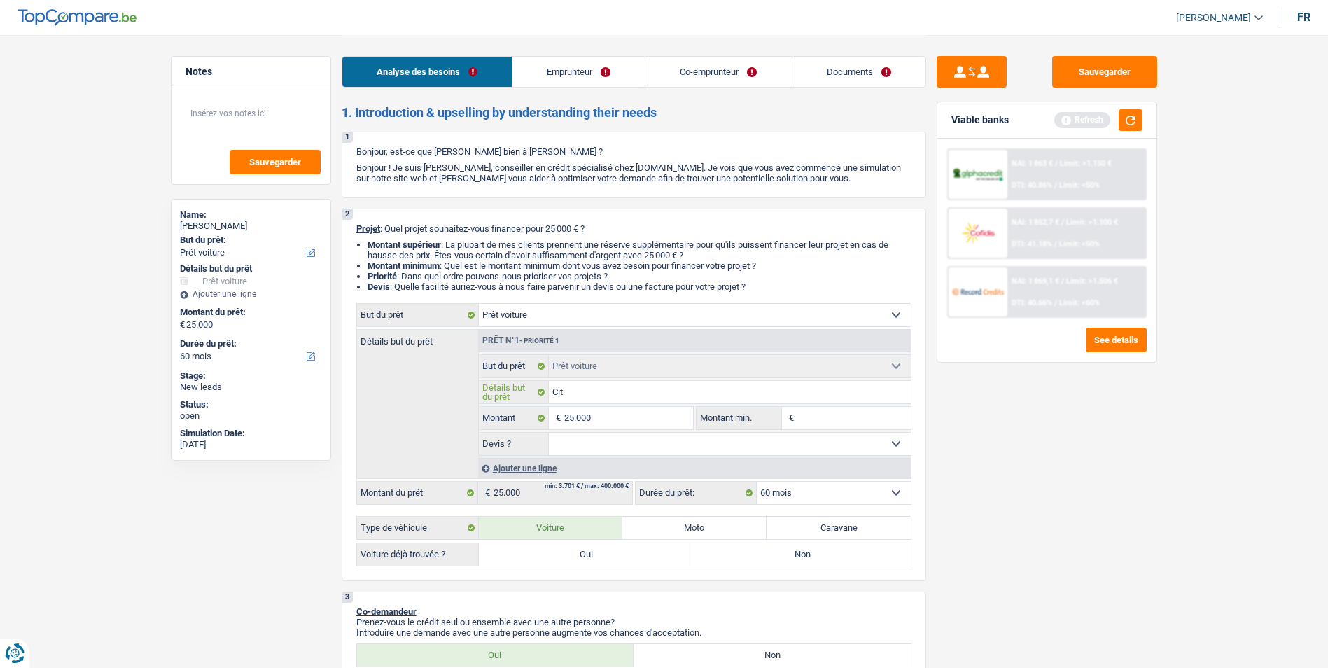
type input "Citr"
type input "[PERSON_NAME]"
type input "Citroe"
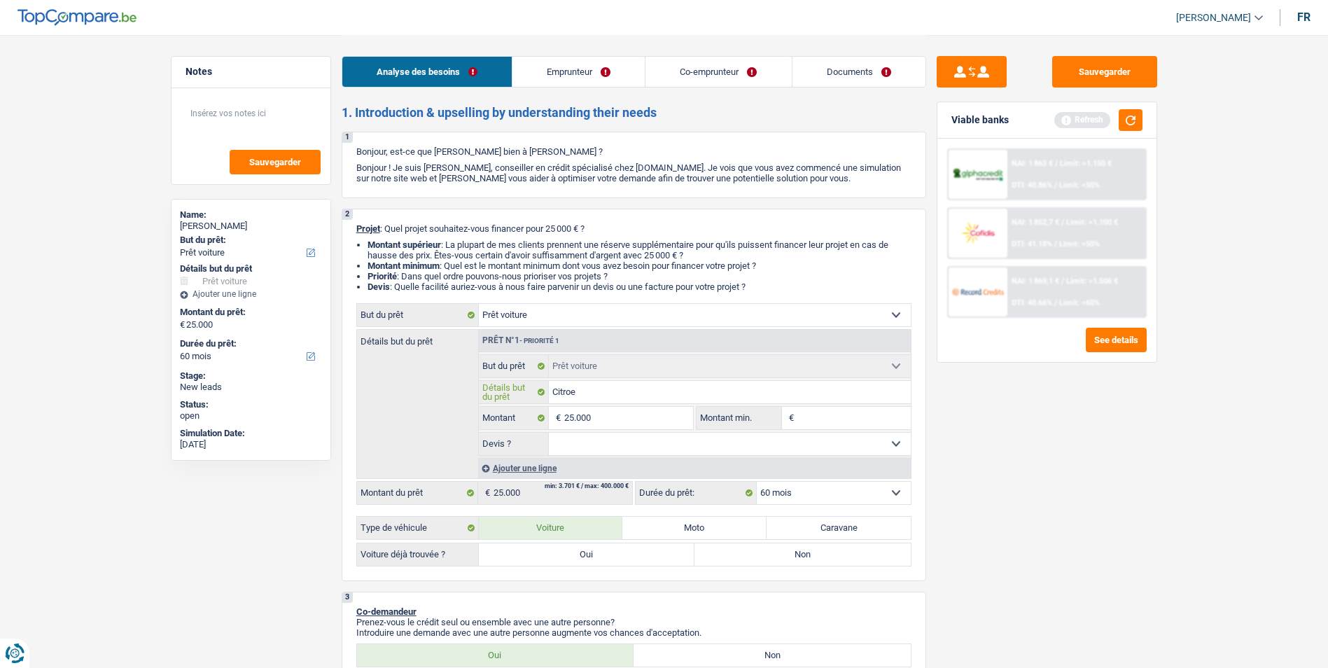
type input "Citroen"
type input "Citroen c"
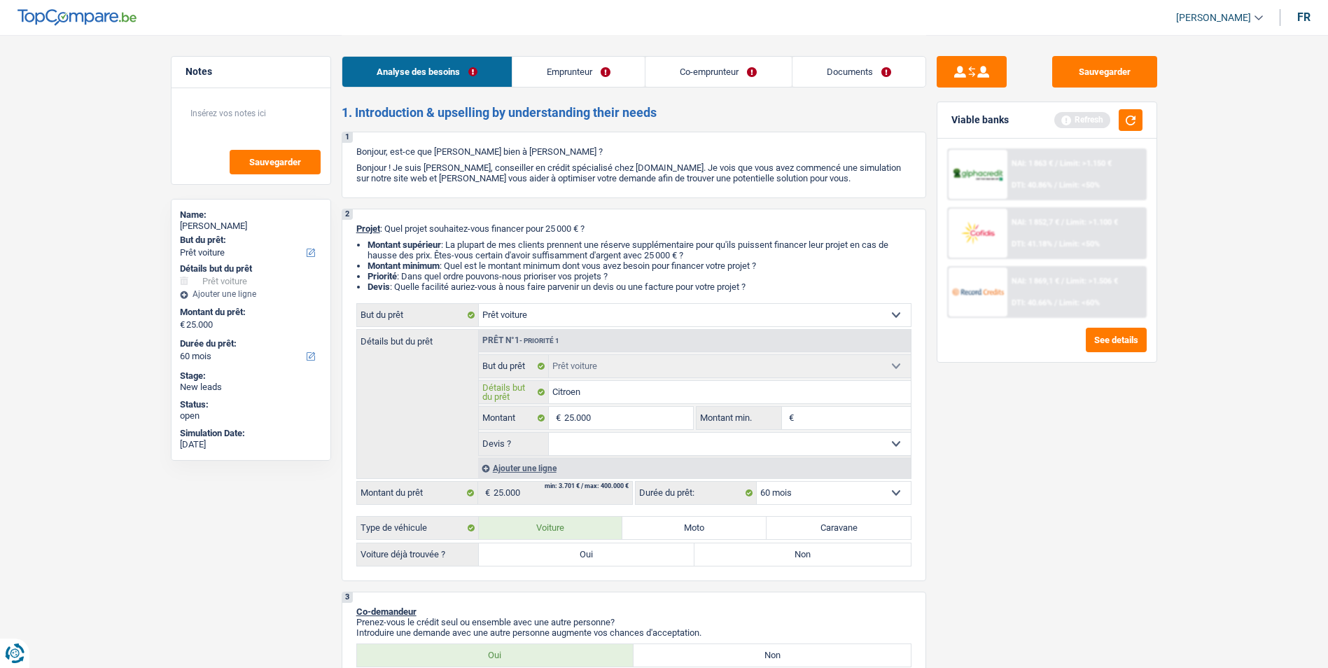
type input "Citroen c"
type input "Citroen c4"
type input "Citroen c4x"
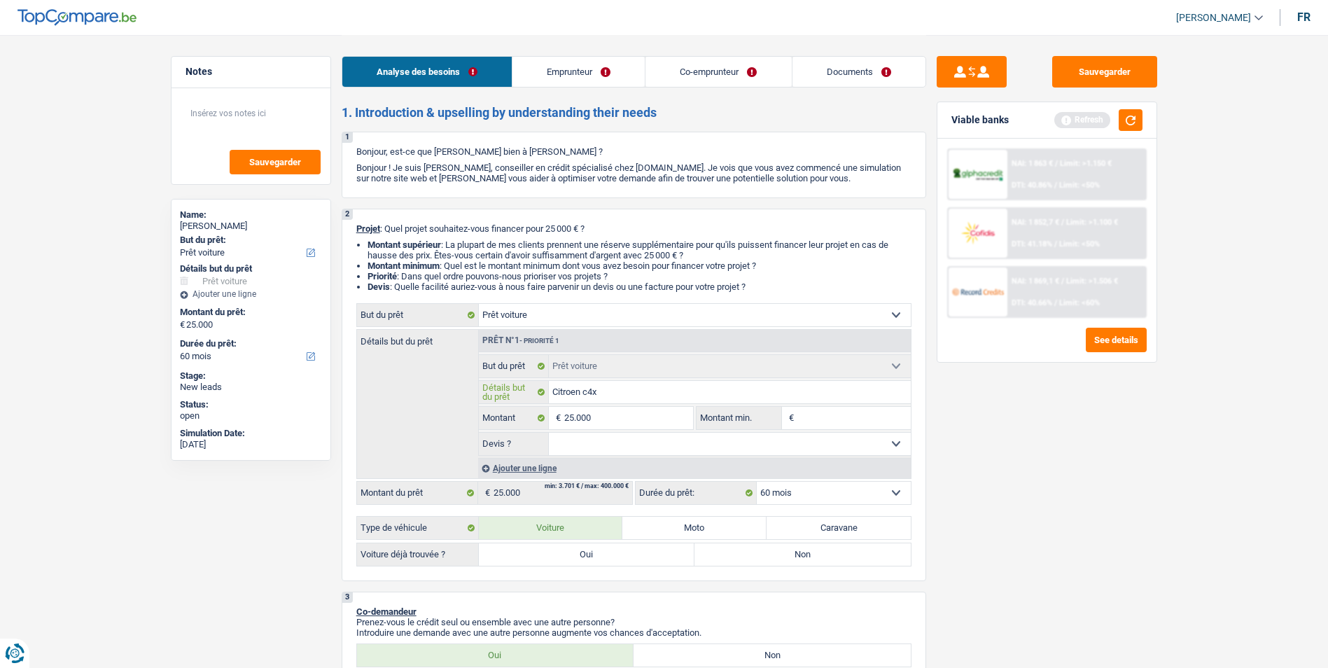
type input "Citroen c4x"
click at [618, 437] on select "Oui Non Non répondu Sélectionner une option" at bounding box center [730, 444] width 362 height 22
select select "yes"
click at [549, 433] on select "Oui Non Non répondu Sélectionner une option" at bounding box center [730, 444] width 362 height 22
select select "yes"
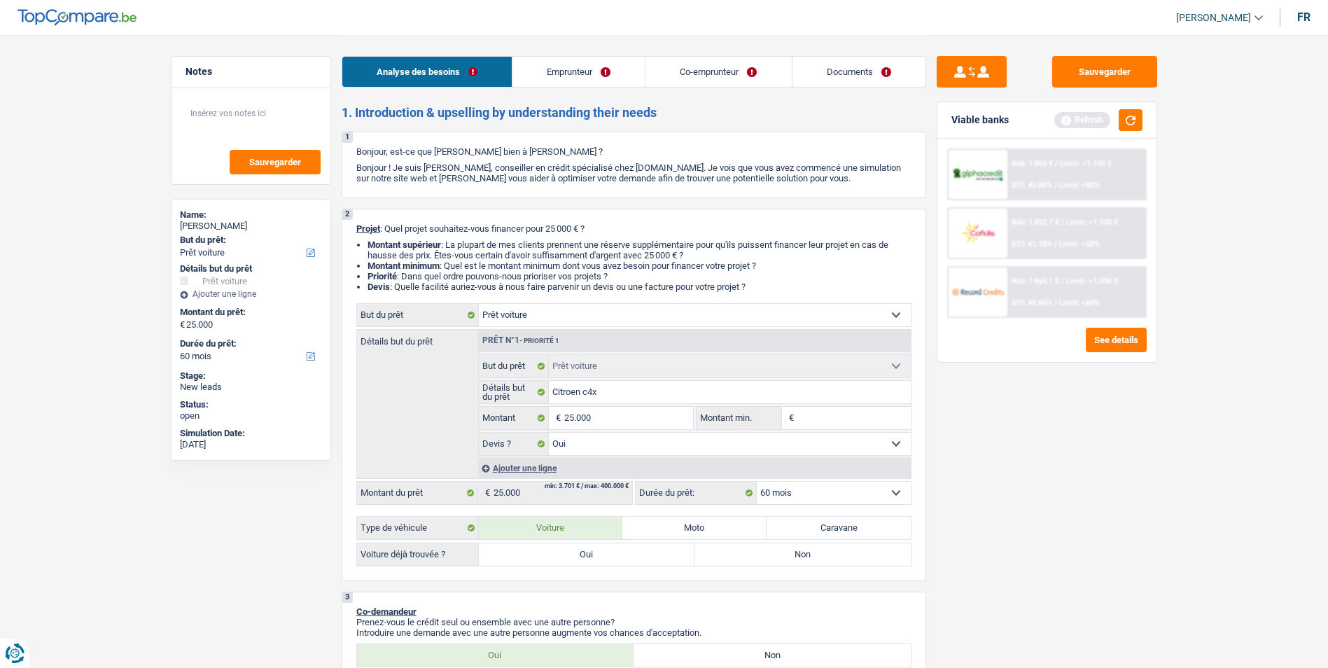
click at [594, 554] on label "Oui" at bounding box center [587, 554] width 216 height 22
click at [594, 554] on input "Oui" at bounding box center [587, 554] width 216 height 22
radio input "true"
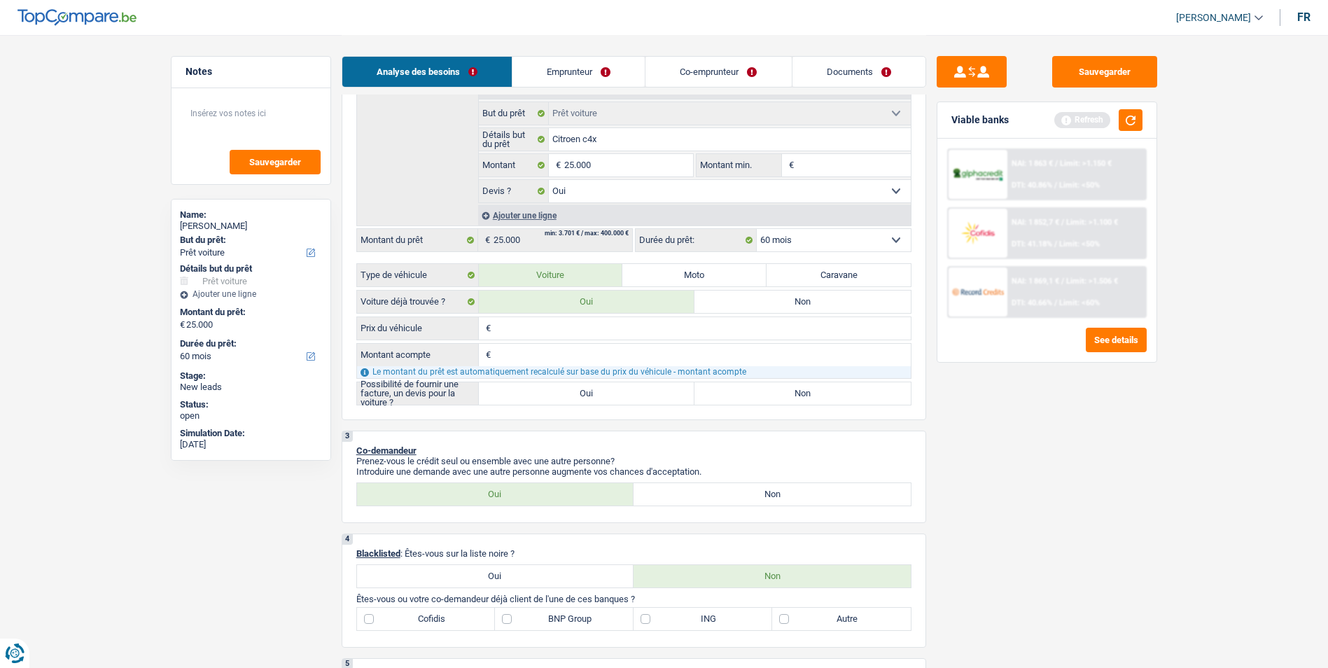
scroll to position [280, 0]
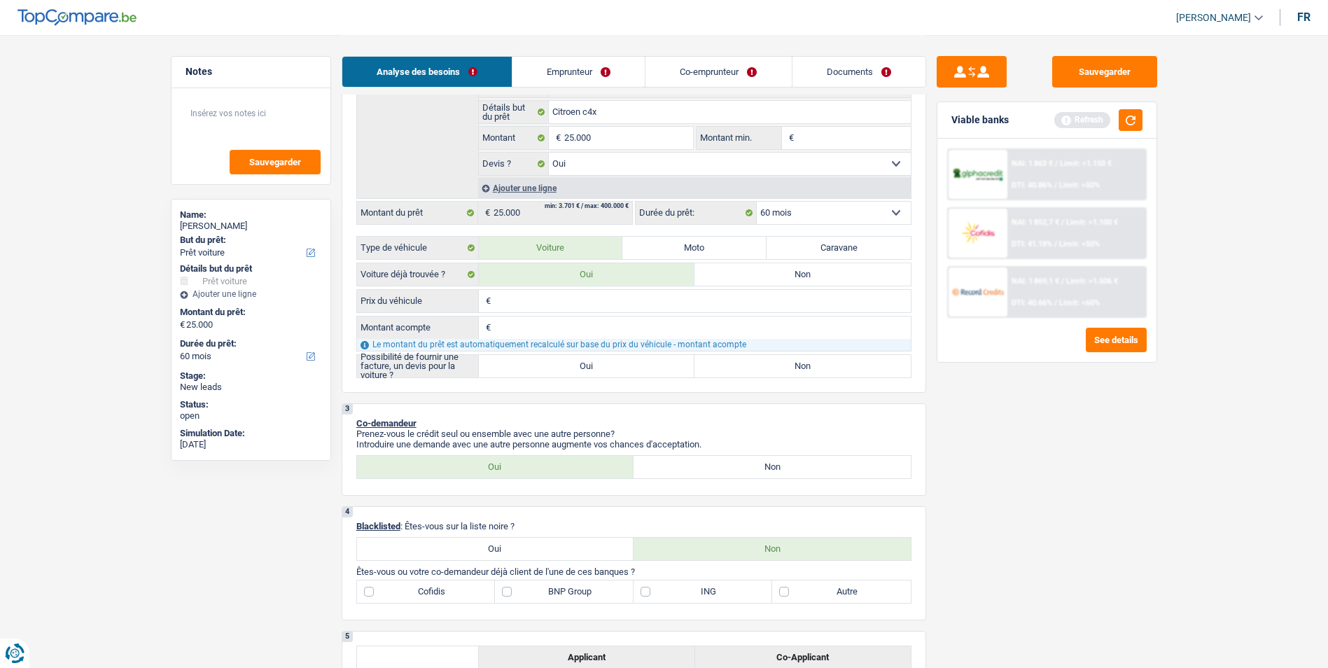
click at [552, 306] on input "Prix du véhicule" at bounding box center [702, 301] width 417 height 22
type input "2"
type input "21"
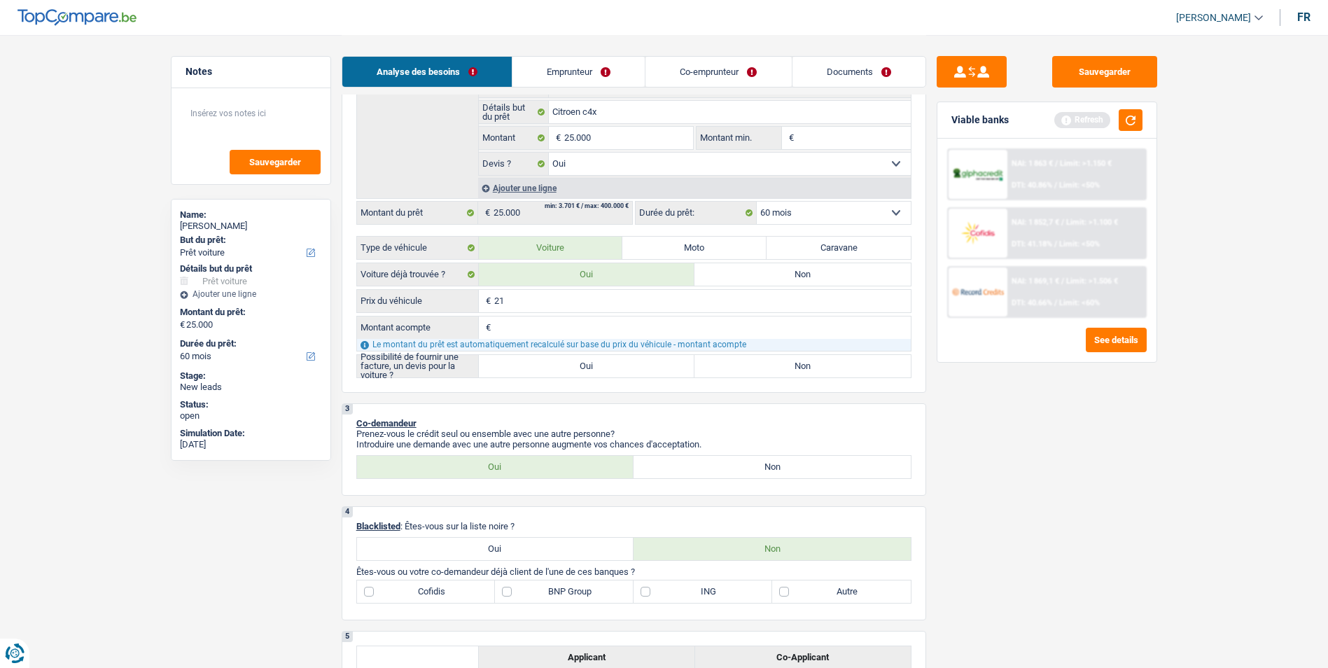
type input "215"
type input "2.150"
type input "21.500"
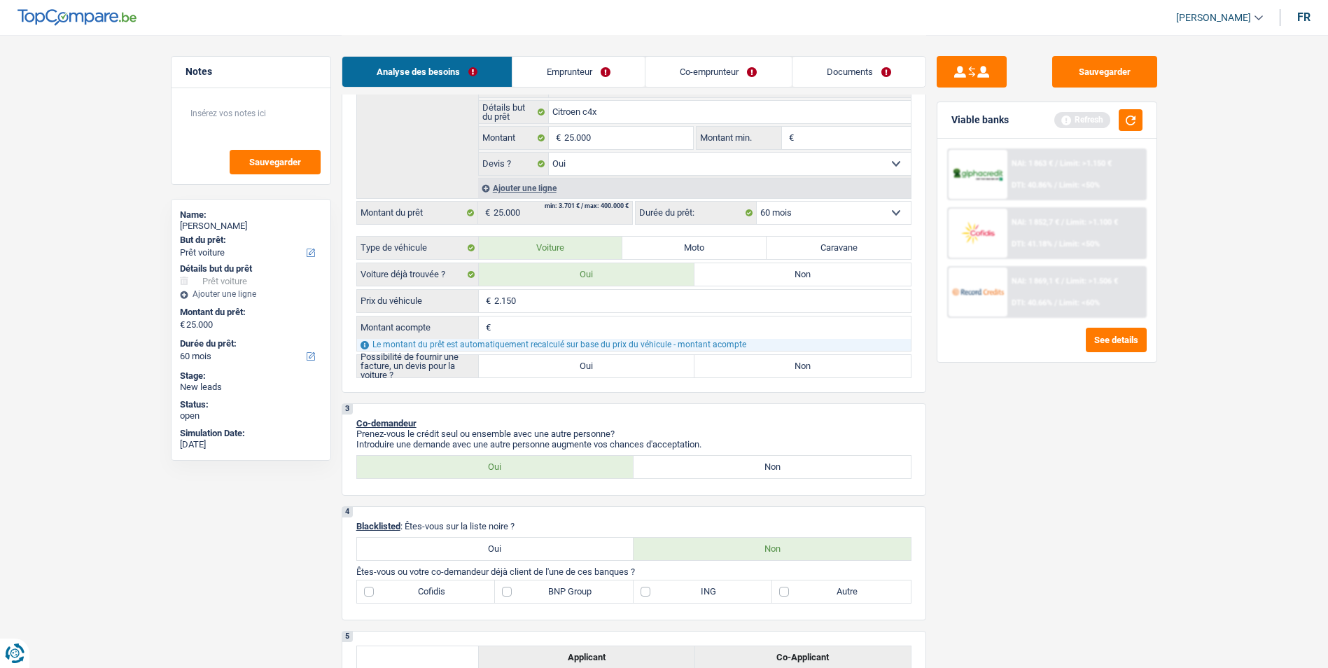
type input "21.500"
click at [560, 324] on input "Montant acompte" at bounding box center [702, 327] width 417 height 22
type input "0"
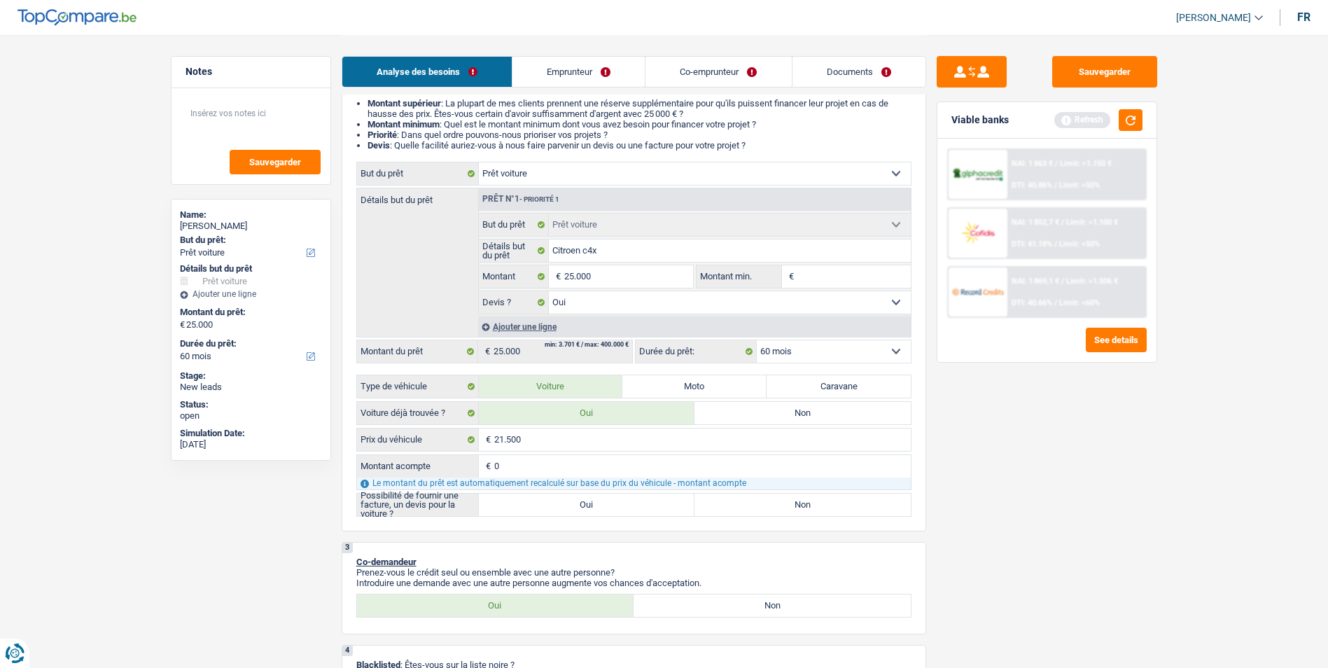
scroll to position [140, 0]
type input "0"
type input "21.500"
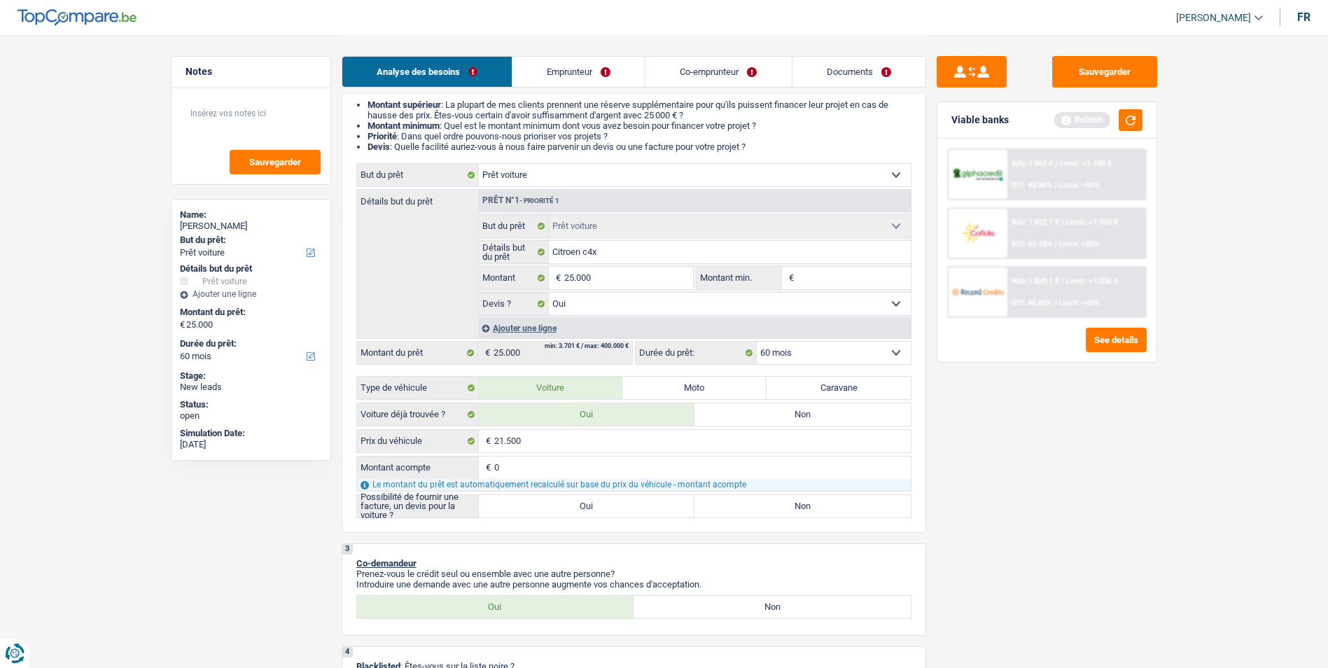
type input "21.500"
click at [623, 505] on label "Oui" at bounding box center [587, 506] width 216 height 22
click at [623, 505] on input "Oui" at bounding box center [587, 506] width 216 height 22
radio input "true"
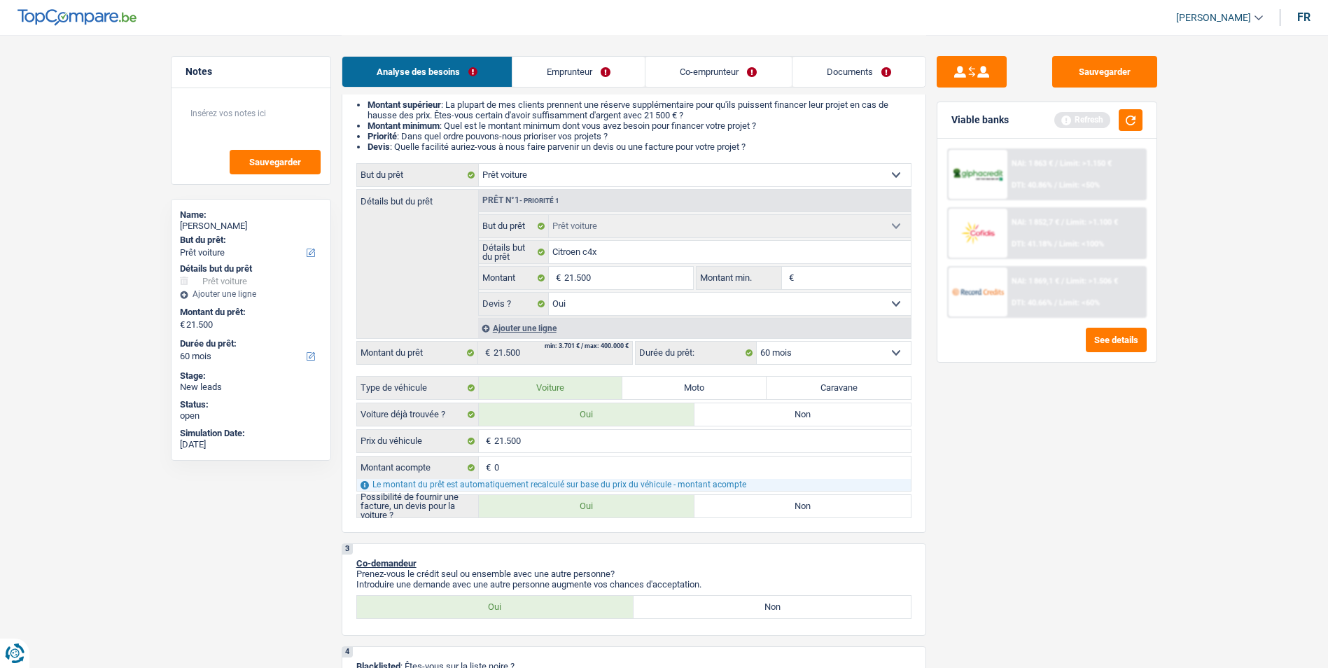
radio input "true"
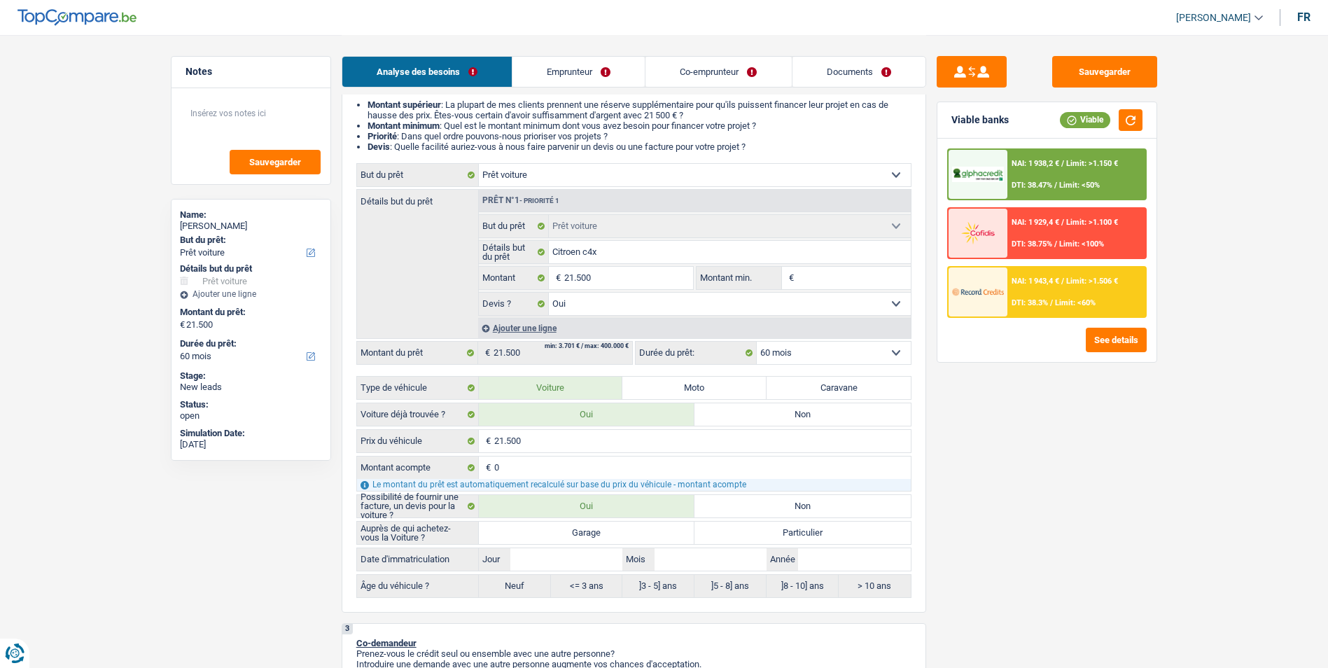
click at [584, 529] on label "Garage" at bounding box center [587, 533] width 216 height 22
click at [584, 529] on input "Garage" at bounding box center [587, 533] width 216 height 22
radio input "true"
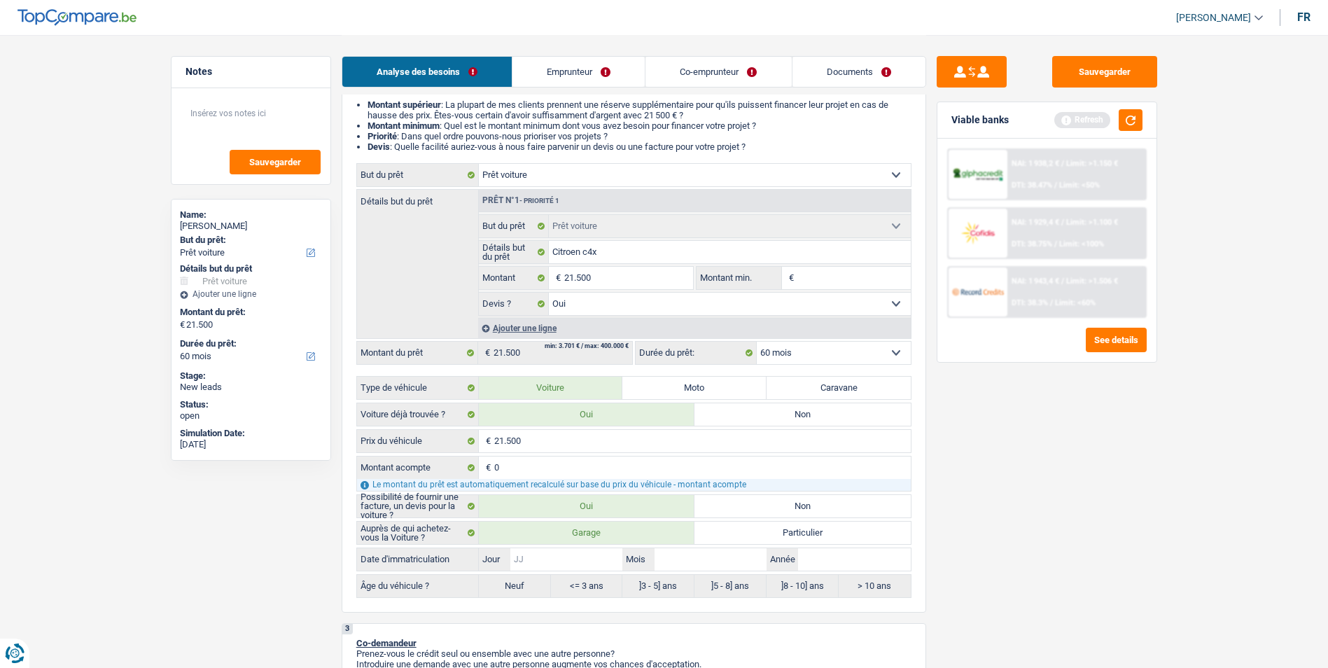
click at [548, 560] on input "Jour" at bounding box center [566, 559] width 112 height 22
type input "0"
type input "09"
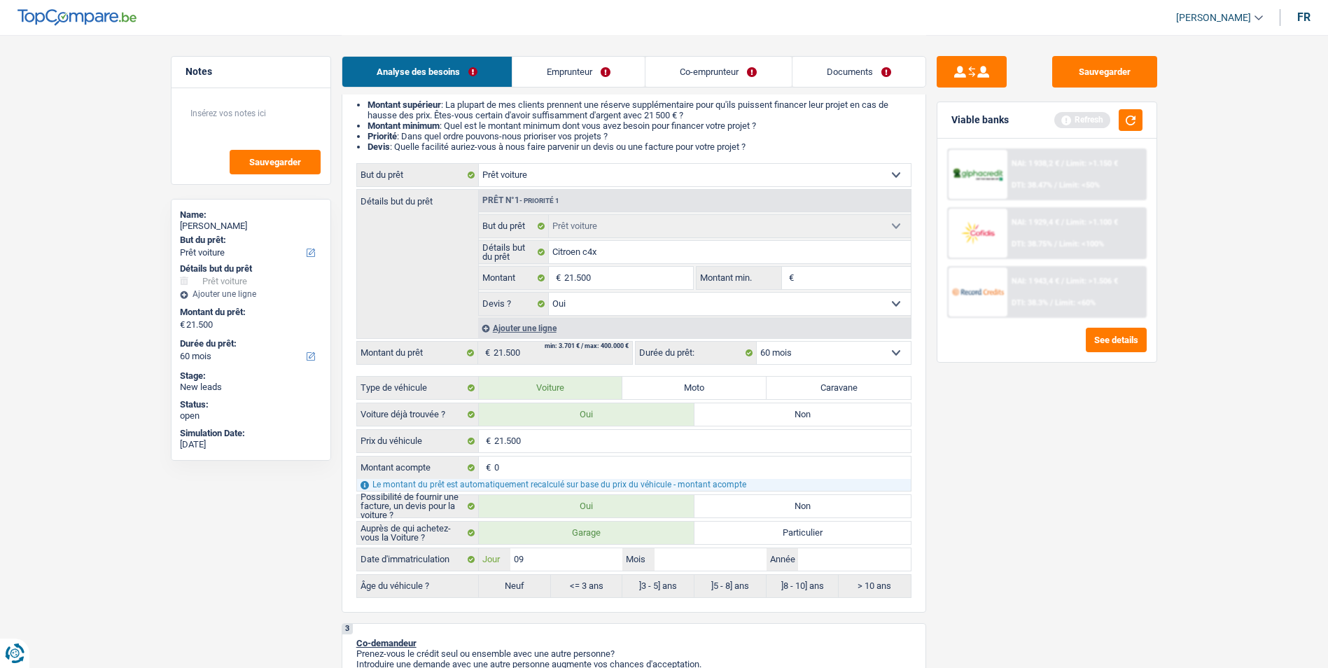
click at [548, 560] on input "09" at bounding box center [566, 559] width 112 height 22
type input "0"
type input "01"
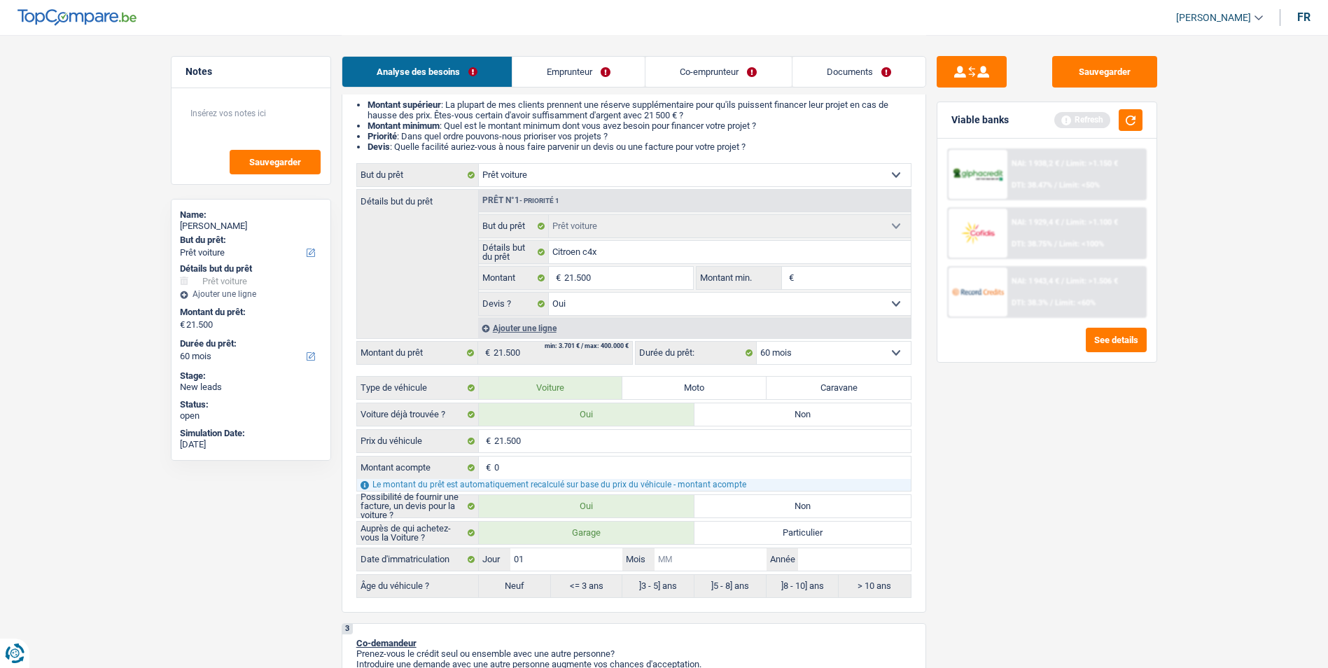
type input "0"
type input "09"
type input "2"
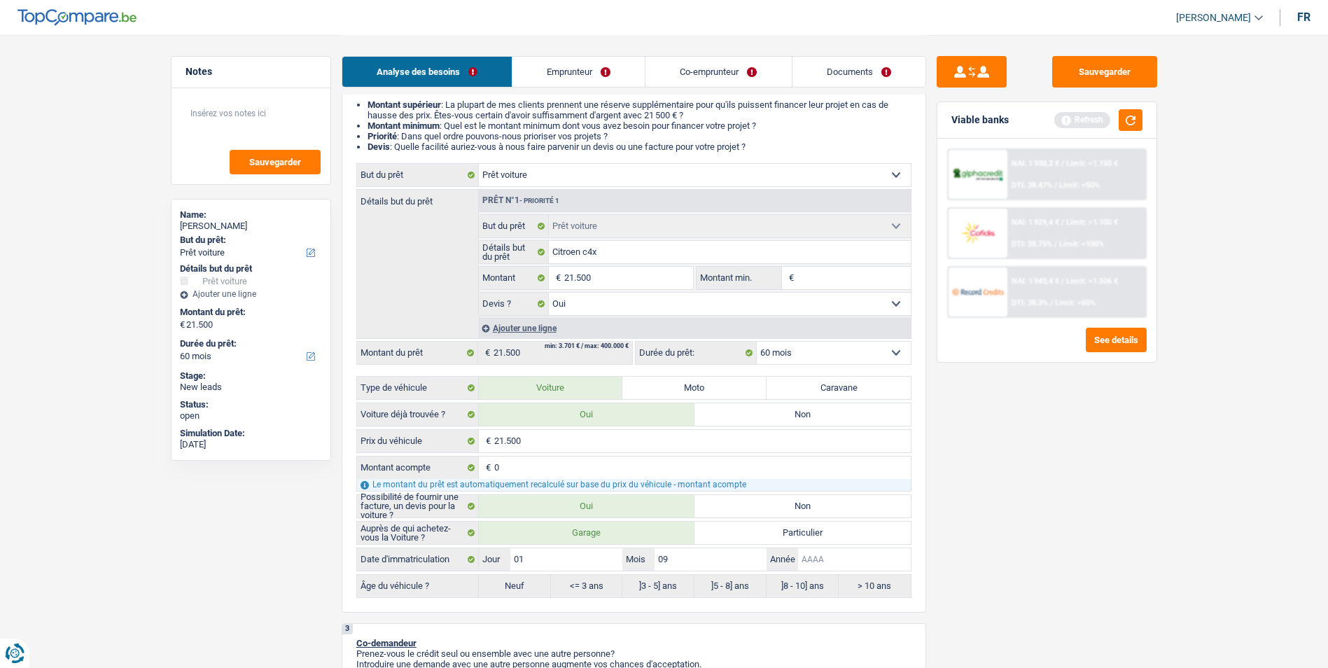
type input "2"
type input "20"
type input "202"
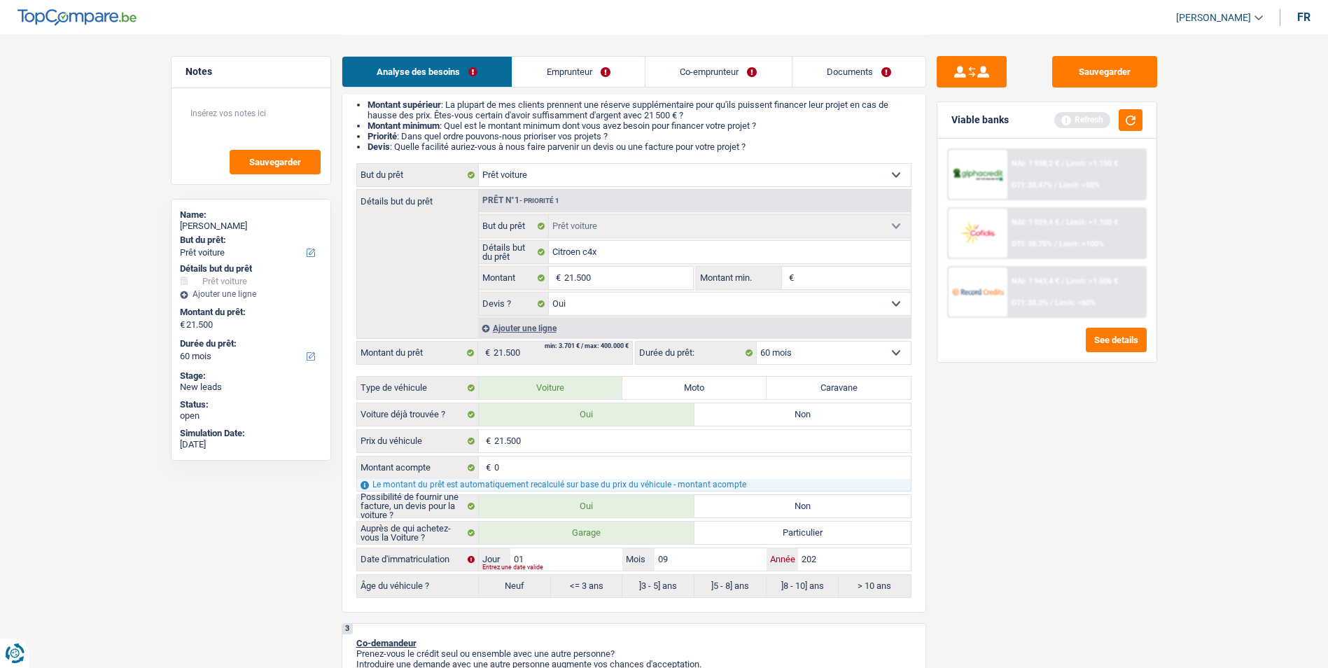
type input "2025"
radio input "false"
radio input "true"
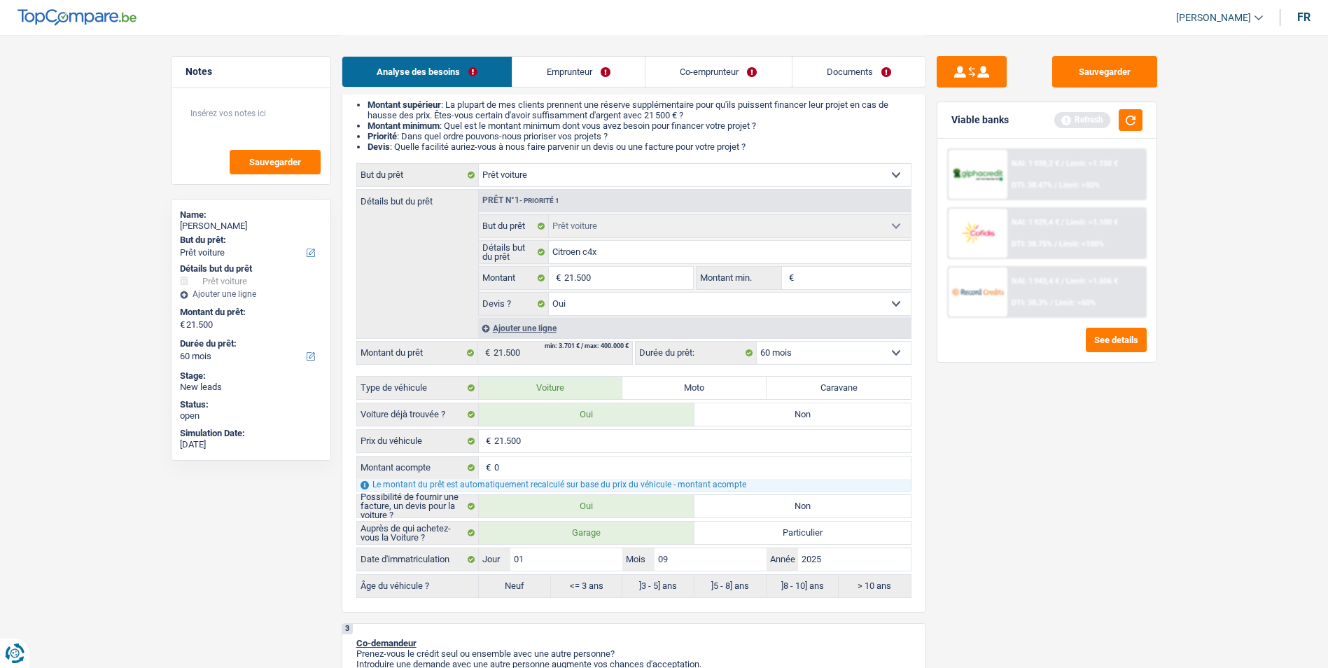
select select "84"
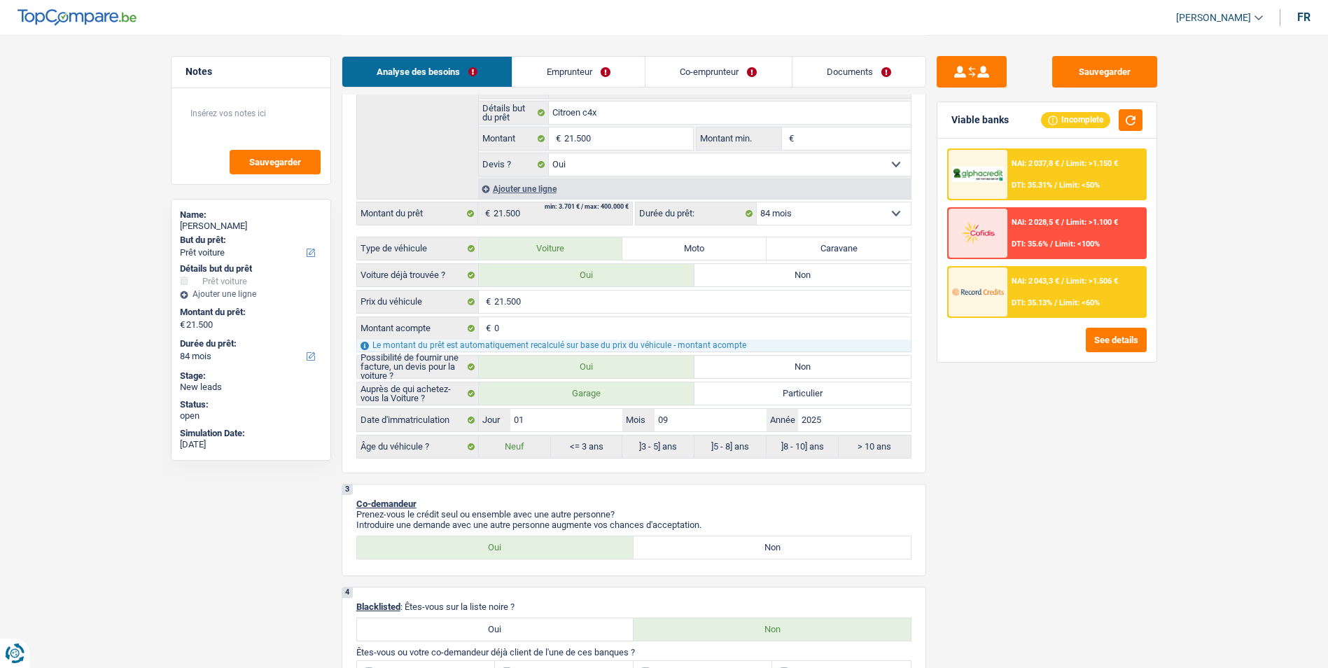
scroll to position [280, 0]
